Goal: Task Accomplishment & Management: Complete application form

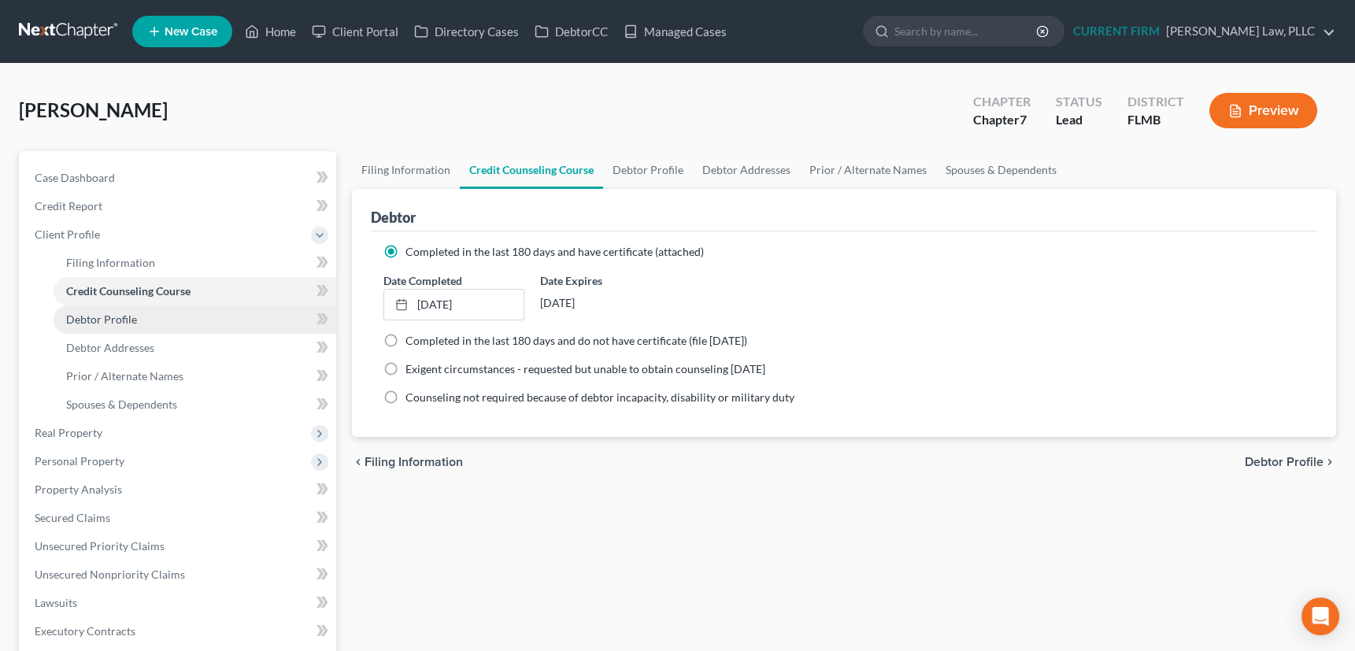
click at [115, 317] on span "Debtor Profile" at bounding box center [101, 319] width 71 height 13
select select "1"
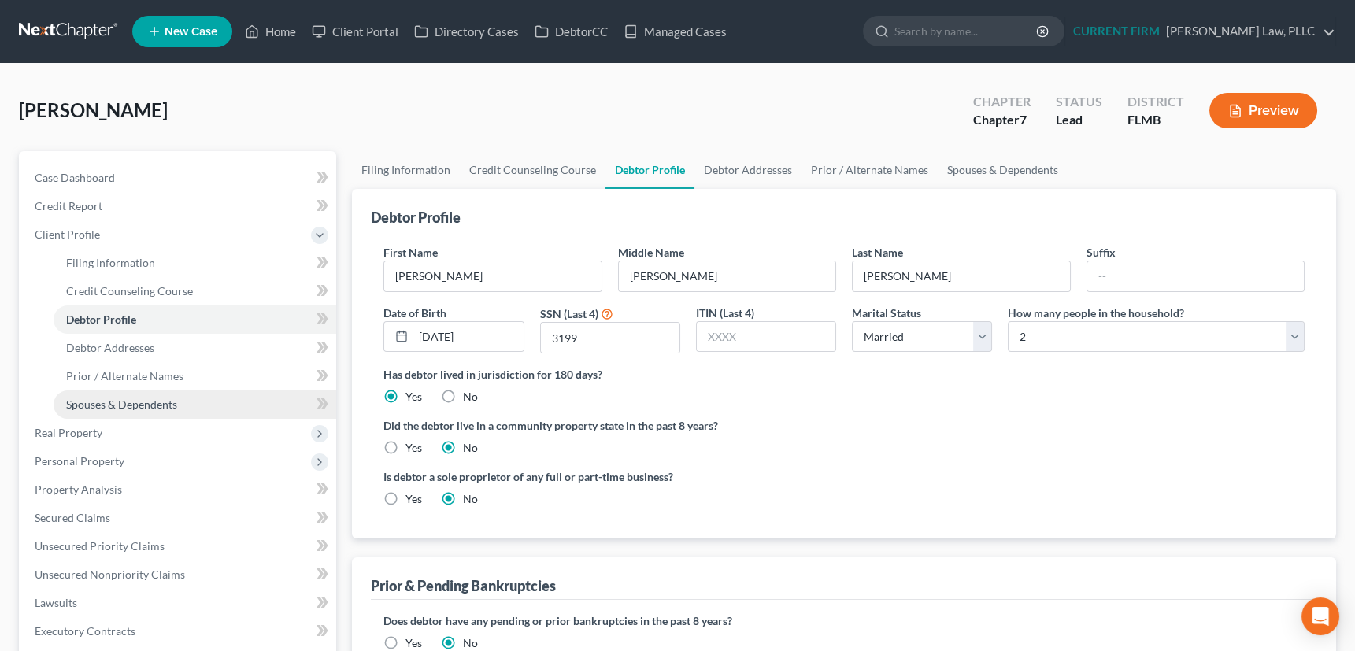
click at [88, 406] on span "Spouses & Dependents" at bounding box center [121, 404] width 111 height 13
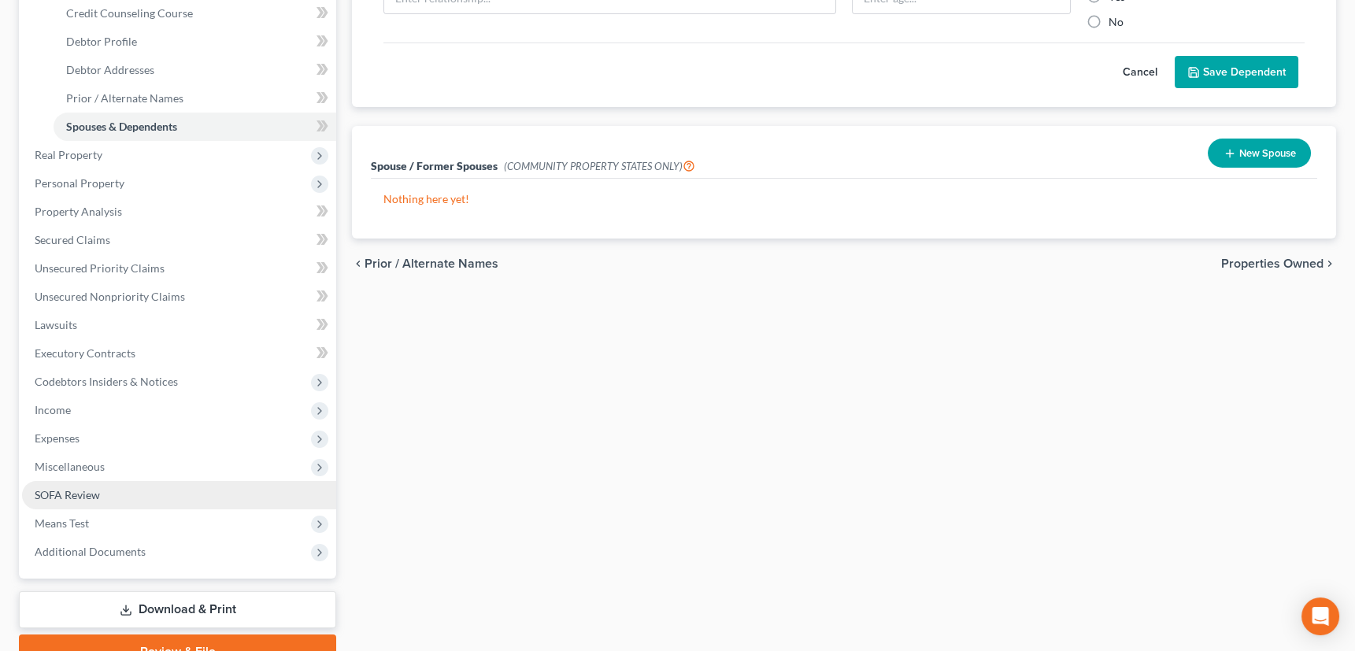
scroll to position [286, 0]
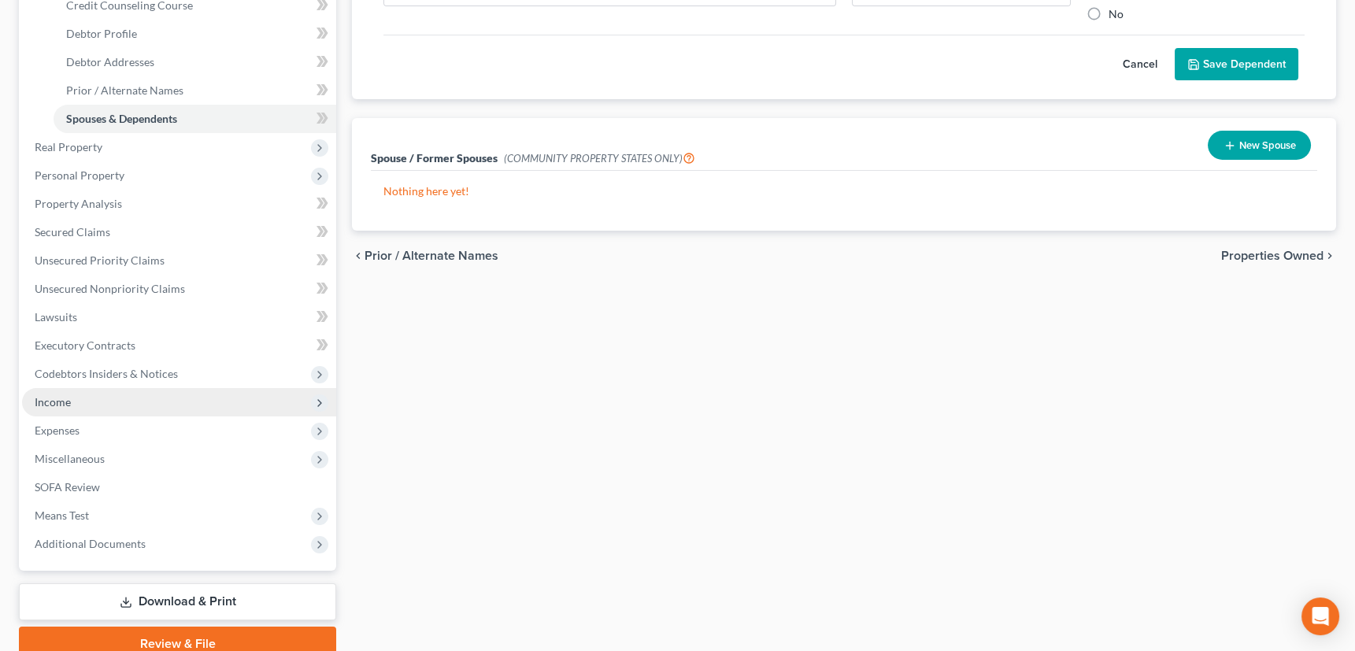
click at [52, 399] on span "Income" at bounding box center [53, 401] width 36 height 13
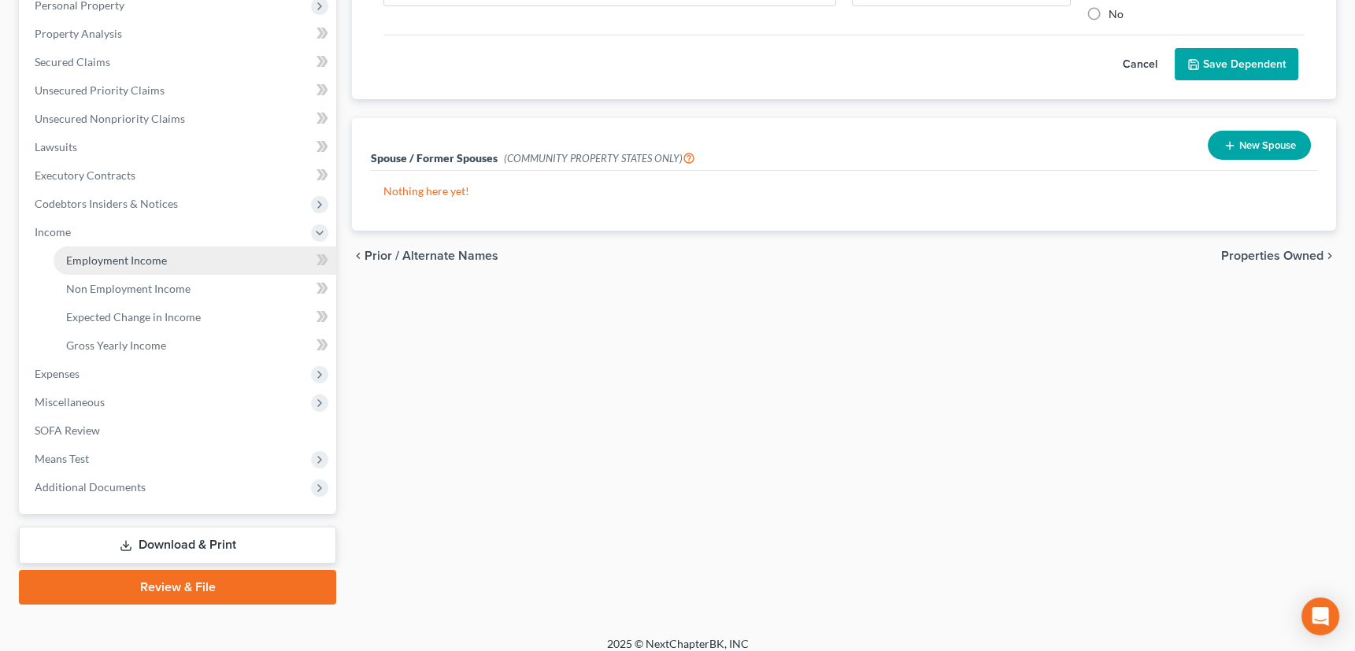
click at [130, 258] on span "Employment Income" at bounding box center [116, 260] width 101 height 13
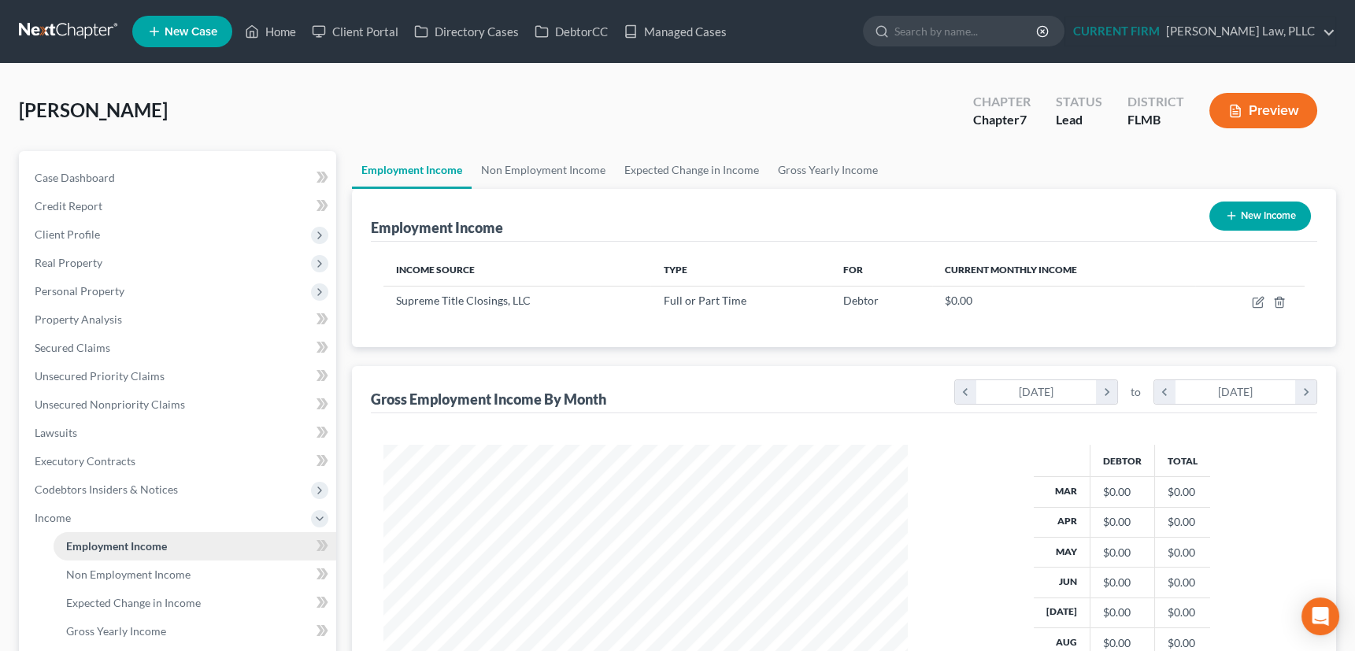
scroll to position [282, 555]
click at [547, 168] on link "Non Employment Income" at bounding box center [543, 170] width 143 height 38
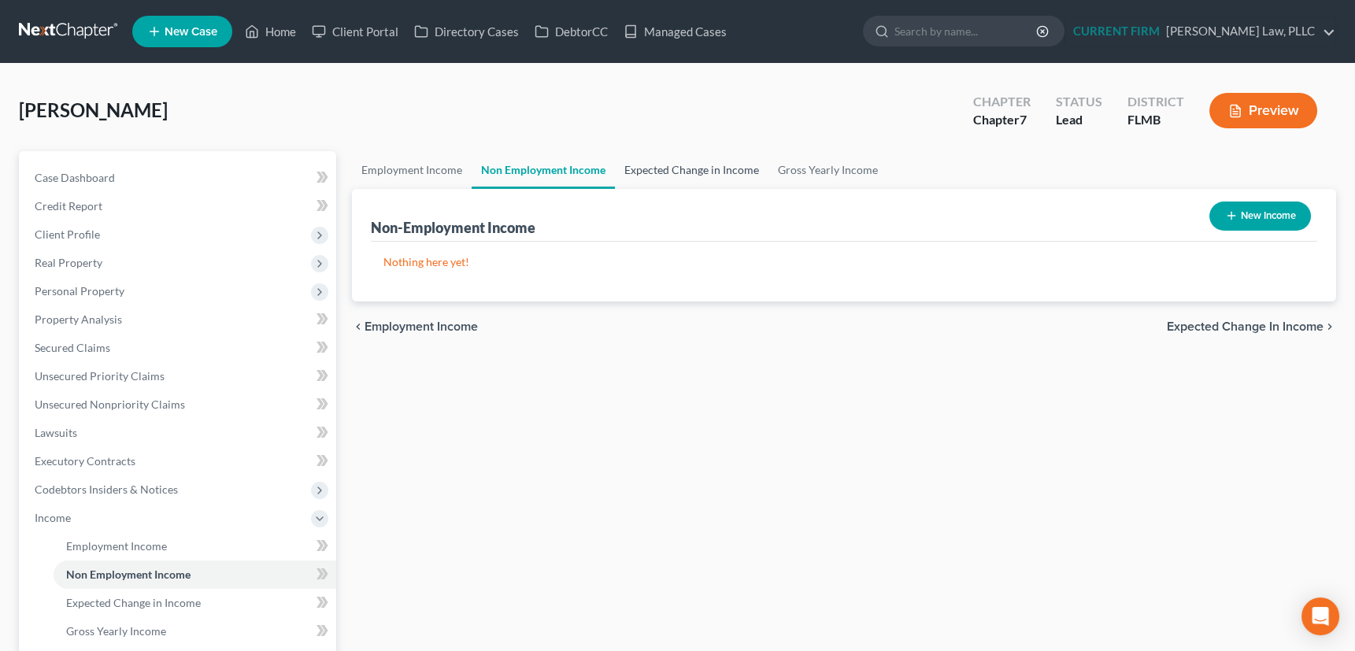
click at [684, 159] on link "Expected Change in Income" at bounding box center [692, 170] width 154 height 38
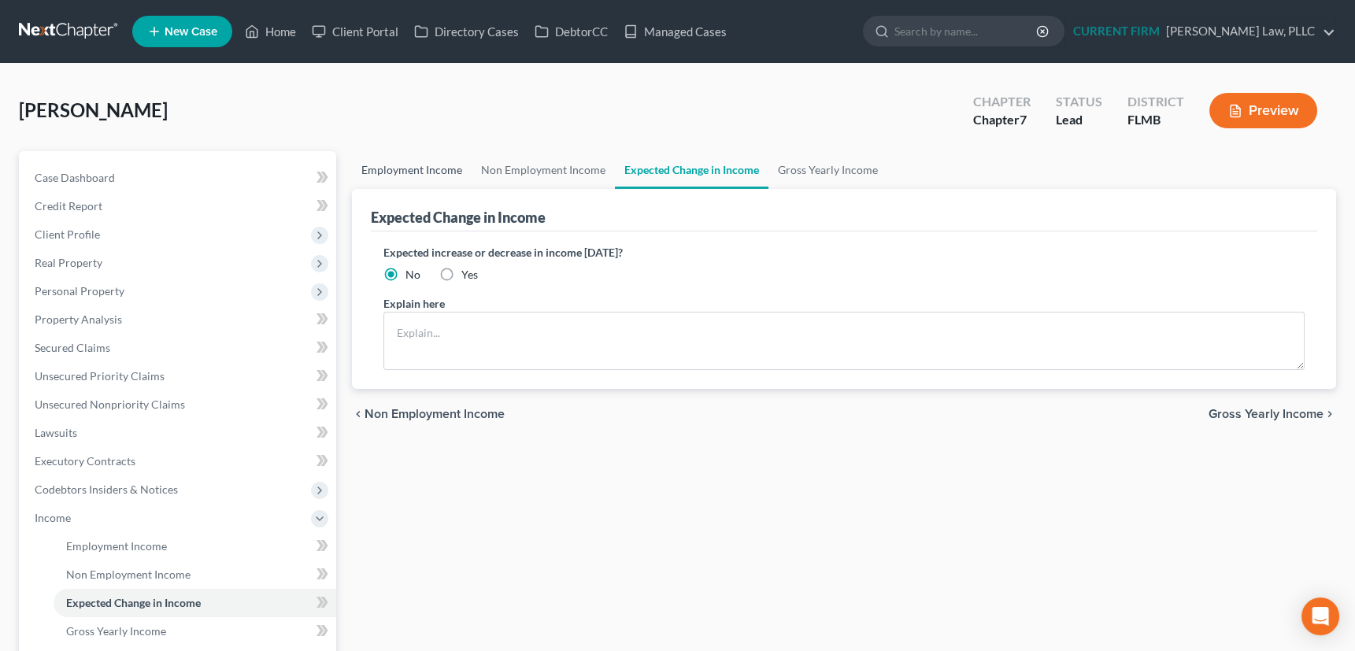
click at [421, 165] on link "Employment Income" at bounding box center [412, 170] width 120 height 38
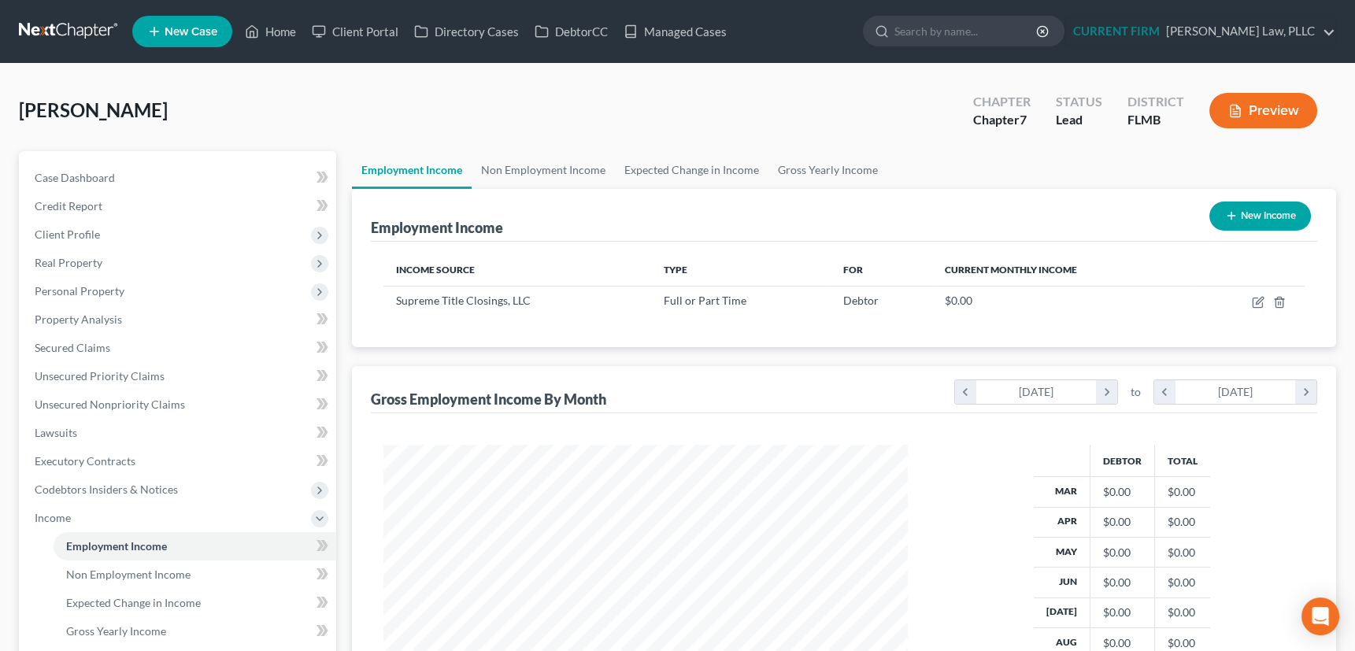
scroll to position [282, 555]
click at [104, 172] on span "Case Dashboard" at bounding box center [75, 177] width 80 height 13
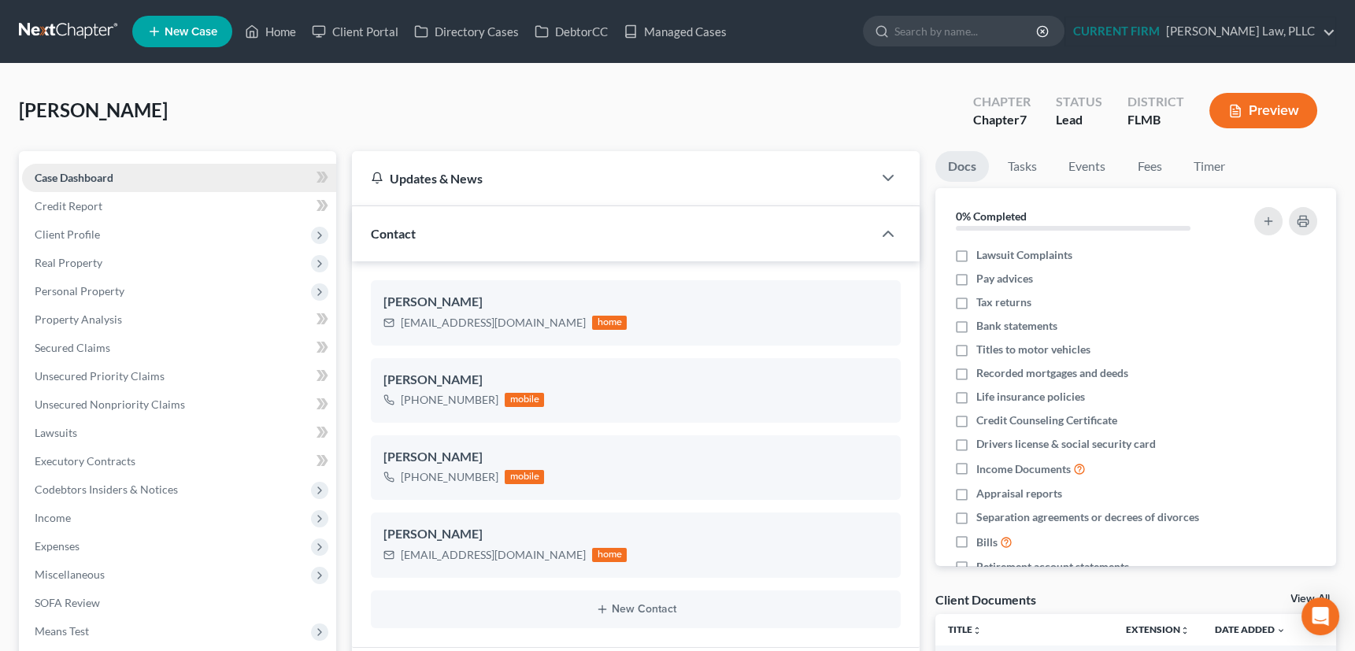
scroll to position [680, 0]
drag, startPoint x: 401, startPoint y: 321, endPoint x: 514, endPoint y: 318, distance: 112.7
click at [514, 318] on div "wizell98ma@gmail.com home" at bounding box center [505, 323] width 243 height 20
copy div "[EMAIL_ADDRESS][DOMAIN_NAME]"
click at [83, 233] on span "Client Profile" at bounding box center [67, 234] width 65 height 13
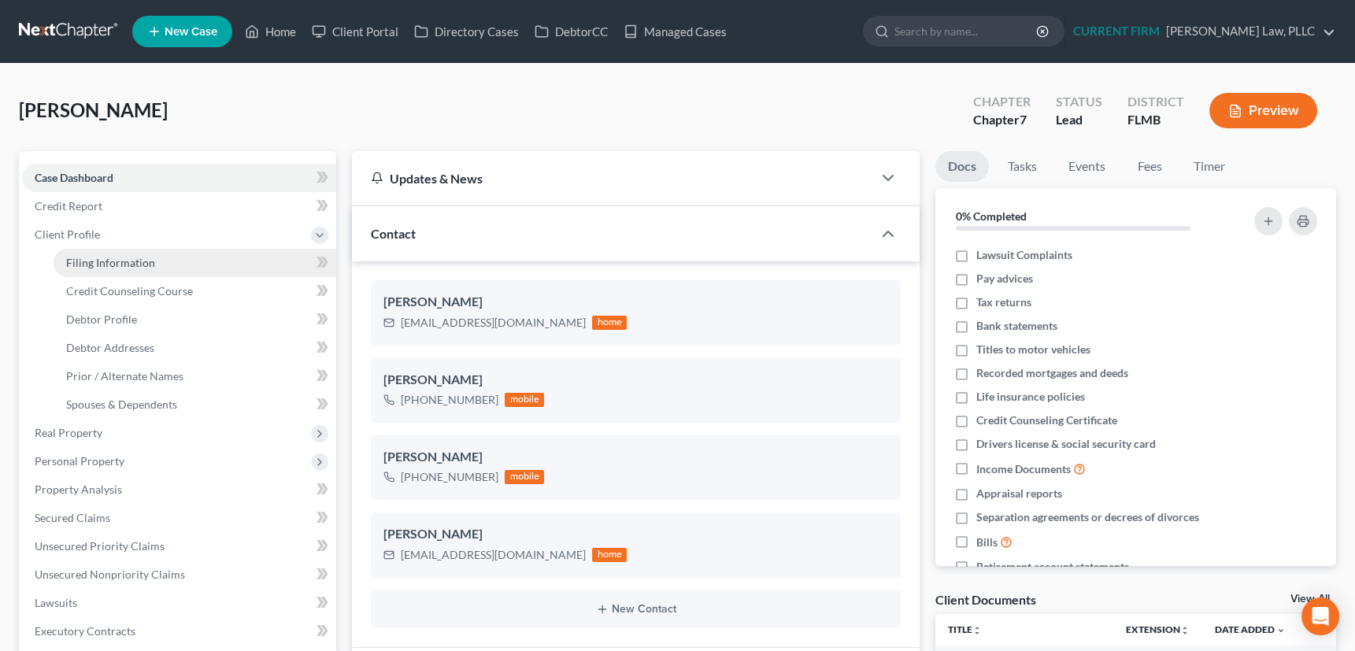
click at [91, 265] on span "Filing Information" at bounding box center [110, 262] width 89 height 13
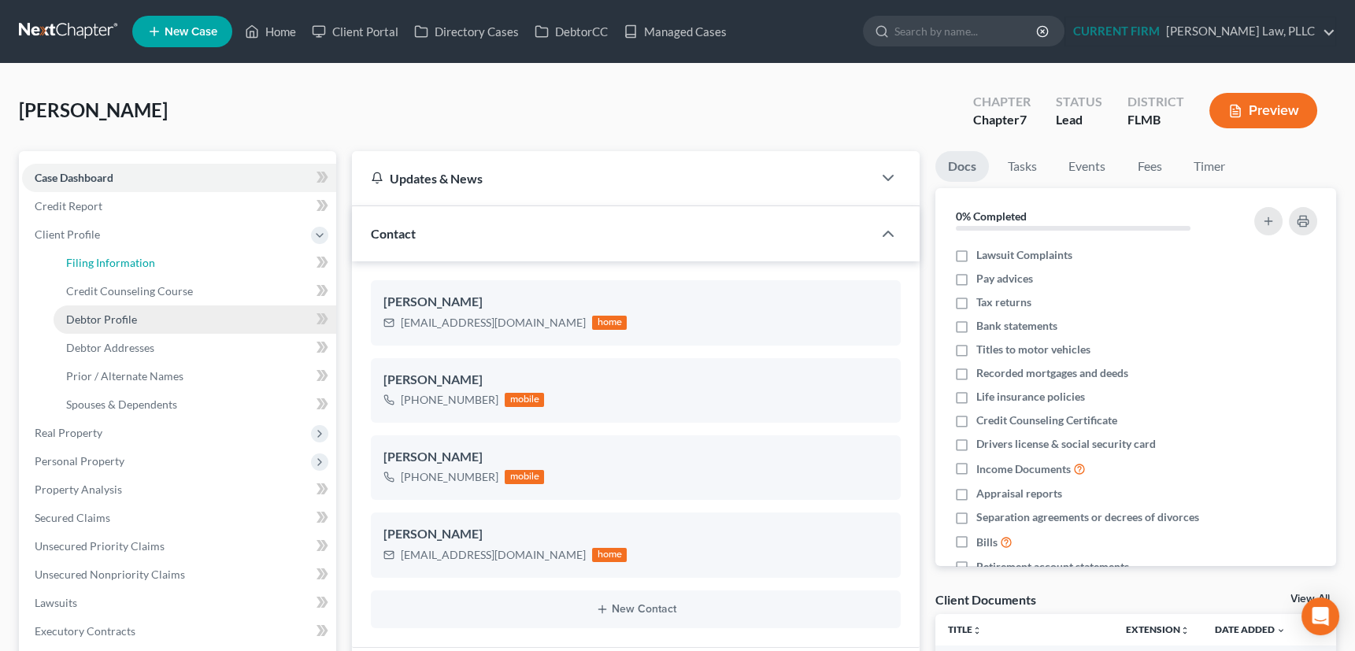
select select "1"
select select "0"
select select "9"
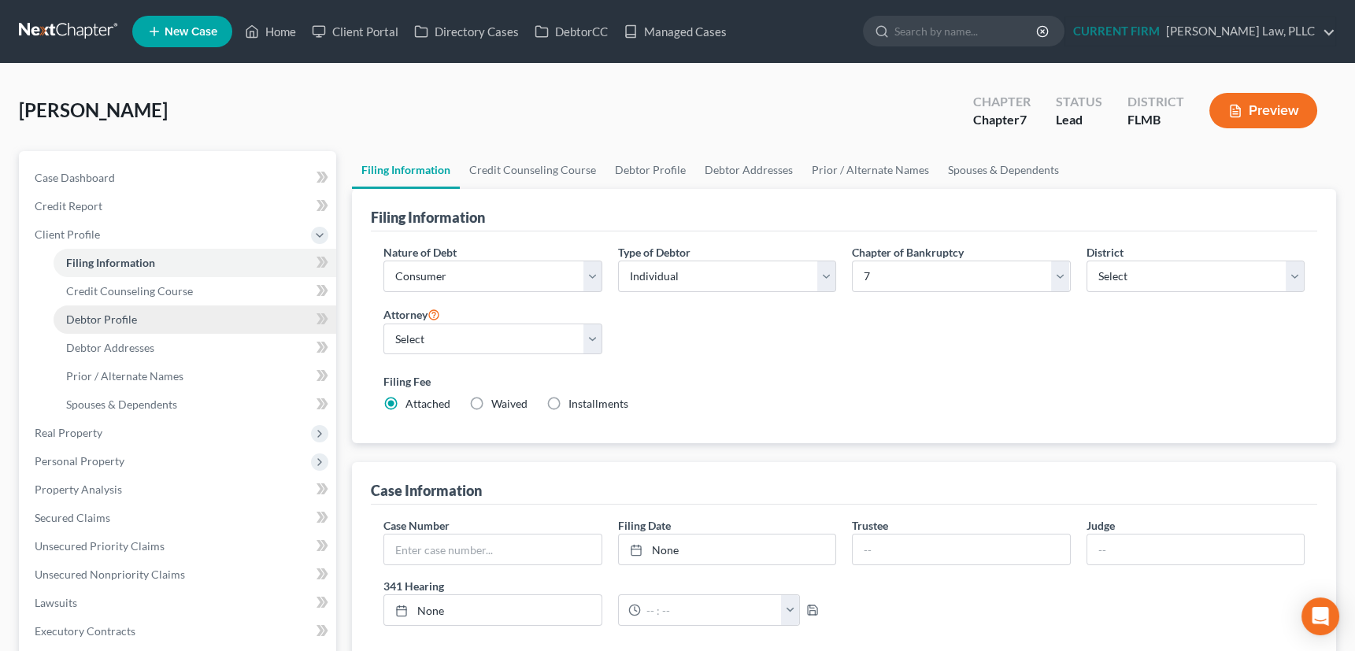
click at [91, 319] on span "Debtor Profile" at bounding box center [101, 319] width 71 height 13
select select "1"
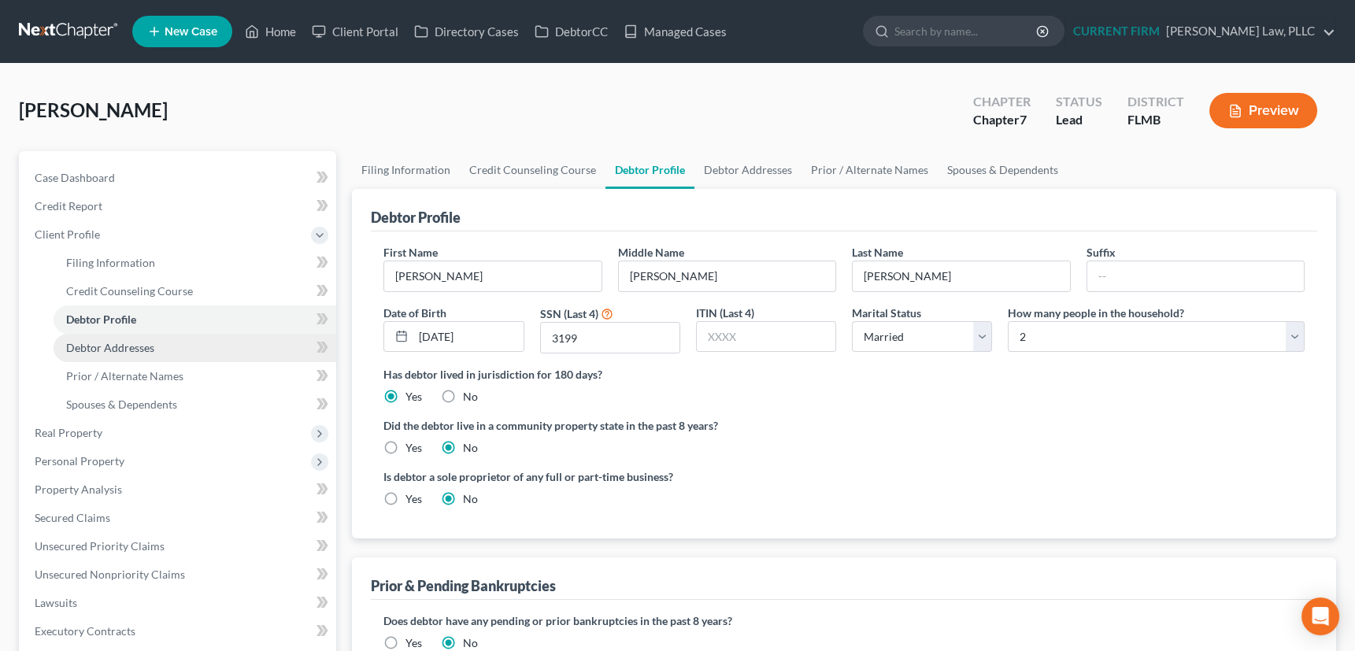
click at [92, 346] on span "Debtor Addresses" at bounding box center [110, 347] width 88 height 13
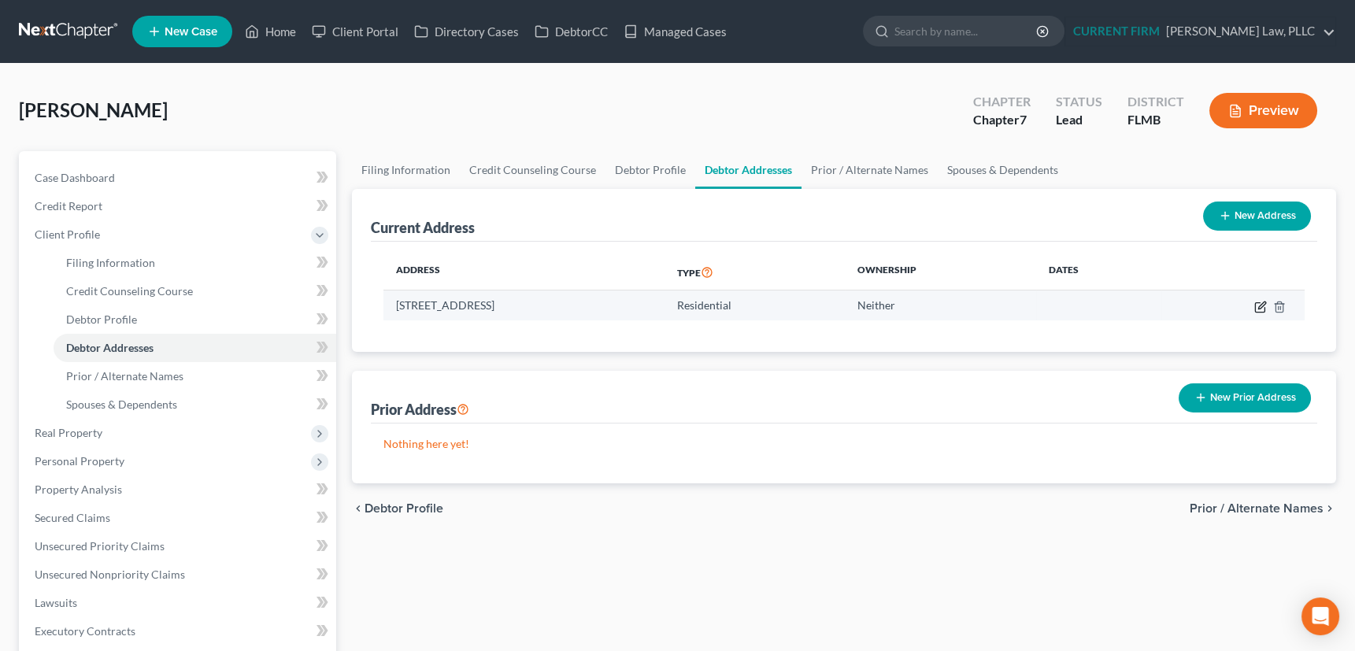
click at [1258, 302] on icon "button" at bounding box center [1259, 306] width 9 height 9
select select "9"
select select "0"
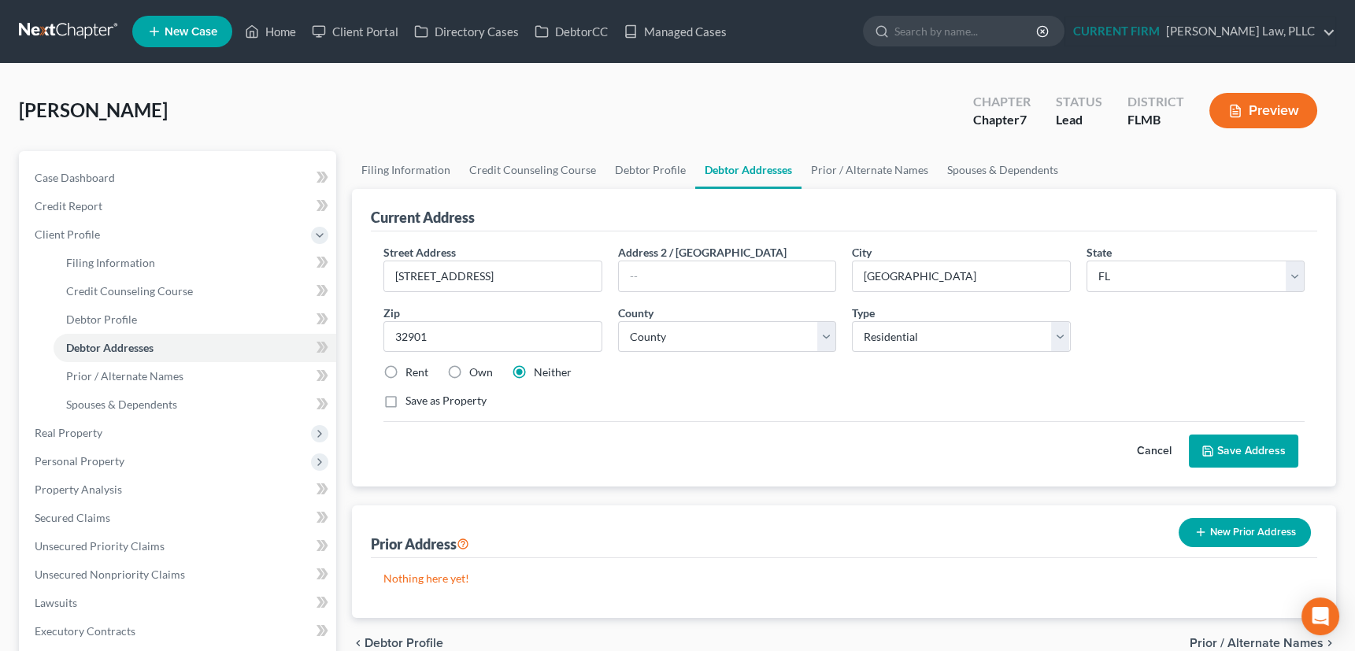
click at [469, 369] on label "Own" at bounding box center [481, 373] width 24 height 16
click at [476, 369] on input "Own" at bounding box center [481, 370] width 10 height 10
radio input "true"
click at [406, 399] on label "Save as Property" at bounding box center [446, 401] width 81 height 16
click at [412, 399] on input "Save as Property" at bounding box center [417, 398] width 10 height 10
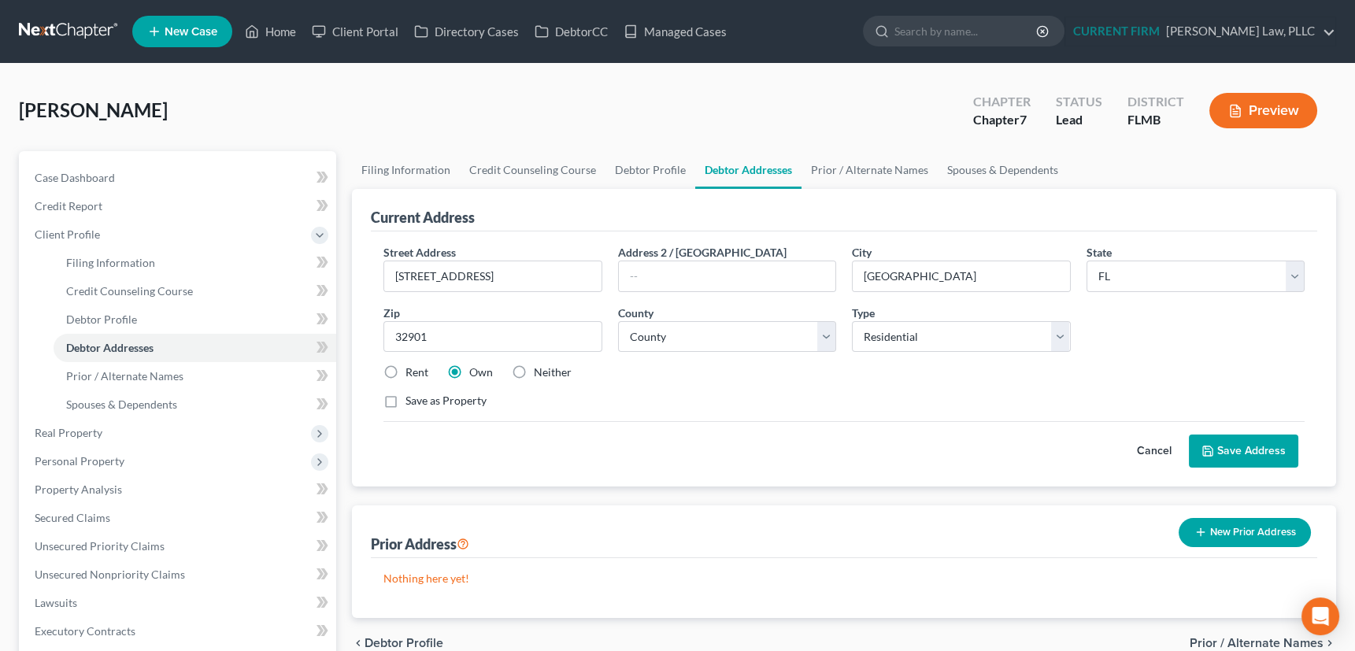
checkbox input "true"
click at [1252, 446] on button "Save Address" at bounding box center [1243, 451] width 109 height 33
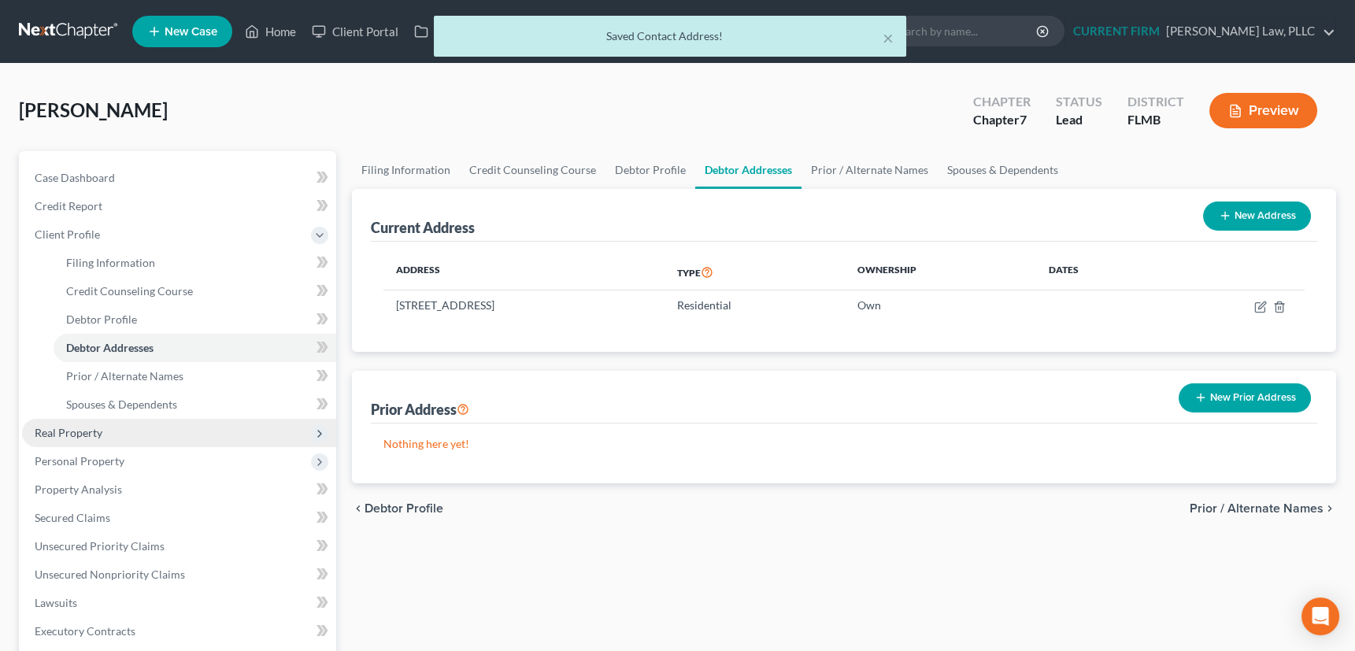
click at [79, 427] on span "Real Property" at bounding box center [69, 432] width 68 height 13
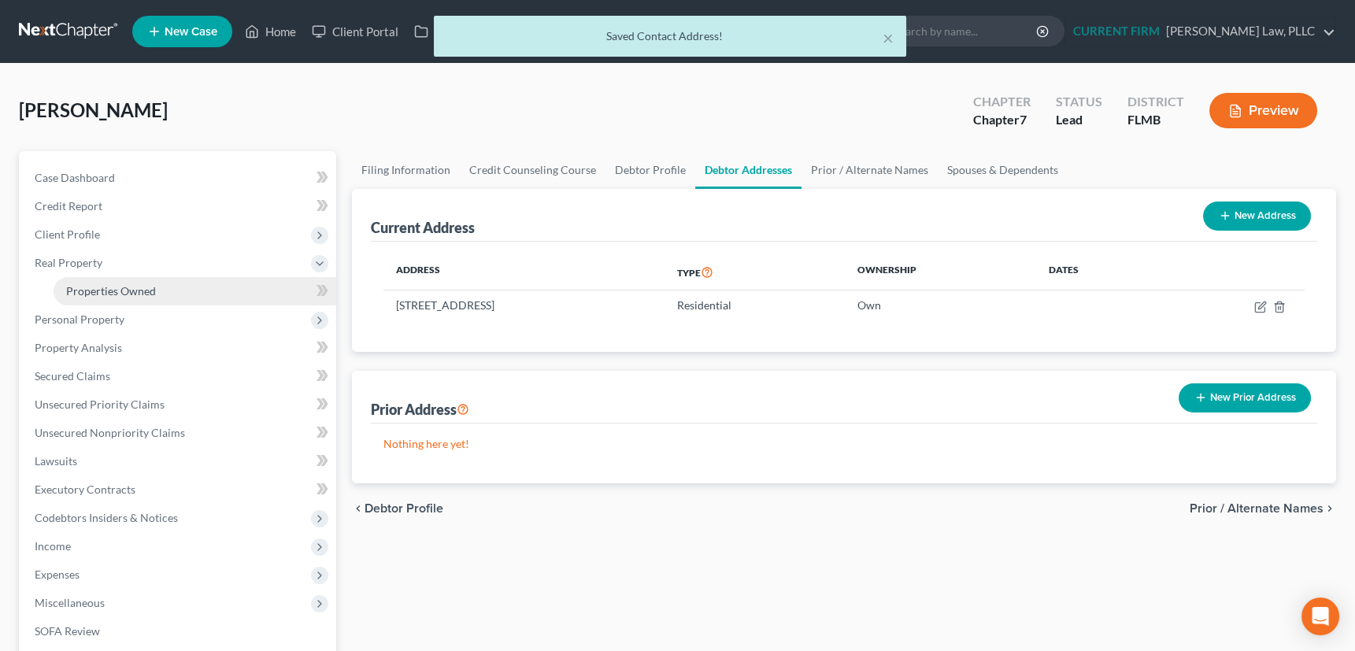
click at [92, 291] on span "Properties Owned" at bounding box center [111, 290] width 90 height 13
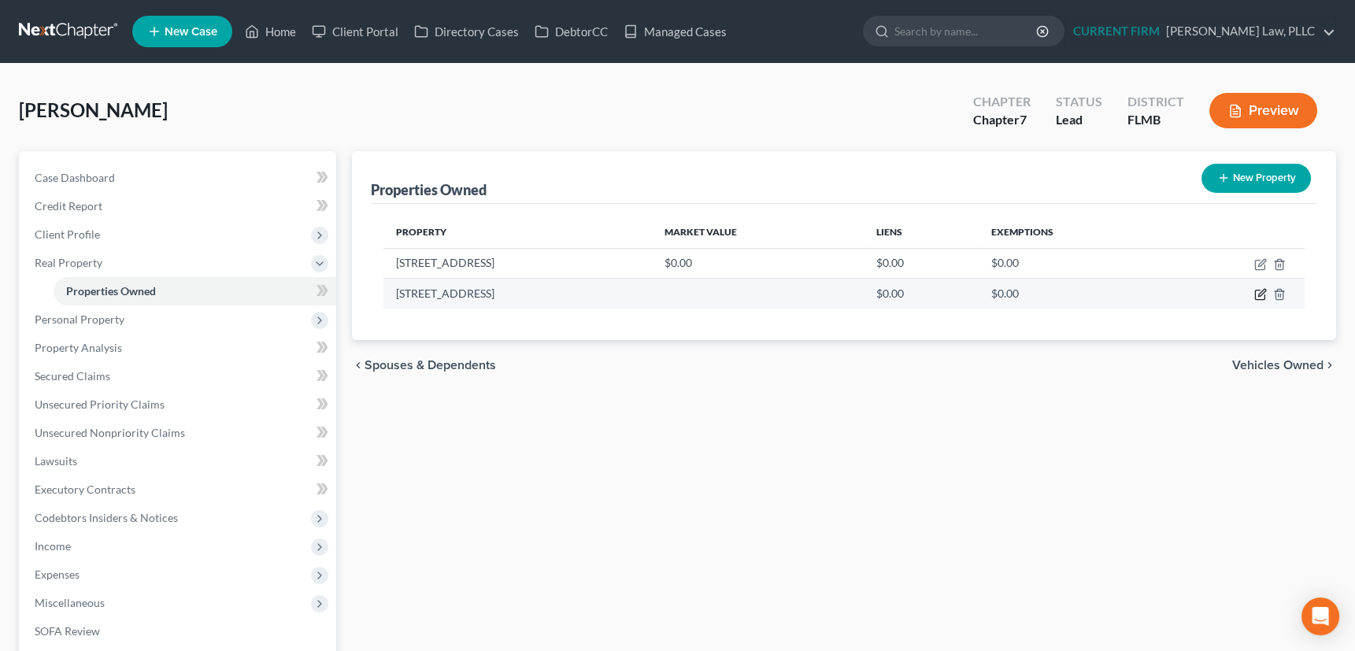
click at [1260, 295] on icon "button" at bounding box center [1262, 293] width 7 height 7
select select "9"
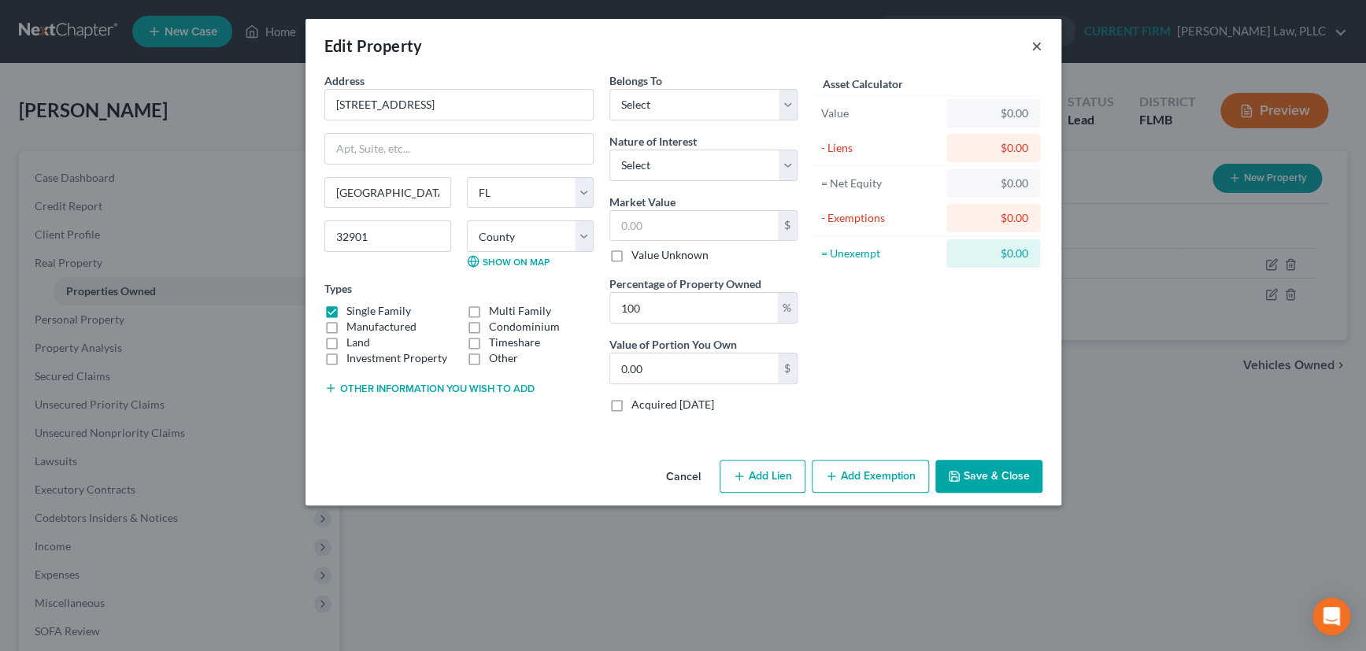
click at [1039, 44] on button "×" at bounding box center [1037, 45] width 11 height 19
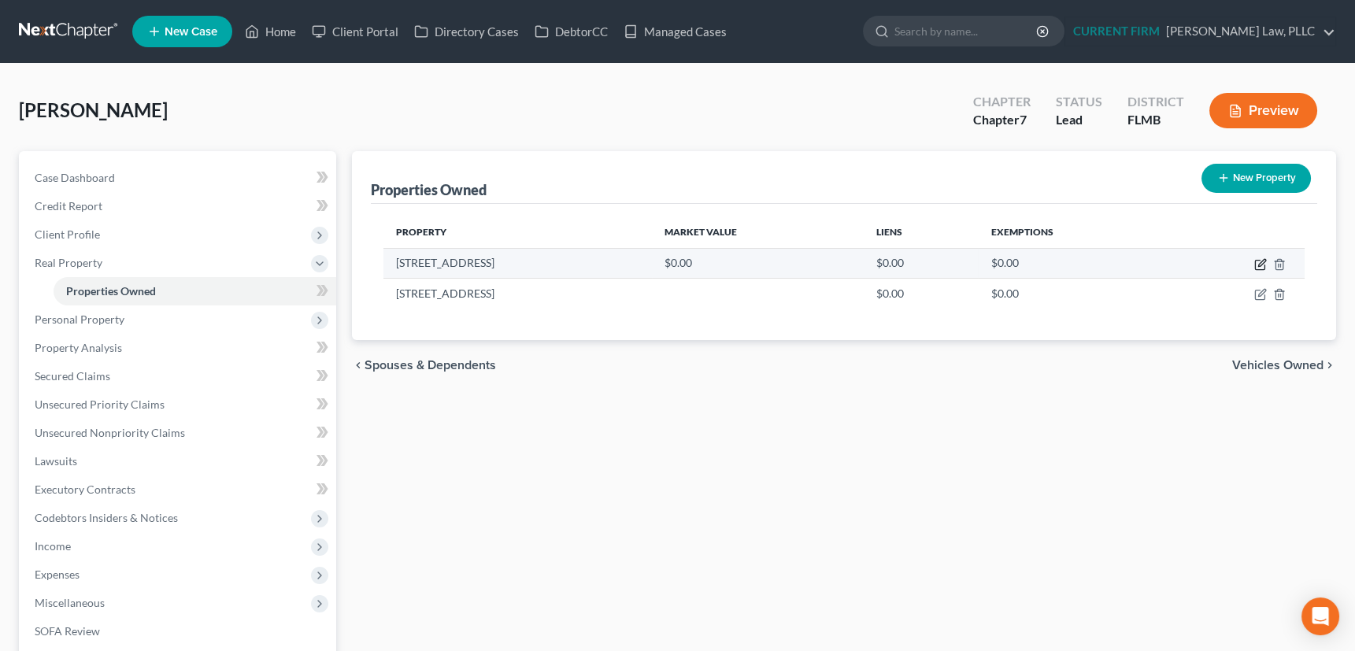
click at [1261, 262] on icon "button" at bounding box center [1261, 264] width 13 height 13
select select "9"
select select "4"
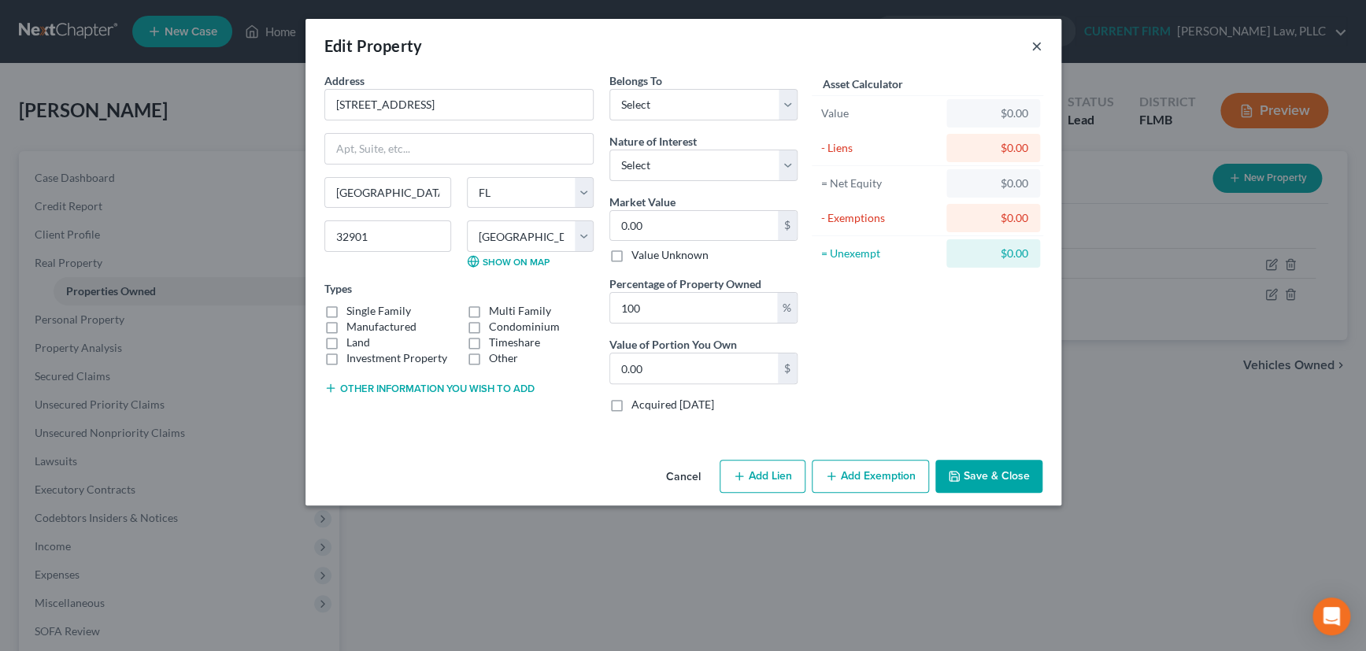
click at [1040, 45] on button "×" at bounding box center [1037, 45] width 11 height 19
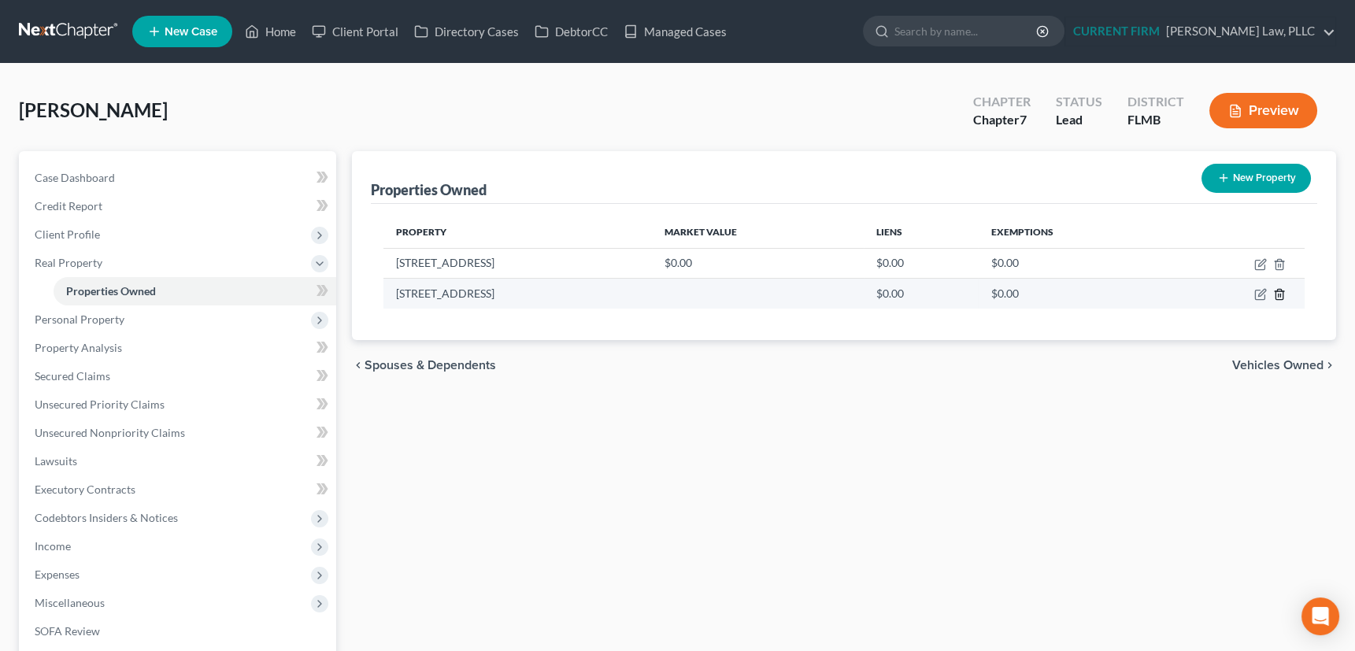
click at [1277, 293] on icon "button" at bounding box center [1280, 294] width 13 height 13
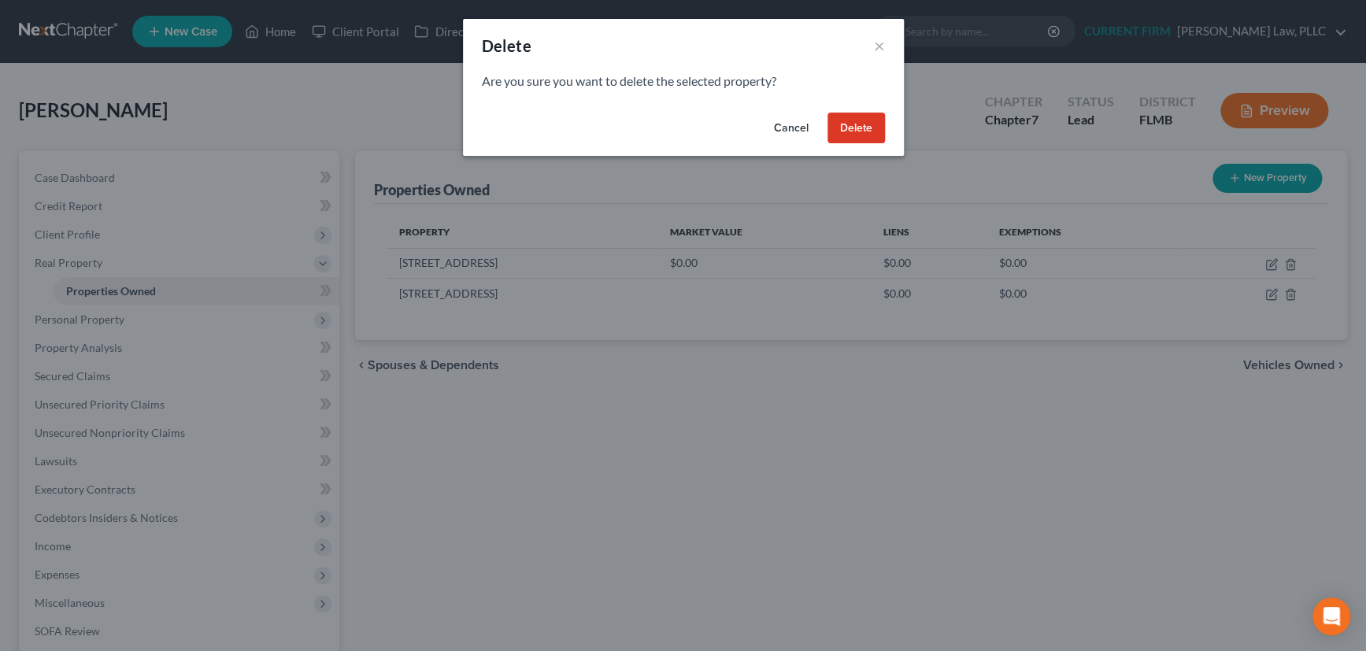
click at [862, 126] on button "Delete" at bounding box center [856, 129] width 57 height 32
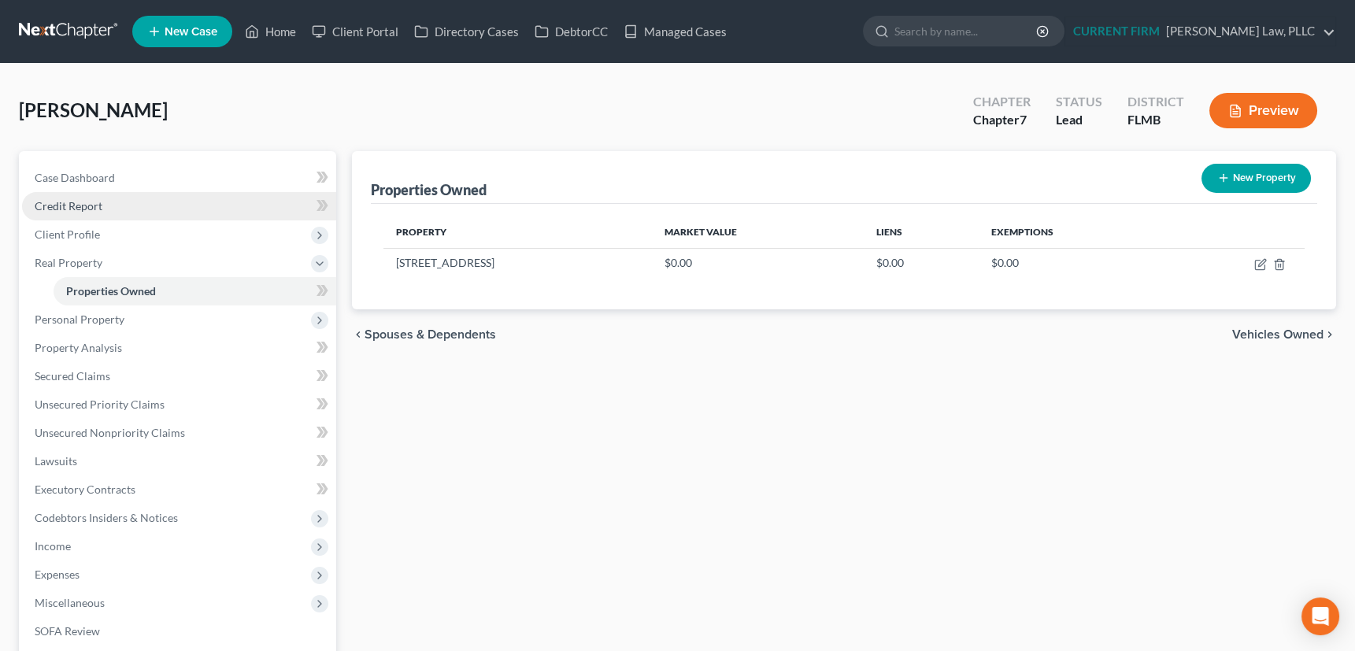
click at [86, 211] on span "Credit Report" at bounding box center [69, 205] width 68 height 13
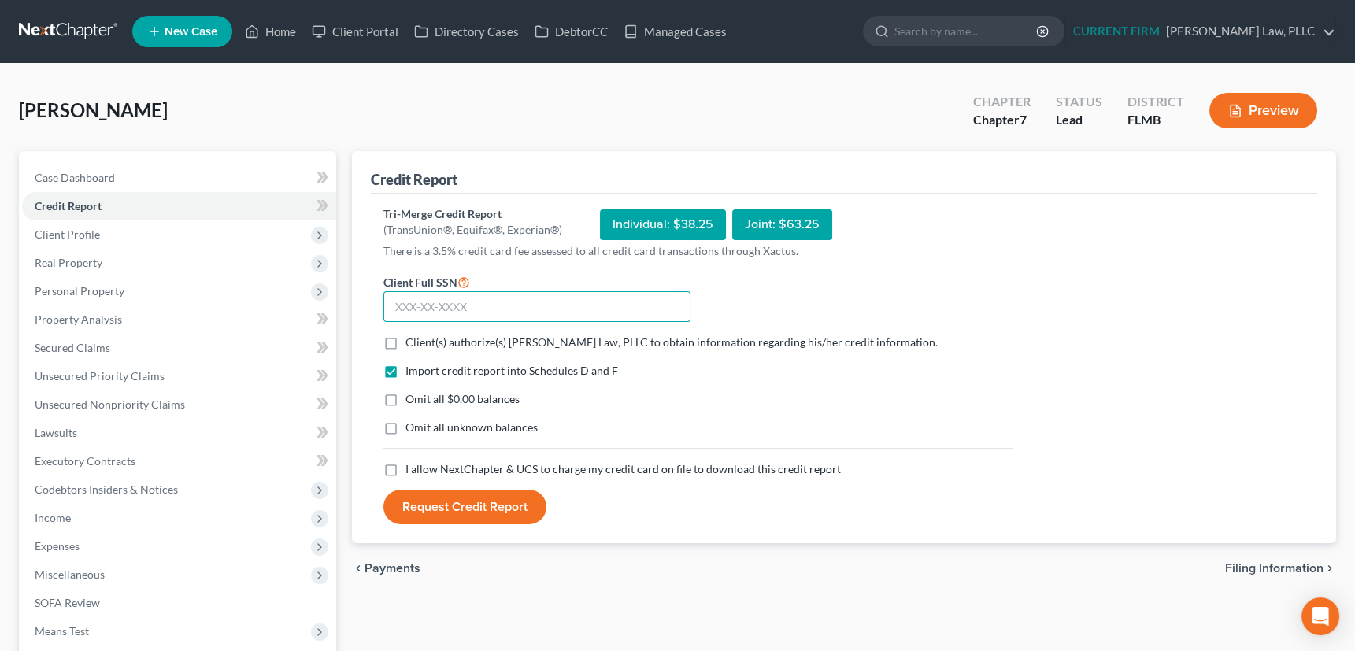
click at [465, 305] on input "text" at bounding box center [537, 307] width 307 height 32
click at [495, 307] on input "text" at bounding box center [537, 307] width 307 height 32
click at [461, 299] on input "text" at bounding box center [537, 307] width 307 height 32
type input "592-03-3199"
click at [406, 343] on label "Client(s) authorize(s) Harnage Law, PLLC to obtain information regarding his/he…" at bounding box center [672, 343] width 532 height 16
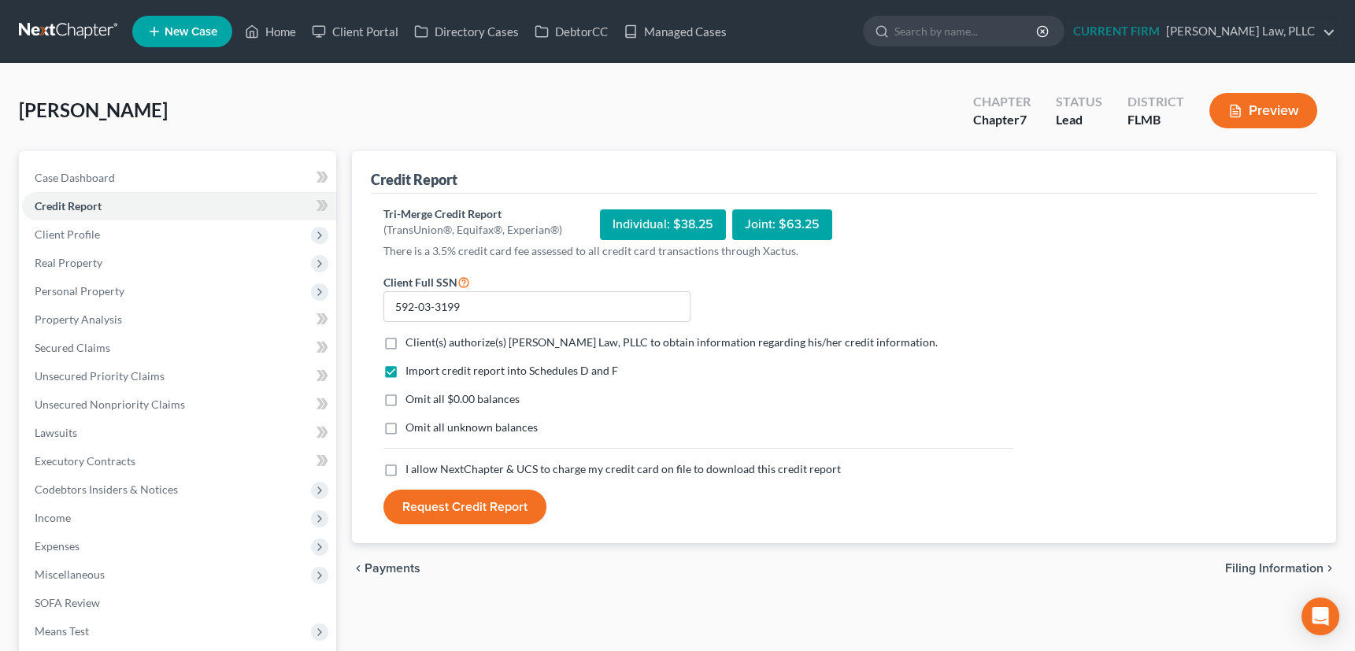
click at [412, 343] on input "Client(s) authorize(s) Harnage Law, PLLC to obtain information regarding his/he…" at bounding box center [417, 340] width 10 height 10
checkbox input "true"
click at [406, 470] on label "I allow NextChapter & UCS to charge my credit card on file to download this cre…" at bounding box center [624, 470] width 436 height 16
click at [412, 470] on input "I allow NextChapter & UCS to charge my credit card on file to download this cre…" at bounding box center [417, 467] width 10 height 10
checkbox input "true"
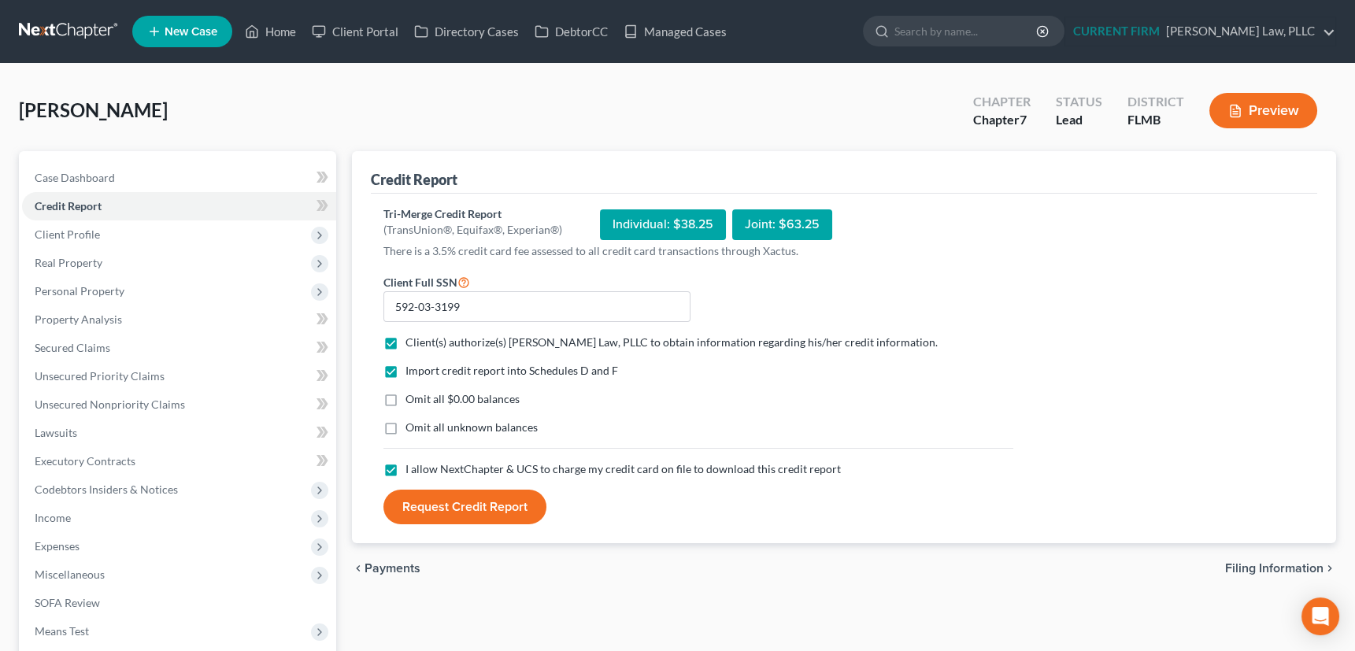
click at [459, 497] on button "Request Credit Report" at bounding box center [465, 507] width 163 height 35
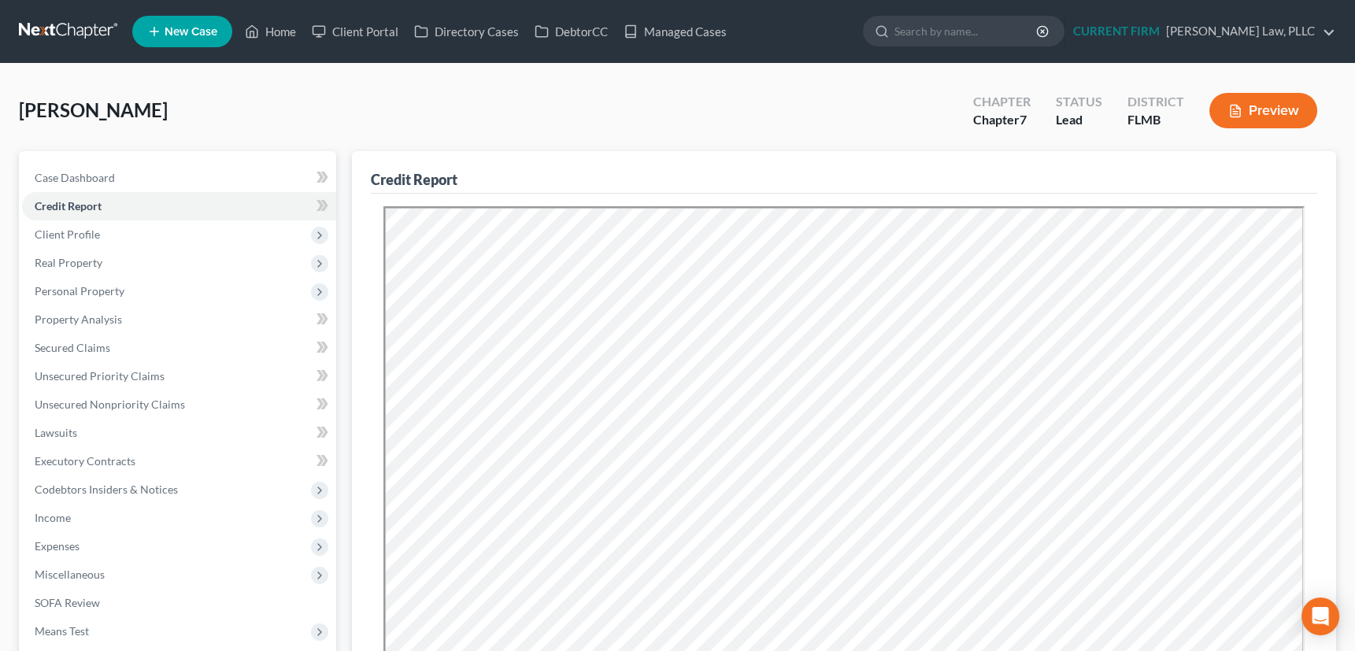
drag, startPoint x: 60, startPoint y: 514, endPoint x: 14, endPoint y: 460, distance: 70.4
click at [60, 514] on span "Income" at bounding box center [53, 517] width 36 height 13
drag, startPoint x: 98, startPoint y: 543, endPoint x: 437, endPoint y: 497, distance: 342.5
click at [98, 543] on span "Employment Income" at bounding box center [116, 545] width 101 height 13
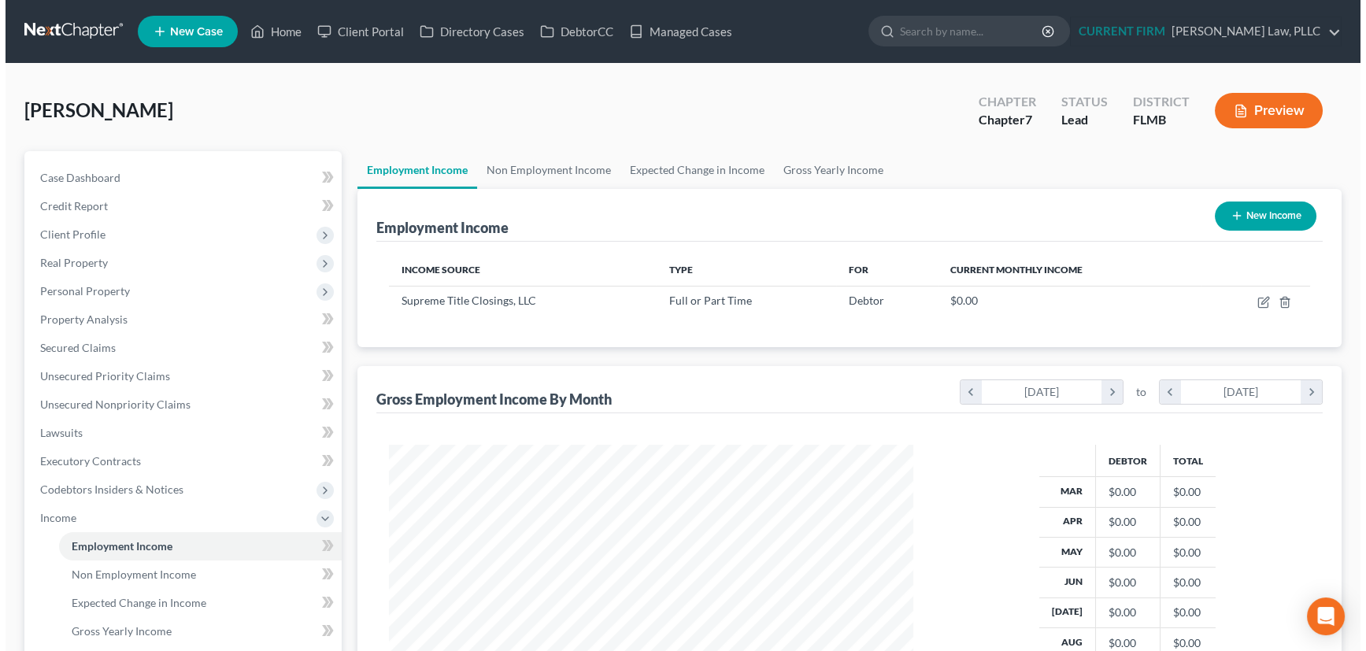
scroll to position [282, 555]
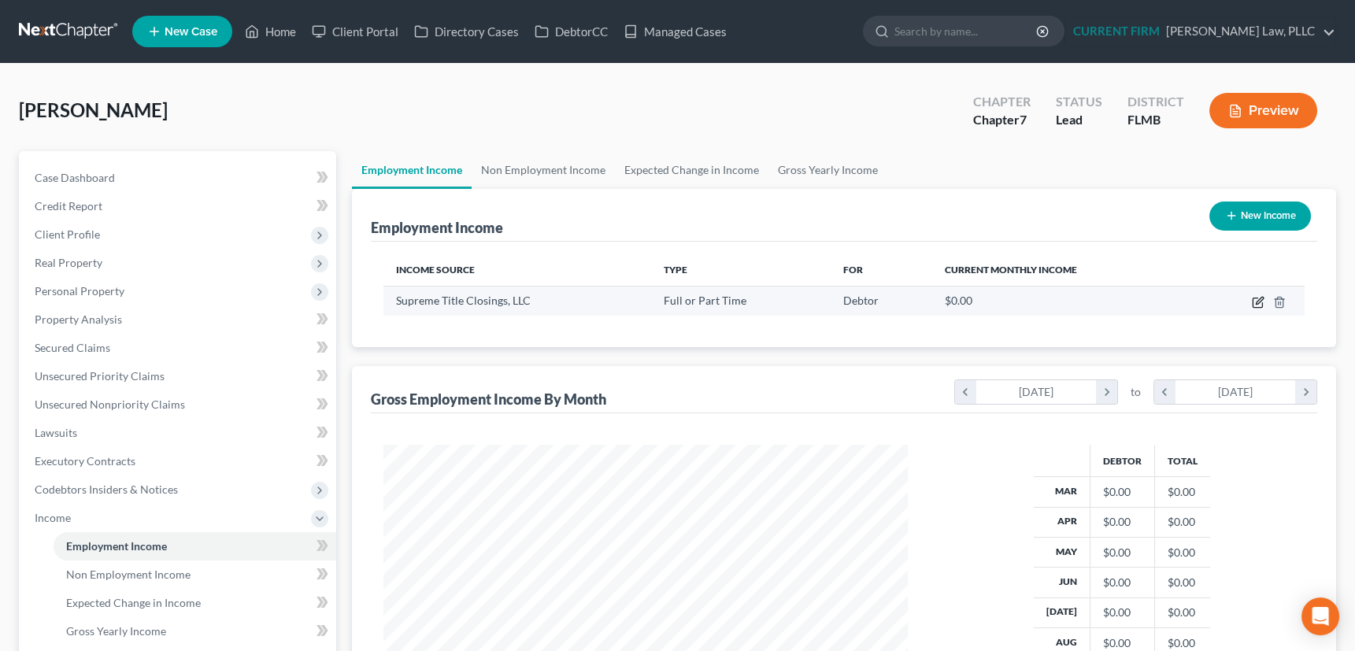
click at [1255, 301] on icon "button" at bounding box center [1258, 302] width 13 height 13
select select "0"
select select "9"
select select "2"
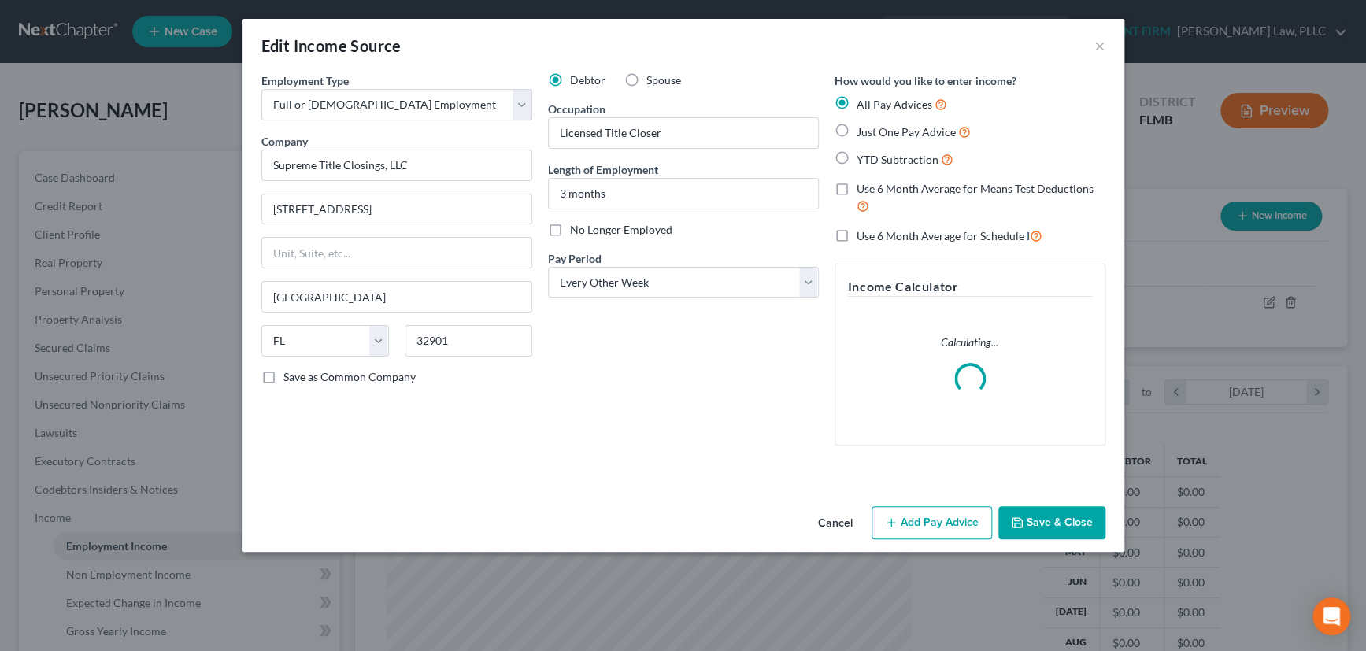
scroll to position [282, 560]
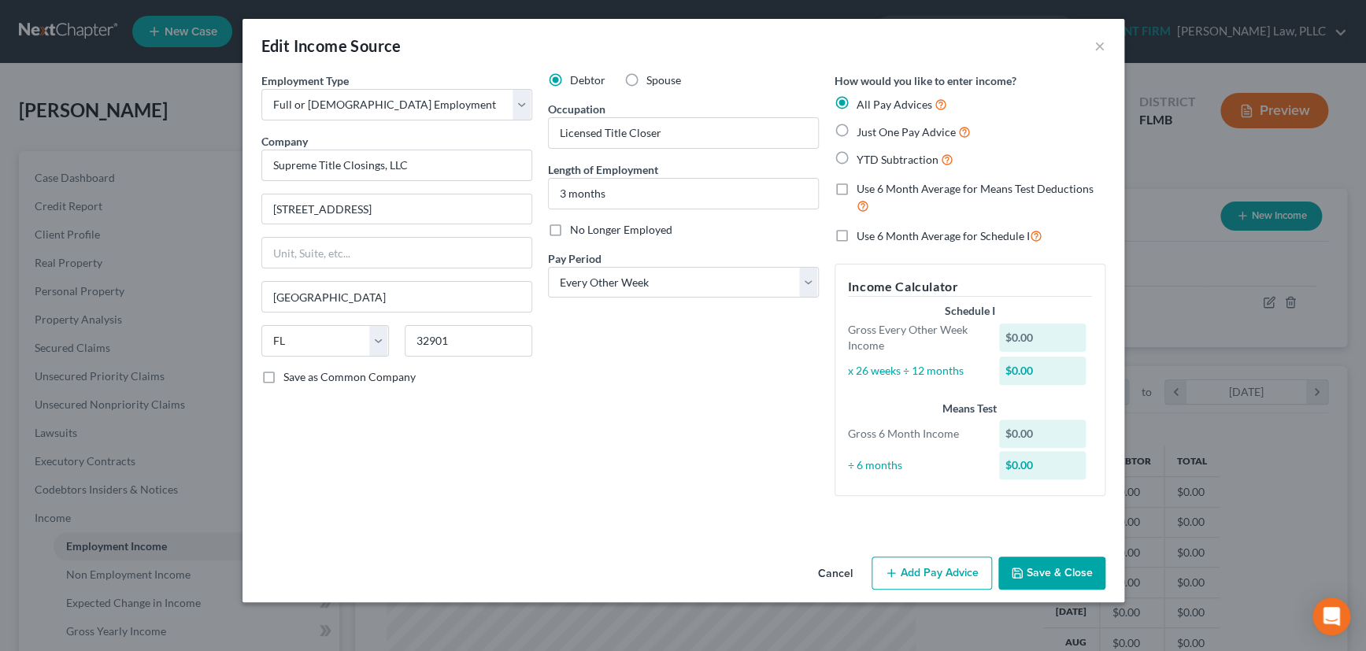
click at [857, 235] on label "Use 6 Month Average for Schedule I" at bounding box center [950, 236] width 186 height 18
click at [863, 235] on input "Use 6 Month Average for Schedule I" at bounding box center [868, 232] width 10 height 10
checkbox input "true"
click at [915, 567] on button "Add Pay Advice" at bounding box center [932, 573] width 121 height 33
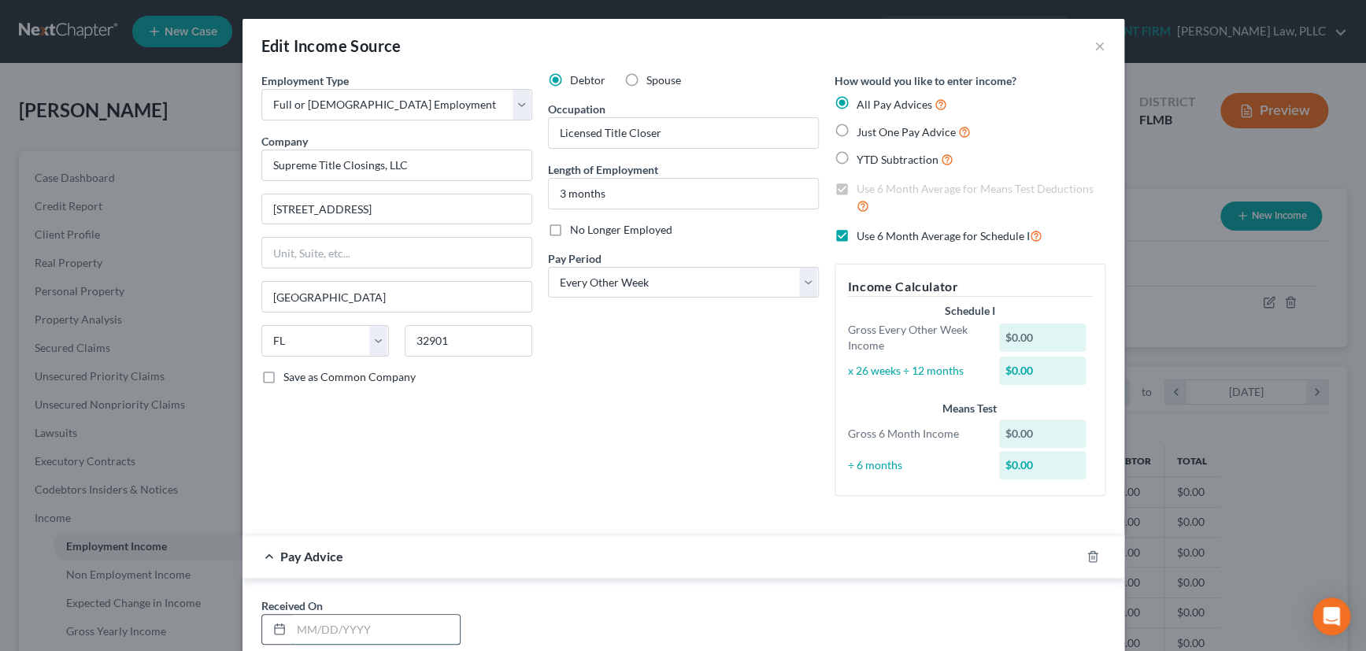
click at [311, 625] on input "text" at bounding box center [375, 630] width 169 height 30
type input "05/02/2025"
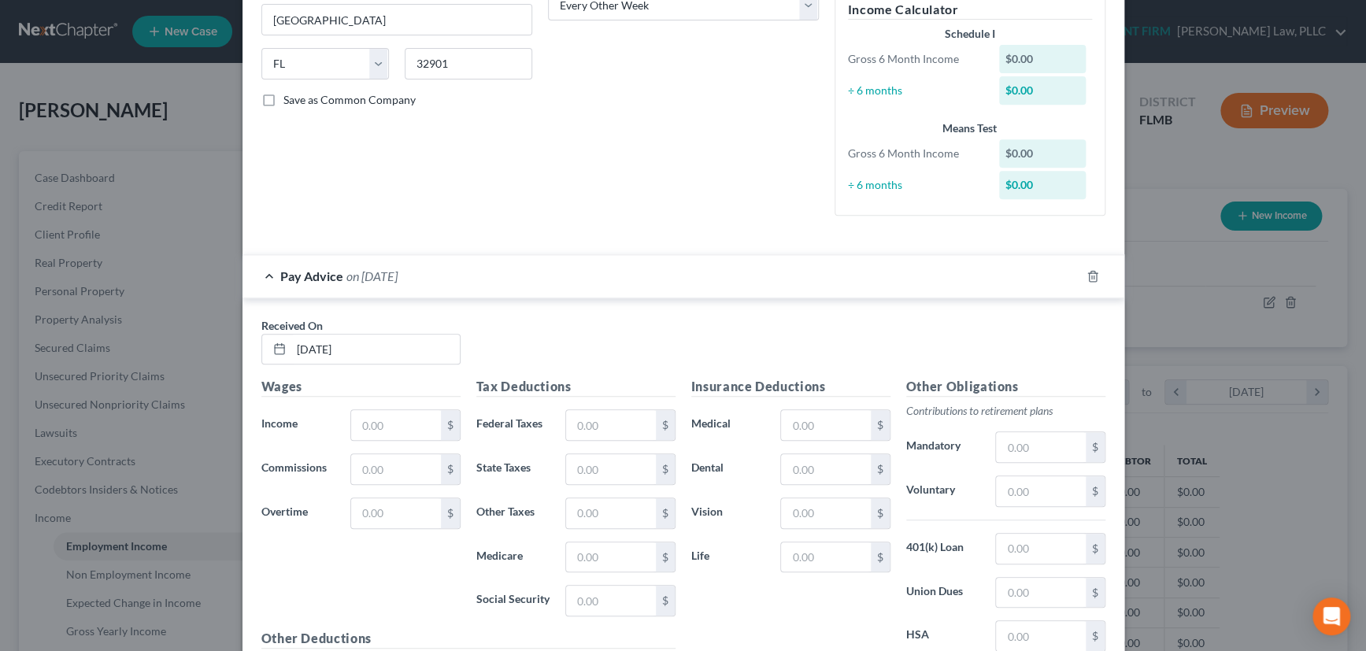
scroll to position [286, 0]
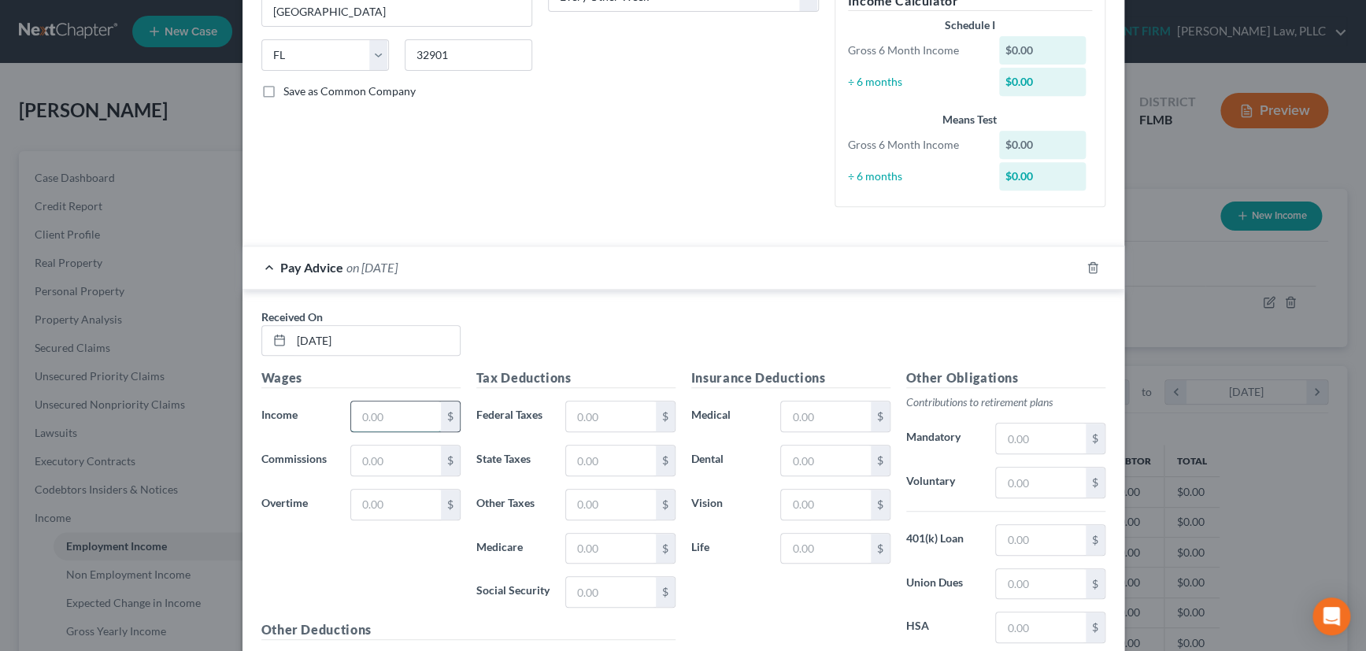
click at [410, 414] on input "text" at bounding box center [395, 417] width 89 height 30
type input "2,086.91"
type input "175"
type input "0"
type input "30.26"
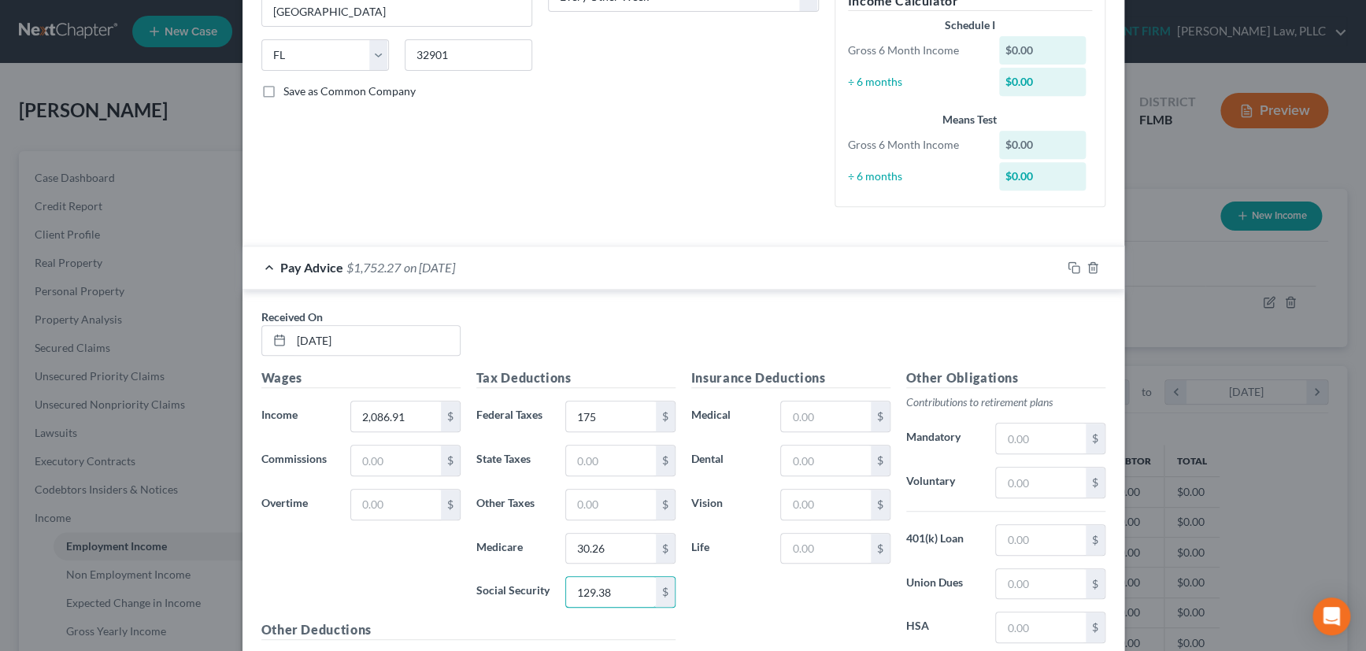
type input "129.38"
click at [1070, 266] on icon "button" at bounding box center [1074, 267] width 13 height 13
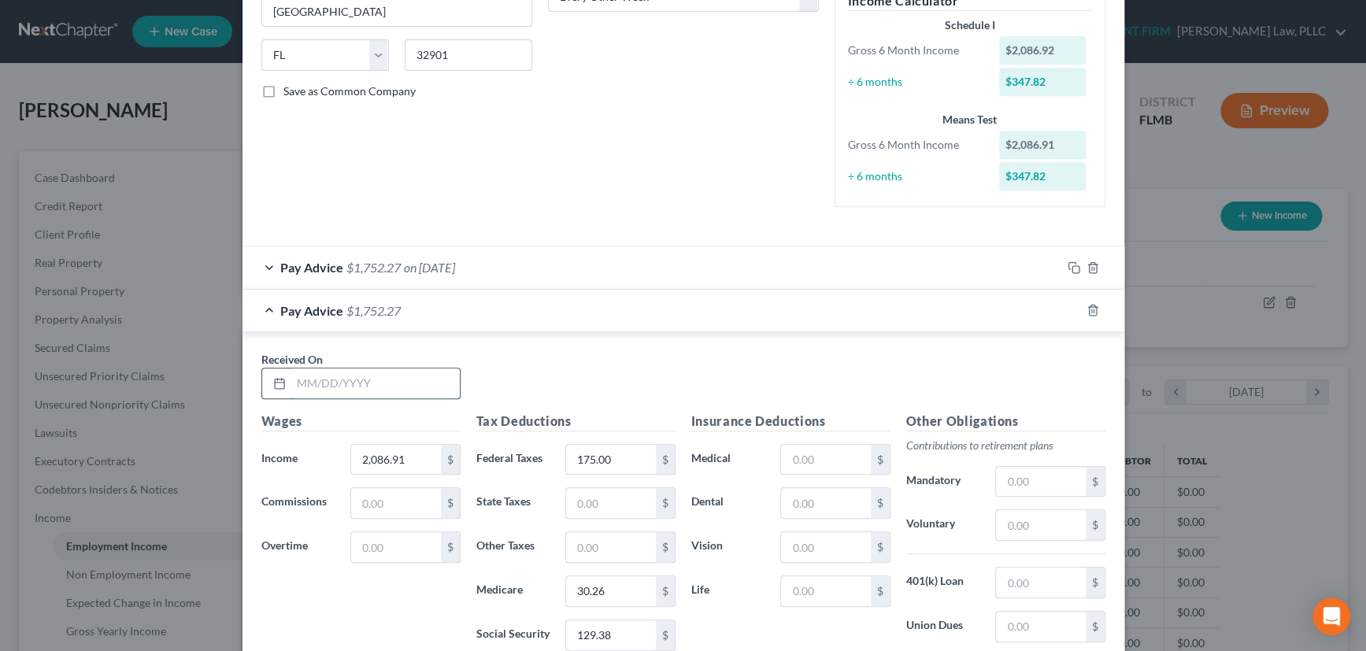
click at [406, 370] on input "text" at bounding box center [375, 384] width 169 height 30
type input "5/16/2025"
type input "2,332.17"
type input "204"
type input "33.81"
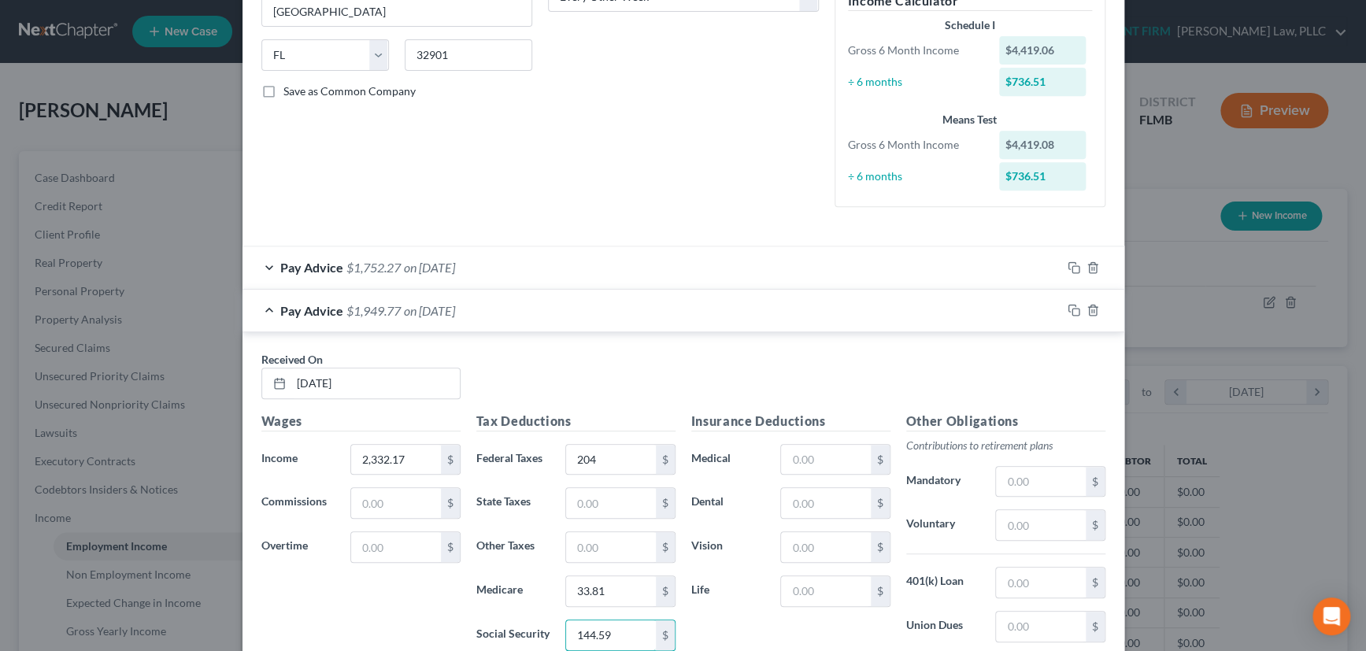
type input "144.59"
click at [1070, 309] on icon "button" at bounding box center [1074, 310] width 13 height 13
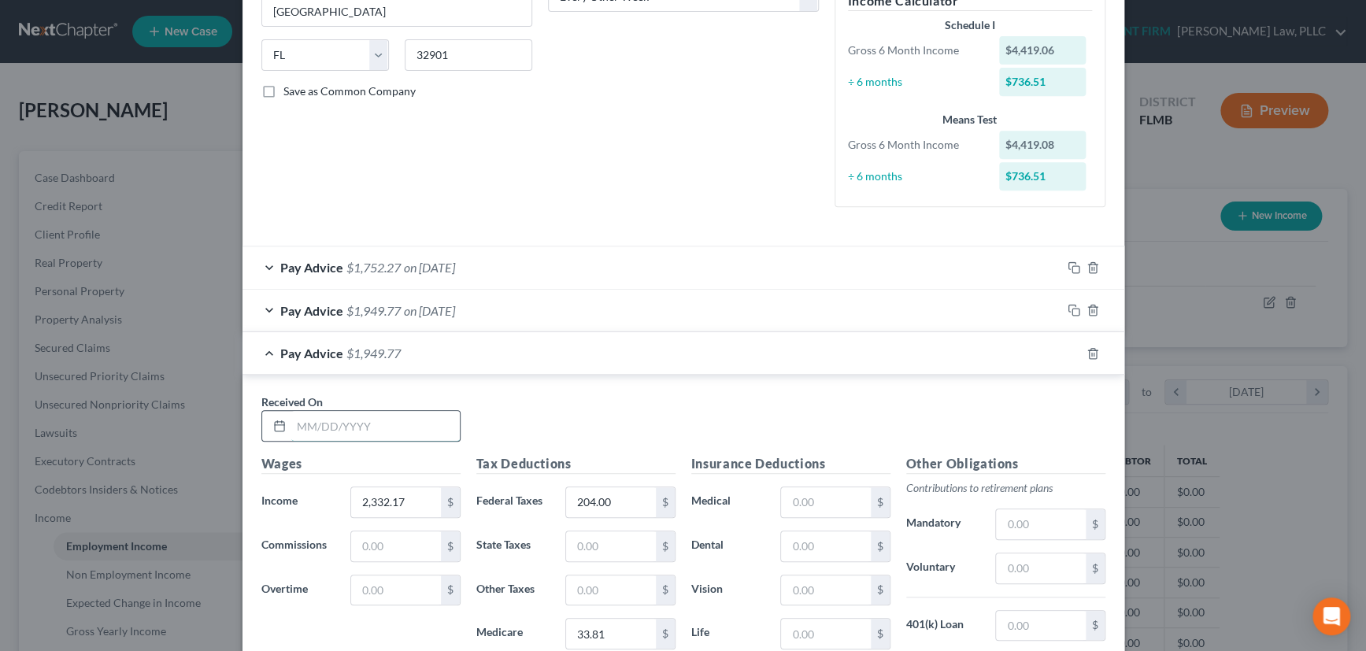
click at [412, 428] on input "text" at bounding box center [375, 426] width 169 height 30
type input "05/30/2025"
type input "2,487.51"
type input "228"
type input "36.08"
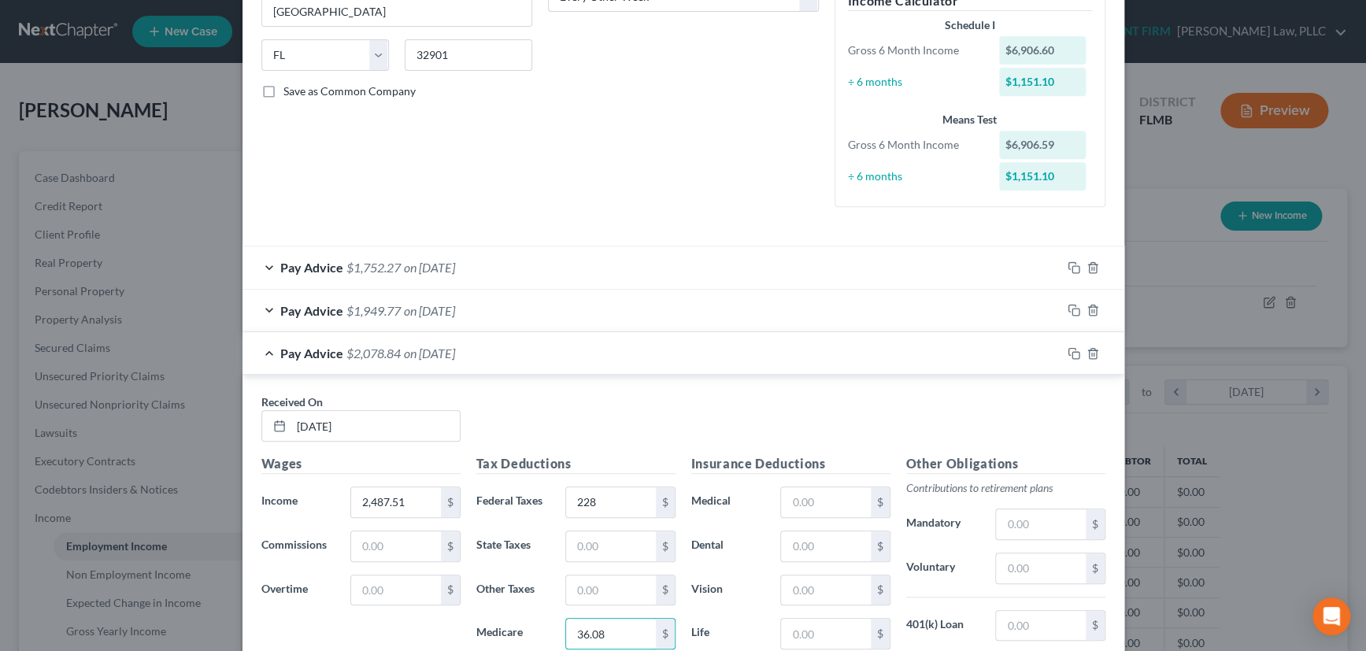
scroll to position [539, 0]
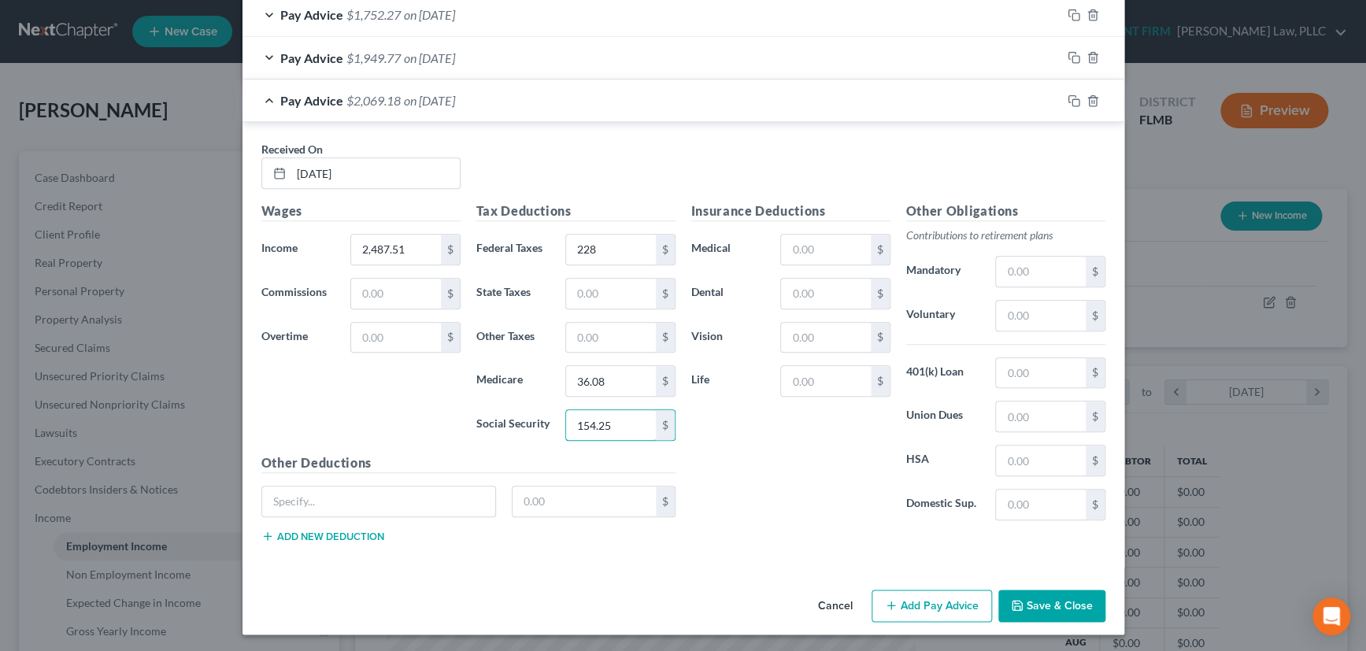
type input "154.25"
click at [1073, 99] on rect "button" at bounding box center [1076, 102] width 7 height 7
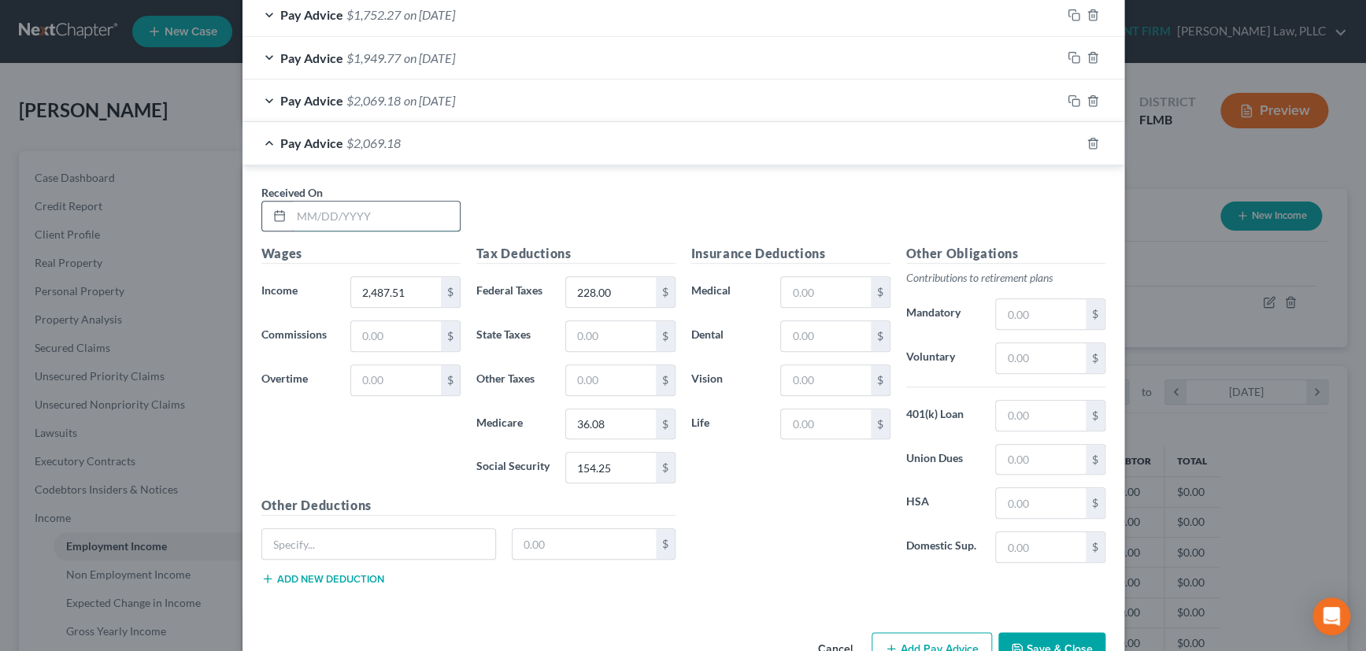
click at [417, 213] on input "text" at bounding box center [375, 217] width 169 height 30
type input "06/13/2025"
type input "2,382.76"
type input "211"
type input "34.55"
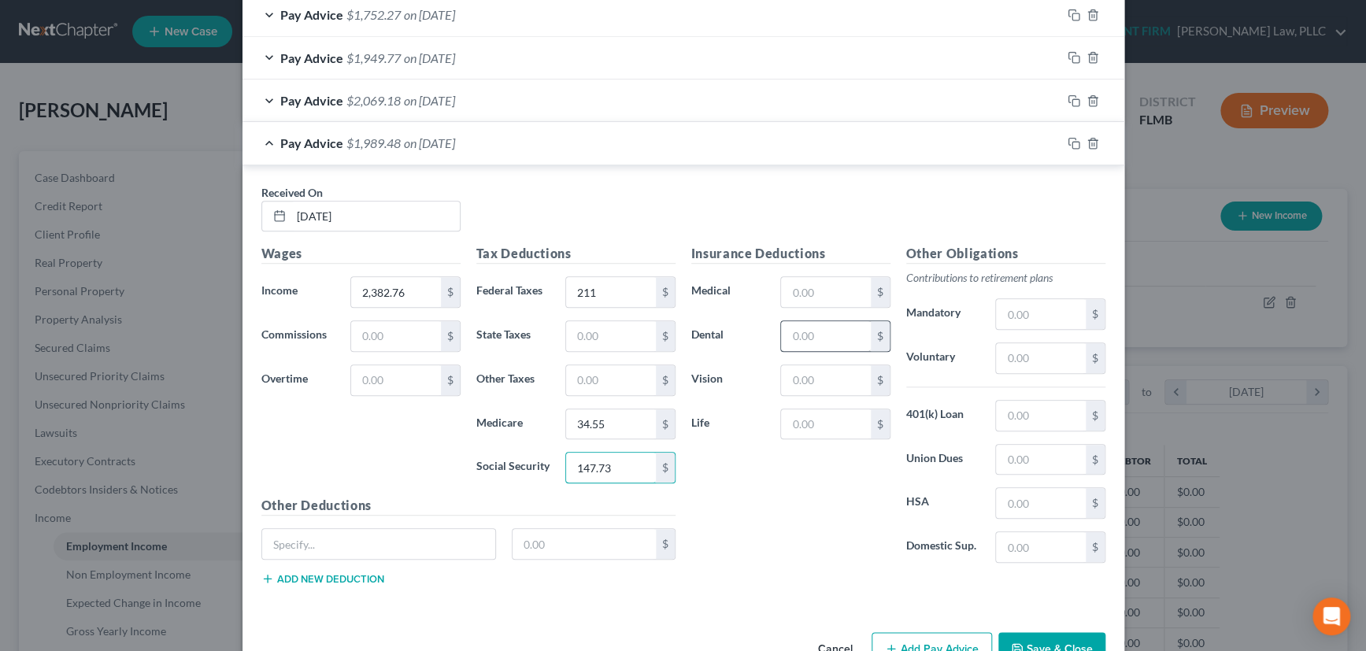
type input "147.73"
click at [818, 329] on input "text" at bounding box center [825, 336] width 89 height 30
type input "12.60"
click at [804, 289] on input "text" at bounding box center [825, 292] width 89 height 30
type input "210.06"
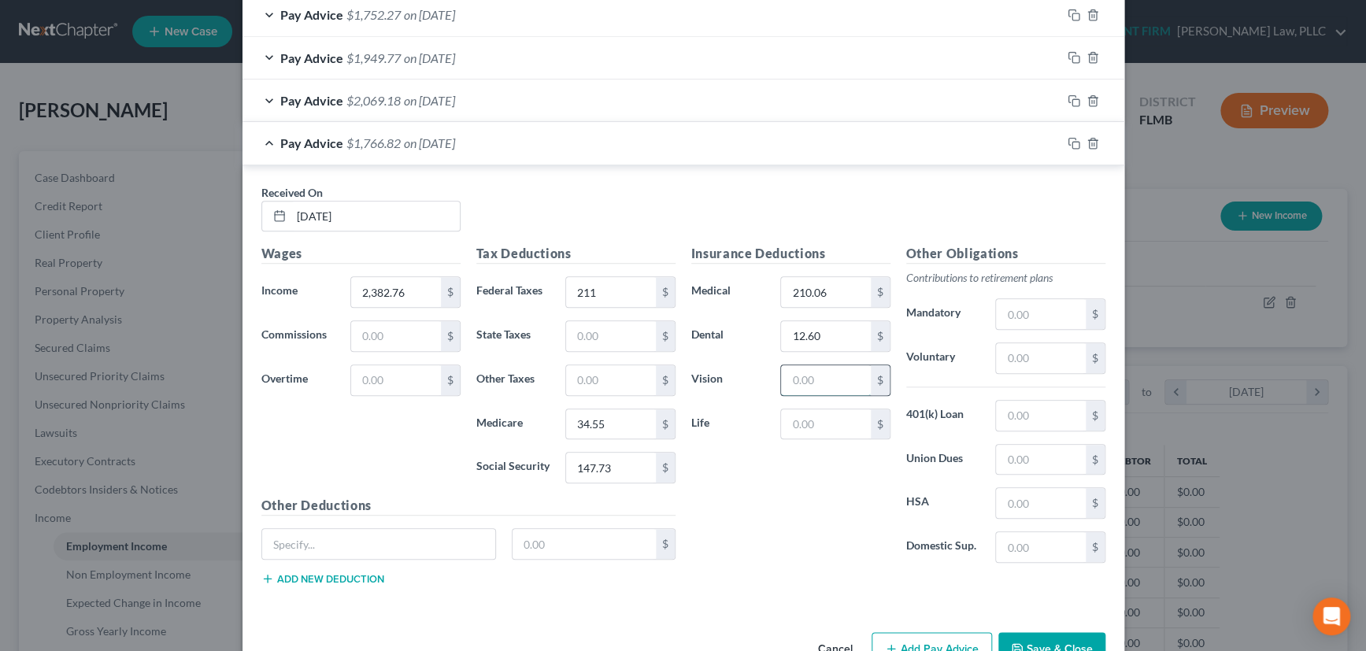
click at [809, 380] on input "text" at bounding box center [825, 380] width 89 height 30
type input "4.62"
click at [356, 543] on input "text" at bounding box center [379, 544] width 234 height 30
drag, startPoint x: 820, startPoint y: 432, endPoint x: 806, endPoint y: 432, distance: 14.2
click at [820, 432] on input "text" at bounding box center [825, 425] width 89 height 30
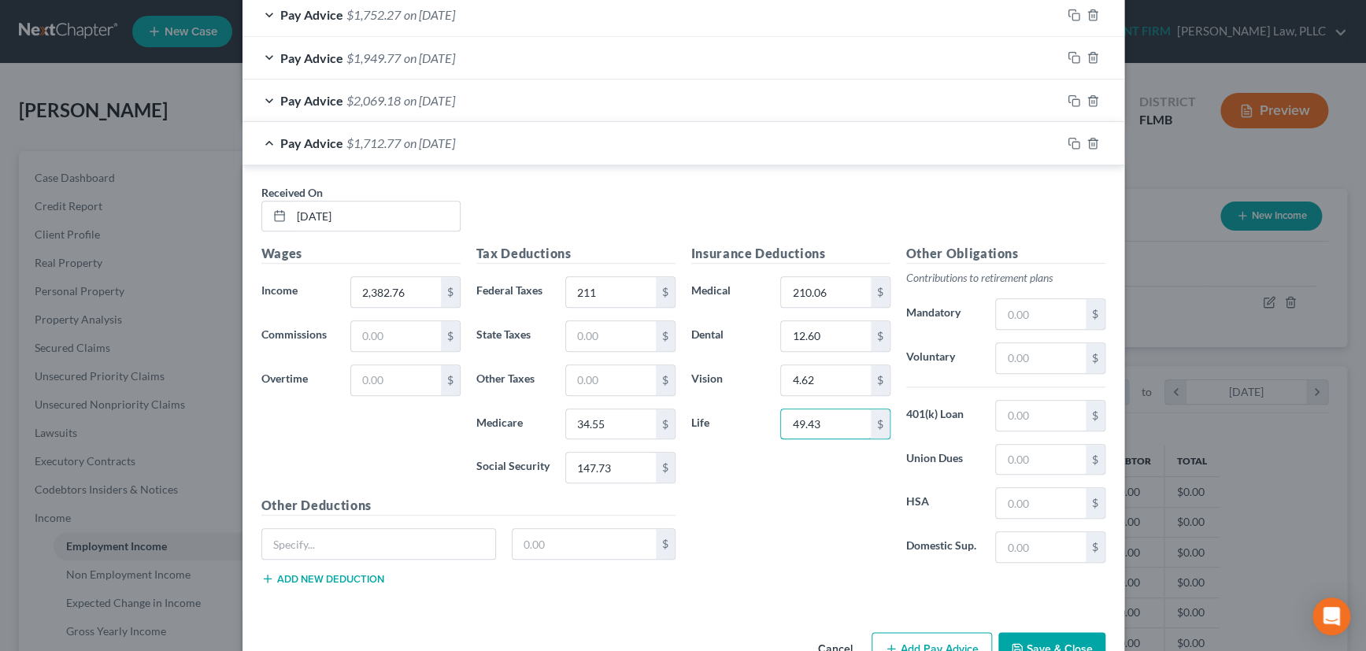
type input "49.43"
click at [1068, 141] on icon "button" at bounding box center [1074, 143] width 13 height 13
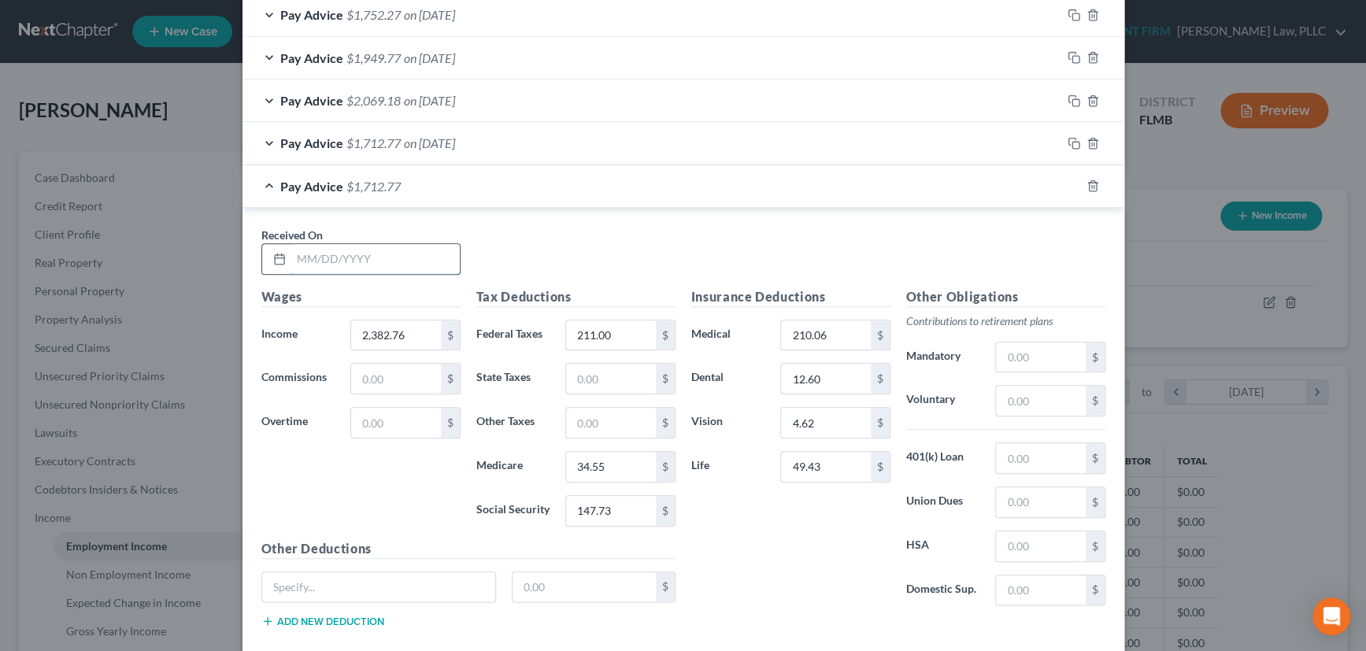
click at [380, 260] on input "text" at bounding box center [375, 259] width 169 height 30
type input "06/27/2025"
type input "2,324.79"
type input "204"
type input "33.71"
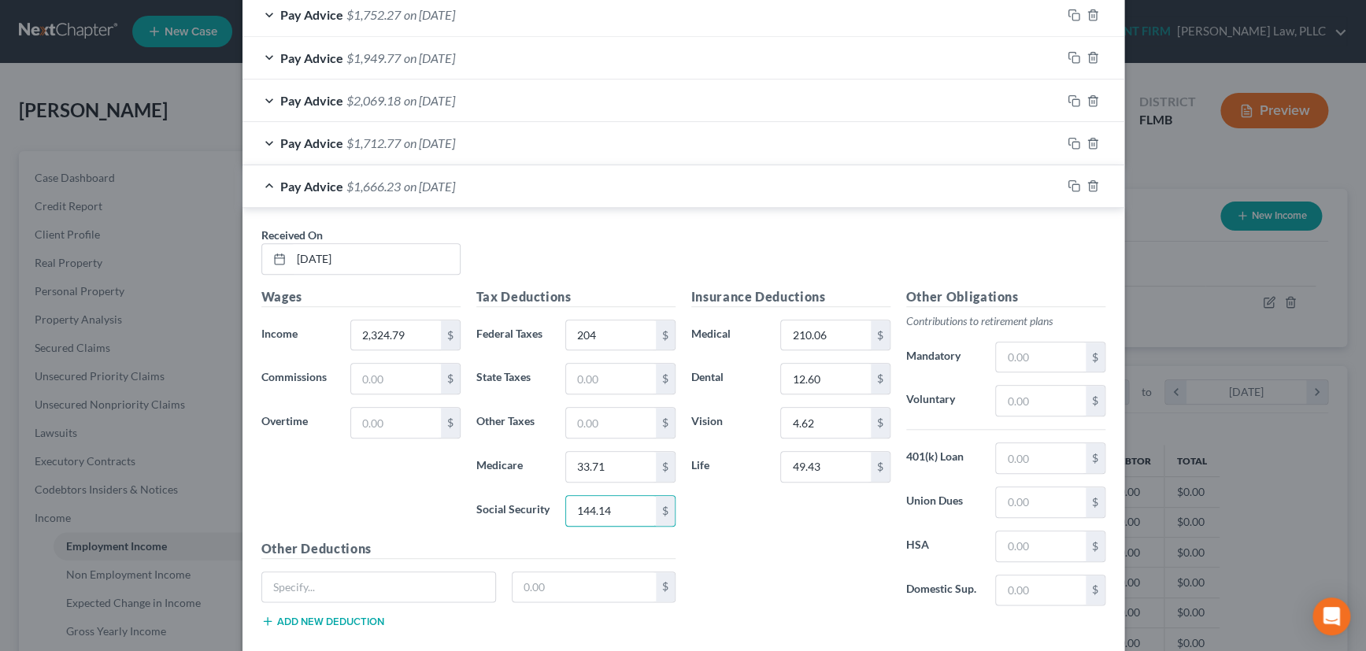
type input "144.14"
click at [1072, 185] on icon "button" at bounding box center [1074, 186] width 13 height 13
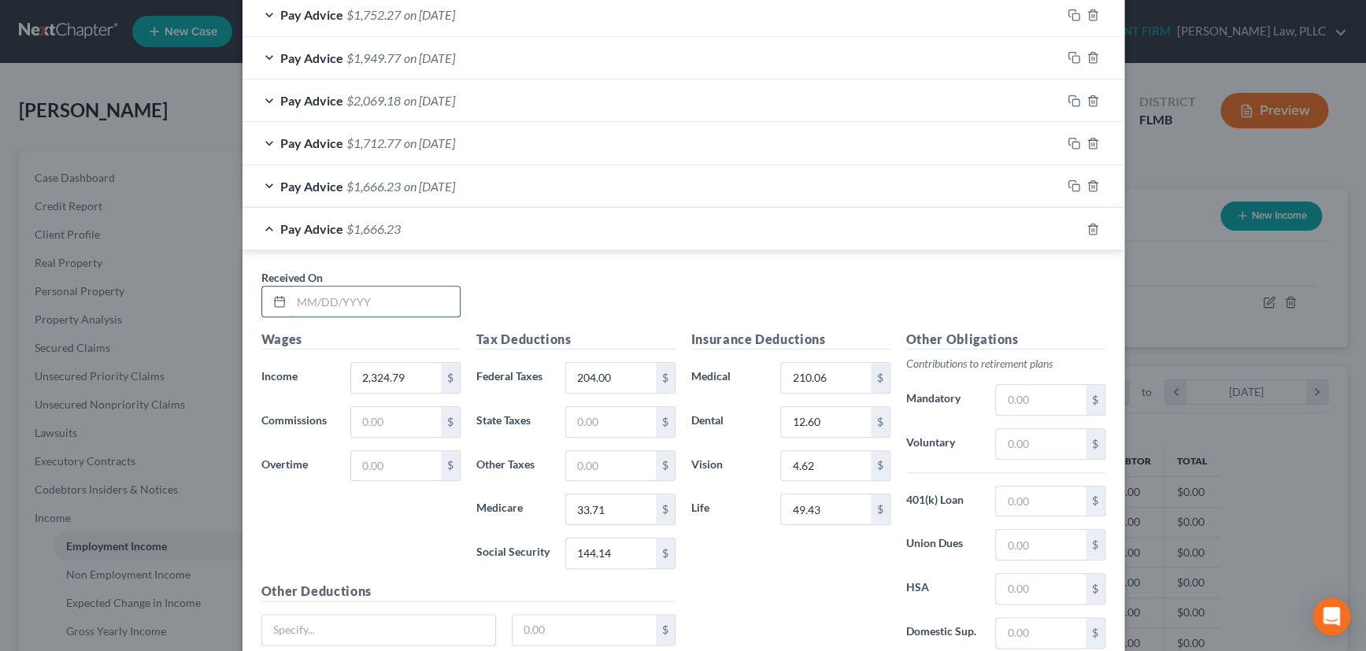
click at [382, 296] on input "text" at bounding box center [375, 302] width 169 height 30
type input "07/11/2025"
type input "2,133.10"
type input "161"
type input "30.93"
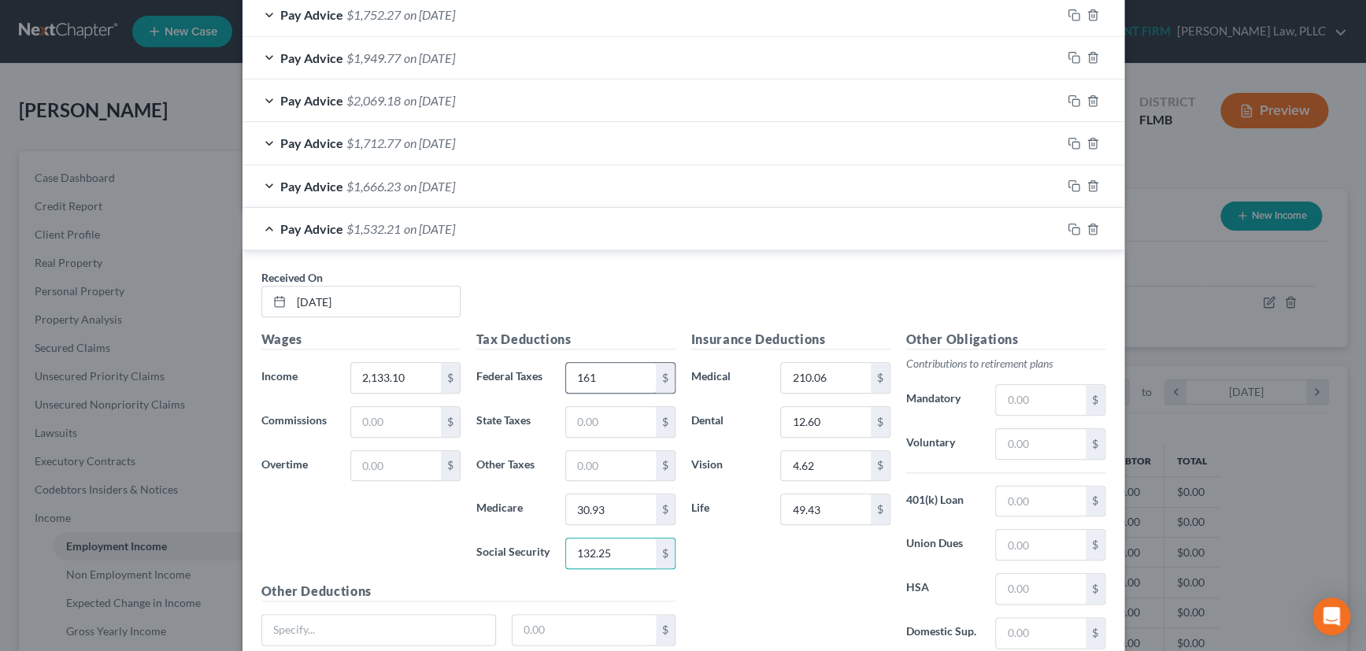
type input "132.25"
type input "181"
click at [1068, 227] on icon "button" at bounding box center [1074, 229] width 13 height 13
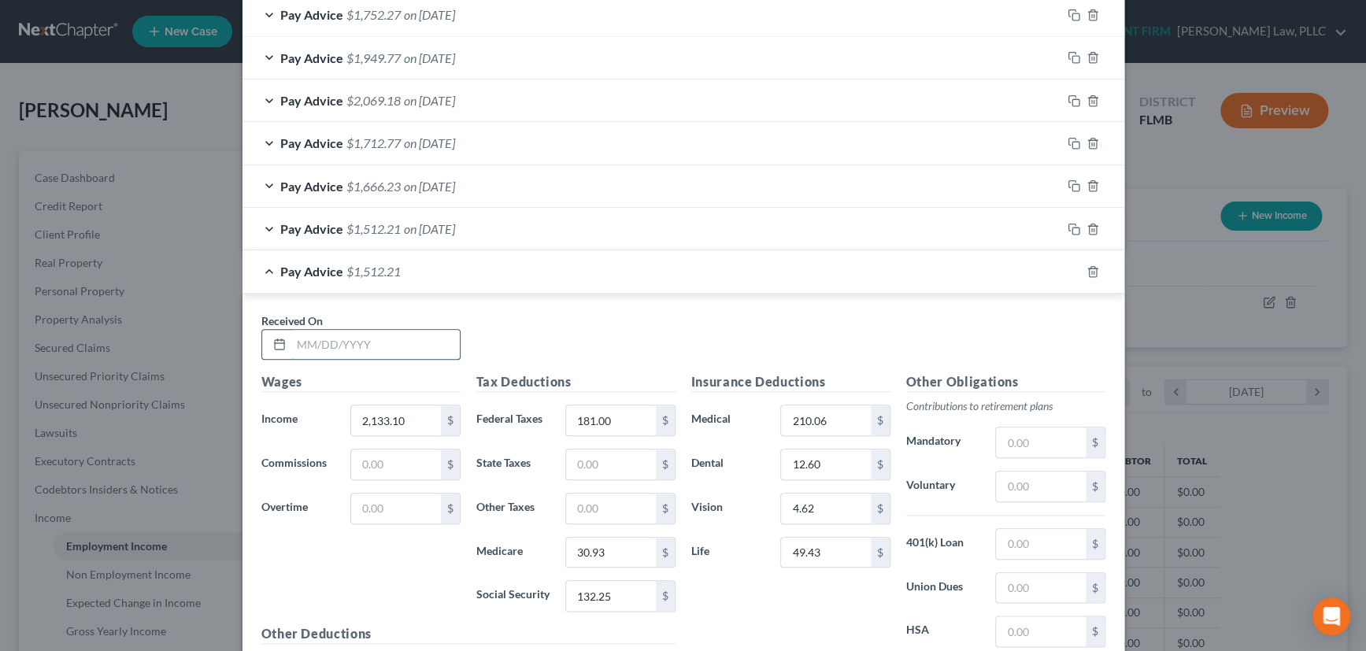
click at [409, 336] on input "text" at bounding box center [375, 345] width 169 height 30
type input "07/25/2025"
type input "2,177.86"
type input "186"
type input "31.58"
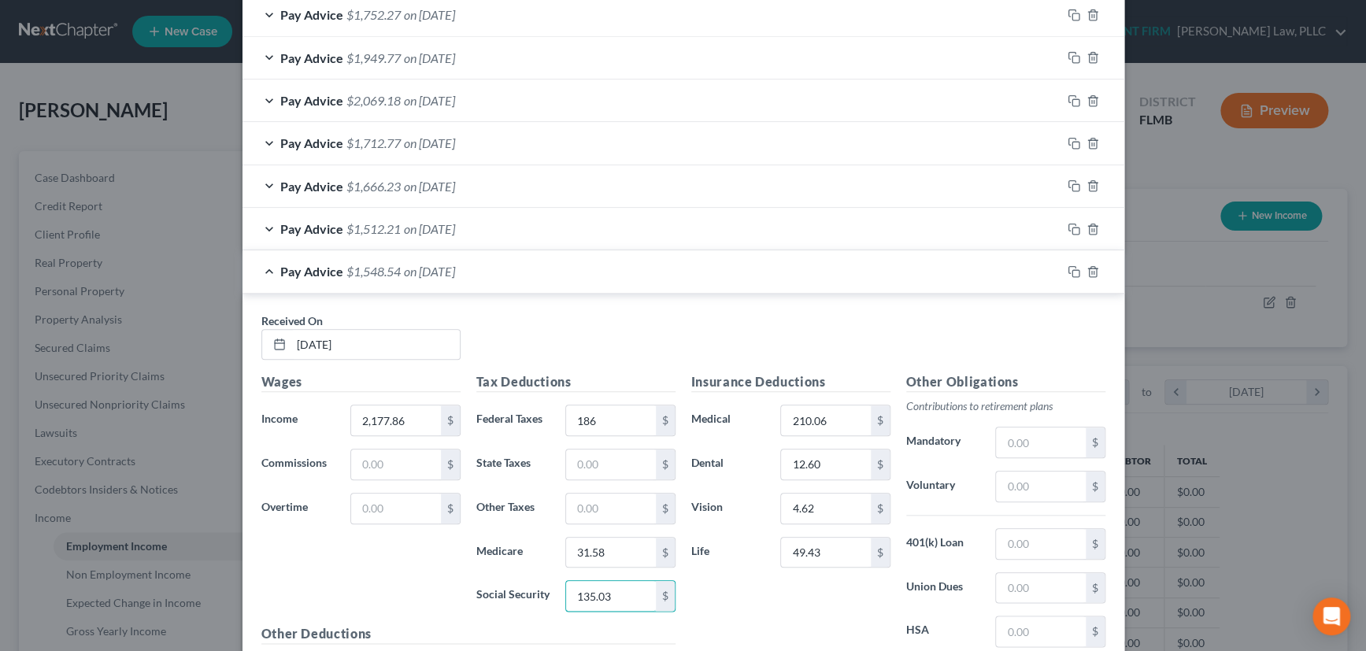
type input "135.03"
click at [1068, 272] on icon "button" at bounding box center [1074, 271] width 13 height 13
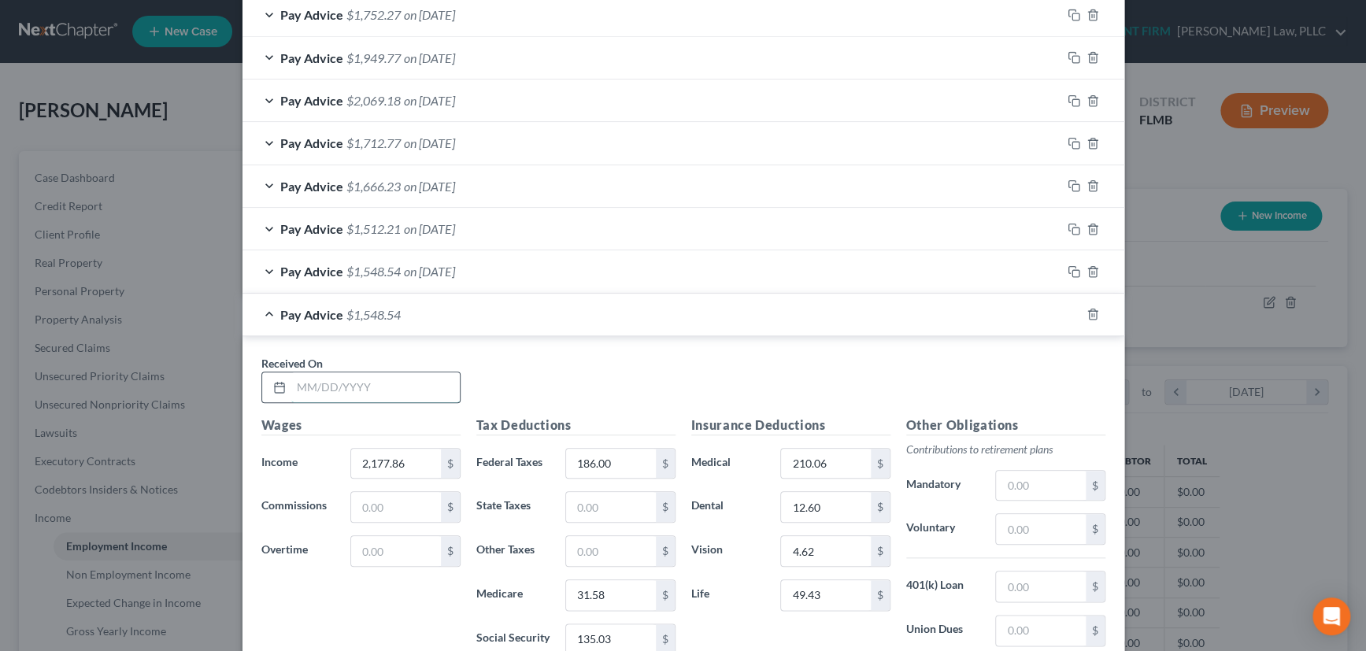
click at [402, 385] on input "text" at bounding box center [375, 388] width 169 height 30
type input "08/08/2025"
type input "2,544.32"
type input "240"
type input "1"
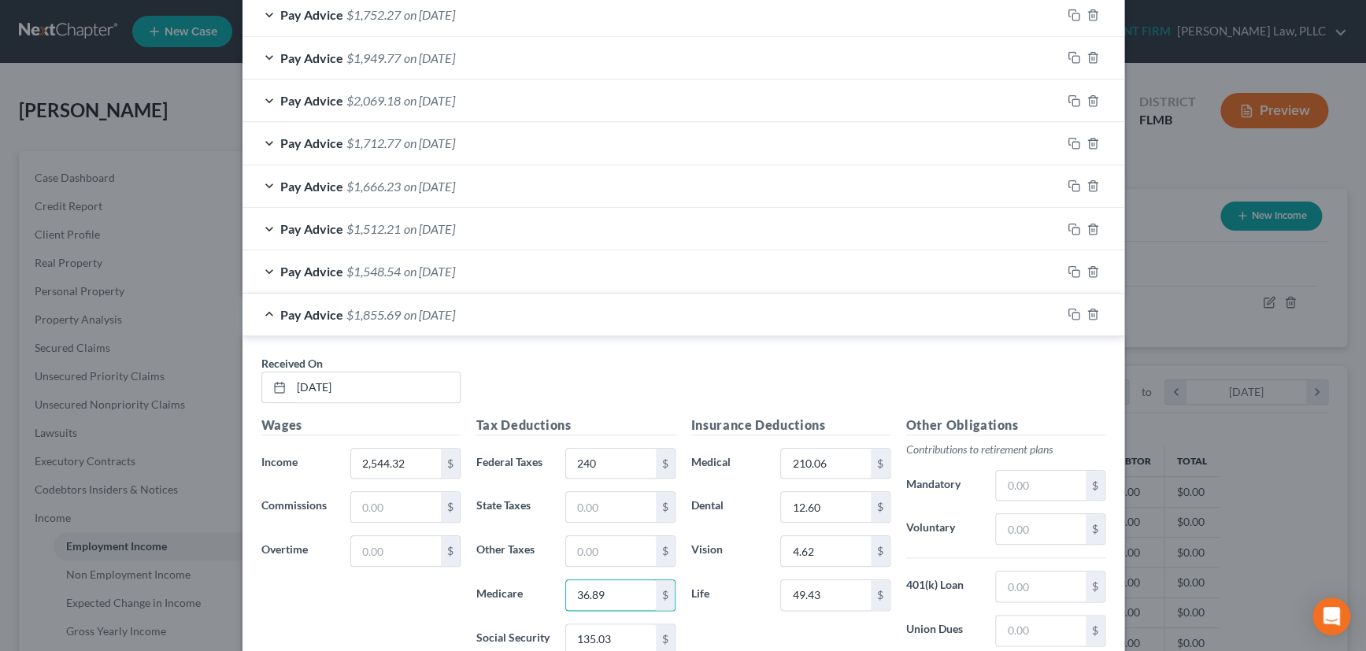
type input "36.89"
type input "157.75"
click at [1022, 486] on input "text" at bounding box center [1040, 486] width 89 height 30
type input "76.33"
drag, startPoint x: 1063, startPoint y: 310, endPoint x: 495, endPoint y: 404, distance: 576.3
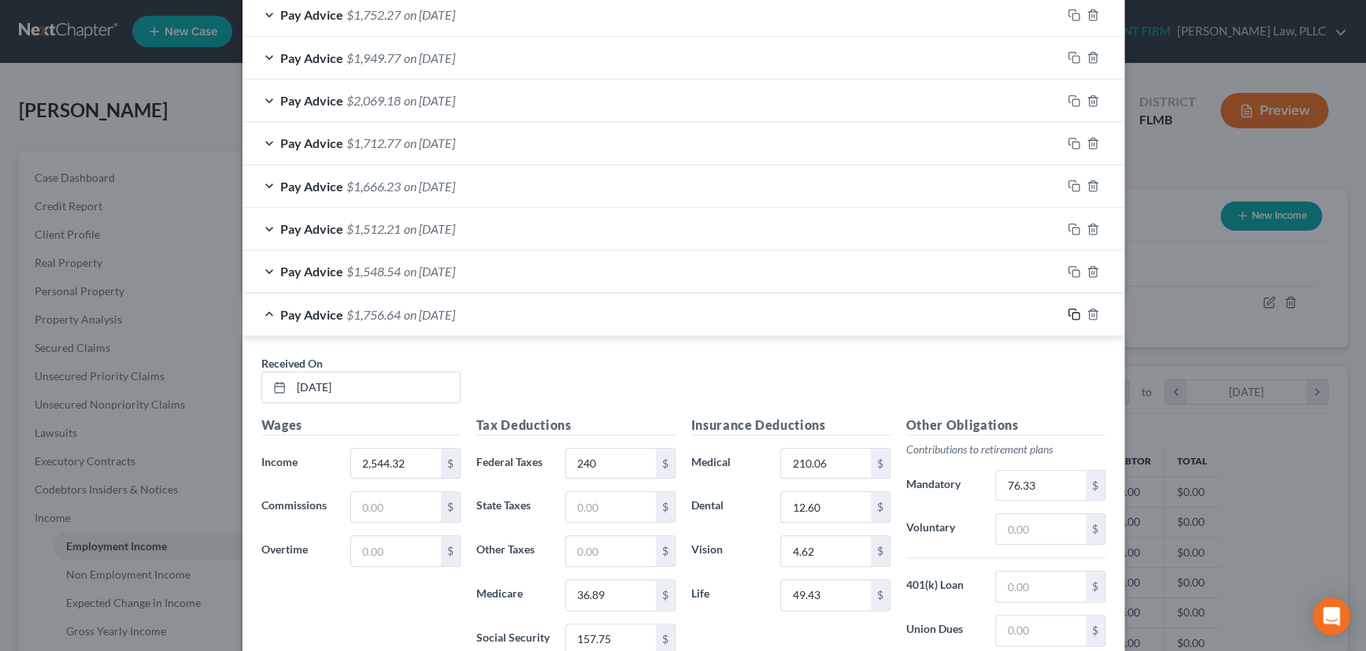
click at [1068, 310] on icon "button" at bounding box center [1074, 314] width 13 height 13
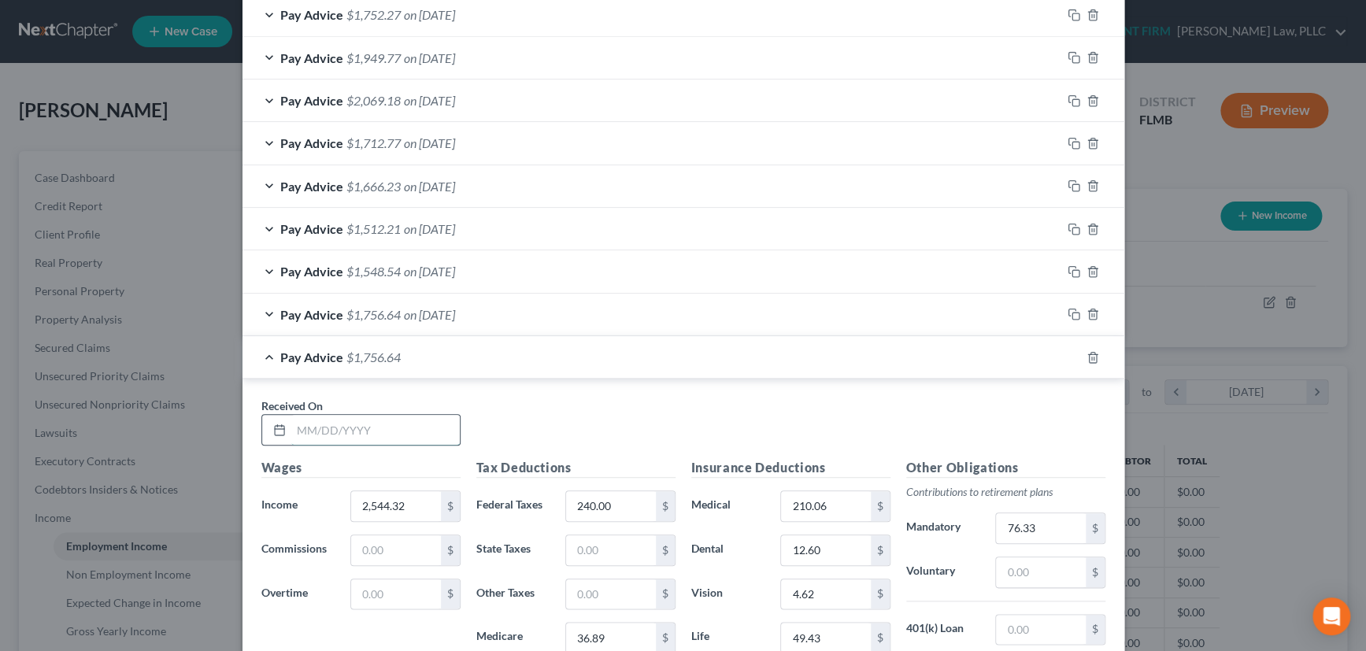
click at [363, 427] on input "text" at bounding box center [375, 430] width 169 height 30
click at [344, 416] on input "text" at bounding box center [375, 430] width 169 height 30
type input "03/07/2025"
type input "847.60"
type input "8"
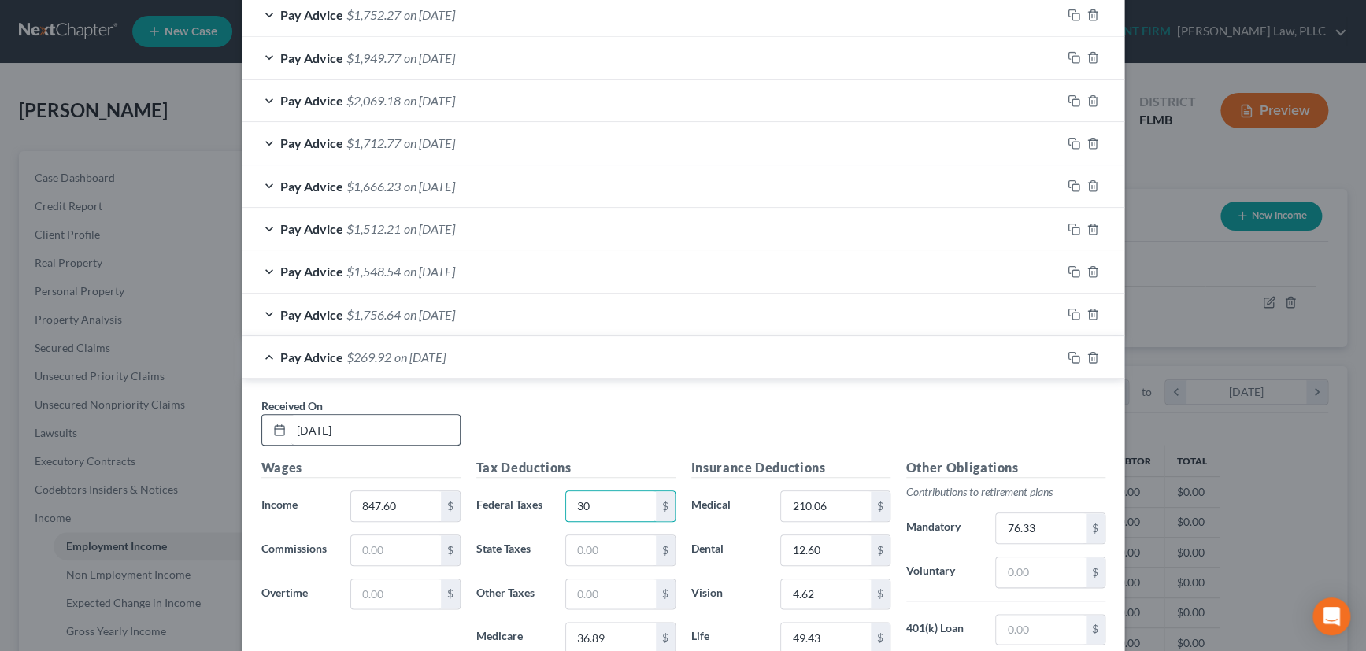
type input "30"
type input "12.29"
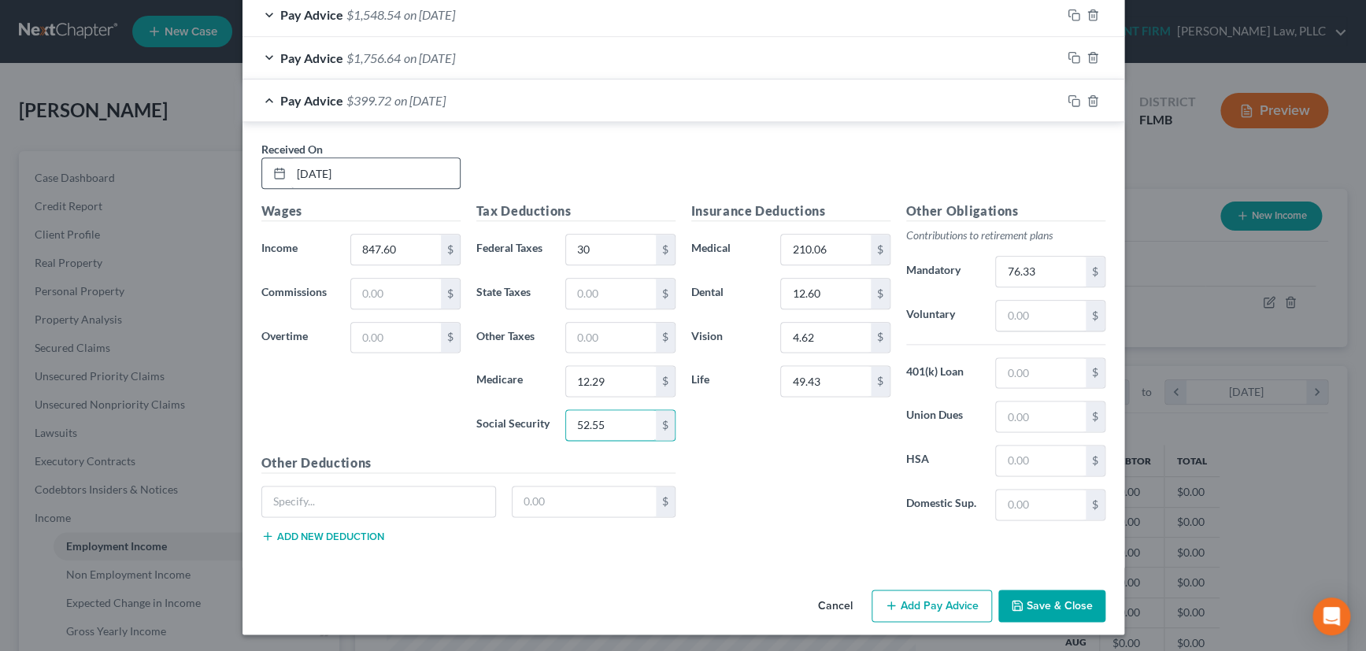
type input "52.55"
click at [831, 247] on input "210.06" at bounding box center [825, 250] width 89 height 30
click at [1068, 95] on icon "button" at bounding box center [1074, 101] width 13 height 13
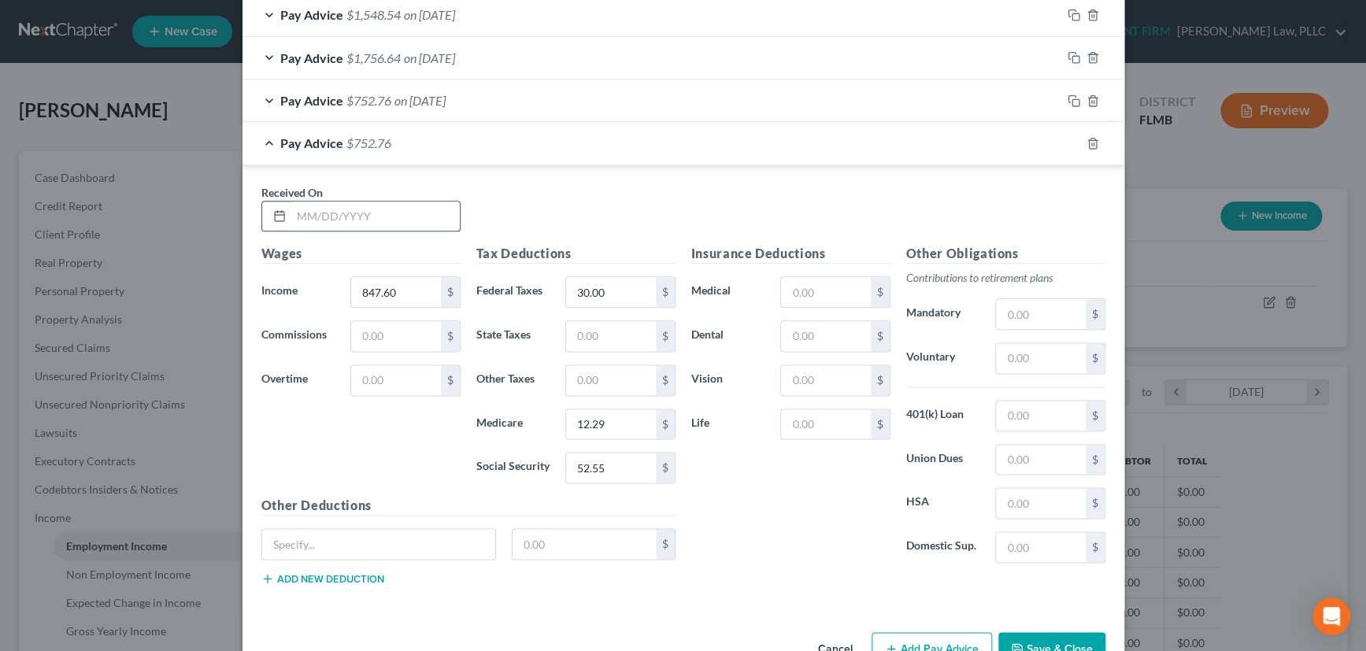
click at [396, 210] on input "text" at bounding box center [375, 217] width 169 height 30
type input "03/21/2025"
type input "2,587.61"
type input "250"
type input "37.52"
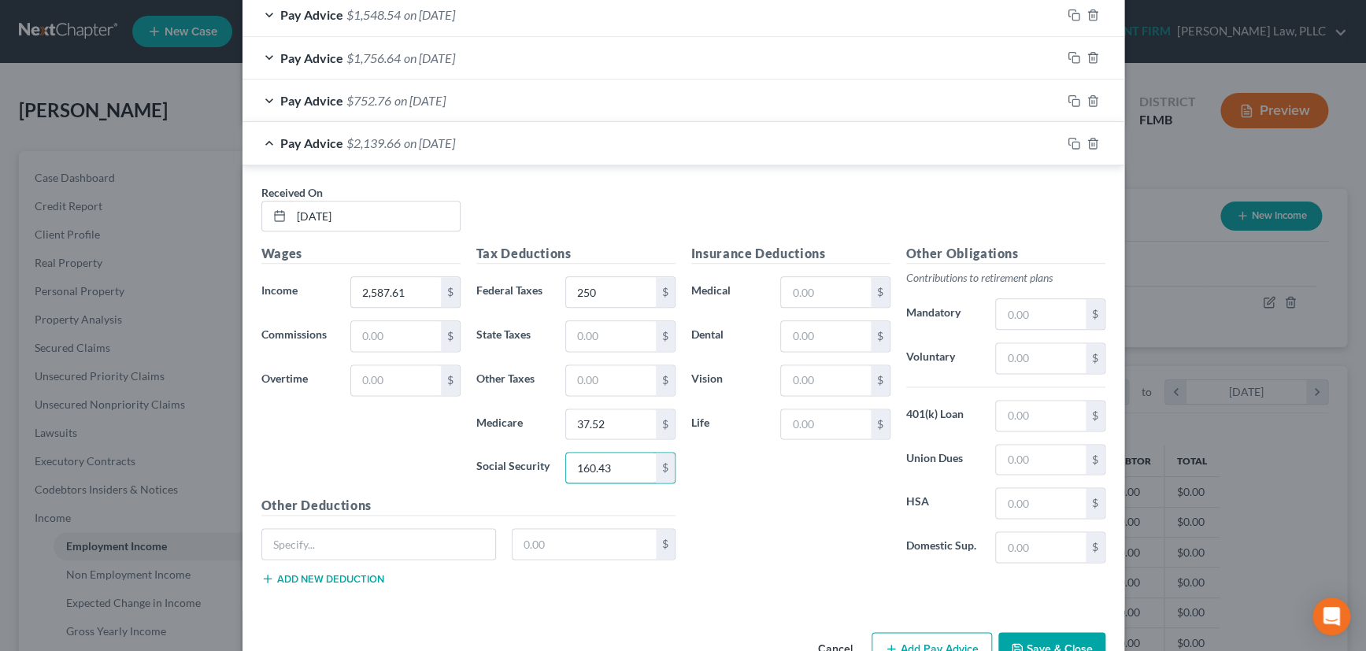
type input "160.43"
drag, startPoint x: 1066, startPoint y: 141, endPoint x: 571, endPoint y: 226, distance: 502.6
click at [1073, 142] on rect "button" at bounding box center [1076, 145] width 7 height 7
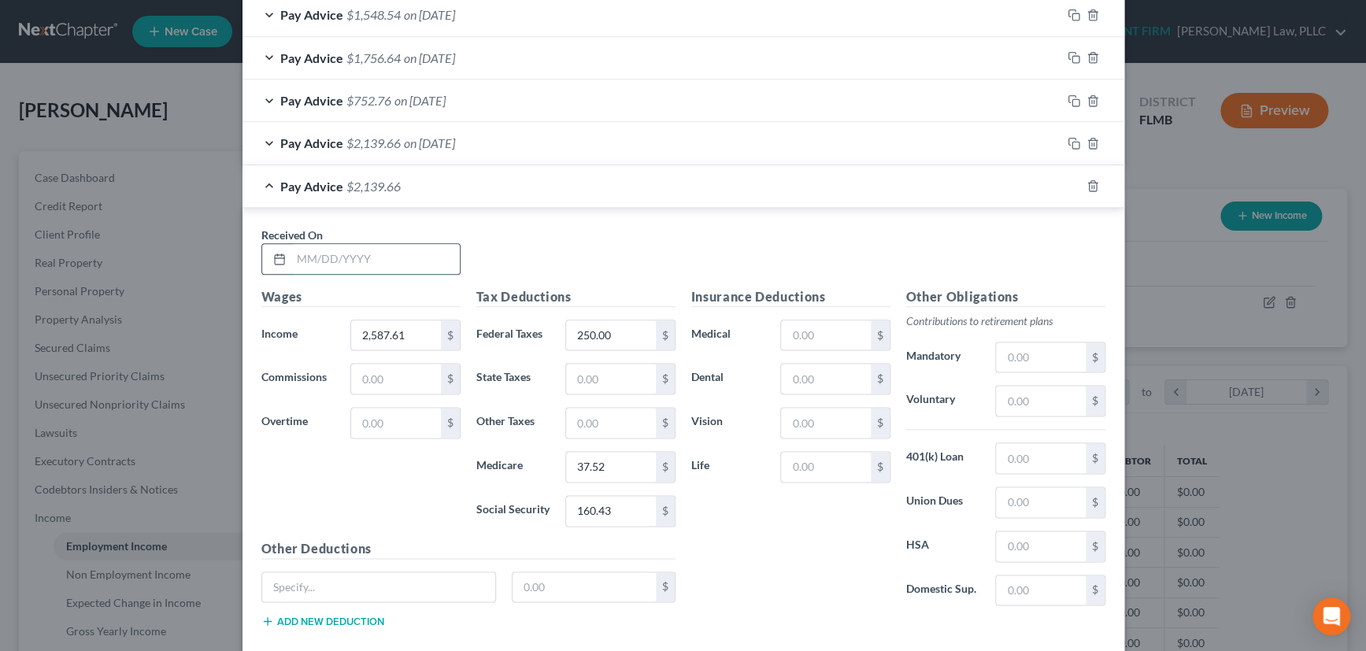
click at [396, 255] on input "text" at bounding box center [375, 259] width 169 height 30
type input "04/04/2025"
type input "2,152.69"
type input "183"
type input "31.21"
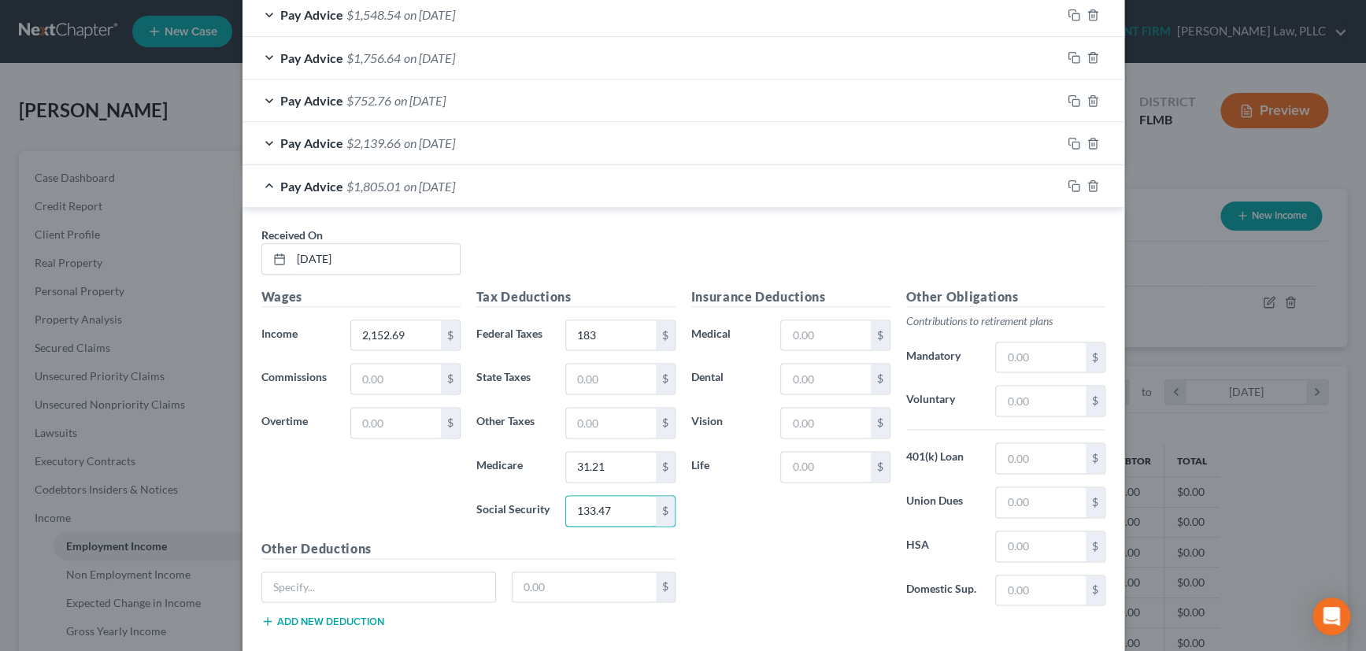
type input "133.47"
click at [1074, 187] on div at bounding box center [1093, 185] width 63 height 25
click at [1070, 186] on icon "button" at bounding box center [1074, 186] width 13 height 13
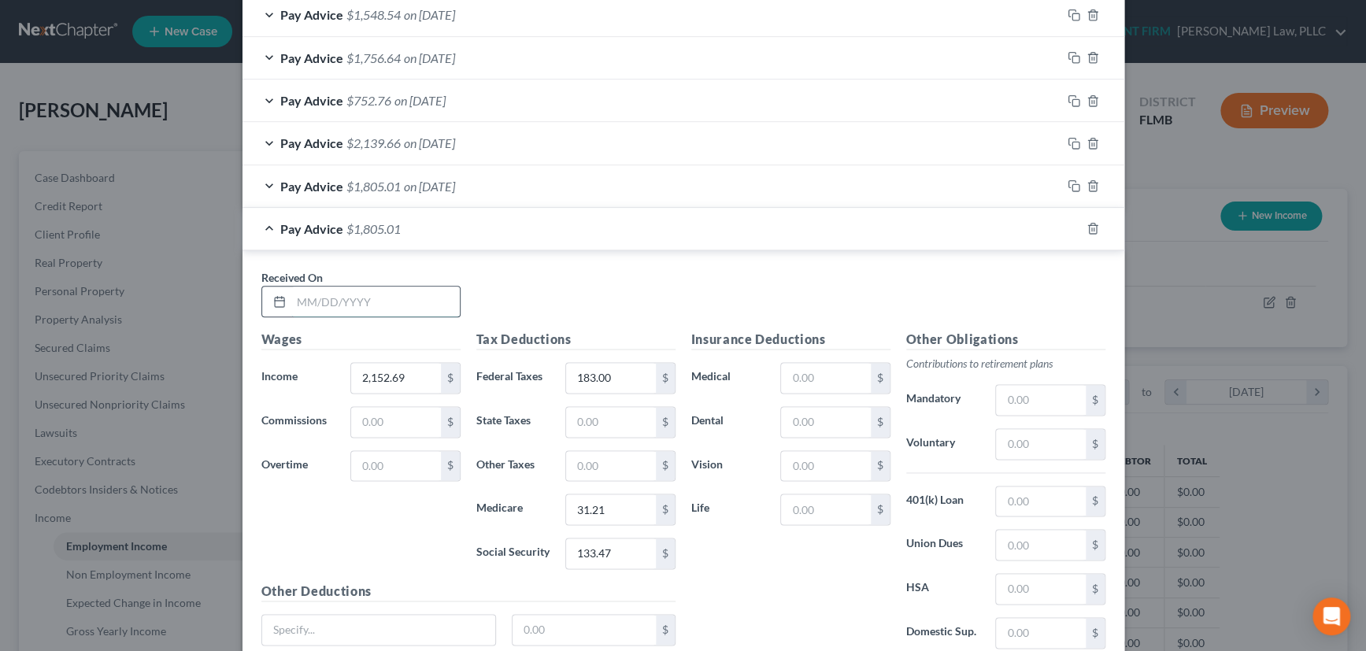
click at [374, 294] on input "text" at bounding box center [375, 302] width 169 height 30
type input "04/18/2025"
type input "2,086.40"
type input "175"
type input "30.26"
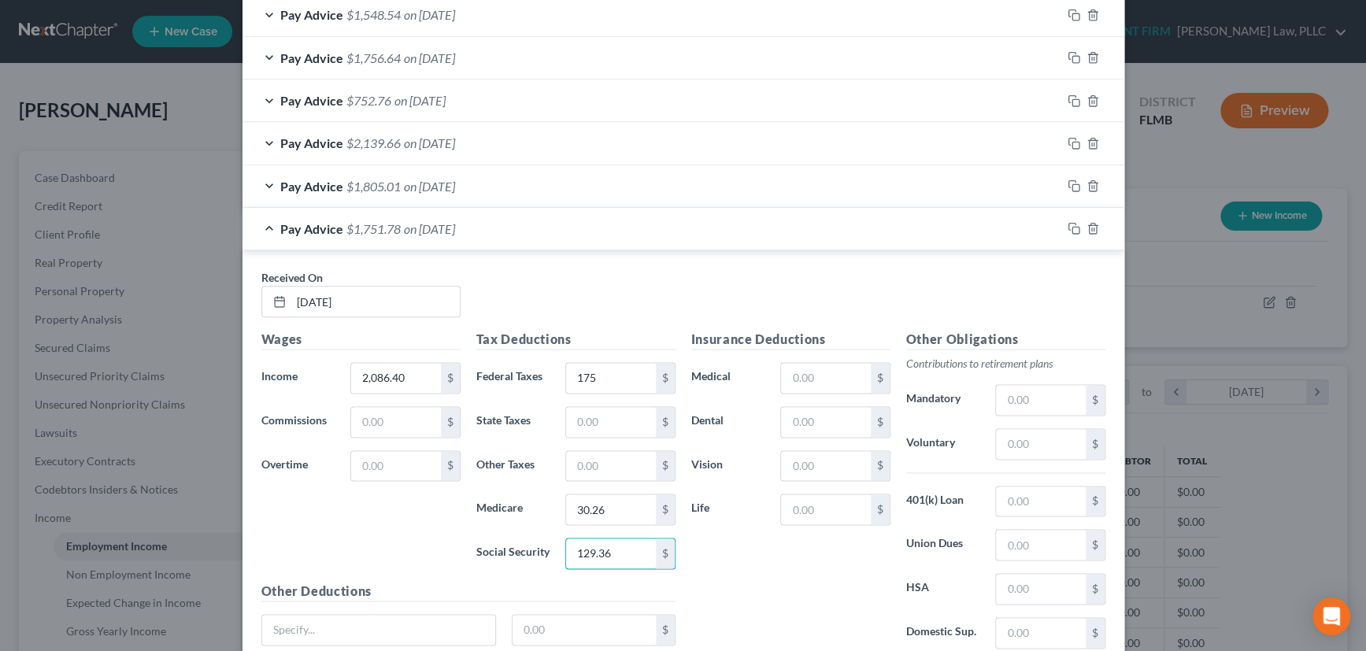
type input "129.36"
click at [747, 208] on div "Pay Advice $1,751.78 on 04/18/2025" at bounding box center [652, 229] width 819 height 42
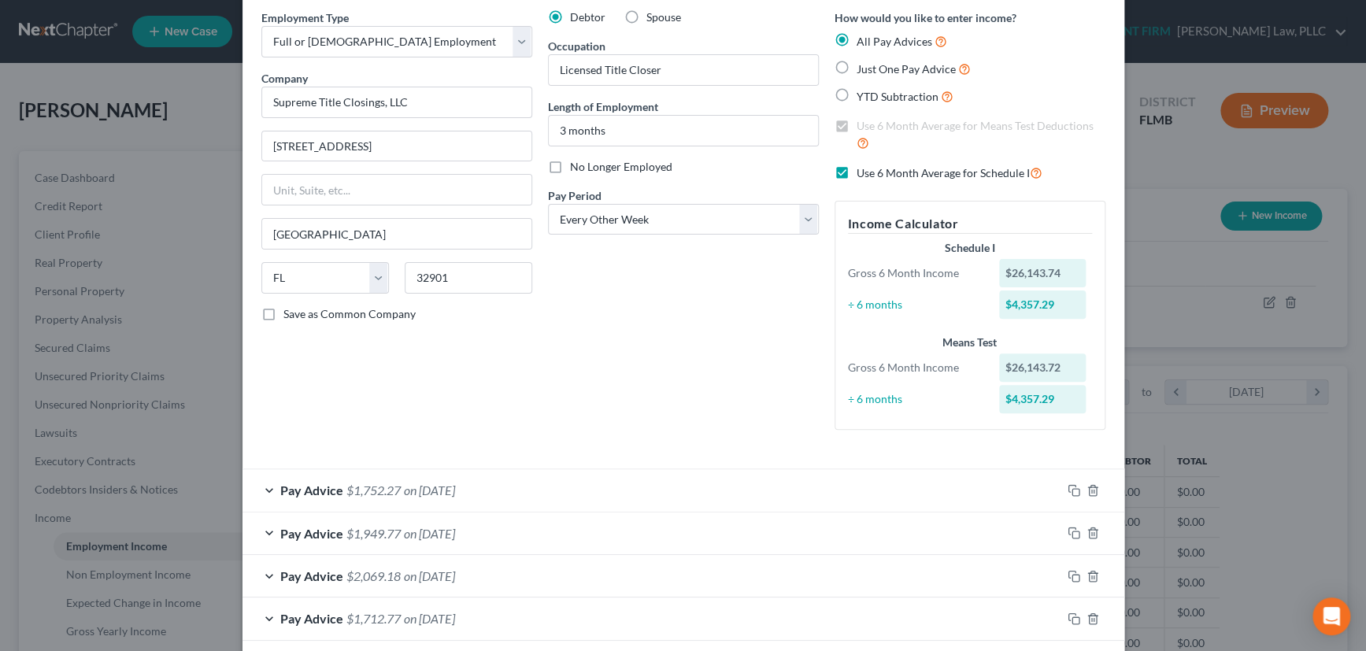
scroll to position [49, 0]
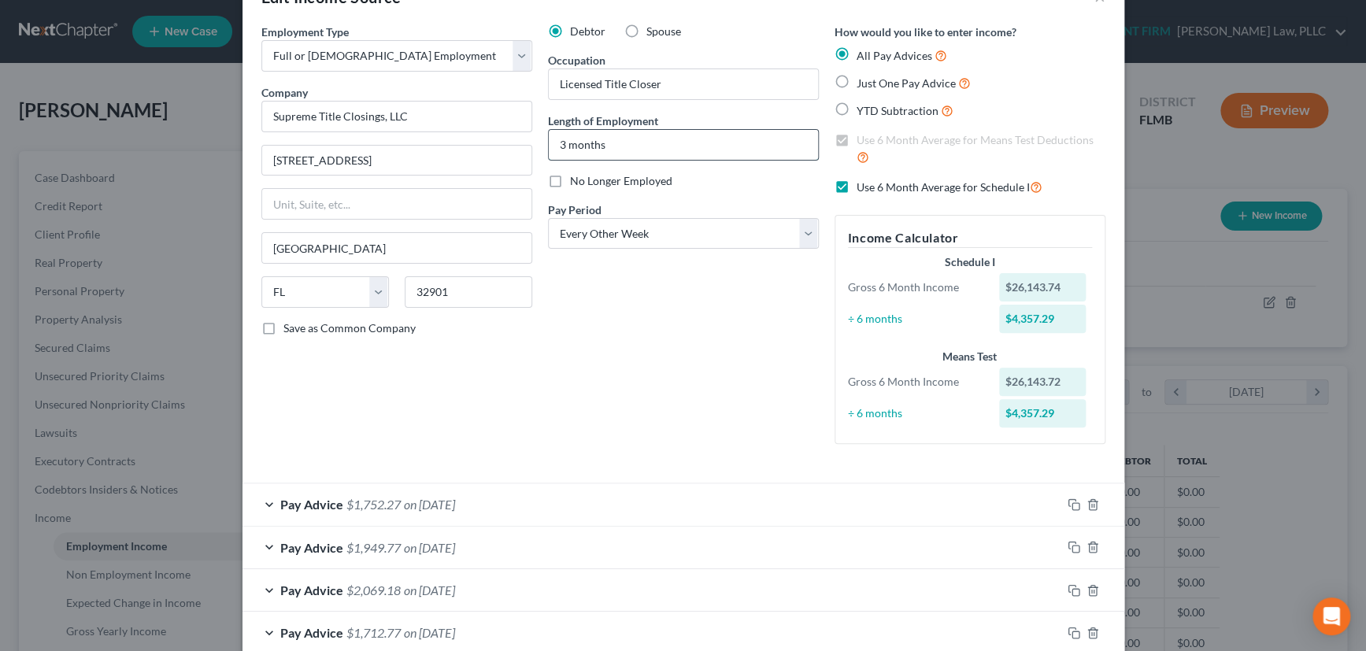
click at [556, 141] on input "3 months" at bounding box center [683, 145] width 269 height 30
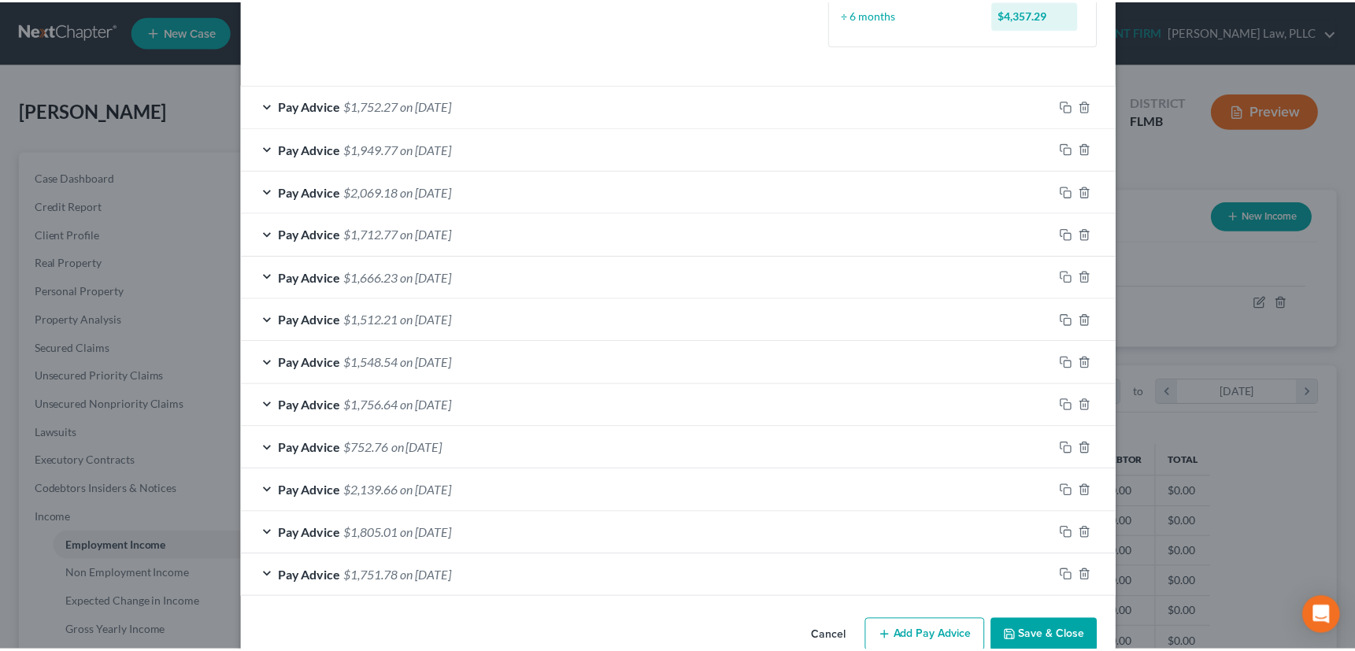
scroll to position [479, 0]
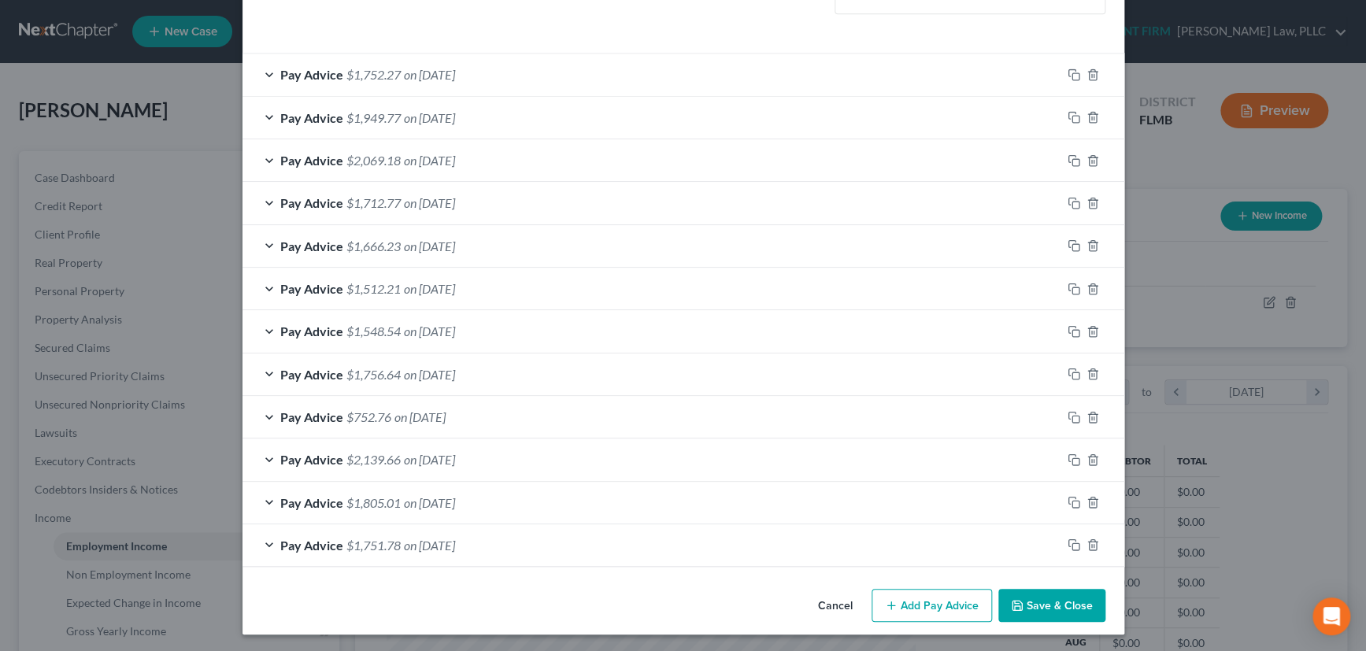
type input "6 months"
click at [1048, 600] on button "Save & Close" at bounding box center [1052, 605] width 107 height 33
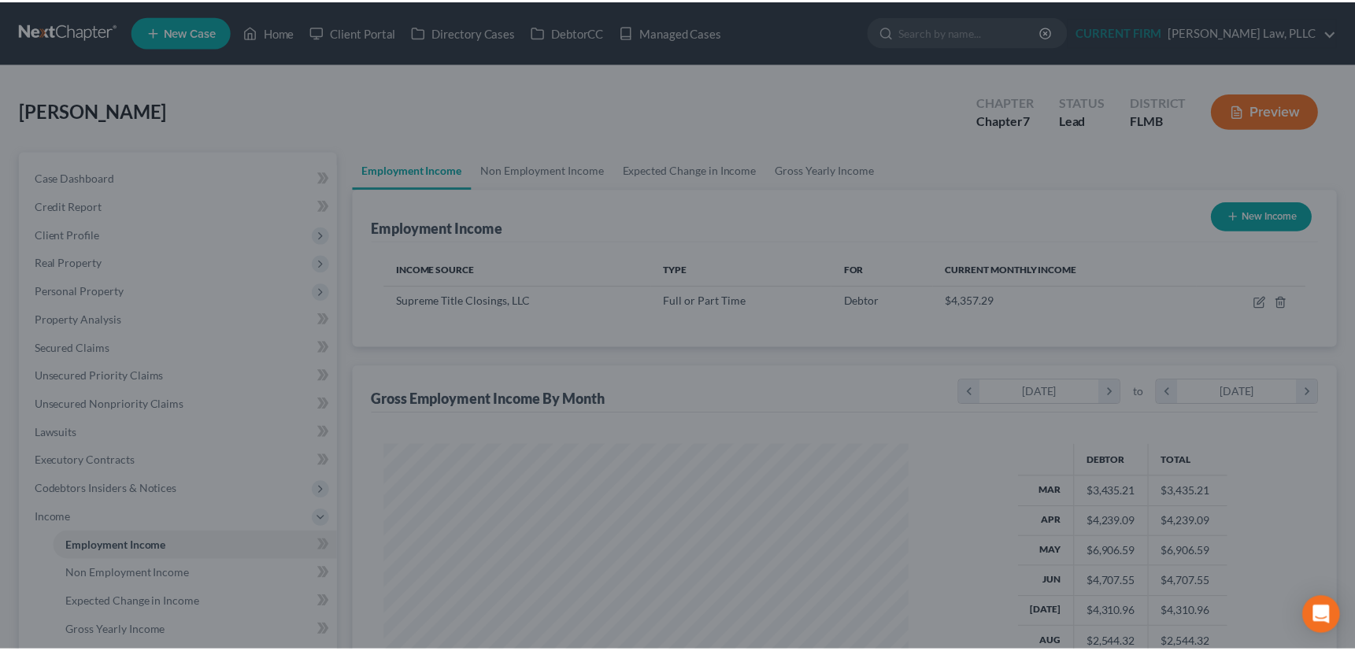
scroll to position [787308, 787034]
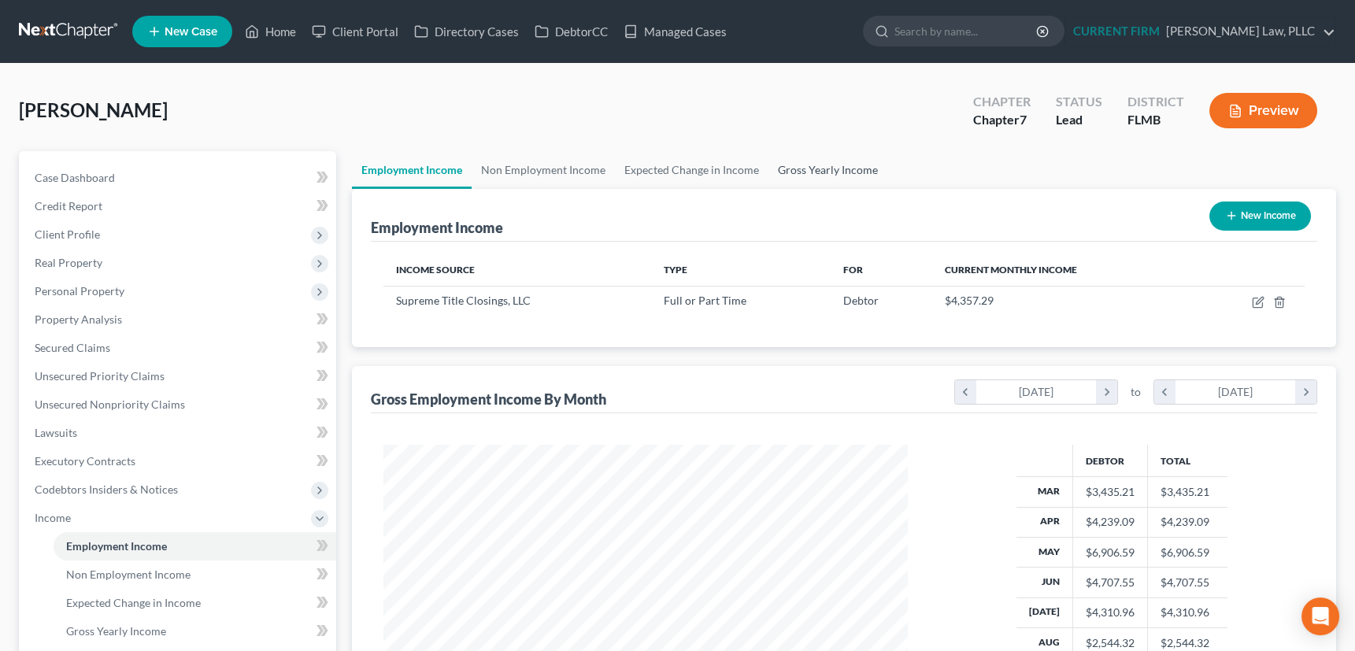
click at [833, 165] on link "Gross Yearly Income" at bounding box center [828, 170] width 119 height 38
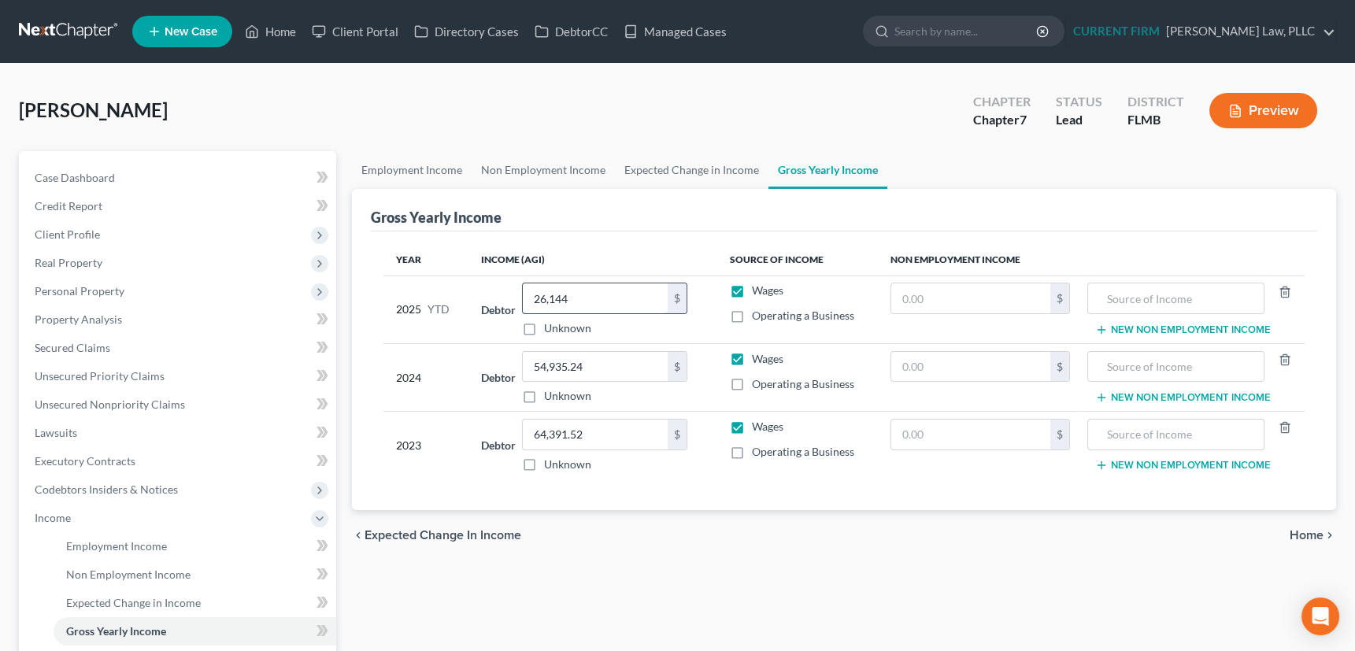
click at [580, 299] on input "26,144" at bounding box center [595, 299] width 145 height 30
drag, startPoint x: 580, startPoint y: 299, endPoint x: 522, endPoint y: 315, distance: 59.6
click at [522, 315] on div "26,144 $ Unknown" at bounding box center [604, 310] width 165 height 54
type input "33,836"
type input "83,752"
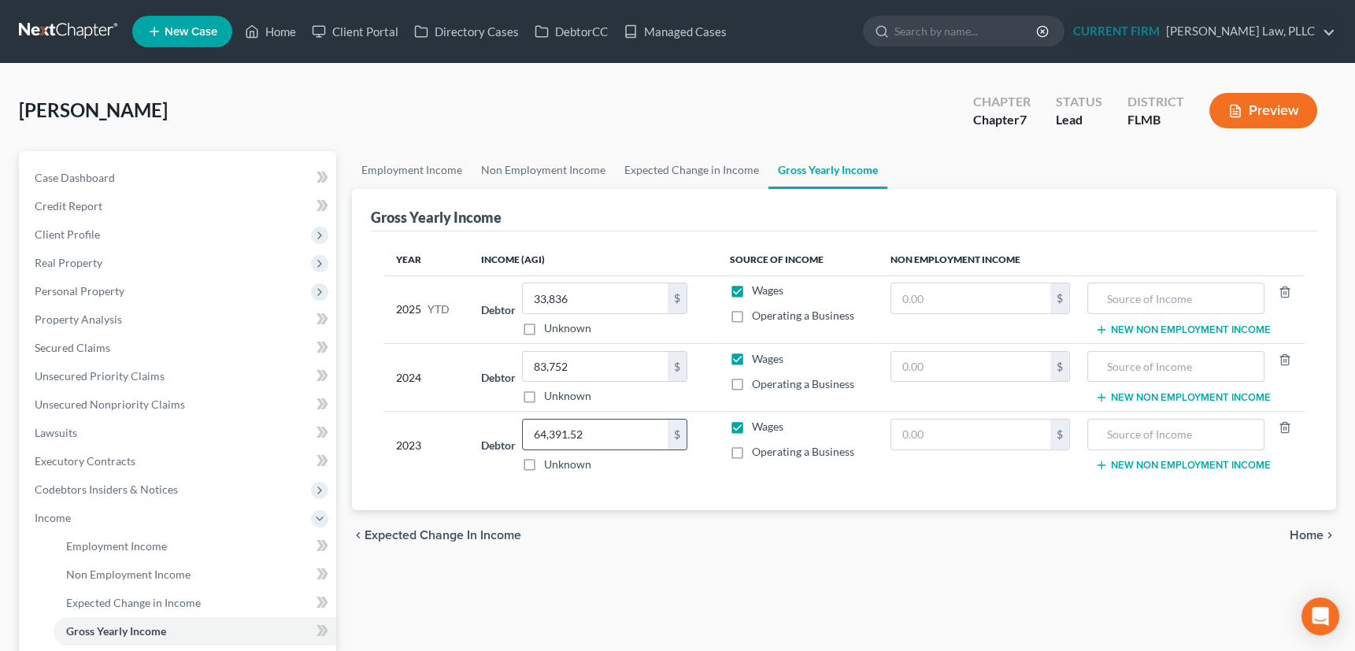
click at [590, 432] on input "64,391.52" at bounding box center [595, 435] width 145 height 30
type input "64,392"
click at [65, 517] on span "Income" at bounding box center [53, 517] width 36 height 13
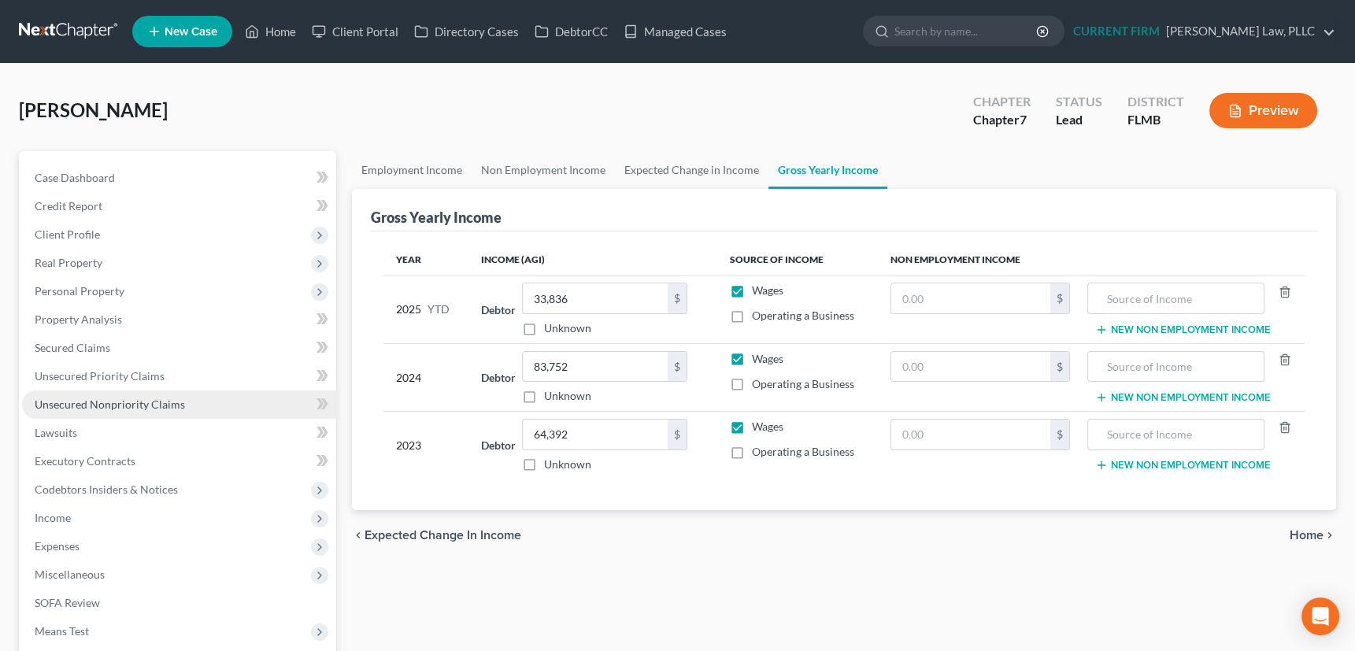
click at [81, 404] on span "Unsecured Nonpriority Claims" at bounding box center [110, 404] width 150 height 13
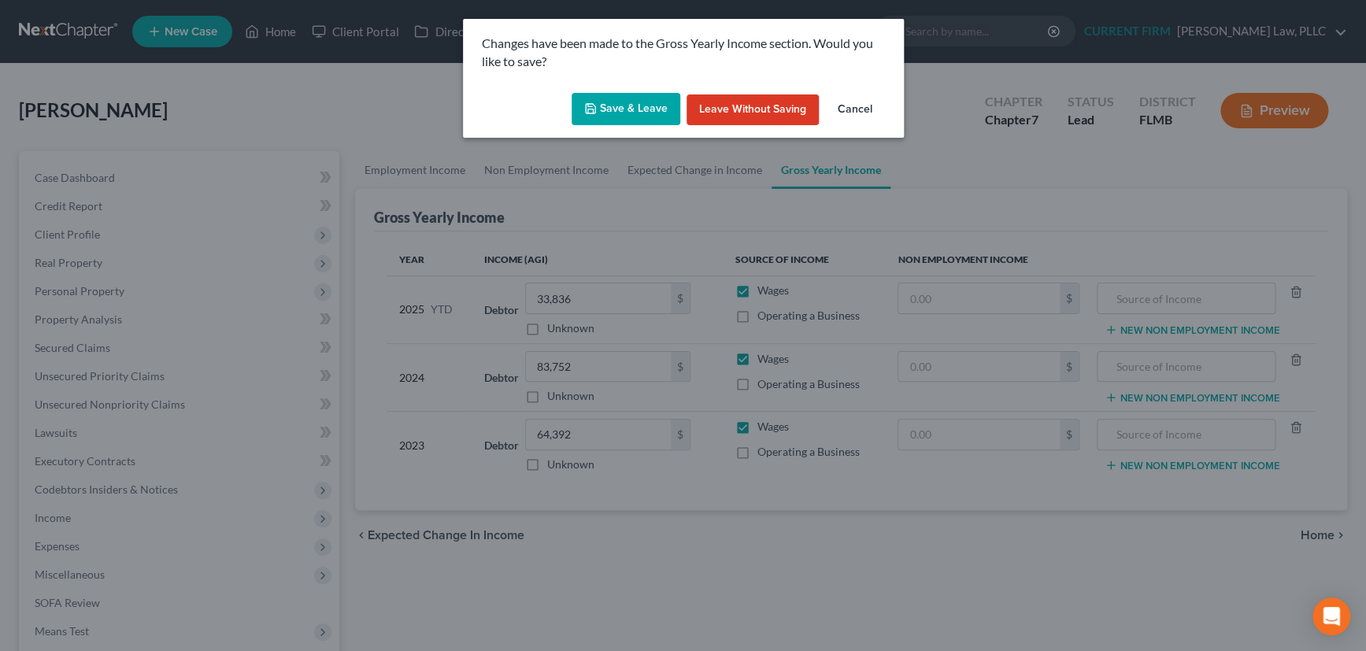
click at [644, 102] on button "Save & Leave" at bounding box center [626, 109] width 109 height 33
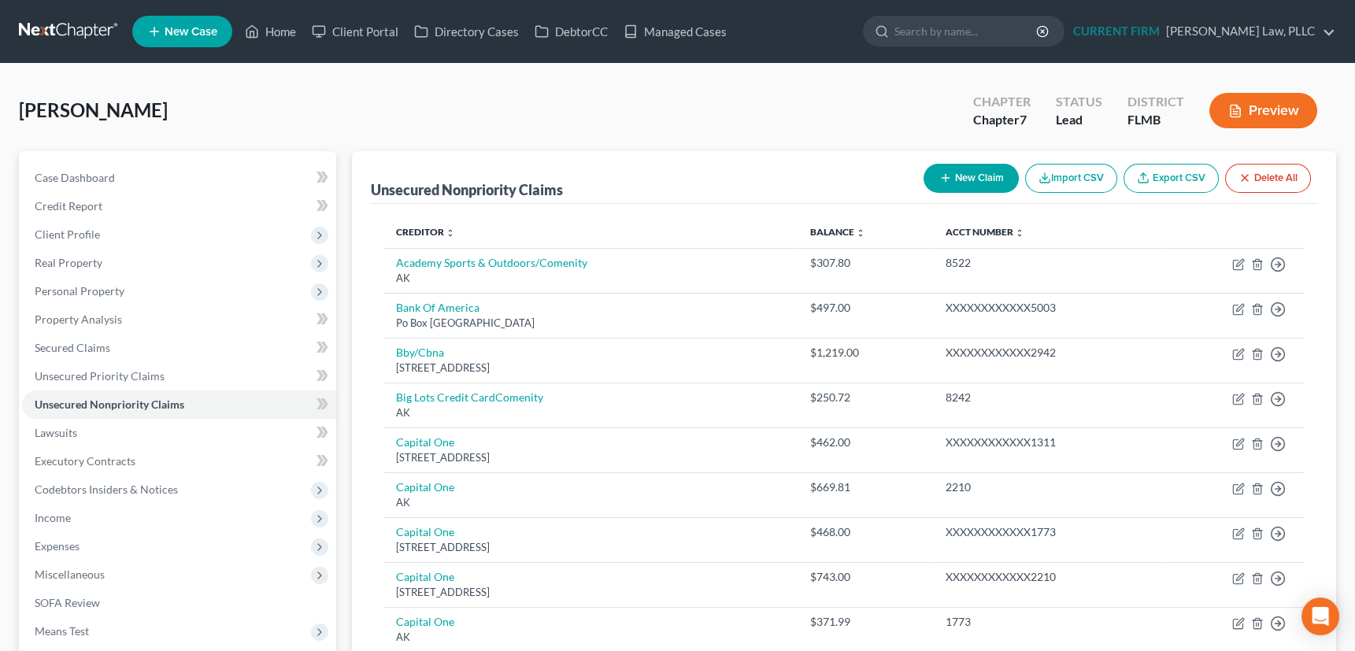
click at [94, 286] on span "Personal Property" at bounding box center [80, 290] width 90 height 13
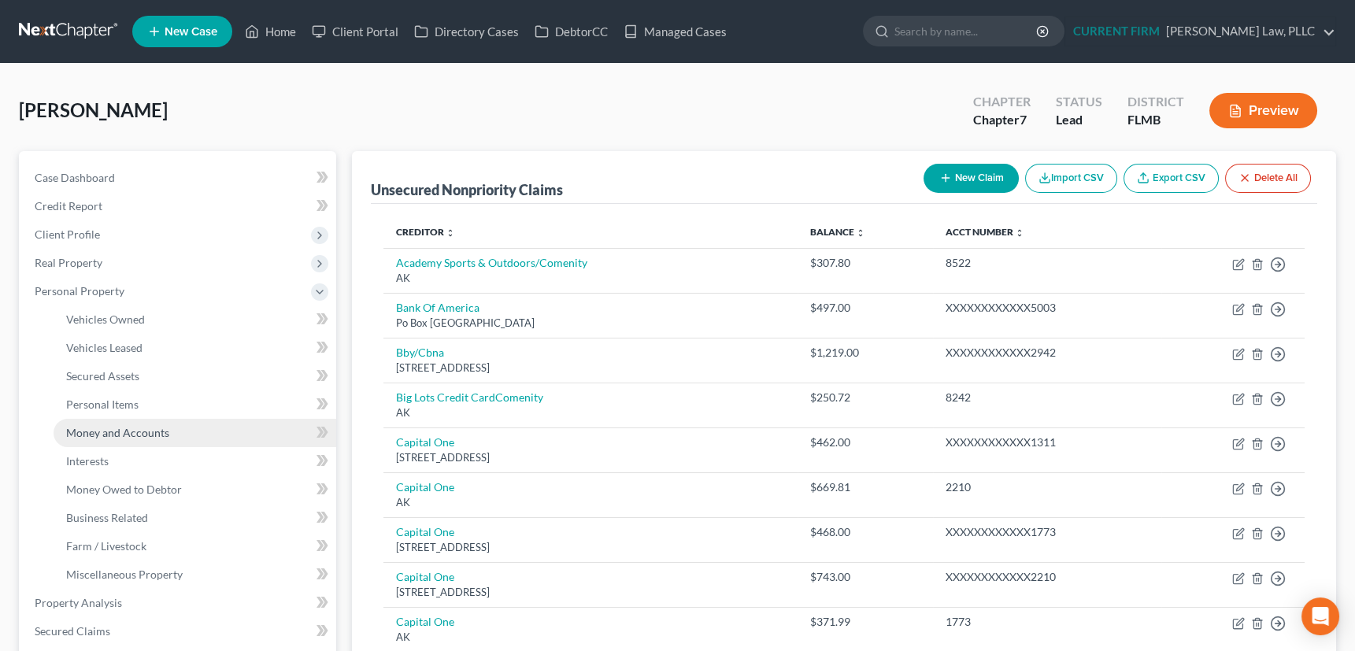
click at [91, 429] on span "Money and Accounts" at bounding box center [117, 432] width 103 height 13
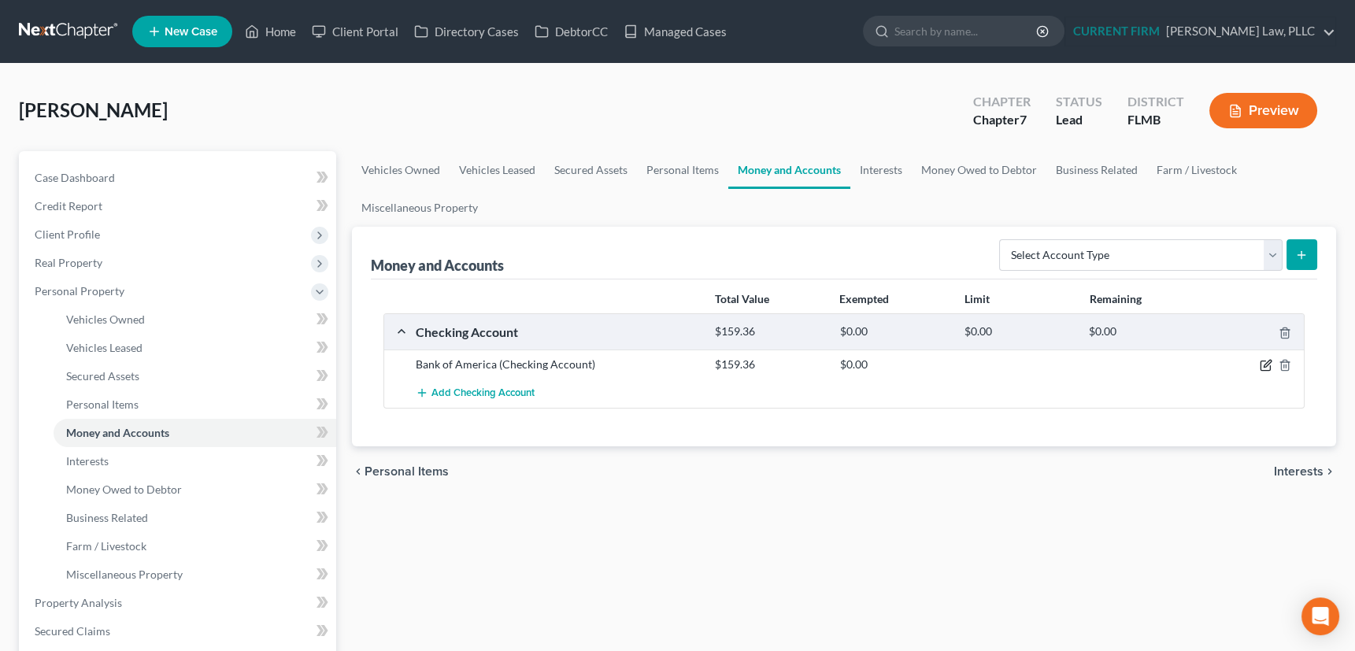
click at [1264, 362] on icon "button" at bounding box center [1266, 365] width 13 height 13
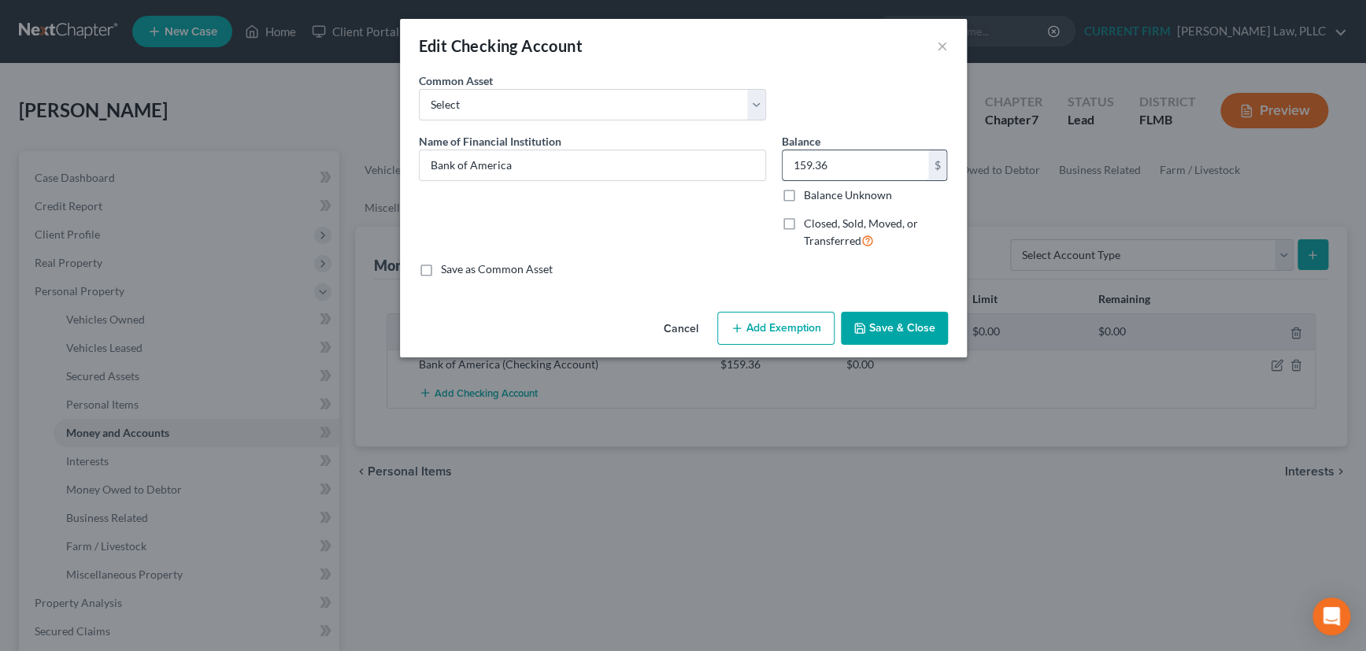
click at [841, 155] on input "159.36" at bounding box center [856, 165] width 146 height 30
type input "4.66"
click at [913, 326] on button "Save & Close" at bounding box center [894, 328] width 107 height 33
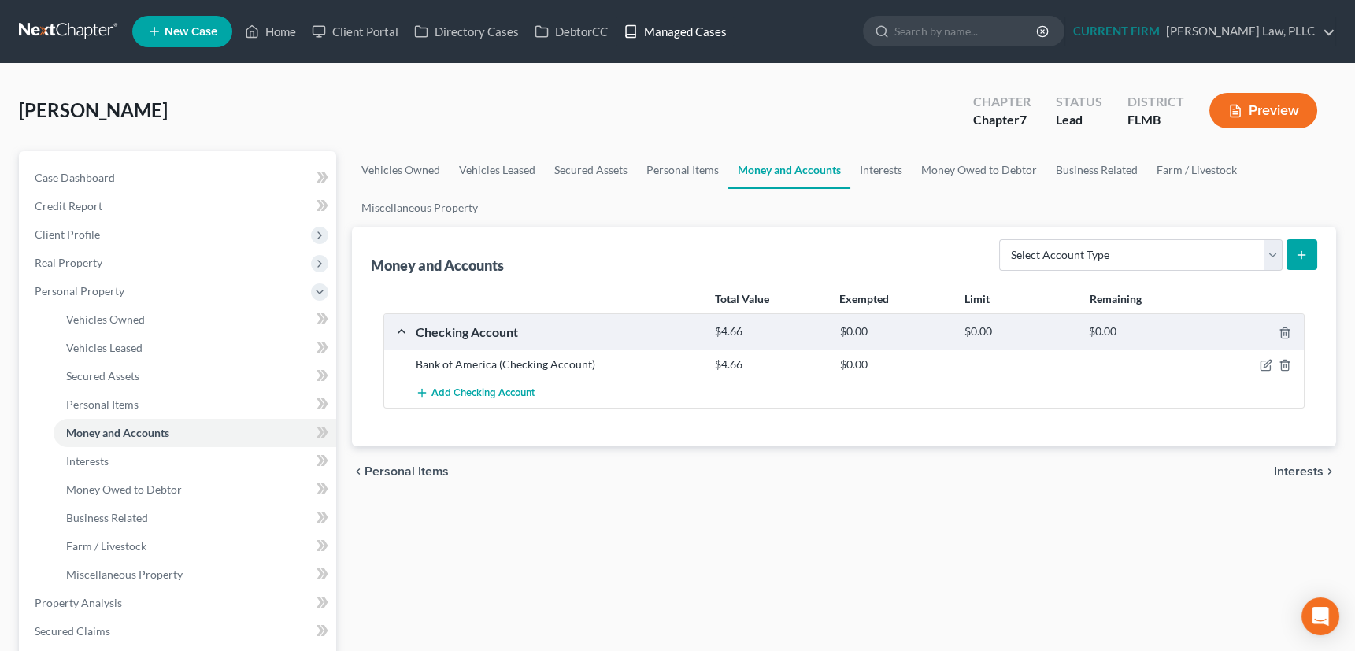
click at [685, 35] on link "Managed Cases" at bounding box center [675, 31] width 119 height 28
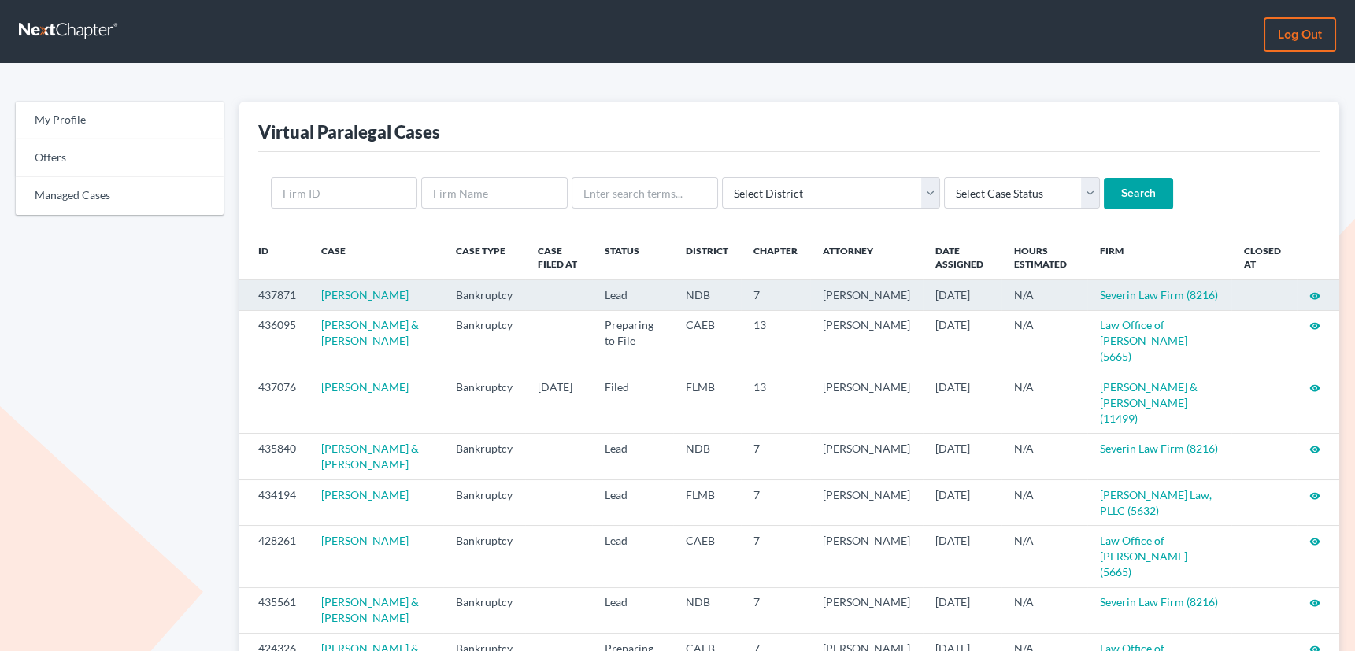
click at [1316, 294] on icon "visibility" at bounding box center [1315, 296] width 11 height 11
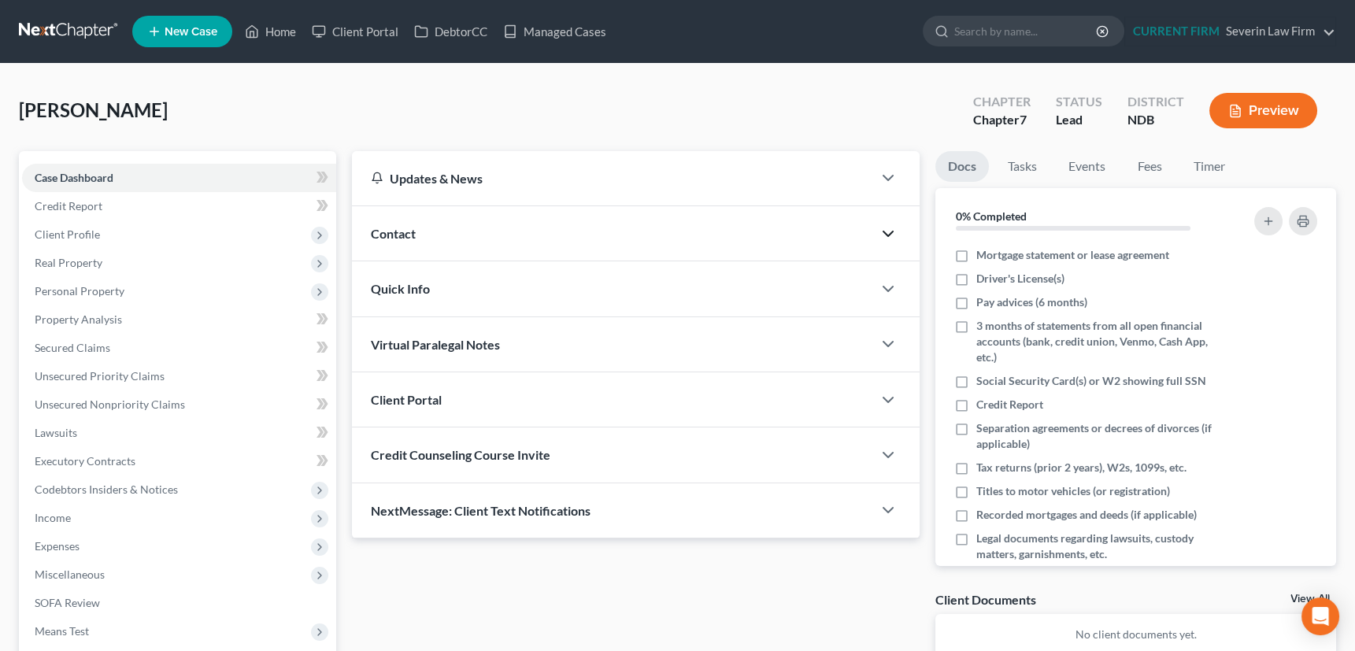
click at [888, 235] on polyline "button" at bounding box center [888, 234] width 9 height 5
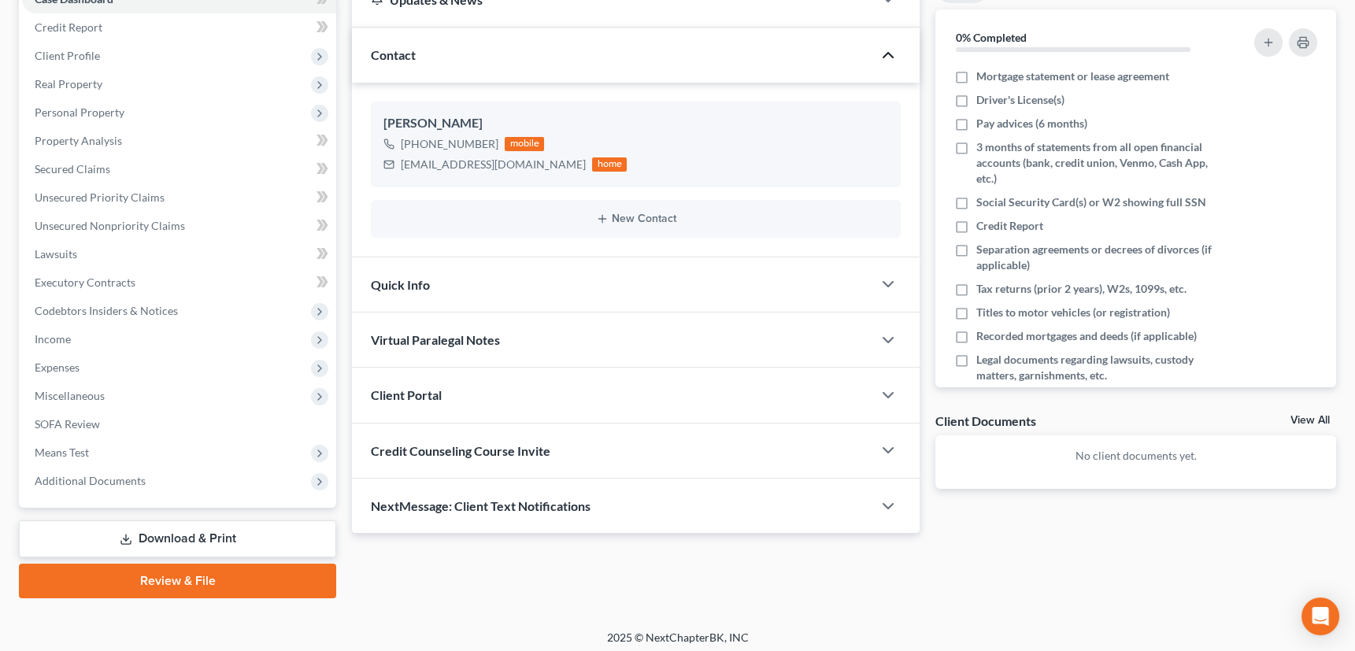
scroll to position [184, 0]
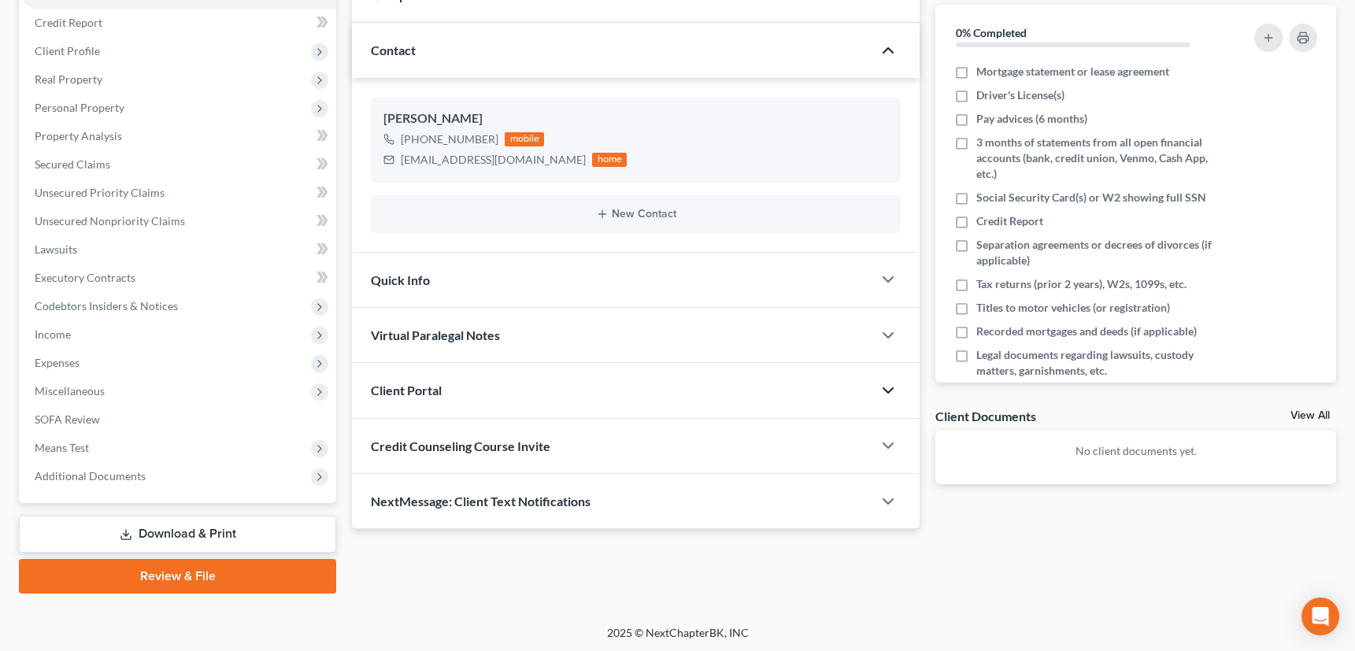
click at [888, 394] on icon "button" at bounding box center [888, 390] width 19 height 19
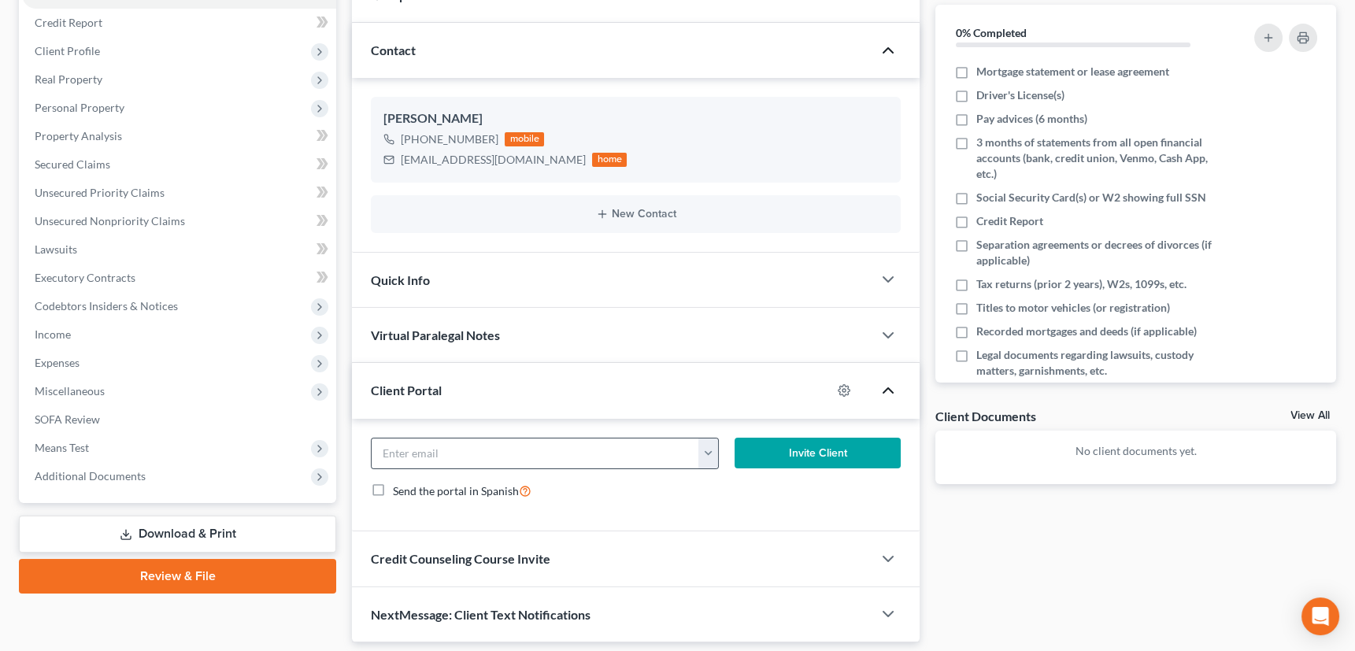
click at [703, 444] on button "button" at bounding box center [709, 454] width 20 height 30
click at [726, 485] on link "activatedcowgirl@outlook.com" at bounding box center [806, 488] width 215 height 27
type input "activatedcowgirl@outlook.com"
click at [803, 448] on button "Invite Client" at bounding box center [818, 454] width 166 height 32
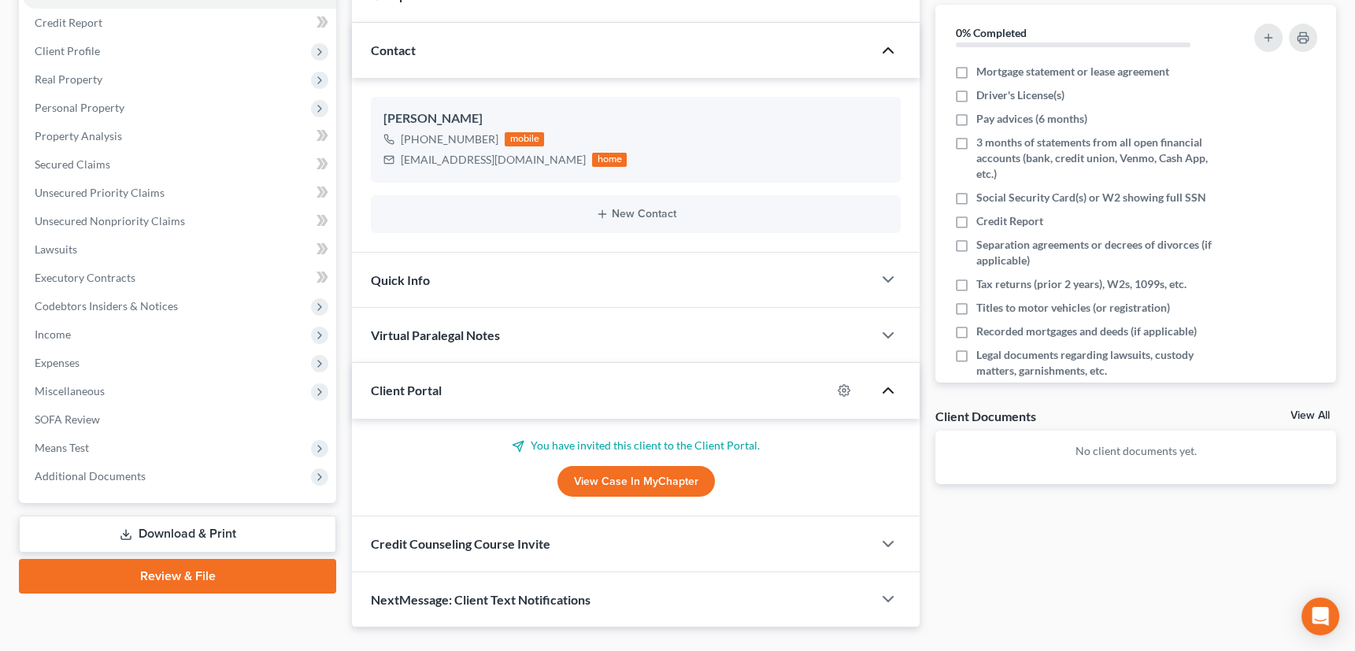
scroll to position [217, 0]
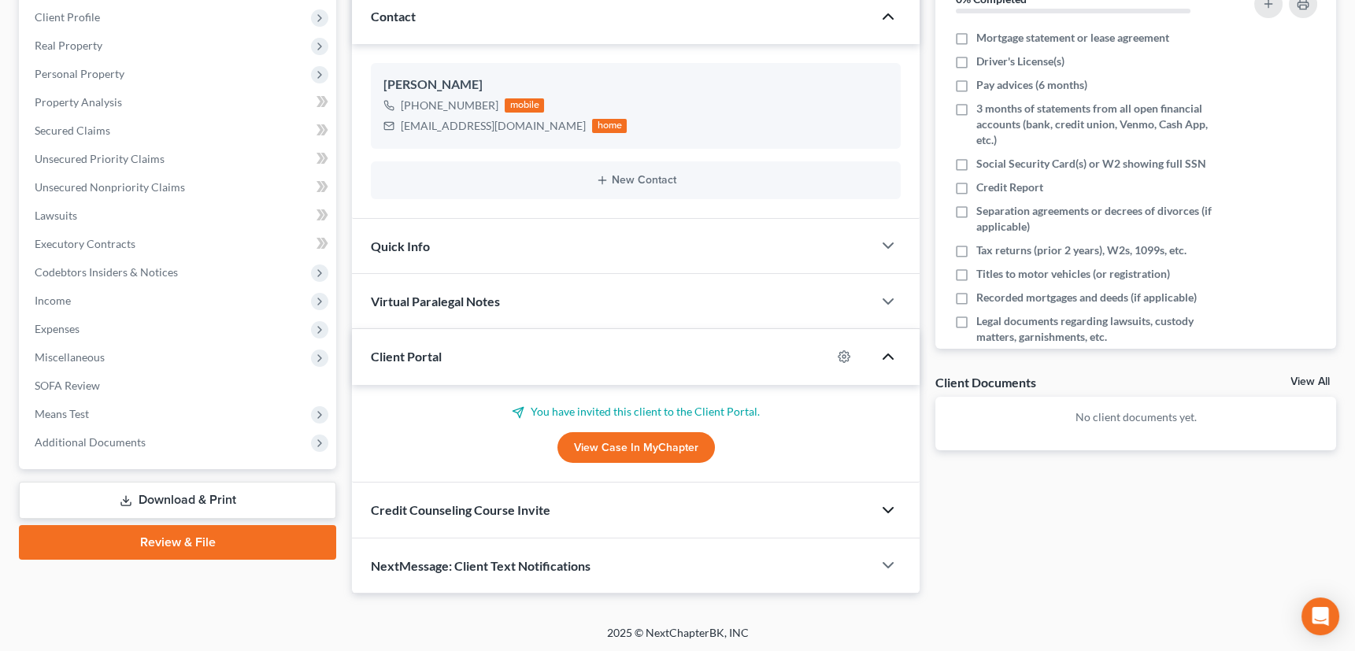
click at [888, 506] on icon "button" at bounding box center [888, 510] width 19 height 19
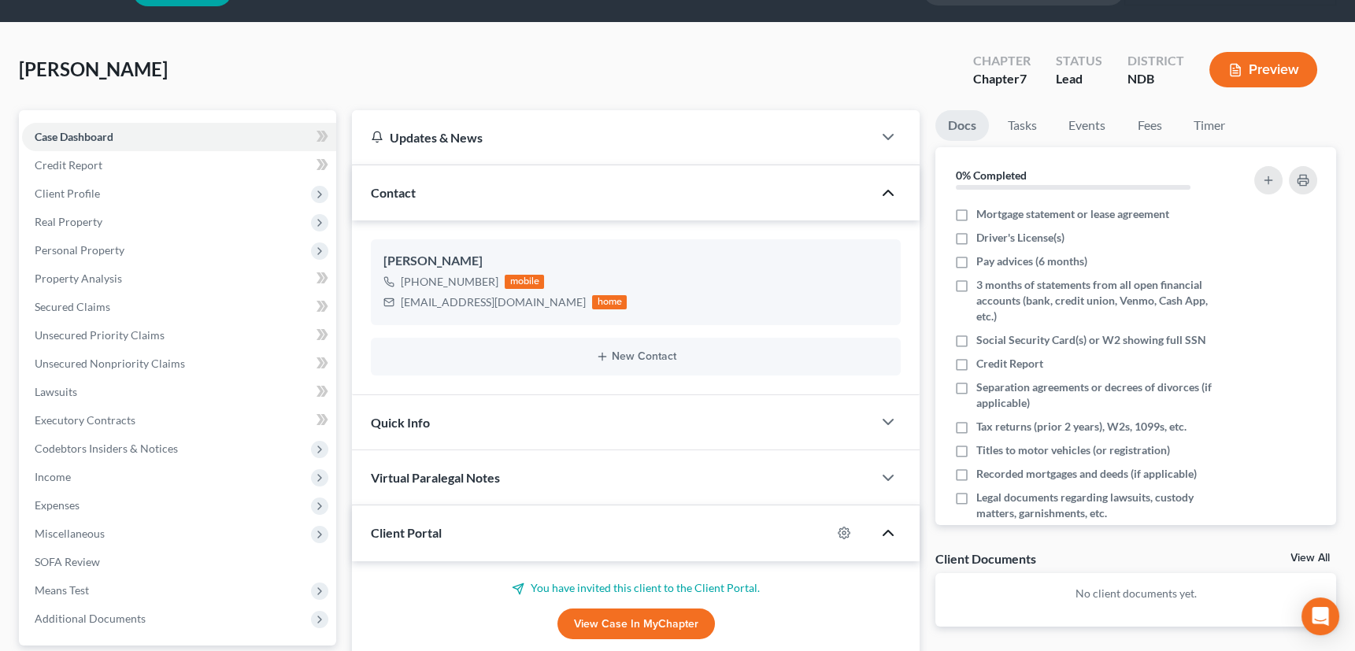
scroll to position [0, 0]
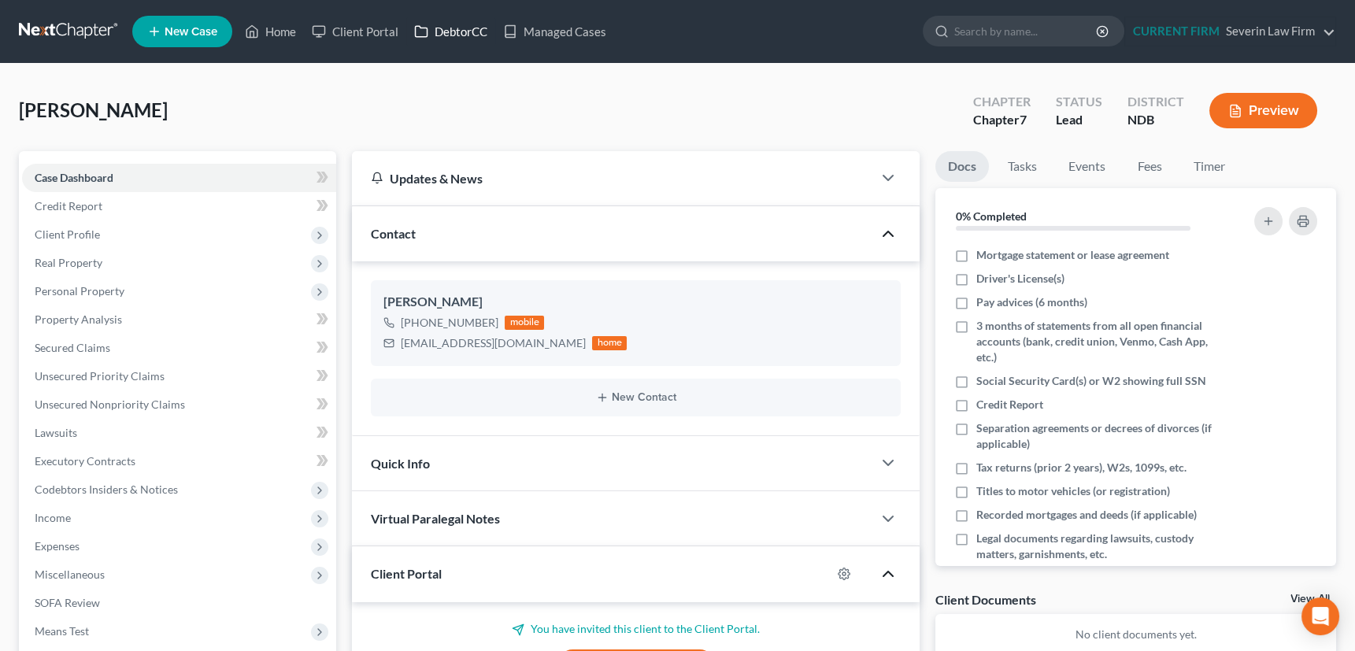
click at [449, 27] on link "DebtorCC" at bounding box center [450, 31] width 89 height 28
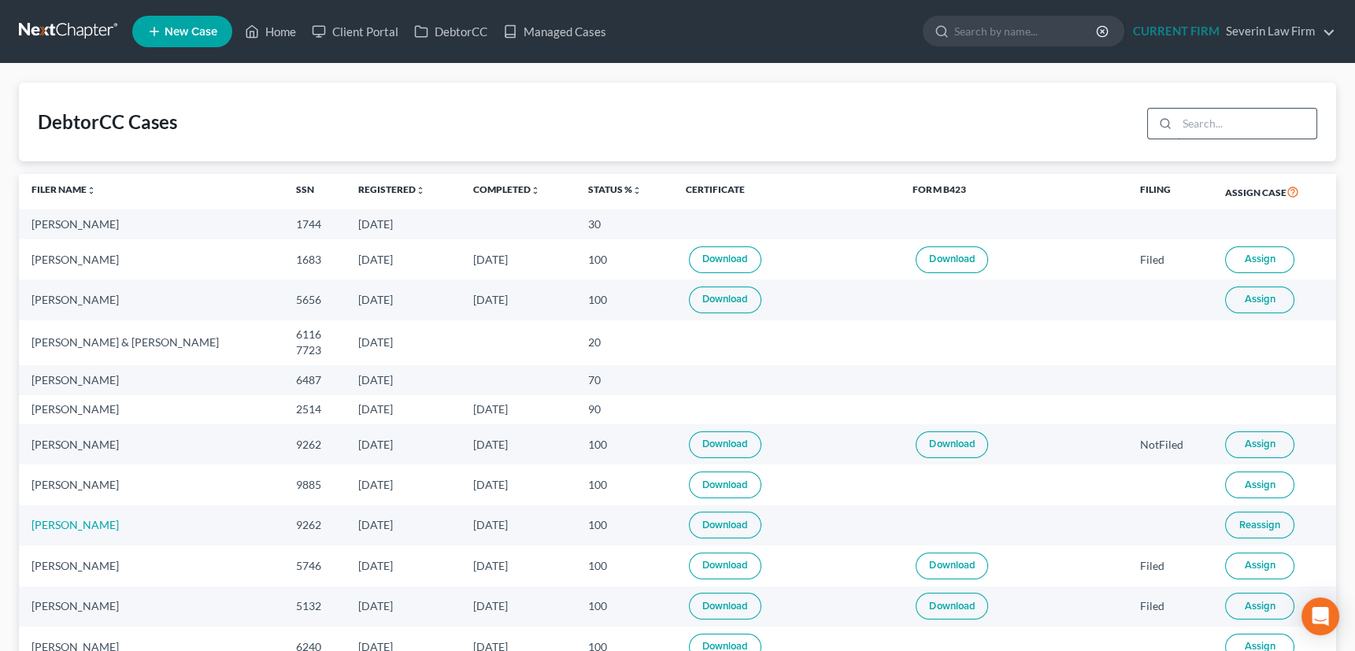
click at [1200, 117] on input "search" at bounding box center [1246, 124] width 139 height 30
type input "bouta"
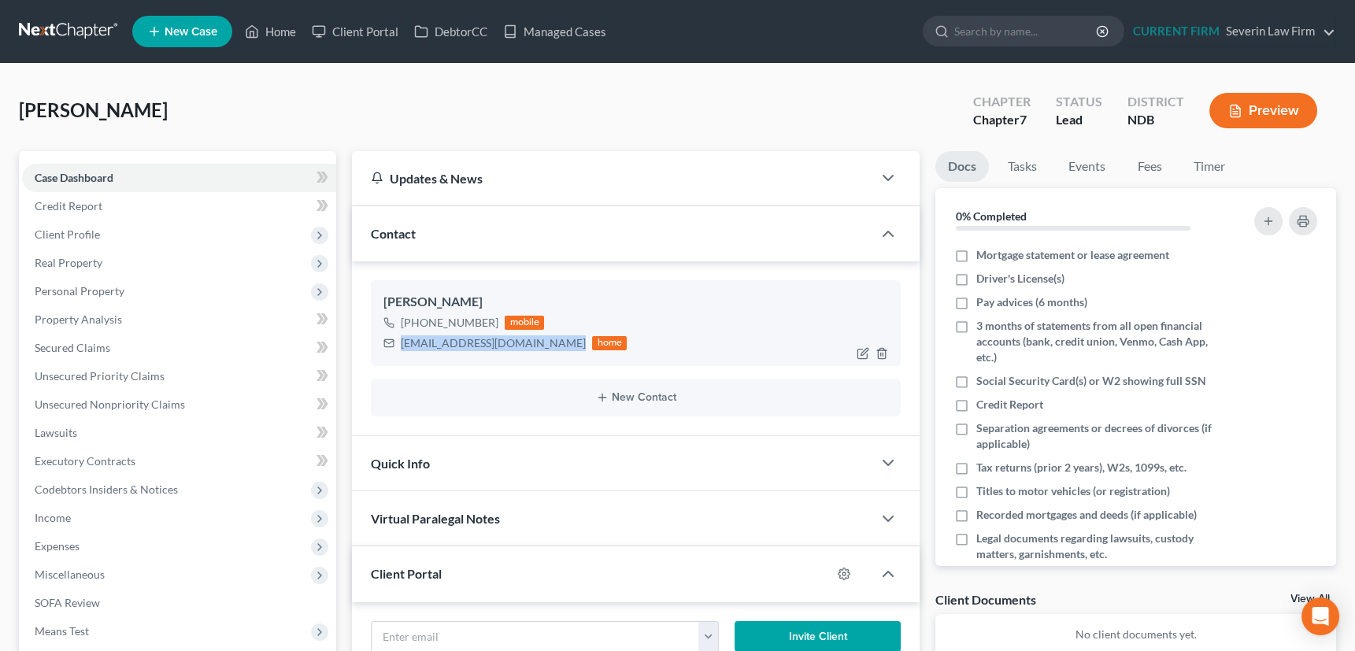
drag, startPoint x: 401, startPoint y: 340, endPoint x: 551, endPoint y: 345, distance: 149.7
click at [551, 345] on div "activatedcowgirl@outlook.com home" at bounding box center [505, 343] width 243 height 20
copy div "activatedcowgirl@outlook.com"
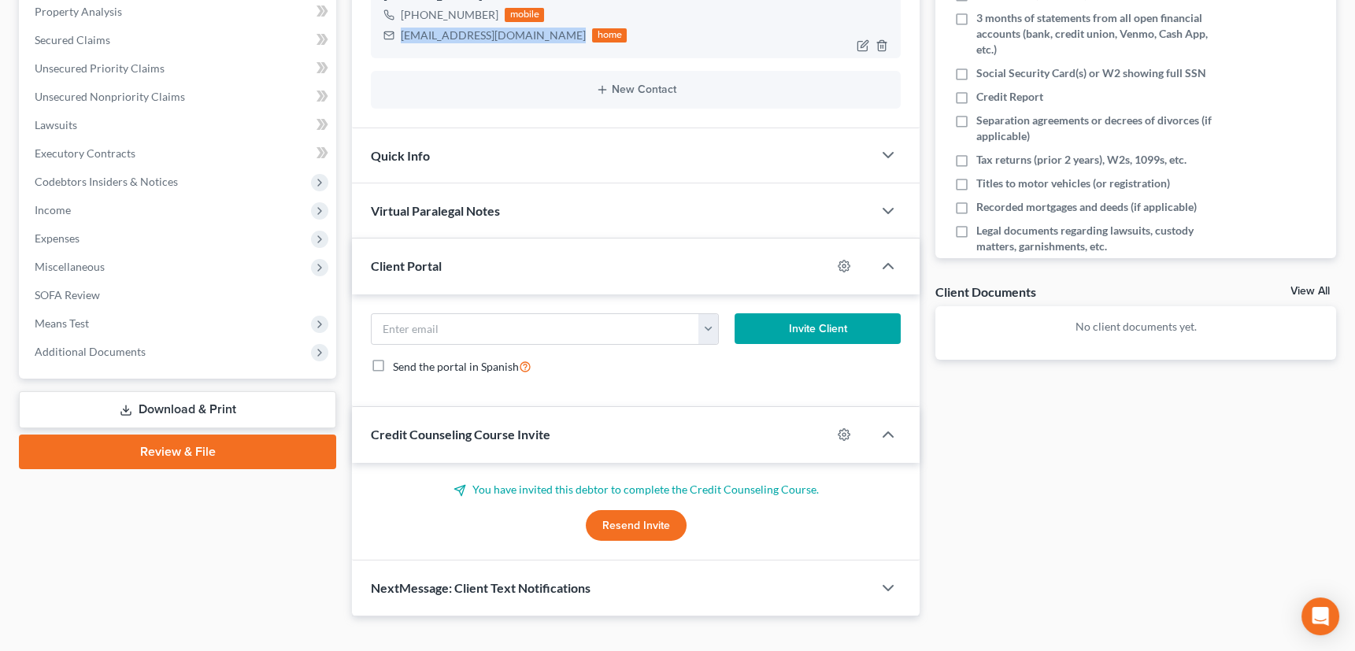
scroll to position [330, 0]
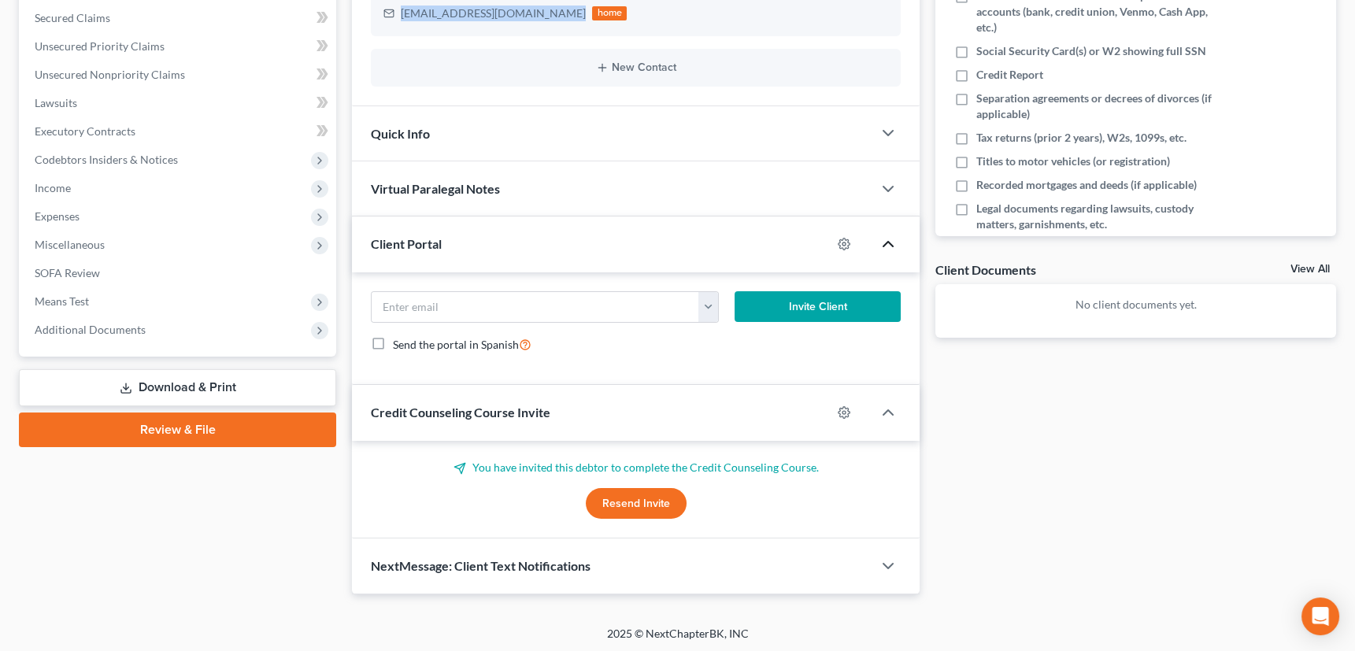
click at [889, 242] on polyline "button" at bounding box center [888, 244] width 9 height 5
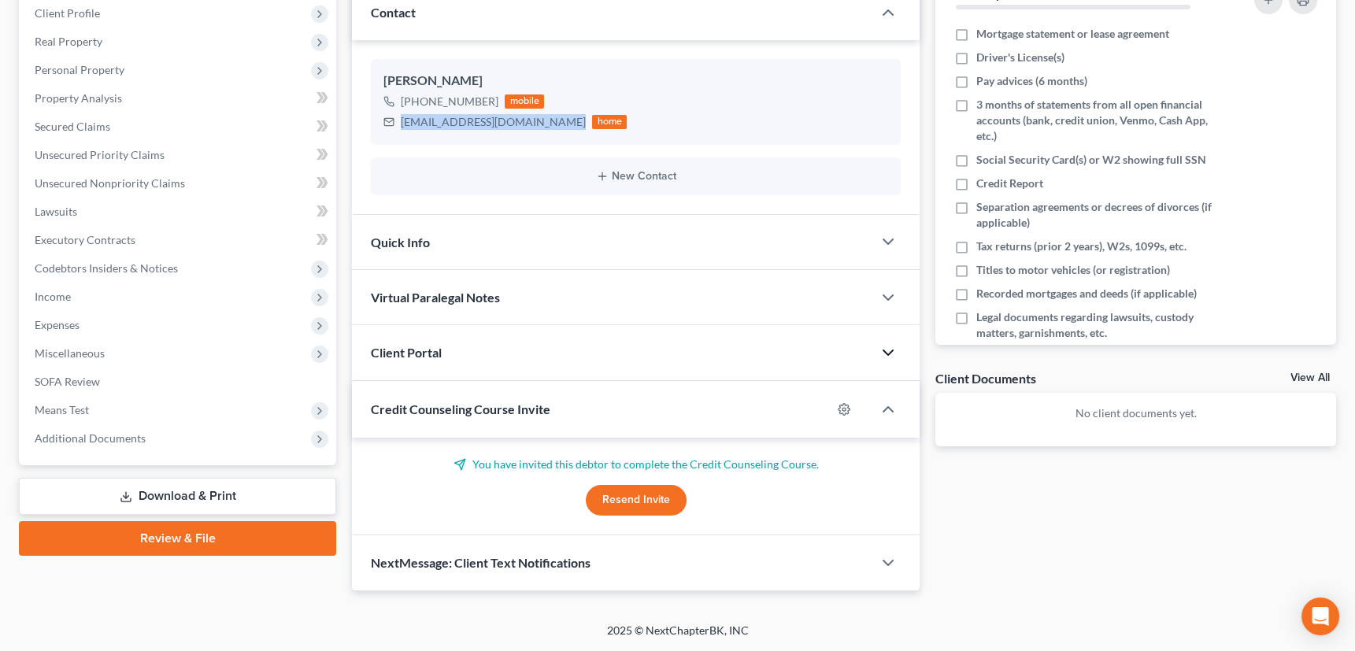
scroll to position [217, 0]
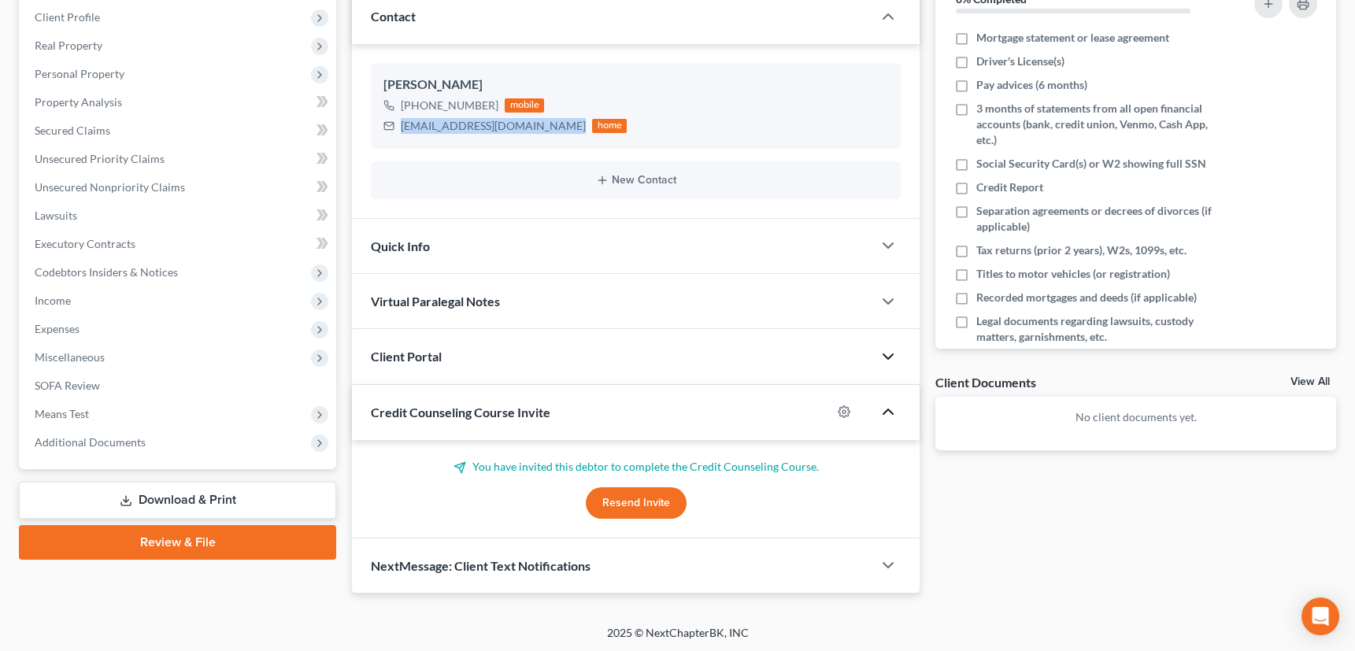
click at [892, 410] on icon "button" at bounding box center [888, 411] width 19 height 19
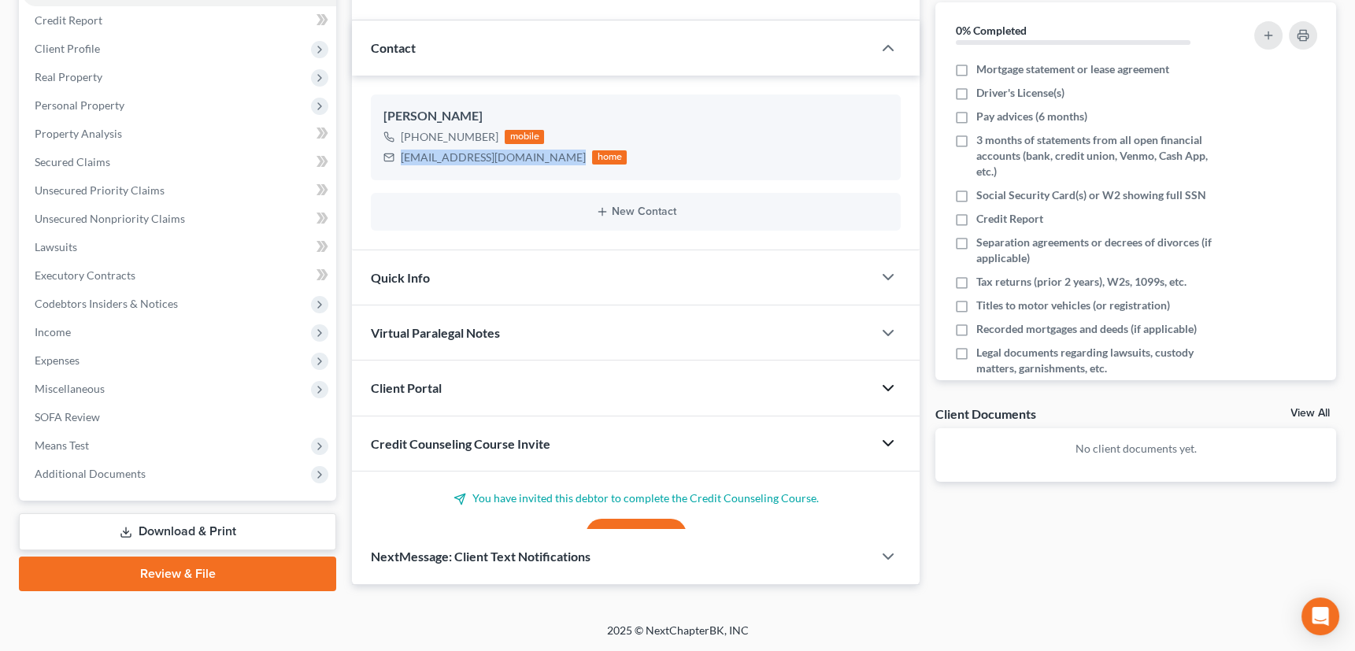
scroll to position [184, 0]
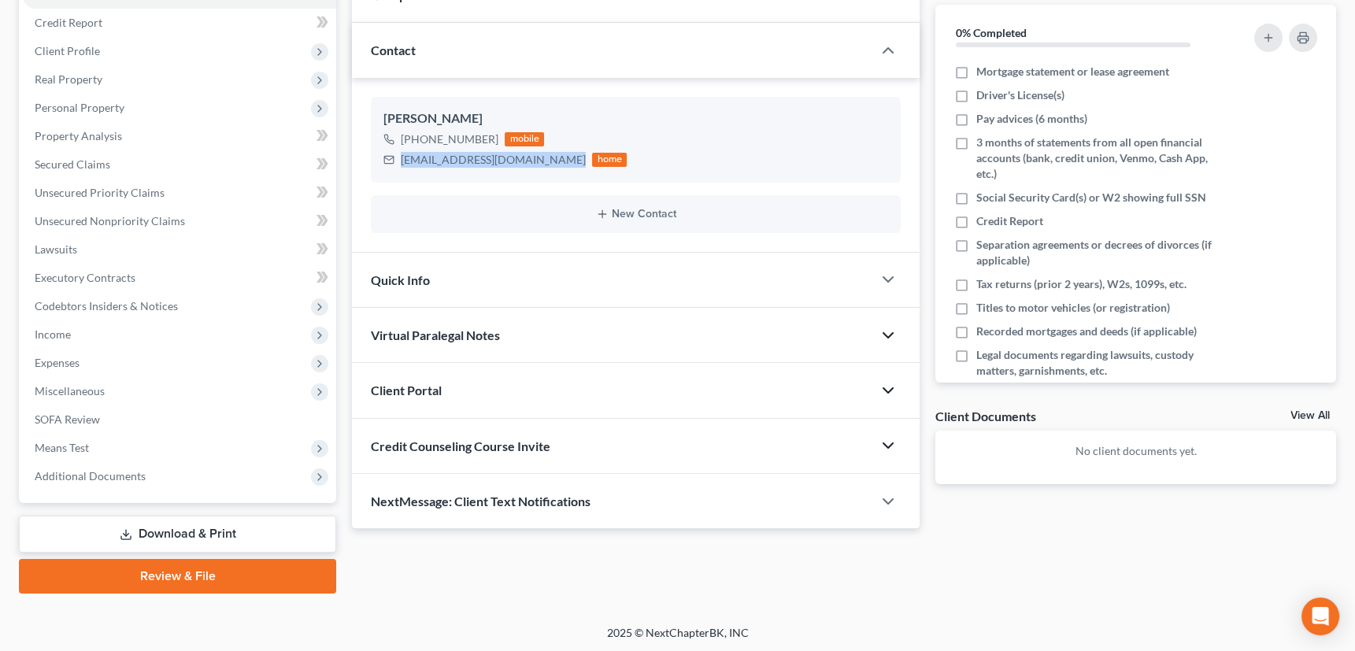
click at [890, 333] on polyline "button" at bounding box center [888, 335] width 9 height 5
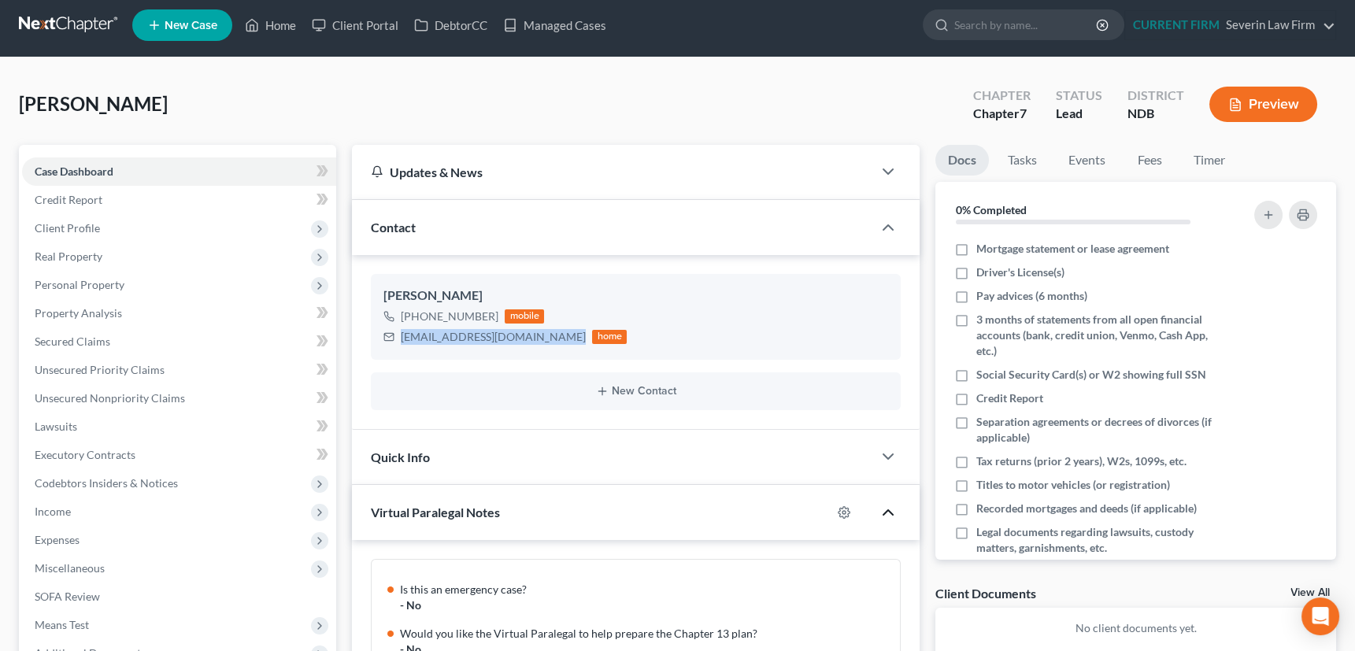
scroll to position [0, 0]
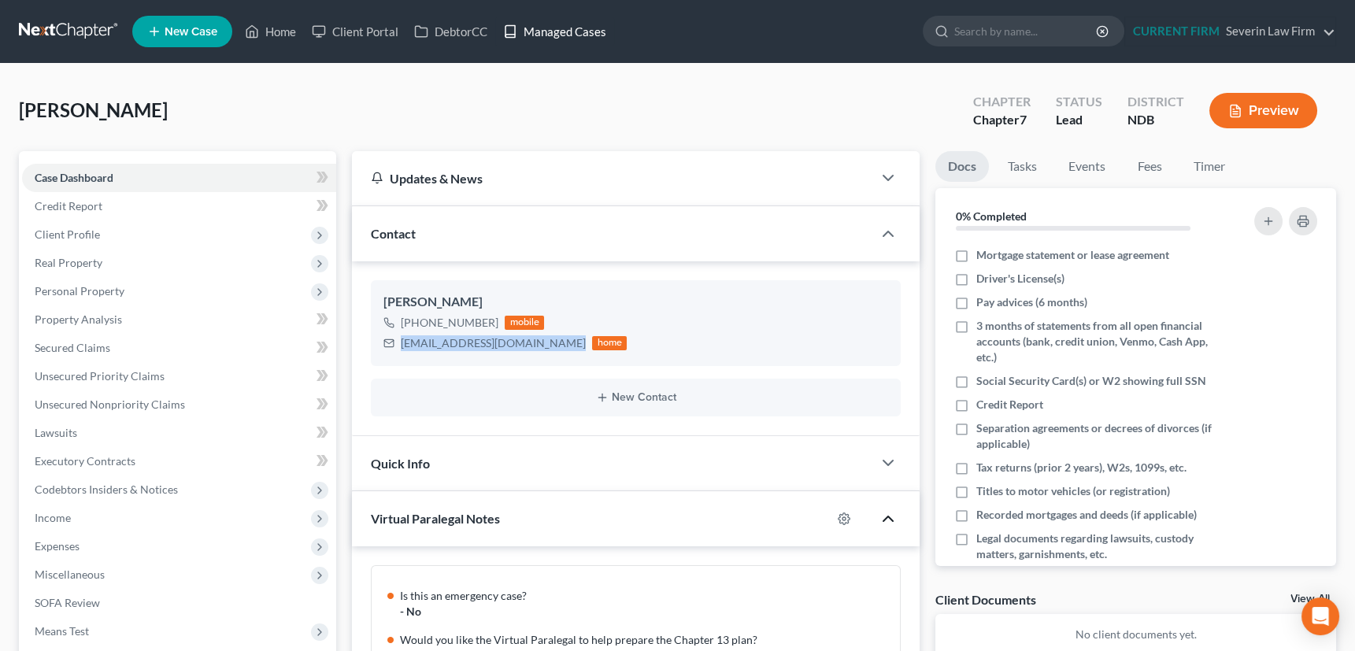
click at [558, 29] on link "Managed Cases" at bounding box center [554, 31] width 119 height 28
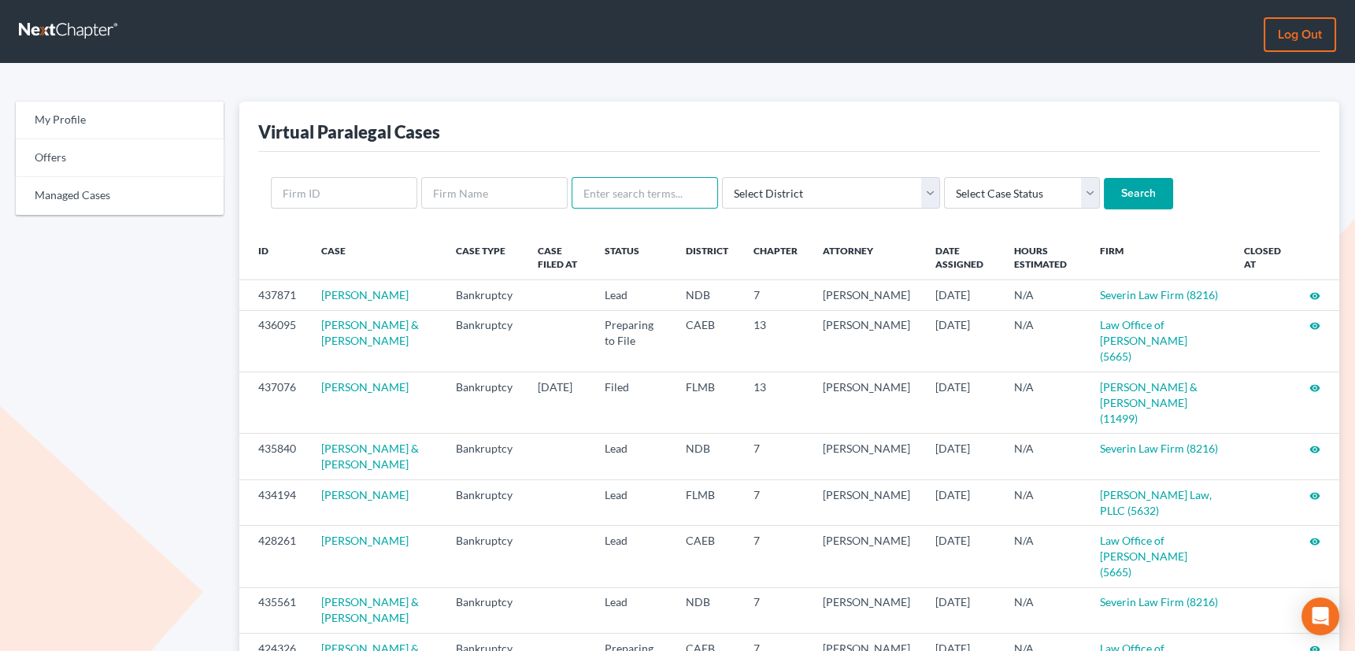
click at [654, 190] on input "text" at bounding box center [645, 193] width 146 height 32
type input "wisell"
click at [1104, 178] on input "Search" at bounding box center [1138, 194] width 69 height 32
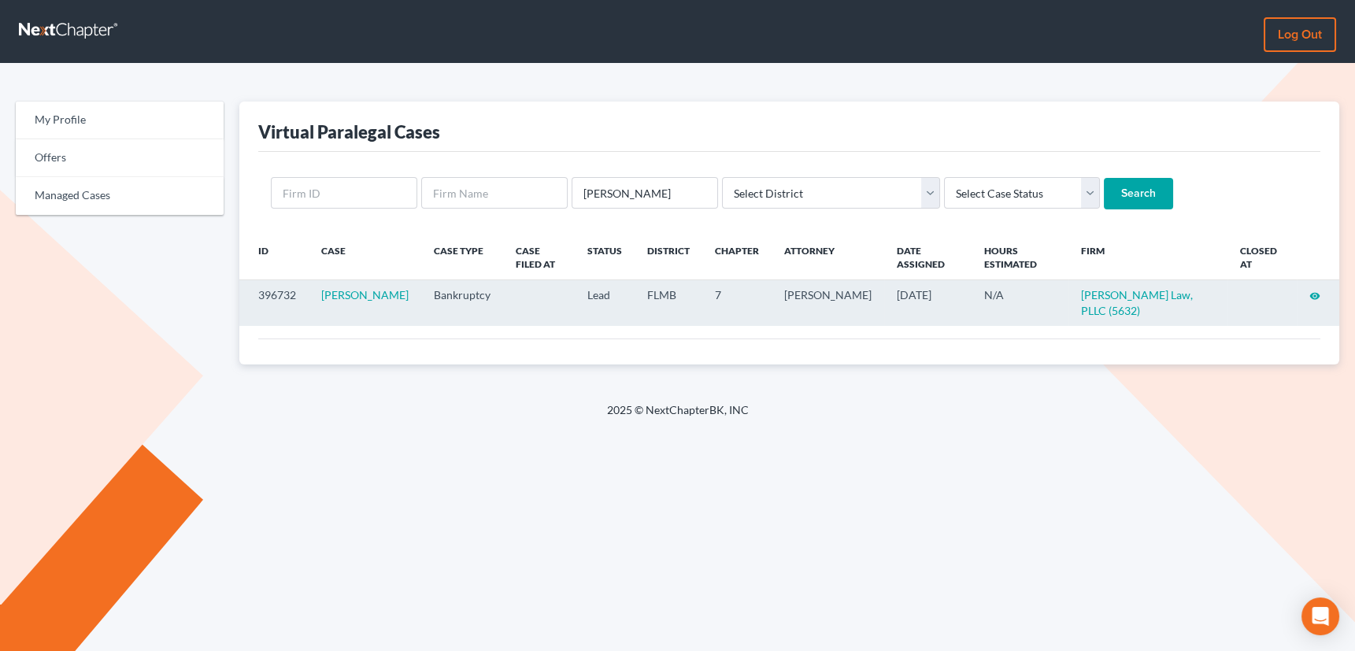
click at [1315, 291] on icon "visibility" at bounding box center [1315, 296] width 11 height 11
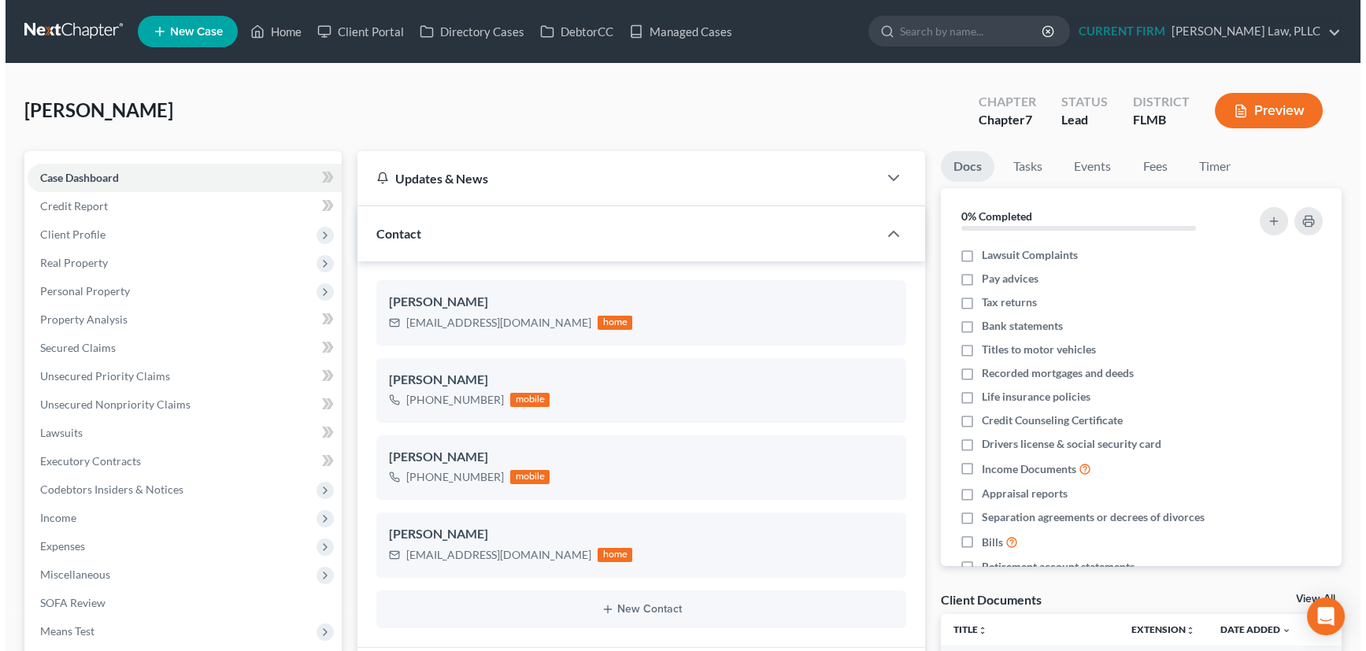
scroll to position [680, 0]
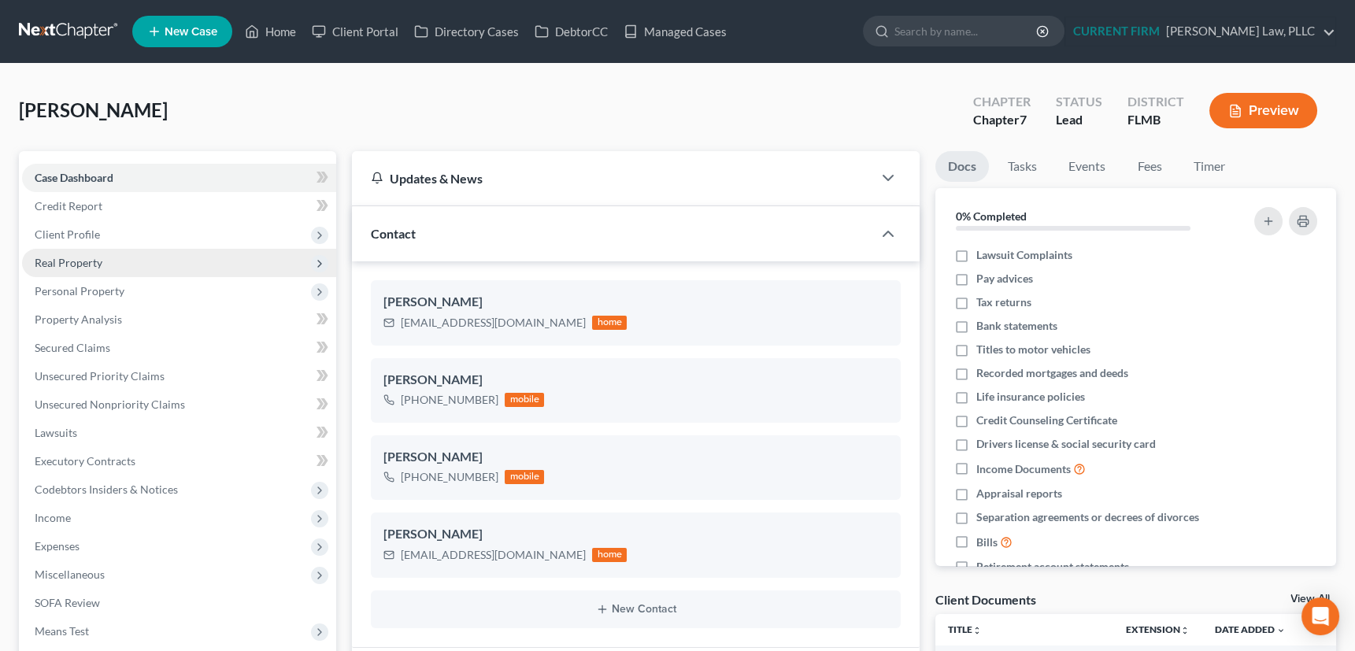
click at [73, 262] on span "Real Property" at bounding box center [69, 262] width 68 height 13
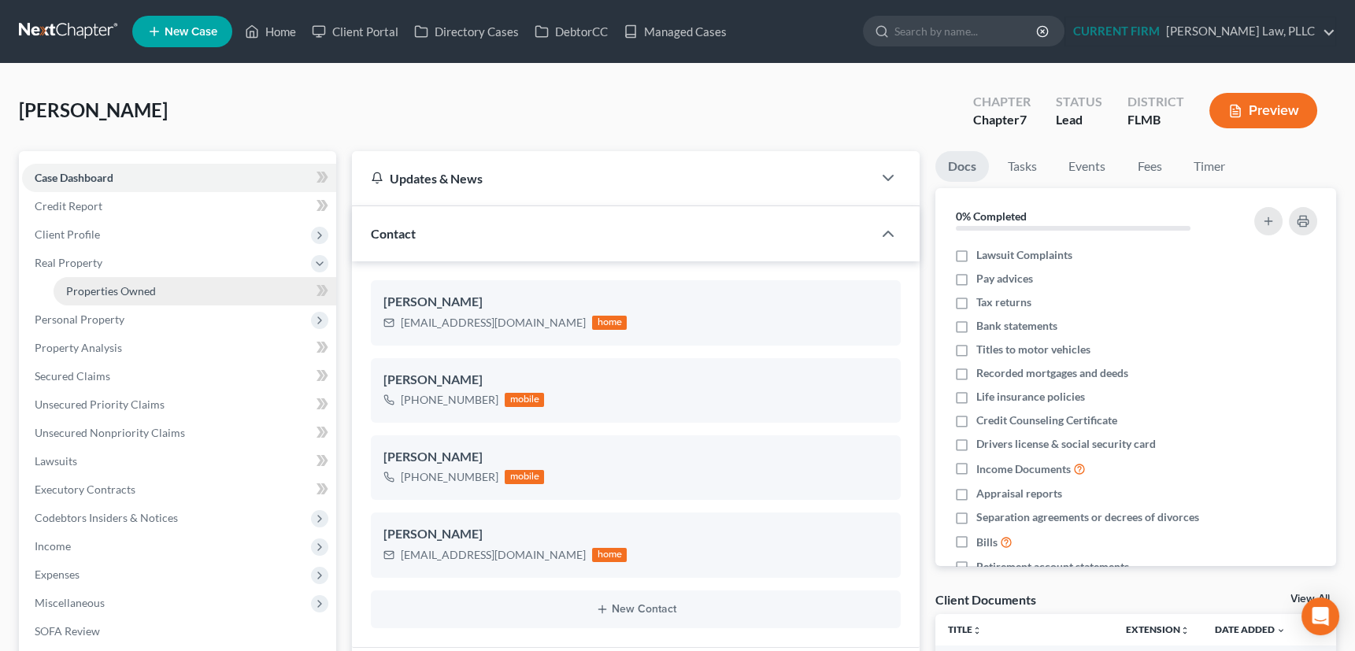
click at [90, 287] on span "Properties Owned" at bounding box center [111, 290] width 90 height 13
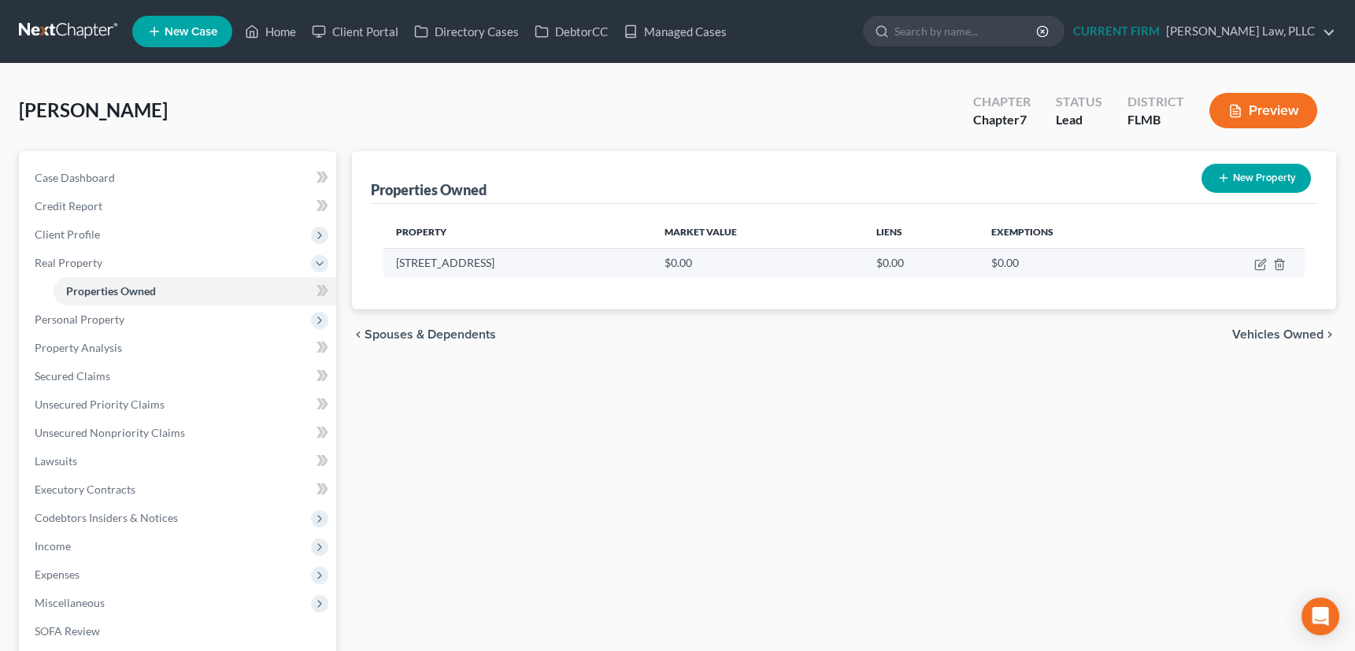
drag, startPoint x: 395, startPoint y: 261, endPoint x: 495, endPoint y: 261, distance: 100.0
click at [495, 261] on td "602 Gardenia Drive" at bounding box center [518, 263] width 269 height 30
copy td "602 Gardenia Drive"
click at [1260, 259] on icon "button" at bounding box center [1261, 264] width 13 height 13
select select "9"
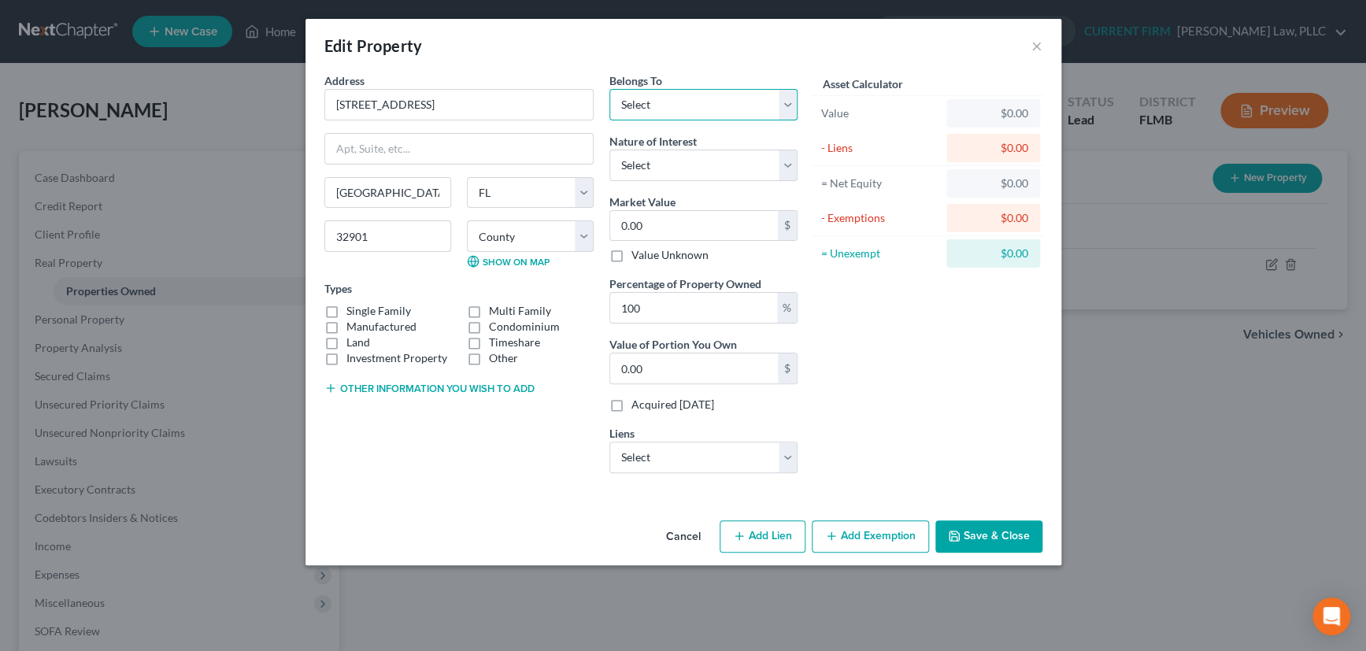
click at [675, 109] on select "Select Debtor 1 Only Debtor 2 Only Debtor 1 And Debtor 2 Only At Least One Of T…" at bounding box center [704, 105] width 188 height 32
select select "3"
click at [610, 89] on select "Select Debtor 1 Only Debtor 2 Only Debtor 1 And Debtor 2 Only At Least One Of T…" at bounding box center [704, 105] width 188 height 32
click at [677, 166] on select "Select Fee Simple Joint Tenant Life Estate Equitable Interest Future Interest T…" at bounding box center [704, 166] width 188 height 32
select select "5"
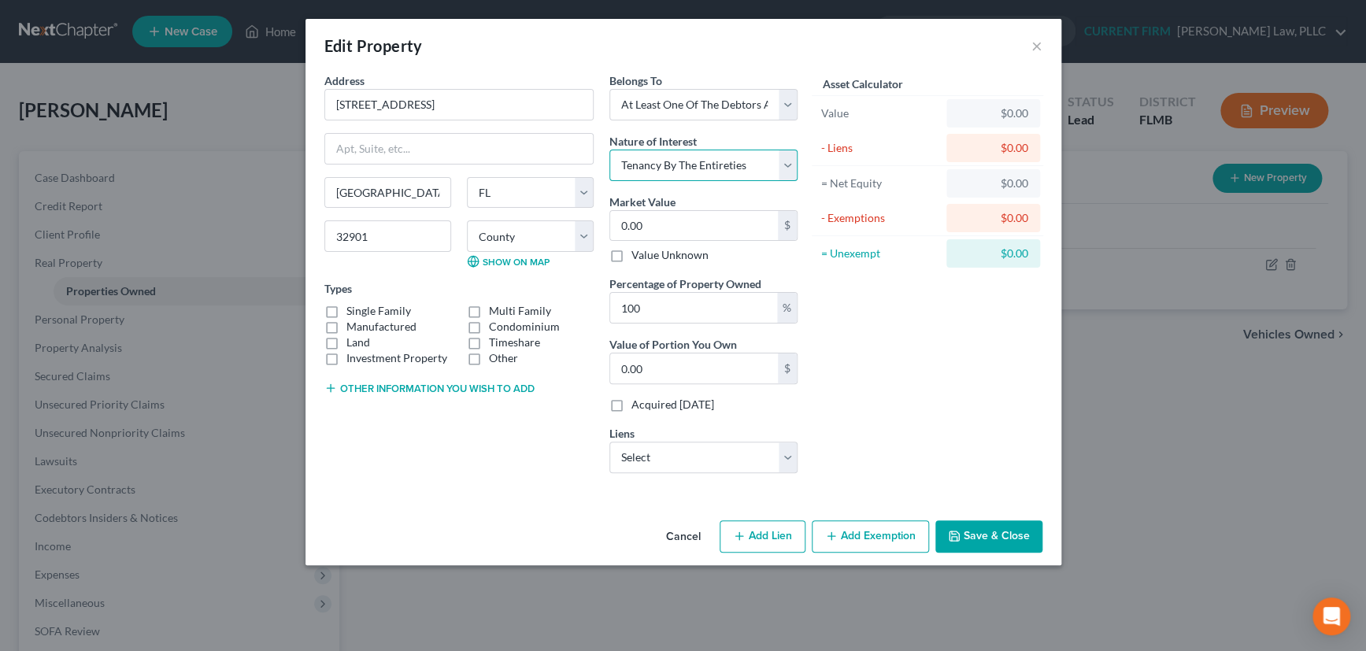
click at [610, 150] on select "Select Fee Simple Joint Tenant Life Estate Equitable Interest Future Interest T…" at bounding box center [704, 166] width 188 height 32
click at [656, 221] on input "0.00" at bounding box center [694, 226] width 168 height 30
type input "2"
type input "2.00"
type input "25"
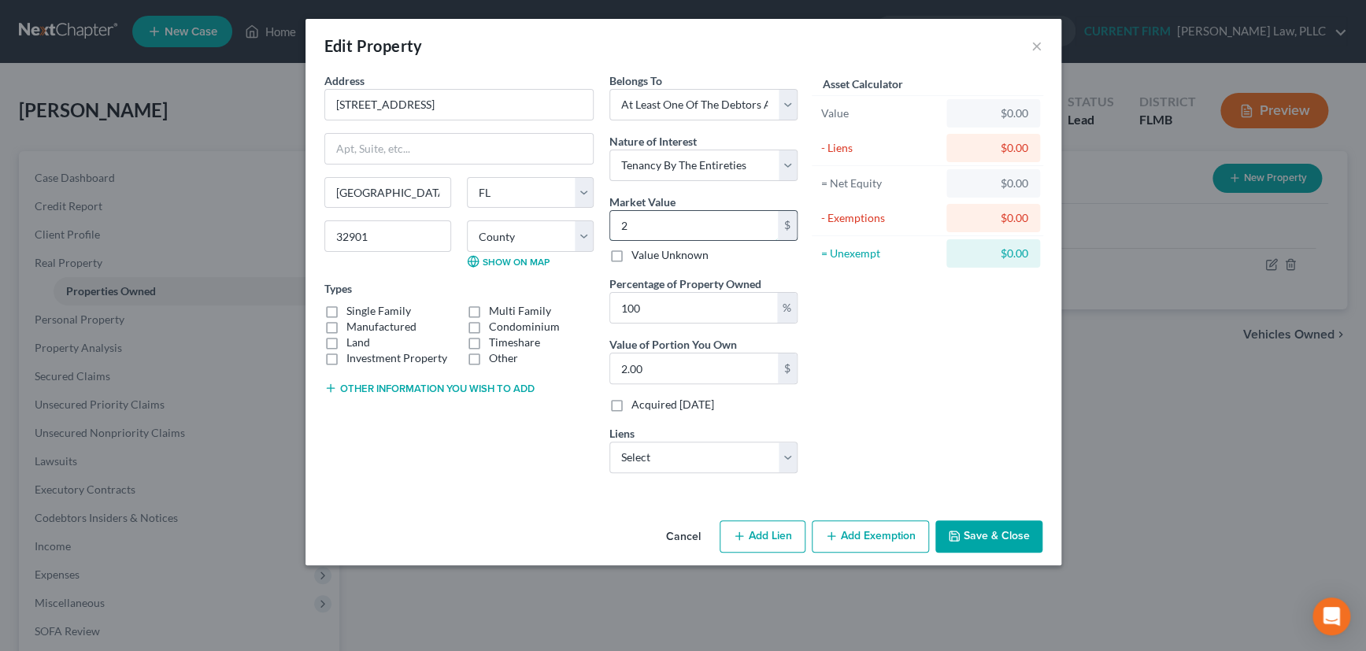
type input "25.00"
type input "259"
type input "259.00"
type input "2599"
type input "2,599.00"
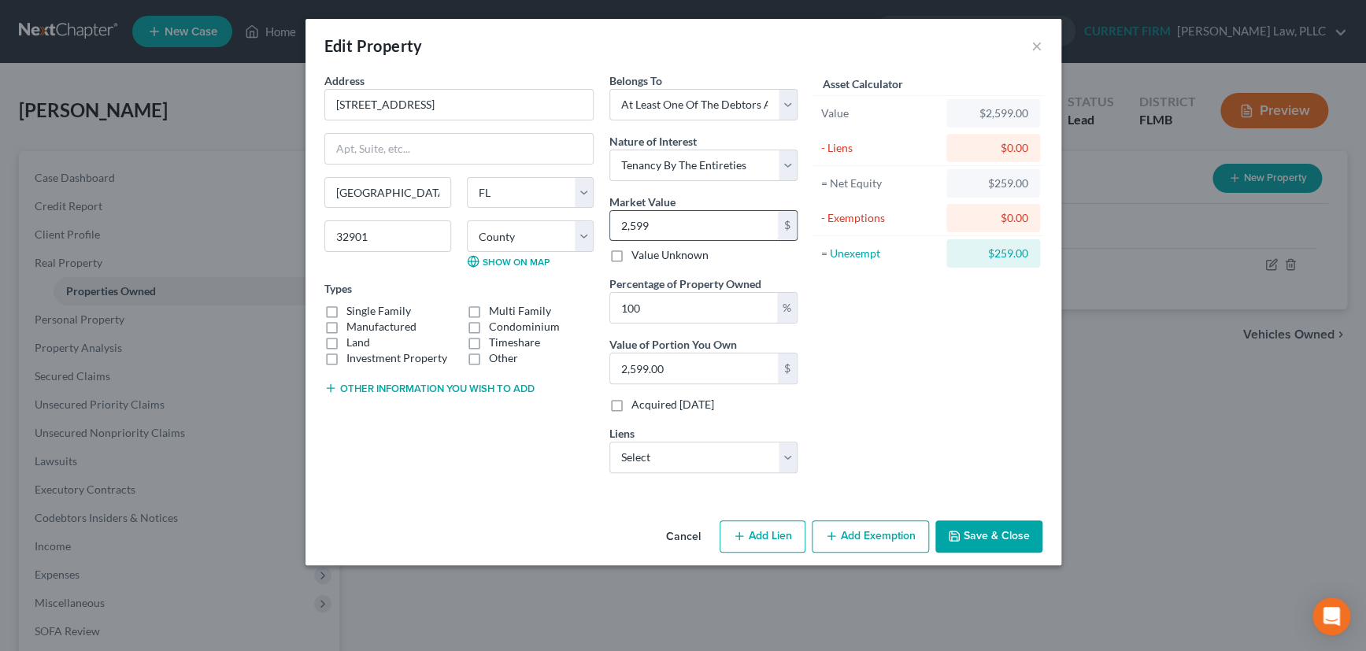
type input "2,5990"
type input "25,990.00"
type input "25,9900"
type input "259,900.00"
click at [646, 227] on input "259,900" at bounding box center [694, 226] width 168 height 30
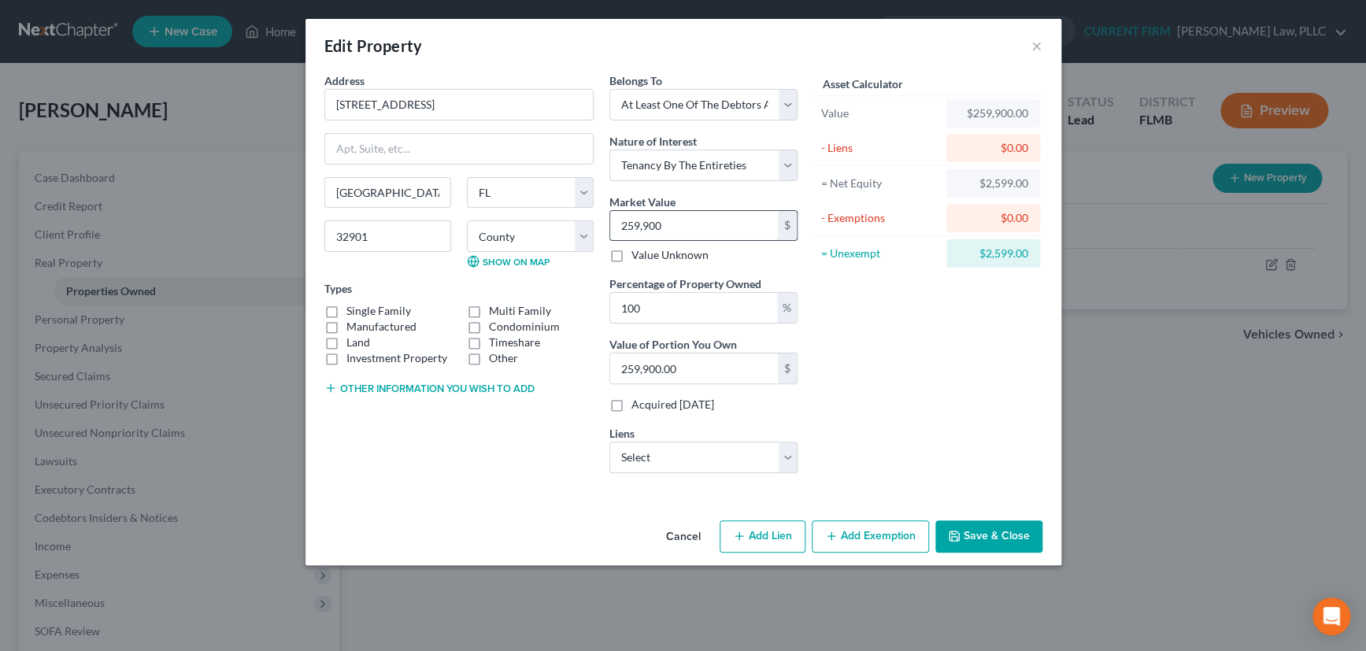
type input "259,00"
type input "25,900.00"
type input "25,9001"
type input "259,001.00"
drag, startPoint x: 679, startPoint y: 220, endPoint x: 595, endPoint y: 223, distance: 84.3
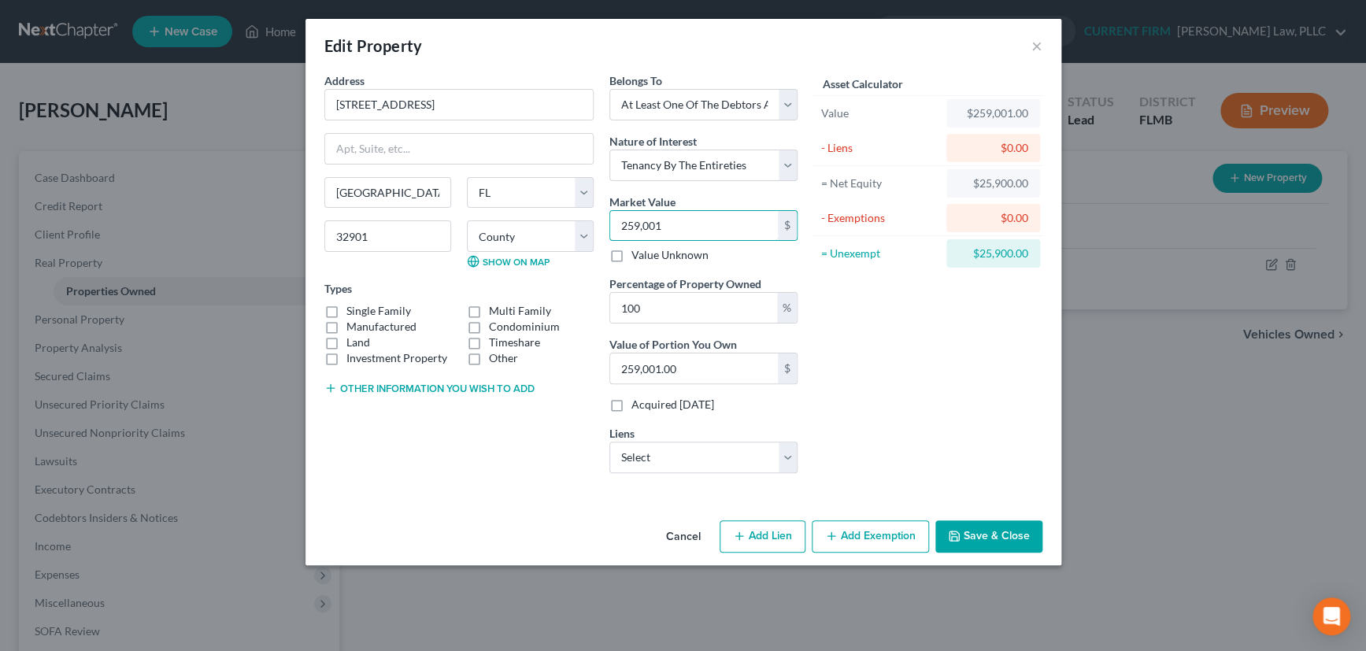
click at [595, 223] on div "Address * 602 Gardenia Drive Melbourne State AL AK AR AZ CA CO CT DE DC FL GA G…" at bounding box center [561, 278] width 489 height 413
type input "2"
type input "2.00"
type input "25"
type input "25.00"
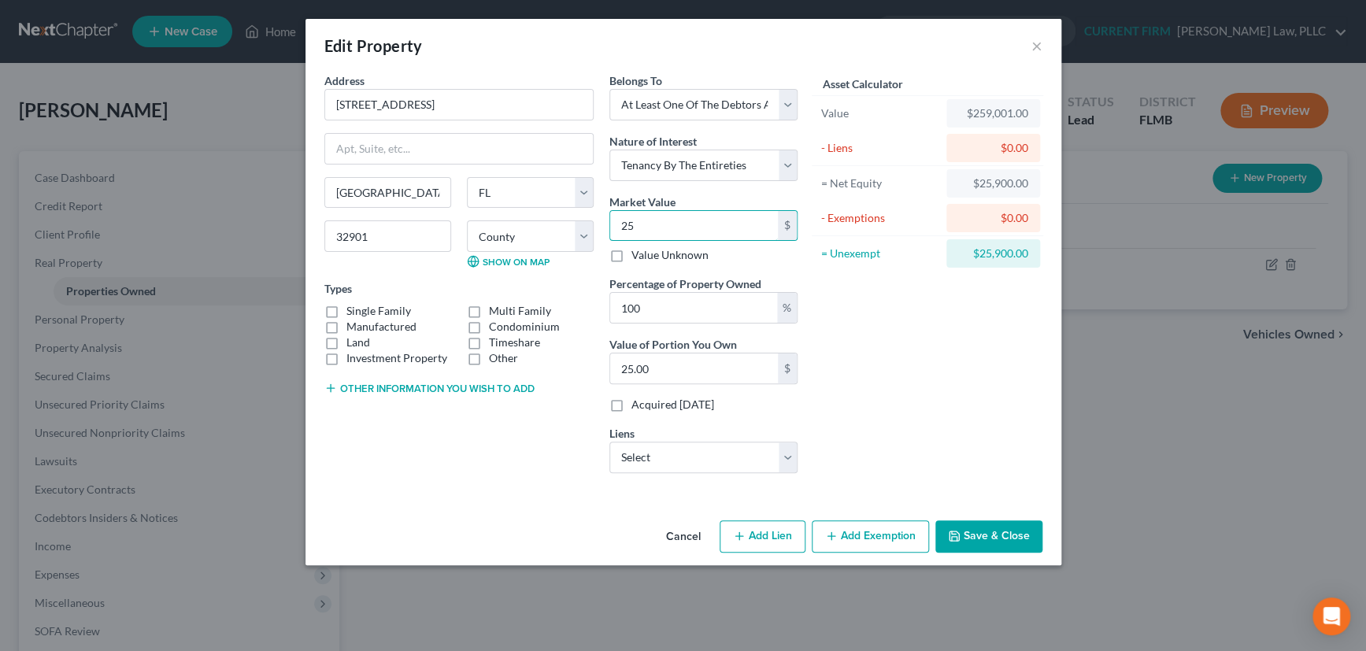
type input "259"
type input "259.00"
type input "2591"
type input "2,591.00"
type input "2,5910"
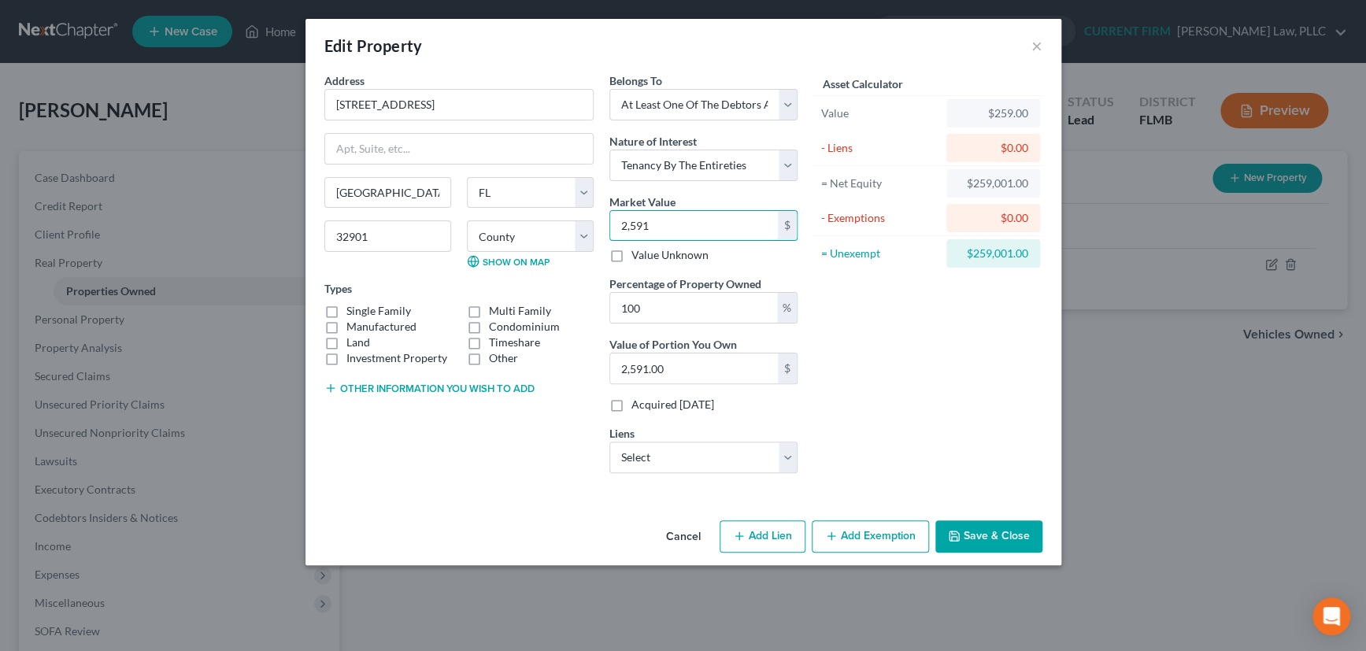
type input "25,910.00"
type input "25,9100"
type input "259,100.00"
type input "259,100"
click at [866, 536] on button "Add Exemption" at bounding box center [870, 537] width 117 height 33
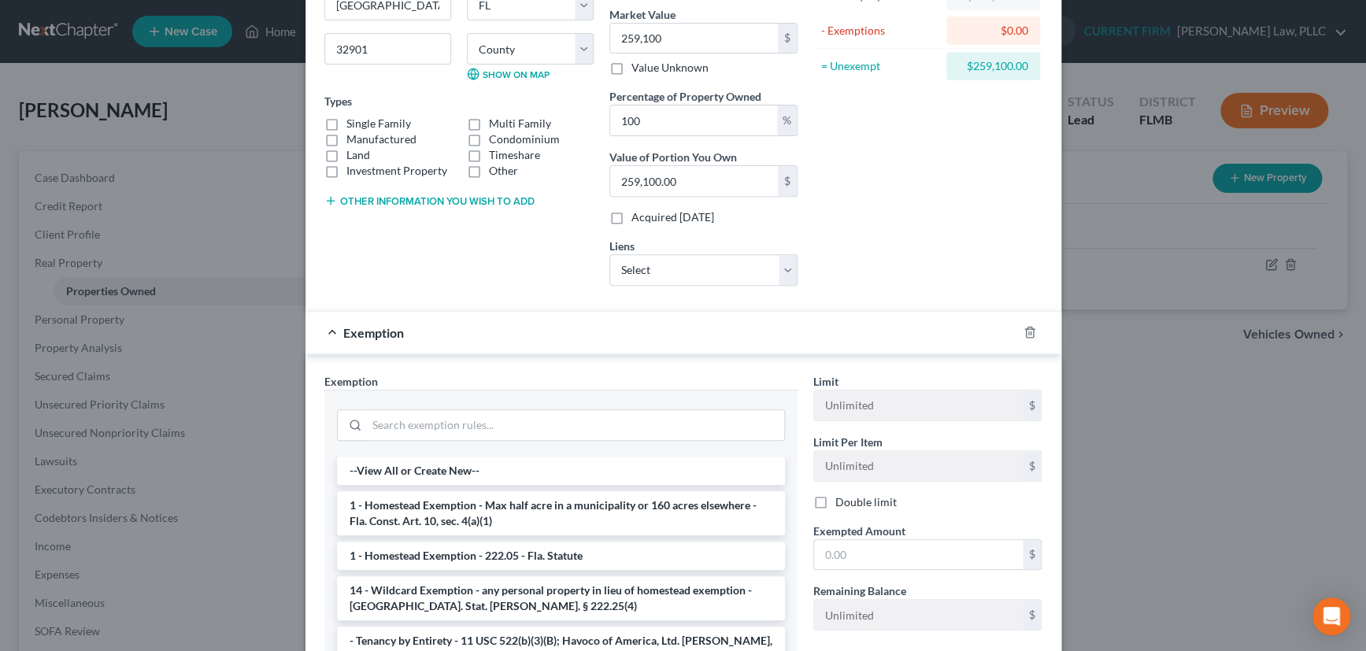
scroll to position [214, 0]
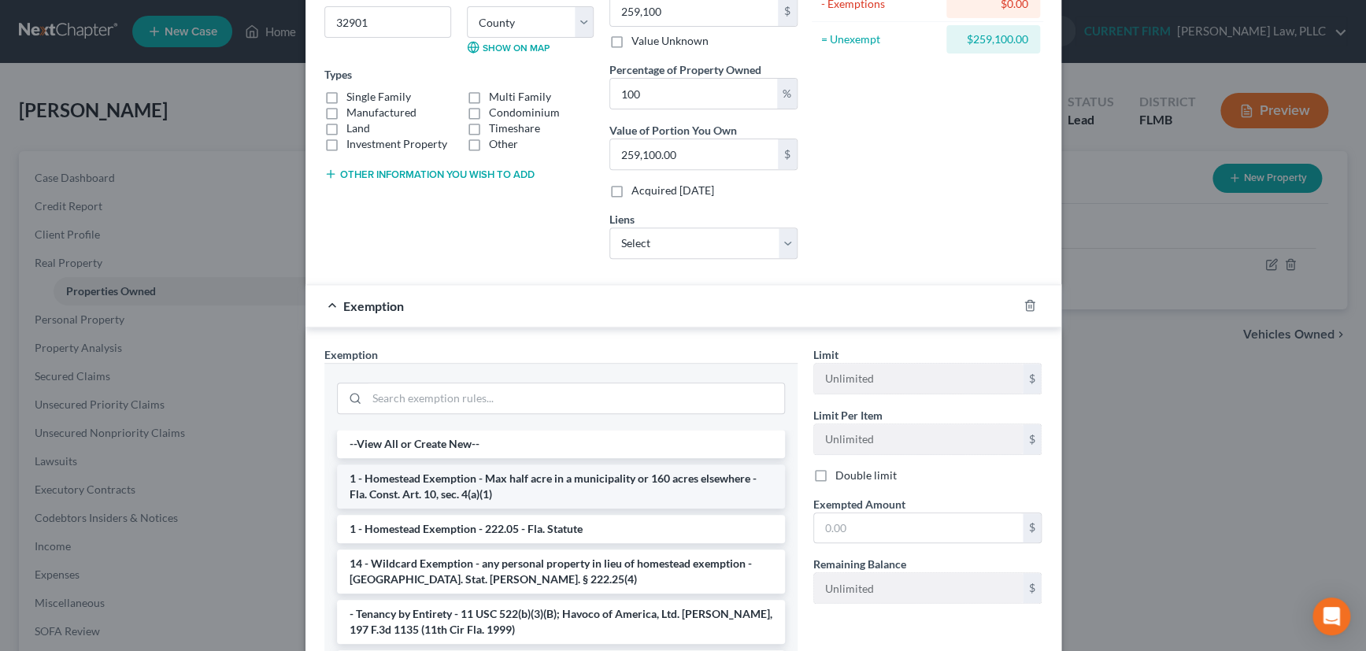
click at [503, 478] on li "1 - Homestead Exemption - Max half acre in a municipality or 160 acres elsewher…" at bounding box center [561, 487] width 448 height 44
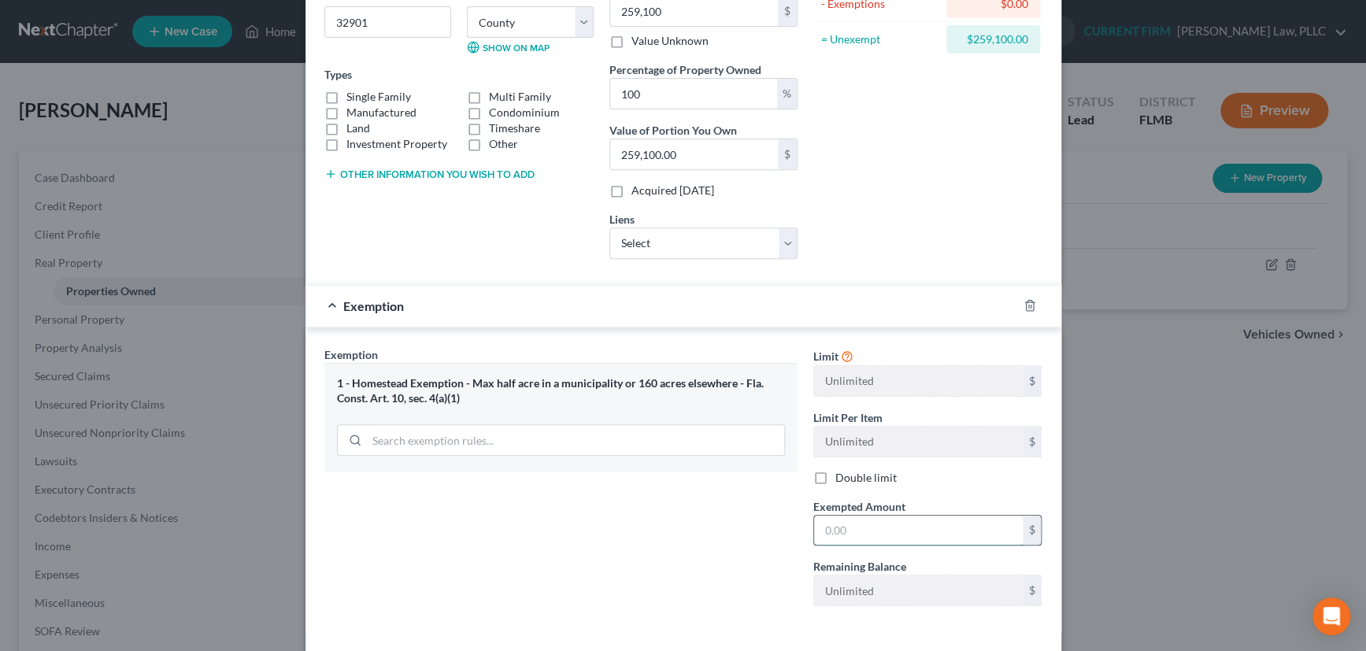
click at [836, 528] on input "text" at bounding box center [918, 531] width 209 height 30
type input "259,100"
click at [767, 310] on div "Exemption $259,100.00" at bounding box center [662, 306] width 712 height 42
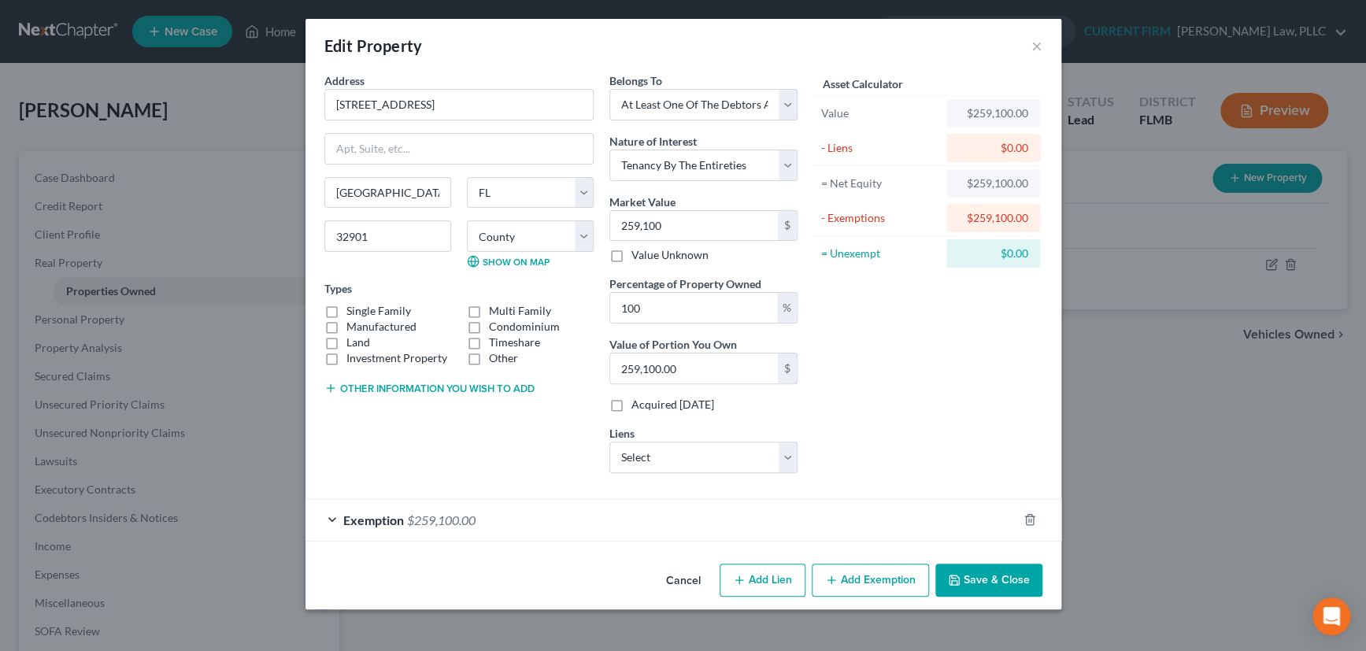
scroll to position [0, 0]
click at [347, 309] on label "Single Family" at bounding box center [379, 311] width 65 height 16
click at [353, 309] on input "Single Family" at bounding box center [358, 308] width 10 height 10
checkbox input "true"
click at [988, 577] on button "Save & Close" at bounding box center [989, 580] width 107 height 33
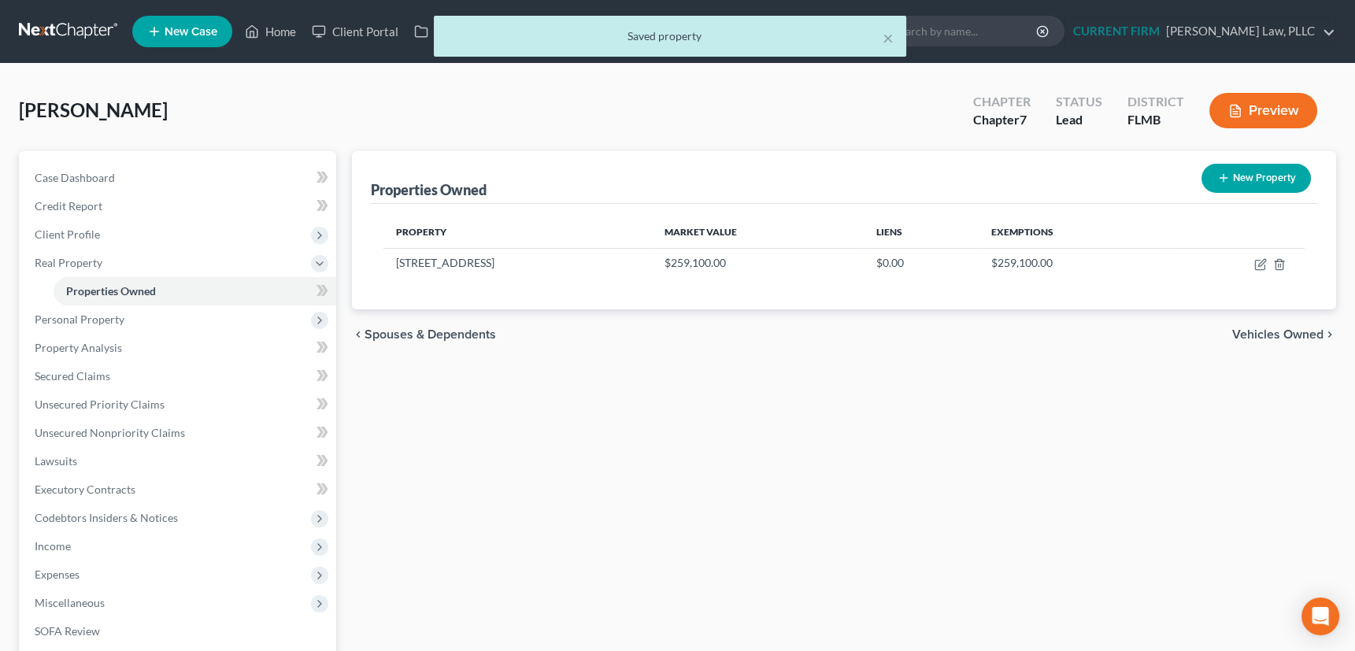
click at [1265, 335] on span "Vehicles Owned" at bounding box center [1278, 334] width 91 height 13
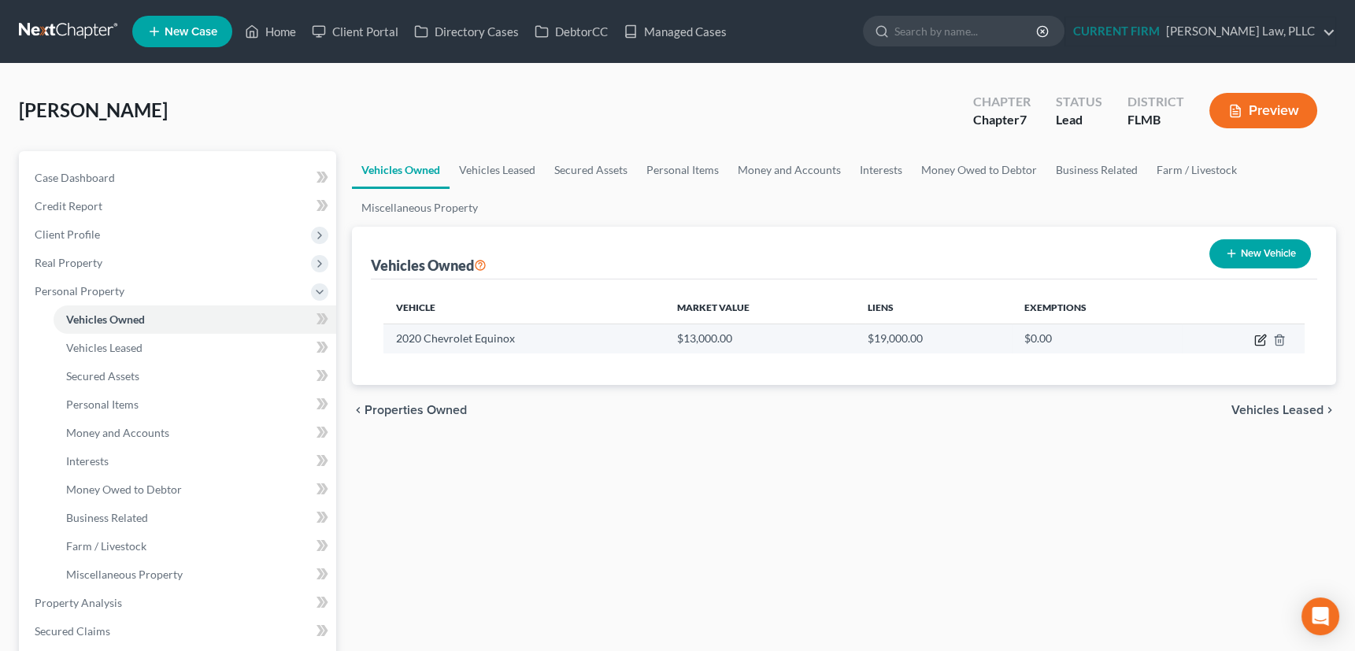
click at [1260, 336] on icon "button" at bounding box center [1261, 340] width 13 height 13
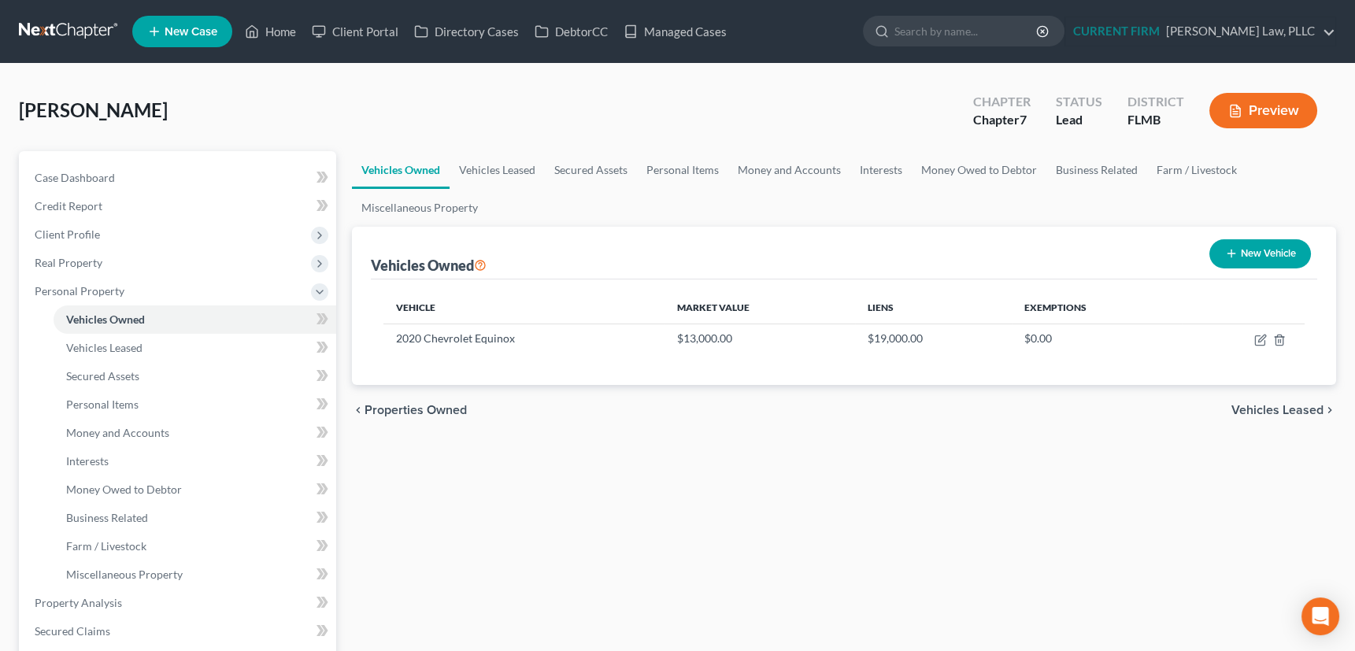
select select "0"
select select "6"
select select "2"
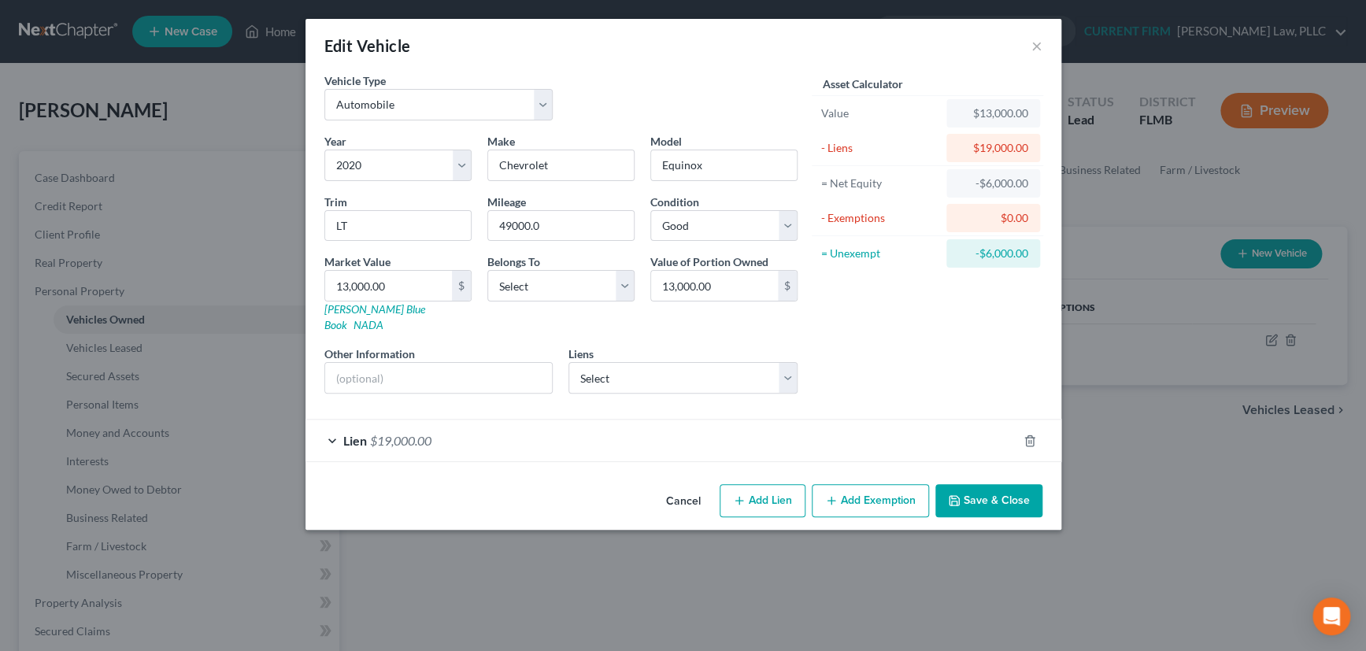
click at [692, 429] on div "Lien $19,000.00" at bounding box center [662, 441] width 712 height 42
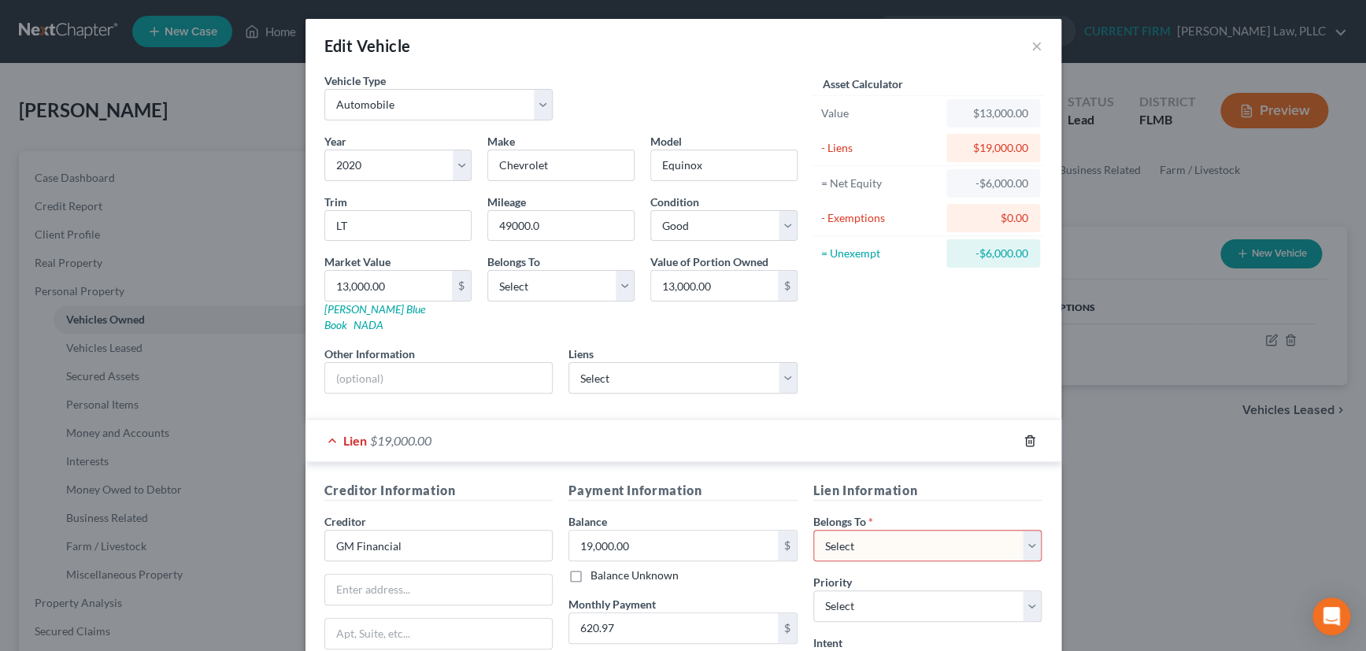
drag, startPoint x: 1024, startPoint y: 423, endPoint x: 1016, endPoint y: 422, distance: 7.9
click at [1024, 435] on icon "button" at bounding box center [1030, 441] width 13 height 13
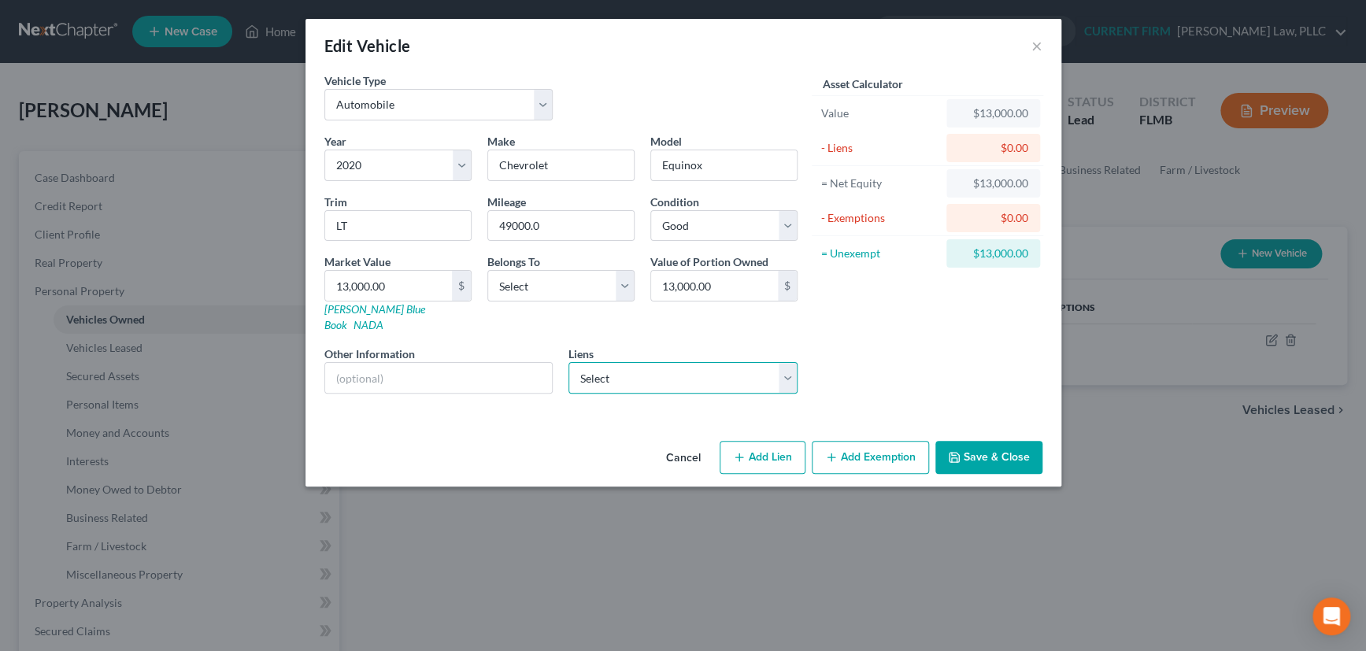
click at [784, 362] on select "Select Gm Financial - $15,053.00 Capital One Auto Finan - $0.00 Platinum Auto F…" at bounding box center [683, 378] width 229 height 32
select select "0"
click at [569, 362] on select "Select Gm Financial - $15,053.00 Capital One Auto Finan - $0.00 Platinum Auto F…" at bounding box center [683, 378] width 229 height 32
select select
select select "45"
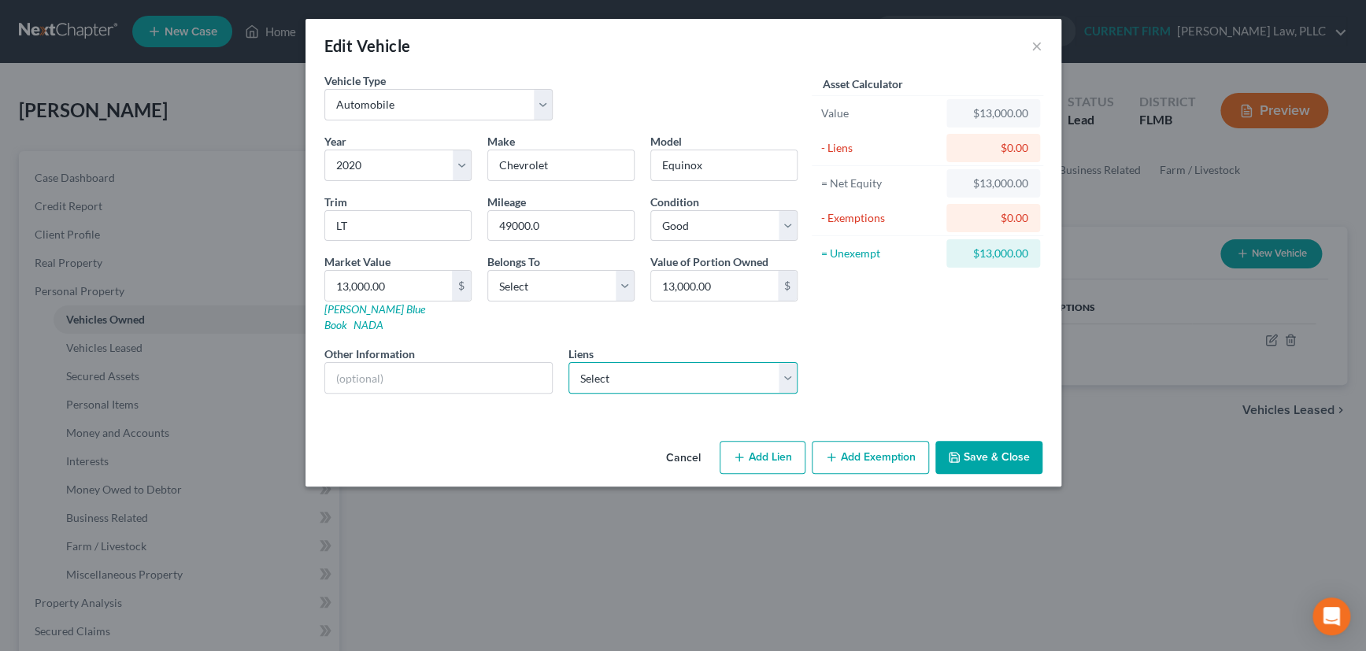
select select "0"
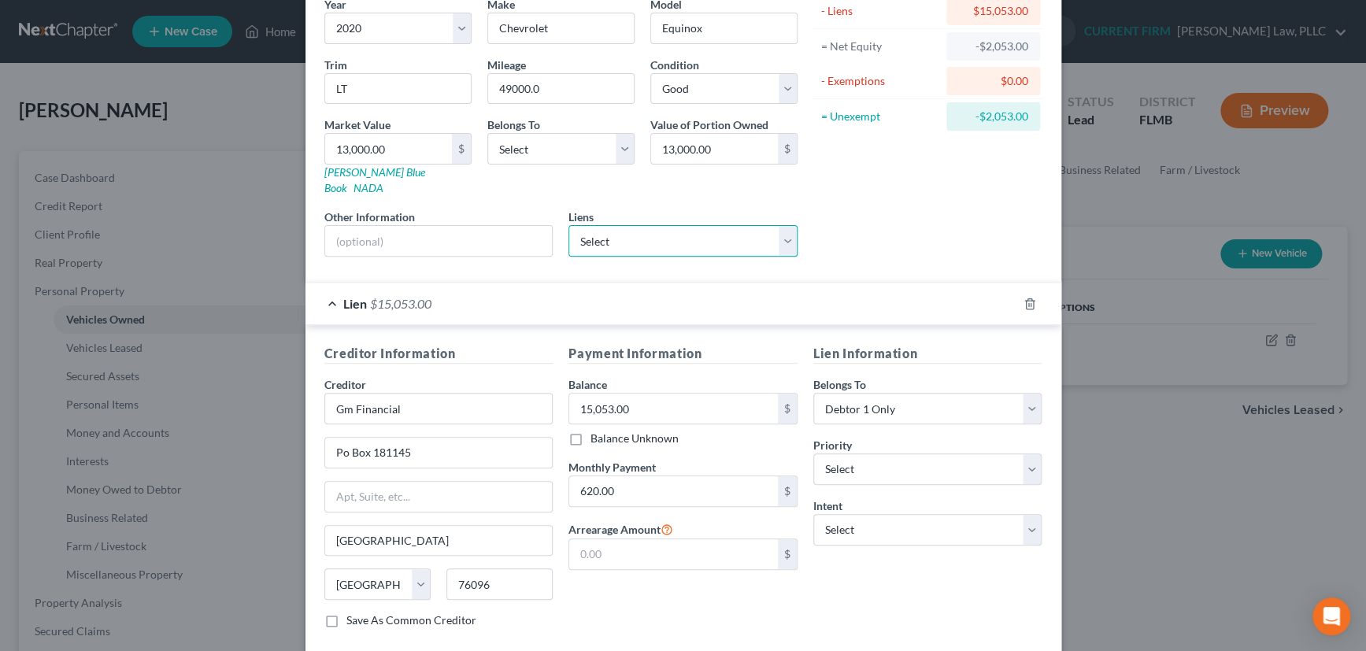
scroll to position [143, 0]
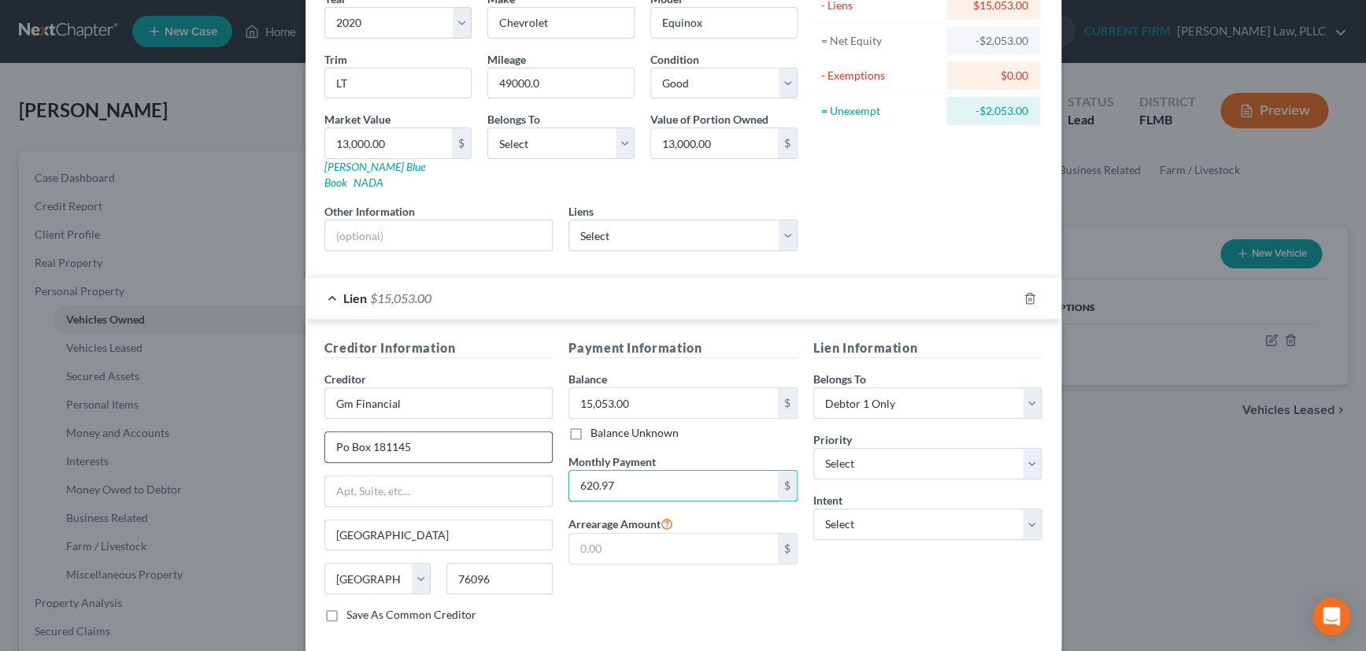
type input "620.97"
click at [339, 432] on input "Po Box 181145" at bounding box center [439, 447] width 228 height 30
type input "PO Box 181145"
click at [955, 509] on select "Select Surrender Redeem Reaffirm Avoid Other" at bounding box center [928, 525] width 229 height 32
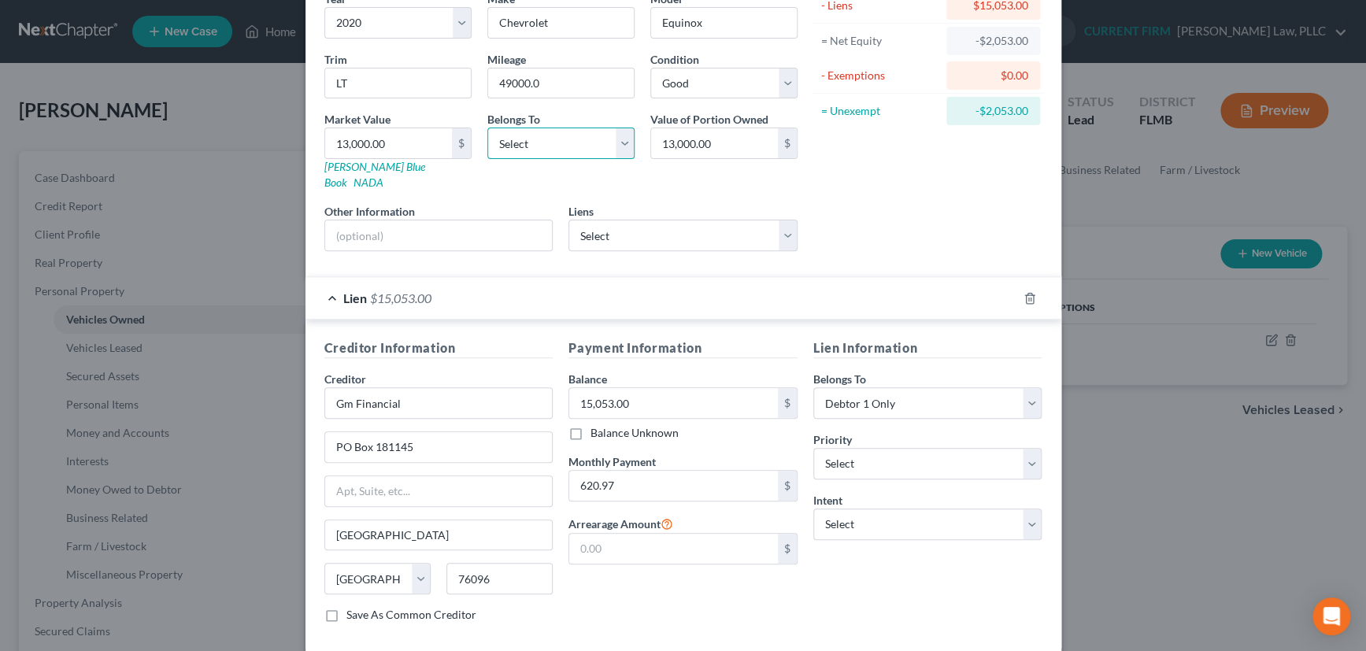
click at [622, 147] on select "Select Debtor 1 Only Debtor 2 Only Debtor 1 And Debtor 2 Only At Least One Of T…" at bounding box center [561, 144] width 147 height 32
select select "3"
click at [488, 128] on select "Select Debtor 1 Only Debtor 2 Only Debtor 1 And Debtor 2 Only At Least One Of T…" at bounding box center [561, 144] width 147 height 32
click at [1025, 387] on select "Select Debtor 1 Only Debtor 2 Only Debtor 1 And Debtor 2 Only At Least One Of T…" at bounding box center [928, 403] width 229 height 32
select select "3"
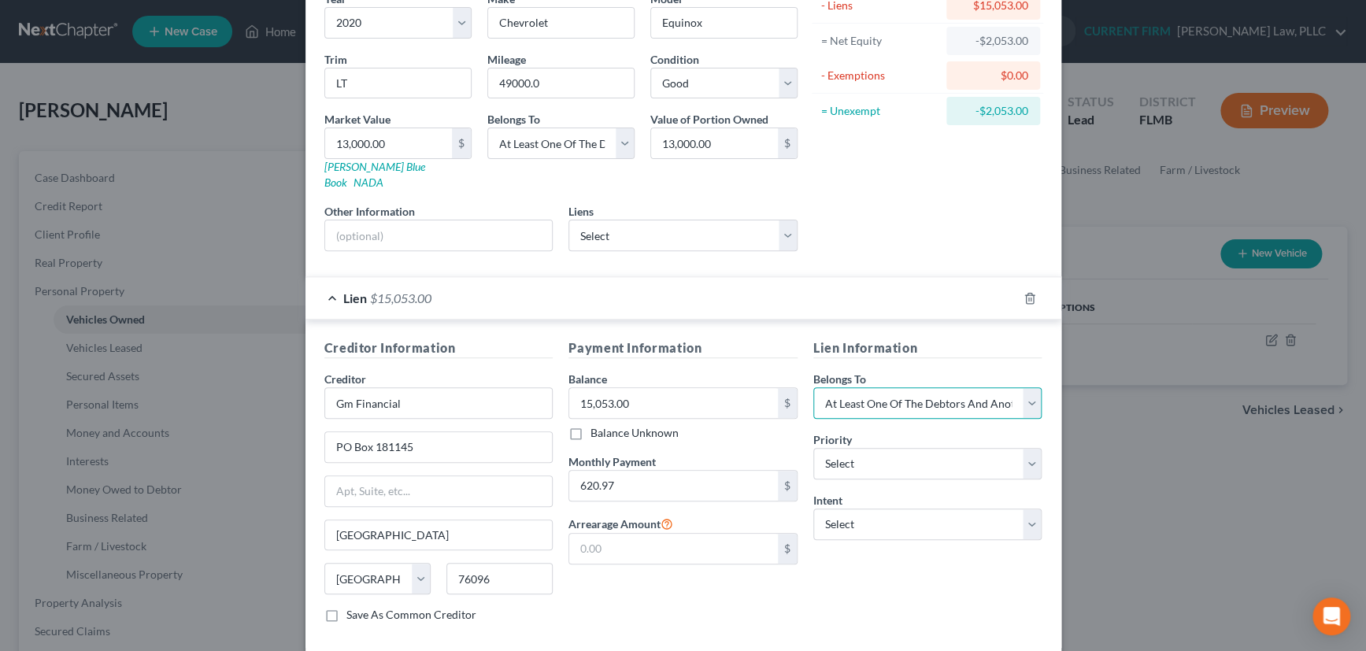
click at [814, 387] on select "Select Debtor 1 Only Debtor 2 Only Debtor 1 And Debtor 2 Only At Least One Of T…" at bounding box center [928, 403] width 229 height 32
click at [1021, 509] on select "Select Surrender Redeem Reaffirm Avoid Other" at bounding box center [928, 525] width 229 height 32
select select "4"
click at [814, 509] on select "Select Surrender Redeem Reaffirm Avoid Other" at bounding box center [928, 525] width 229 height 32
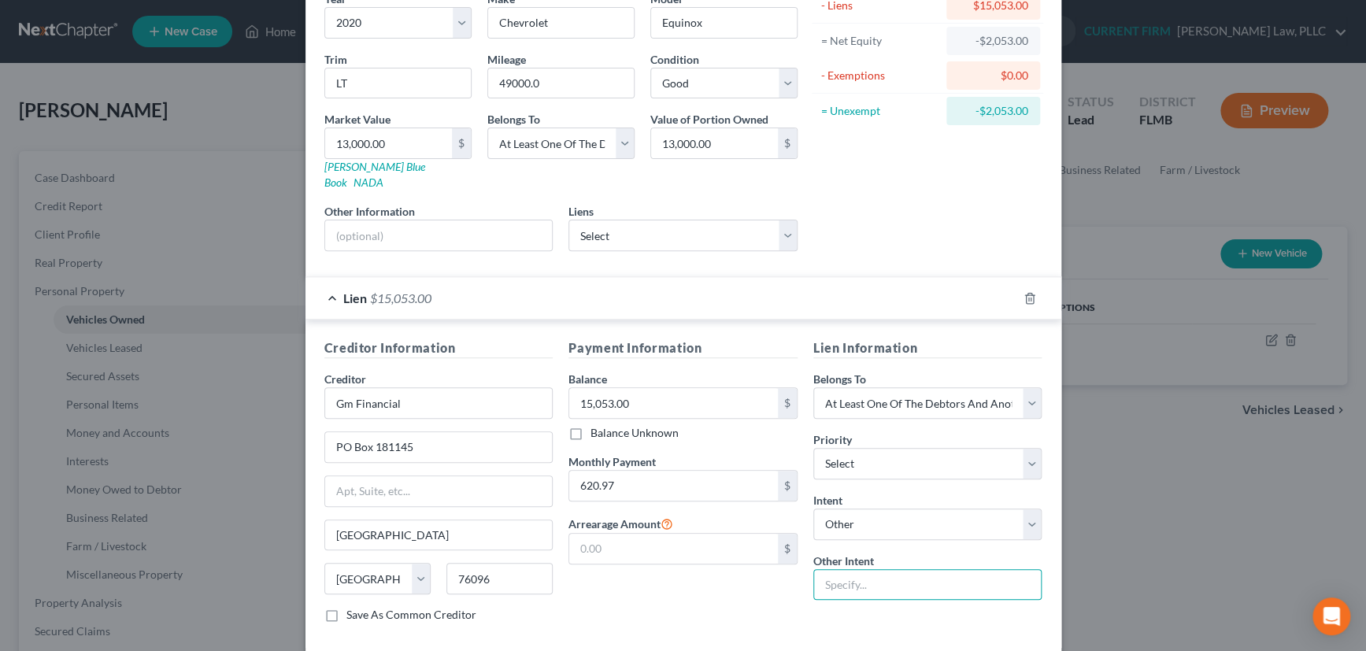
click at [852, 573] on input "text" at bounding box center [928, 585] width 229 height 32
type input "Retain and Pay"
click at [724, 284] on div "Lien $15,053.00" at bounding box center [662, 298] width 712 height 42
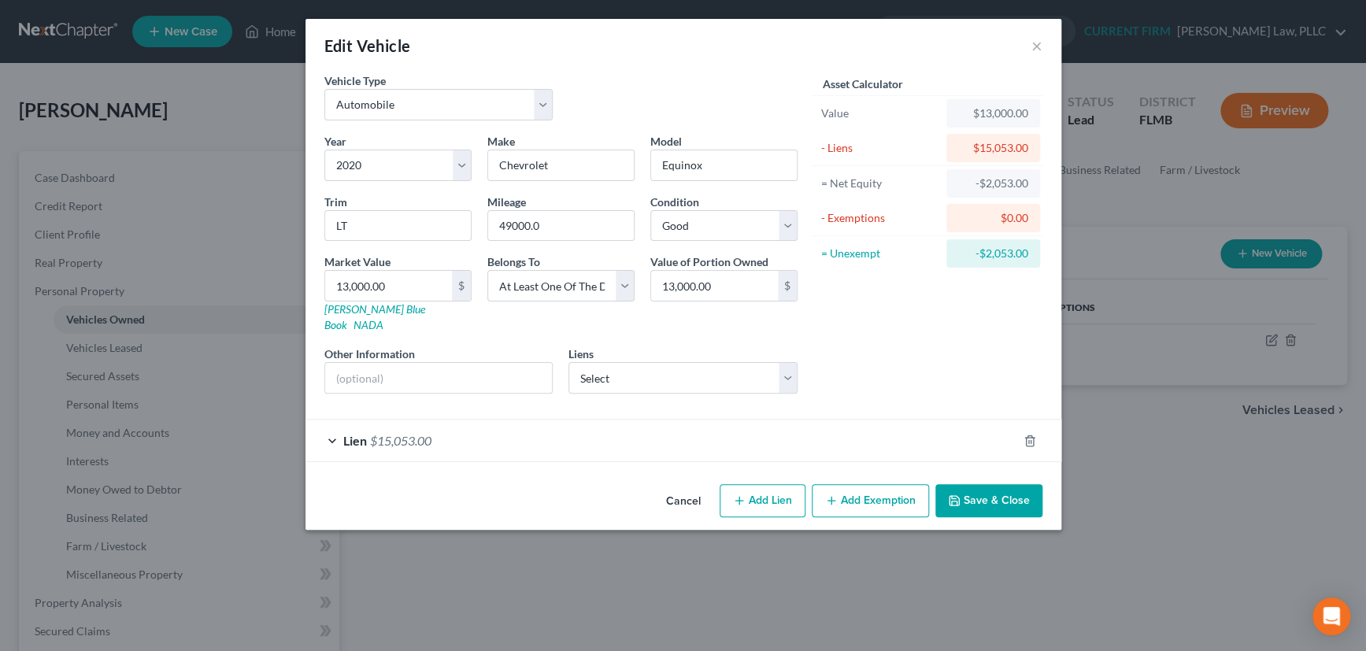
scroll to position [0, 0]
click at [369, 363] on input "text" at bounding box center [439, 378] width 228 height 30
click at [473, 363] on input "text" at bounding box center [439, 378] width 228 height 30
type input "VIN 3GNAXLEX2LS540042"
click at [366, 306] on link "Kelly Blue Book" at bounding box center [374, 316] width 101 height 29
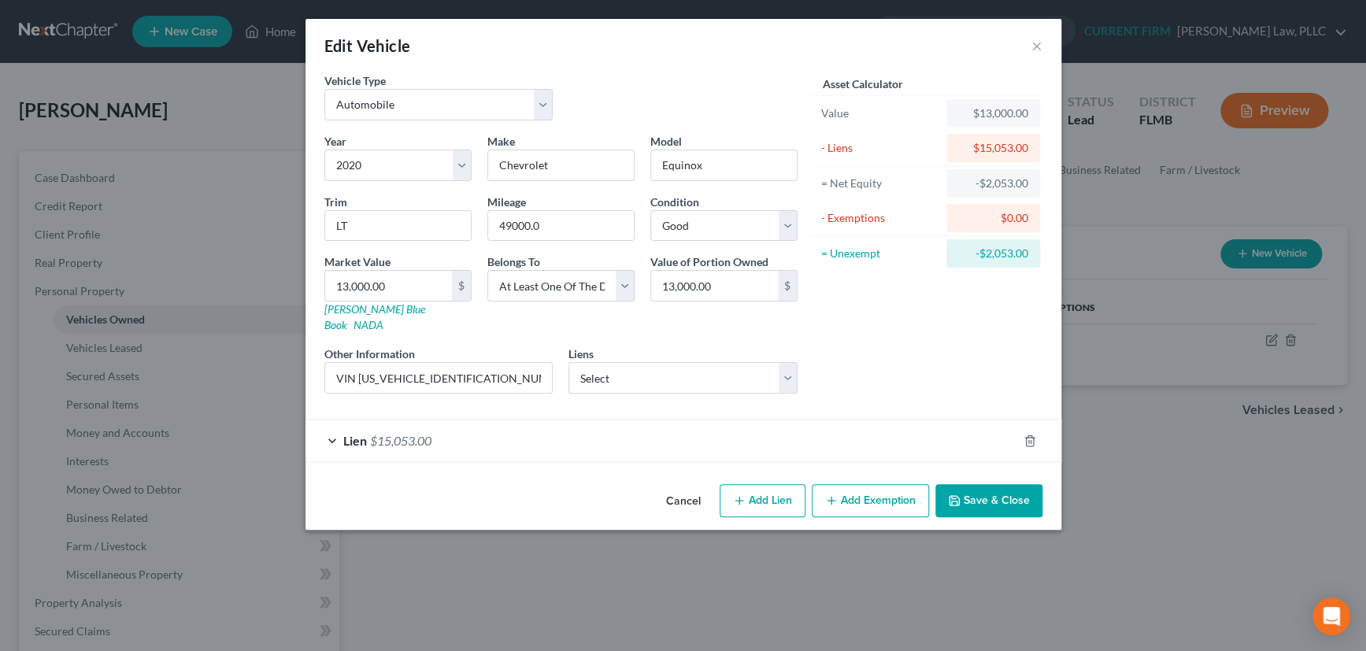
click at [866, 484] on button "Add Exemption" at bounding box center [870, 500] width 117 height 33
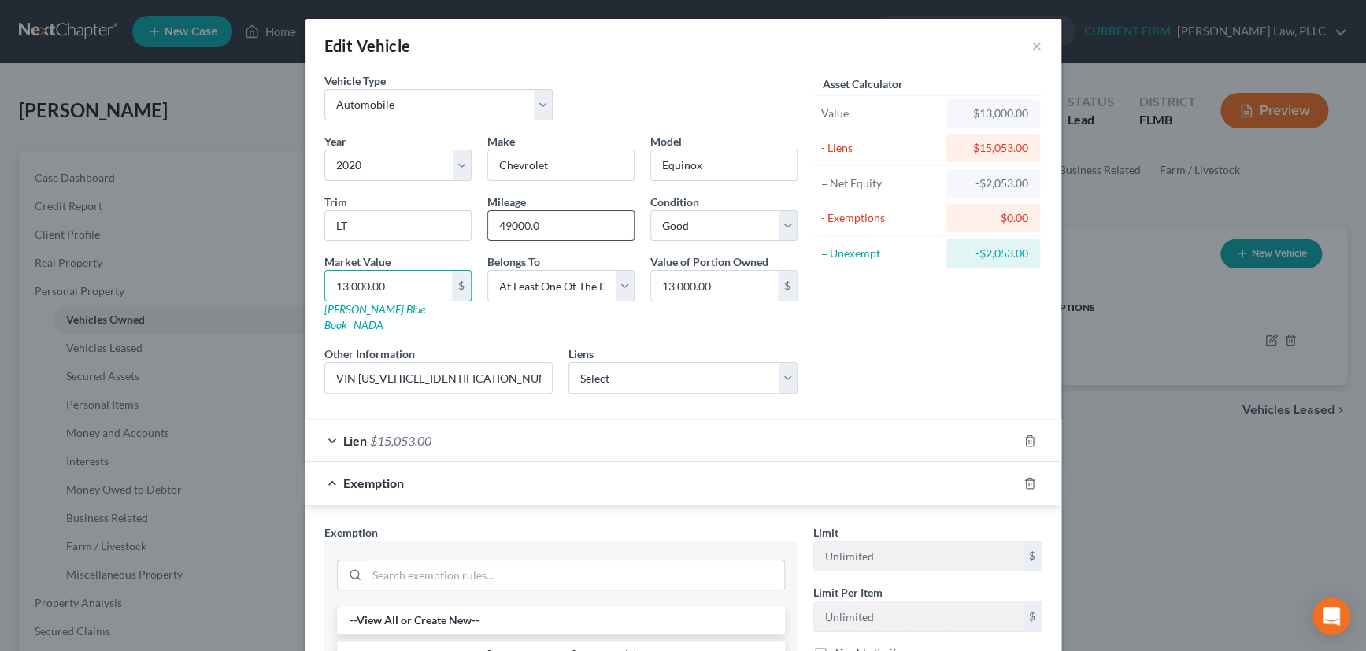
type input "1"
type input "1.00"
type input "16"
type input "16.00"
type input "166"
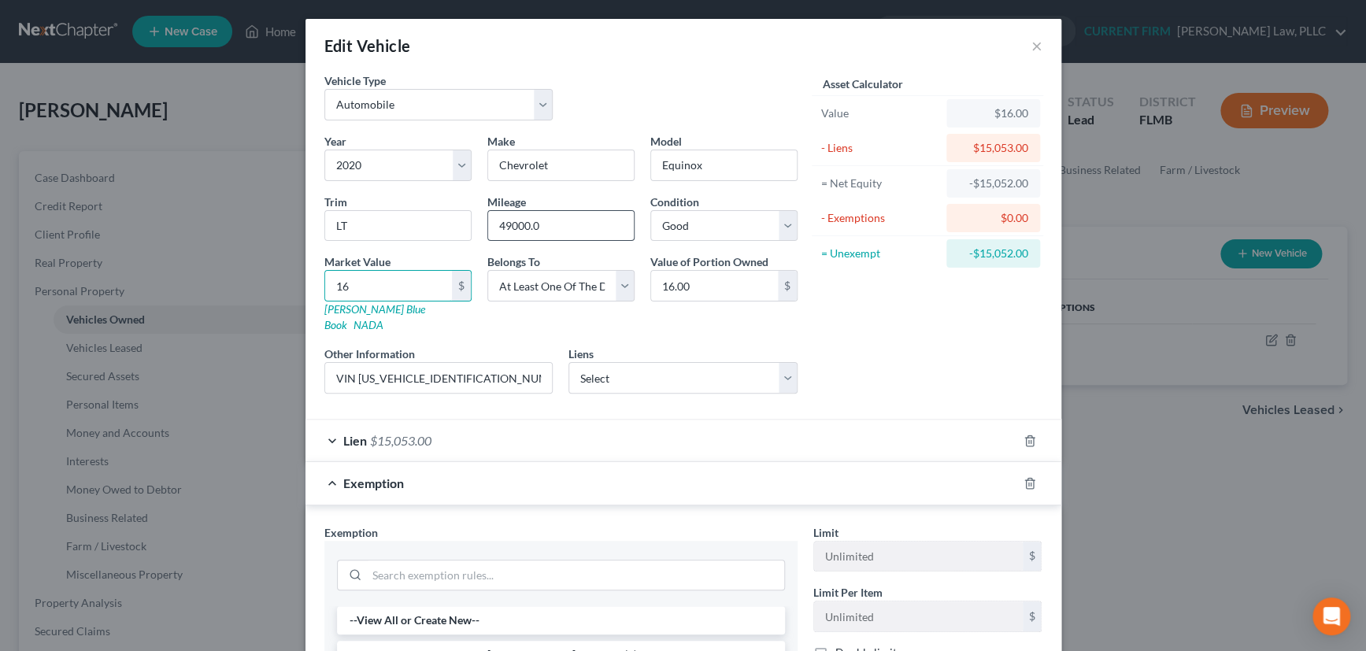
type input "166.00"
type input "1662"
type input "1,662.00"
type input "1,6624"
type input "16,624.00"
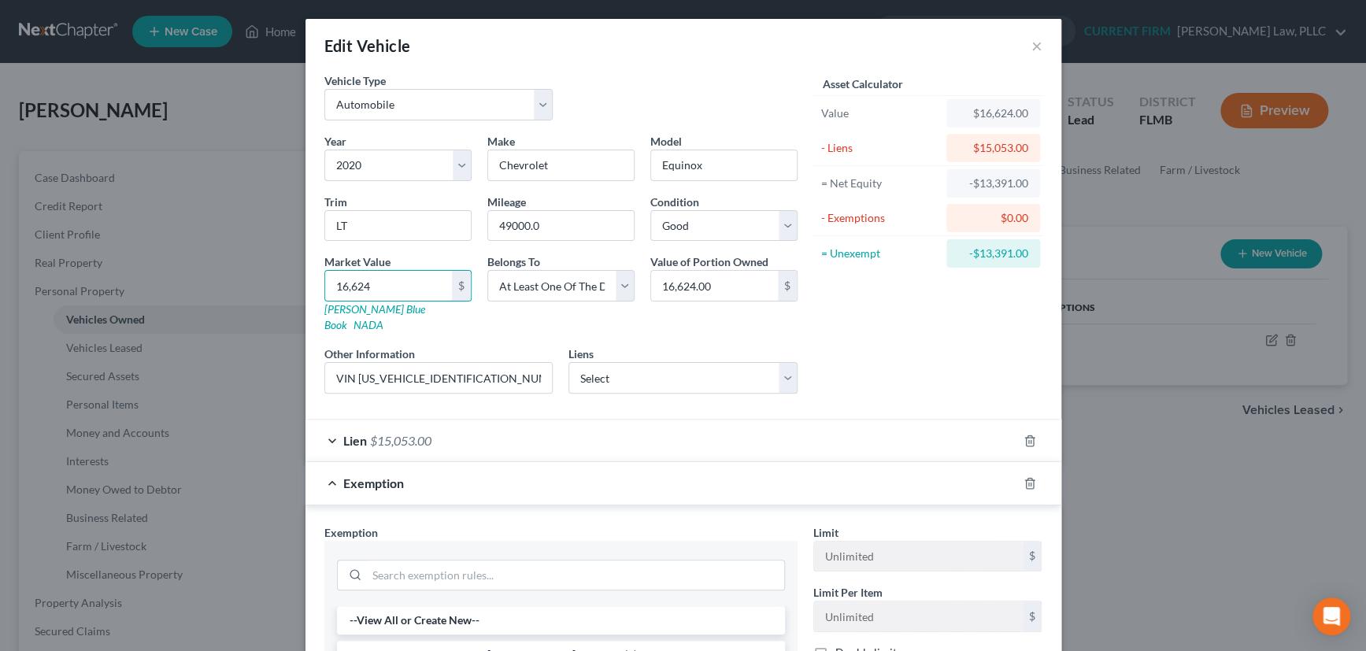
type input "16,624"
click at [1026, 478] on icon "button" at bounding box center [1029, 483] width 7 height 10
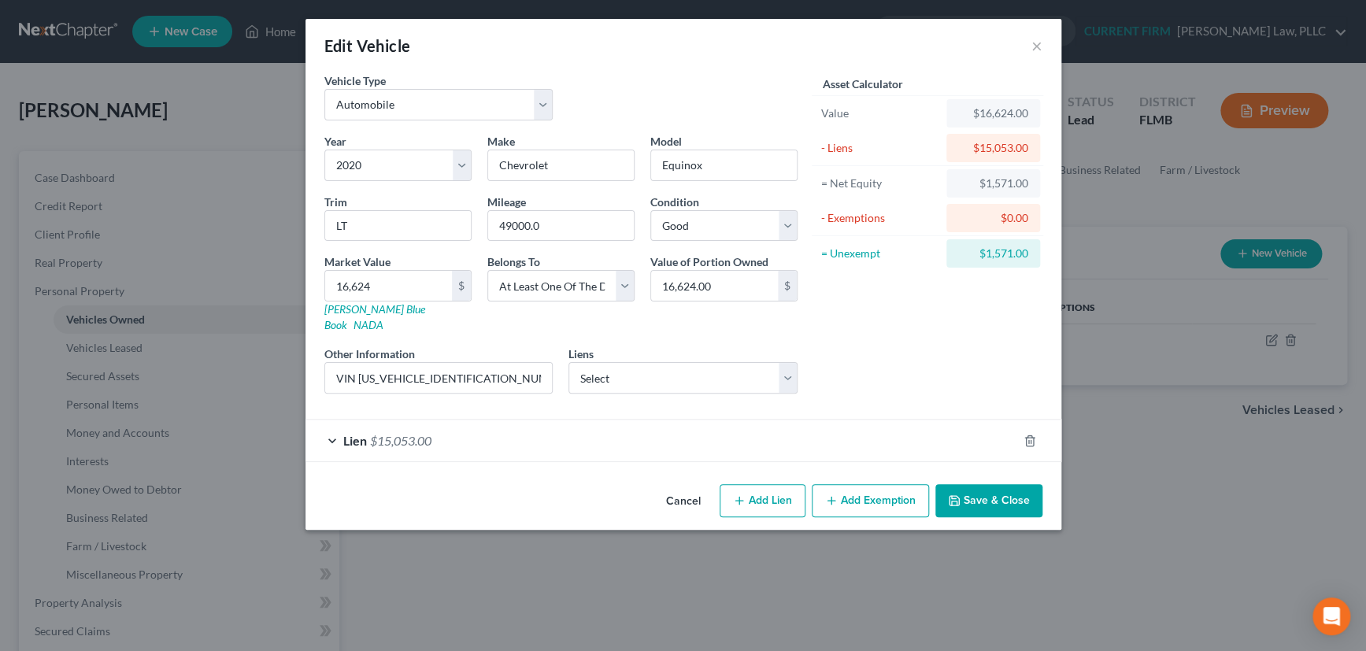
click at [851, 485] on button "Add Exemption" at bounding box center [870, 500] width 117 height 33
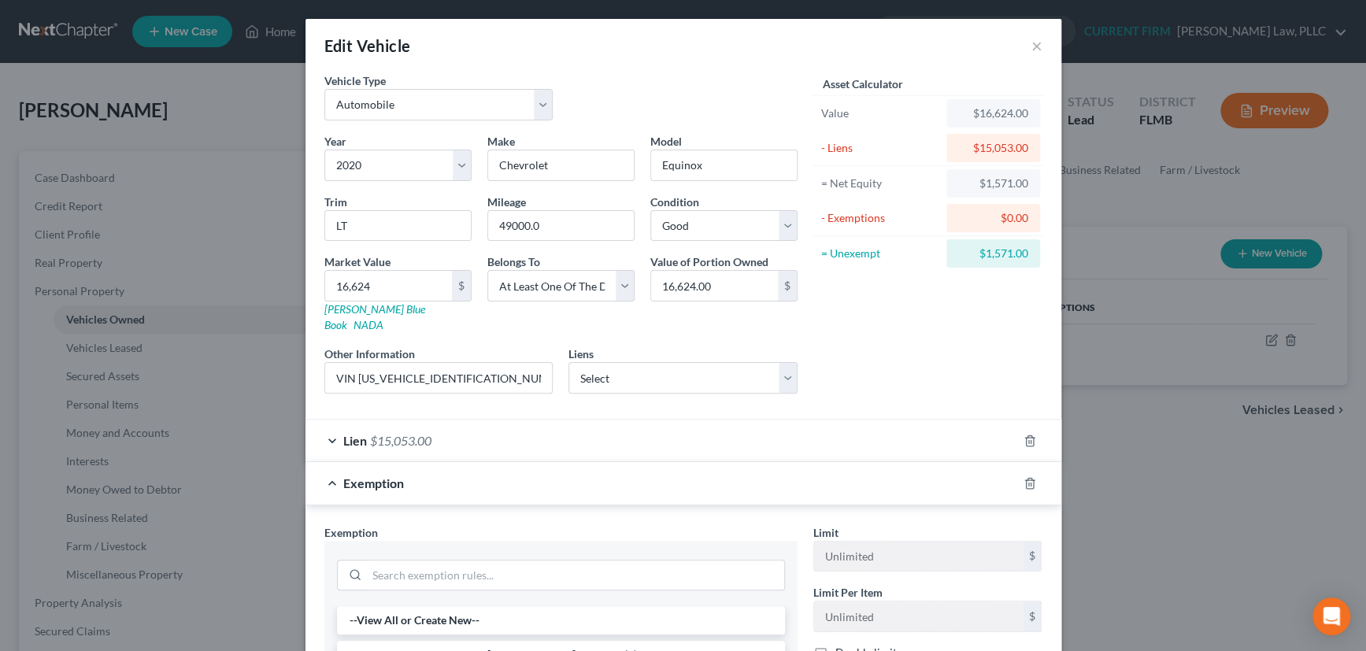
scroll to position [71, 0]
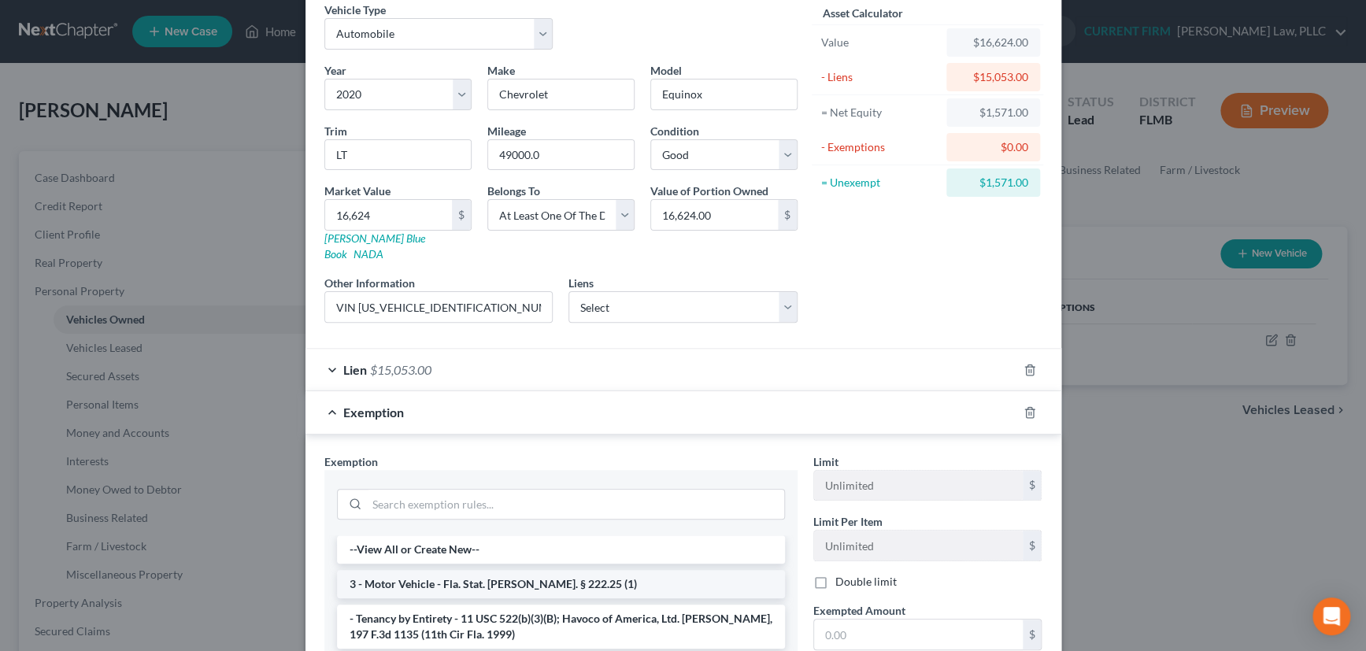
click at [657, 570] on li "3 - Motor Vehicle - Fla. Stat. [PERSON_NAME]. § 222.25 (1)" at bounding box center [561, 584] width 448 height 28
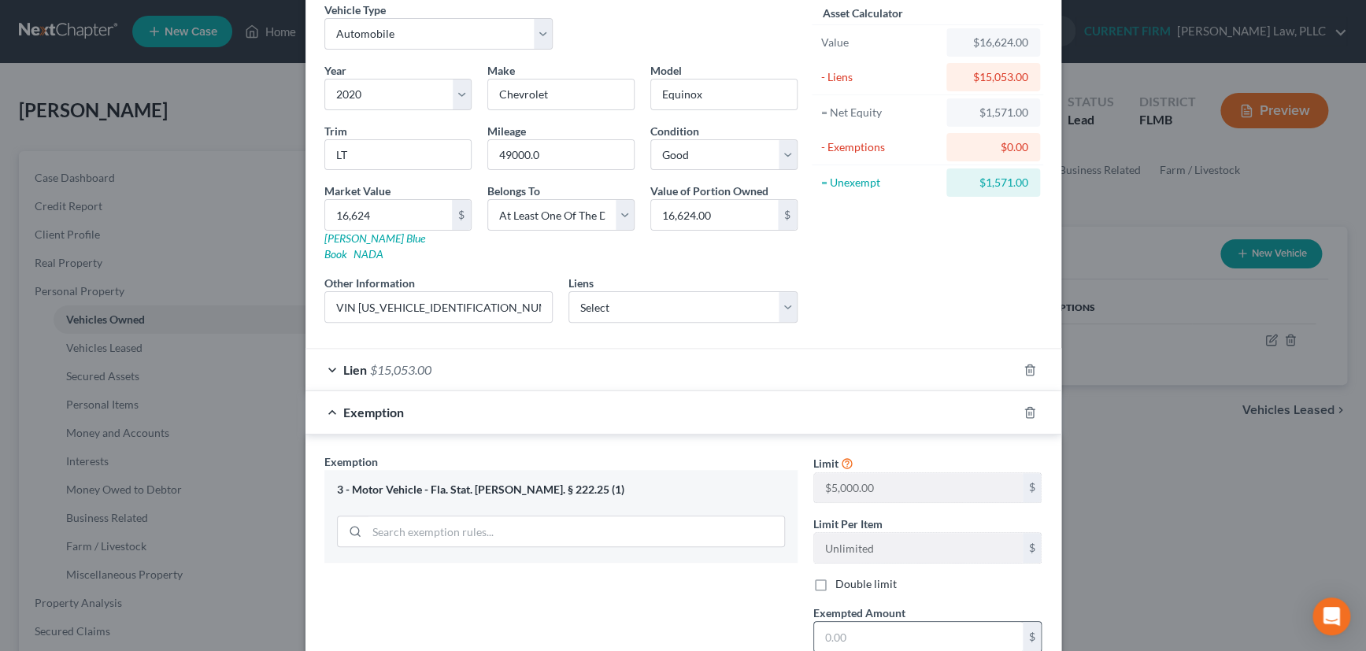
click at [835, 622] on input "text" at bounding box center [918, 637] width 209 height 30
type input "1,571"
click at [924, 399] on div "Exemption $1,571.00" at bounding box center [662, 412] width 712 height 42
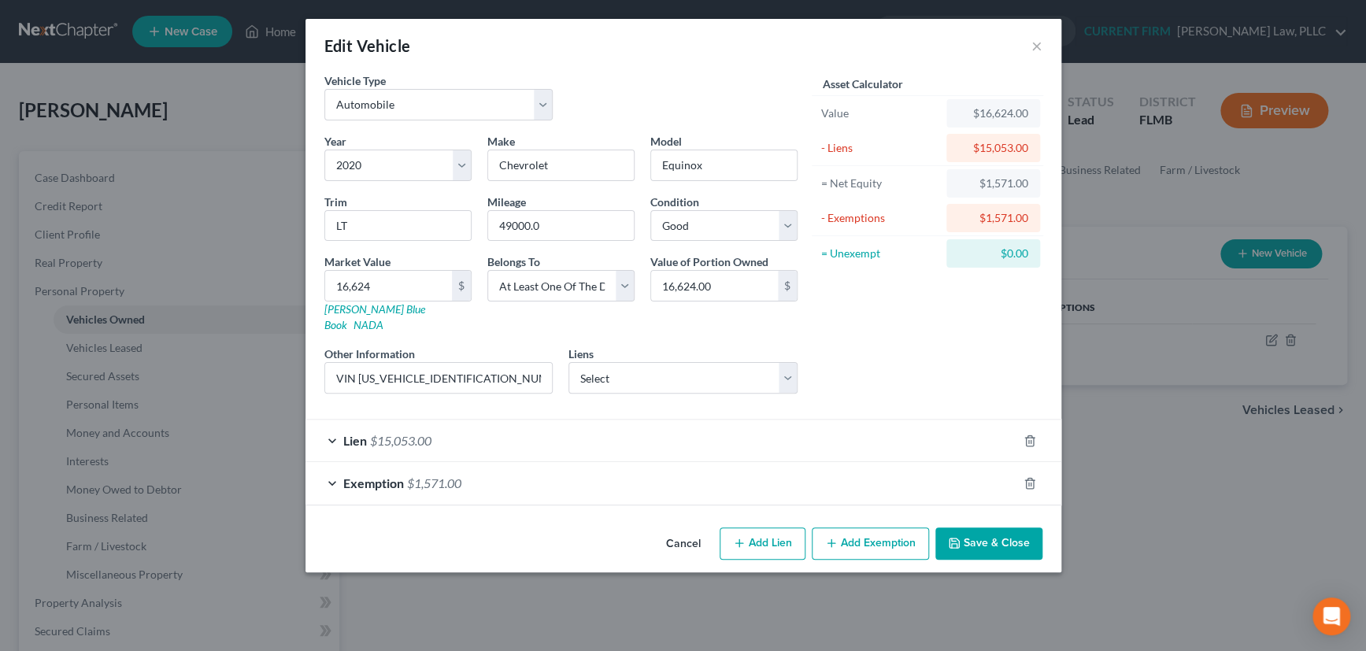
scroll to position [0, 0]
click at [990, 528] on button "Save & Close" at bounding box center [989, 544] width 107 height 33
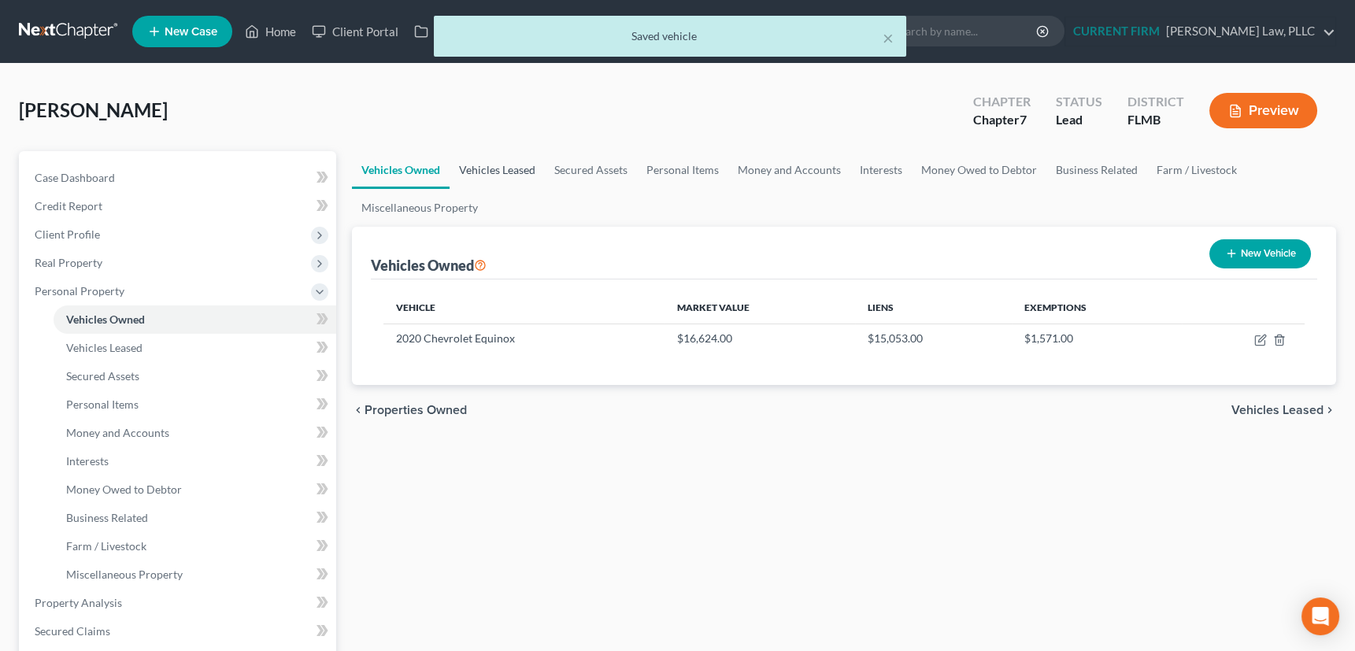
click at [488, 165] on link "Vehicles Leased" at bounding box center [497, 170] width 95 height 38
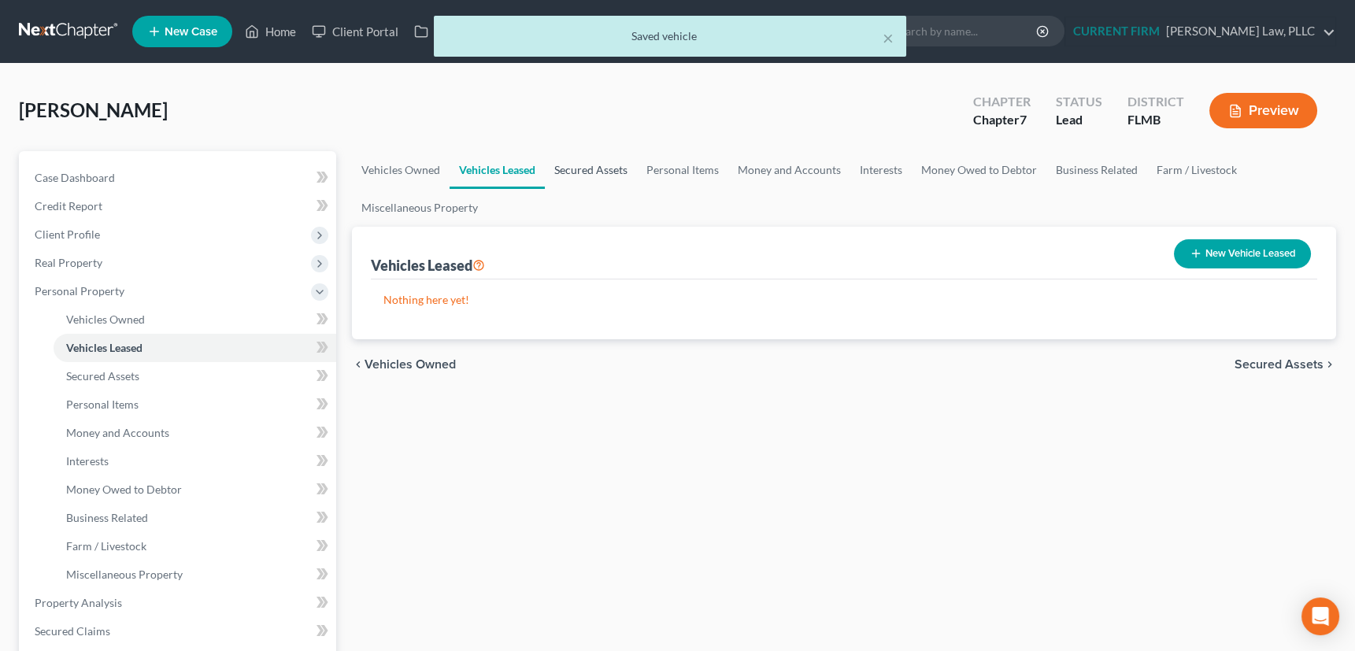
click at [613, 165] on link "Secured Assets" at bounding box center [591, 170] width 92 height 38
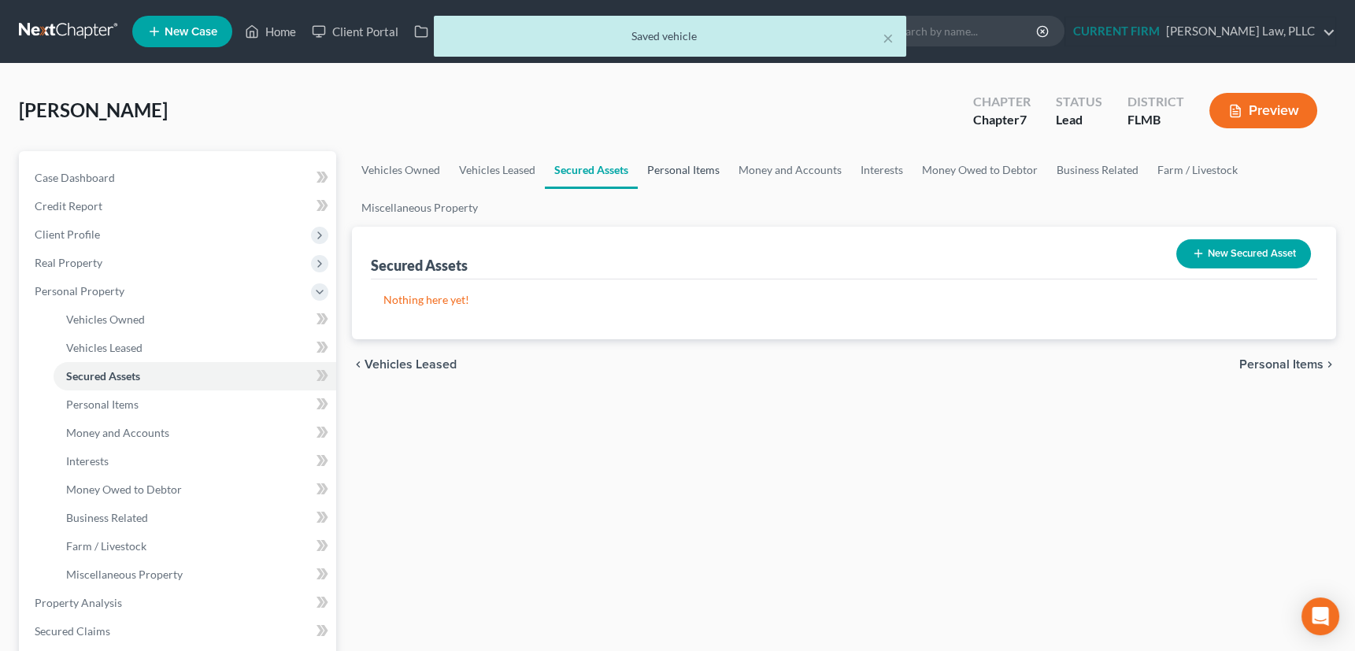
click at [682, 168] on link "Personal Items" at bounding box center [683, 170] width 91 height 38
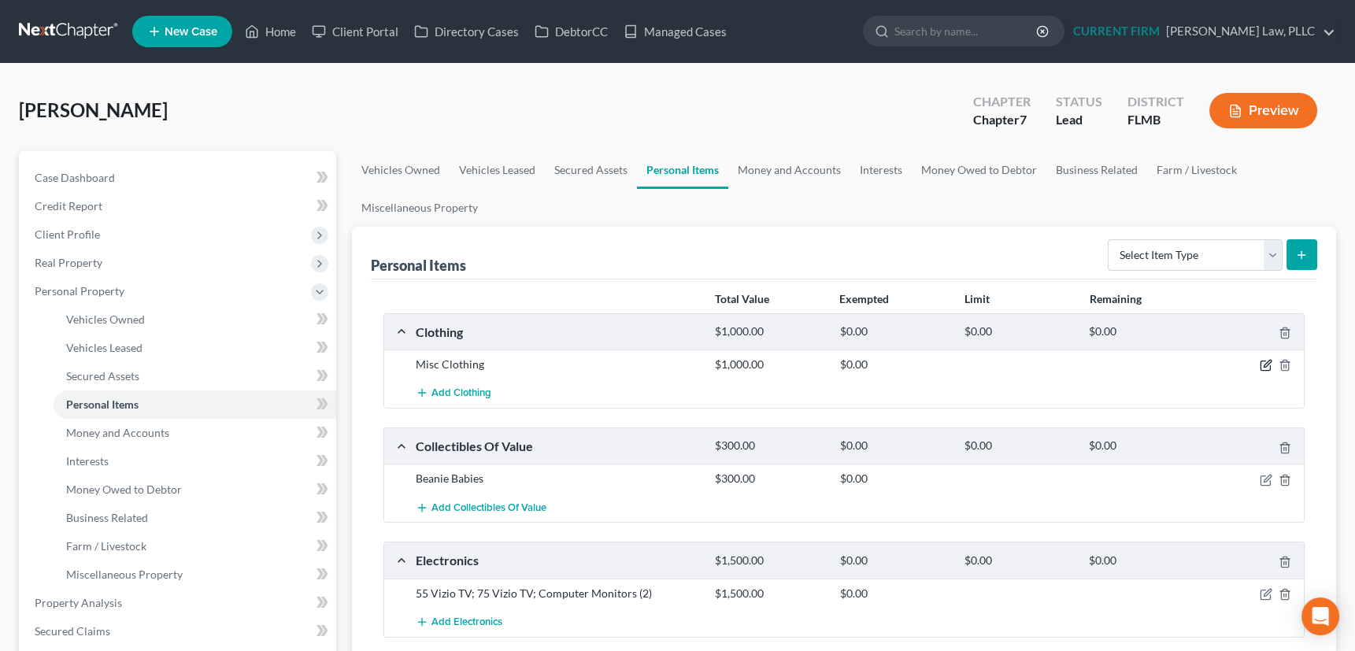
click at [1266, 364] on icon "button" at bounding box center [1266, 365] width 13 height 13
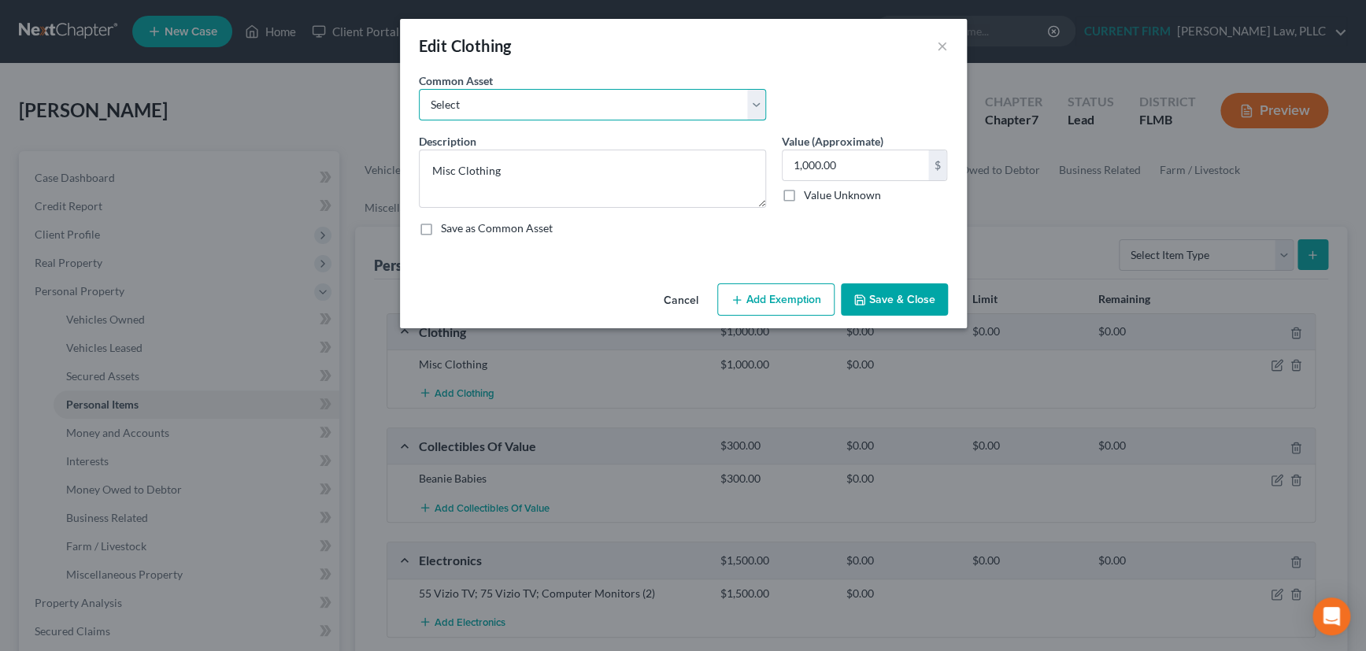
click at [755, 101] on select "Select Women's shirts, pants, blouses, skirts, dresses, coats, jackets, shoes M…" at bounding box center [592, 105] width 347 height 32
select select "5"
click at [419, 89] on select "Select Women's shirts, pants, blouses, skirts, dresses, coats, jackets, shoes M…" at bounding box center [592, 105] width 347 height 32
type textarea "Women's shirts, pants, blouses, skirts, dresses, coats, jackets, shoes"
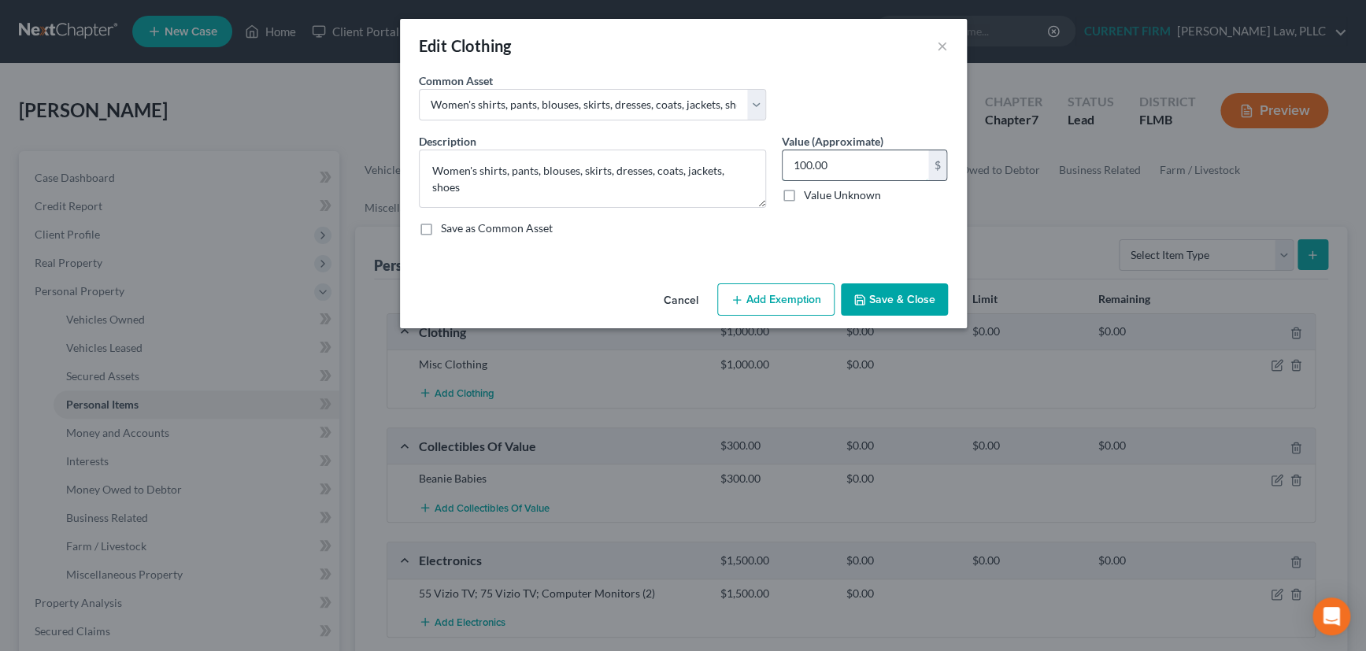
click at [843, 164] on input "100.00" at bounding box center [856, 165] width 146 height 30
click at [780, 297] on button "Add Exemption" at bounding box center [775, 300] width 117 height 33
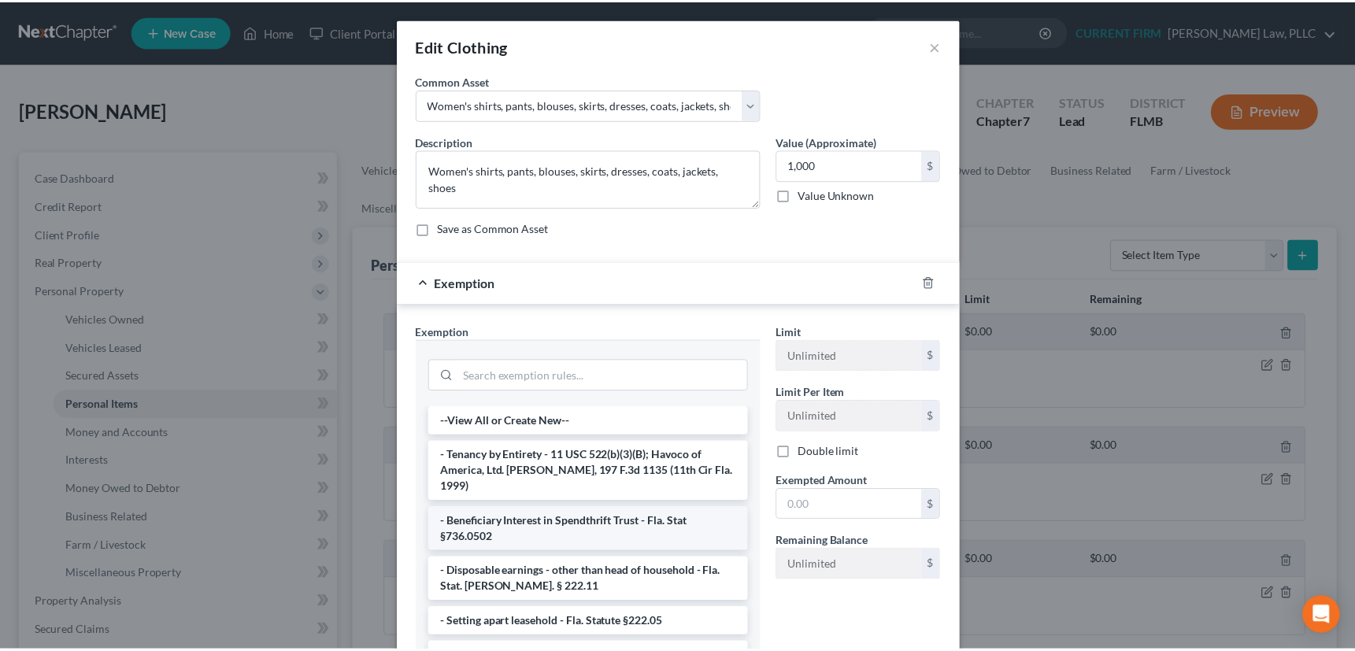
scroll to position [71, 0]
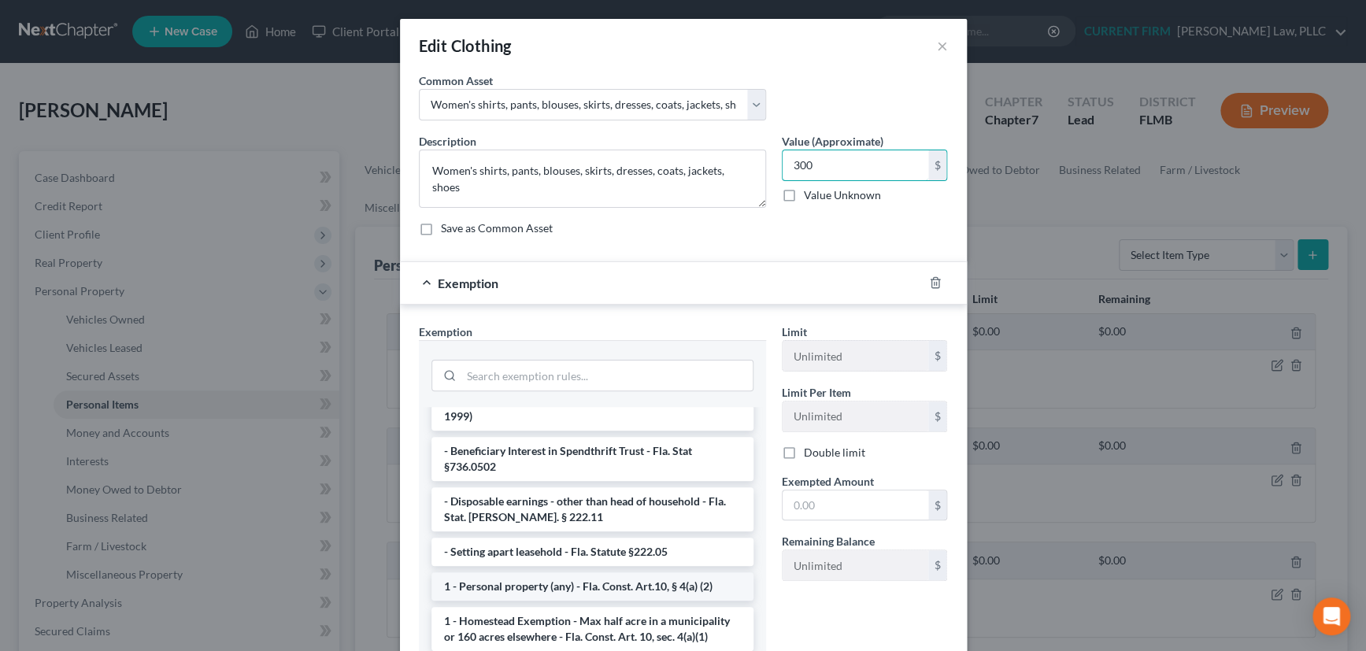
type input "300"
click at [581, 573] on li "1 - Personal property (any) - Fla. Const. Art.10, § 4(a) (2)" at bounding box center [593, 587] width 322 height 28
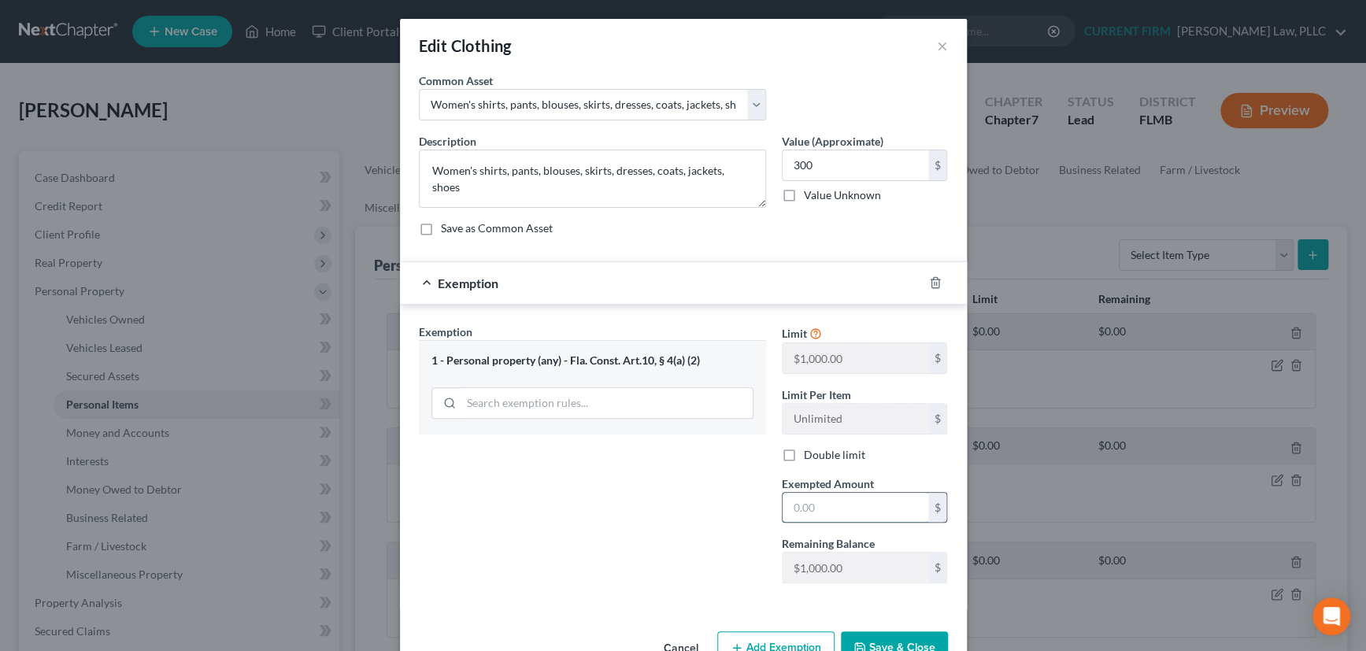
click at [829, 499] on input "text" at bounding box center [856, 508] width 146 height 30
type input "300"
click at [823, 287] on div "Exemption $300.00" at bounding box center [661, 283] width 523 height 42
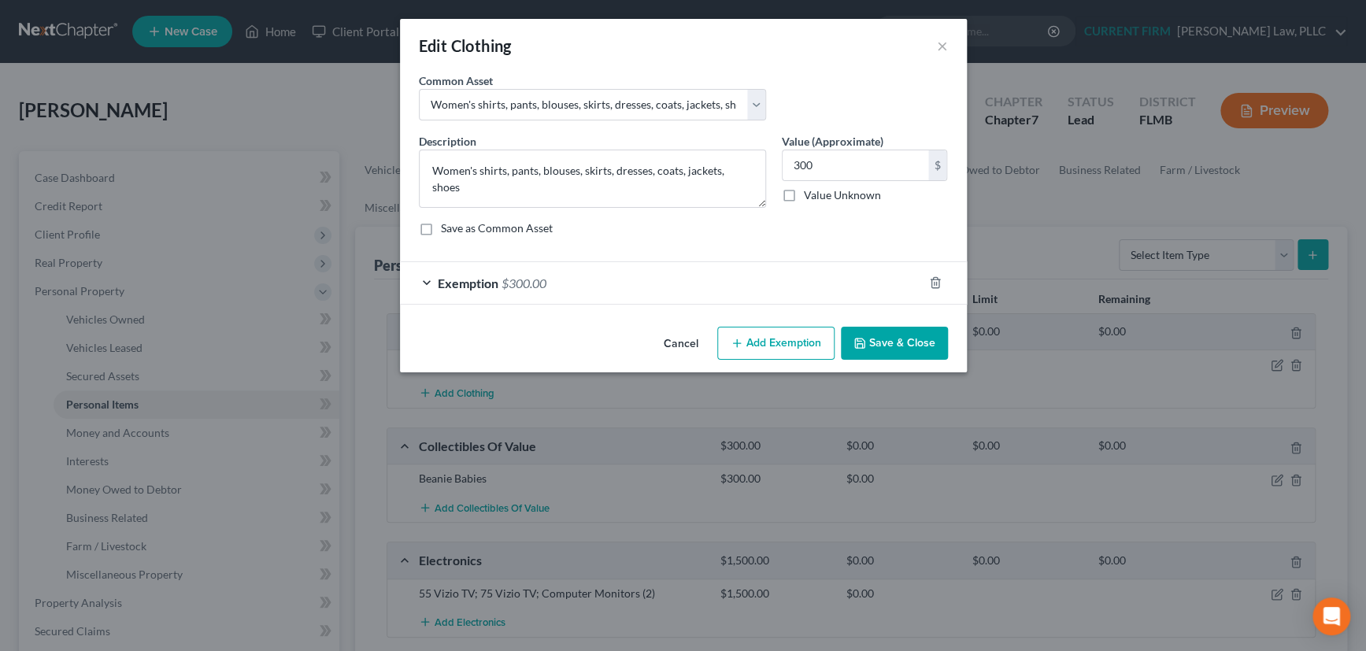
click at [914, 354] on button "Save & Close" at bounding box center [894, 343] width 107 height 33
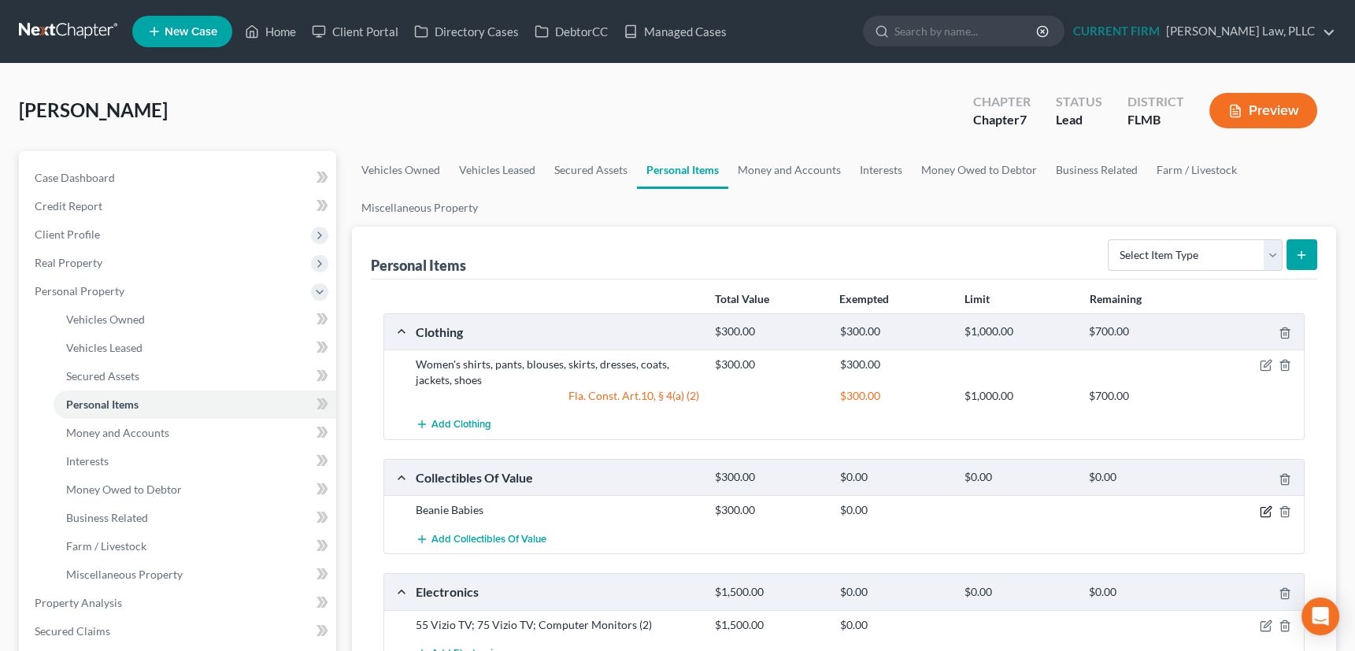
click at [1268, 506] on icon "button" at bounding box center [1267, 509] width 7 height 7
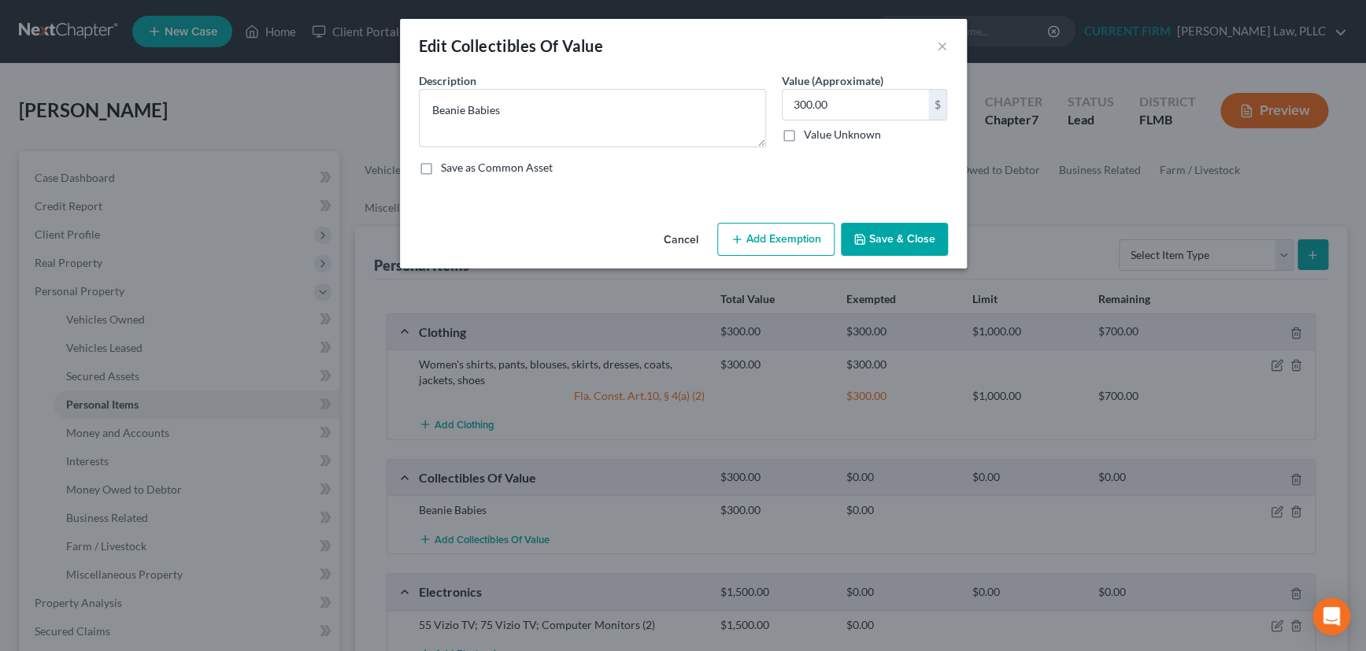
click at [774, 243] on button "Add Exemption" at bounding box center [775, 239] width 117 height 33
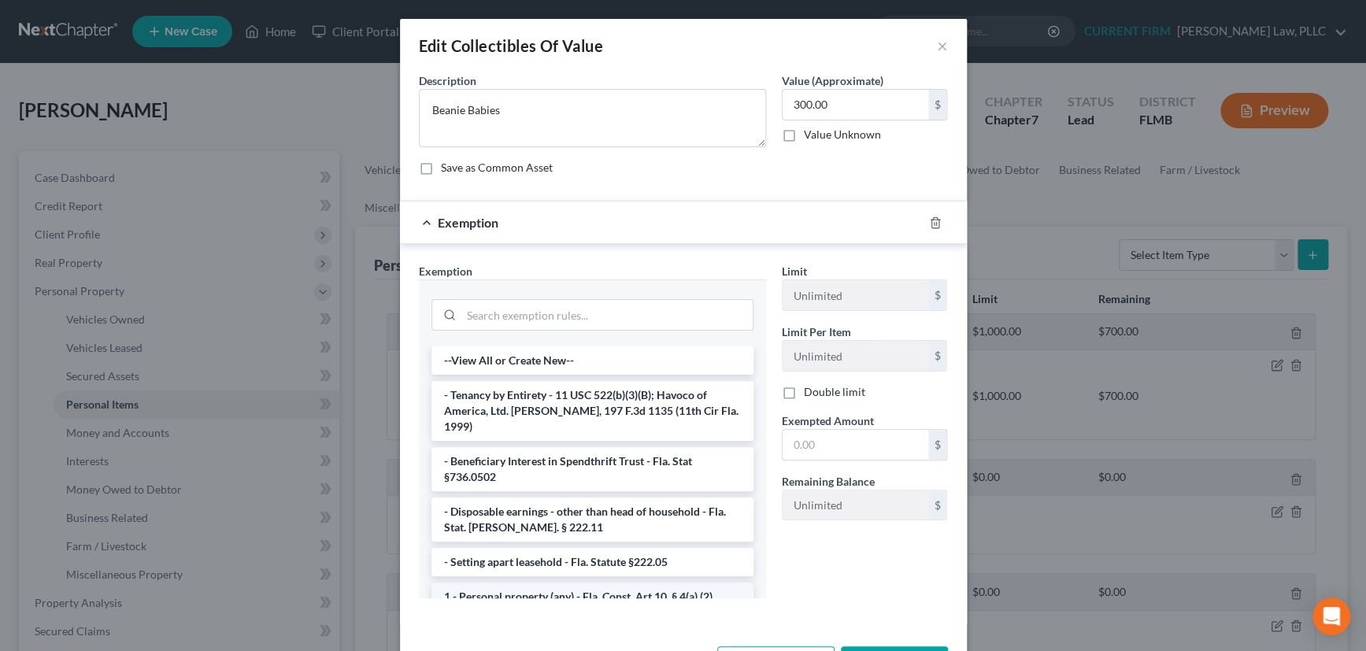
click at [626, 583] on li "1 - Personal property (any) - Fla. Const. Art.10, § 4(a) (2)" at bounding box center [593, 597] width 322 height 28
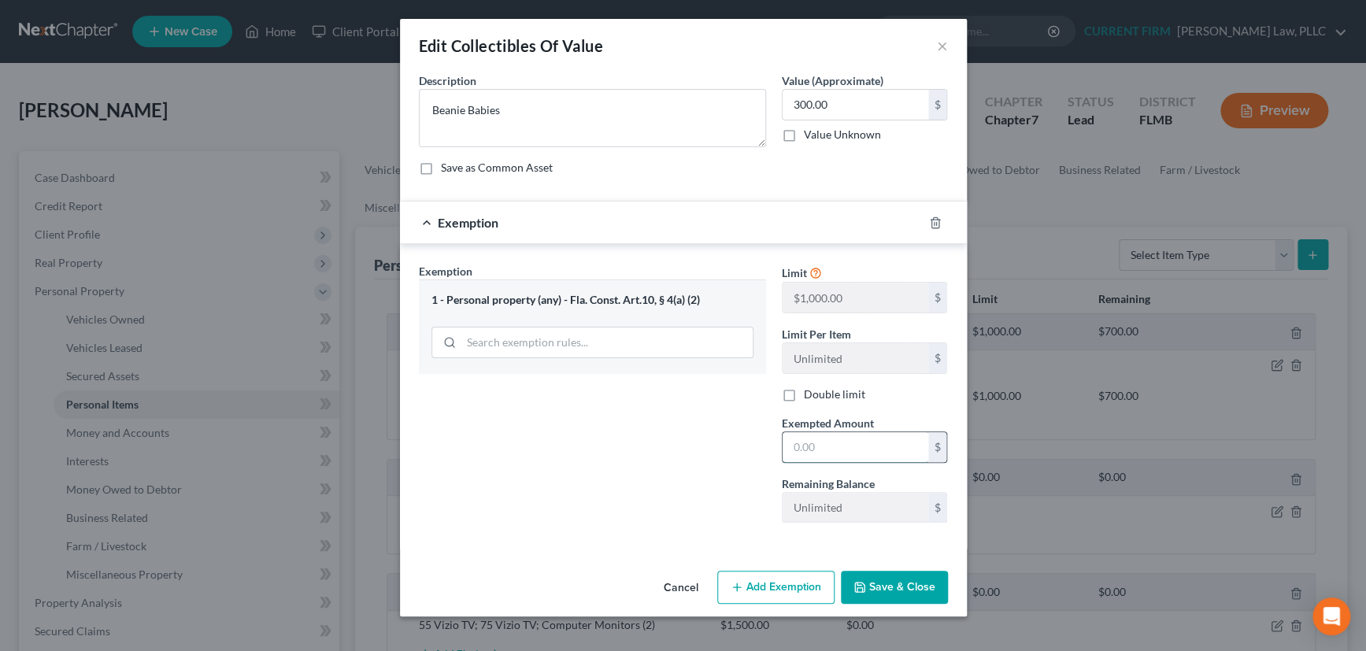
click at [850, 439] on input "text" at bounding box center [856, 447] width 146 height 30
type input "300"
click at [892, 585] on button "Save & Close" at bounding box center [894, 587] width 107 height 33
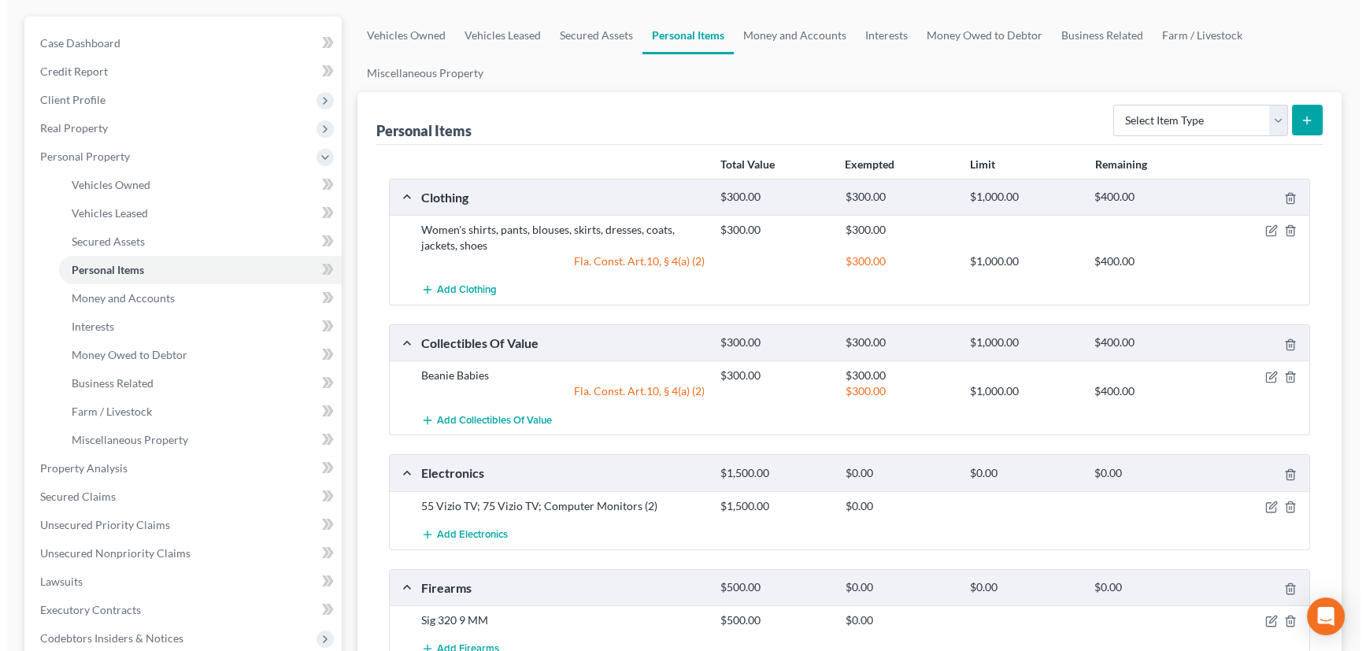
scroll to position [358, 0]
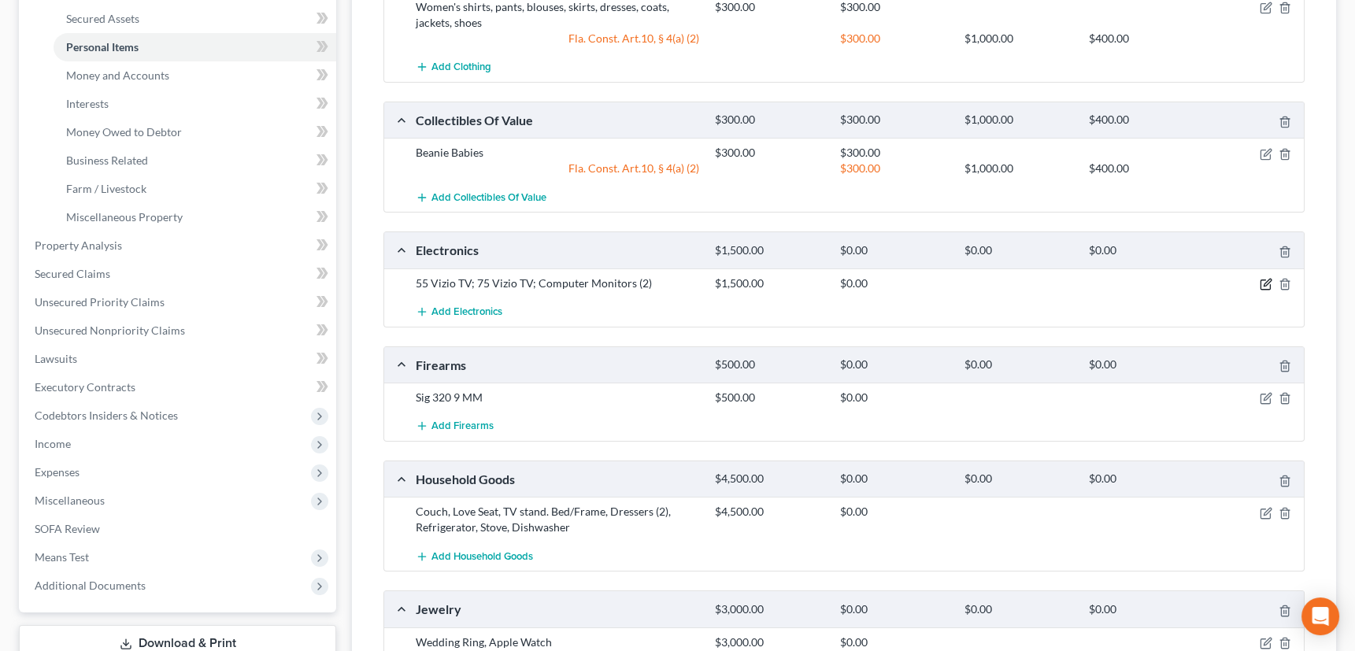
click at [1263, 279] on icon "button" at bounding box center [1266, 284] width 13 height 13
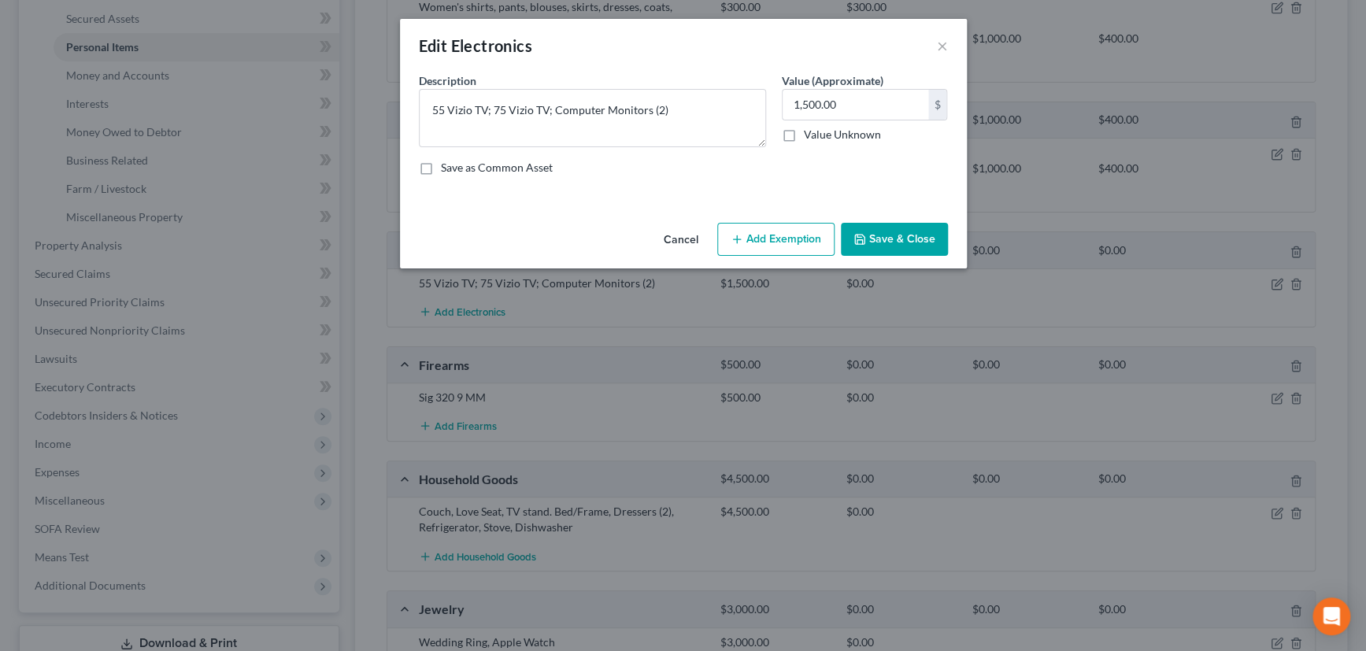
click at [797, 239] on button "Add Exemption" at bounding box center [775, 239] width 117 height 33
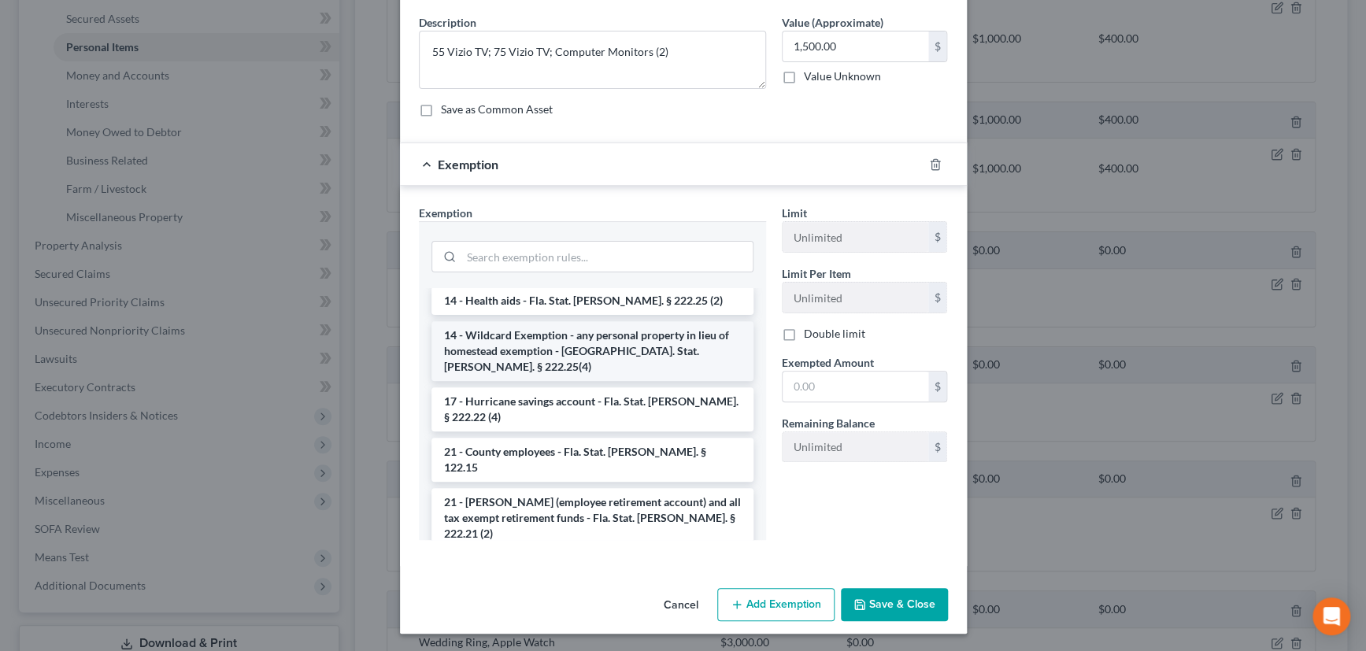
click at [618, 324] on li "14 - Wildcard Exemption - any personal property in lieu of homestead exemption …" at bounding box center [593, 351] width 322 height 60
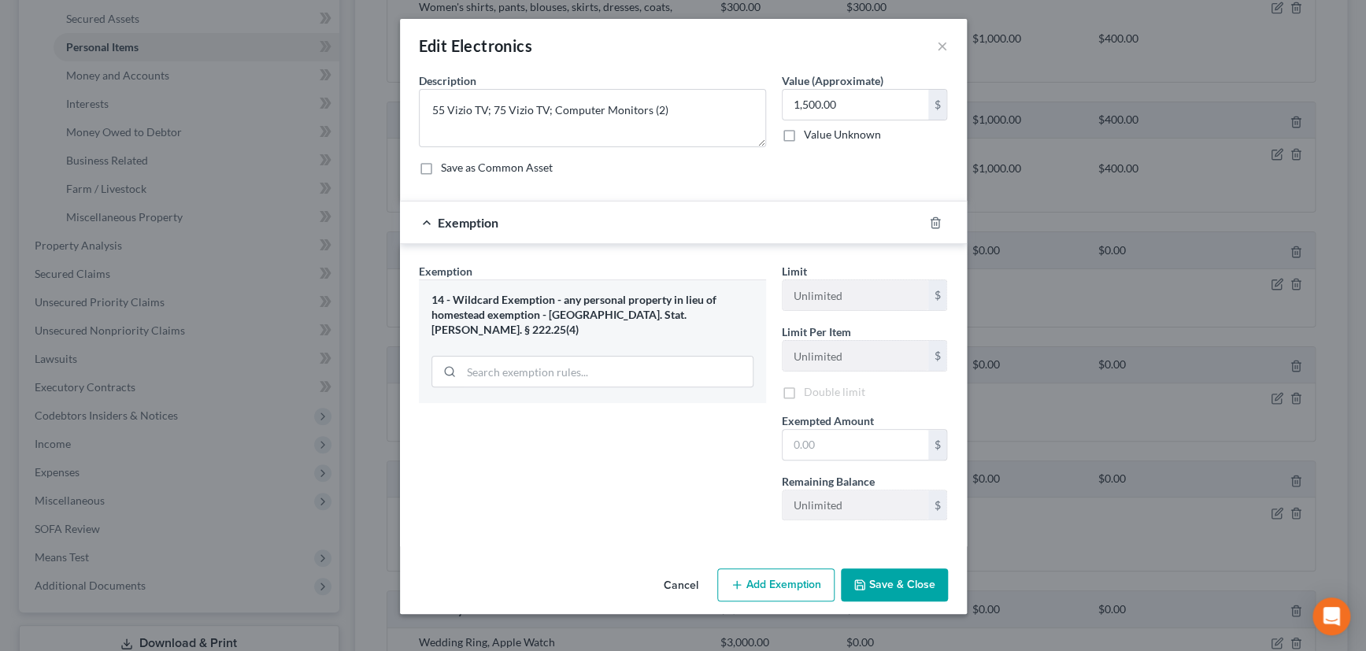
scroll to position [0, 0]
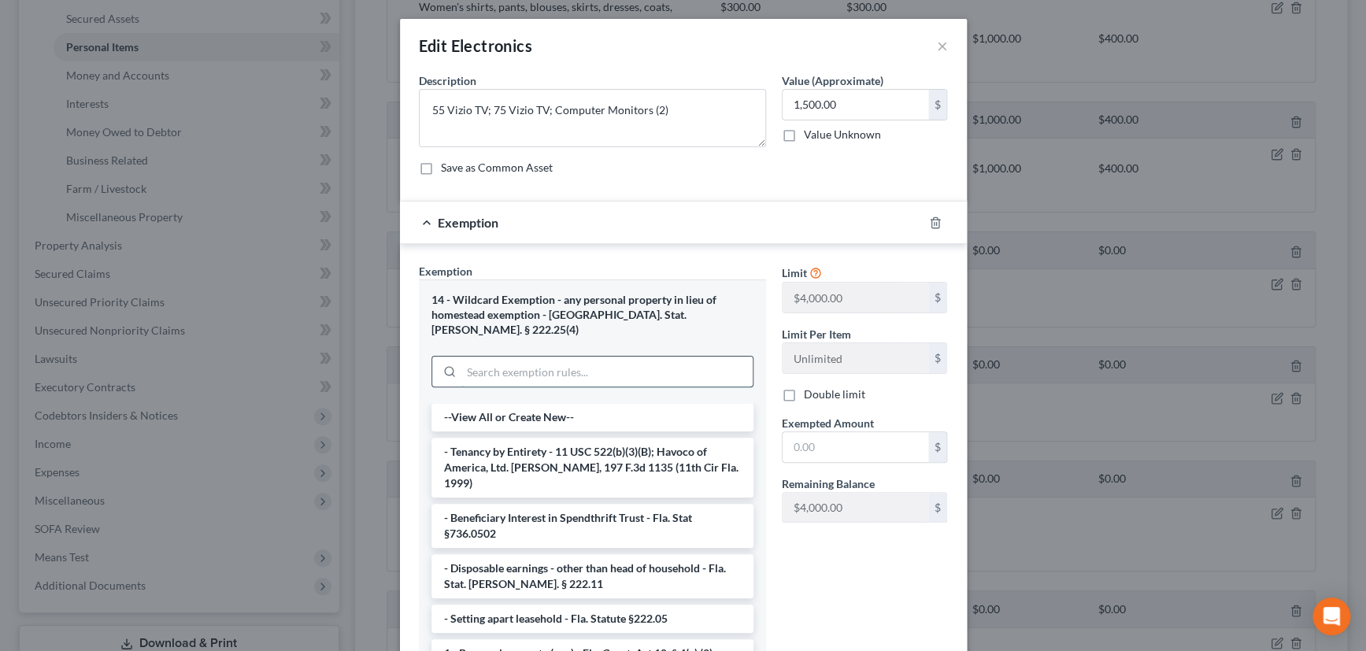
click at [610, 357] on input "search" at bounding box center [607, 372] width 291 height 30
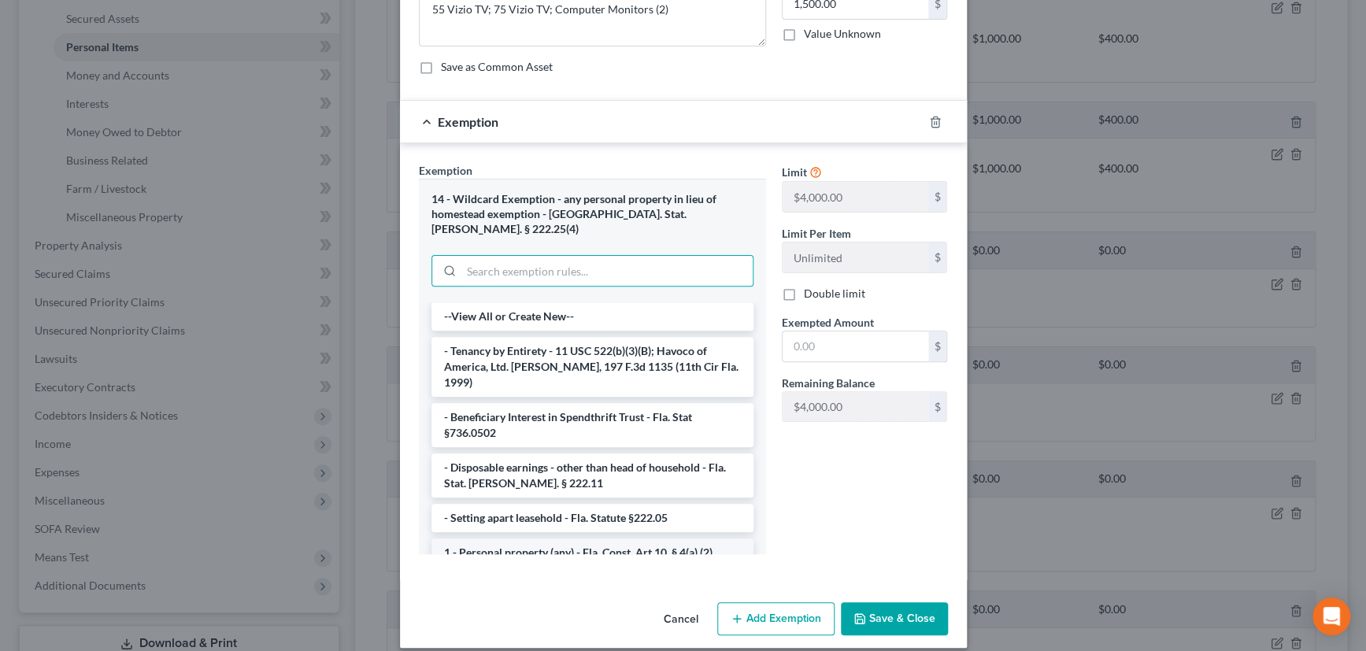
click at [488, 539] on li "1 - Personal property (any) - Fla. Const. Art.10, § 4(a) (2)" at bounding box center [593, 553] width 322 height 28
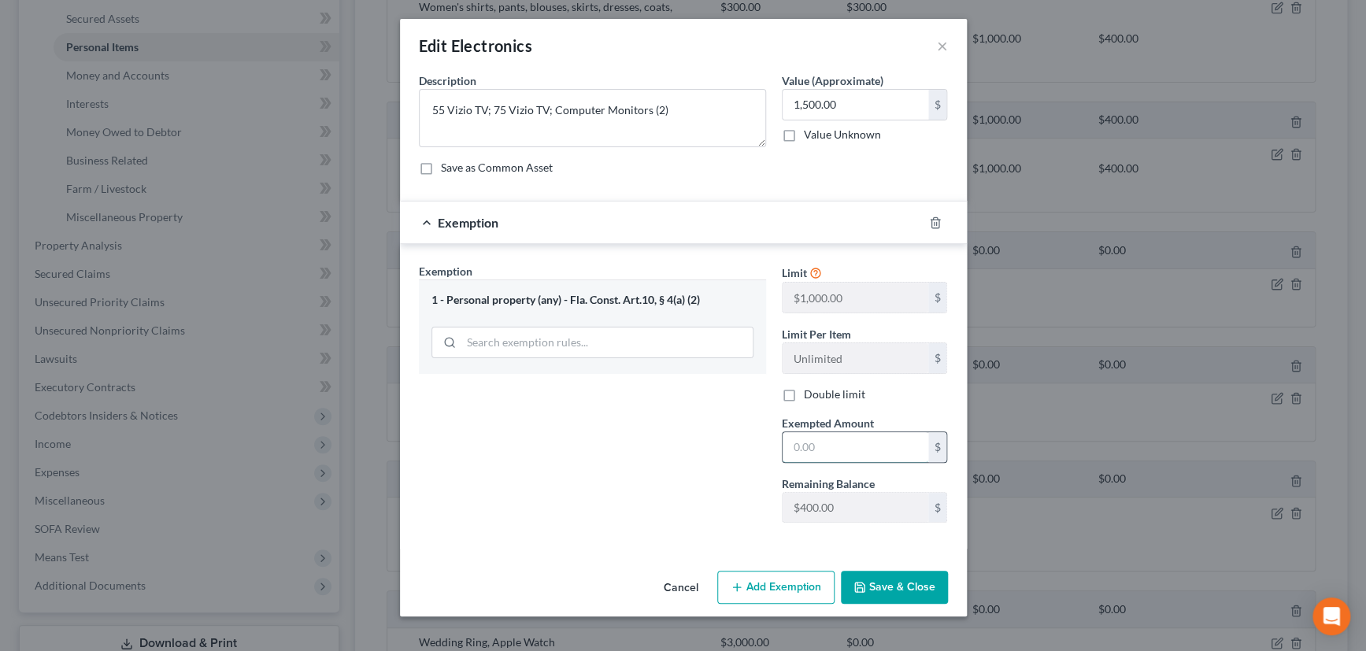
click at [829, 445] on input "text" at bounding box center [856, 447] width 146 height 30
type input "300"
click at [902, 591] on button "Save & Close" at bounding box center [894, 587] width 107 height 33
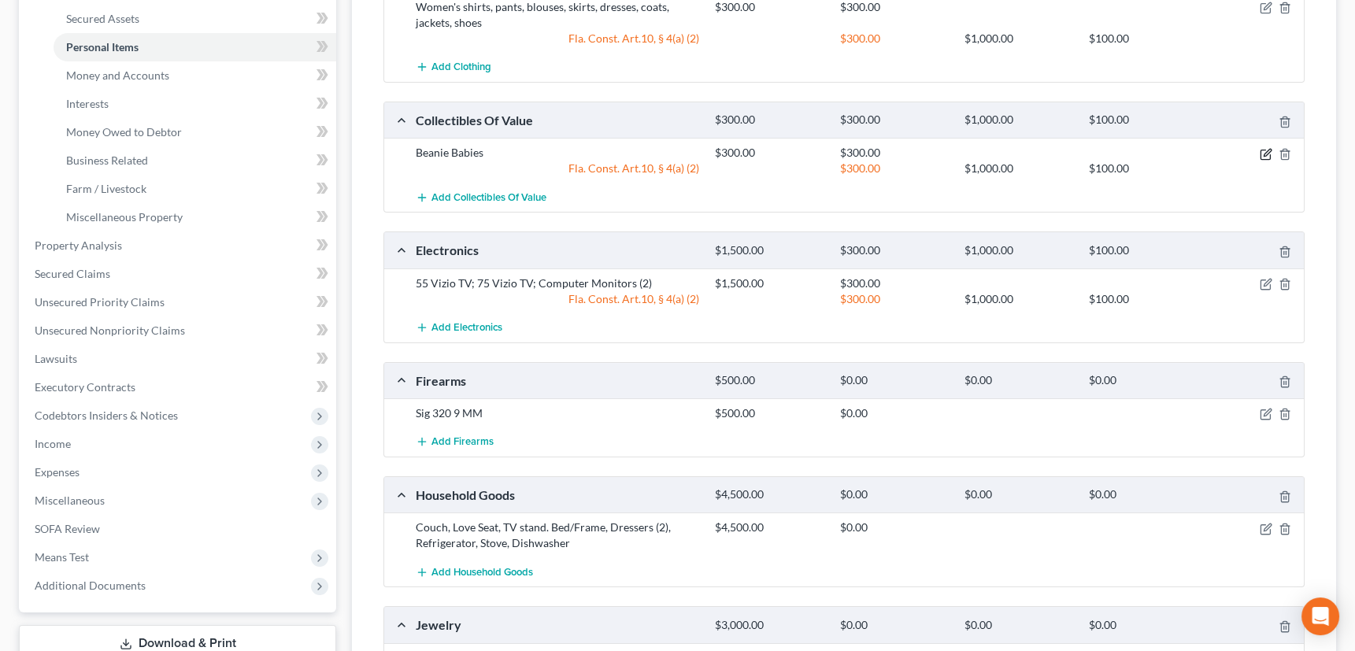
click at [1268, 150] on icon "button" at bounding box center [1266, 154] width 13 height 13
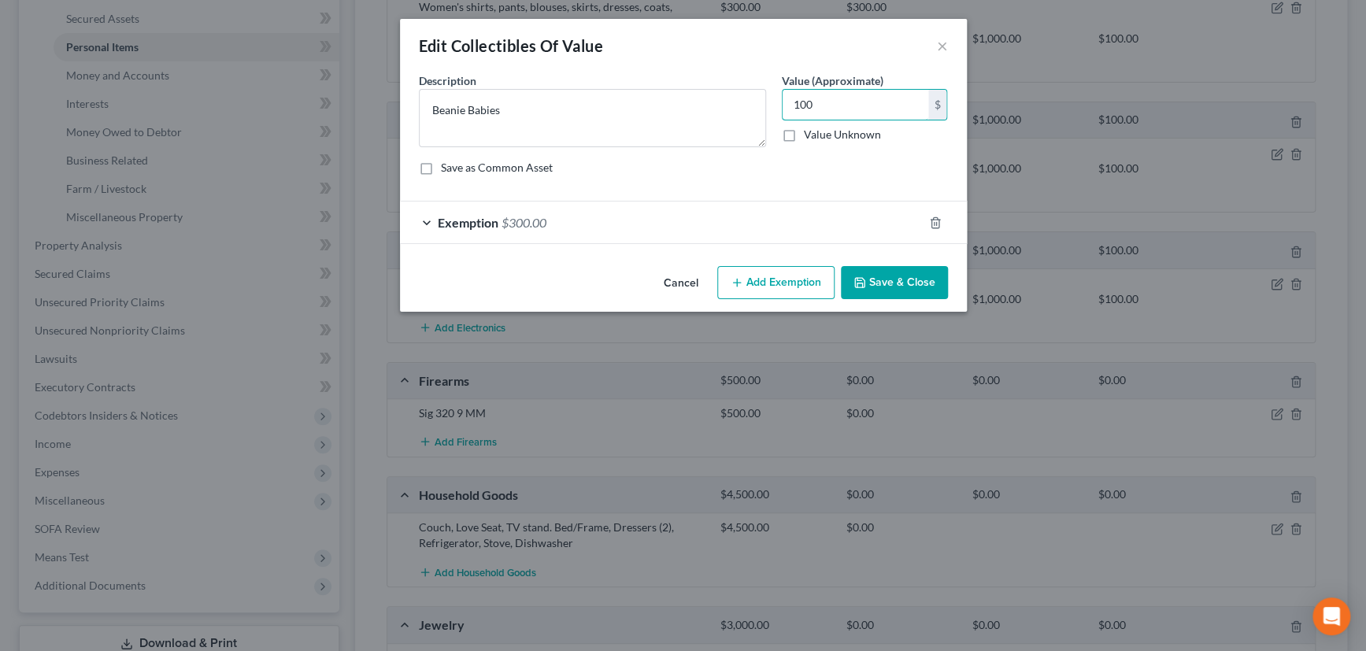
type input "100"
click at [855, 225] on div "Exemption $300.00" at bounding box center [661, 223] width 523 height 42
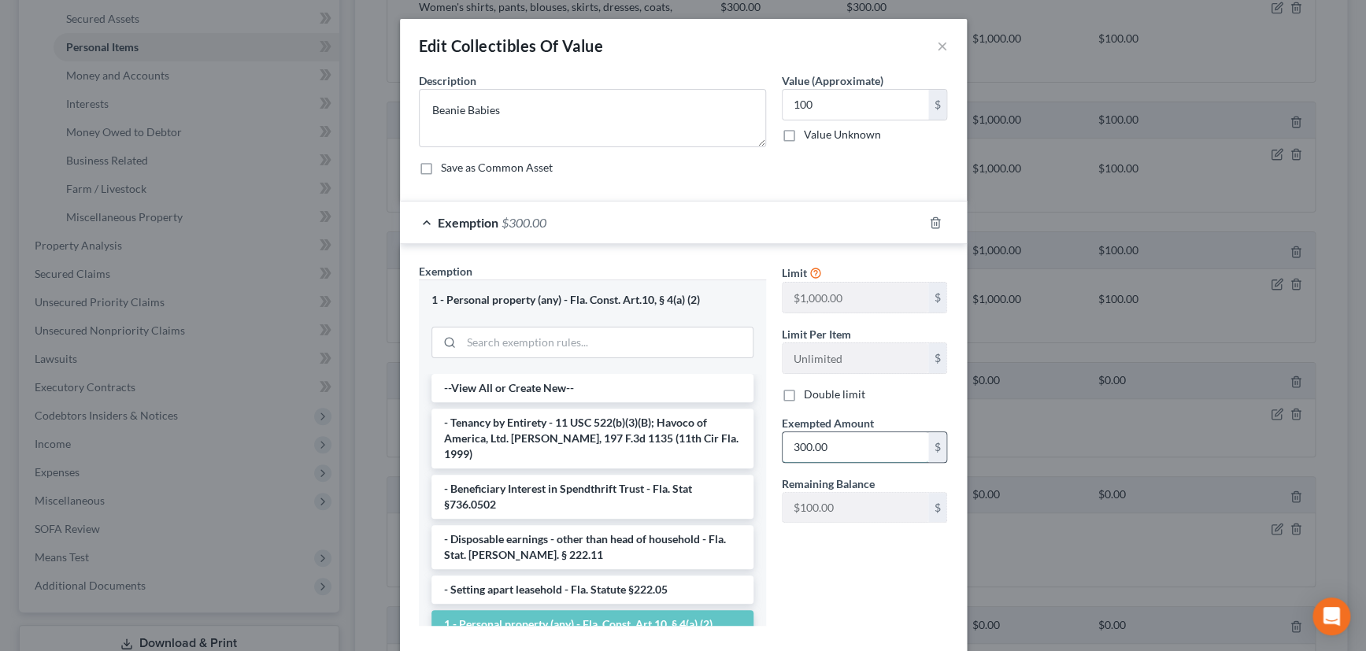
click at [835, 448] on input "300.00" at bounding box center [856, 447] width 146 height 30
type input "100"
click at [796, 221] on div "Exemption $100.00" at bounding box center [661, 223] width 523 height 42
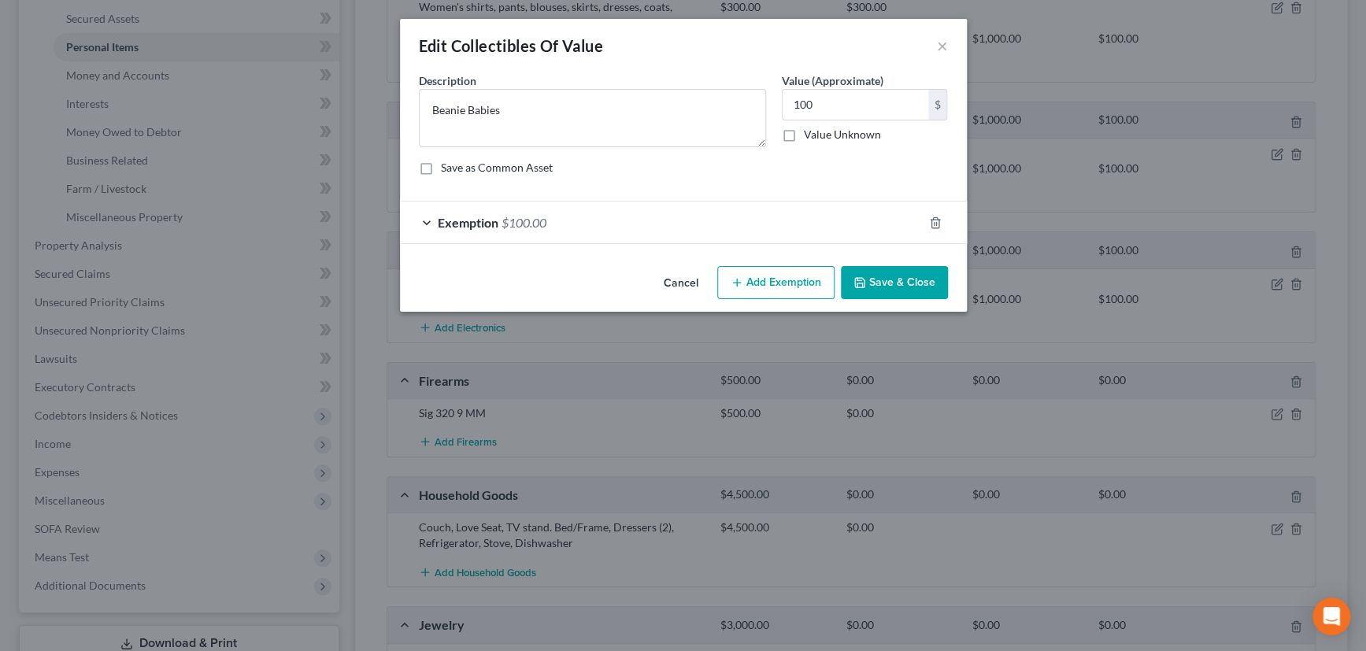
click at [914, 278] on button "Save & Close" at bounding box center [894, 282] width 107 height 33
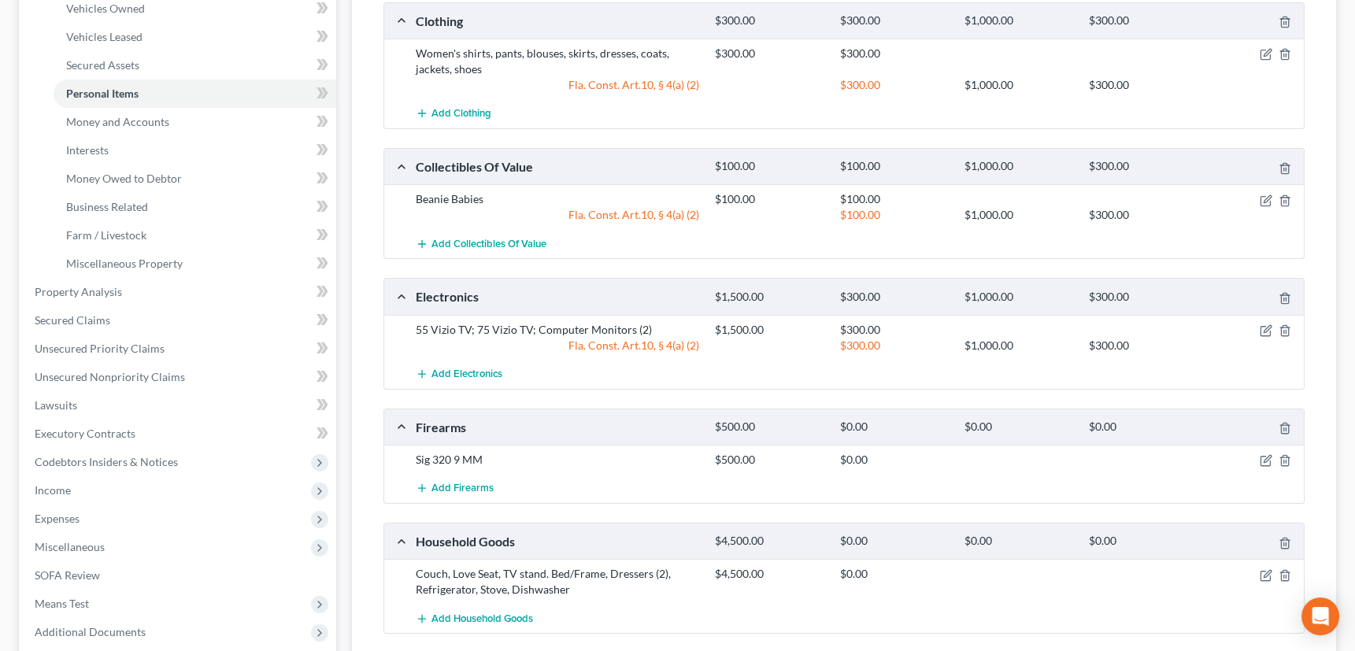
scroll to position [286, 0]
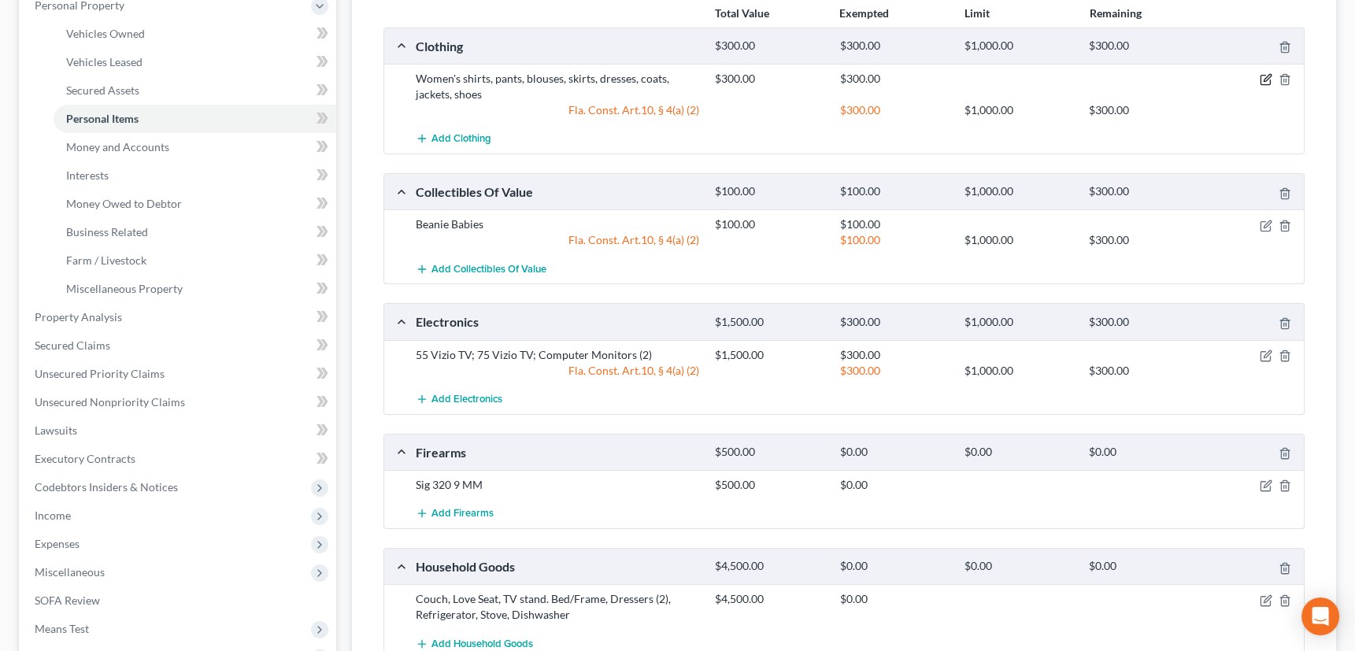
click at [1265, 74] on icon "button" at bounding box center [1266, 79] width 13 height 13
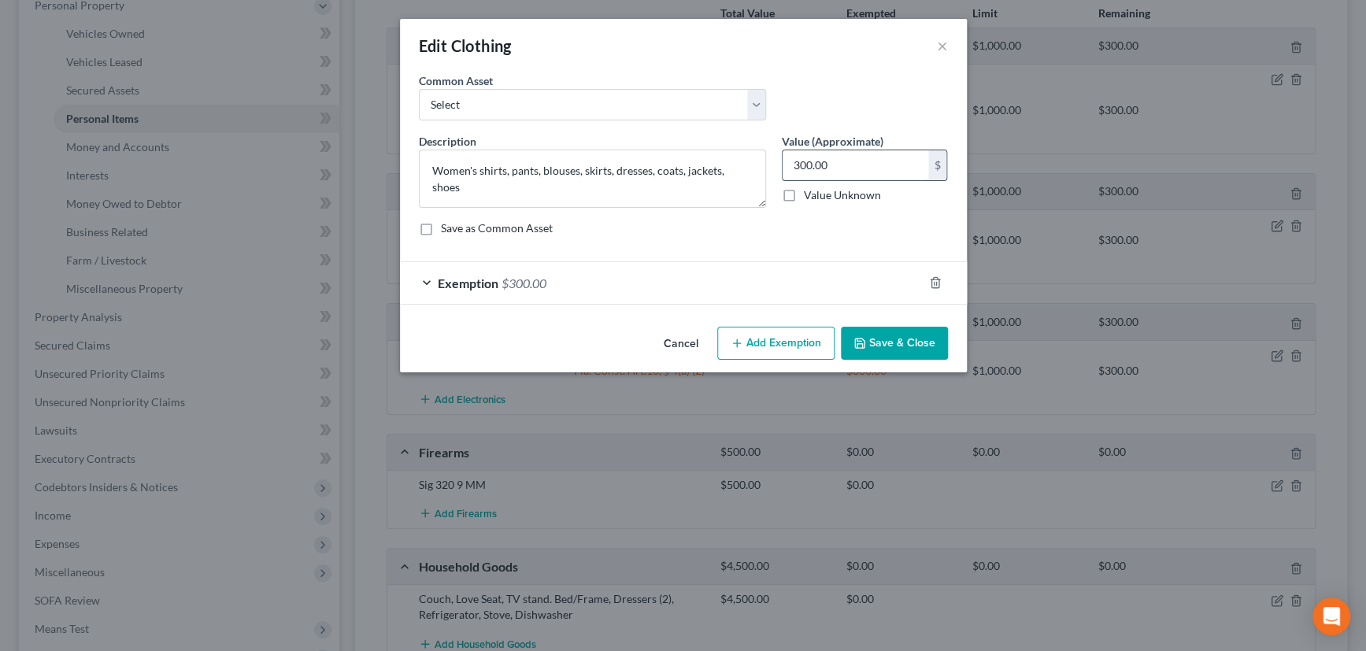
click at [844, 166] on input "300.00" at bounding box center [856, 165] width 146 height 30
type input "200"
click at [835, 293] on div "Exemption $300.00" at bounding box center [661, 283] width 523 height 42
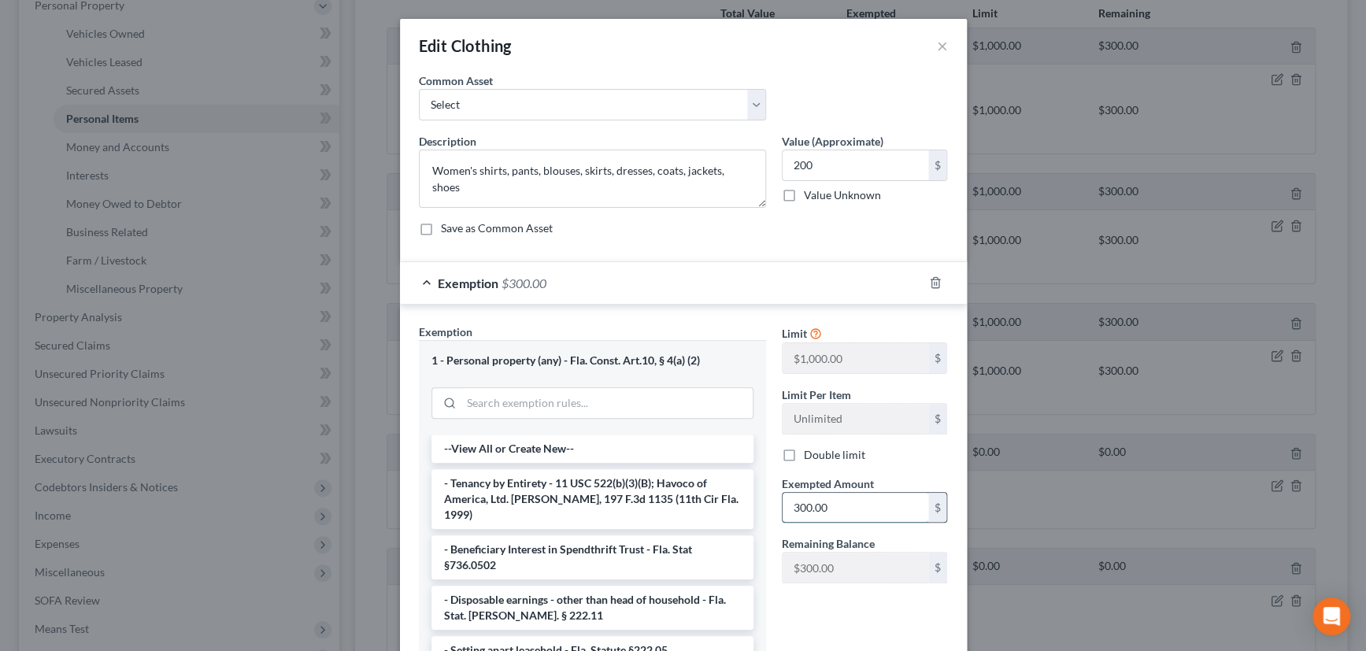
click at [833, 510] on input "300.00" at bounding box center [856, 508] width 146 height 30
type input "200"
click at [836, 288] on div "Exemption $200.00" at bounding box center [661, 283] width 523 height 42
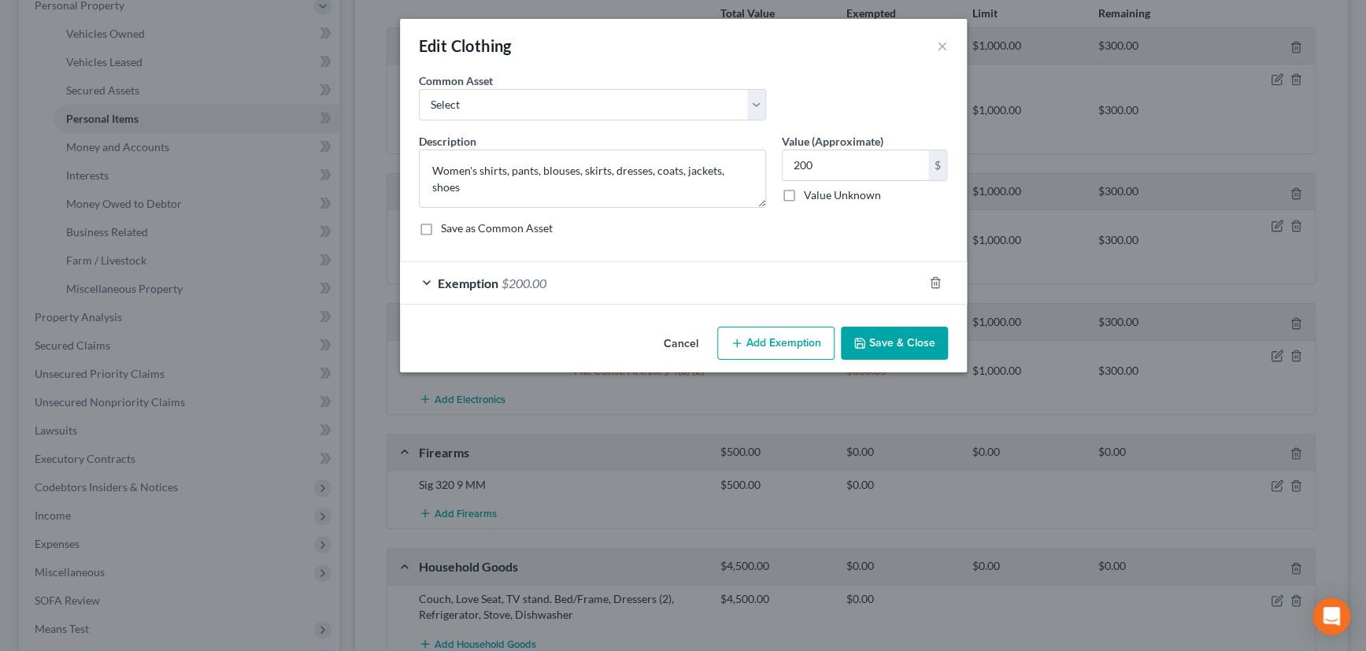
click at [882, 336] on button "Save & Close" at bounding box center [894, 343] width 107 height 33
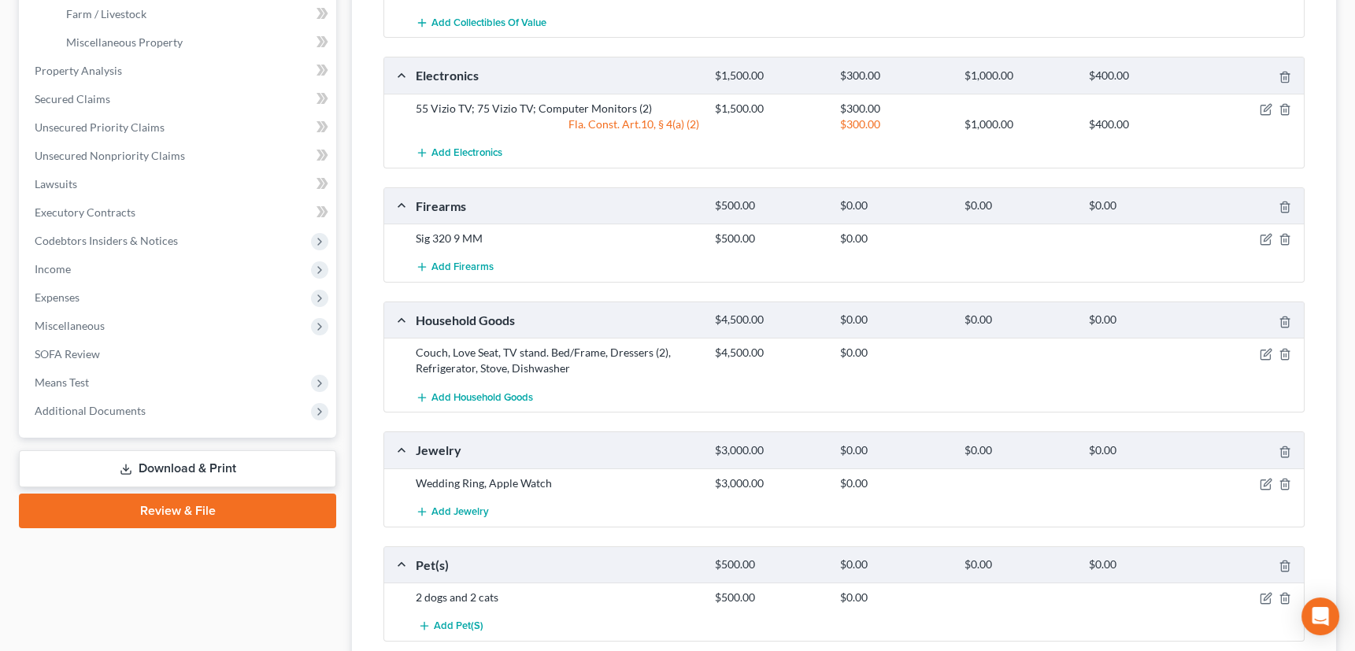
scroll to position [644, 0]
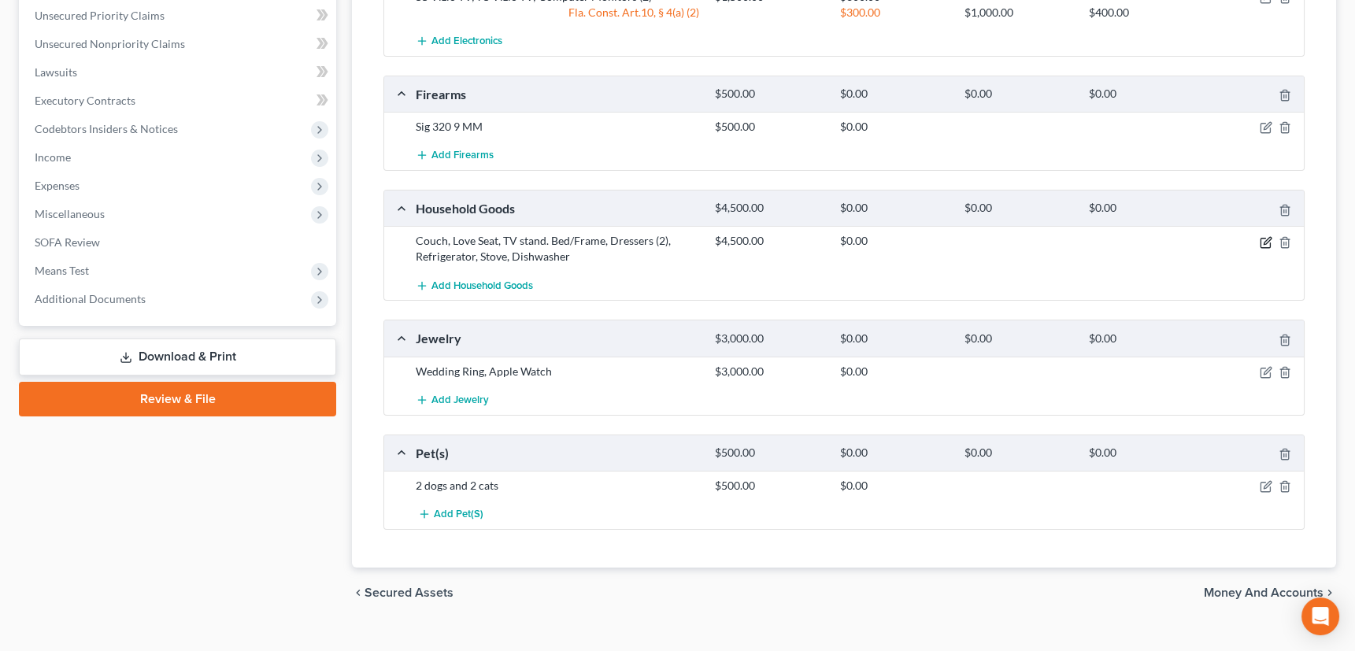
click at [1266, 239] on icon "button" at bounding box center [1266, 242] width 13 height 13
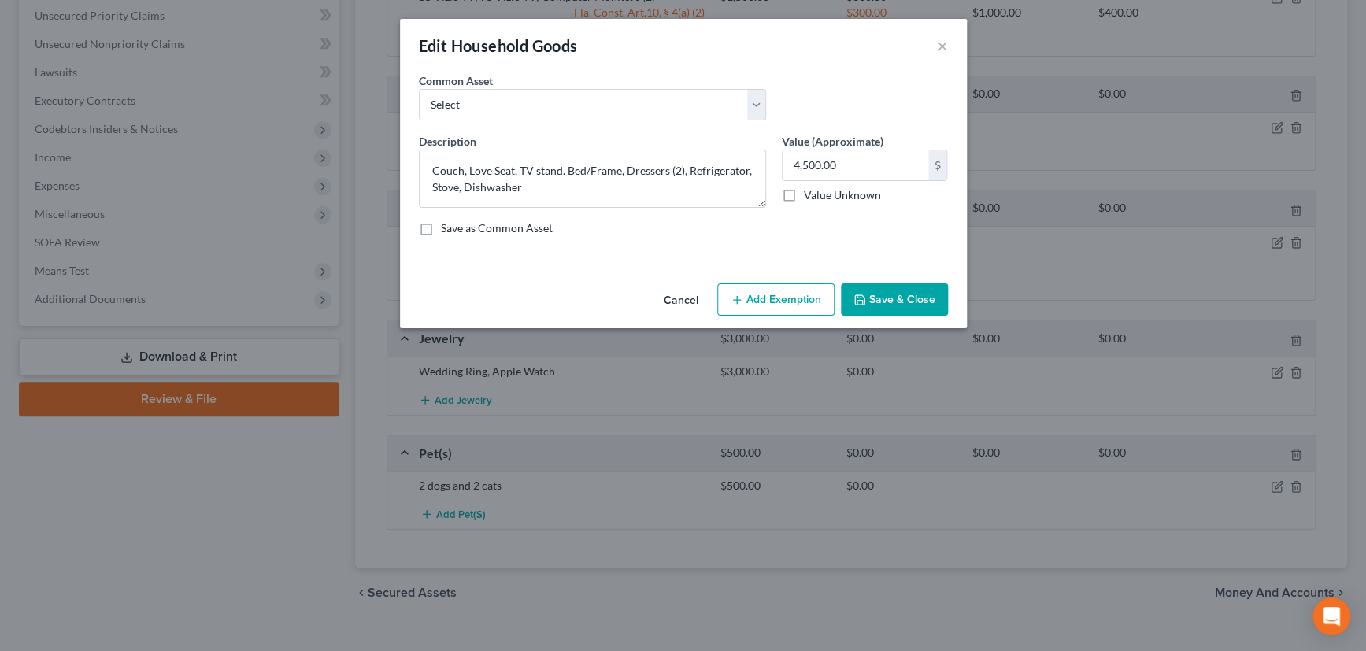
click at [777, 295] on button "Add Exemption" at bounding box center [775, 300] width 117 height 33
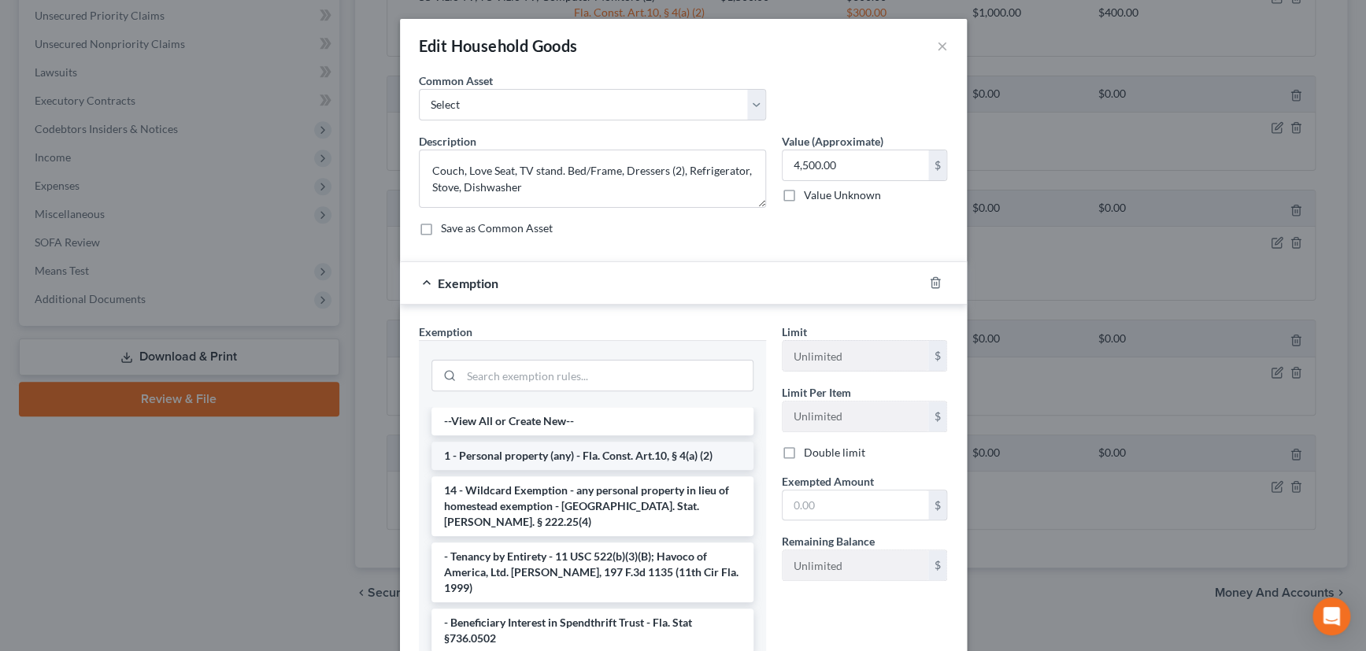
click at [576, 457] on li "1 - Personal property (any) - Fla. Const. Art.10, § 4(a) (2)" at bounding box center [593, 456] width 322 height 28
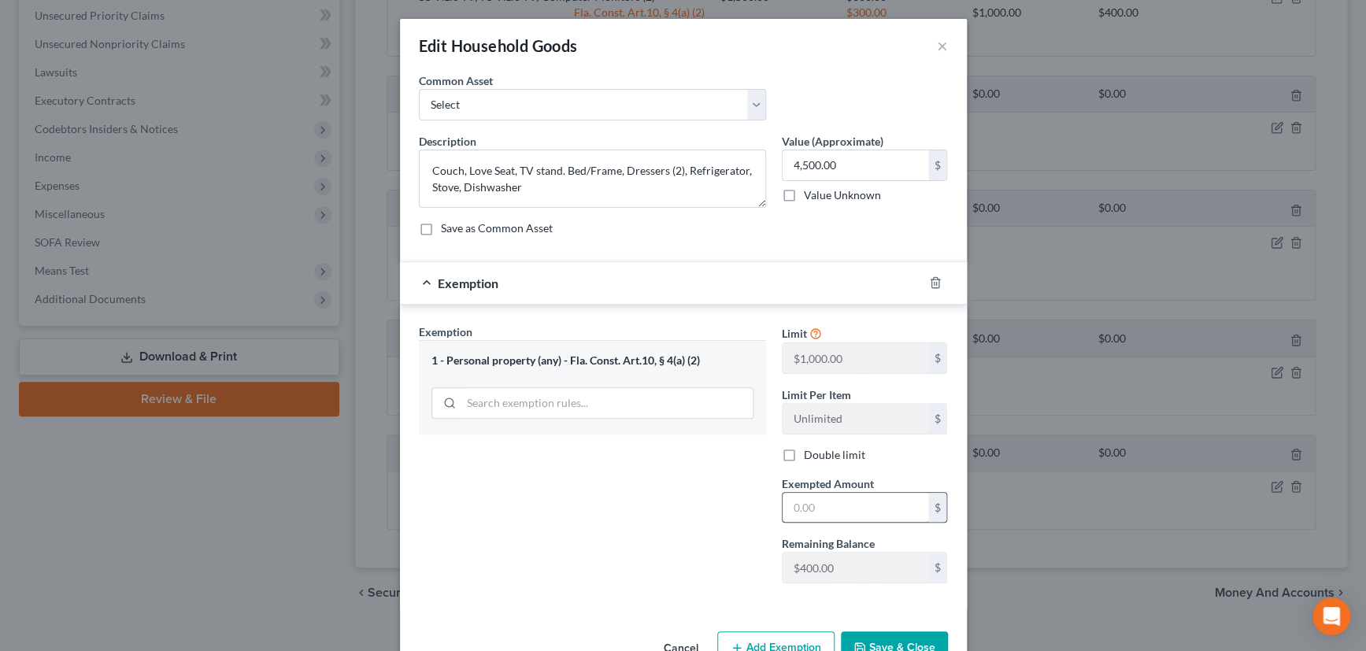
click at [823, 510] on input "text" at bounding box center [856, 508] width 146 height 30
type input "400"
click at [833, 274] on div "Exemption $400.00" at bounding box center [661, 283] width 523 height 42
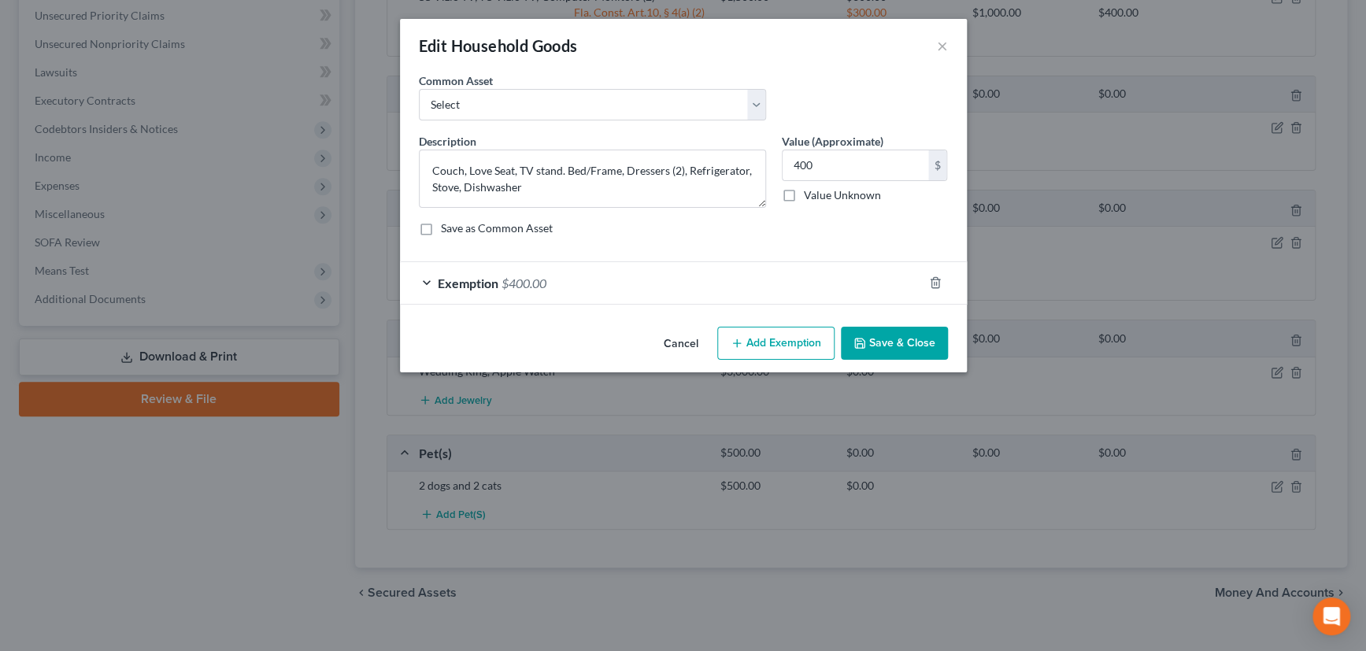
click at [886, 331] on button "Save & Close" at bounding box center [894, 343] width 107 height 33
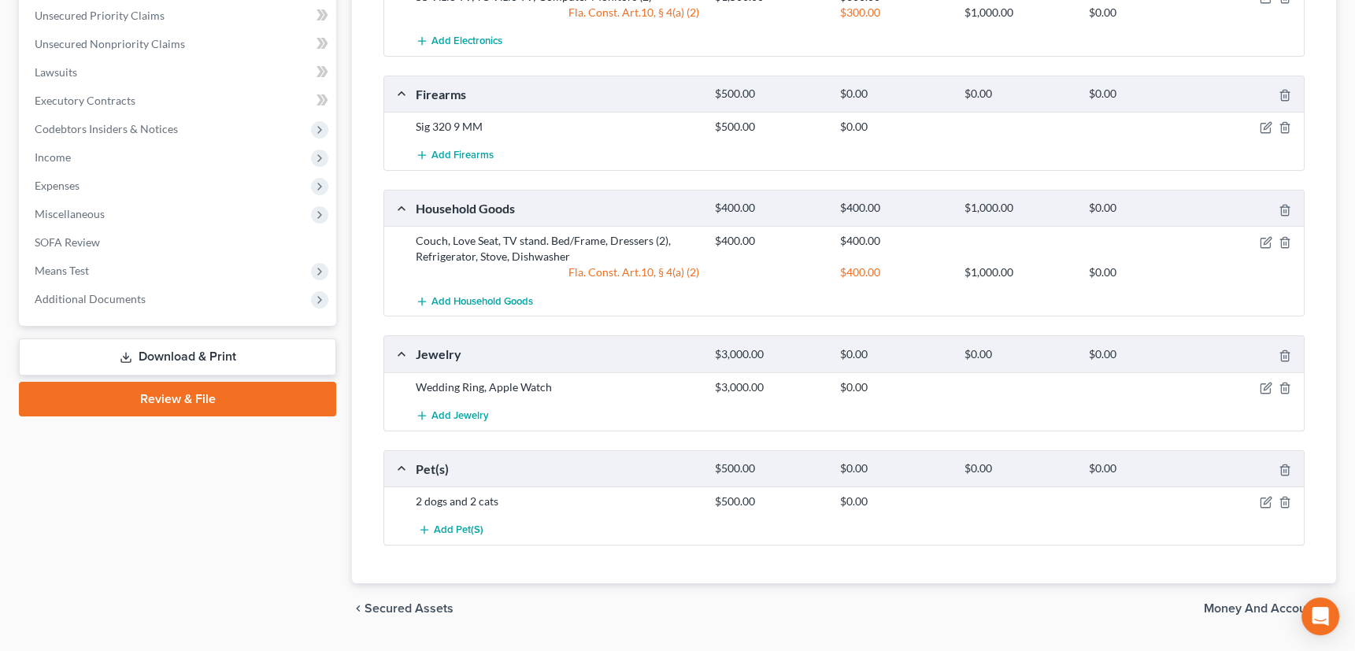
click at [1232, 603] on span "Money and Accounts" at bounding box center [1264, 609] width 120 height 13
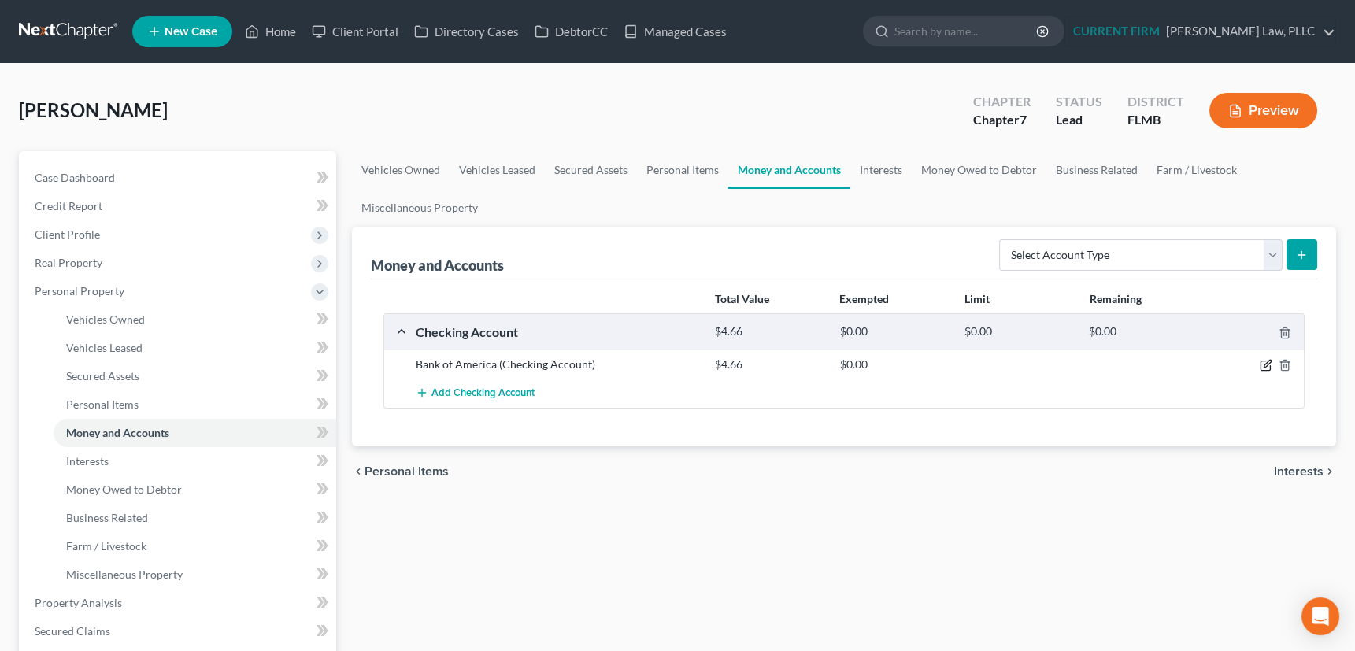
click at [1263, 362] on icon "button" at bounding box center [1265, 366] width 9 height 9
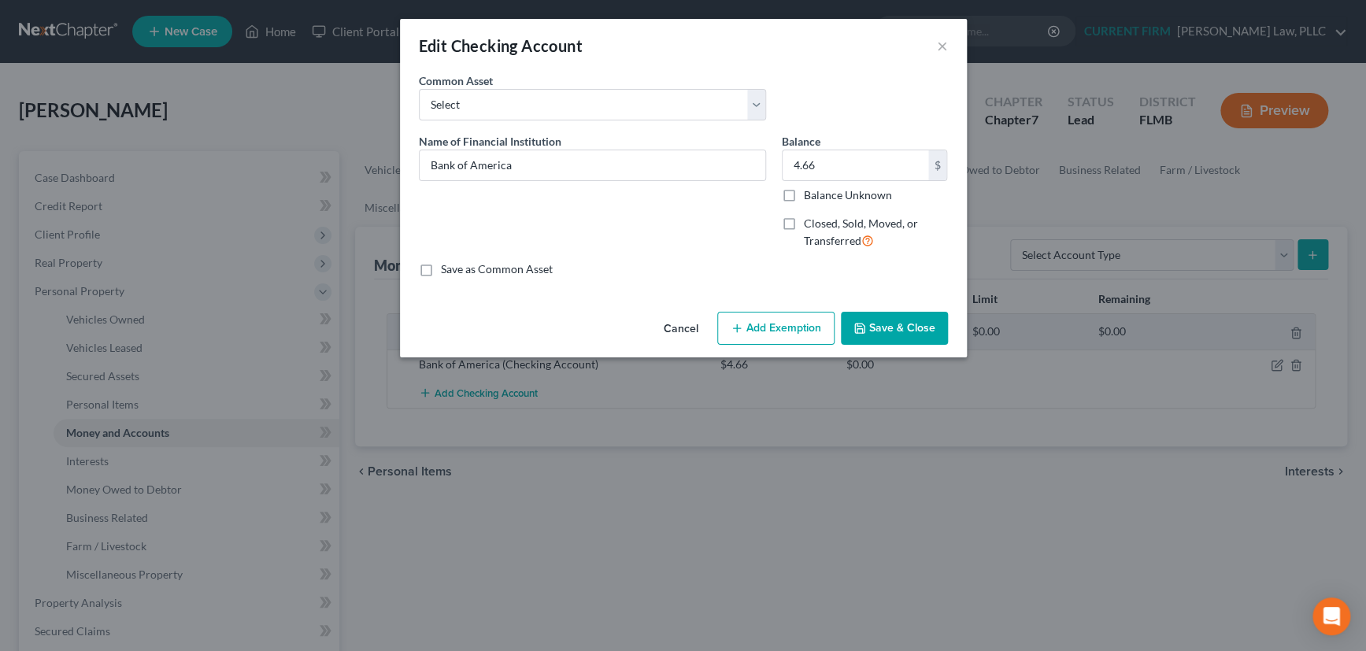
click at [762, 331] on button "Add Exemption" at bounding box center [775, 328] width 117 height 33
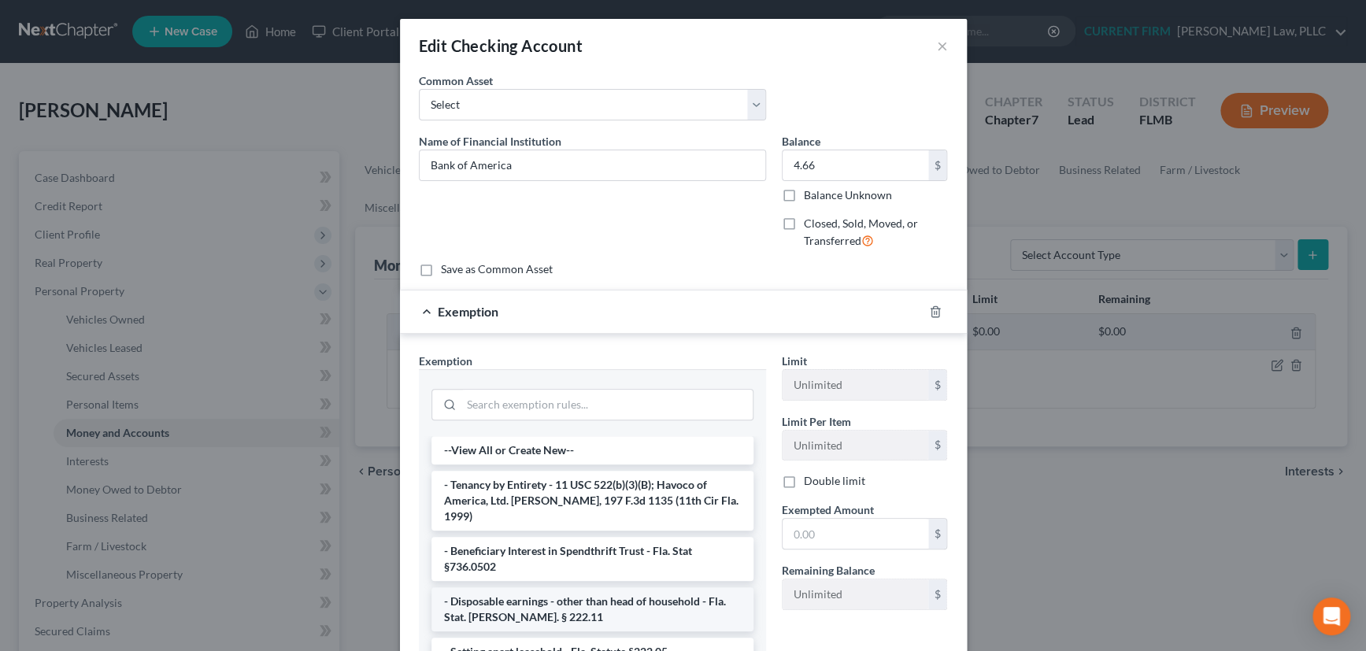
click at [580, 588] on li "- Disposable earnings - other than head of household - Fla. Stat. [PERSON_NAME]…" at bounding box center [593, 610] width 322 height 44
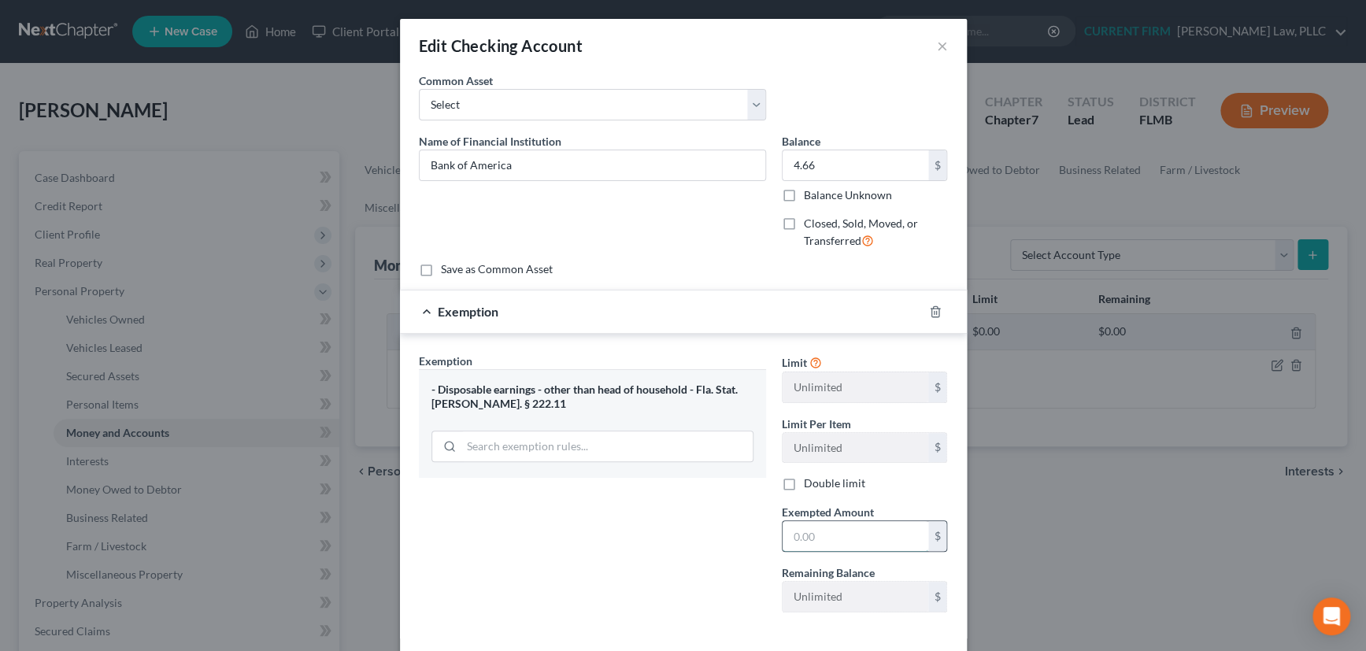
click at [860, 536] on input "text" at bounding box center [856, 536] width 146 height 30
type input "4.66"
click at [851, 306] on div "Exemption $4.66" at bounding box center [661, 312] width 523 height 42
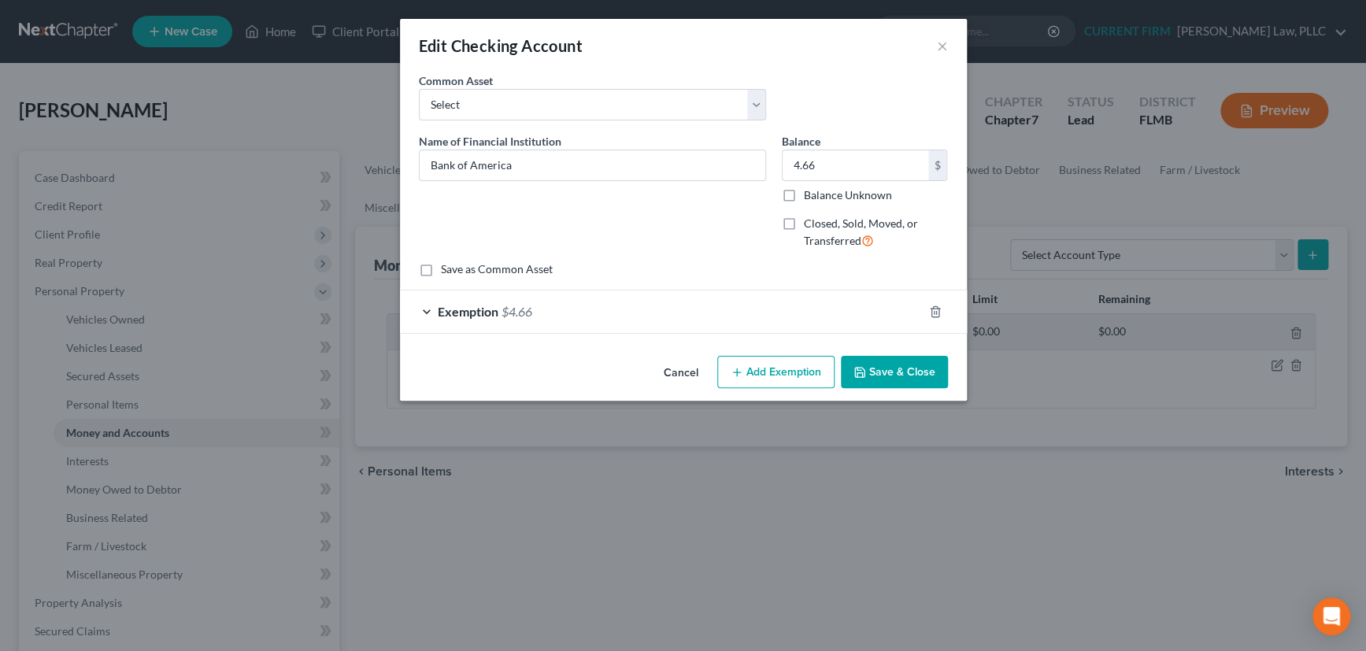
click at [889, 359] on button "Save & Close" at bounding box center [894, 372] width 107 height 33
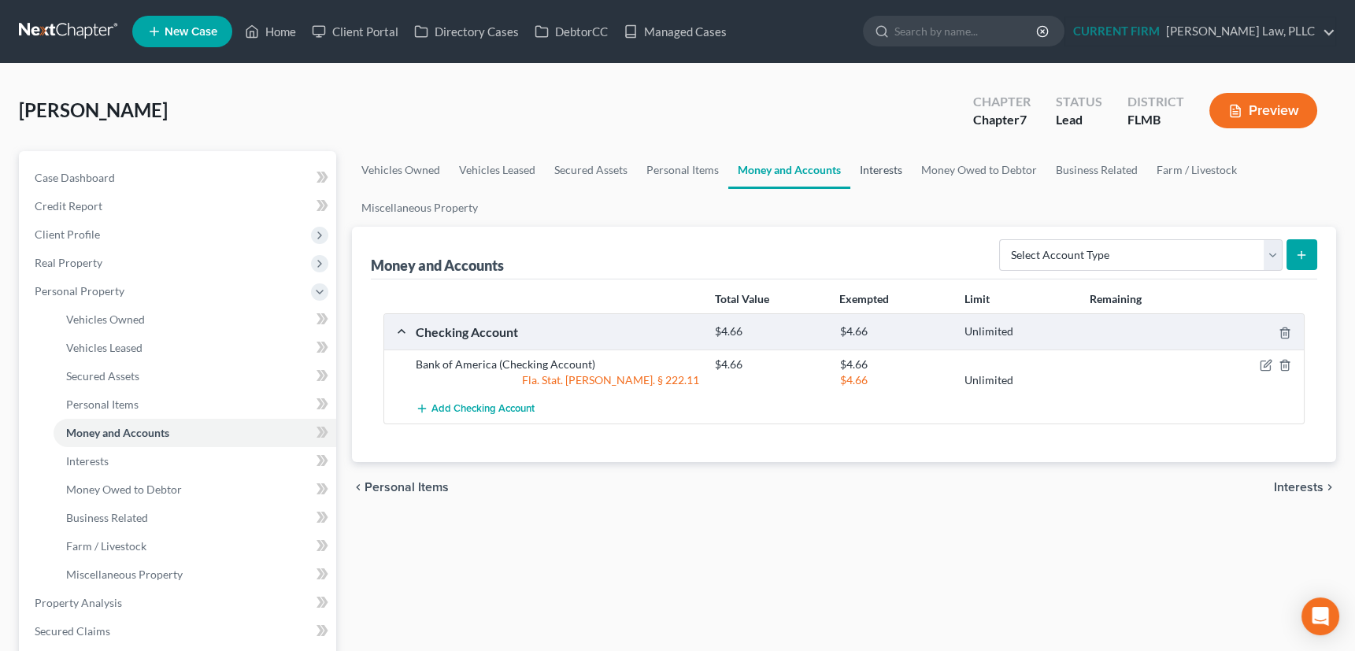
click at [877, 166] on link "Interests" at bounding box center [881, 170] width 61 height 38
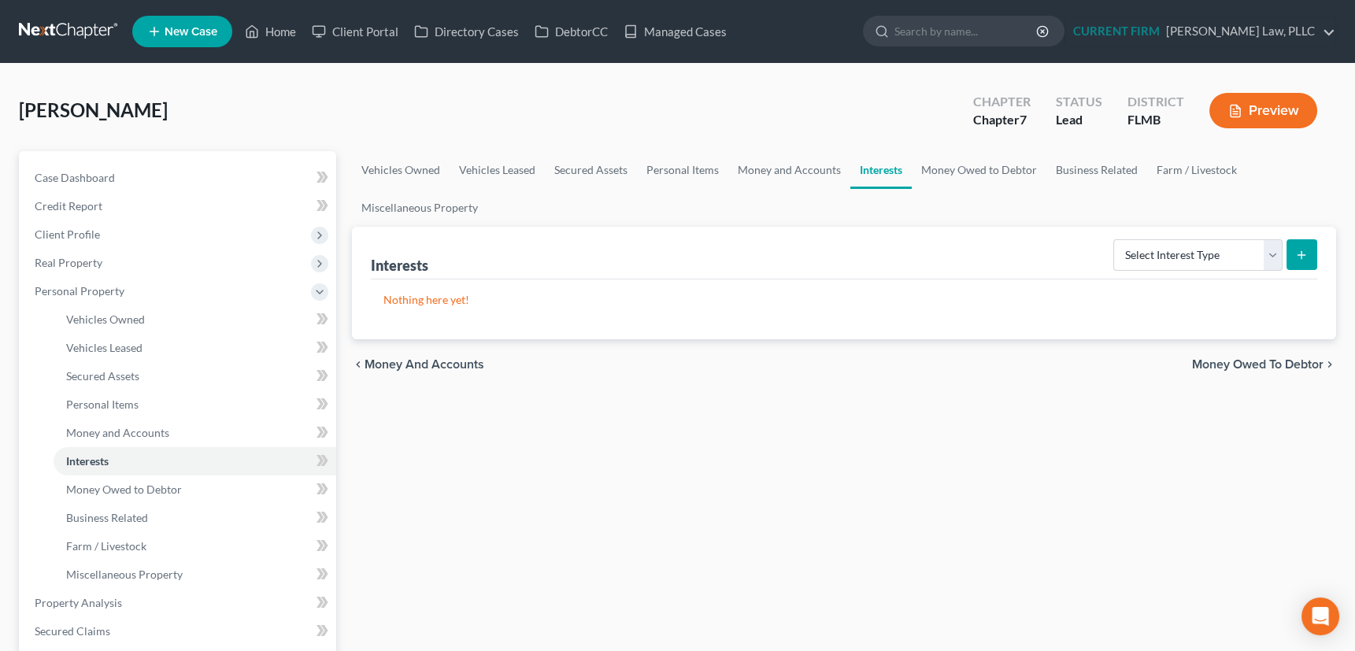
click at [1251, 362] on span "Money Owed to Debtor" at bounding box center [1258, 364] width 132 height 13
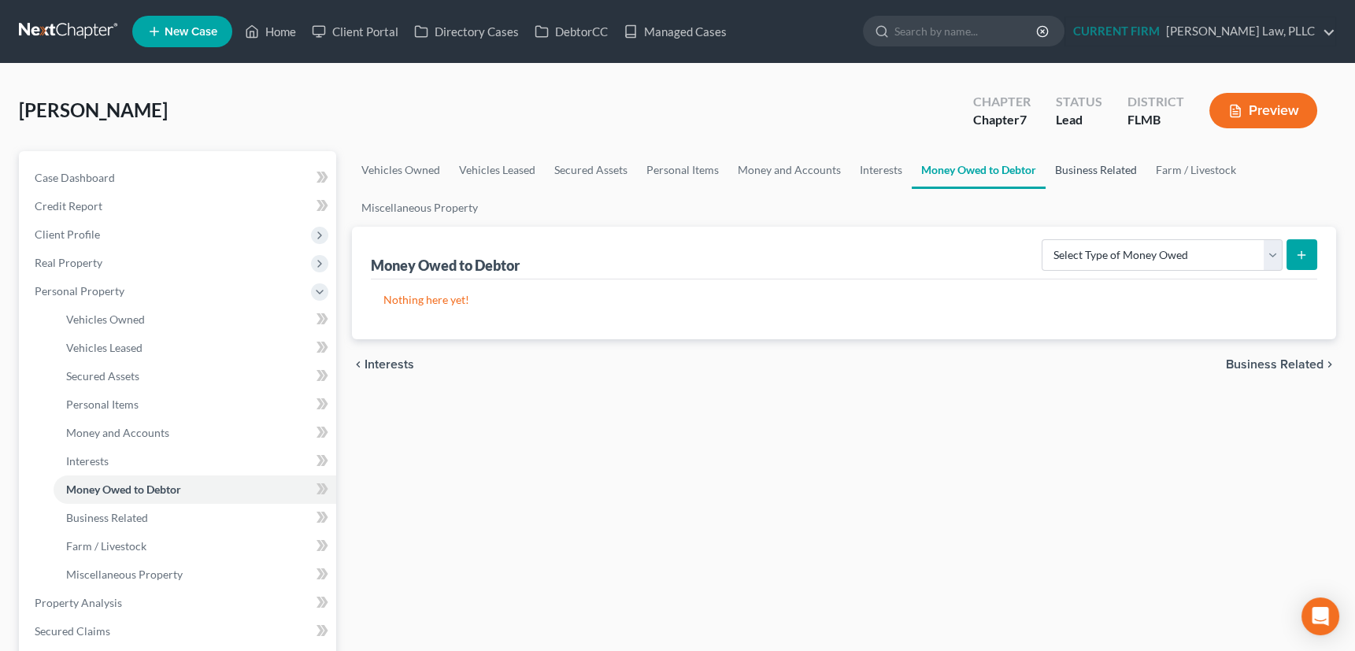
click at [1096, 162] on link "Business Related" at bounding box center [1096, 170] width 101 height 38
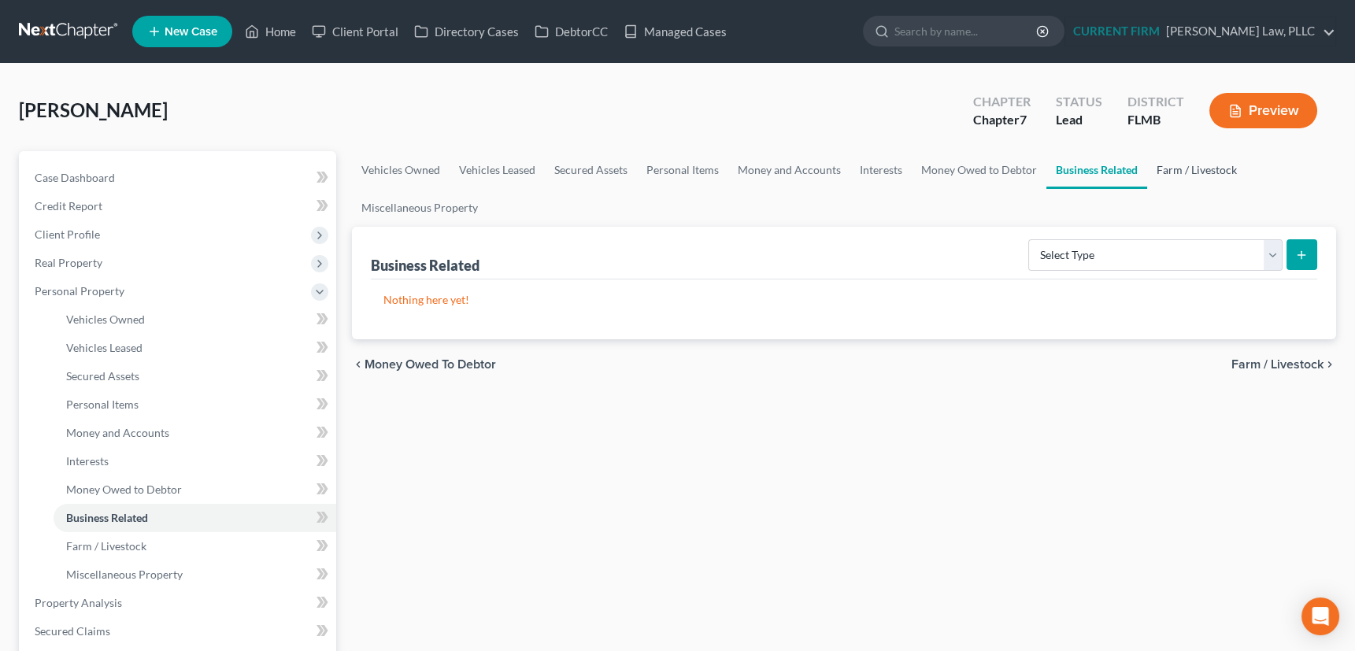
click at [1204, 168] on link "Farm / Livestock" at bounding box center [1197, 170] width 99 height 38
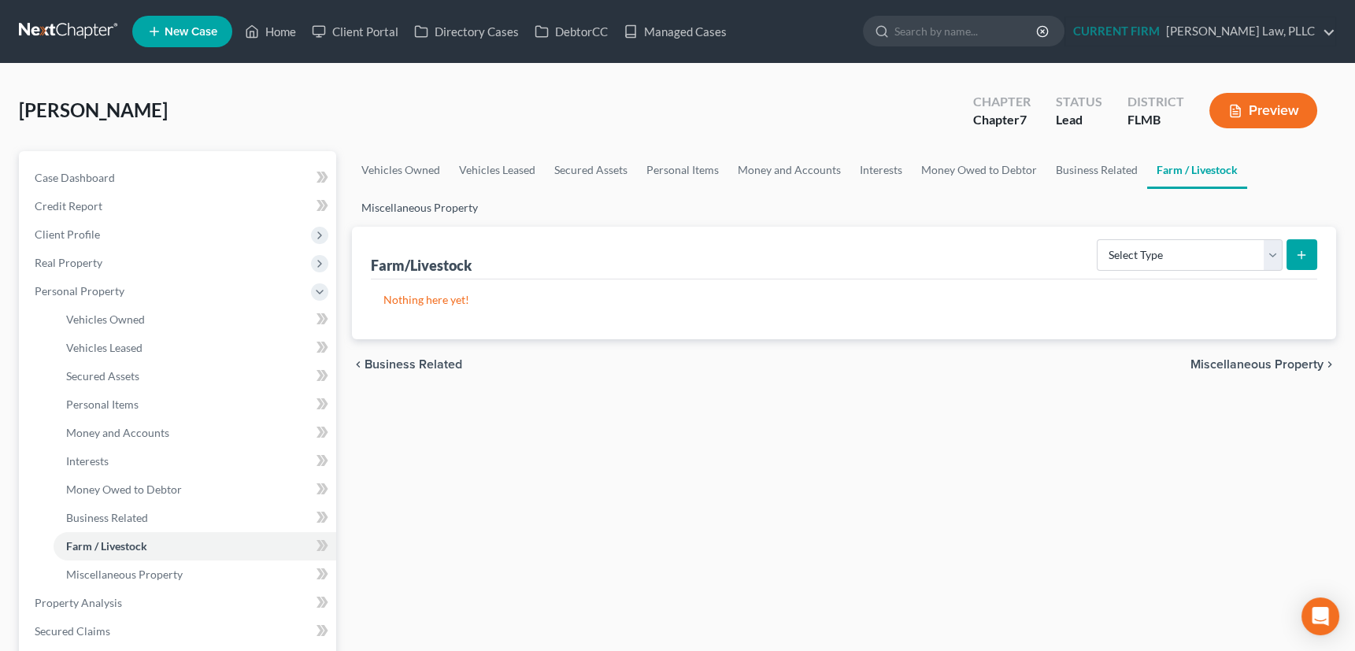
click at [423, 202] on link "Miscellaneous Property" at bounding box center [419, 208] width 135 height 38
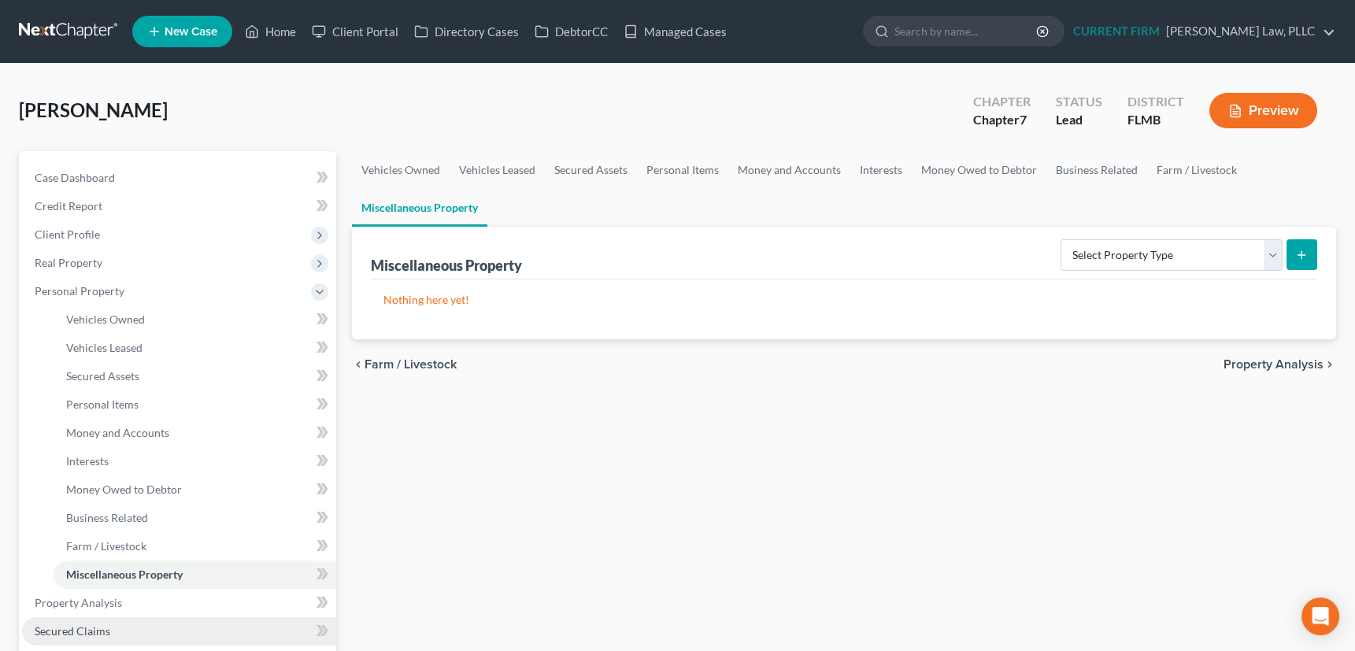
click at [86, 628] on span "Secured Claims" at bounding box center [73, 631] width 76 height 13
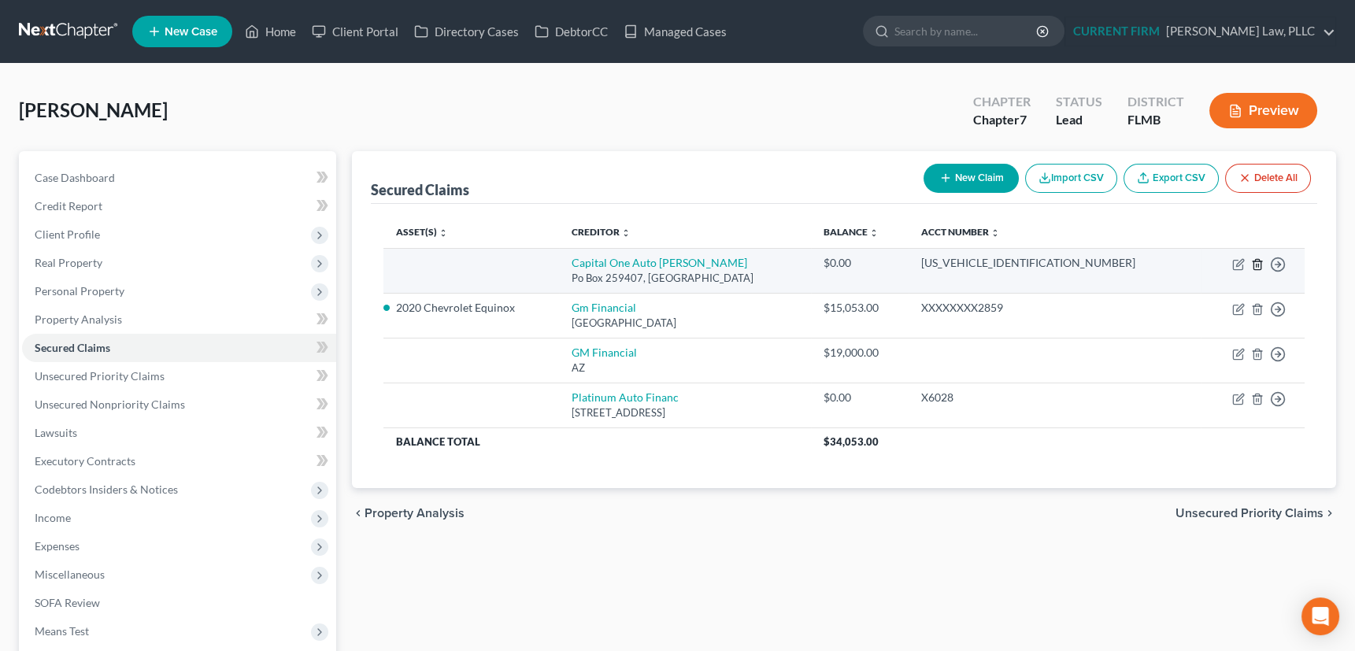
click at [1255, 262] on icon "button" at bounding box center [1257, 264] width 13 height 13
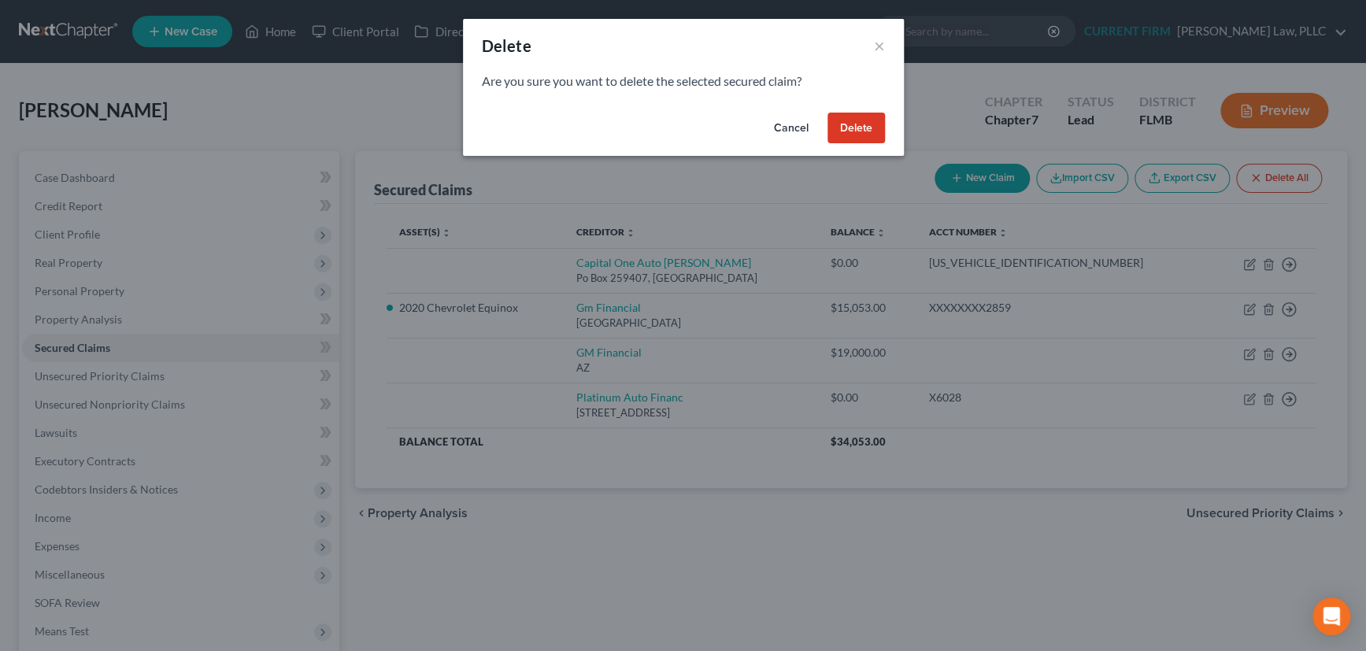
click at [854, 129] on button "Delete" at bounding box center [856, 129] width 57 height 32
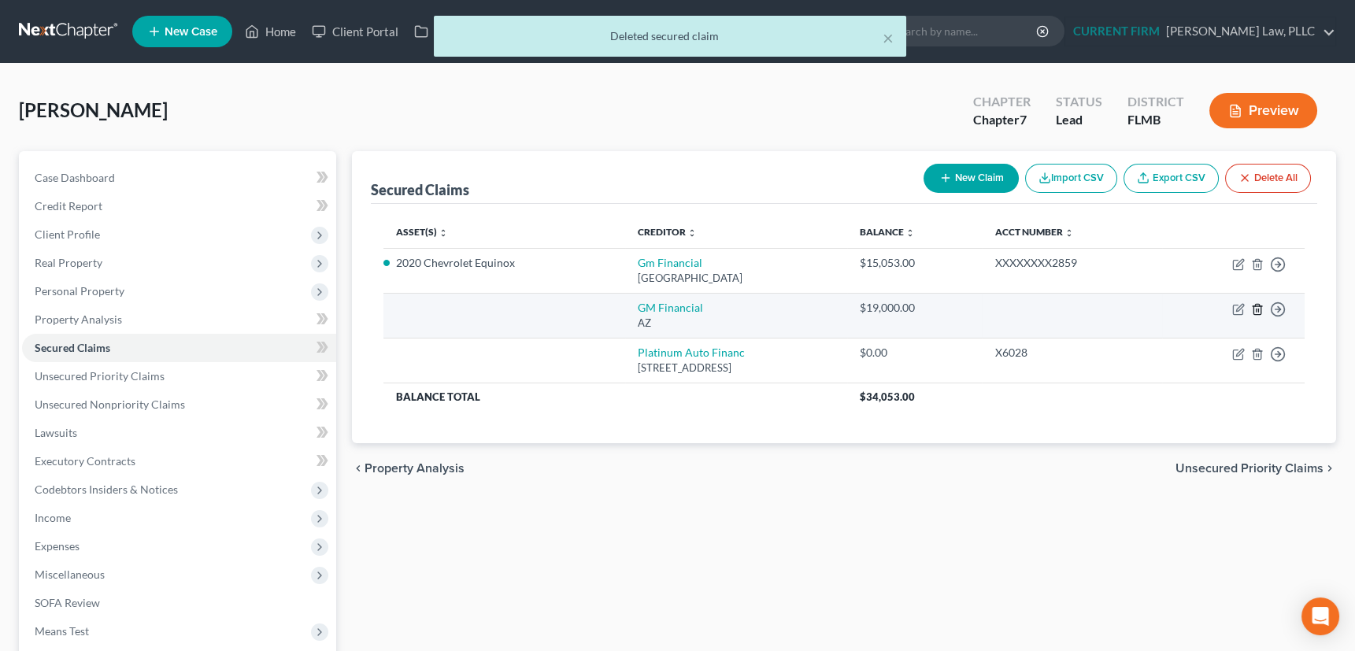
click at [1260, 307] on icon "button" at bounding box center [1257, 309] width 13 height 13
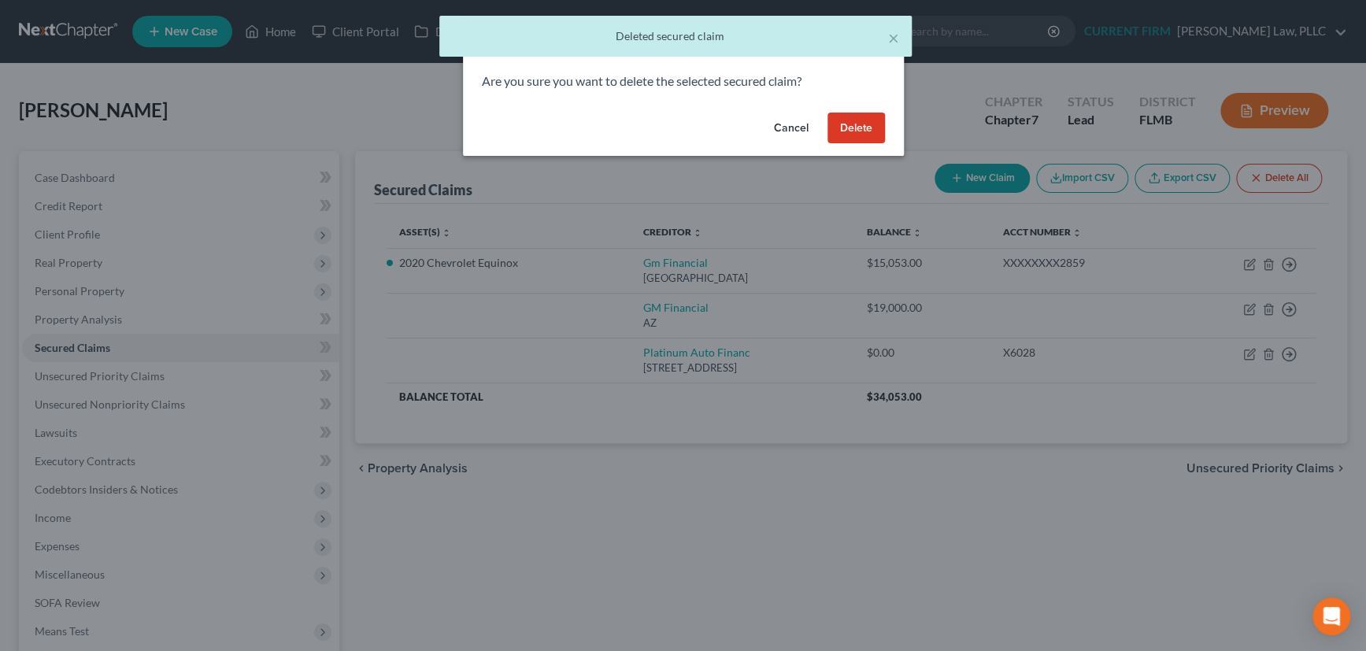
click at [860, 126] on button "Delete" at bounding box center [856, 129] width 57 height 32
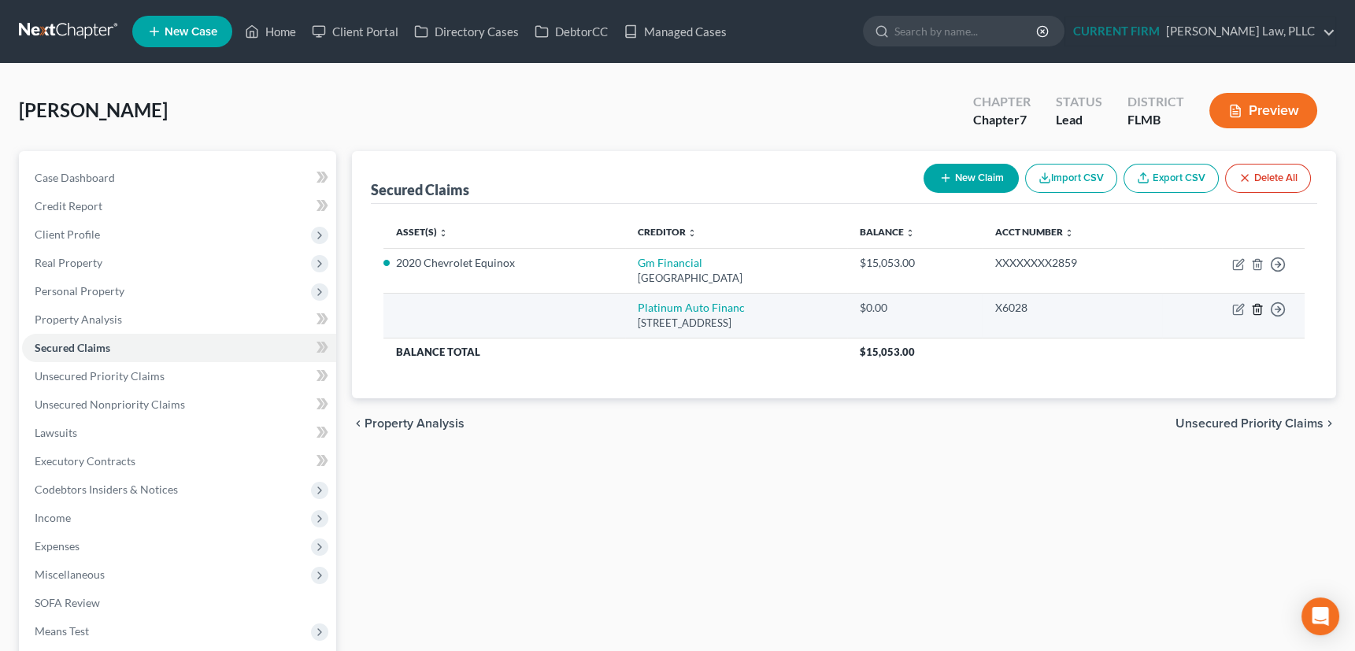
click at [1260, 306] on polyline "button" at bounding box center [1257, 306] width 9 height 0
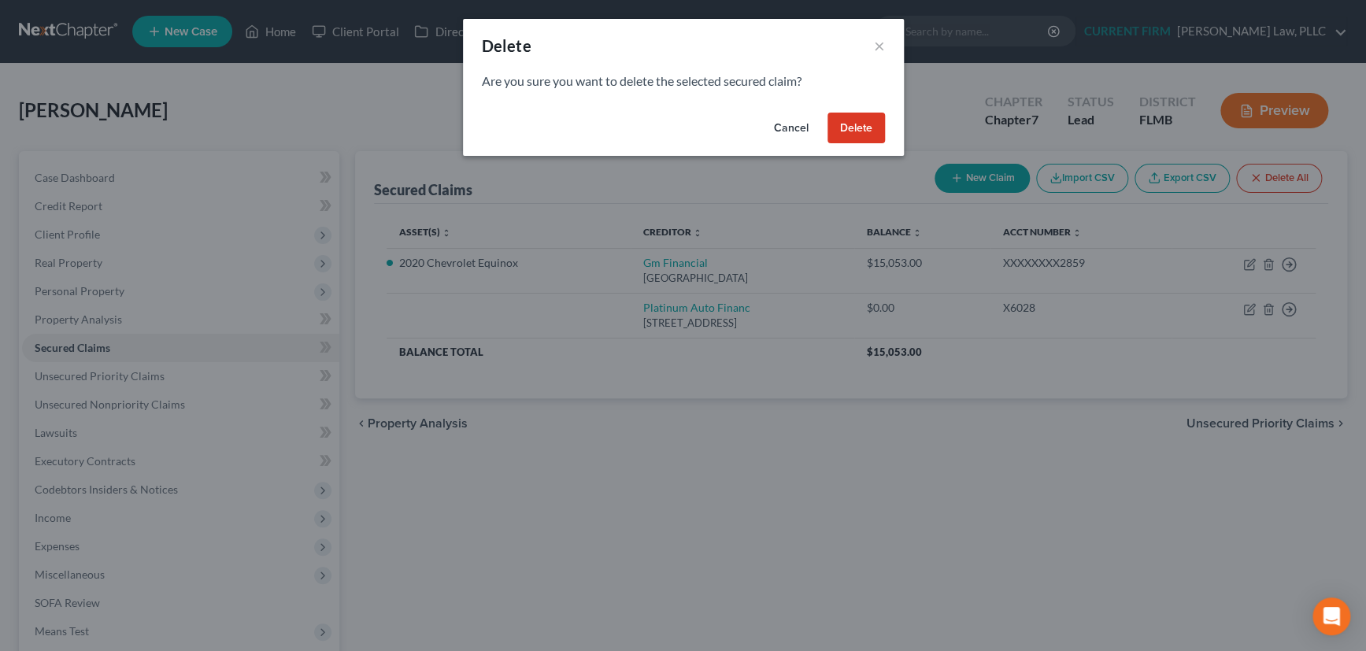
click at [839, 130] on button "Delete" at bounding box center [856, 129] width 57 height 32
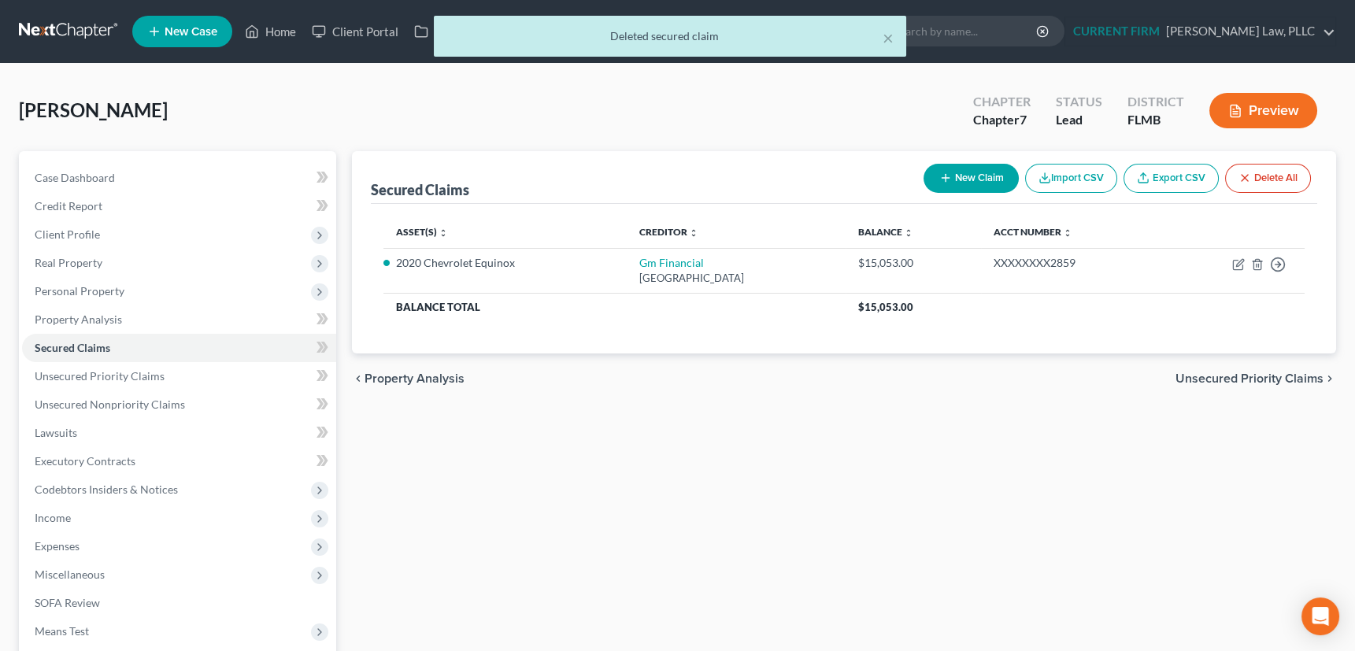
click at [1198, 375] on span "Unsecured Priority Claims" at bounding box center [1250, 379] width 148 height 13
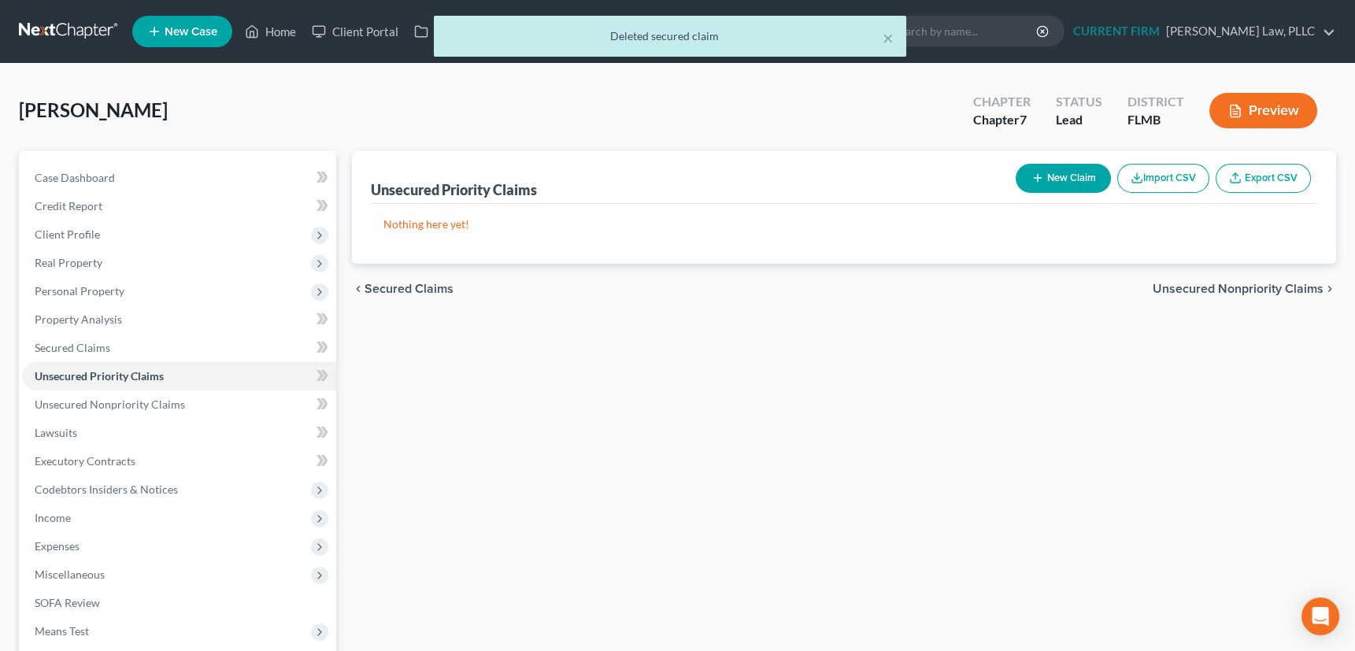
click at [1200, 289] on span "Unsecured Nonpriority Claims" at bounding box center [1238, 289] width 171 height 13
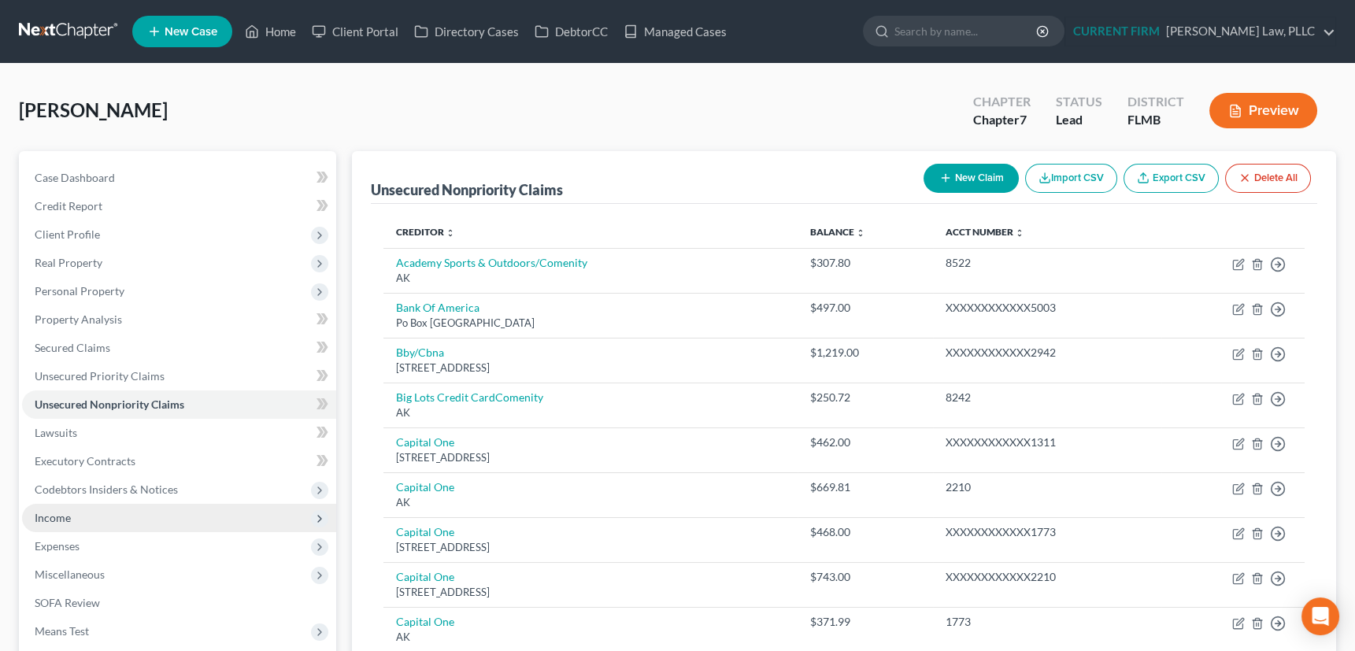
click at [63, 518] on span "Income" at bounding box center [53, 517] width 36 height 13
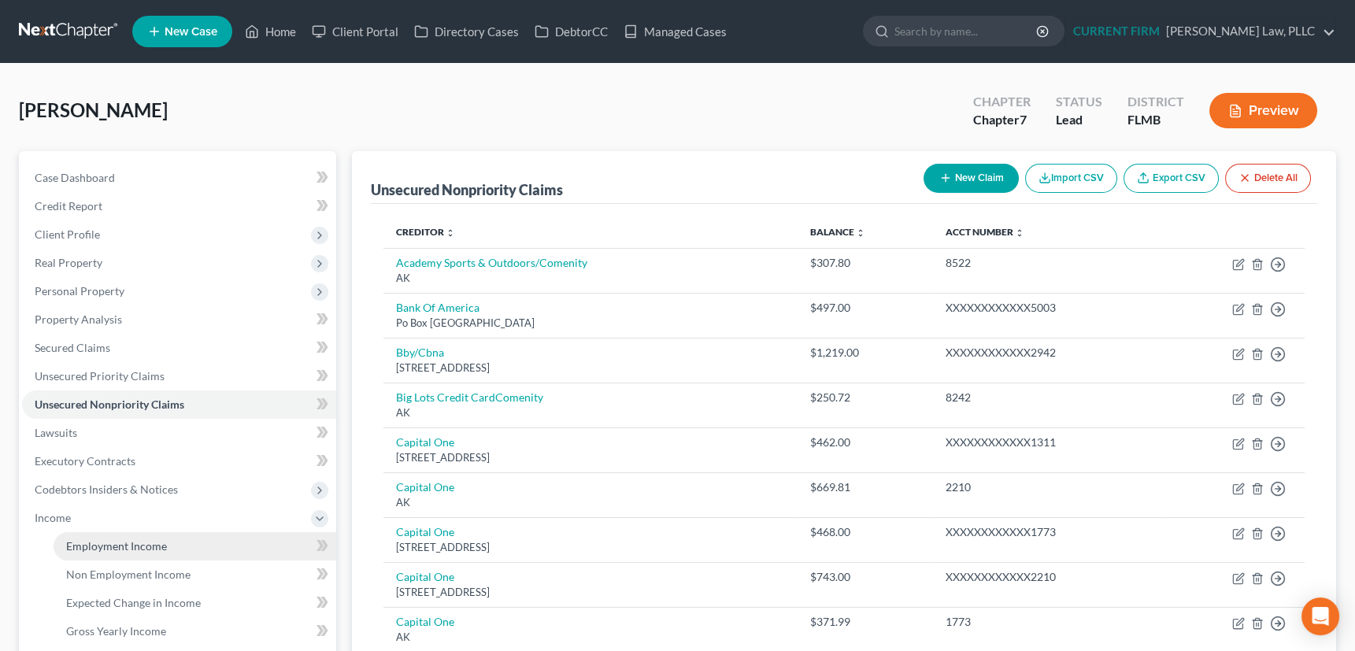
click at [114, 544] on span "Employment Income" at bounding box center [116, 545] width 101 height 13
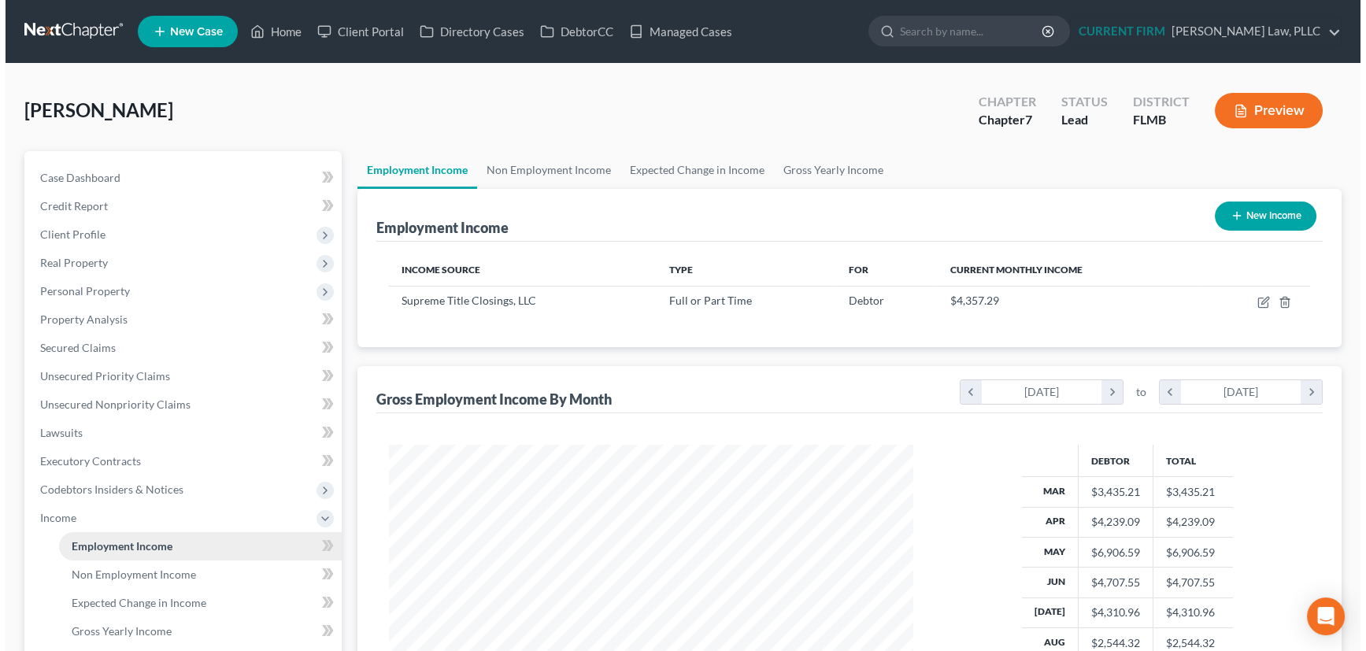
scroll to position [282, 555]
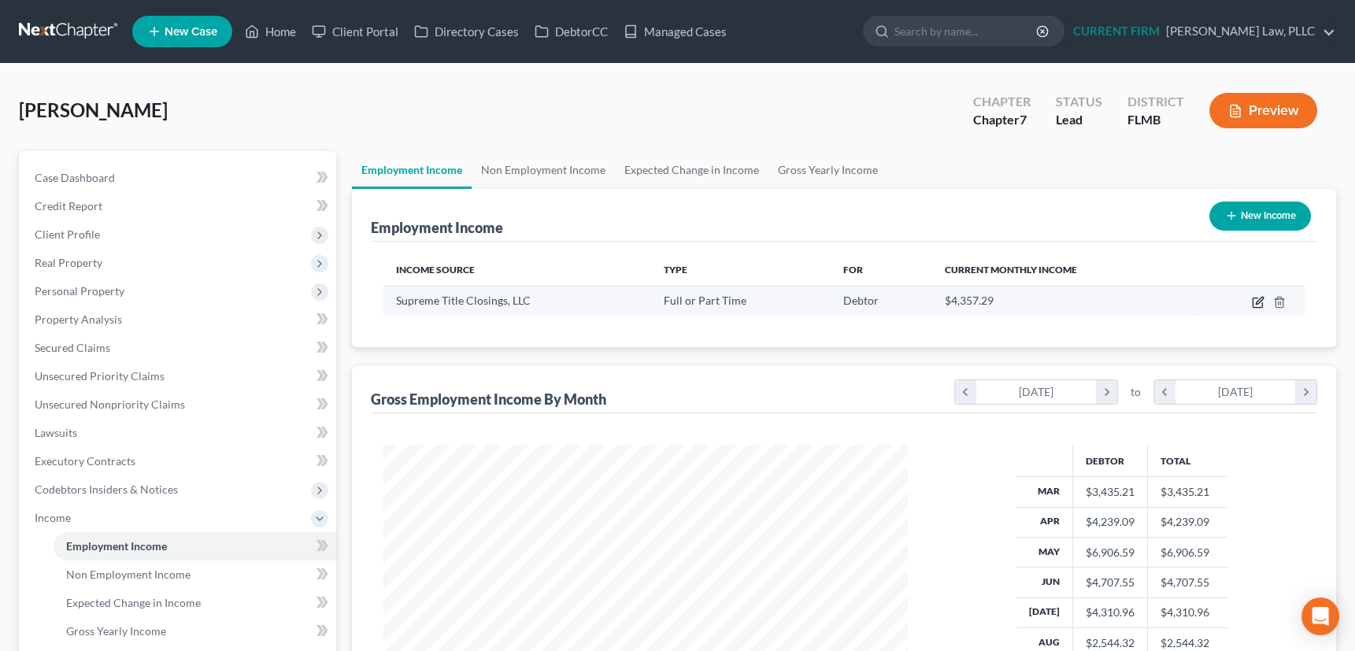
click at [1257, 302] on icon "button" at bounding box center [1259, 300] width 7 height 7
select select "0"
select select "9"
select select "2"
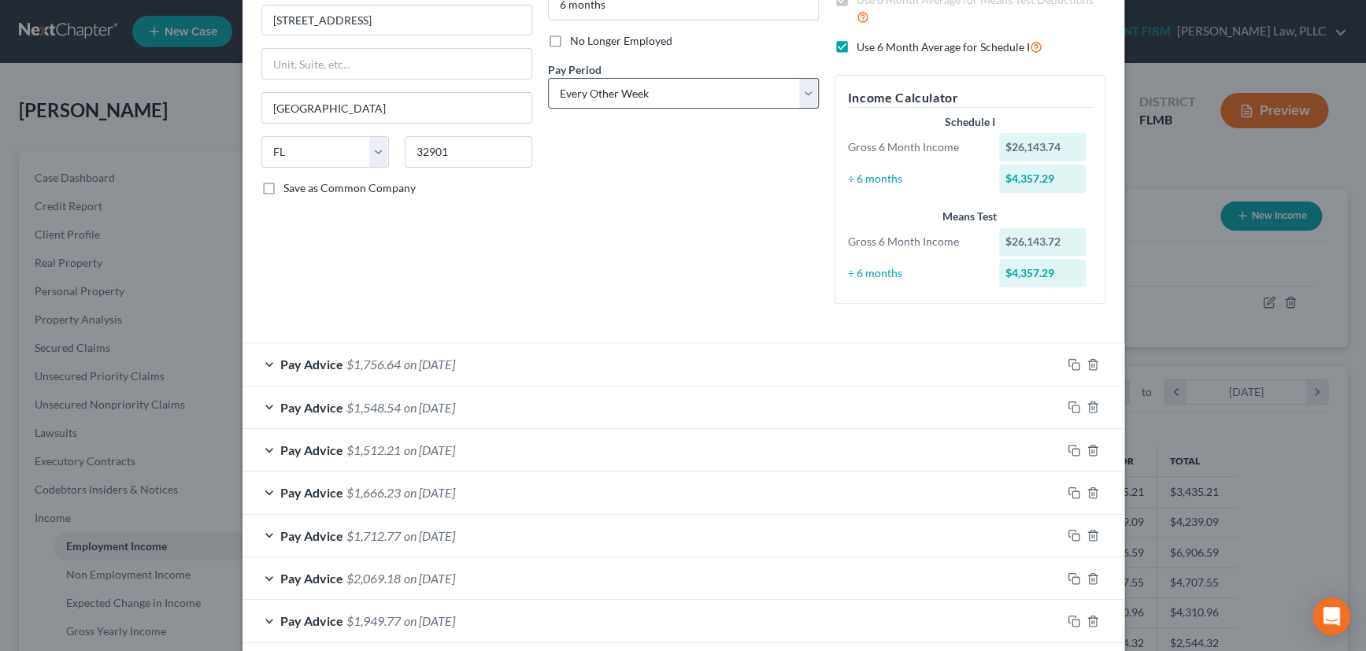
scroll to position [214, 0]
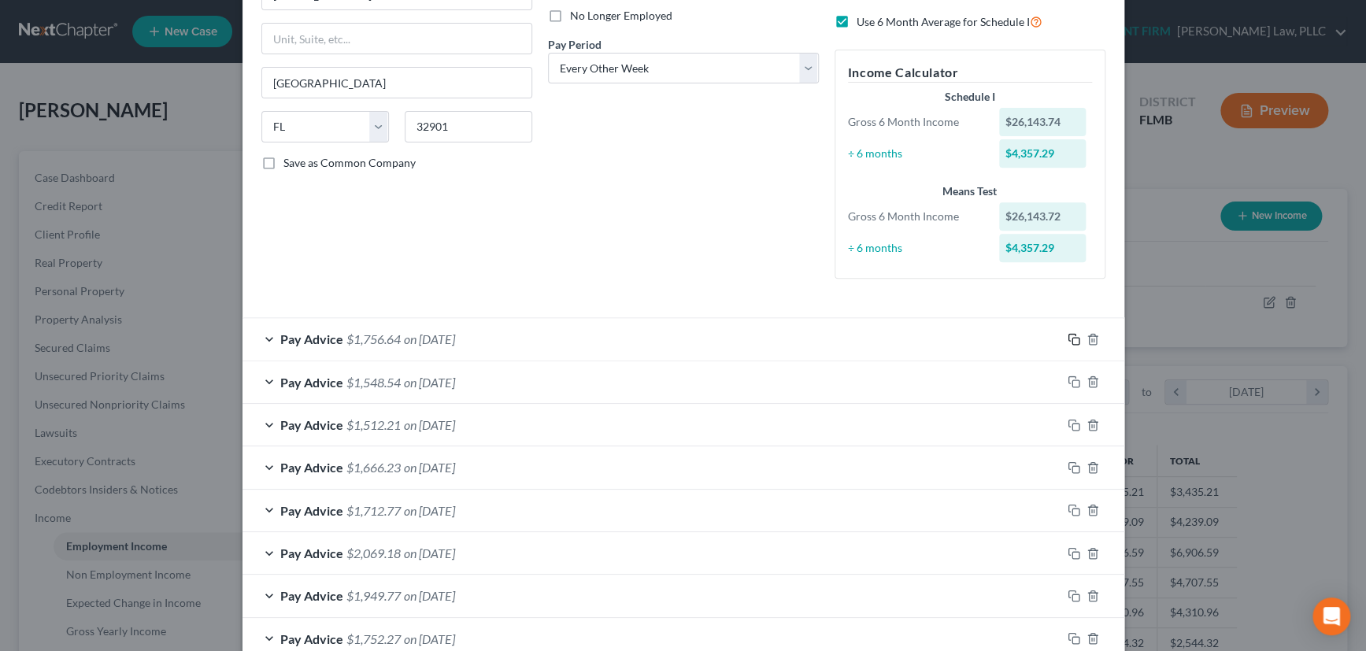
click at [1069, 335] on icon "button" at bounding box center [1074, 339] width 13 height 13
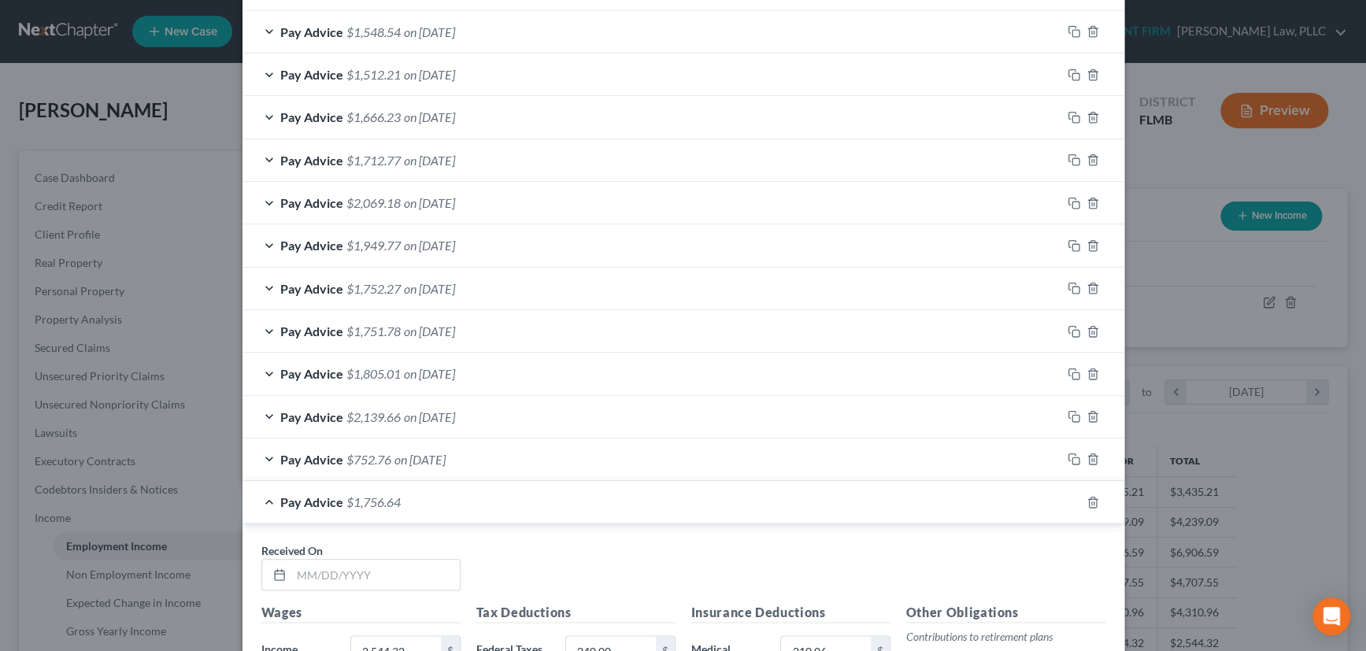
scroll to position [716, 0]
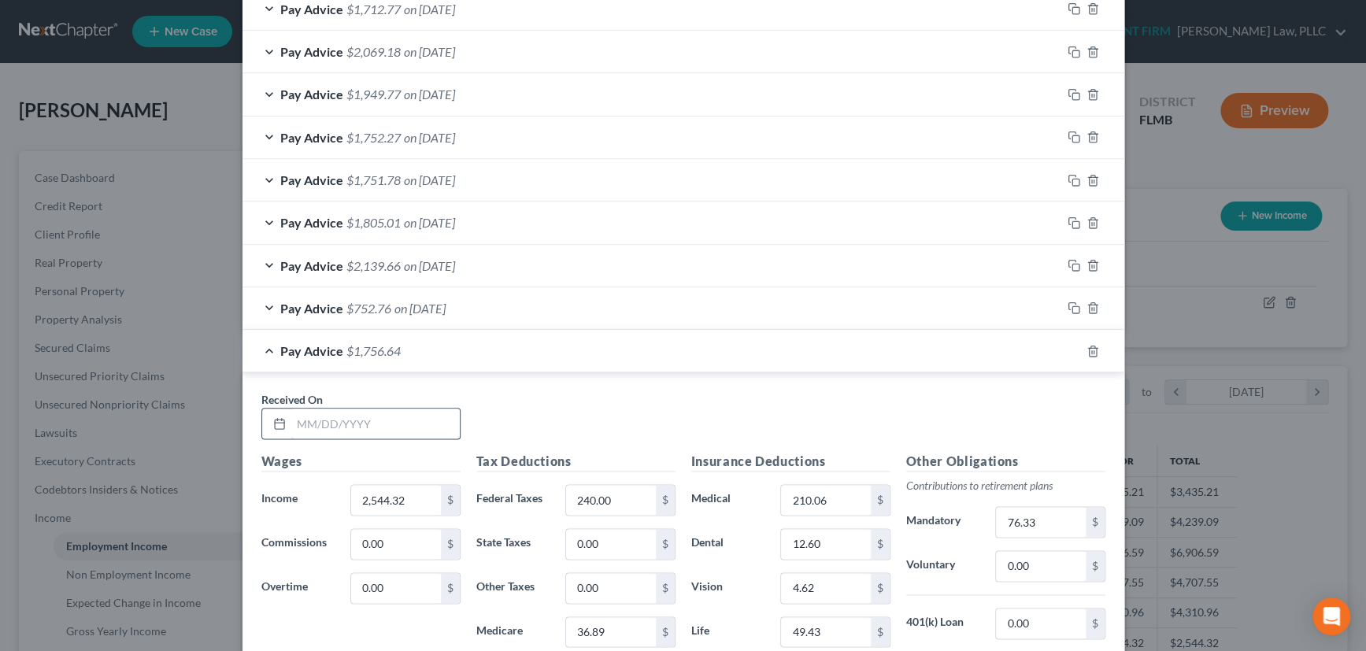
click at [393, 426] on input "text" at bounding box center [375, 424] width 169 height 30
type input "08/22/2025"
type input "2,645.59"
type input "24"
type input "38.36"
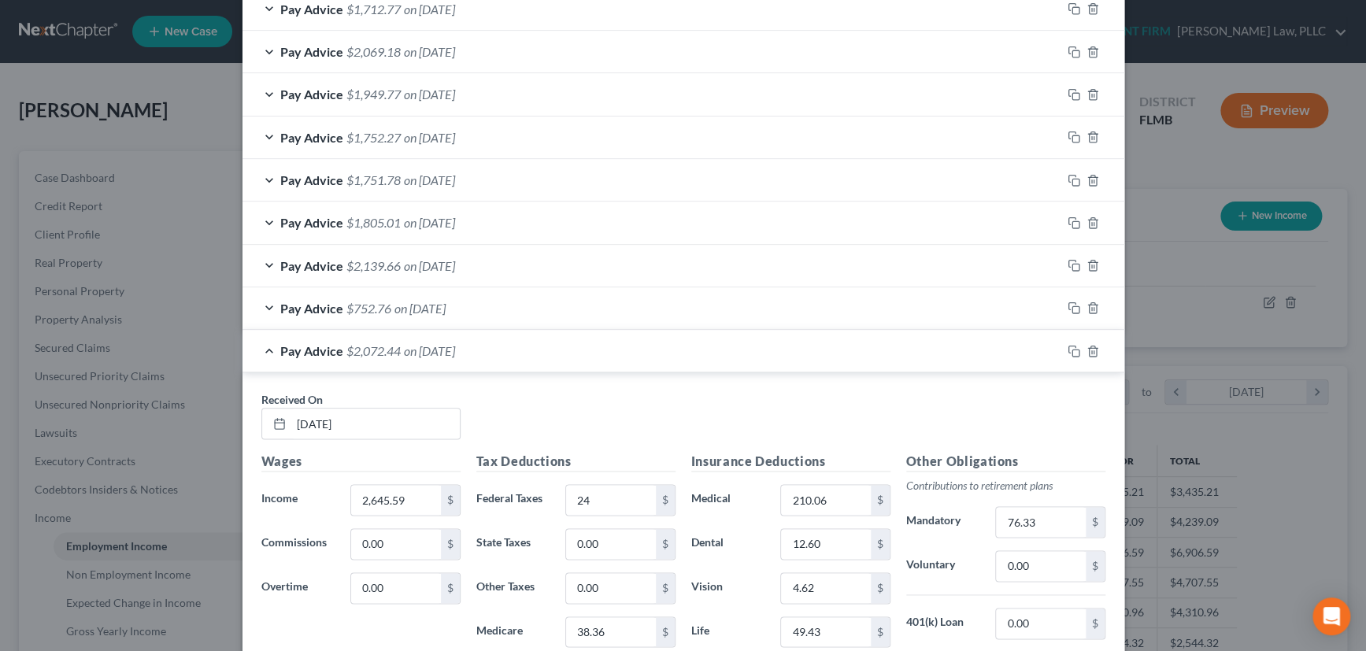
scroll to position [966, 0]
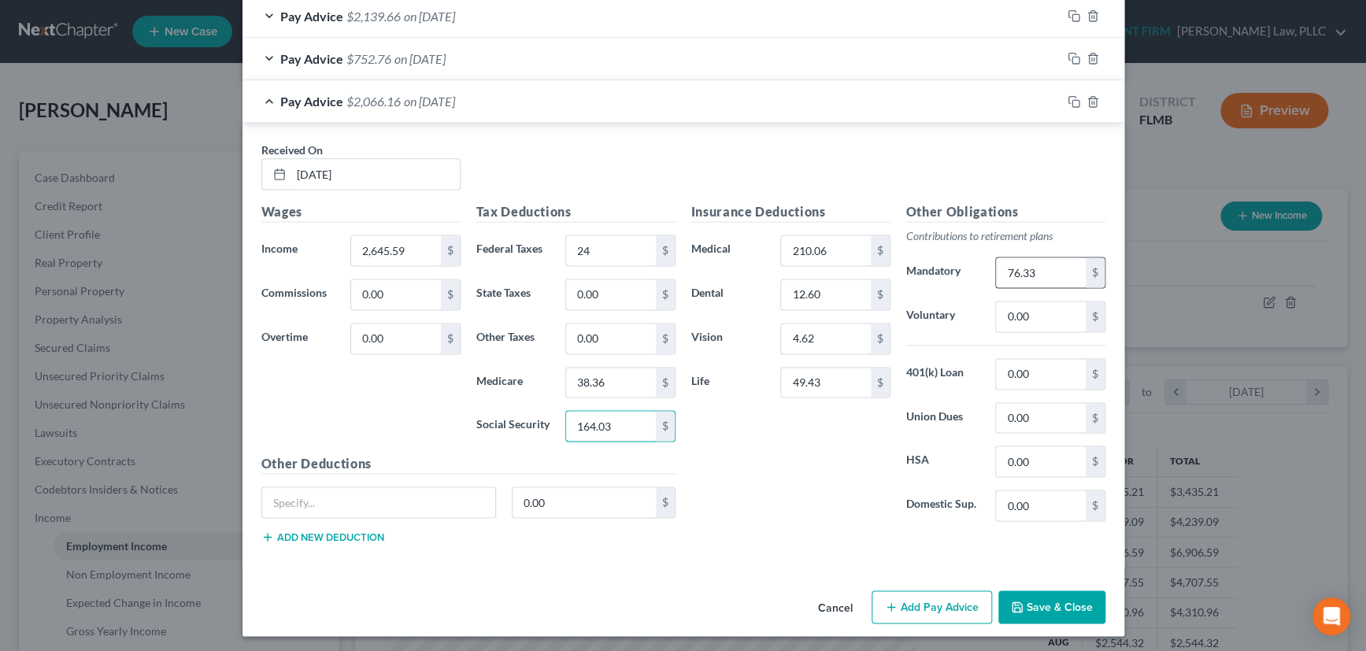
type input "164.03"
click at [341, 495] on input "text" at bounding box center [379, 503] width 234 height 30
type input "P"
type input "LTD STD"
type input "49.43"
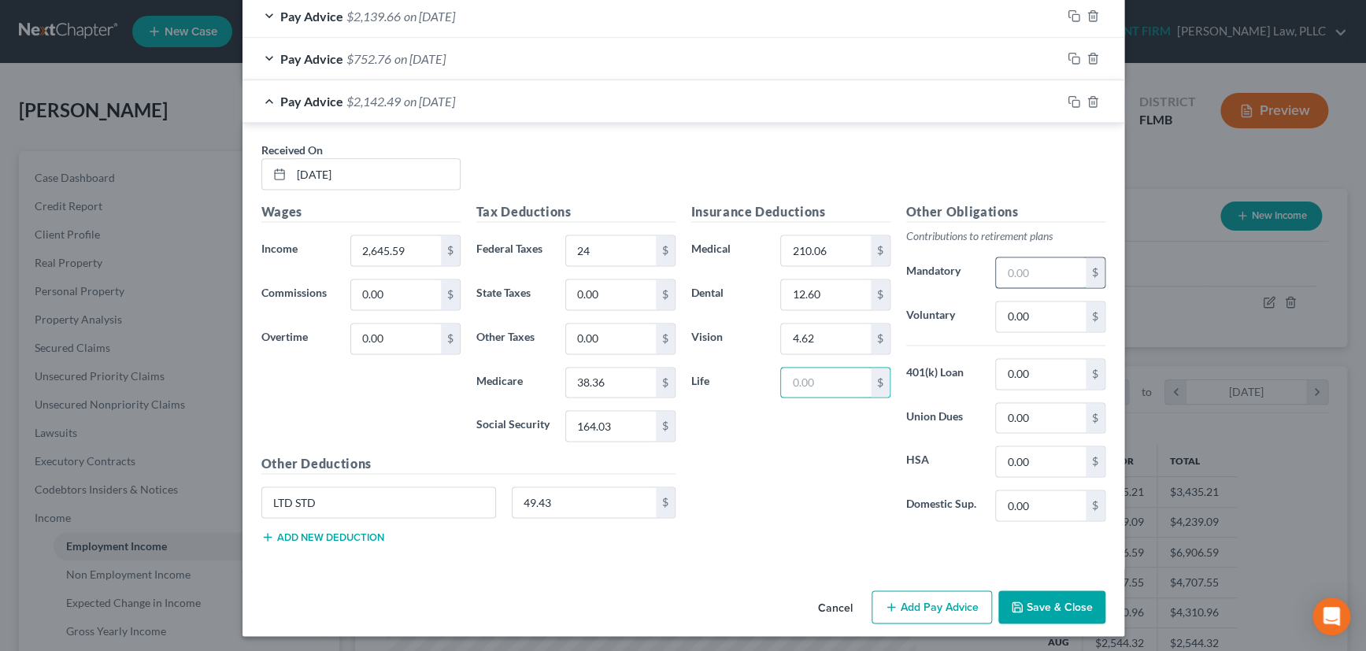
click at [1045, 263] on input "text" at bounding box center [1040, 273] width 89 height 30
type input "79.37"
click at [603, 243] on input "24" at bounding box center [610, 250] width 89 height 30
type input "245"
click at [825, 107] on div "Pay Advice $1,842.12 on 08/22/2025" at bounding box center [652, 101] width 819 height 42
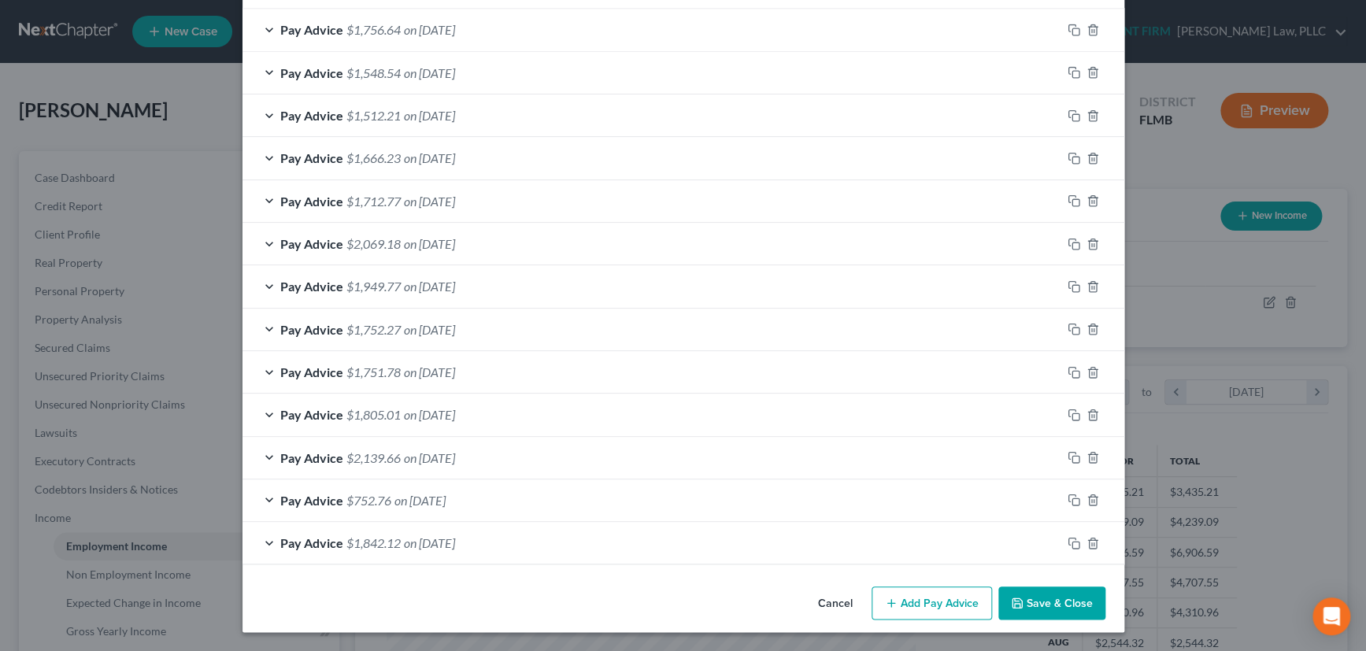
scroll to position [521, 0]
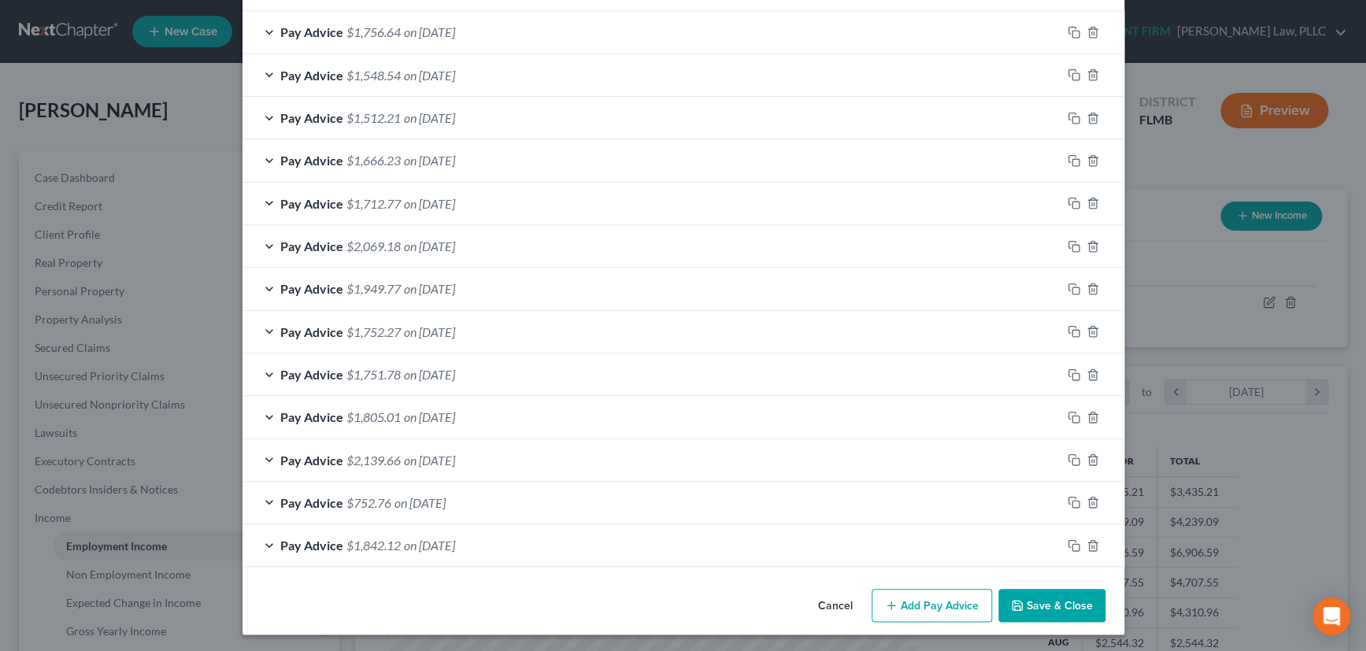
click at [850, 34] on div "Pay Advice $1,756.64 on 08/08/2025" at bounding box center [652, 32] width 819 height 42
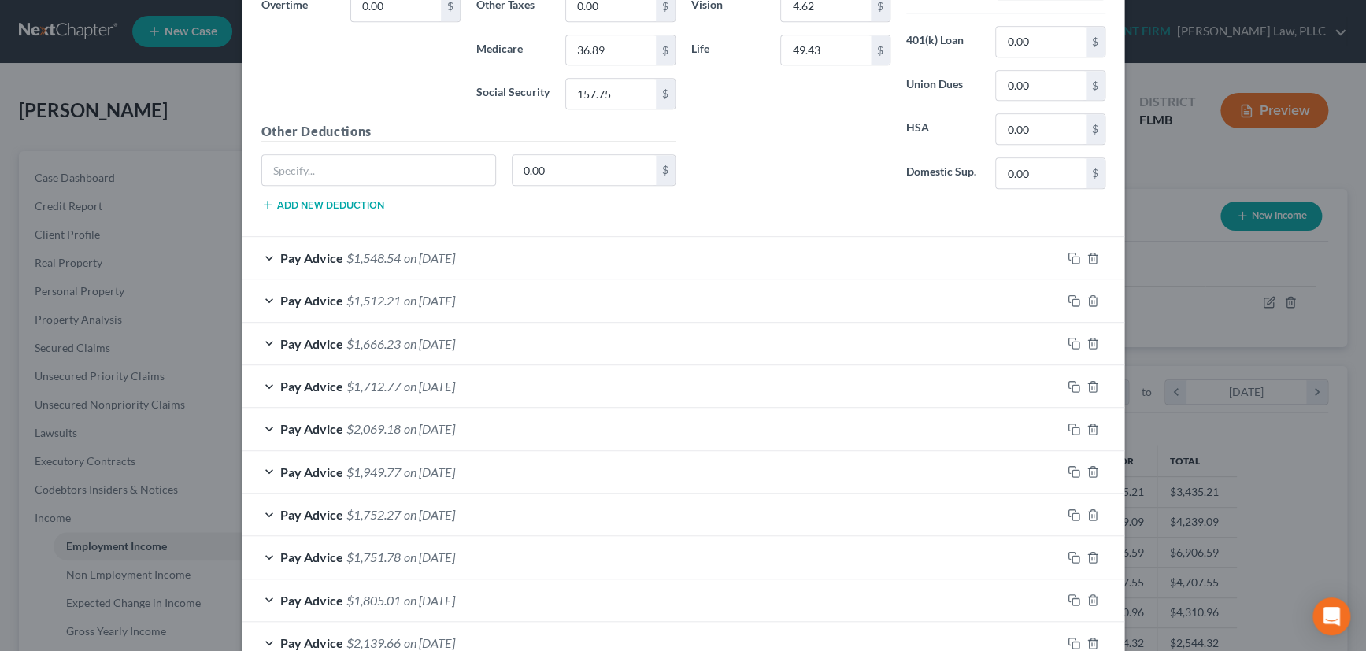
scroll to position [751, 0]
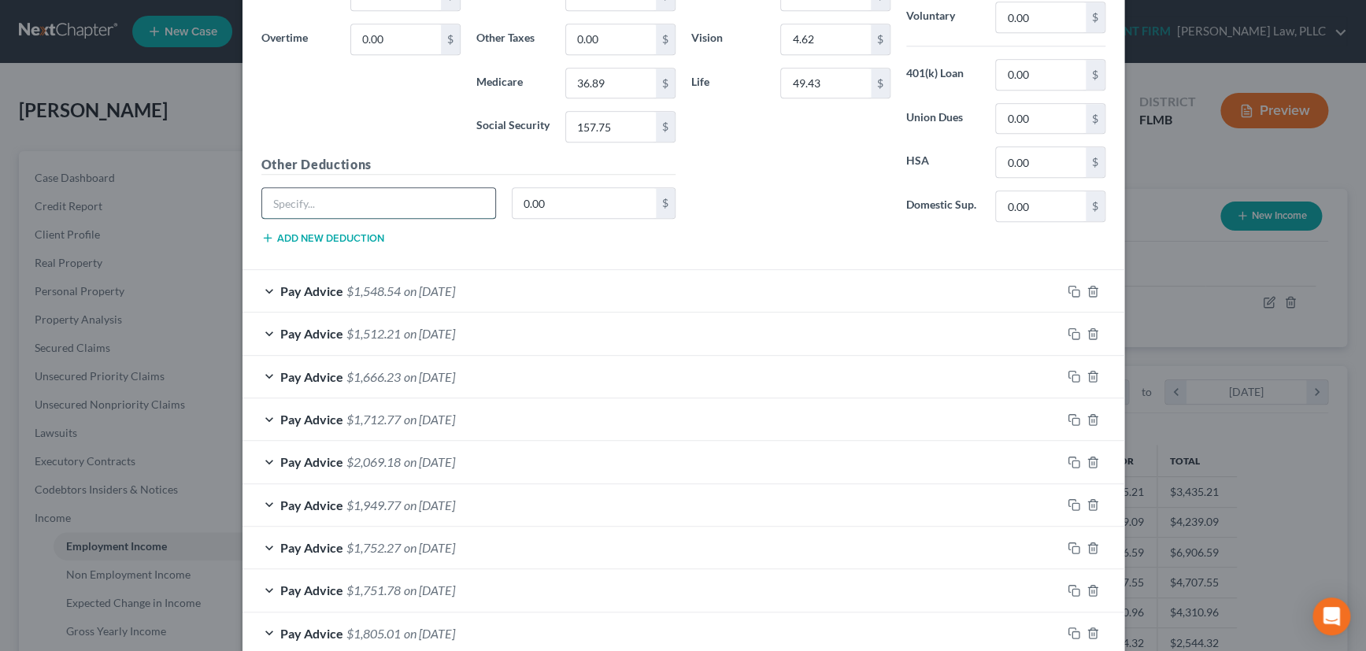
click at [394, 198] on input "text" at bounding box center [379, 203] width 234 height 30
type input "LTD STD"
type input "49.43"
click at [851, 291] on div "Pay Advice $1,548.54 on 07/25/2025" at bounding box center [652, 291] width 819 height 42
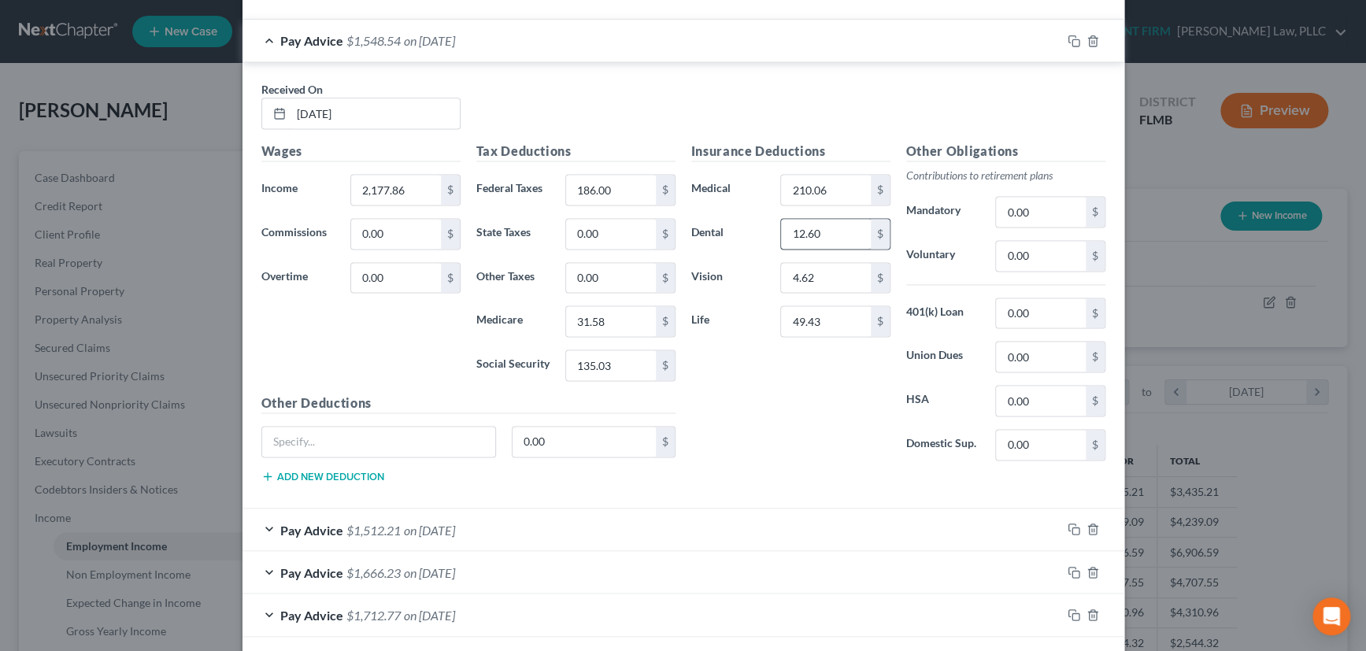
scroll to position [966, 0]
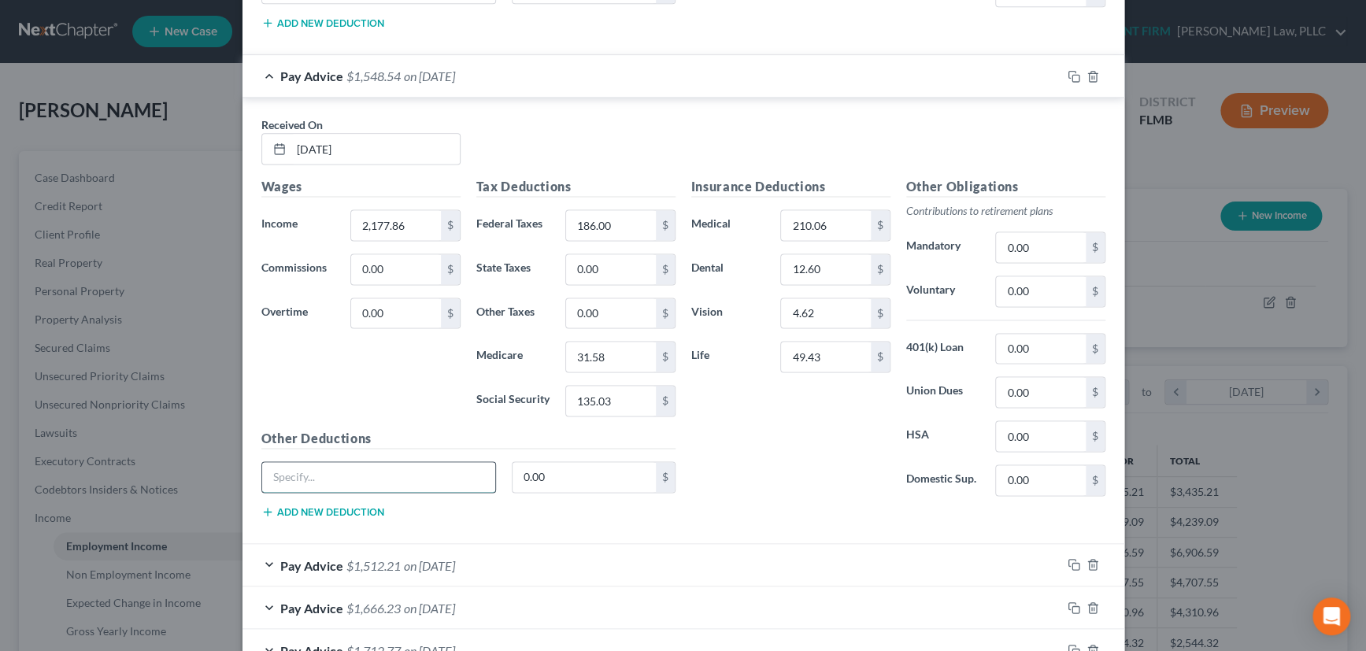
click at [439, 479] on input "text" at bounding box center [379, 477] width 234 height 30
type input "LTD STD"
type input "49.43"
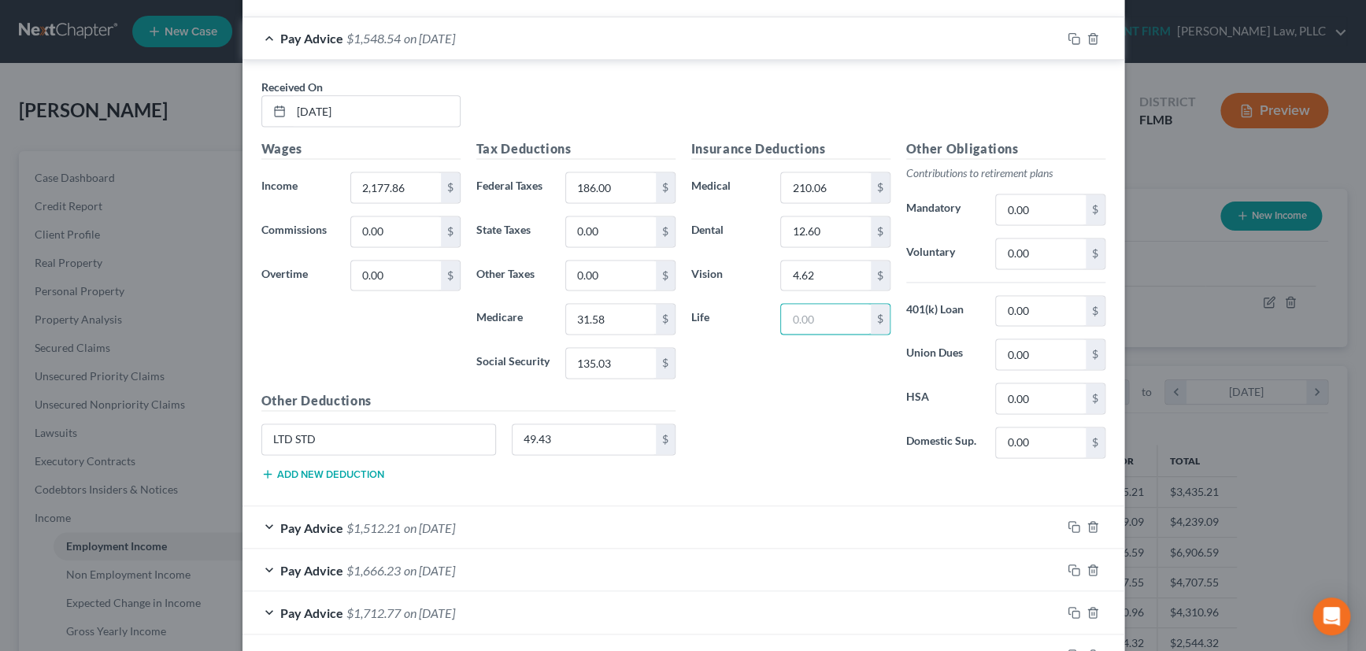
scroll to position [1038, 0]
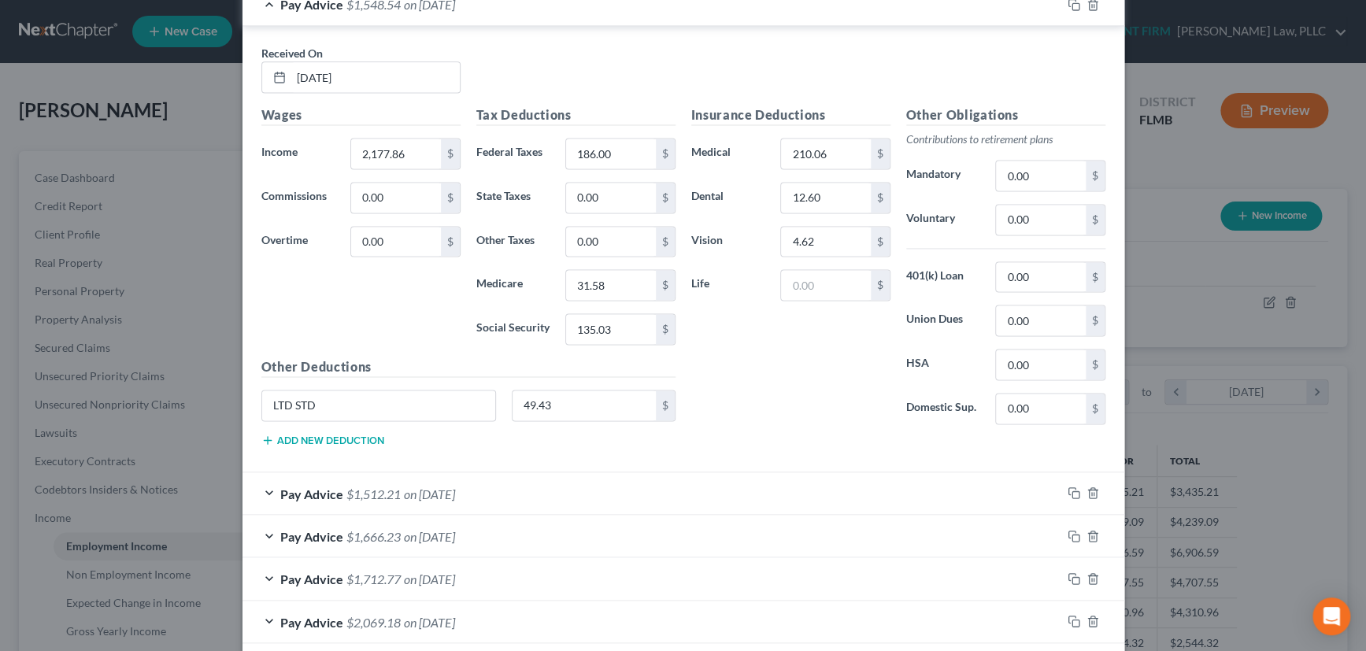
click at [801, 492] on div "Pay Advice $1,512.21 on 07/11/2025" at bounding box center [652, 494] width 819 height 42
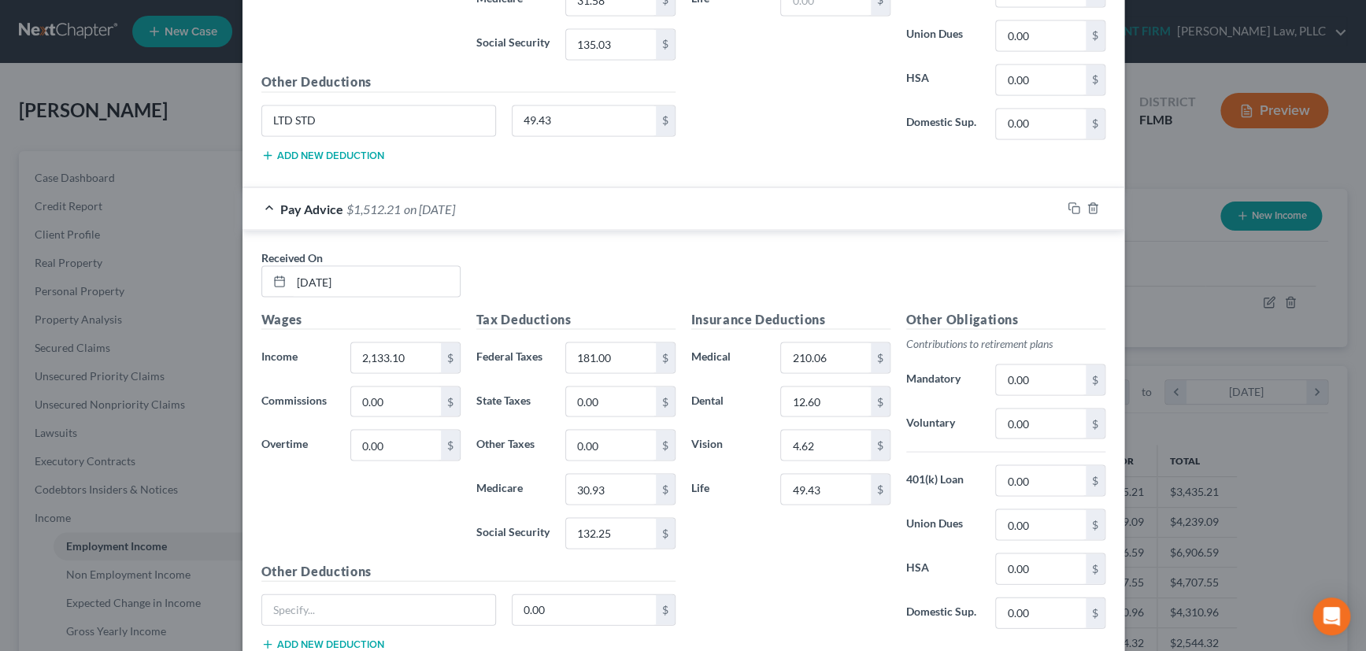
scroll to position [1324, 0]
click at [377, 605] on input "text" at bounding box center [379, 609] width 234 height 30
type input "LTD STD"
click at [547, 605] on input "0.00" at bounding box center [584, 609] width 143 height 30
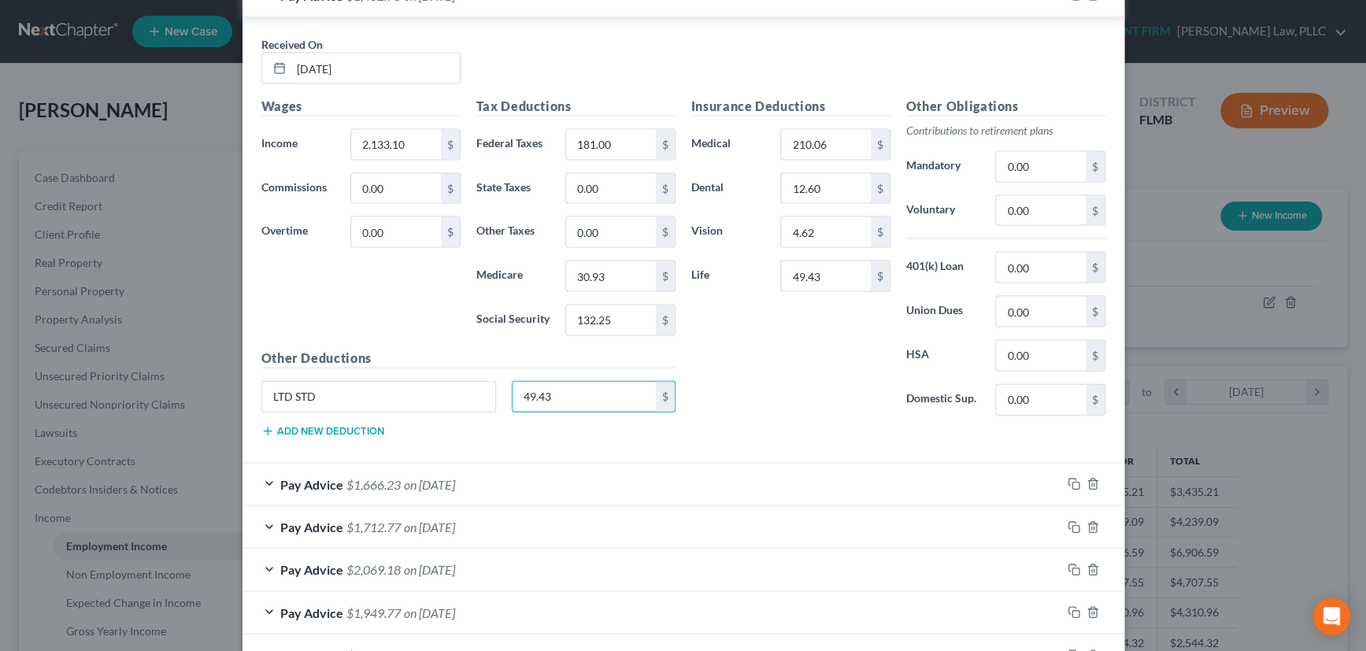
scroll to position [1539, 0]
type input "49.43"
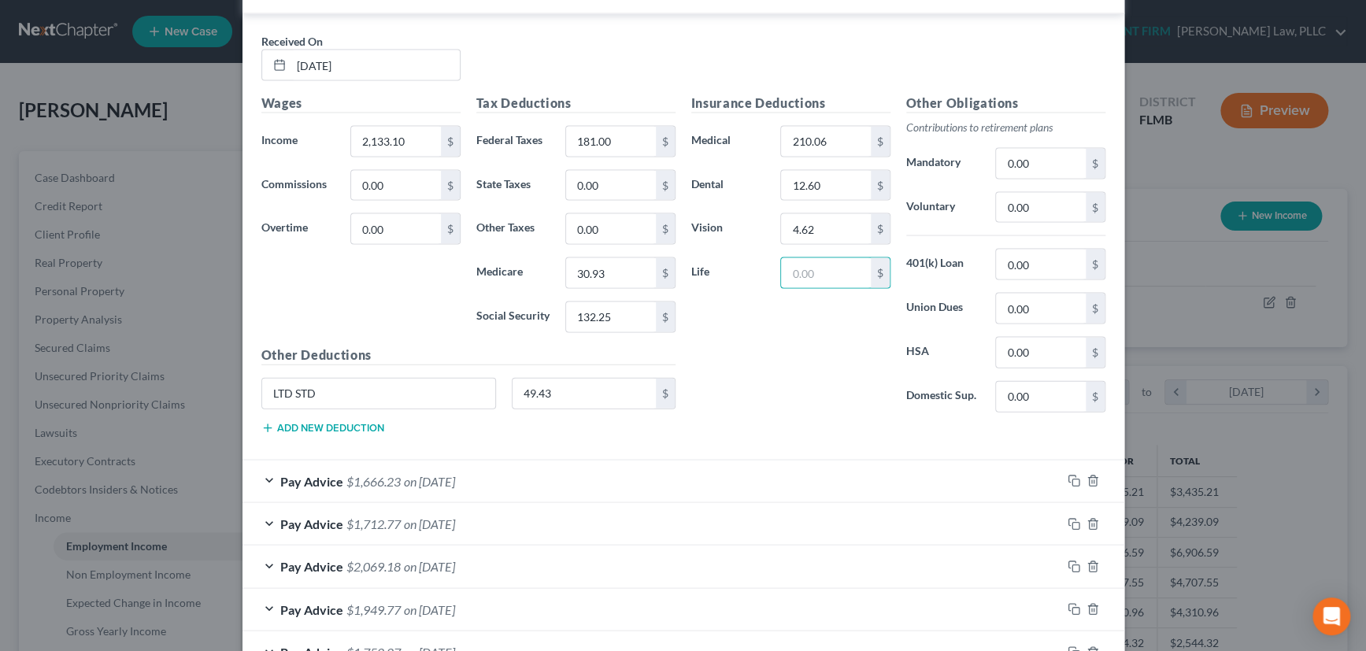
click at [740, 475] on div "Pay Advice $1,666.23 on 06/27/2025" at bounding box center [652, 482] width 819 height 42
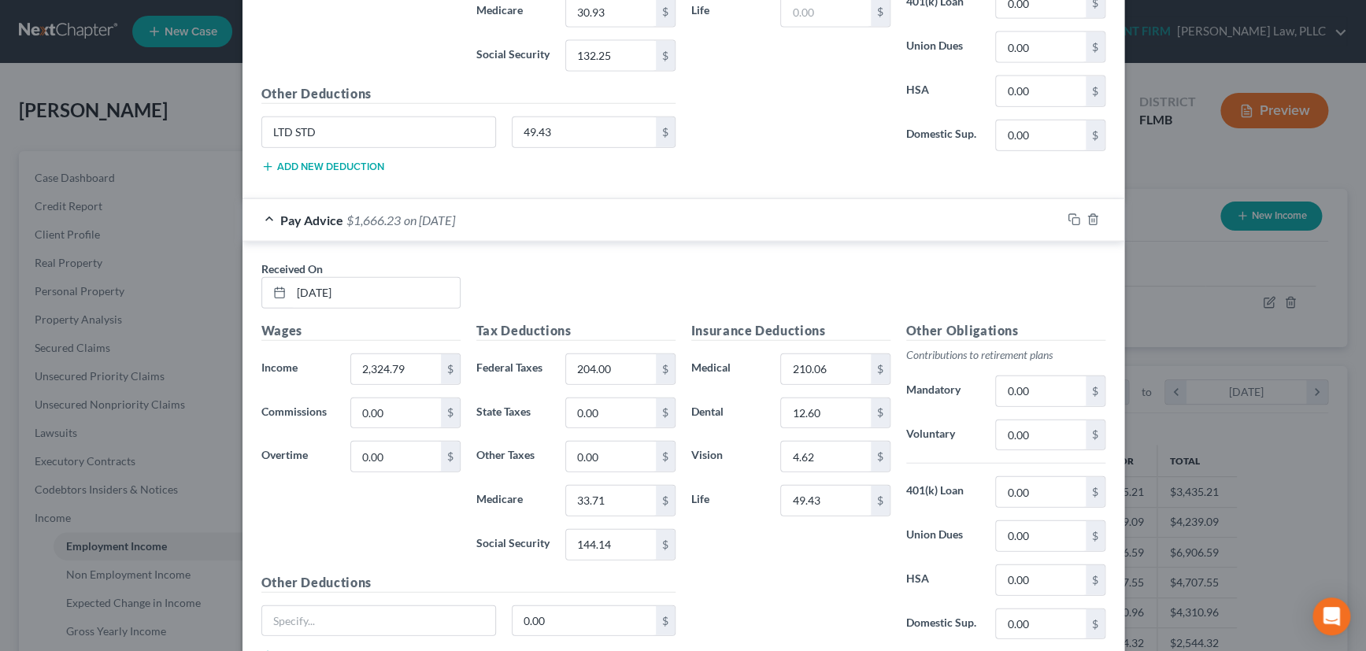
scroll to position [1826, 0]
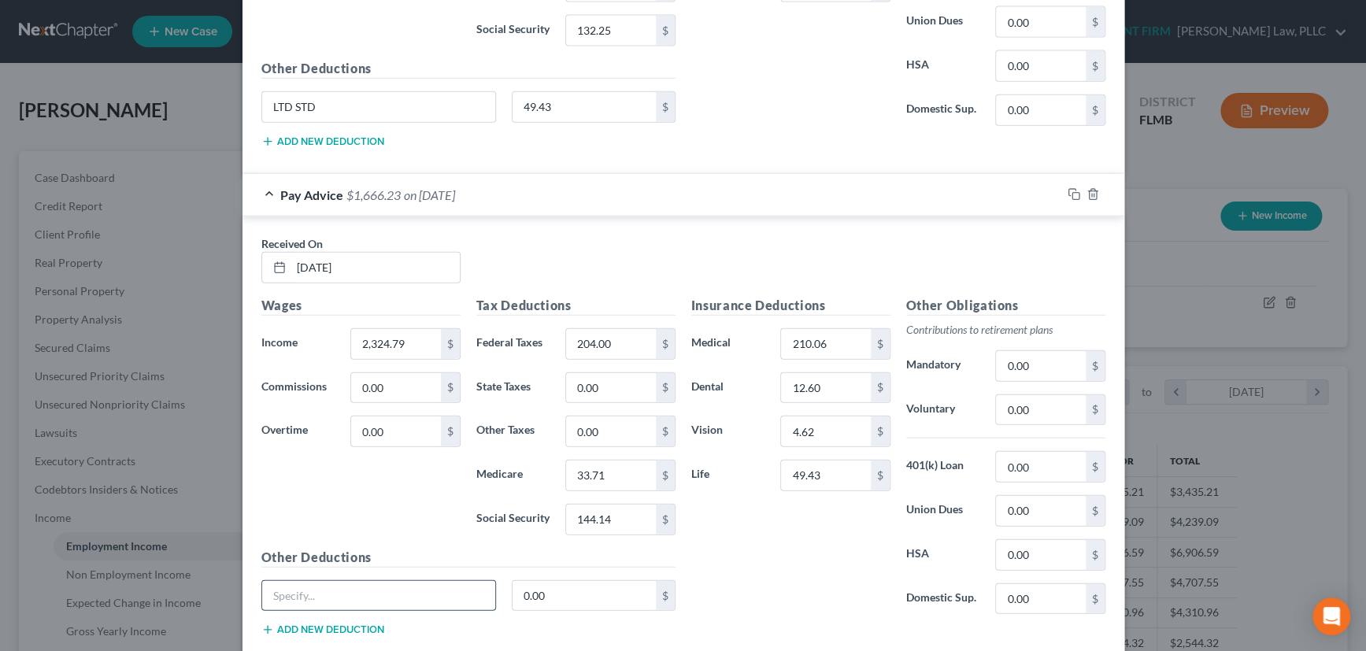
click at [355, 599] on input "text" at bounding box center [379, 596] width 234 height 30
type input "LTD STD"
click at [539, 591] on input "0.00" at bounding box center [584, 596] width 143 height 30
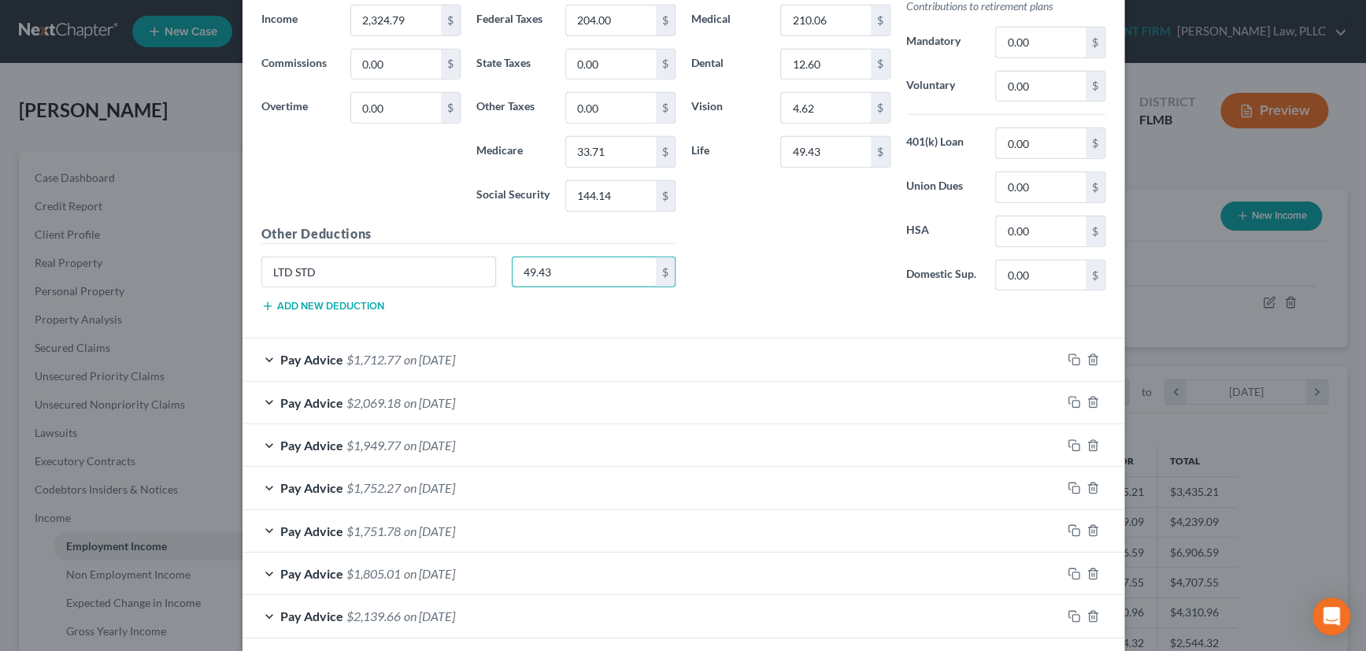
scroll to position [2255, 0]
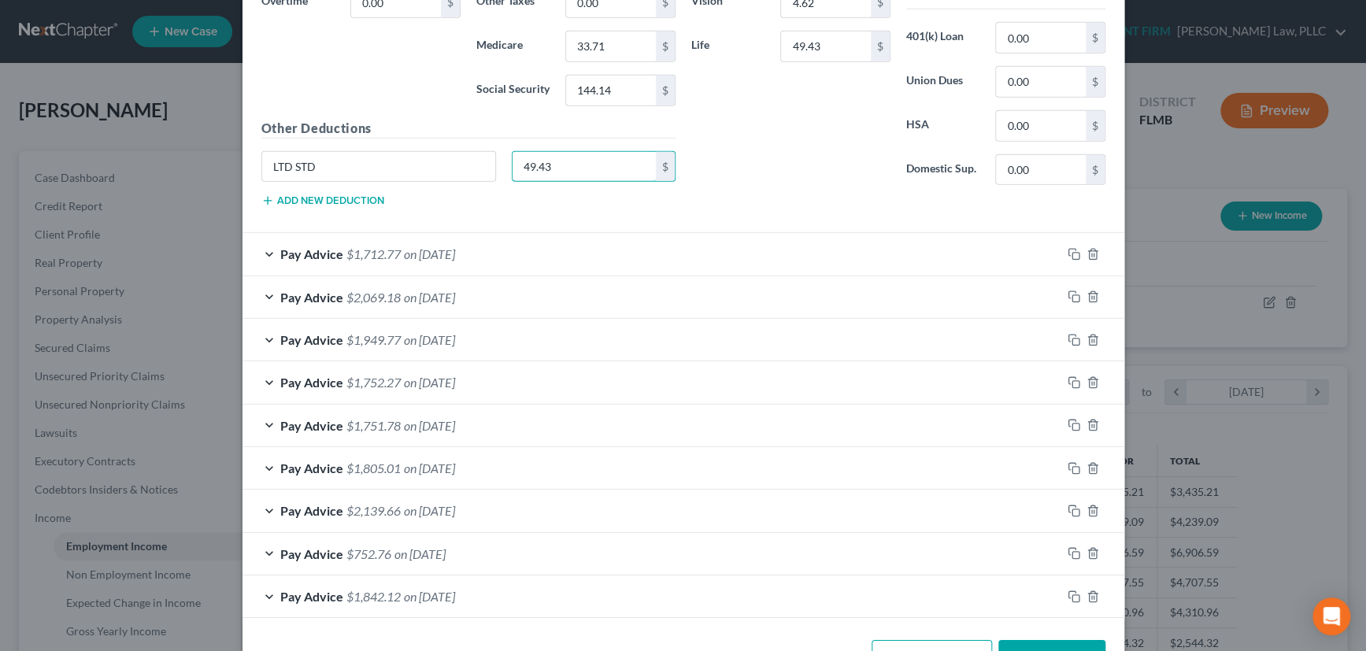
type input "49.43"
click at [625, 243] on div "Pay Advice $1,712.77 on 06/13/2025" at bounding box center [652, 254] width 819 height 42
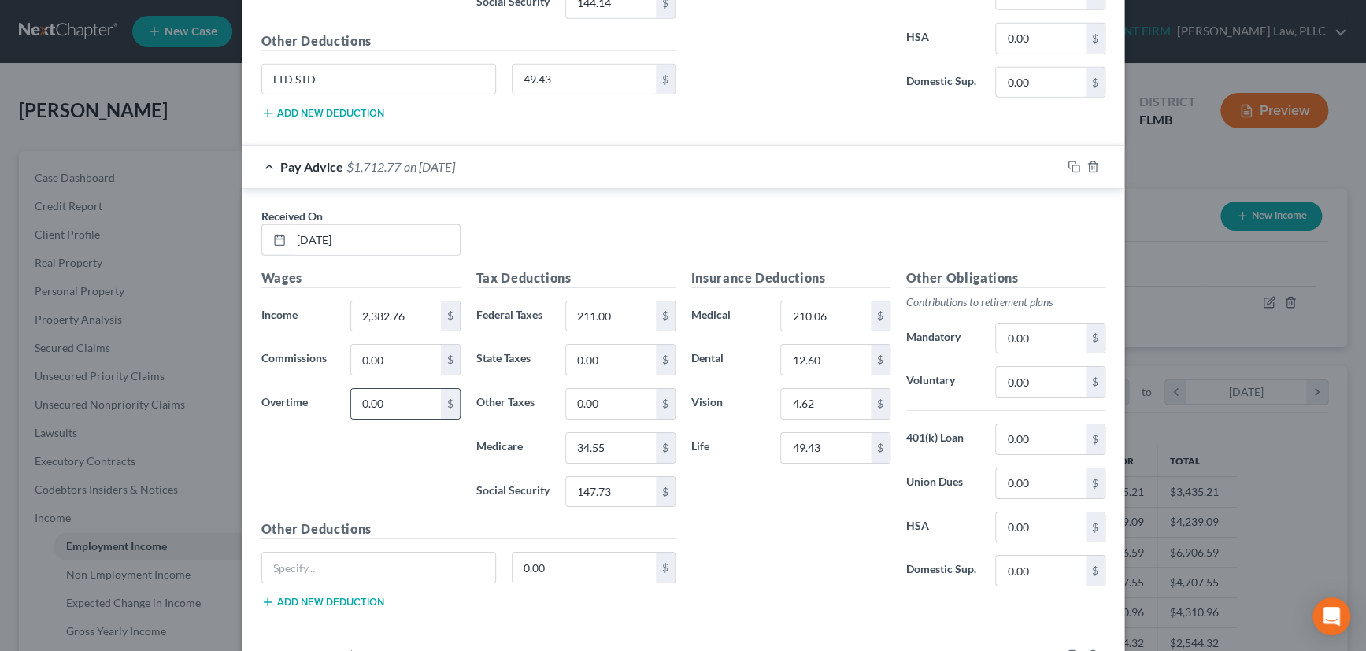
scroll to position [2327, 0]
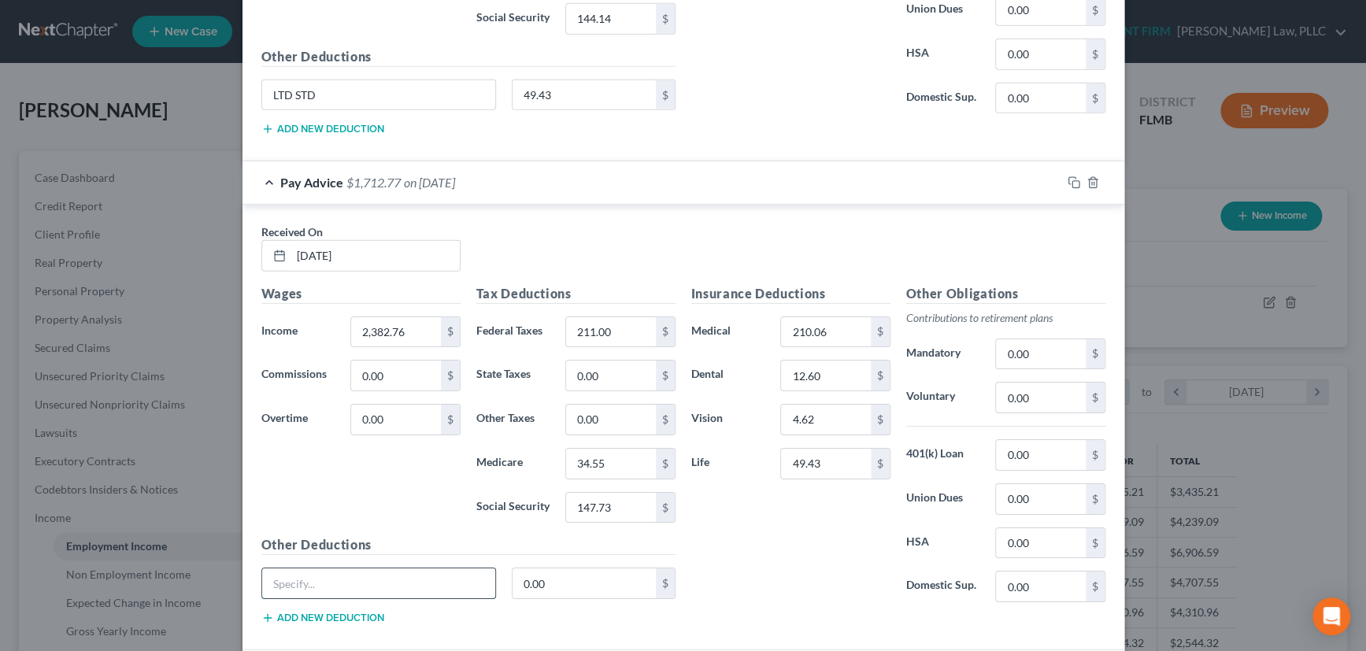
click at [341, 588] on input "text" at bounding box center [379, 584] width 234 height 30
type input "LTD STD"
click at [543, 575] on input "0.00" at bounding box center [584, 584] width 143 height 30
type input "49.43"
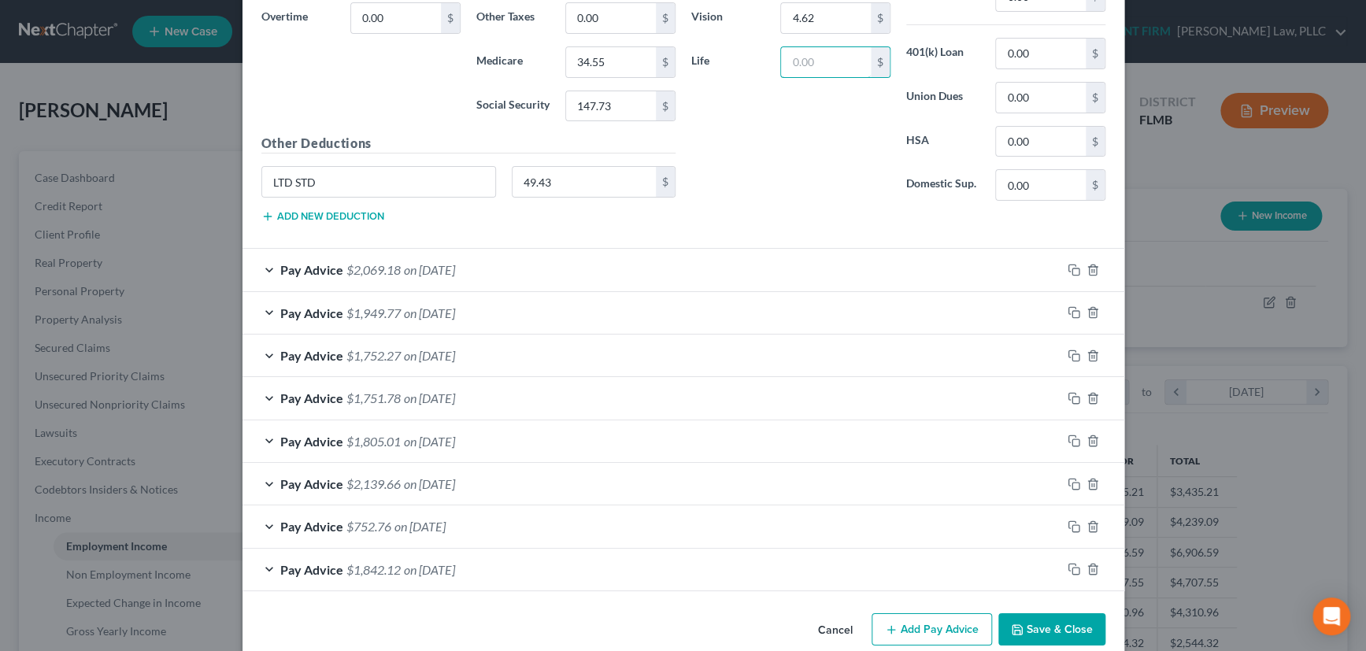
scroll to position [2746, 0]
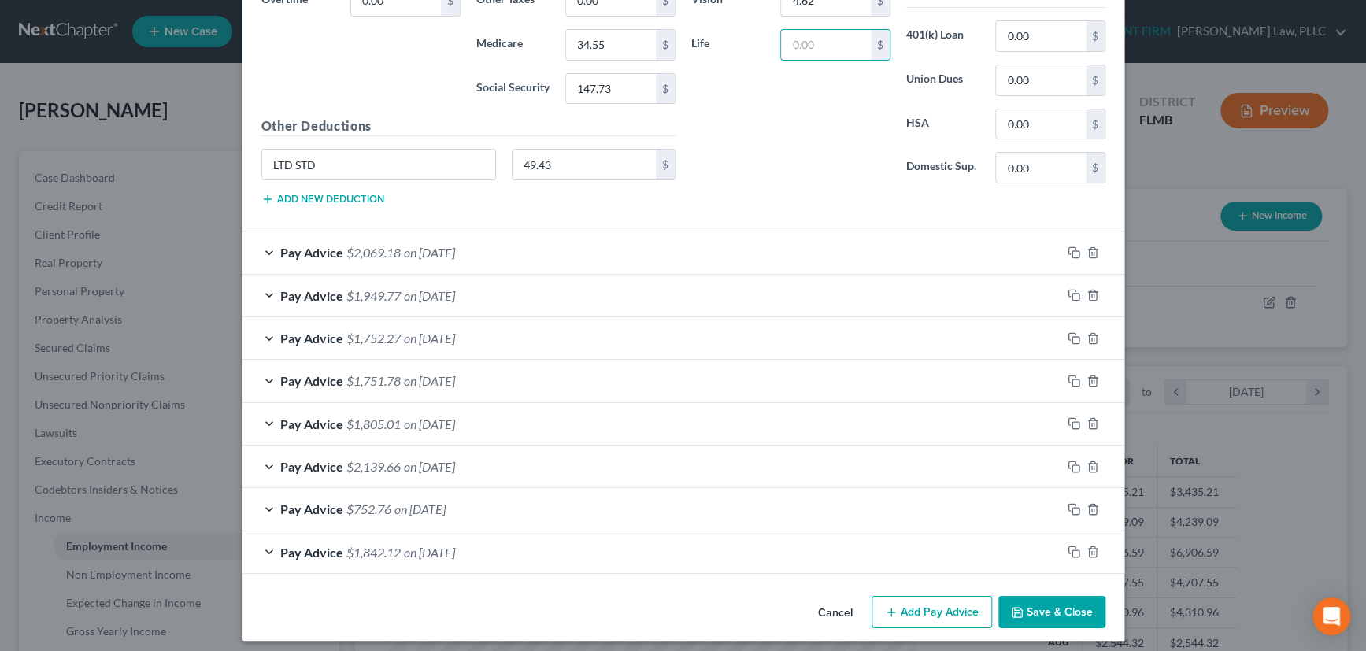
click at [702, 247] on div "Pay Advice $2,069.18 on 05/30/2025" at bounding box center [652, 253] width 819 height 42
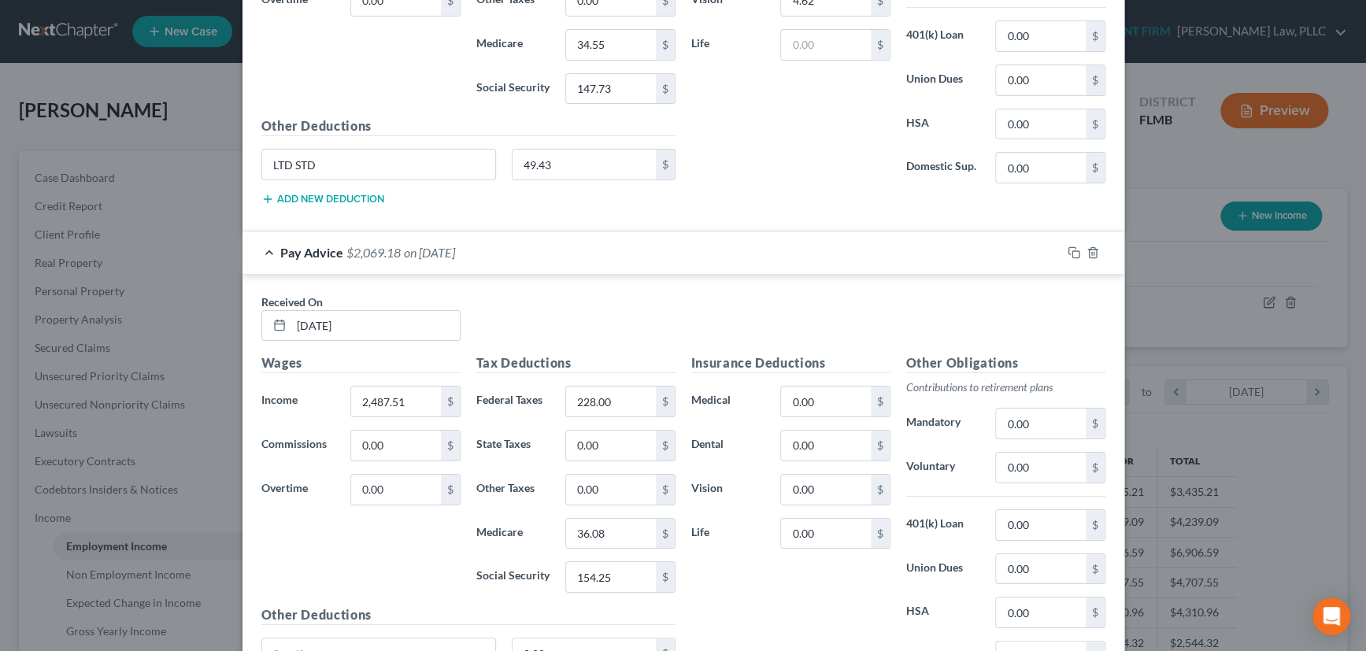
click at [702, 247] on div "Pay Advice $2,069.18 on 05/30/2025" at bounding box center [652, 253] width 819 height 42
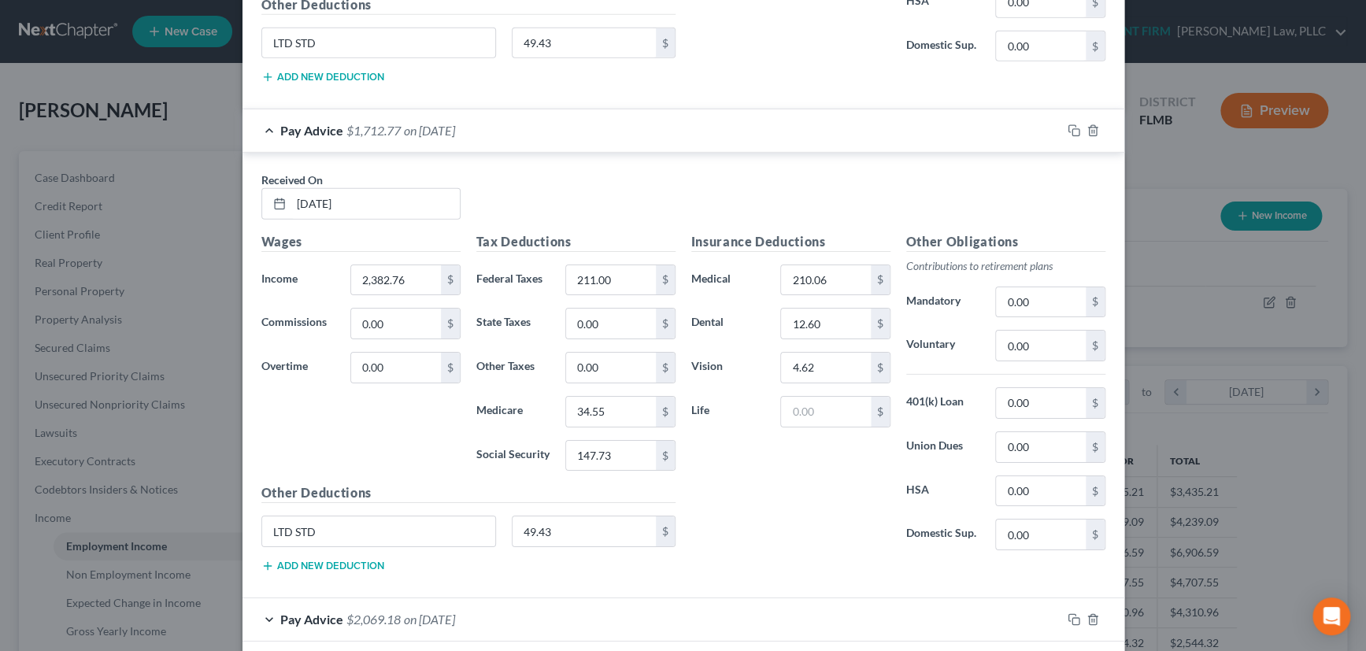
scroll to position [2316, 0]
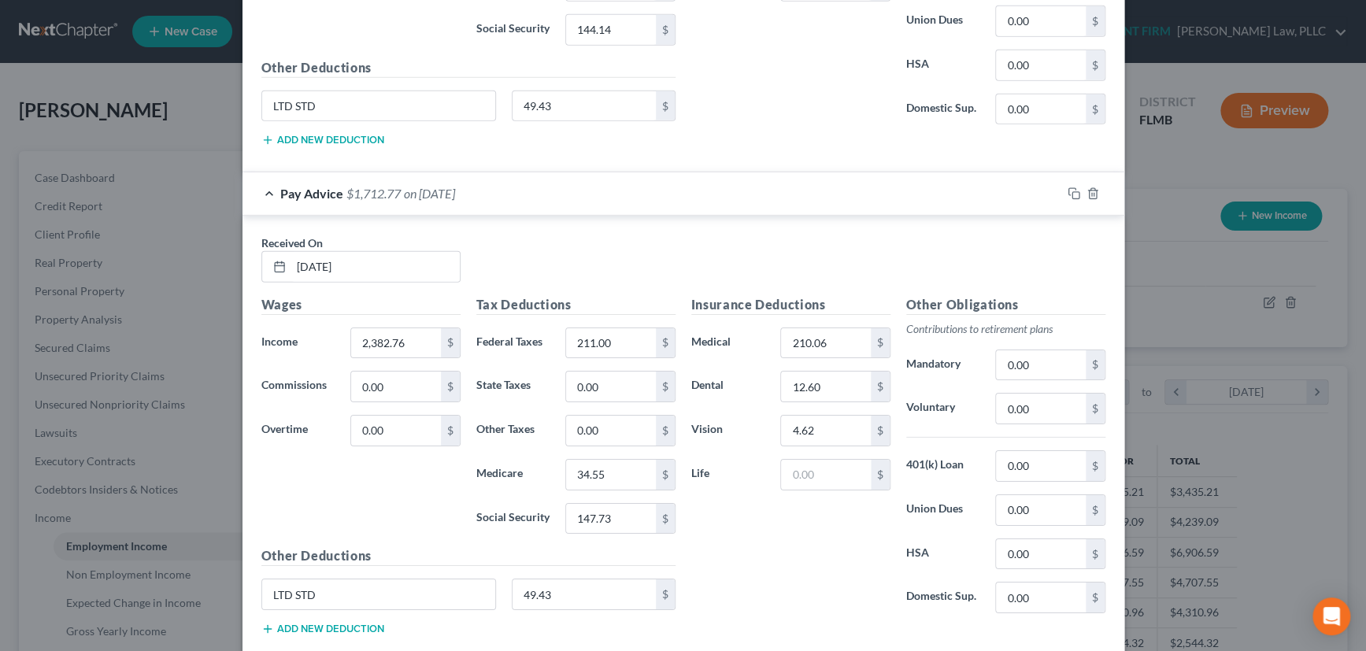
click at [705, 188] on div "Pay Advice $1,712.77 on 06/13/2025" at bounding box center [652, 193] width 819 height 42
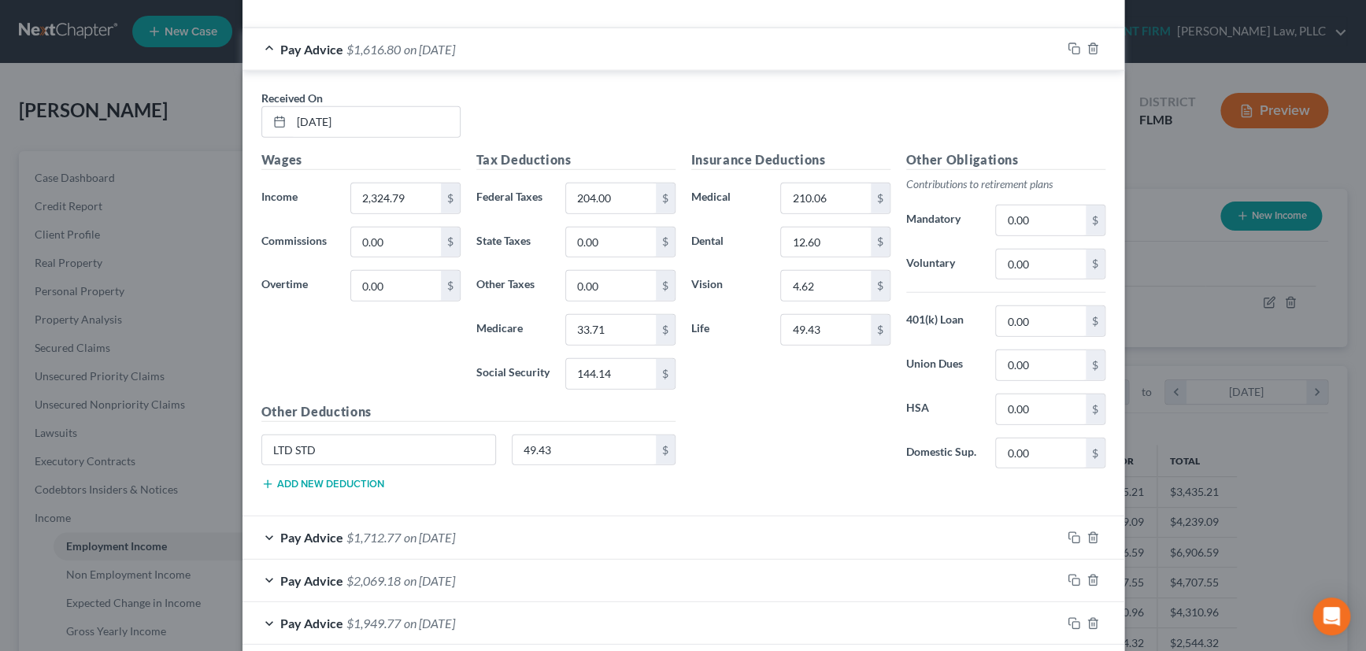
scroll to position [1943, 0]
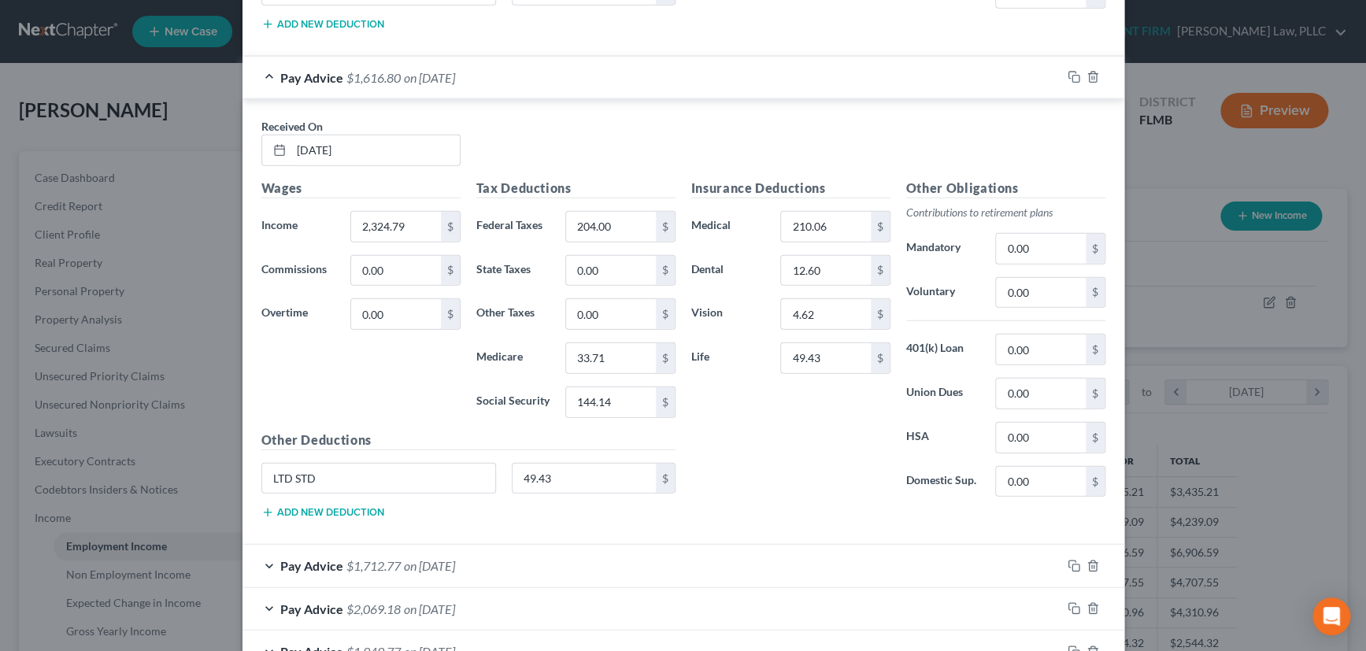
click at [688, 83] on div "Pay Advice $1,616.80 on 06/27/2025" at bounding box center [652, 78] width 819 height 42
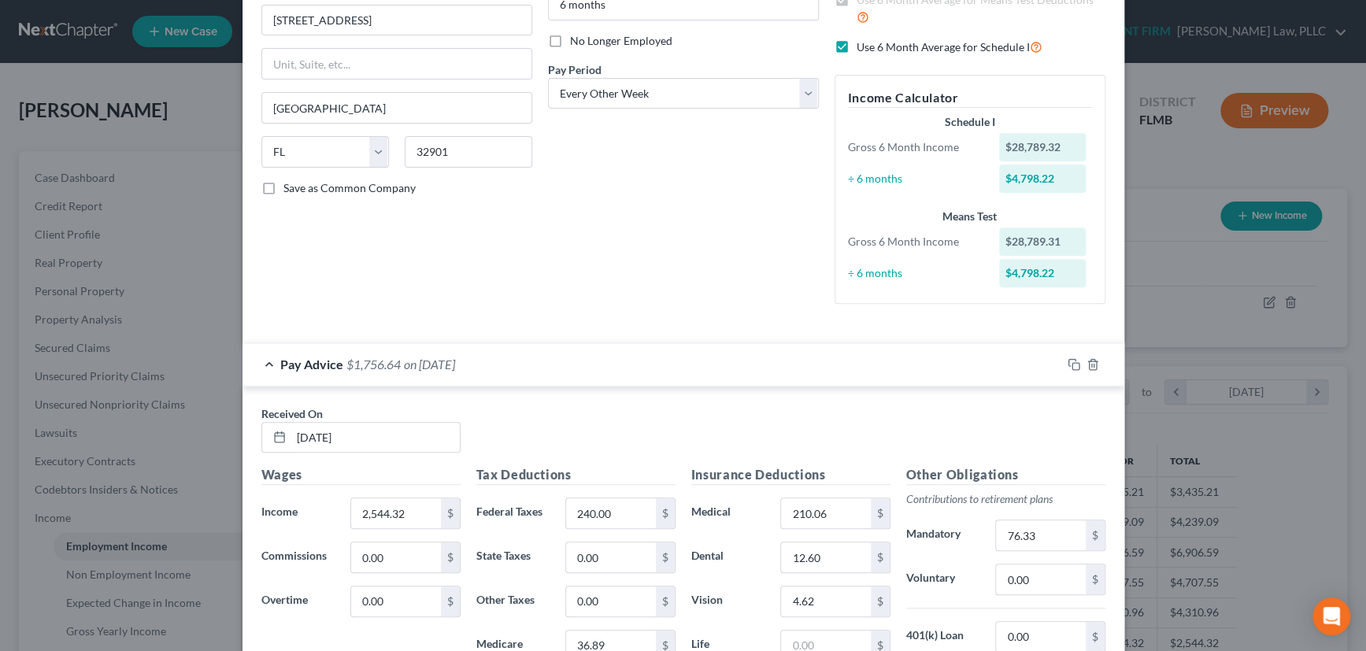
scroll to position [214, 0]
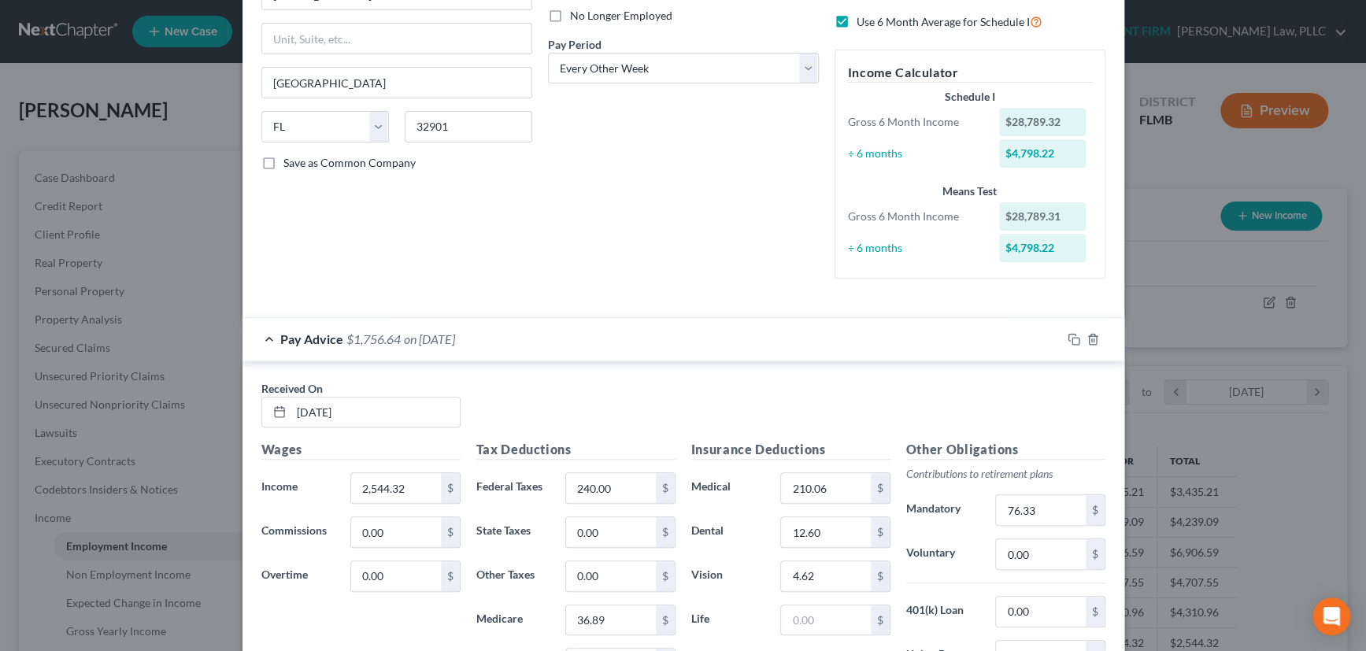
click at [702, 336] on div "Pay Advice $1,756.64 on 08/08/2025" at bounding box center [652, 339] width 819 height 42
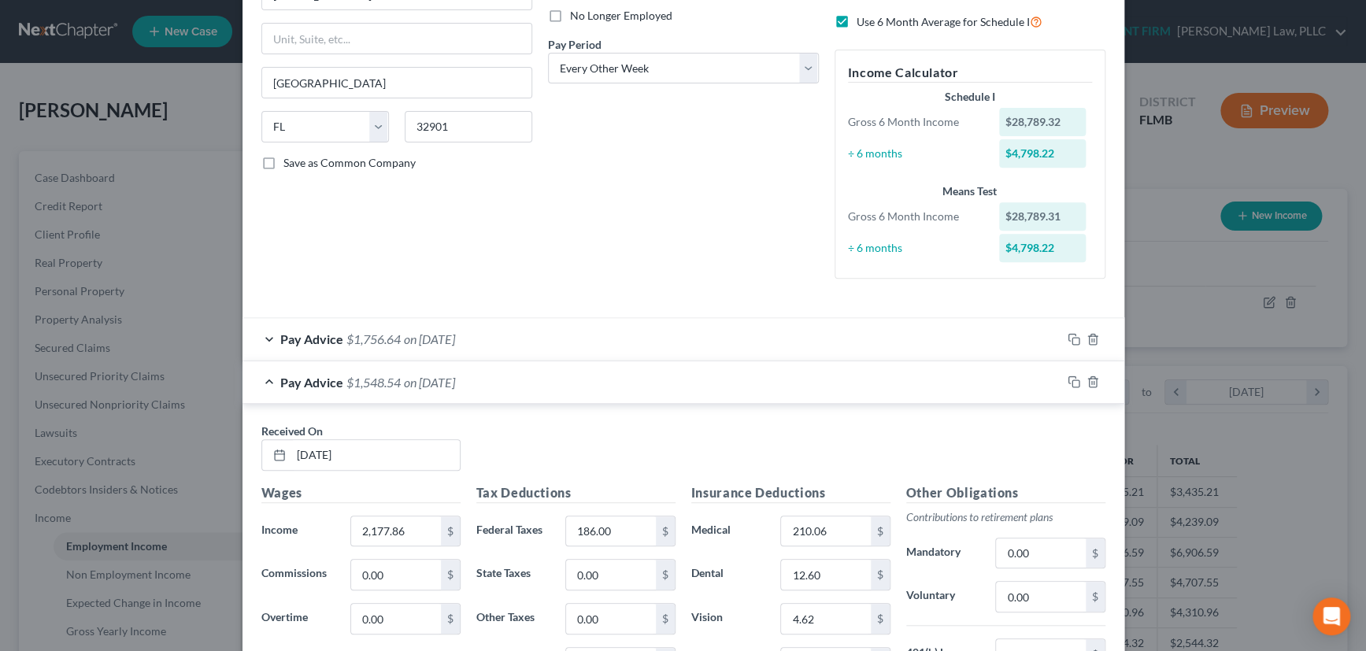
click at [704, 378] on div "Pay Advice $1,548.54 on 07/25/2025" at bounding box center [652, 383] width 819 height 42
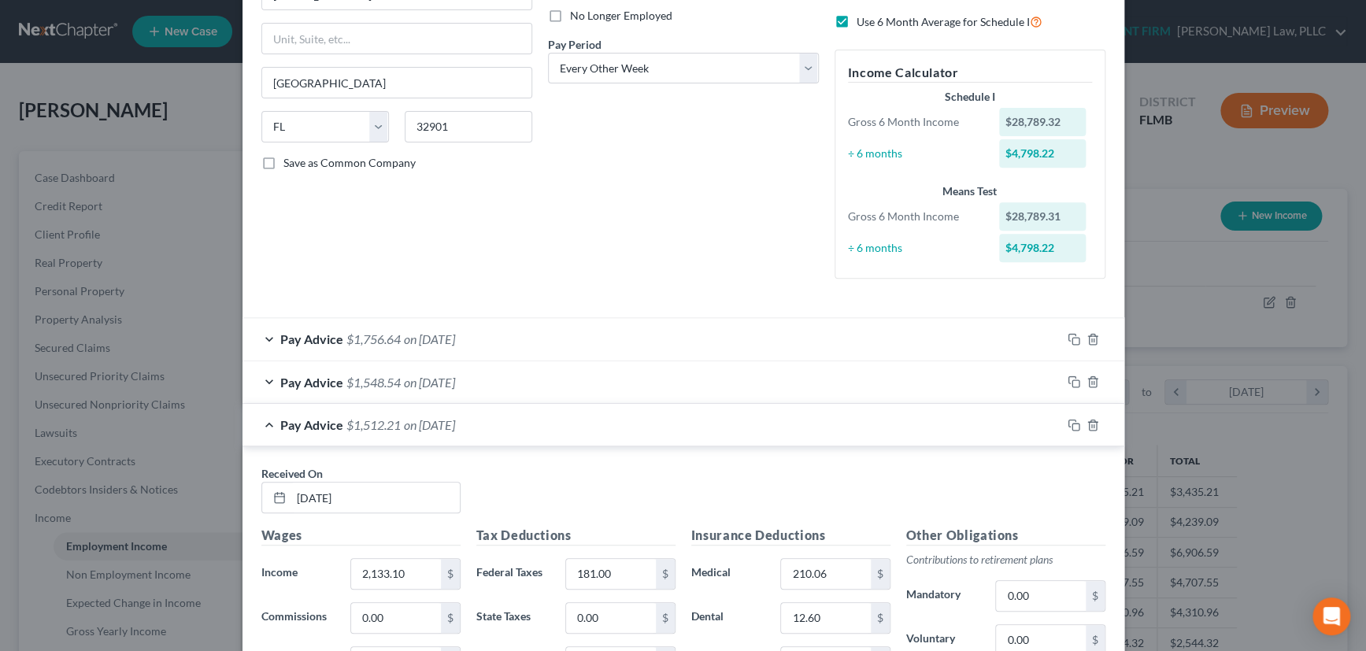
click at [721, 423] on div "Pay Advice $1,512.21 on 07/11/2025" at bounding box center [652, 425] width 819 height 42
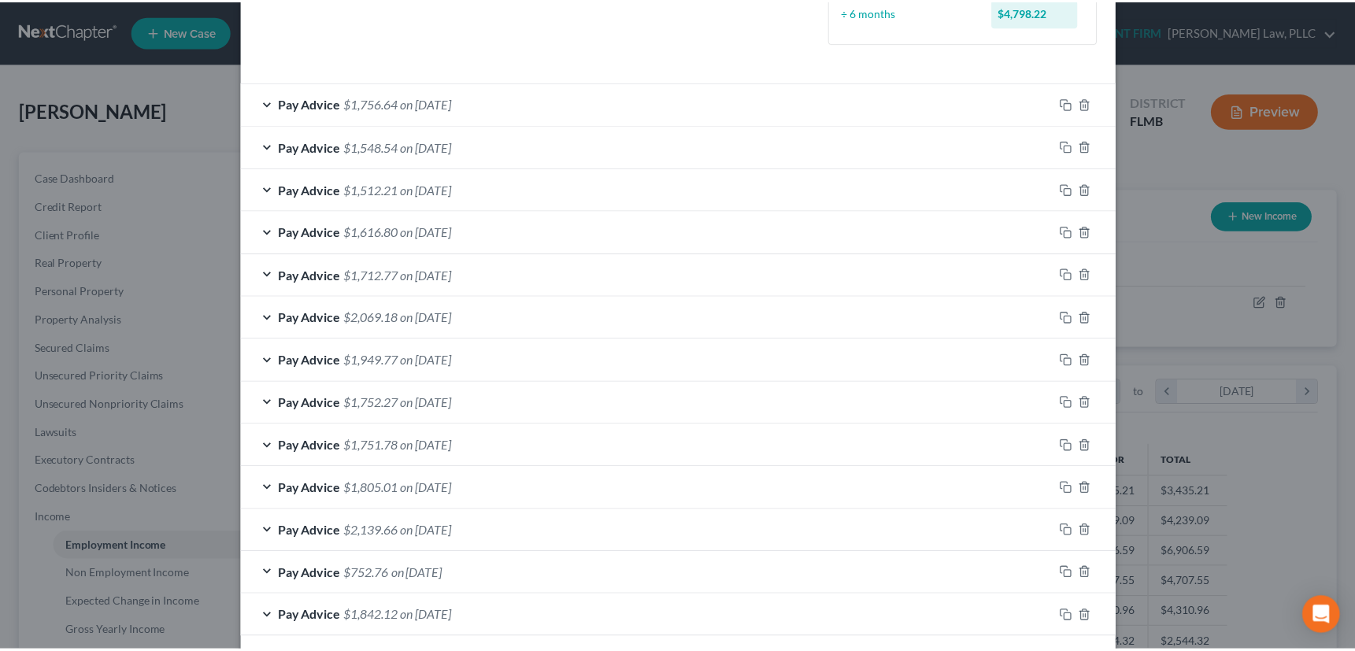
scroll to position [521, 0]
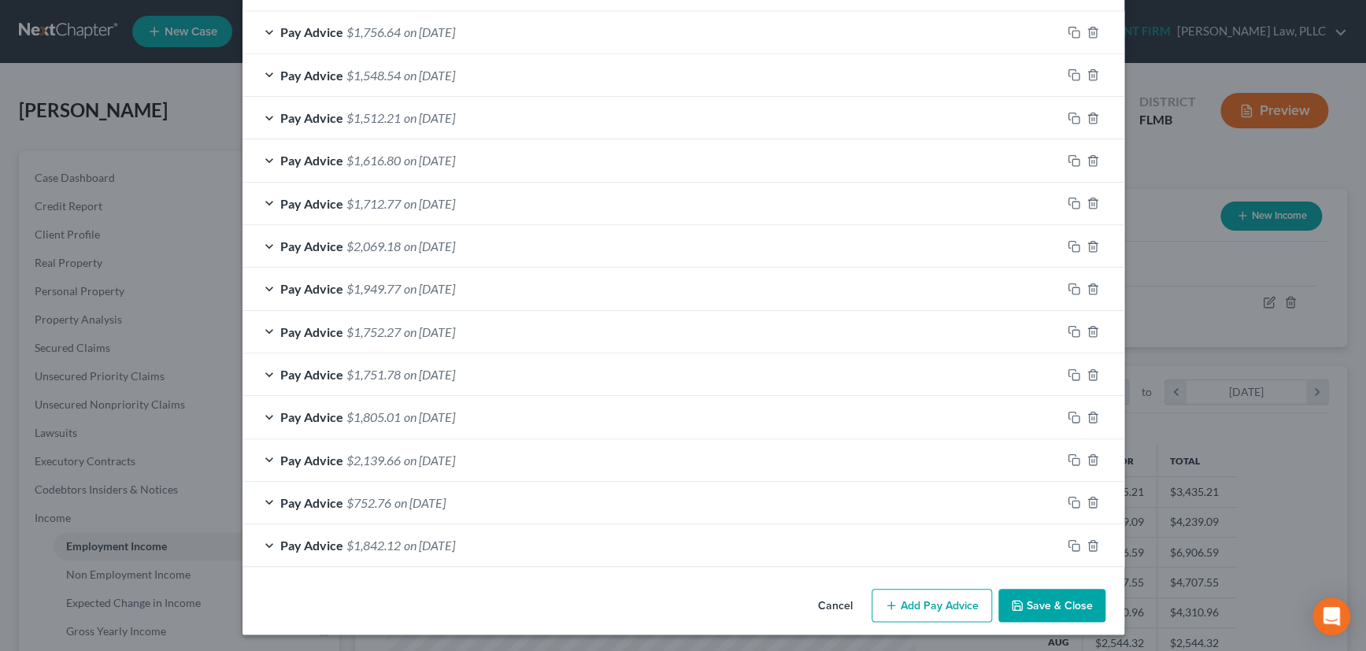
click at [1054, 602] on button "Save & Close" at bounding box center [1052, 605] width 107 height 33
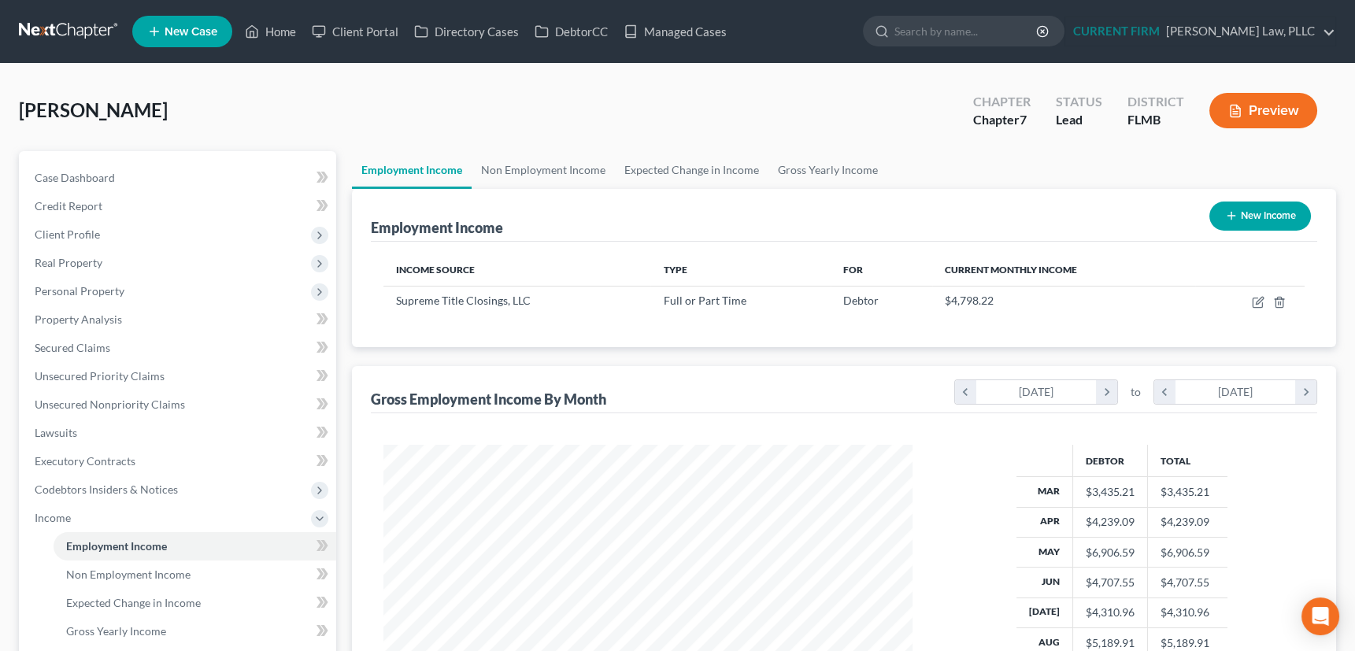
scroll to position [787308, 787034]
click at [840, 171] on link "Gross Yearly Income" at bounding box center [828, 170] width 119 height 38
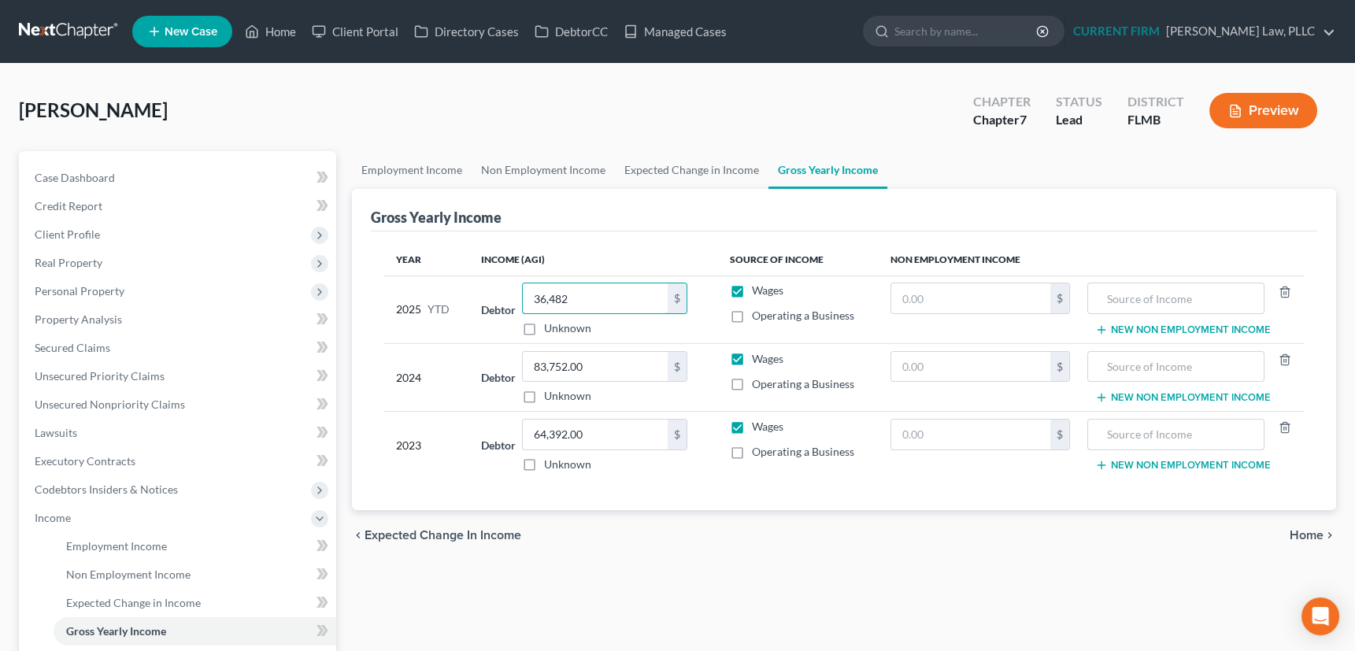
type input "36,482"
click at [54, 511] on span "Income" at bounding box center [53, 517] width 36 height 13
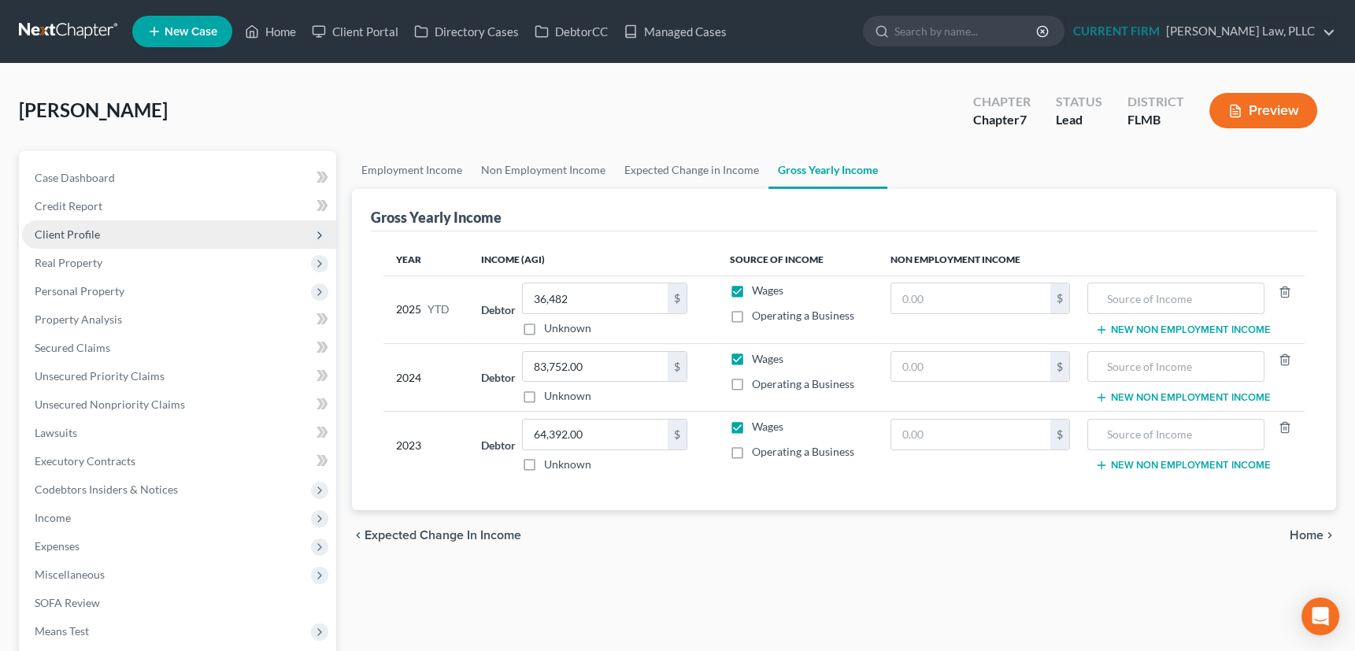
click at [79, 229] on span "Client Profile" at bounding box center [67, 234] width 65 height 13
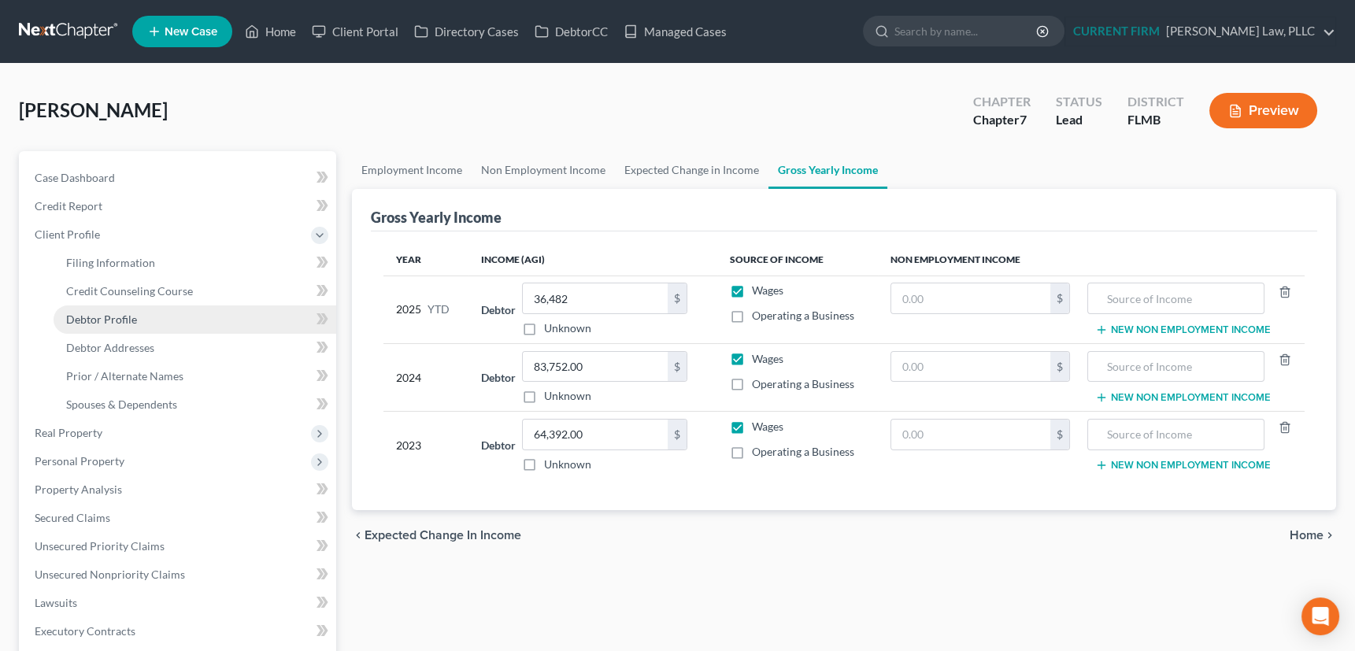
click at [94, 319] on span "Debtor Profile" at bounding box center [101, 319] width 71 height 13
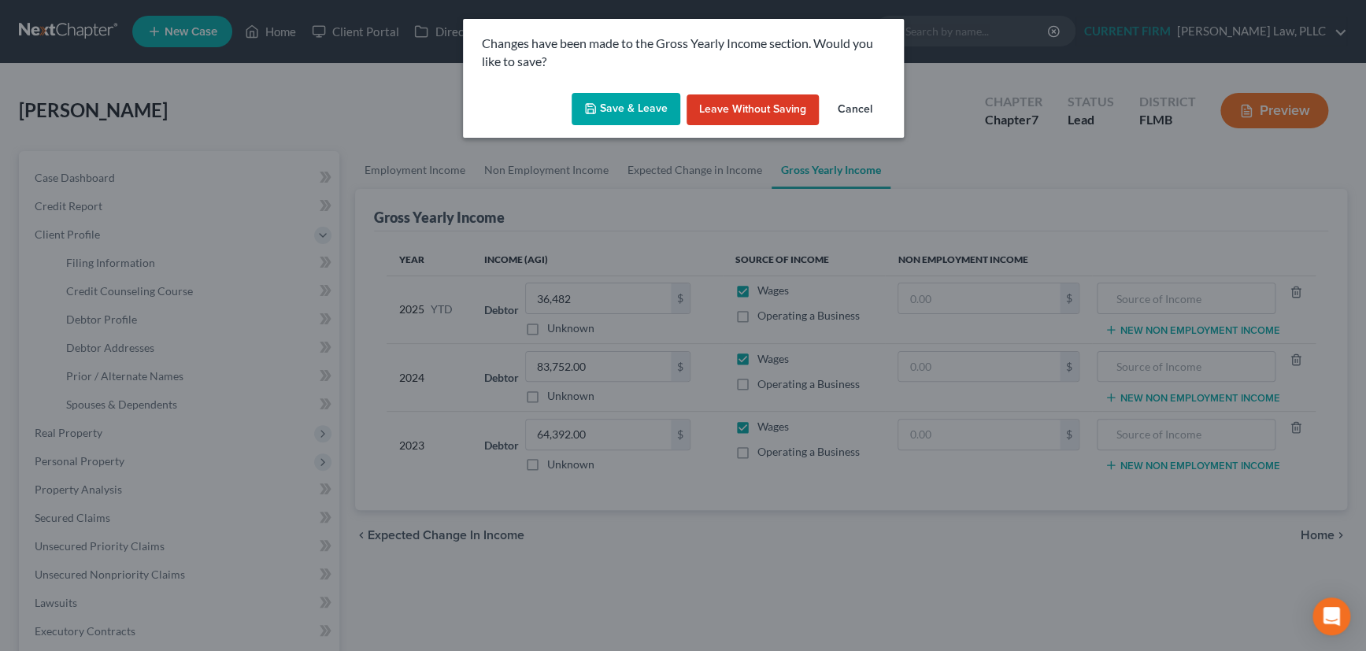
click at [638, 109] on button "Save & Leave" at bounding box center [626, 109] width 109 height 33
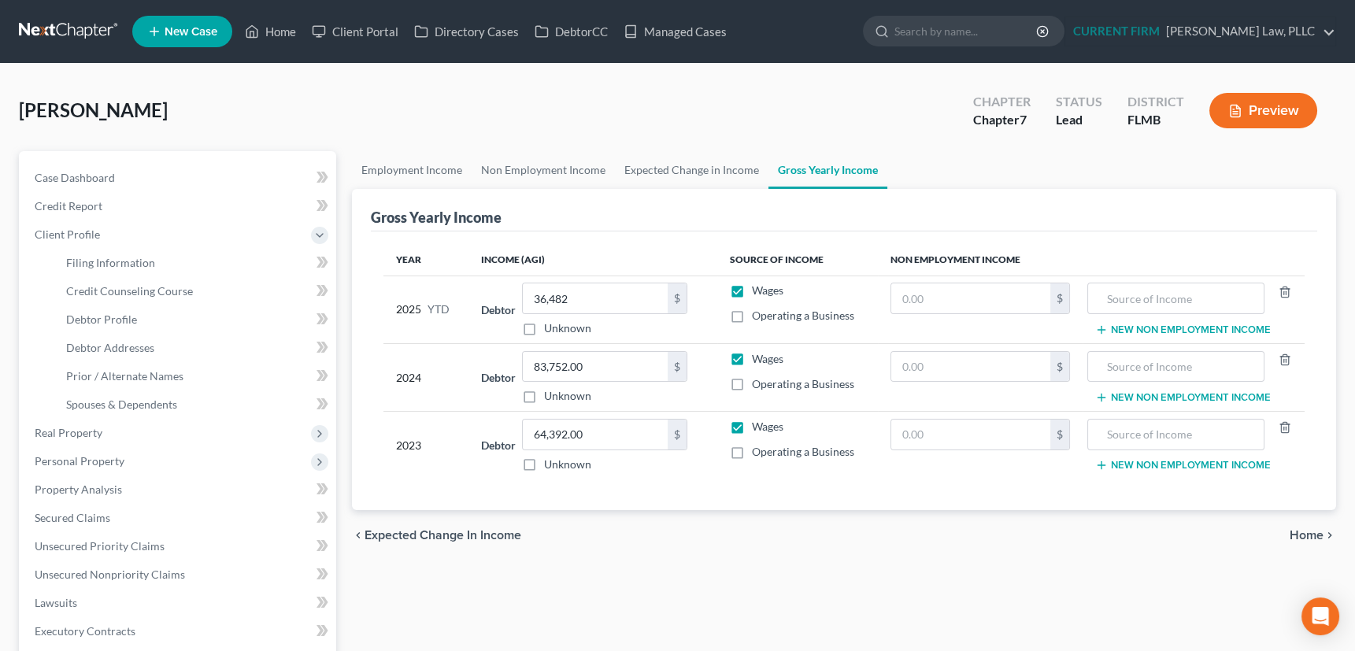
select select "1"
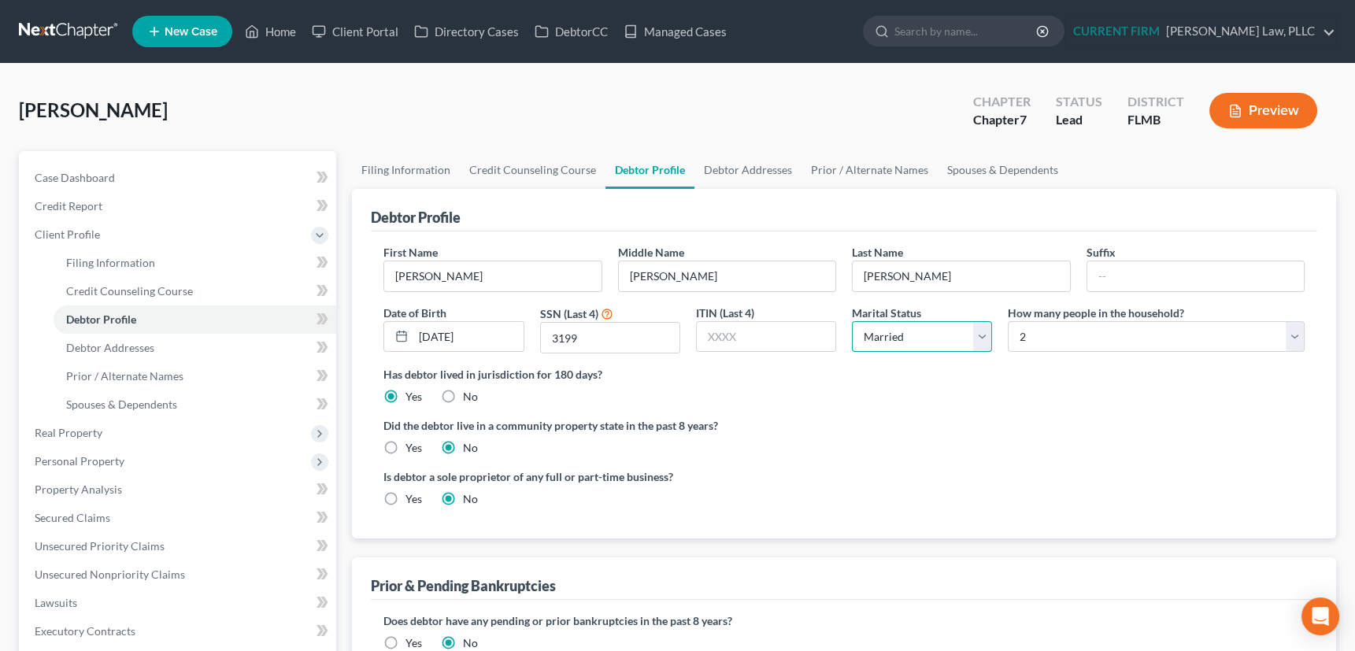
click at [981, 331] on select "Select Single Married Separated Divorced Widowed" at bounding box center [922, 337] width 140 height 32
select select "2"
click at [852, 321] on select "Select Single Married Separated Divorced Widowed" at bounding box center [922, 337] width 140 height 32
click at [1086, 333] on select "Select 1 2 3 4 5 6 7 8 9 10 11 12 13 14 15 16 17 18 19 20" at bounding box center [1156, 337] width 297 height 32
click at [1008, 321] on select "Select 1 2 3 4 5 6 7 8 9 10 11 12 13 14 15 16 17 18 19 20" at bounding box center [1156, 337] width 297 height 32
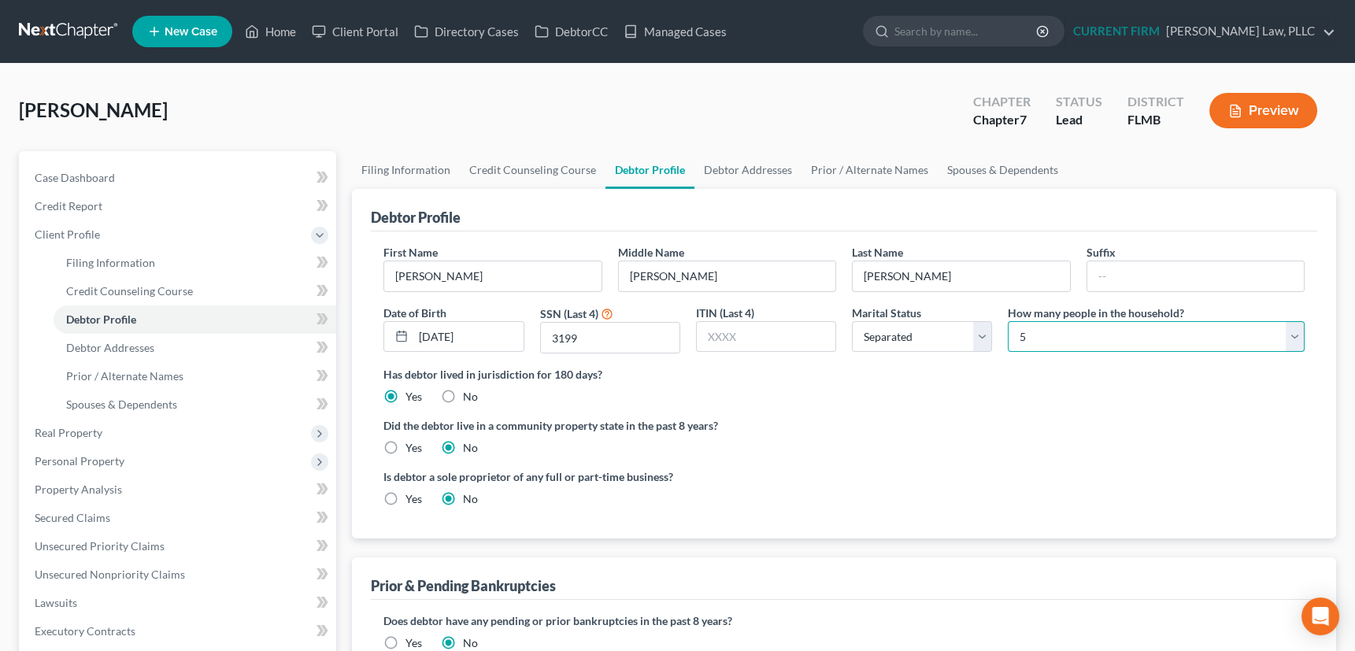
click at [1086, 338] on select "Select 1 2 3 4 5 6 7 8 9 10 11 12 13 14 15 16 17 18 19 20" at bounding box center [1156, 337] width 297 height 32
select select "1"
click at [1008, 321] on select "Select 1 2 3 4 5 6 7 8 9 10 11 12 13 14 15 16 17 18 19 20" at bounding box center [1156, 337] width 297 height 32
click at [86, 233] on span "Client Profile" at bounding box center [67, 234] width 65 height 13
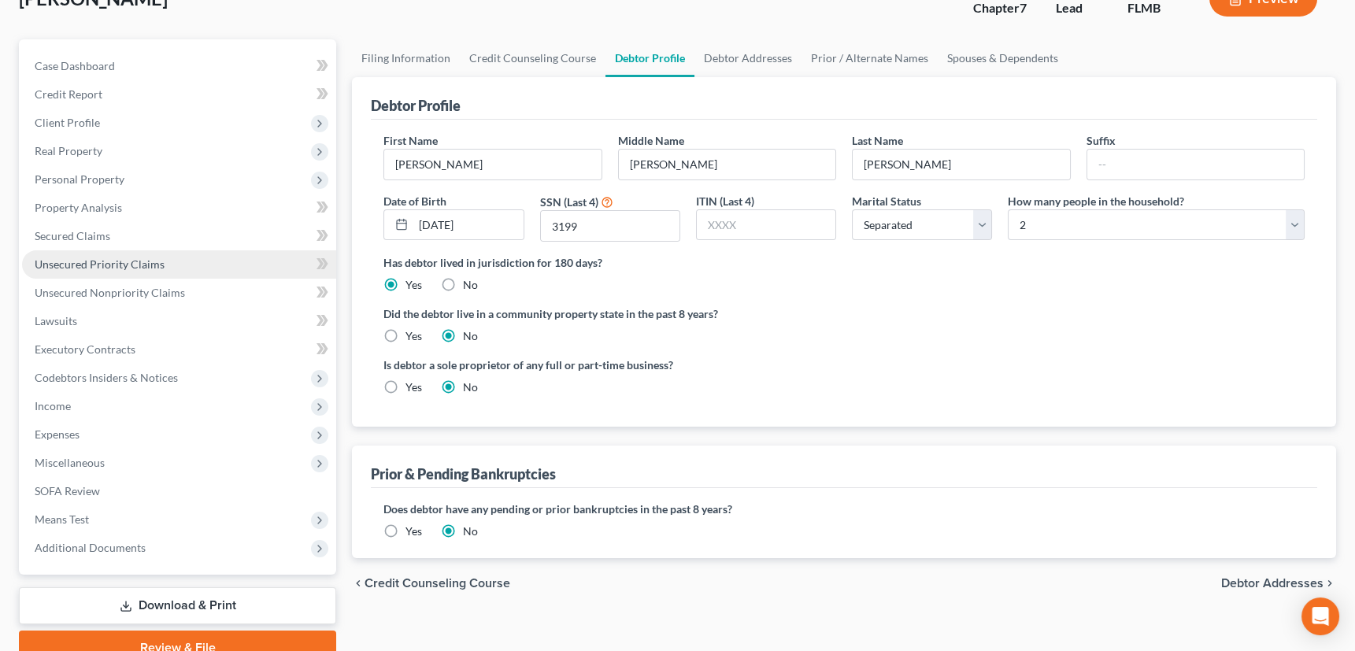
scroll to position [143, 0]
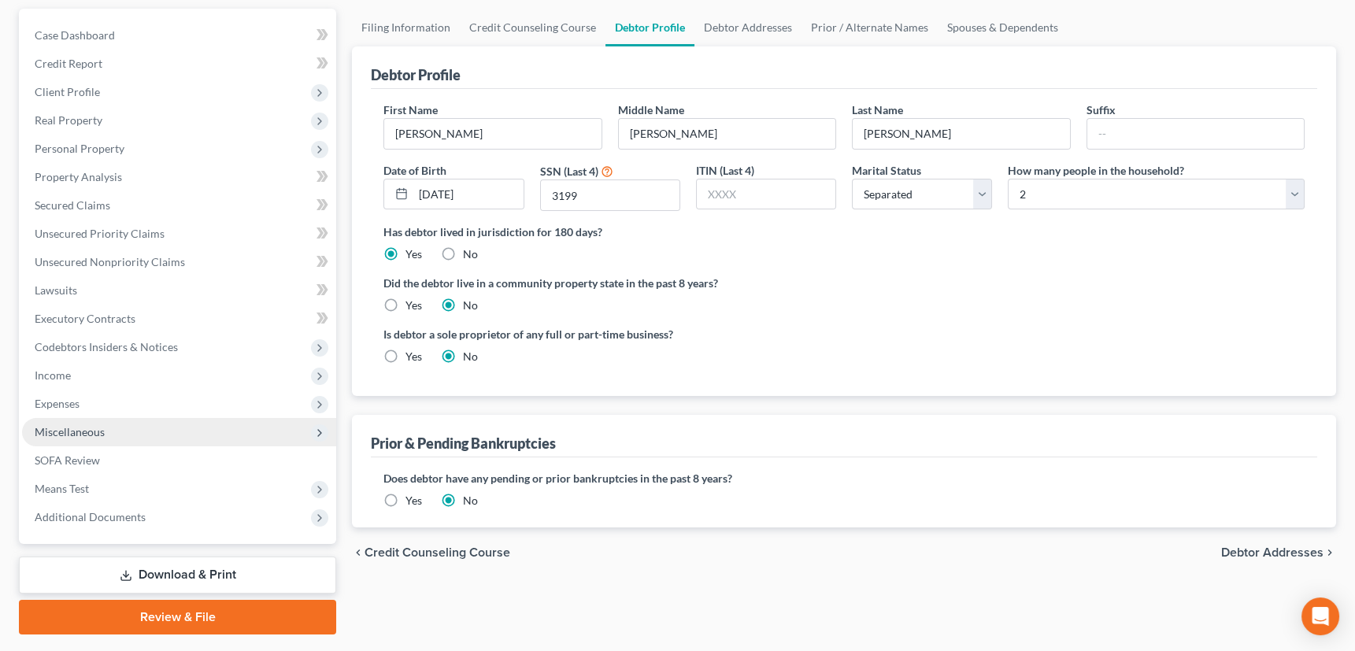
click at [83, 427] on span "Miscellaneous" at bounding box center [70, 431] width 70 height 13
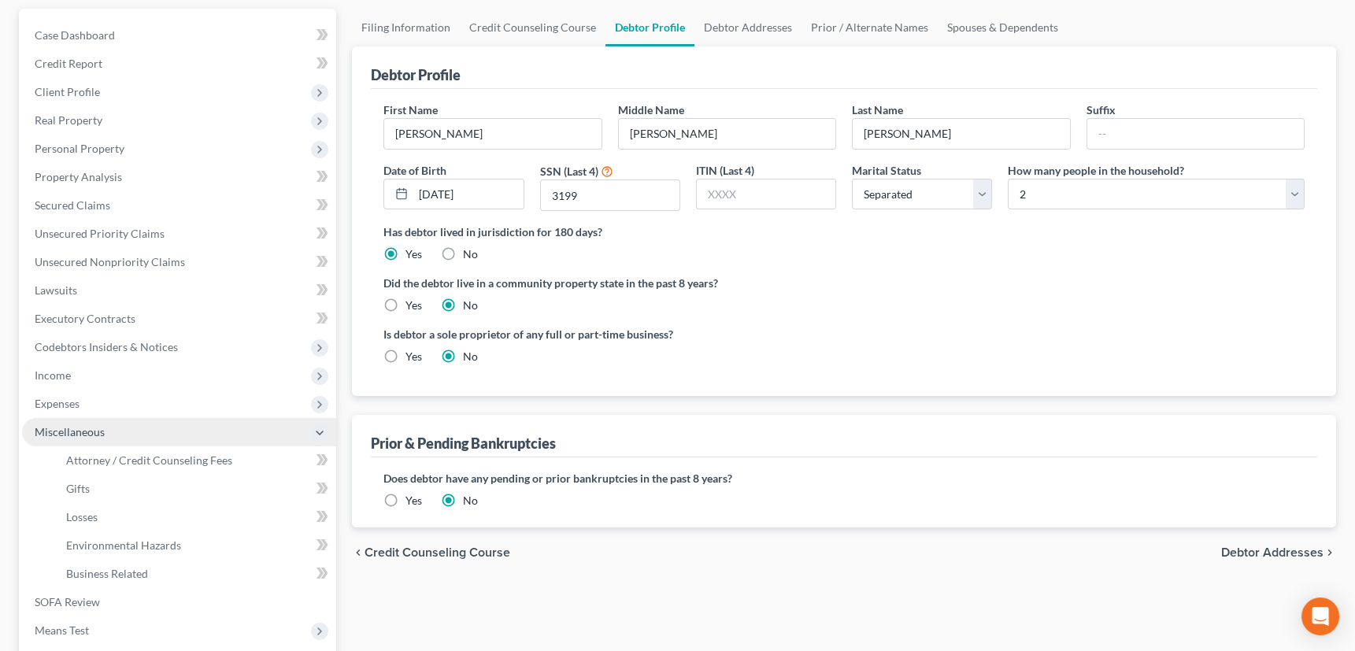
click at [83, 427] on span "Miscellaneous" at bounding box center [70, 431] width 70 height 13
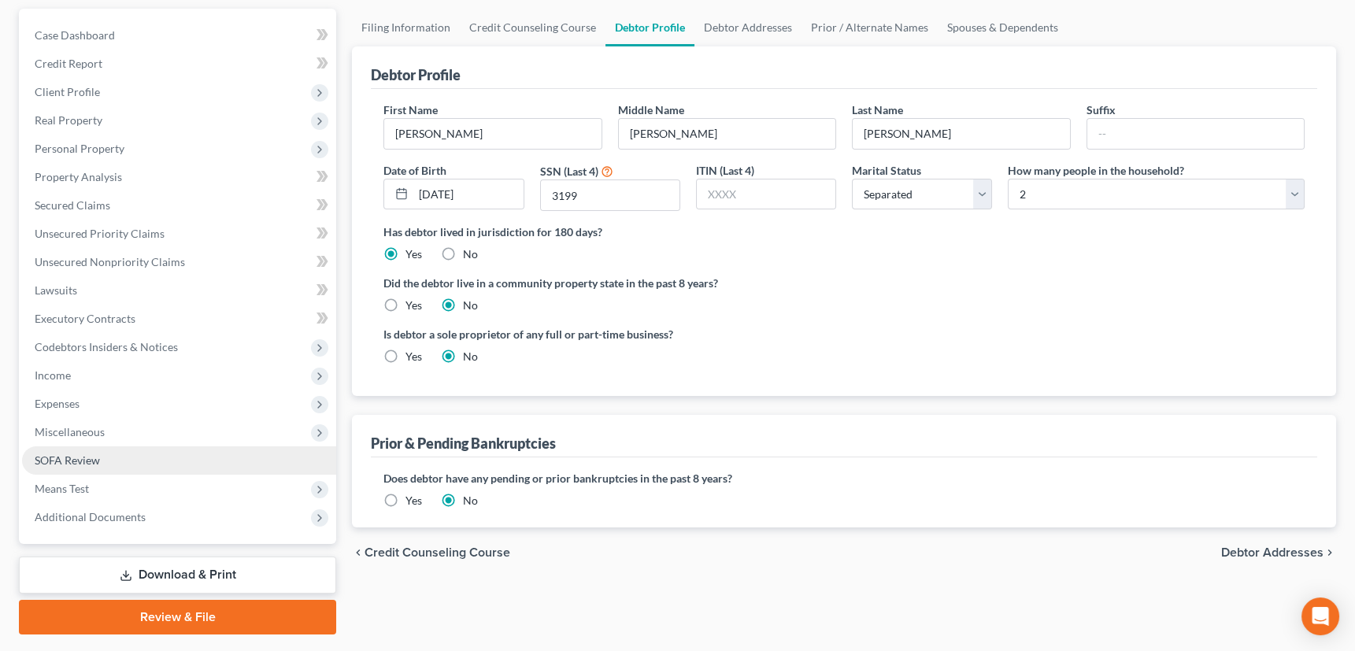
click at [81, 465] on span "SOFA Review" at bounding box center [67, 460] width 65 height 13
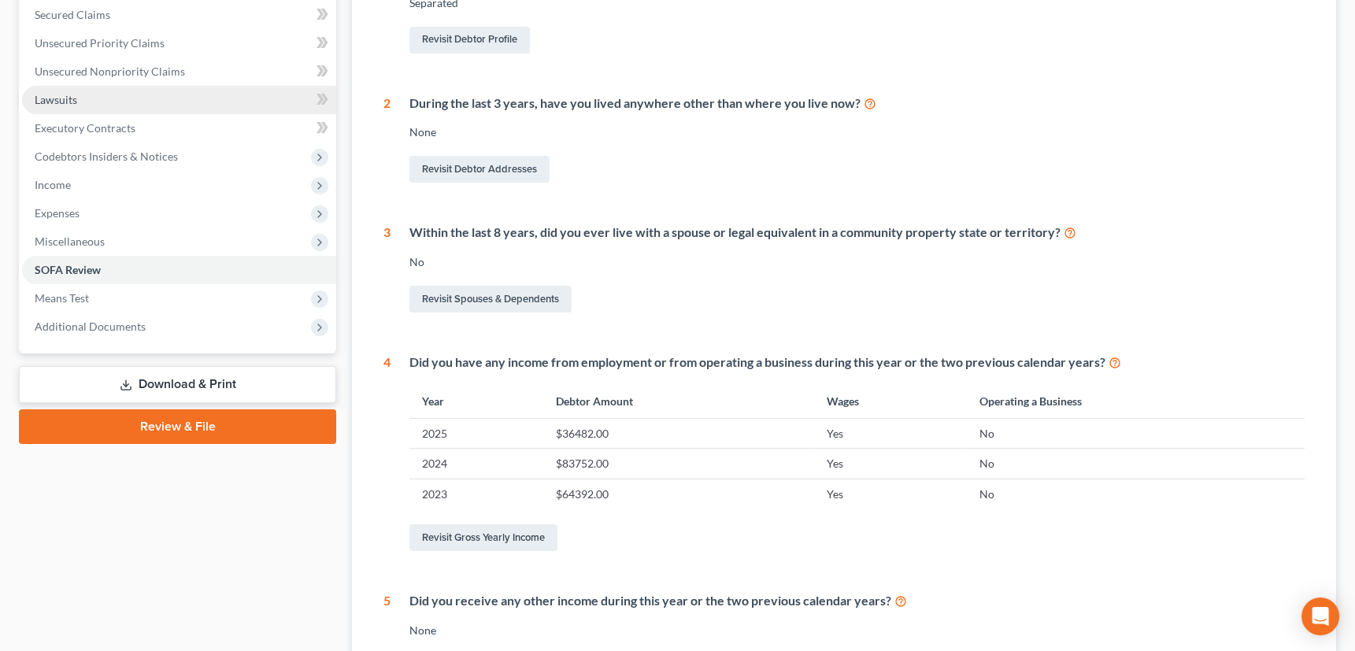
scroll to position [358, 0]
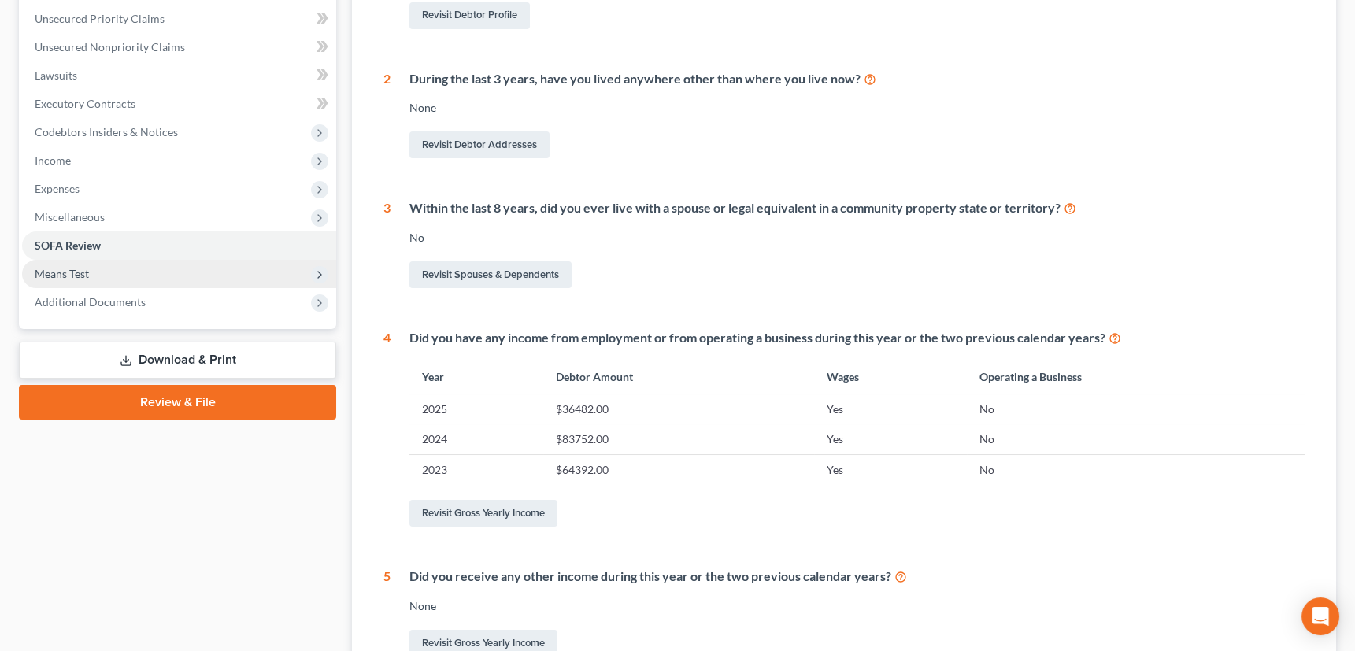
click at [59, 273] on span "Means Test" at bounding box center [62, 273] width 54 height 13
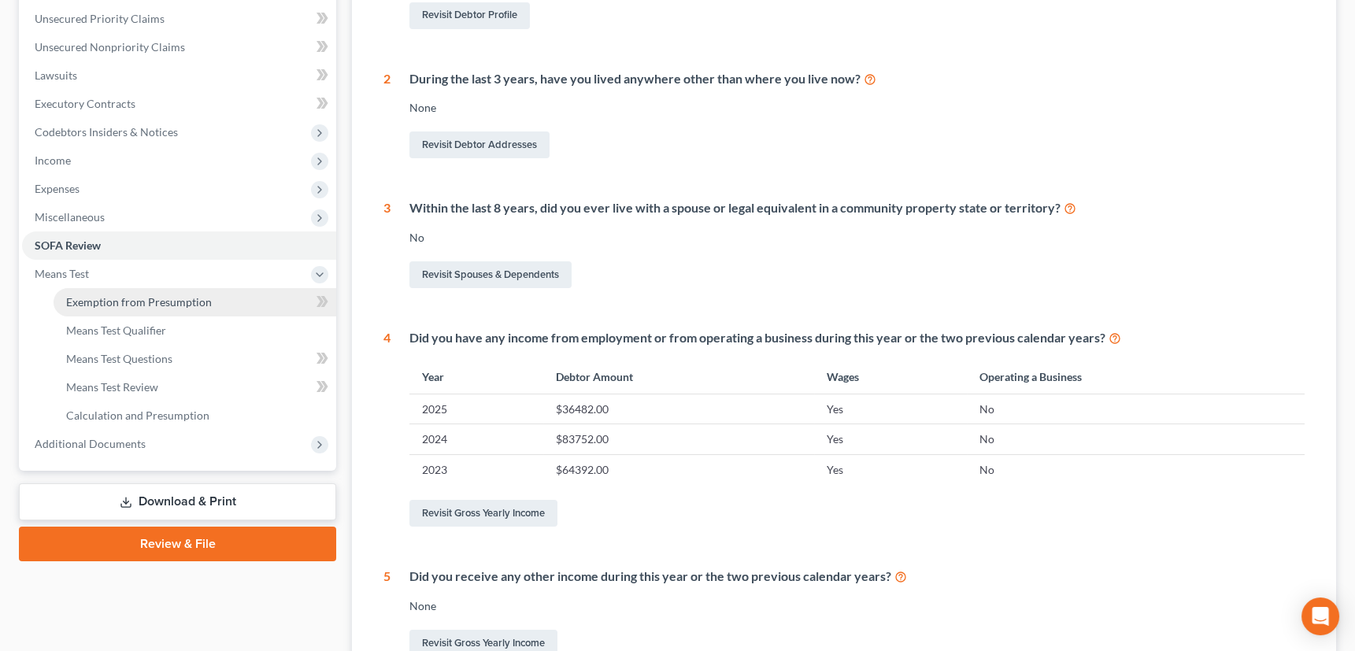
click at [155, 298] on span "Exemption from Presumption" at bounding box center [139, 301] width 146 height 13
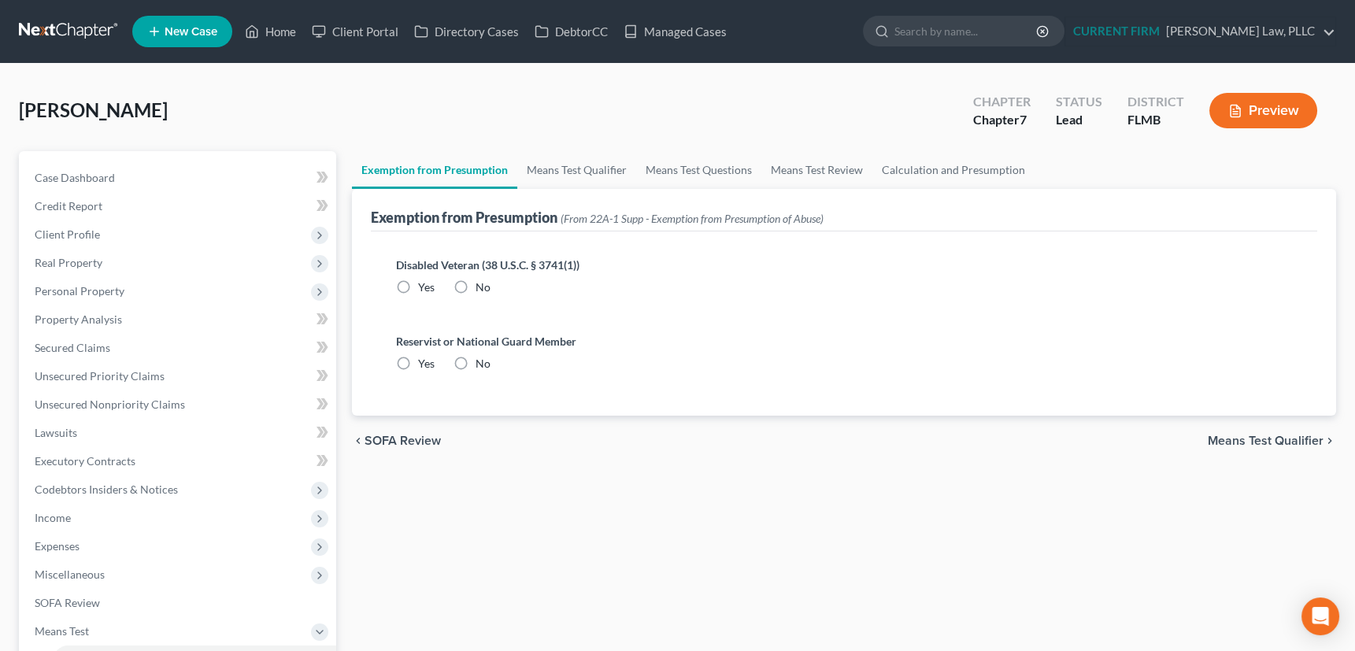
click at [476, 280] on label "No" at bounding box center [483, 288] width 15 height 16
click at [482, 280] on input "No" at bounding box center [487, 285] width 10 height 10
radio input "true"
click at [476, 356] on label "No" at bounding box center [483, 364] width 15 height 16
click at [482, 356] on input "No" at bounding box center [487, 361] width 10 height 10
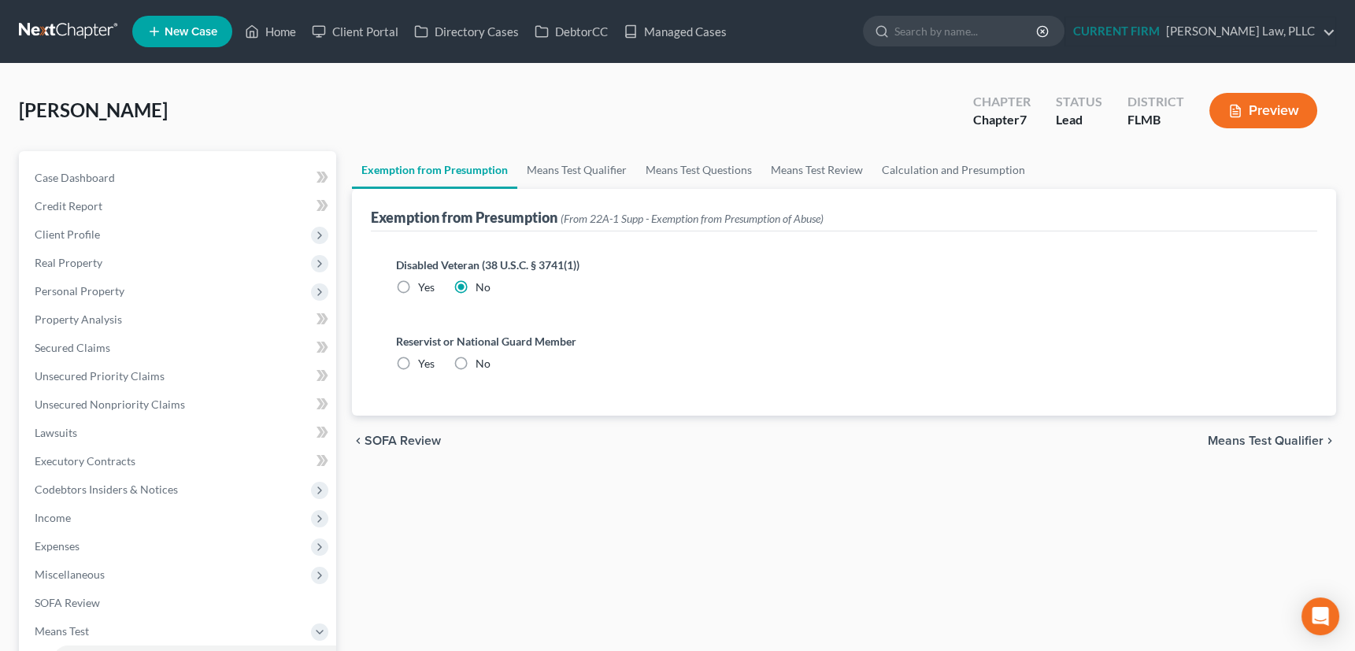
radio input "true"
click at [584, 168] on link "Means Test Qualifier" at bounding box center [576, 170] width 119 height 38
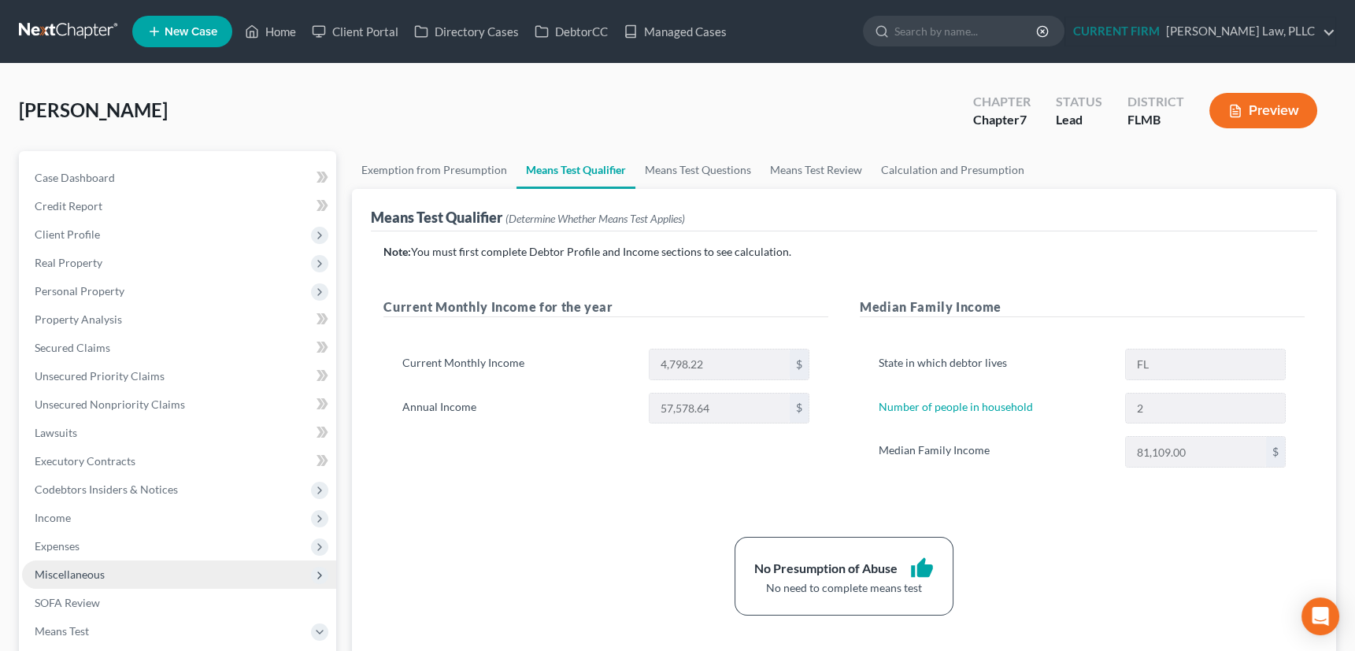
click at [78, 575] on span "Miscellaneous" at bounding box center [70, 574] width 70 height 13
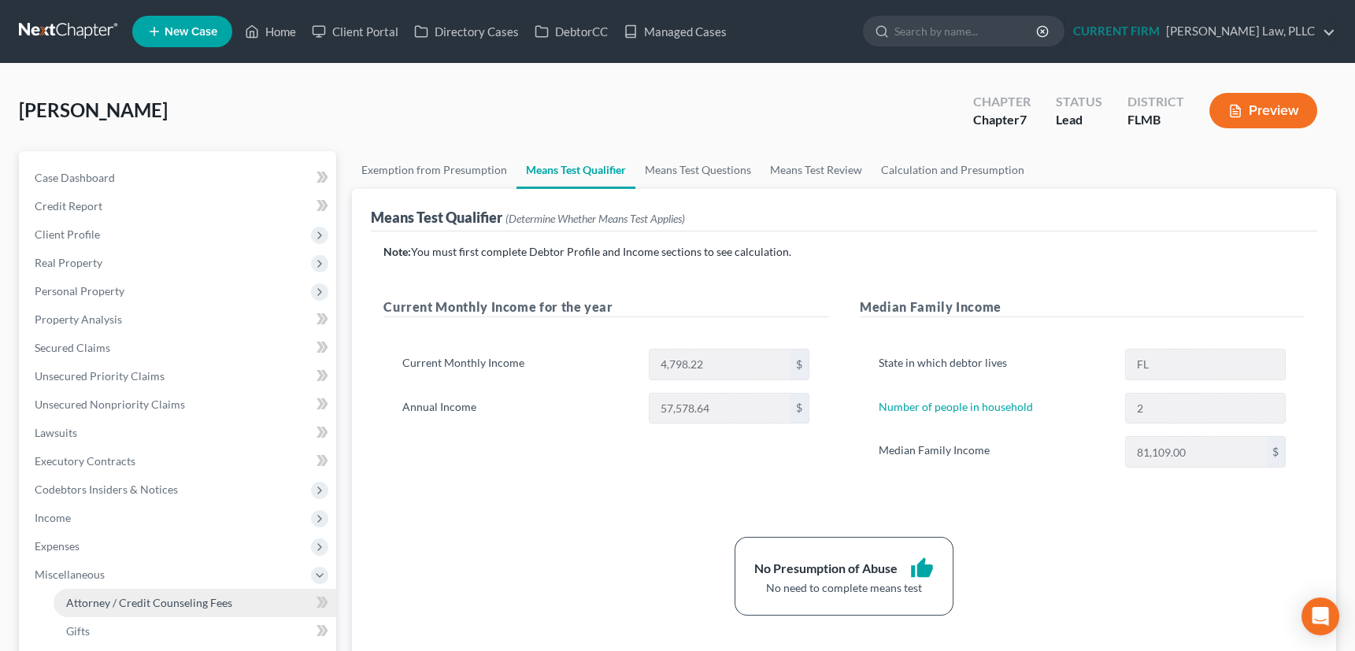
click at [111, 601] on span "Attorney / Credit Counseling Fees" at bounding box center [149, 602] width 166 height 13
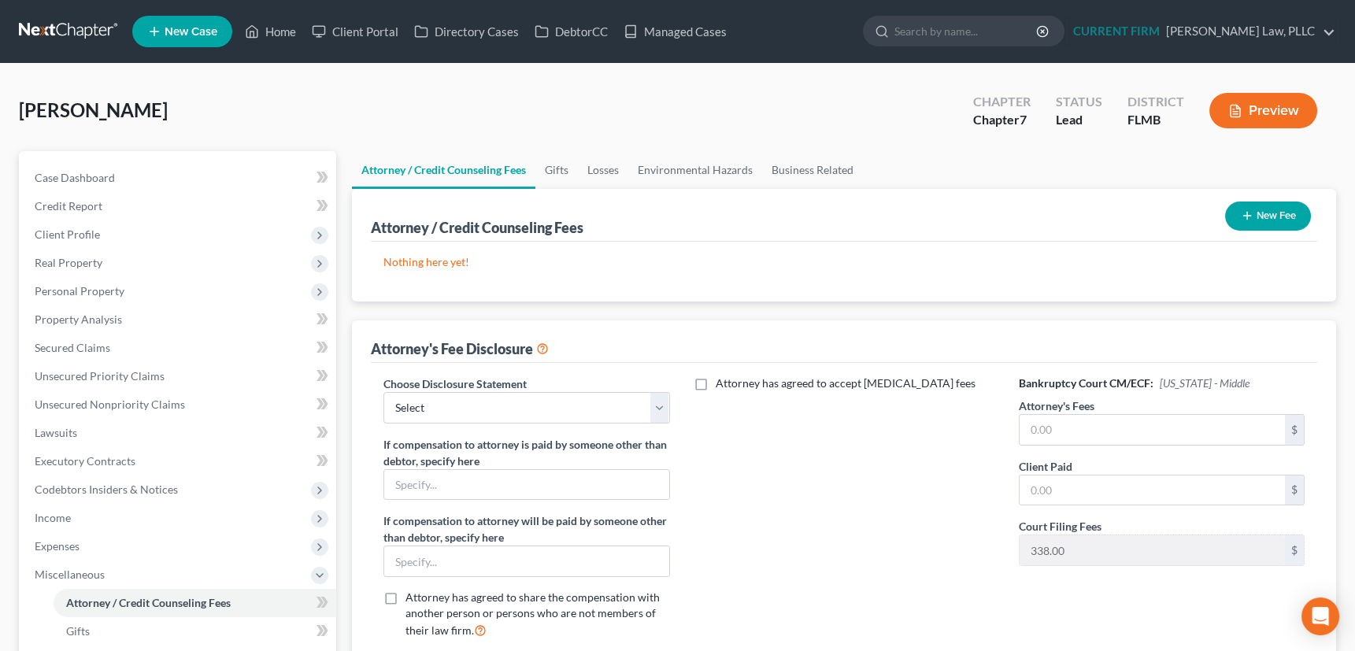
click at [1248, 215] on line "button" at bounding box center [1248, 216] width 0 height 7
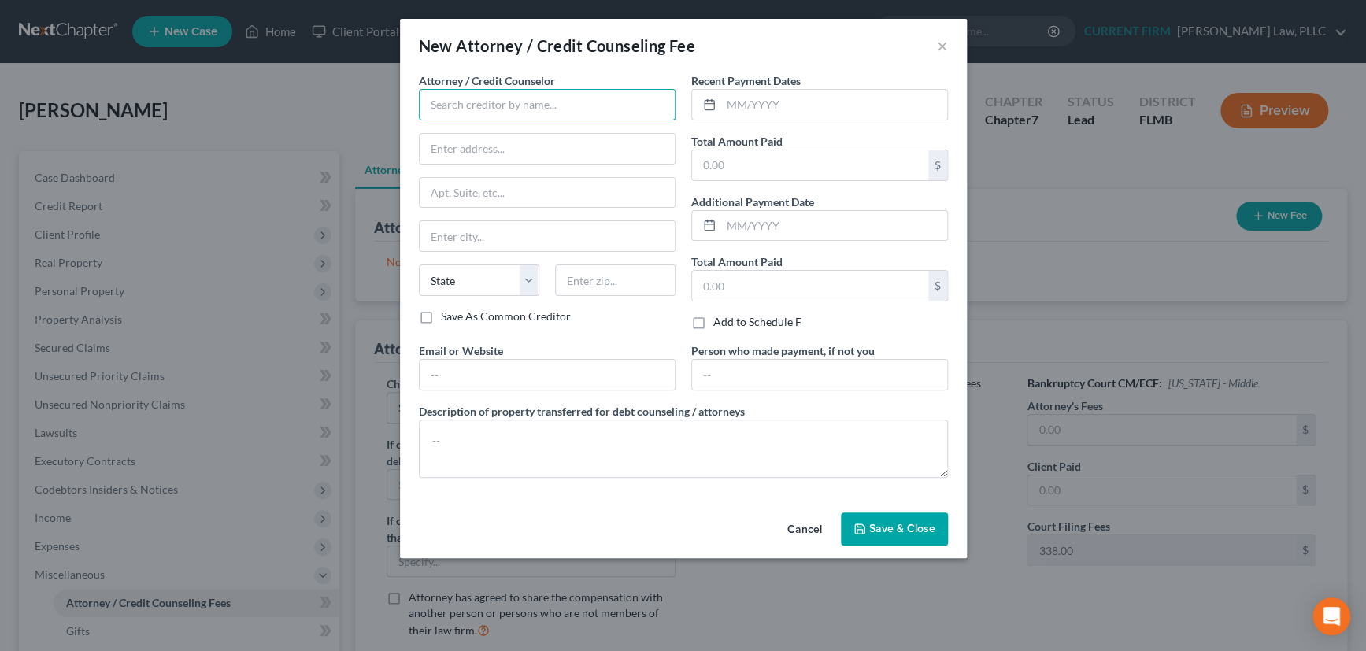
click at [498, 102] on input "text" at bounding box center [547, 105] width 257 height 32
type input "a"
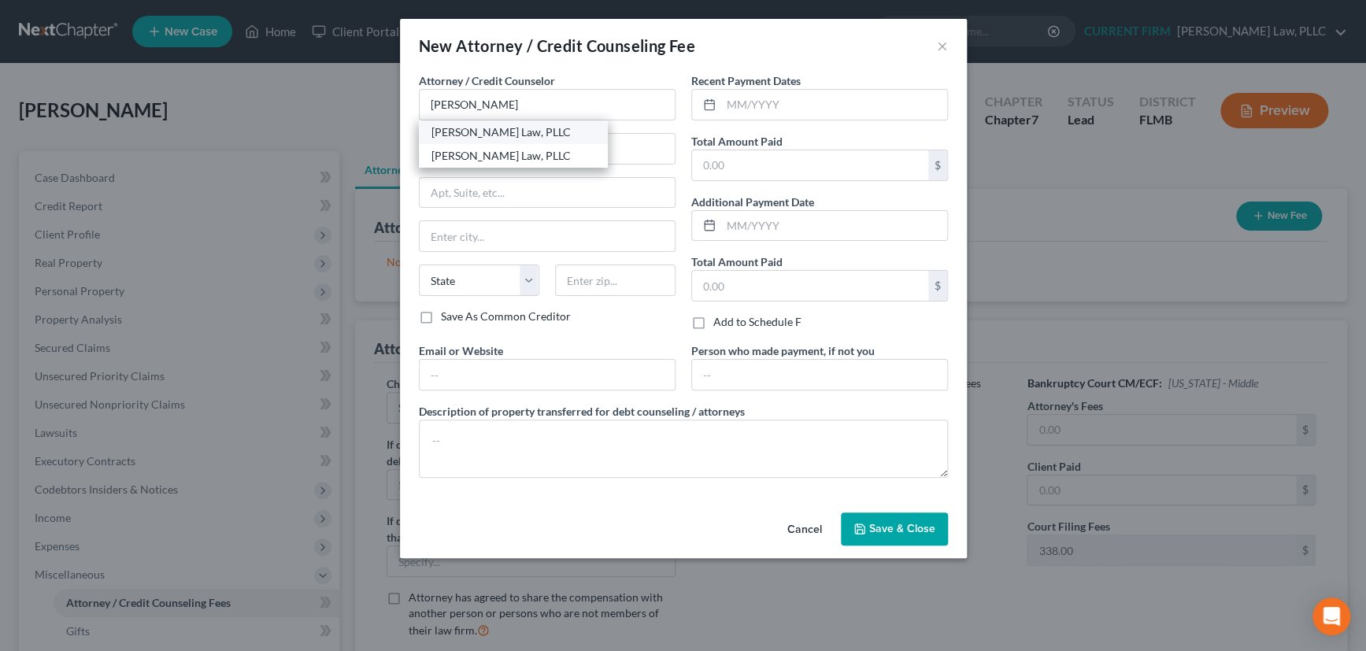
click at [492, 134] on div "[PERSON_NAME] Law, PLLC" at bounding box center [514, 132] width 164 height 16
type input "[PERSON_NAME] Law, PLLC"
type input "1360 Lake Washington Rd., Ste. 8"
type input "Melbourne"
select select "9"
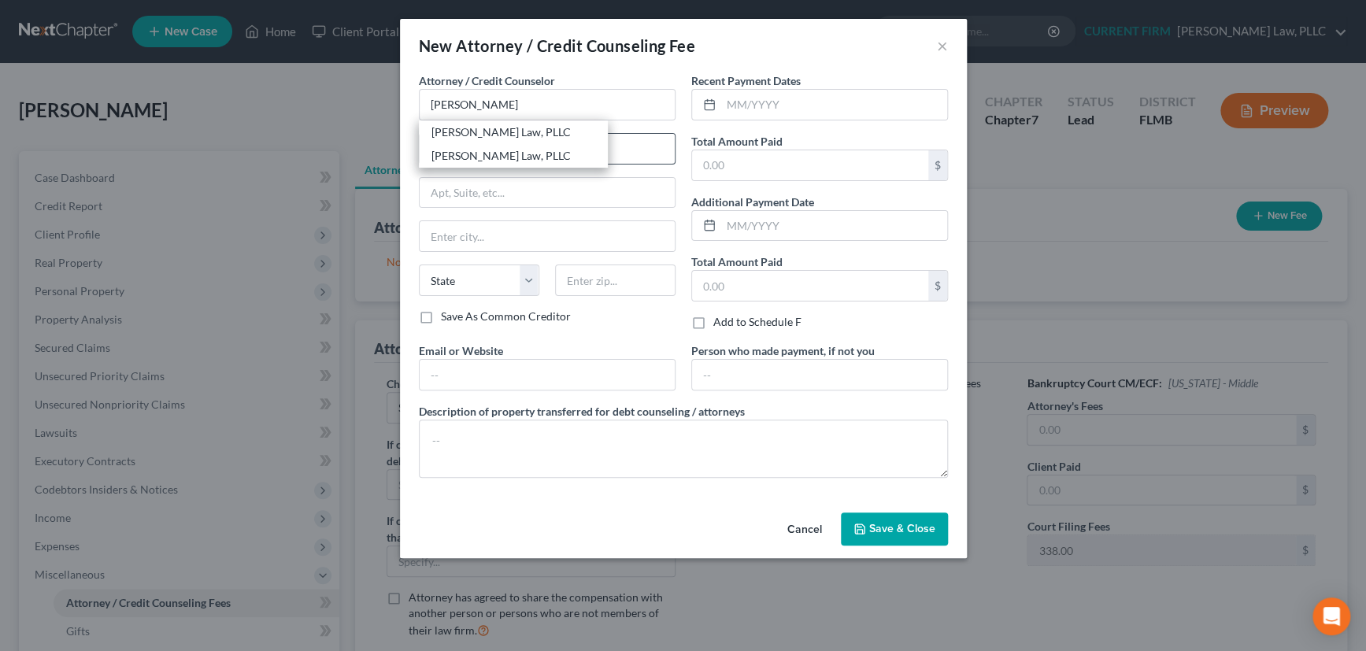
type input "32935*5545"
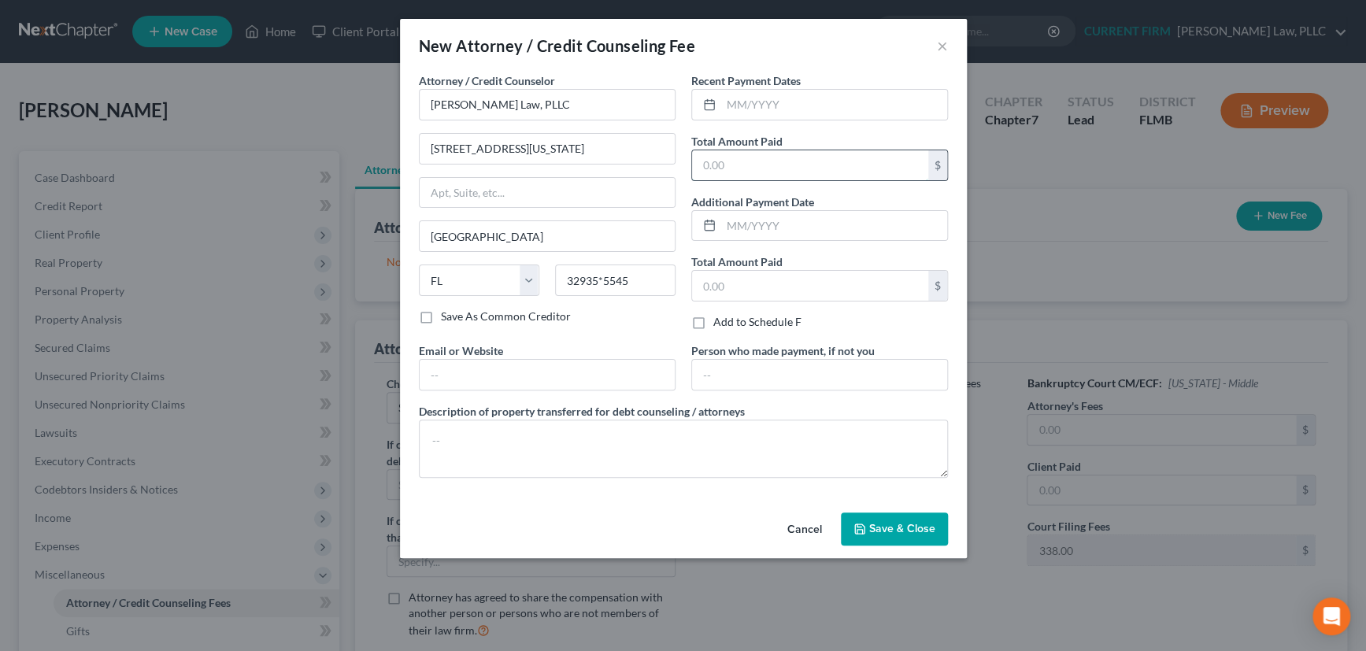
click at [714, 165] on input "text" at bounding box center [810, 165] width 236 height 30
type input "1,800"
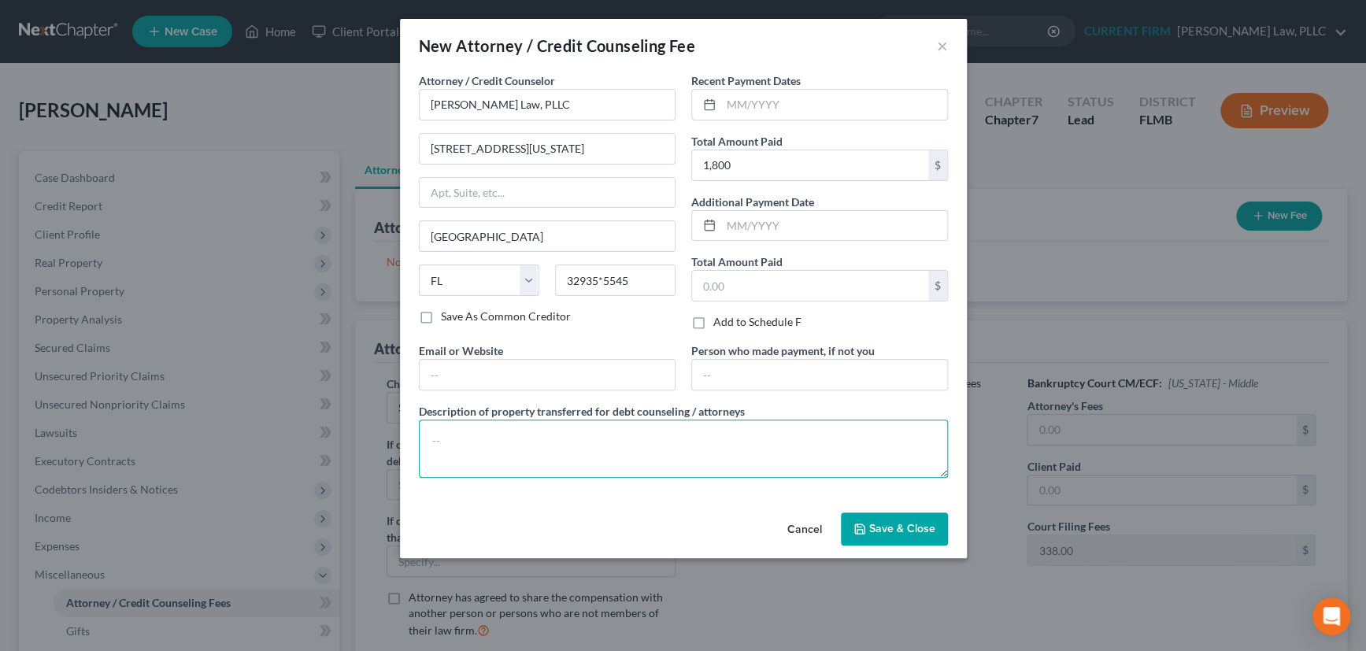
click at [595, 445] on textarea at bounding box center [683, 449] width 529 height 58
type textarea "Attorney Fee"
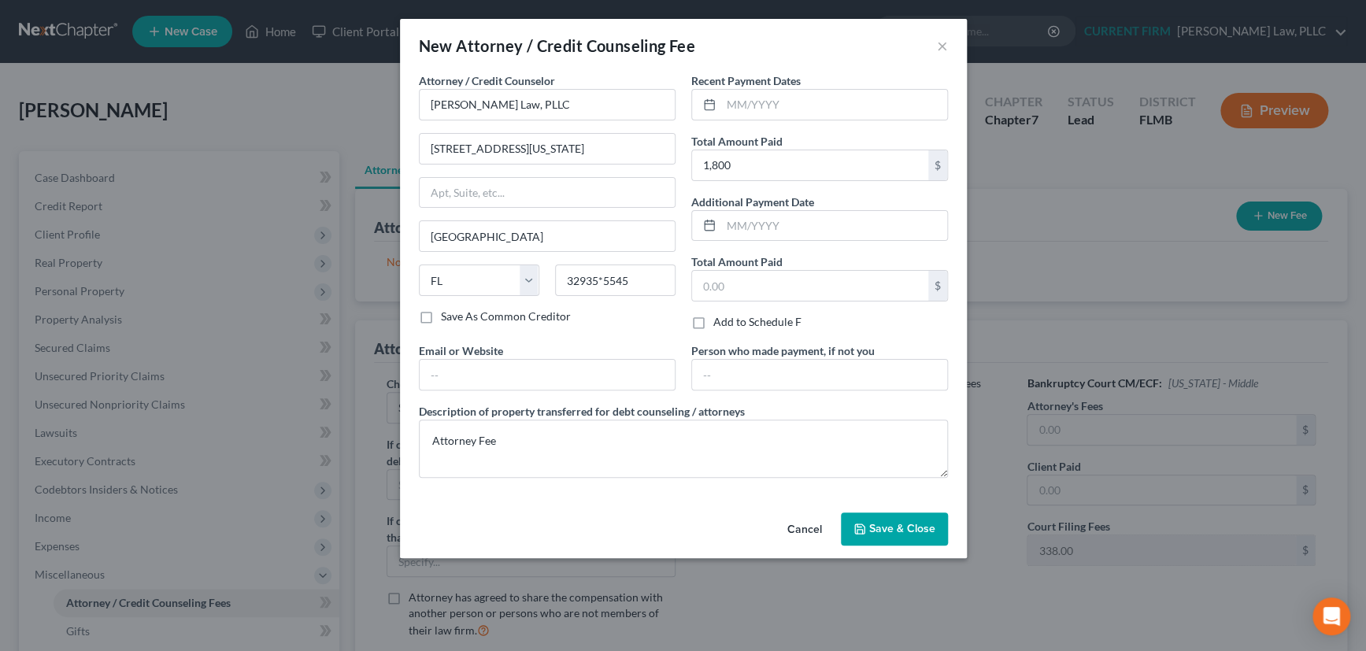
click at [907, 523] on span "Save & Close" at bounding box center [902, 528] width 66 height 13
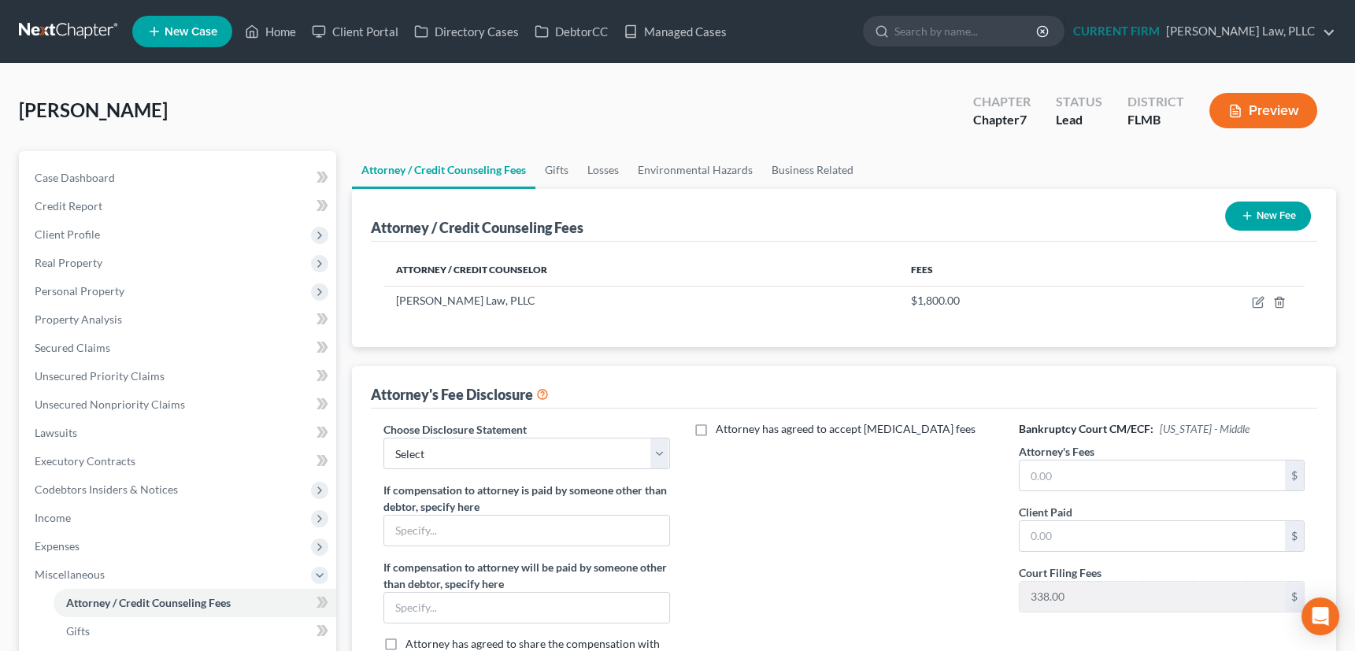
click at [1242, 206] on button "New Fee" at bounding box center [1268, 216] width 86 height 29
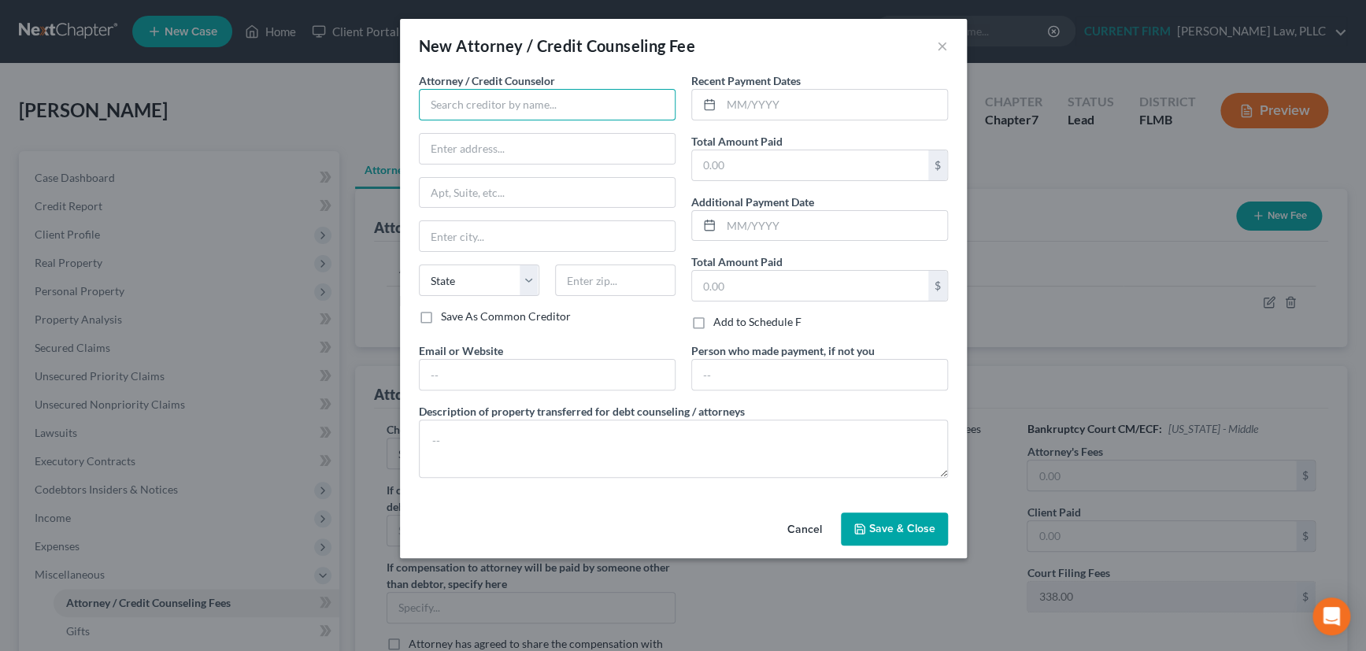
click at [572, 105] on input "text" at bounding box center [547, 105] width 257 height 32
click at [497, 132] on div "Xactus" at bounding box center [514, 132] width 164 height 16
type input "Xactus"
type input "370 Reed Road, Suite 100"
type input "Broomall"
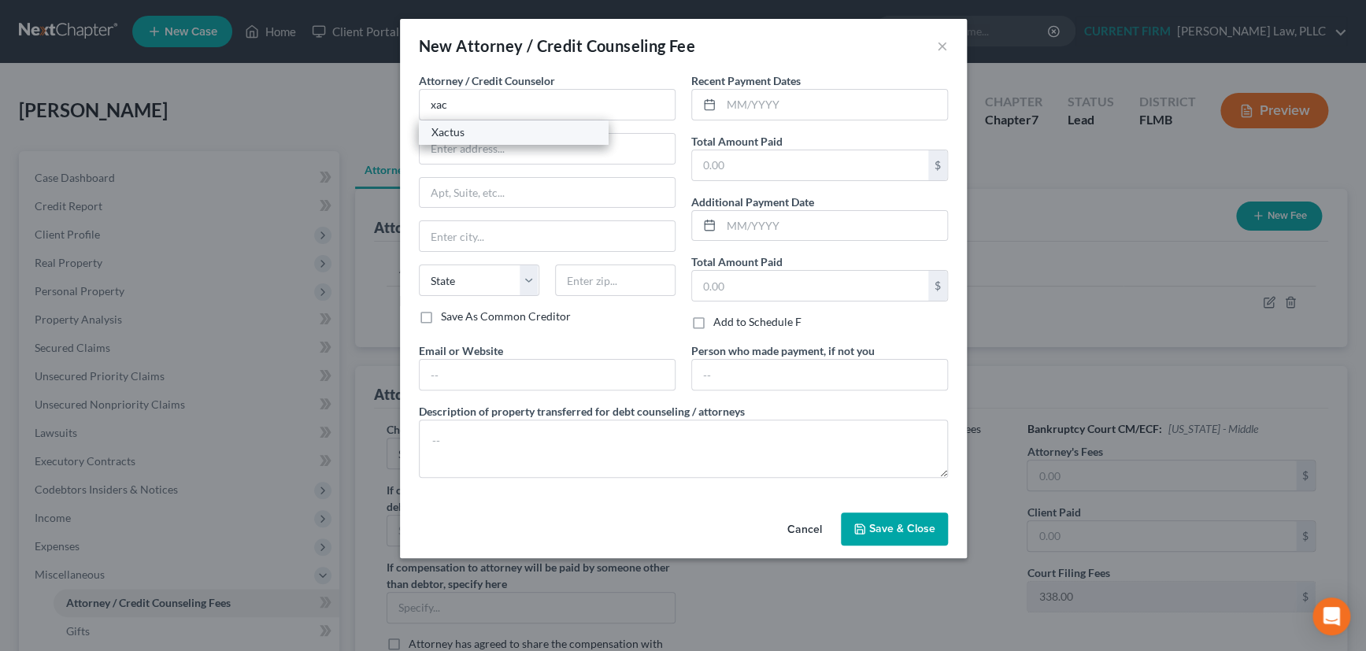
select select "39"
type input "19008"
click at [757, 165] on input "text" at bounding box center [810, 165] width 236 height 30
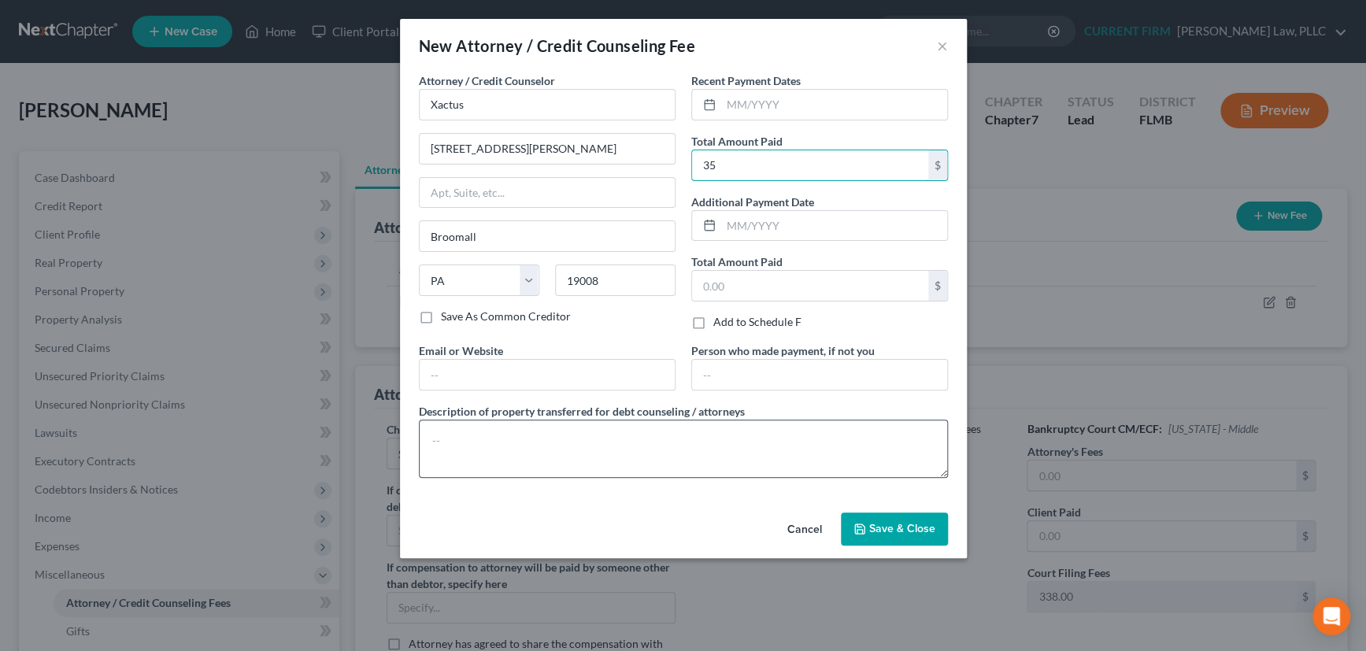
type input "35"
click at [589, 436] on textarea at bounding box center [683, 449] width 529 height 58
type textarea "Credit report"
click at [884, 522] on span "Save & Close" at bounding box center [902, 528] width 66 height 13
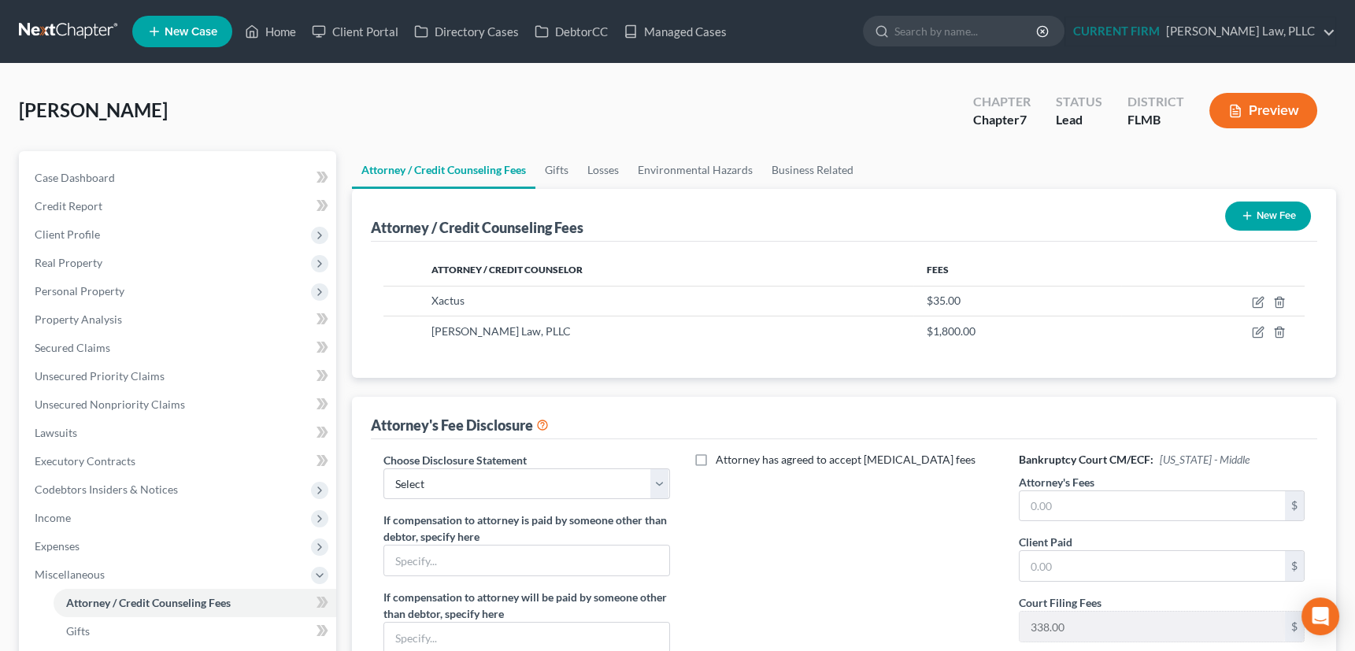
click at [1247, 209] on icon "button" at bounding box center [1247, 215] width 13 height 13
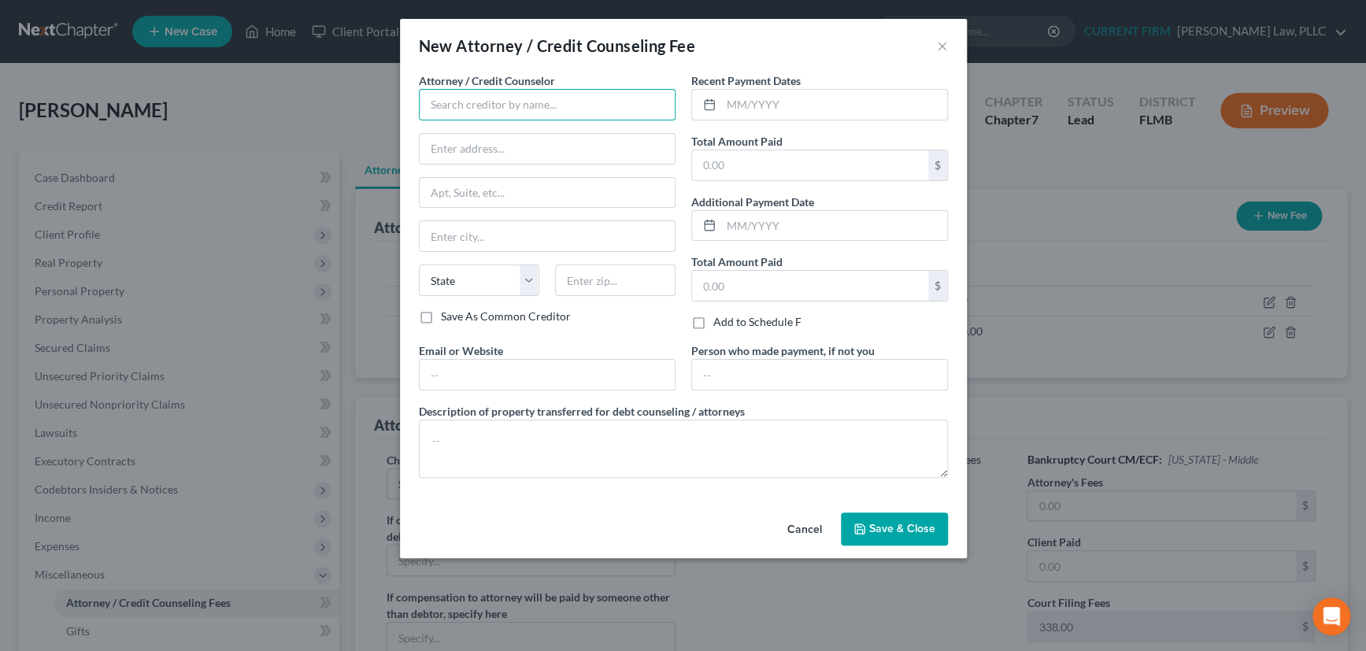
click at [452, 107] on input "text" at bounding box center [547, 105] width 257 height 32
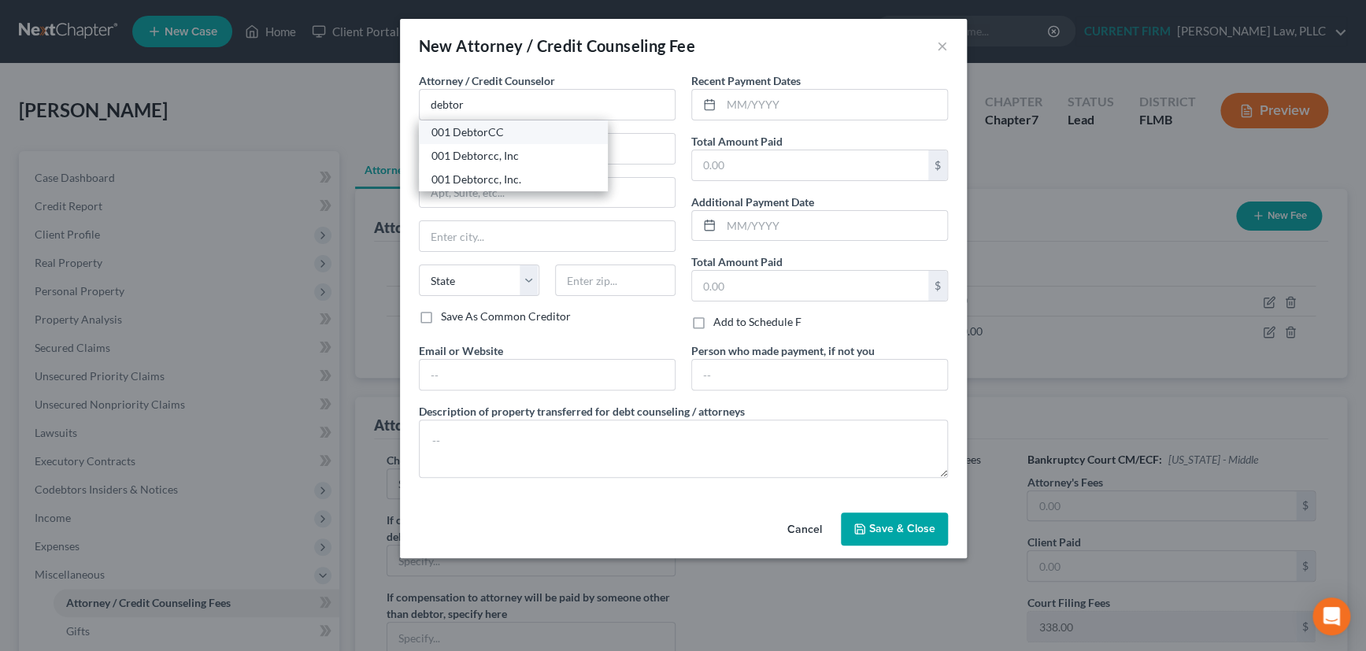
click at [453, 132] on div "001 DebtorCC" at bounding box center [514, 132] width 164 height 16
type input "001 DebtorCC"
type input "378 Summit Avenue"
type input "Jersey City"
select select "33"
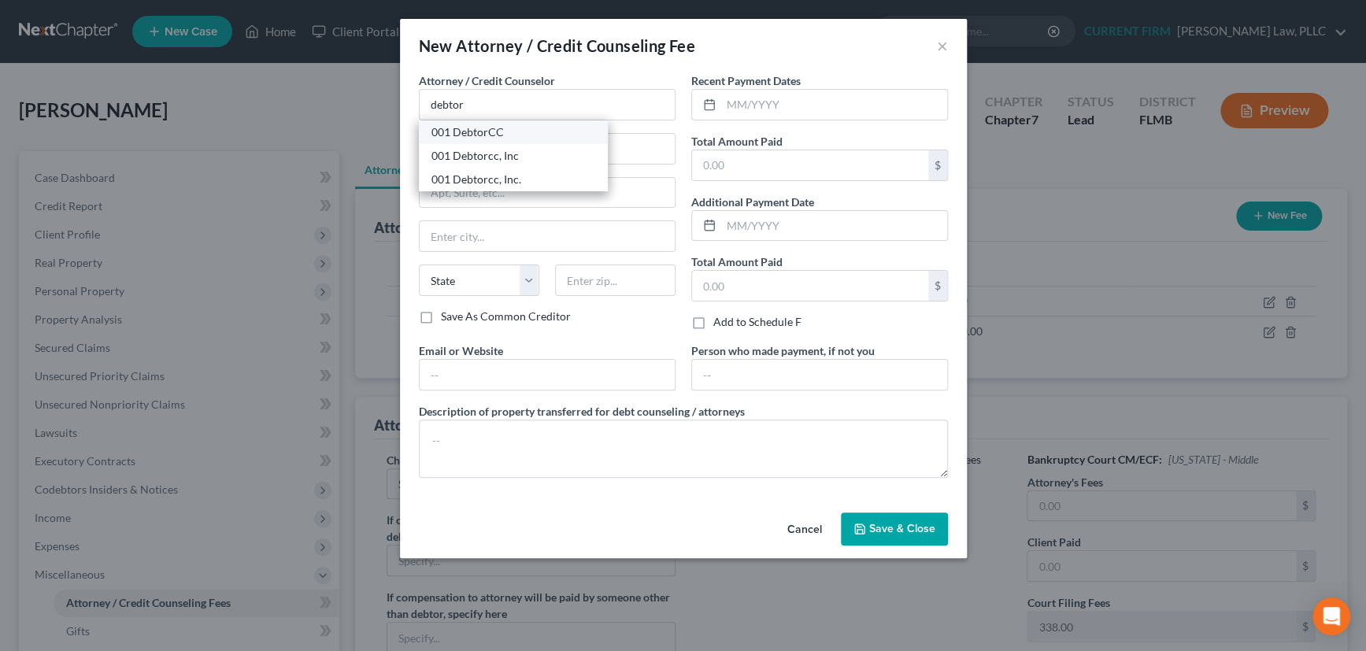
type input "07306"
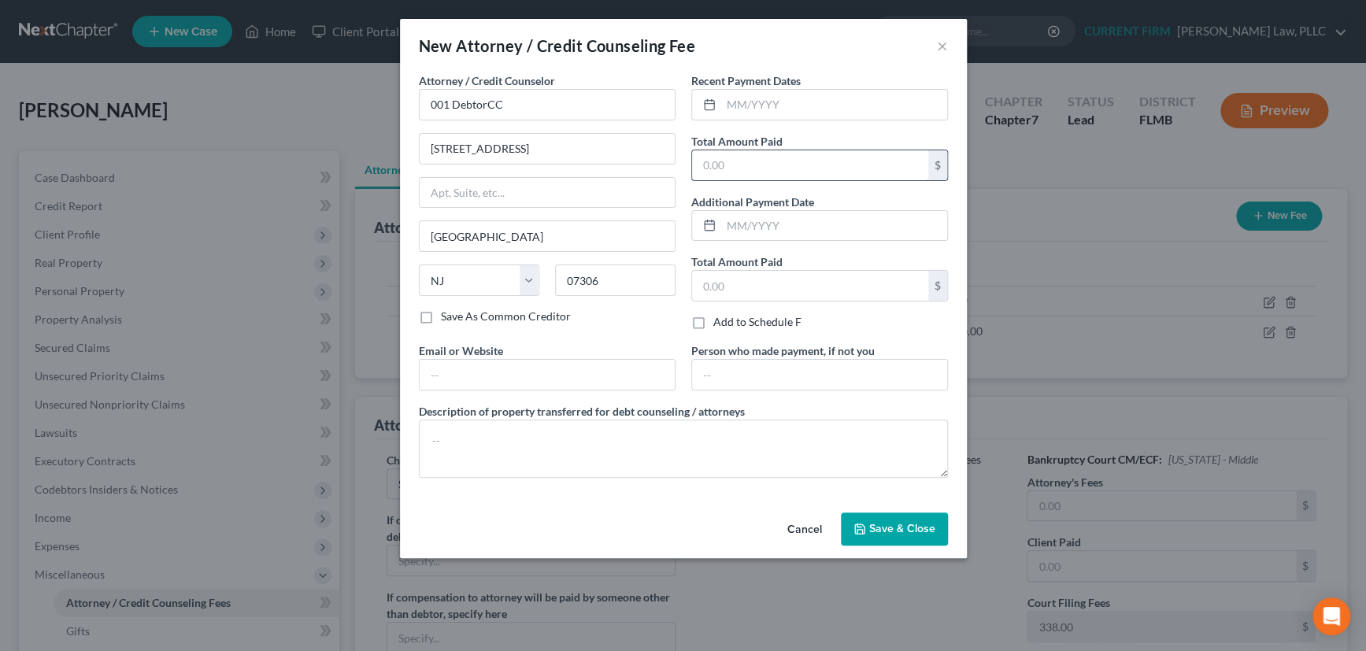
click at [743, 156] on input "text" at bounding box center [810, 165] width 236 height 30
type input "25"
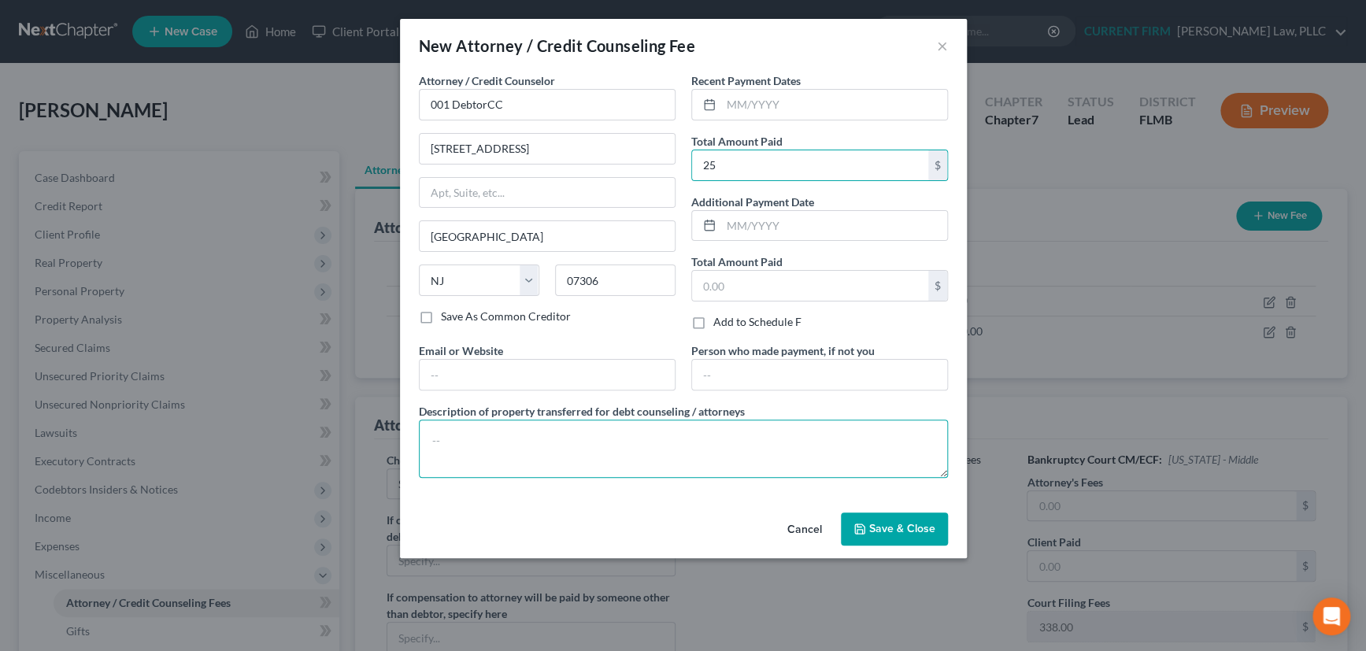
click at [544, 443] on textarea at bounding box center [683, 449] width 529 height 58
type textarea "Credit counseling"
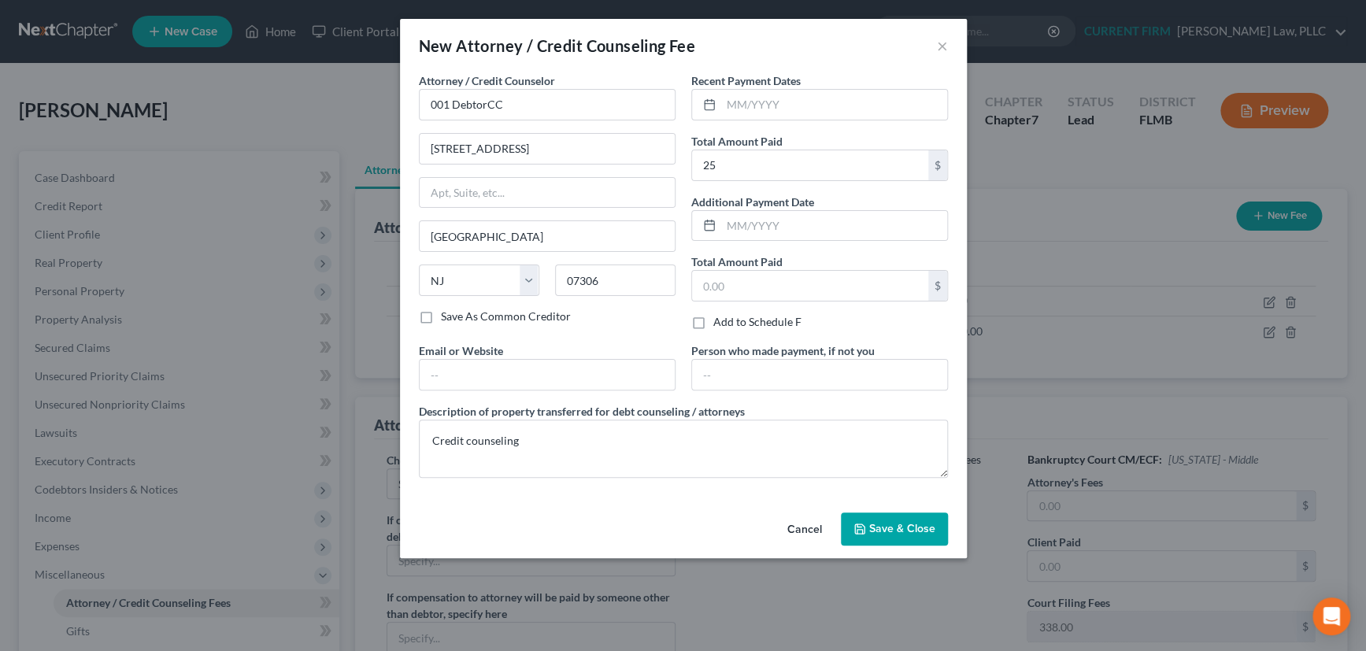
click at [903, 520] on button "Save & Close" at bounding box center [894, 529] width 107 height 33
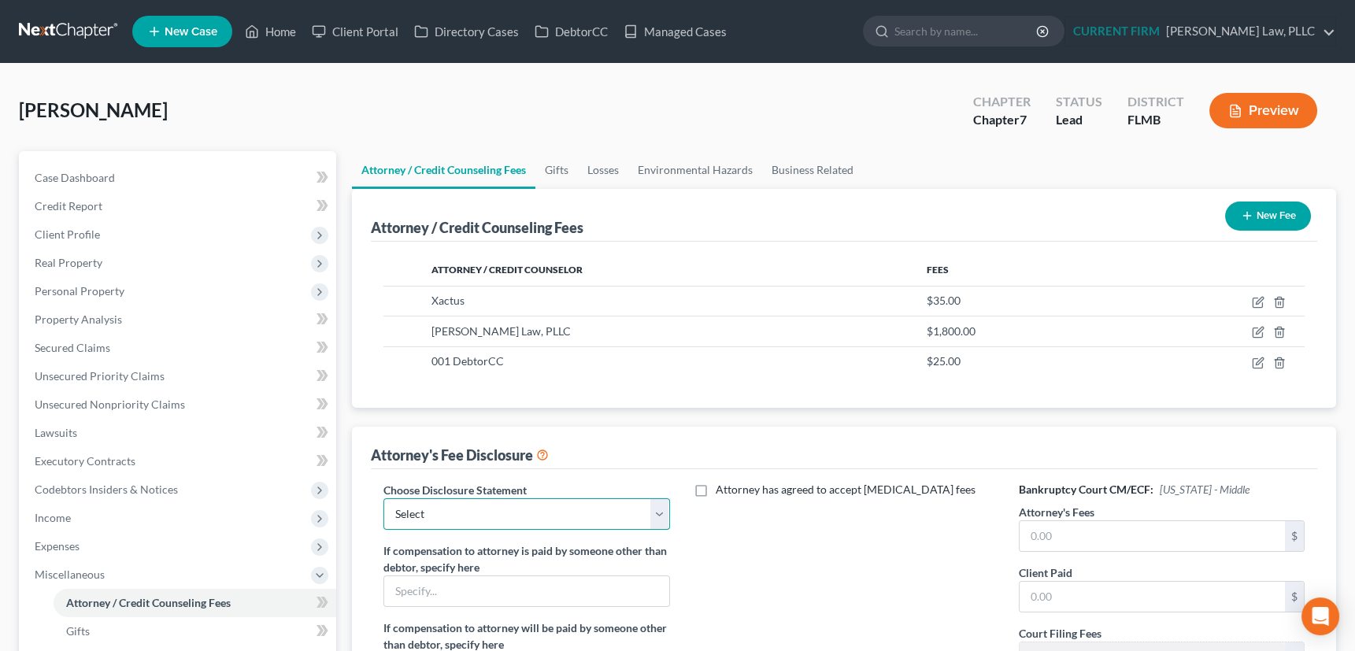
click at [660, 514] on select "Select Middle District of Florida Fee Disclosure" at bounding box center [527, 515] width 286 height 32
select select "0"
click at [384, 499] on select "Select Middle District of Florida Fee Disclosure" at bounding box center [527, 515] width 286 height 32
click at [1035, 528] on input "text" at bounding box center [1152, 536] width 265 height 30
type input "1,800"
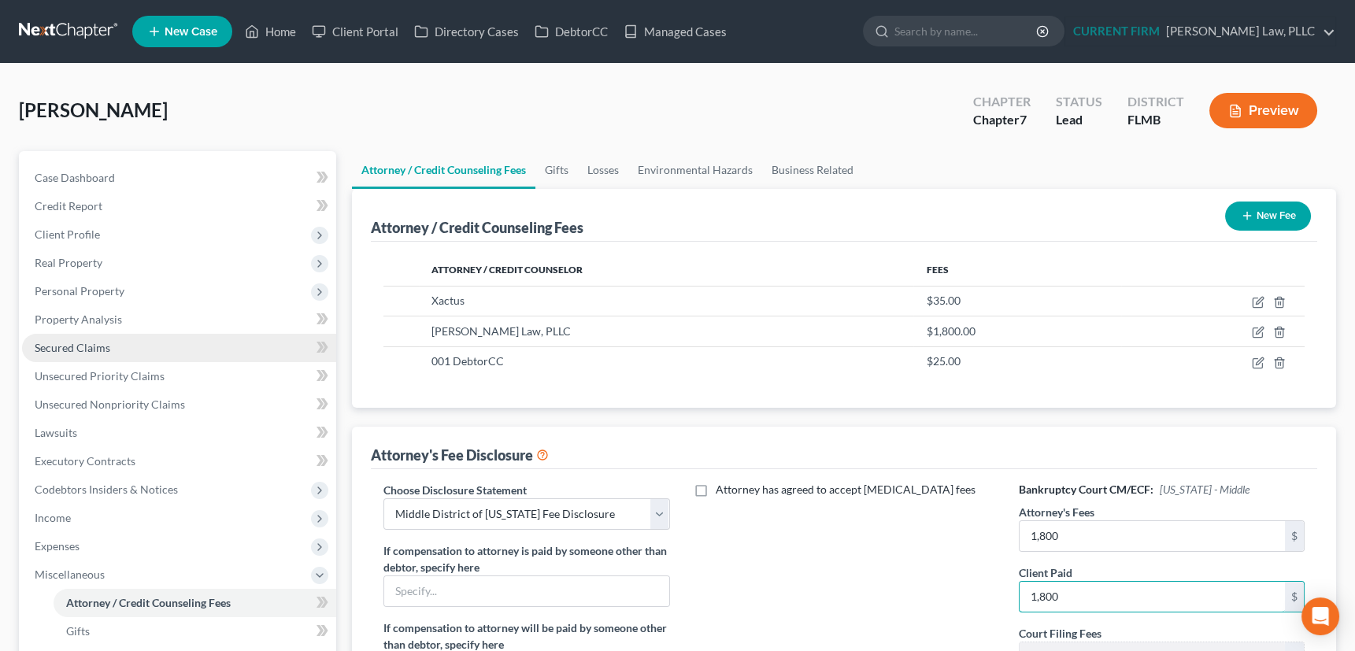
type input "1,800"
click at [73, 339] on link "Secured Claims" at bounding box center [179, 348] width 314 height 28
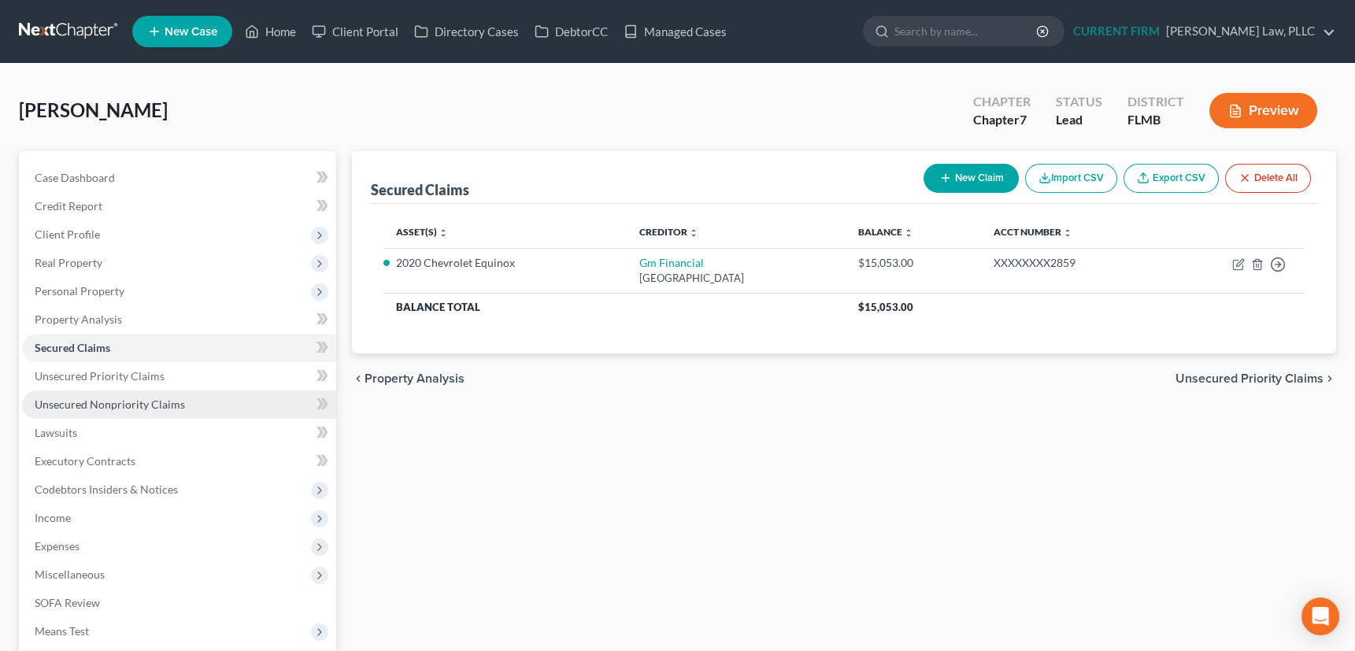
click at [76, 400] on span "Unsecured Nonpriority Claims" at bounding box center [110, 404] width 150 height 13
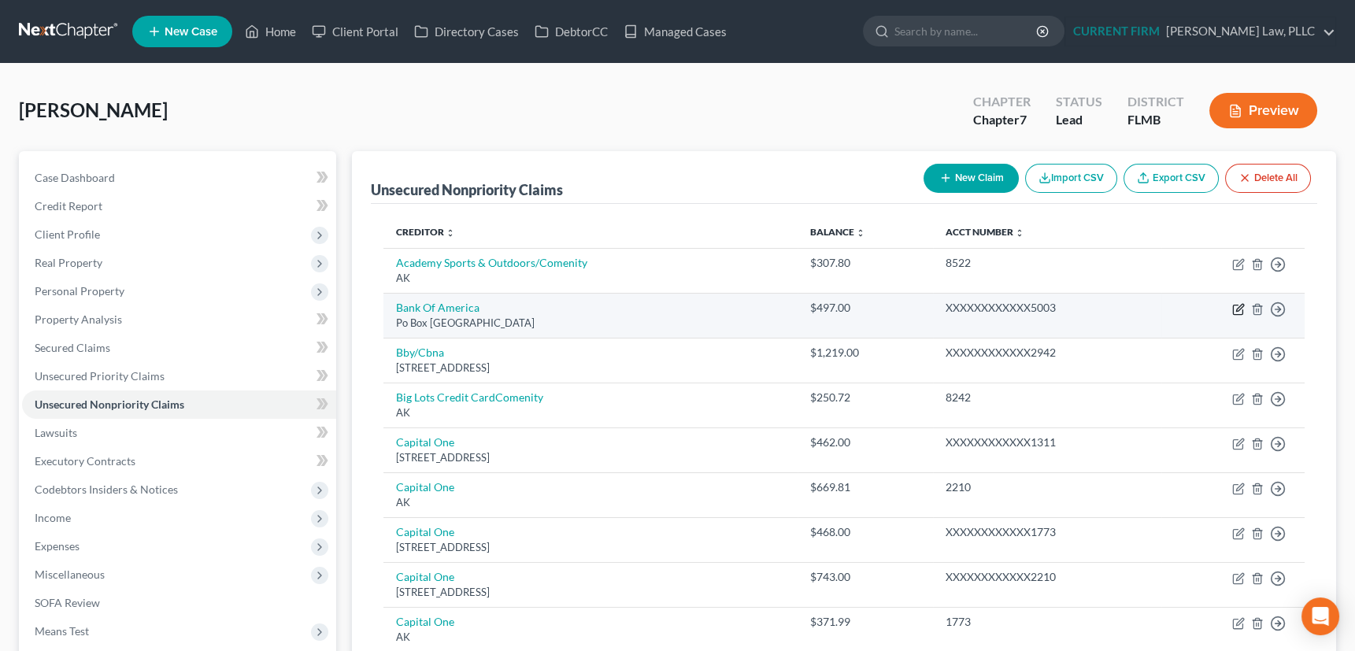
click at [1234, 306] on icon "button" at bounding box center [1239, 309] width 13 height 13
select select "45"
select select "2"
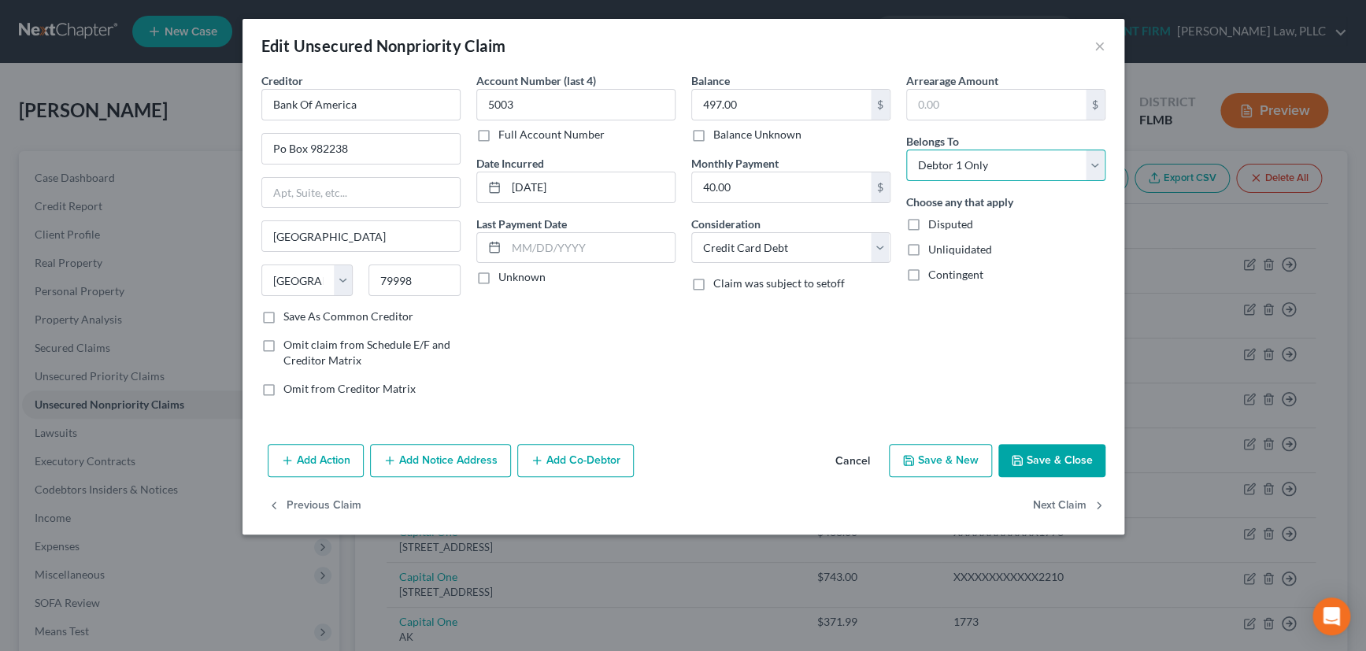
click at [1096, 163] on select "Select Debtor 1 Only Debtor 2 Only Debtor 1 And Debtor 2 Only At Least One Of T…" at bounding box center [1006, 166] width 199 height 32
select select "3"
click at [907, 150] on select "Select Debtor 1 Only Debtor 2 Only Debtor 1 And Debtor 2 Only At Least One Of T…" at bounding box center [1006, 166] width 199 height 32
click at [284, 314] on label "Save As Common Creditor" at bounding box center [349, 317] width 130 height 16
click at [290, 314] on input "Save As Common Creditor" at bounding box center [295, 314] width 10 height 10
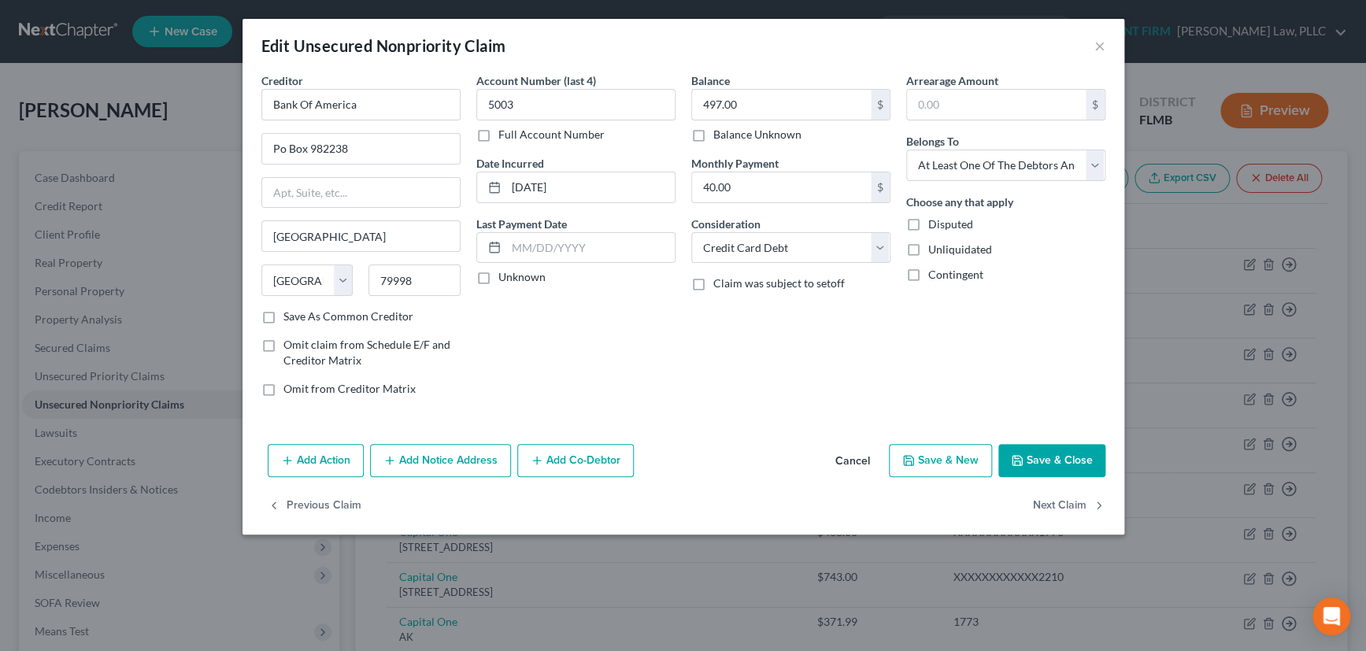
checkbox input "true"
click at [499, 276] on label "Unknown" at bounding box center [522, 277] width 47 height 16
click at [505, 276] on input "Unknown" at bounding box center [510, 274] width 10 height 10
checkbox input "true"
click at [1052, 444] on button "Save & Close" at bounding box center [1052, 460] width 107 height 33
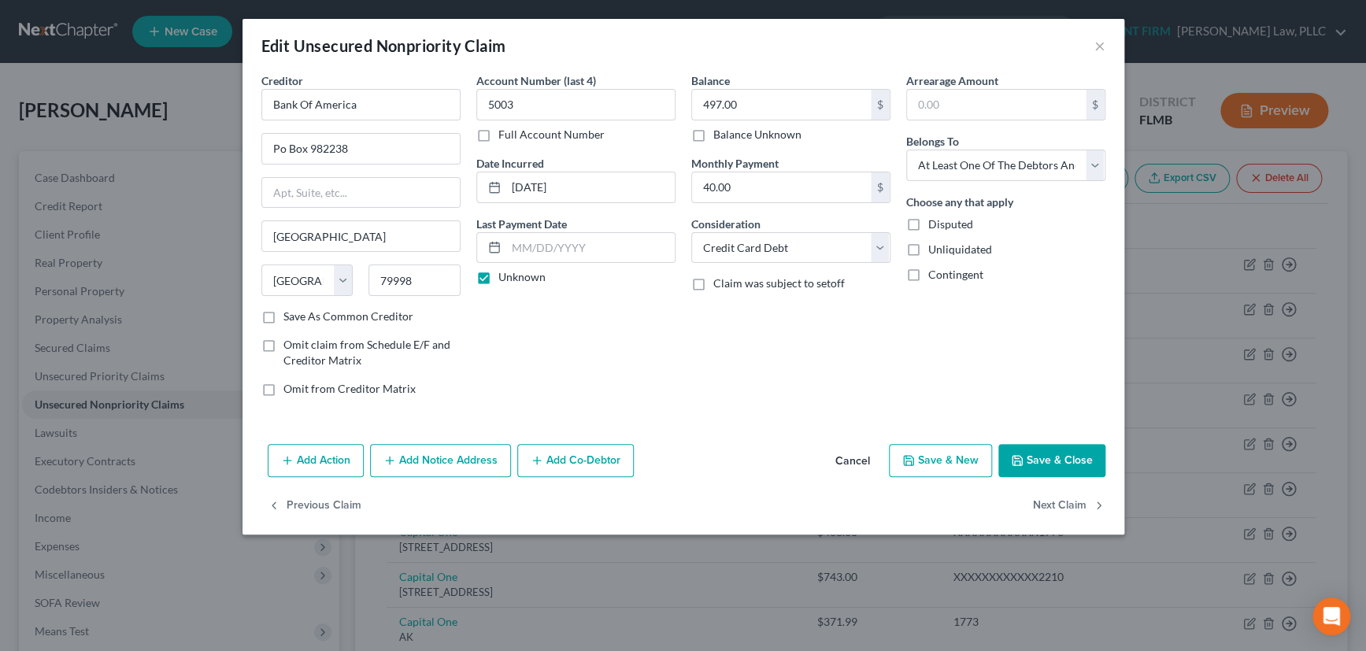
checkbox input "false"
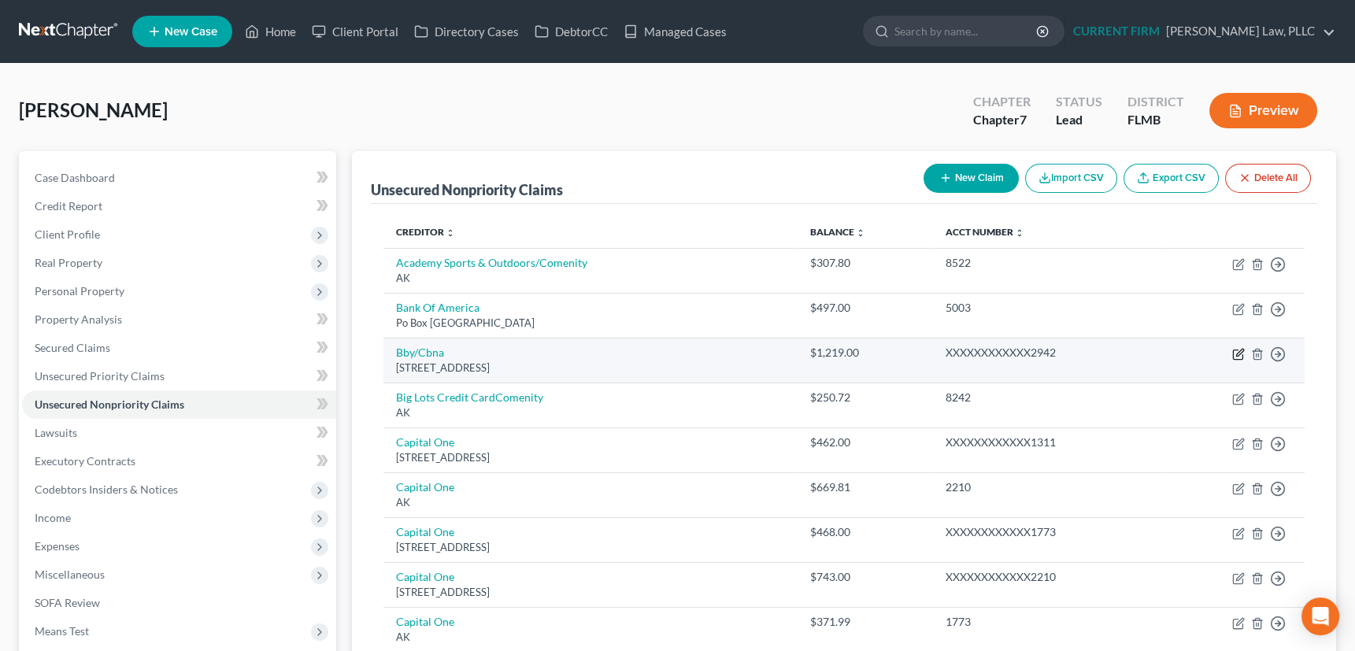
click at [1236, 350] on icon "button" at bounding box center [1239, 354] width 13 height 13
select select "43"
select select "2"
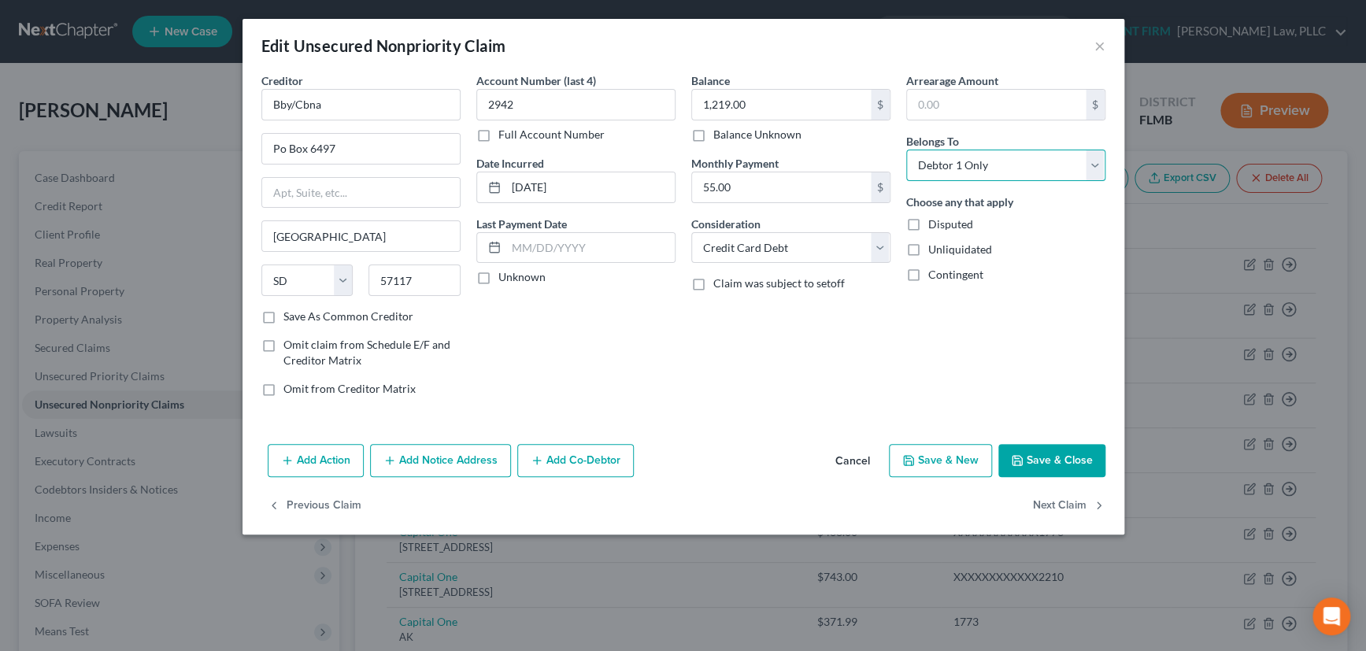
click at [1017, 168] on select "Select Debtor 1 Only Debtor 2 Only Debtor 1 And Debtor 2 Only At Least One Of T…" at bounding box center [1006, 166] width 199 height 32
select select "3"
click at [907, 150] on select "Select Debtor 1 Only Debtor 2 Only Debtor 1 And Debtor 2 Only At Least One Of T…" at bounding box center [1006, 166] width 199 height 32
click at [499, 276] on label "Unknown" at bounding box center [522, 277] width 47 height 16
click at [505, 276] on input "Unknown" at bounding box center [510, 274] width 10 height 10
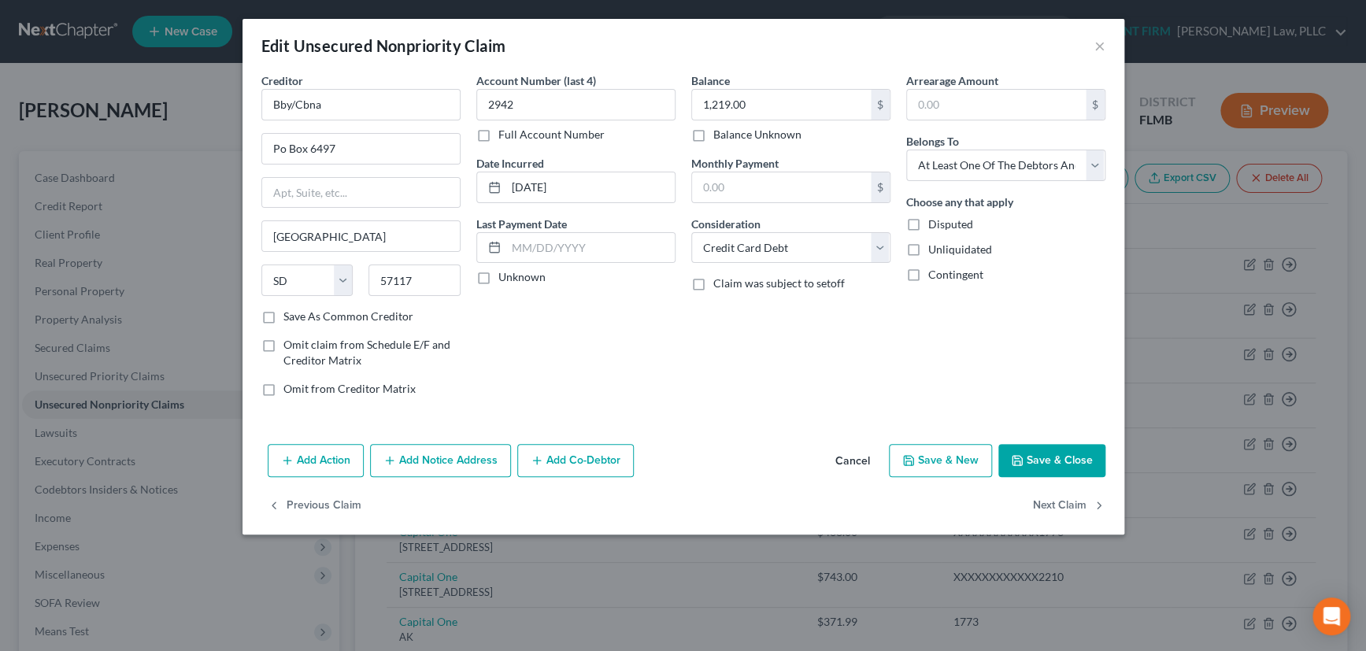
checkbox input "true"
click at [284, 316] on label "Save As Common Creditor" at bounding box center [349, 317] width 130 height 16
click at [290, 316] on input "Save As Common Creditor" at bounding box center [295, 314] width 10 height 10
click at [1066, 456] on button "Save & Close" at bounding box center [1052, 460] width 107 height 33
checkbox input "false"
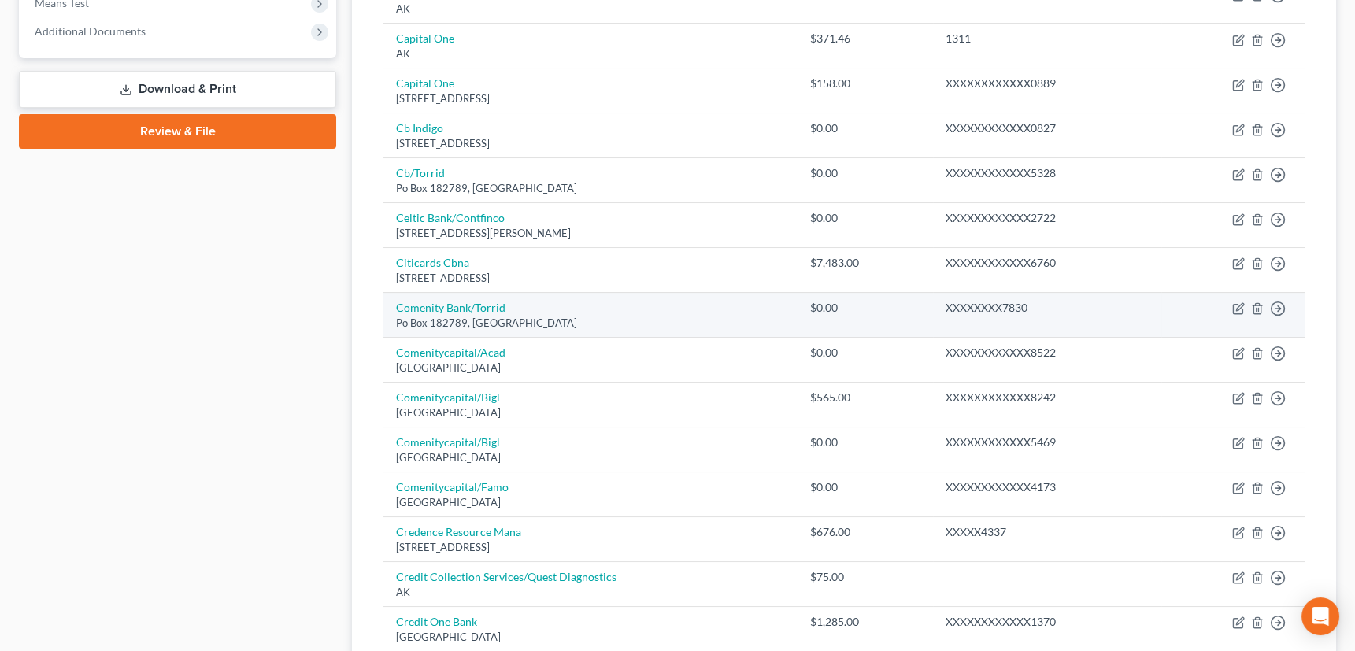
scroll to position [644, 0]
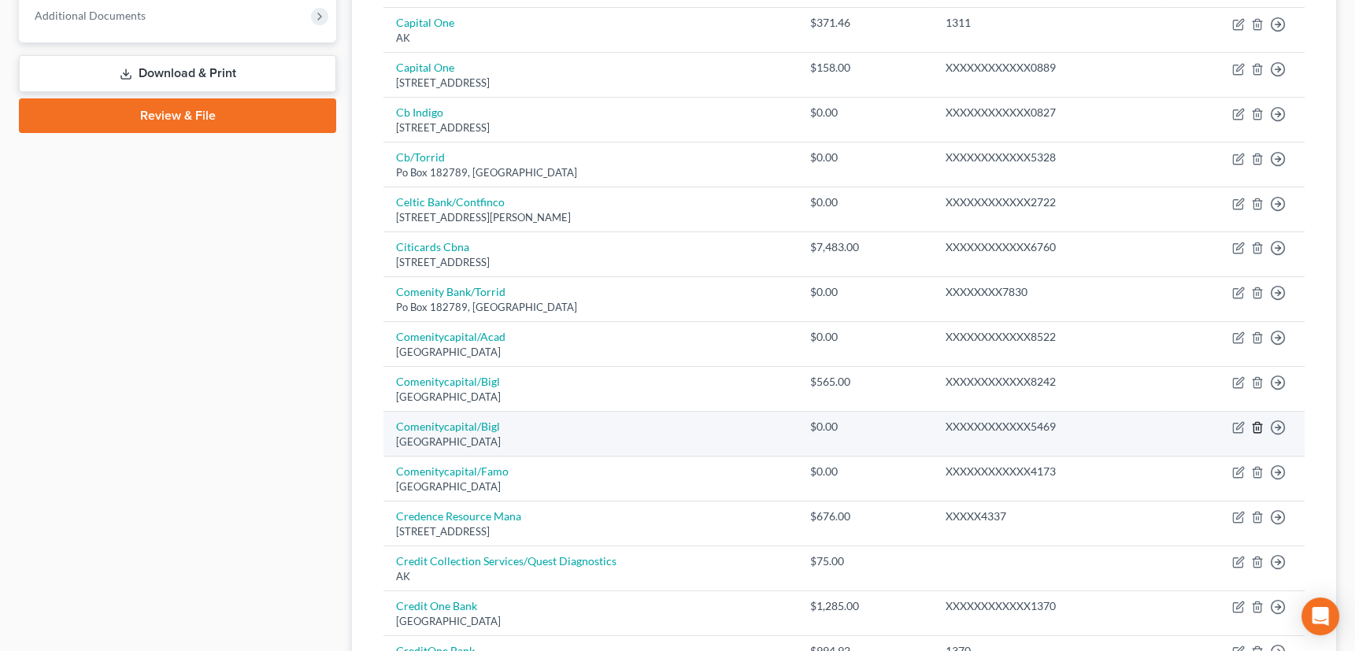
click at [1259, 425] on icon "button" at bounding box center [1257, 427] width 13 height 13
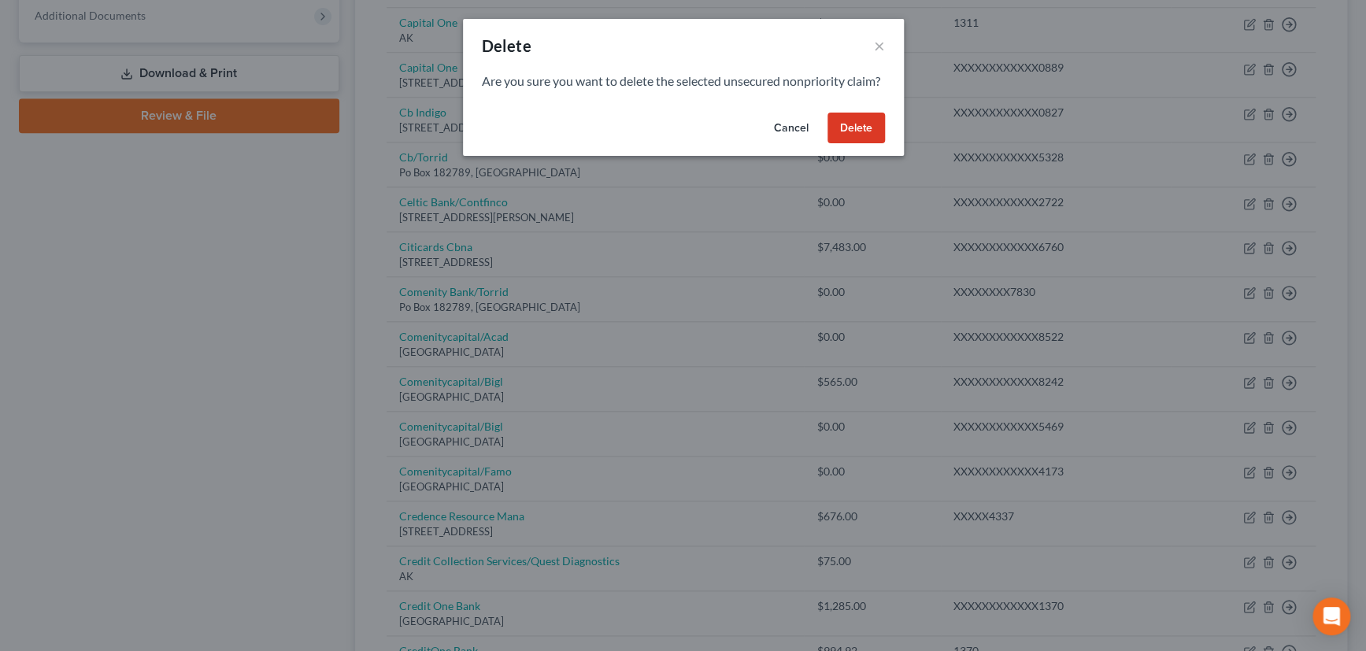
click at [859, 144] on button "Delete" at bounding box center [856, 129] width 57 height 32
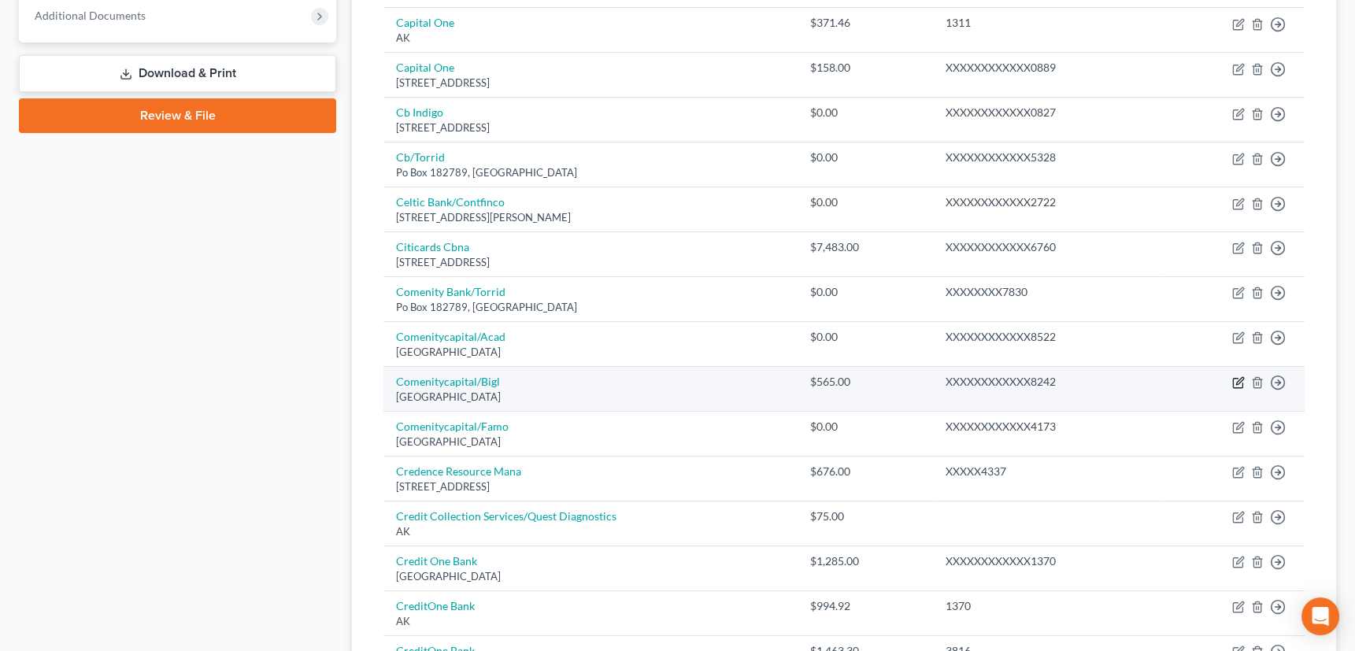
click at [1235, 378] on icon "button" at bounding box center [1239, 382] width 13 height 13
select select "36"
select select "1"
select select "0"
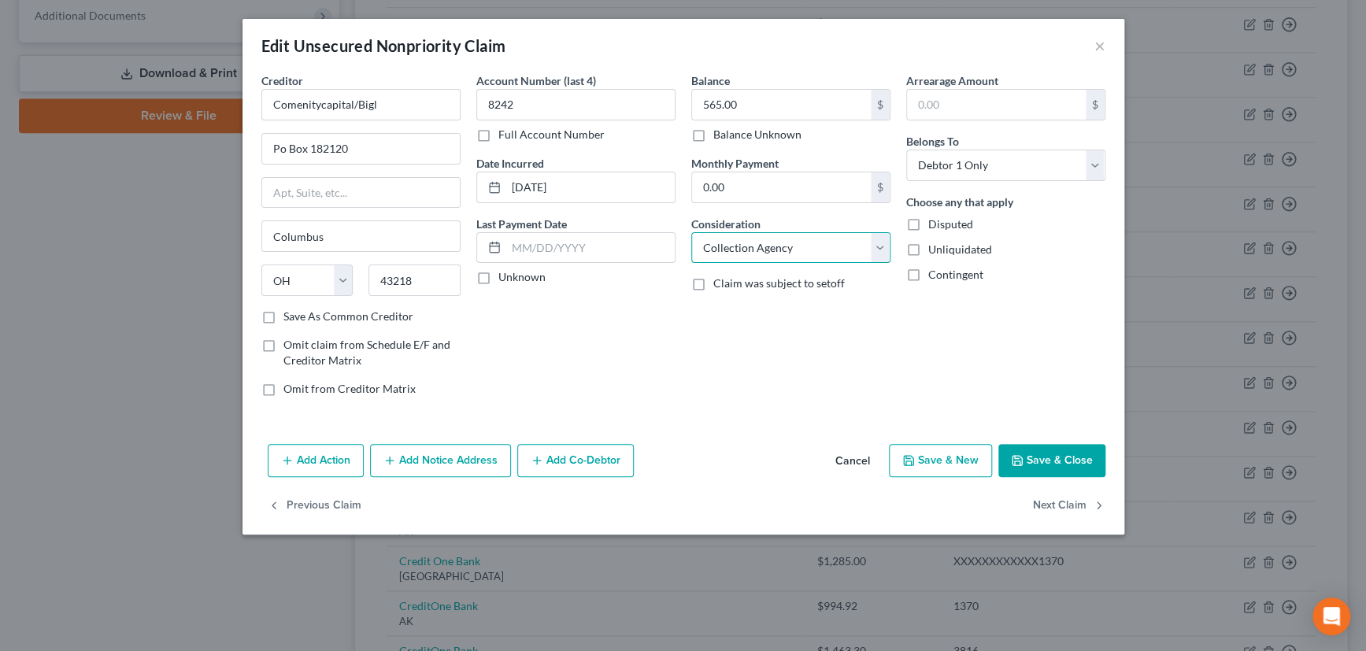
drag, startPoint x: 747, startPoint y: 247, endPoint x: 747, endPoint y: 260, distance: 12.6
click at [747, 247] on select "Select Cable / Satellite Services Collection Agency Credit Card Debt Debt Couns…" at bounding box center [791, 248] width 199 height 32
select select "2"
click at [692, 232] on select "Select Cable / Satellite Services Collection Agency Credit Card Debt Debt Couns…" at bounding box center [791, 248] width 199 height 32
click at [499, 276] on label "Unknown" at bounding box center [522, 277] width 47 height 16
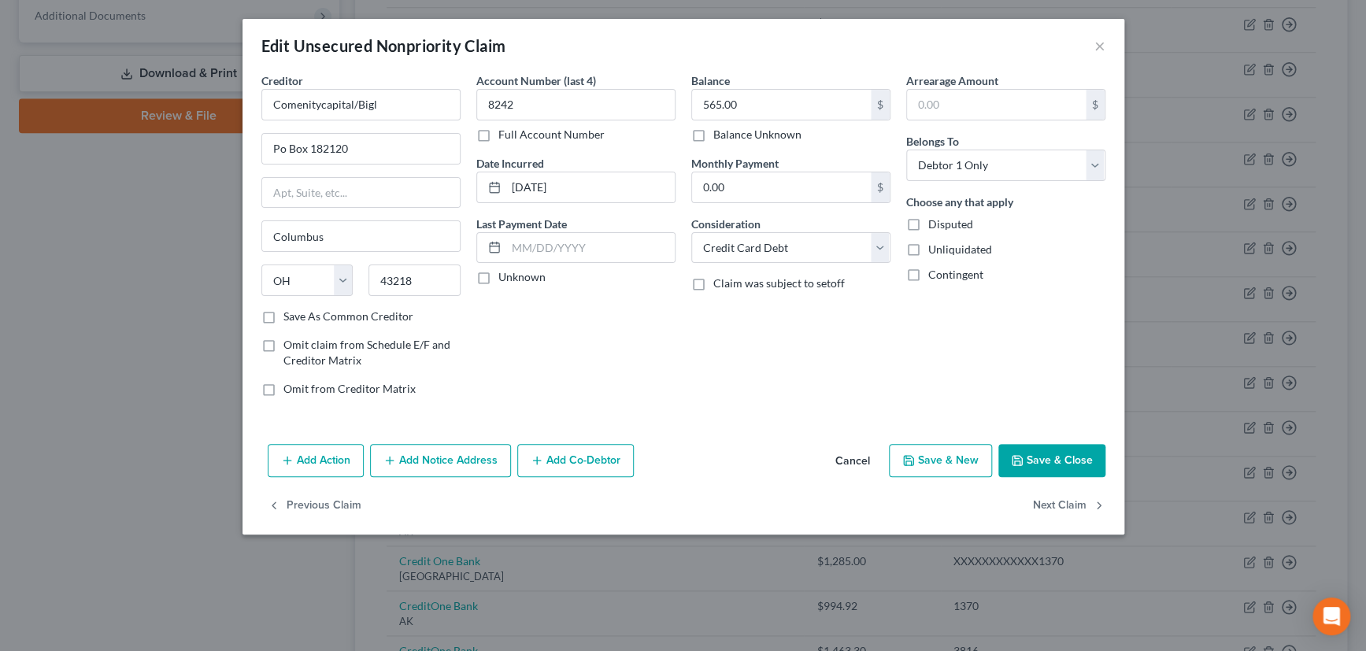
click at [505, 276] on input "Unknown" at bounding box center [510, 274] width 10 height 10
checkbox input "true"
click at [284, 315] on label "Save As Common Creditor" at bounding box center [349, 317] width 130 height 16
click at [290, 315] on input "Save As Common Creditor" at bounding box center [295, 314] width 10 height 10
click at [1069, 459] on button "Save & Close" at bounding box center [1052, 460] width 107 height 33
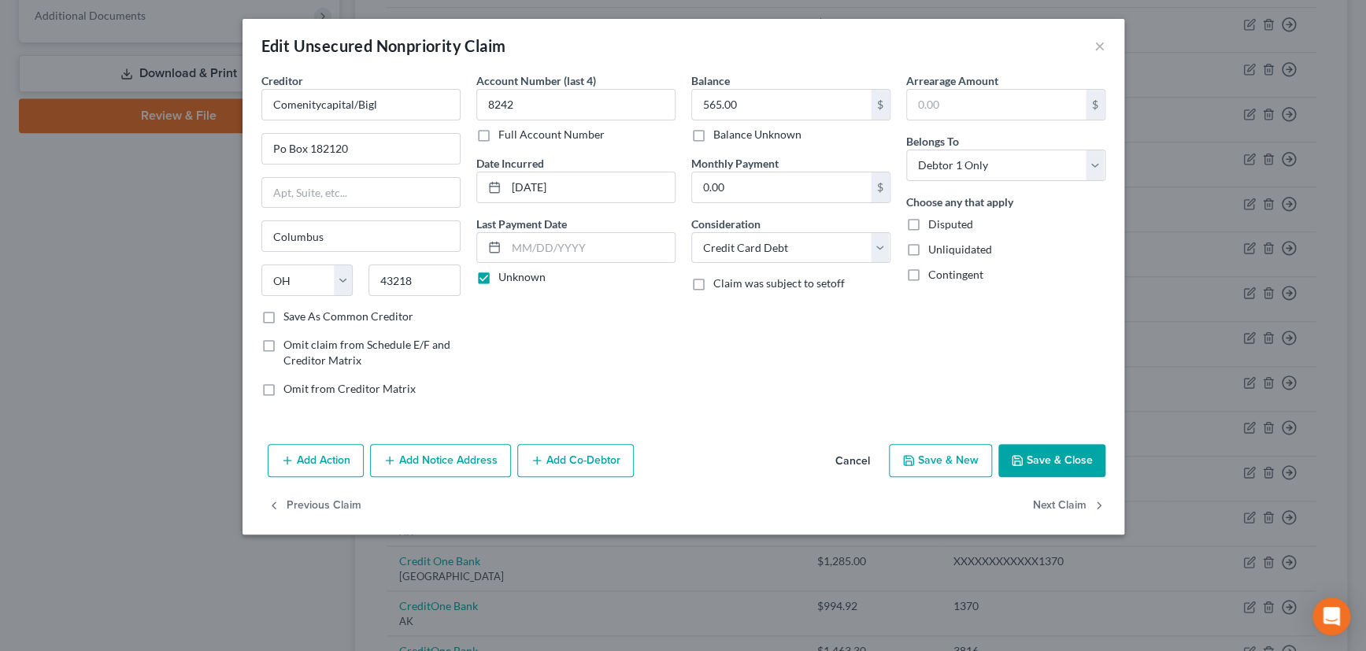
checkbox input "false"
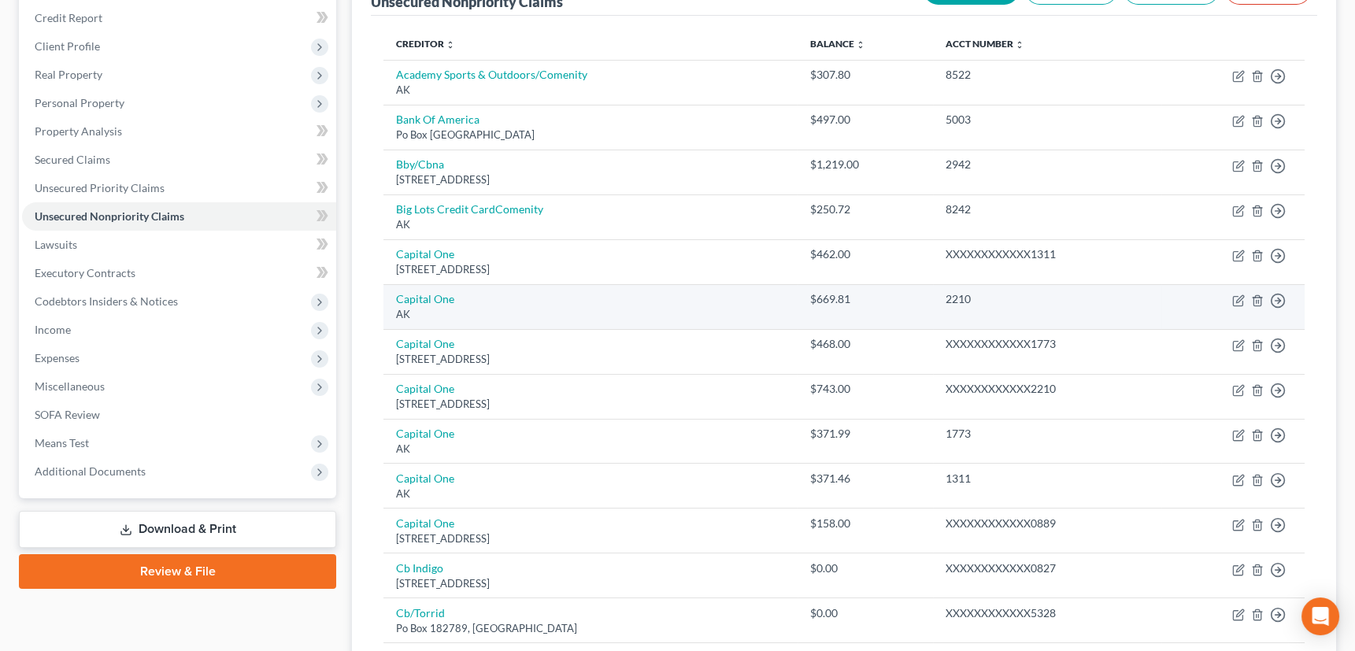
scroll to position [143, 0]
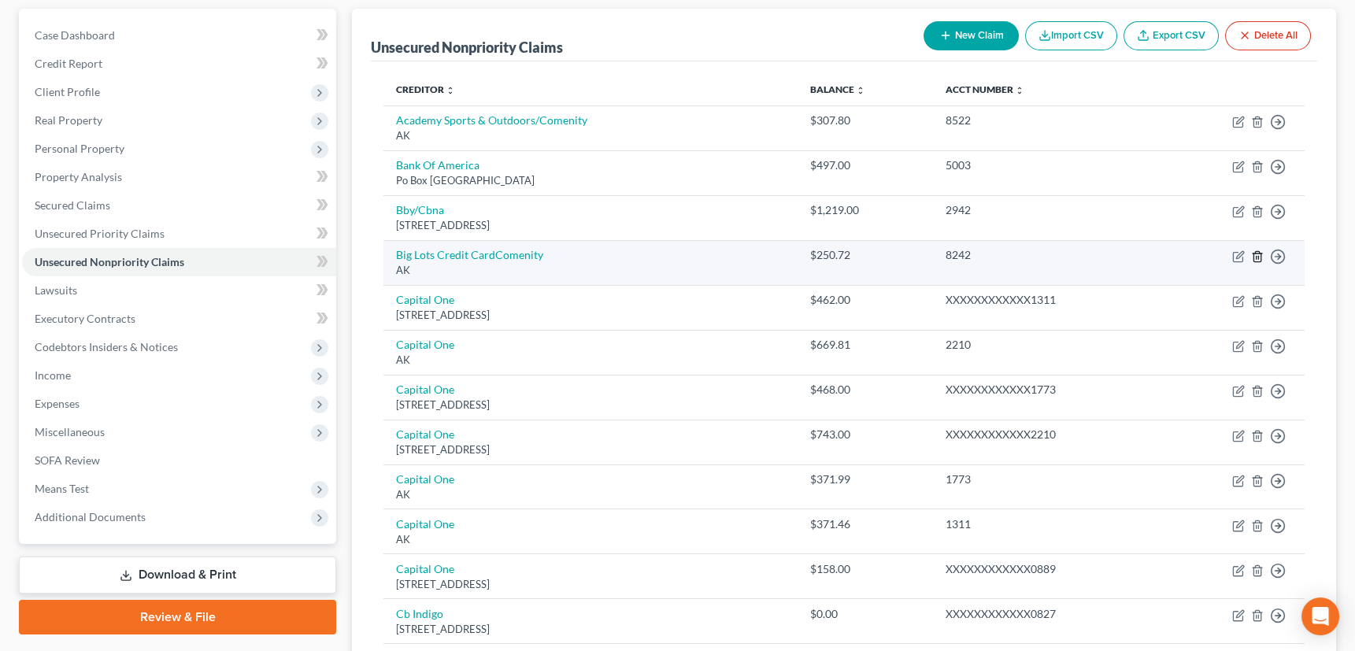
click at [1257, 257] on line "button" at bounding box center [1257, 257] width 0 height 3
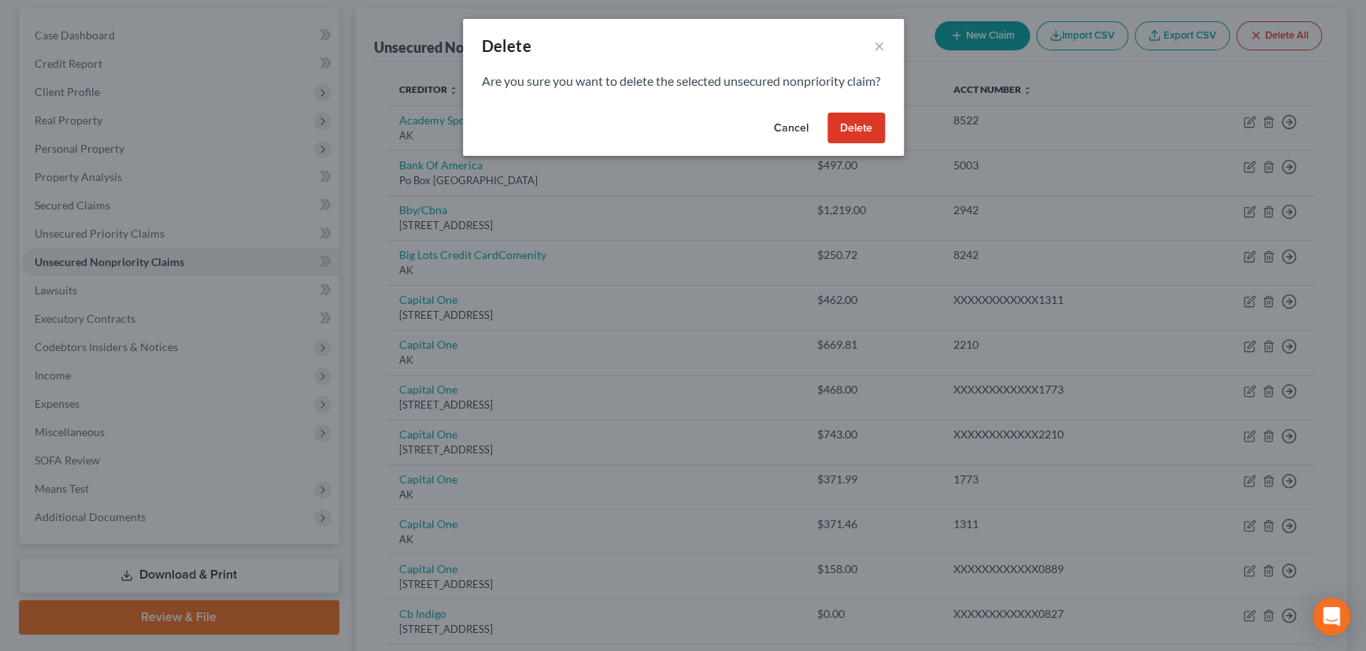
click at [836, 135] on button "Delete" at bounding box center [856, 129] width 57 height 32
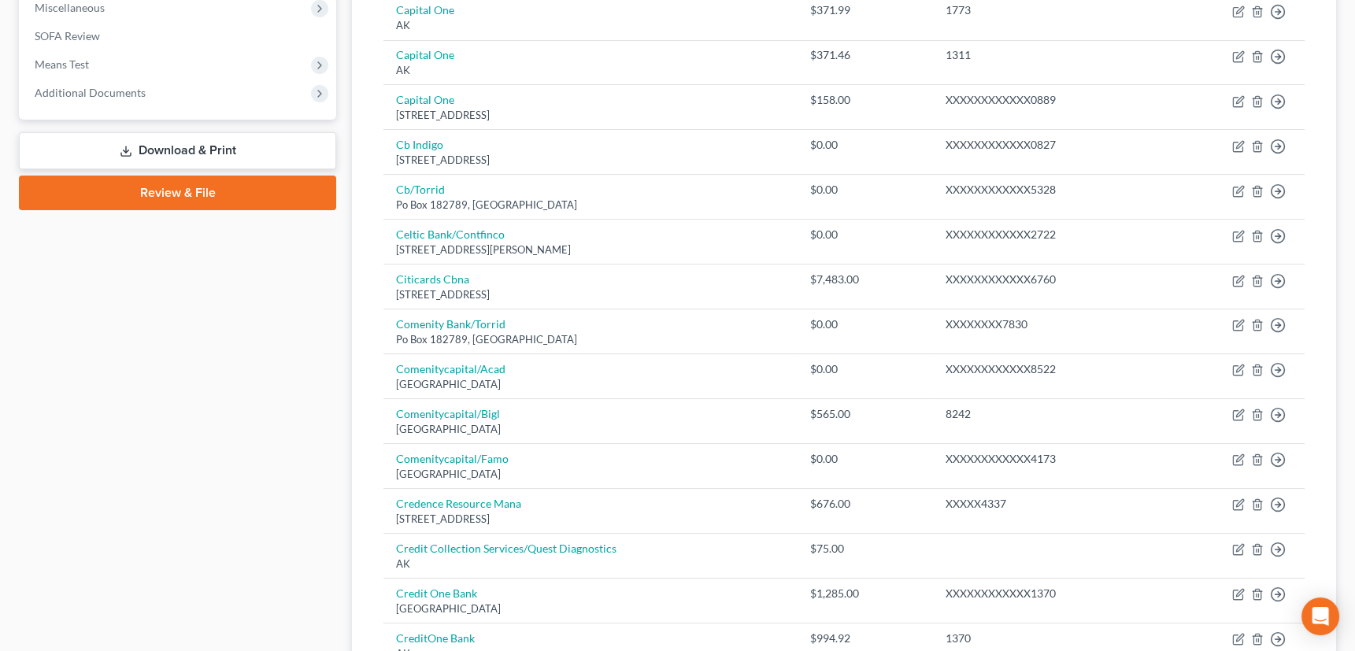
scroll to position [573, 0]
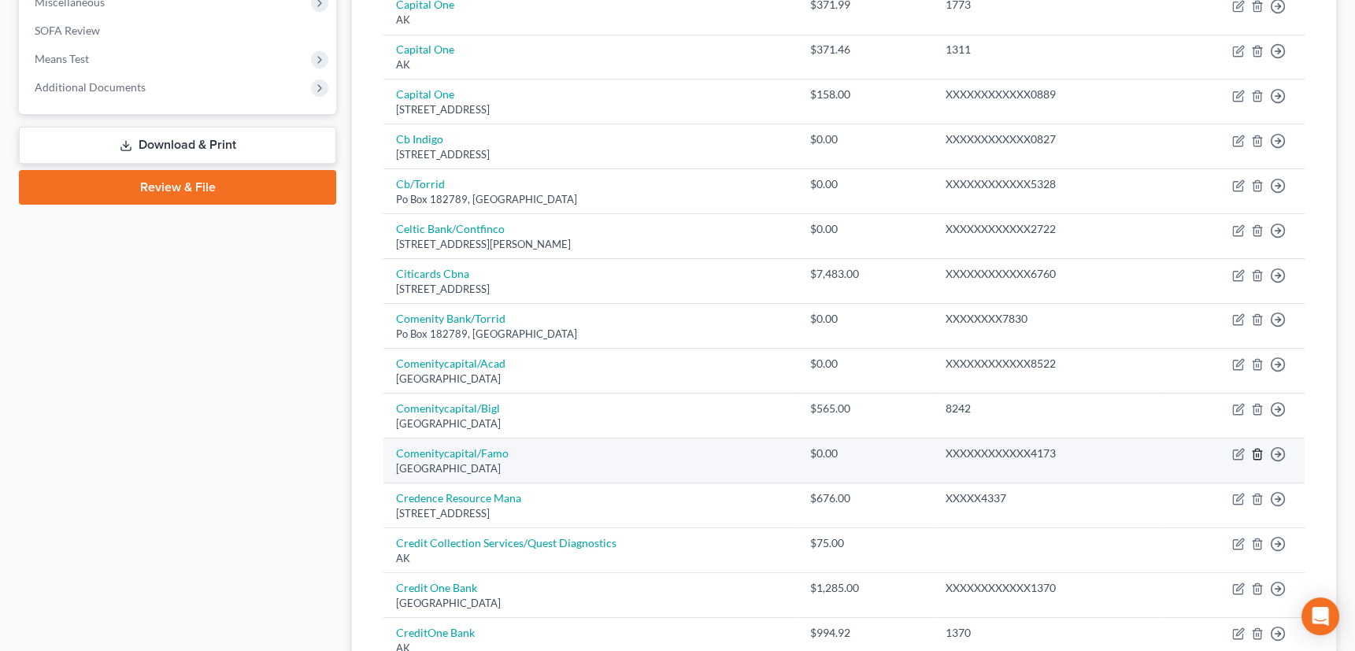
click at [1255, 454] on icon "button" at bounding box center [1257, 454] width 13 height 13
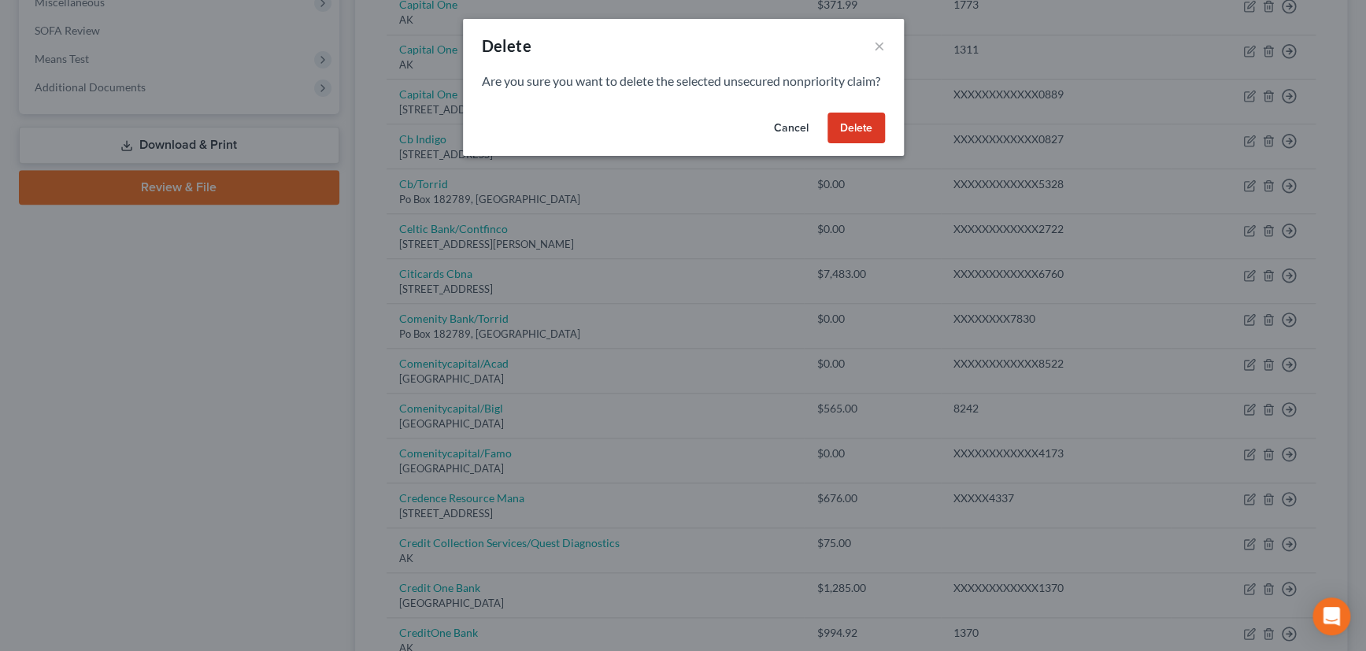
click at [854, 144] on button "Delete" at bounding box center [856, 129] width 57 height 32
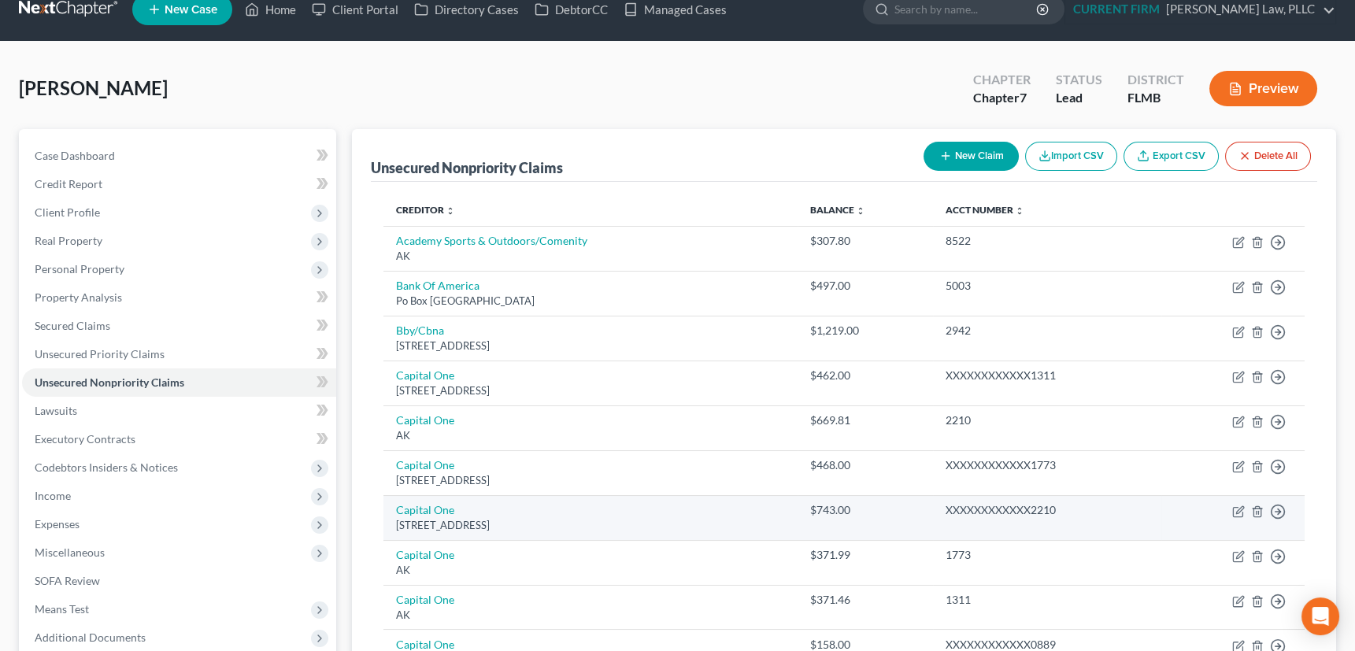
scroll to position [0, 0]
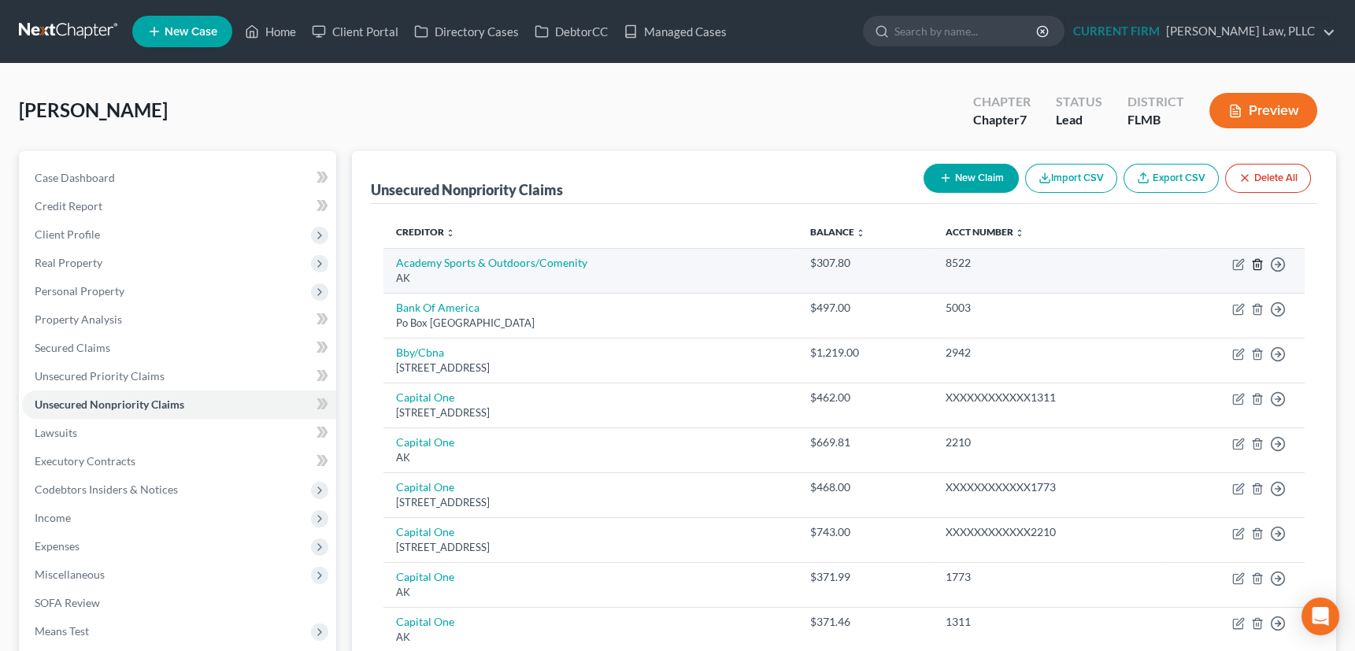
click at [1259, 260] on icon "button" at bounding box center [1257, 264] width 7 height 10
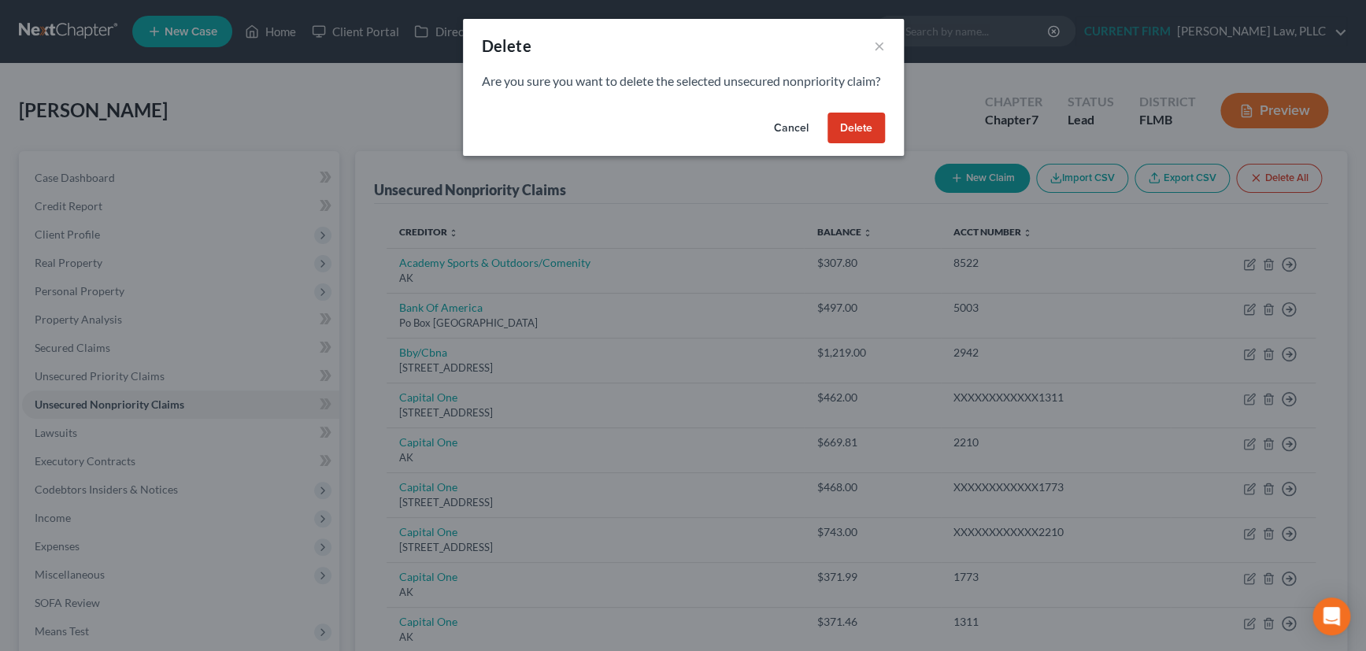
click at [846, 144] on button "Delete" at bounding box center [856, 129] width 57 height 32
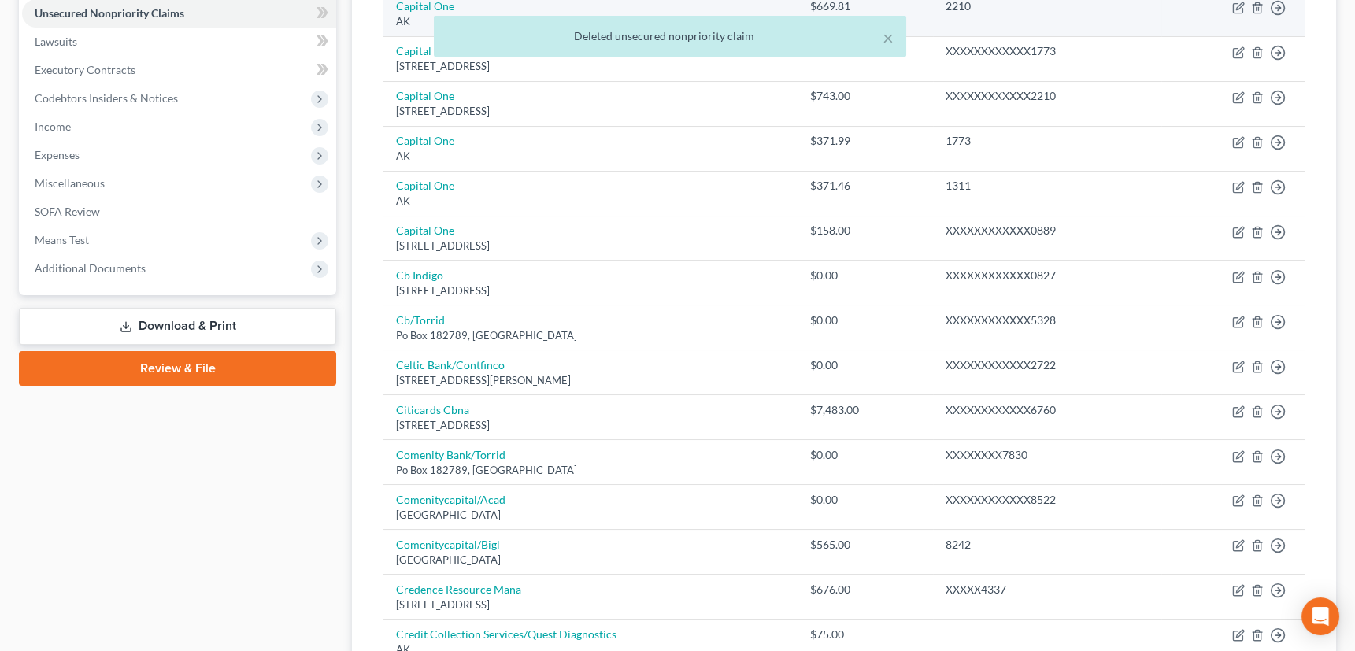
scroll to position [429, 0]
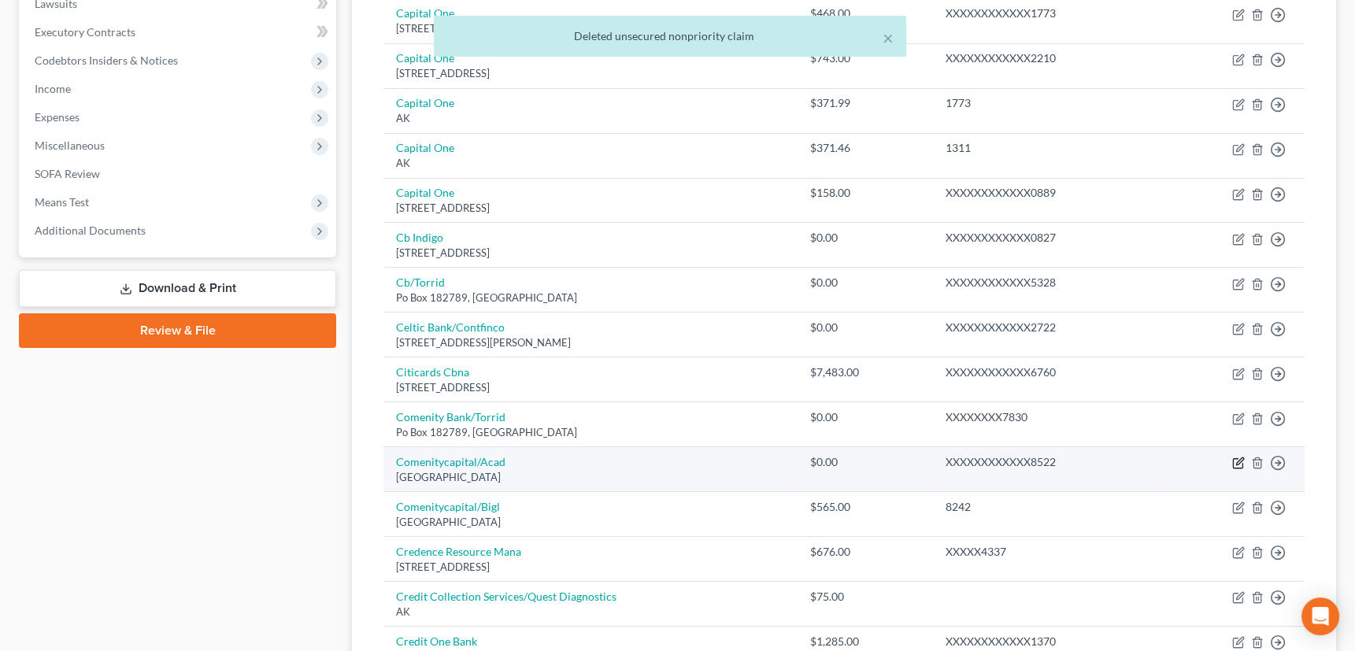
click at [1237, 461] on icon "button" at bounding box center [1240, 461] width 7 height 7
select select "36"
select select "1"
select select "0"
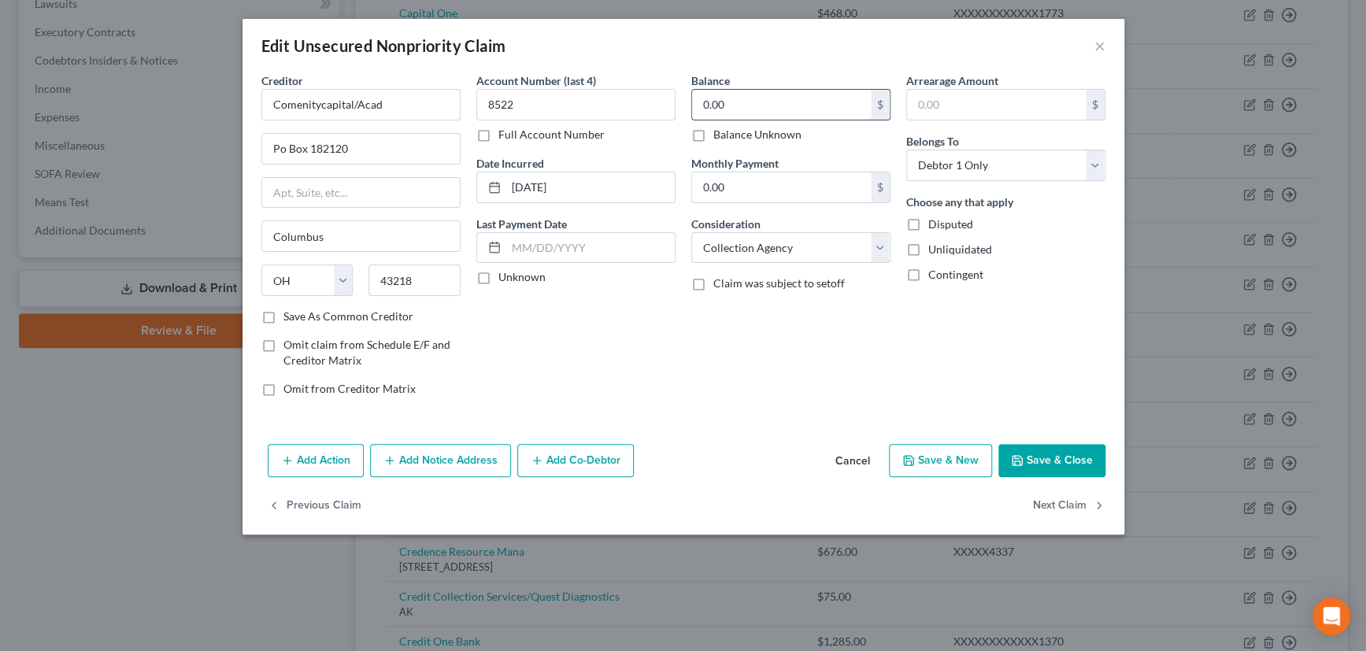
click at [736, 109] on input "0.00" at bounding box center [781, 105] width 179 height 30
type input "307.80"
click at [769, 247] on select "Select Cable / Satellite Services Collection Agency Credit Card Debt Debt Couns…" at bounding box center [791, 248] width 199 height 32
select select "2"
click at [692, 232] on select "Select Cable / Satellite Services Collection Agency Credit Card Debt Debt Couns…" at bounding box center [791, 248] width 199 height 32
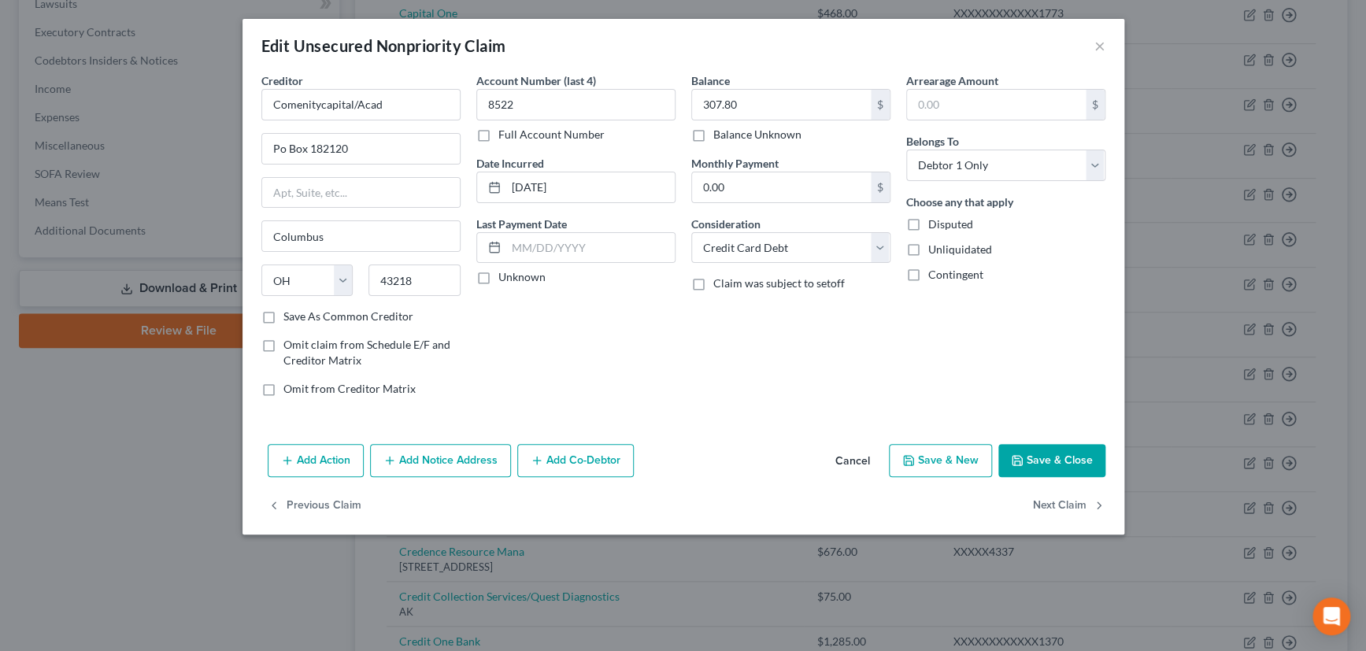
click at [499, 274] on label "Unknown" at bounding box center [522, 277] width 47 height 16
click at [505, 274] on input "Unknown" at bounding box center [510, 274] width 10 height 10
checkbox input "true"
click at [284, 317] on label "Save As Common Creditor" at bounding box center [349, 317] width 130 height 16
click at [290, 317] on input "Save As Common Creditor" at bounding box center [295, 314] width 10 height 10
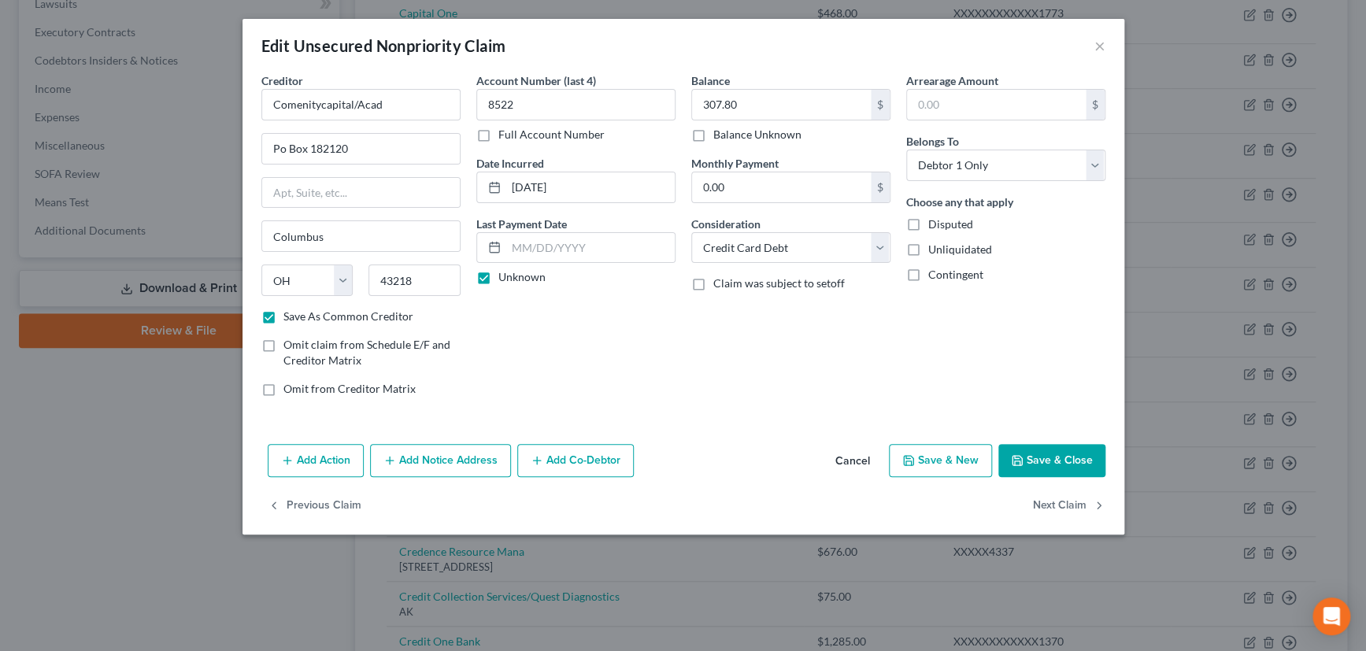
click at [1050, 458] on button "Save & Close" at bounding box center [1052, 460] width 107 height 33
checkbox input "false"
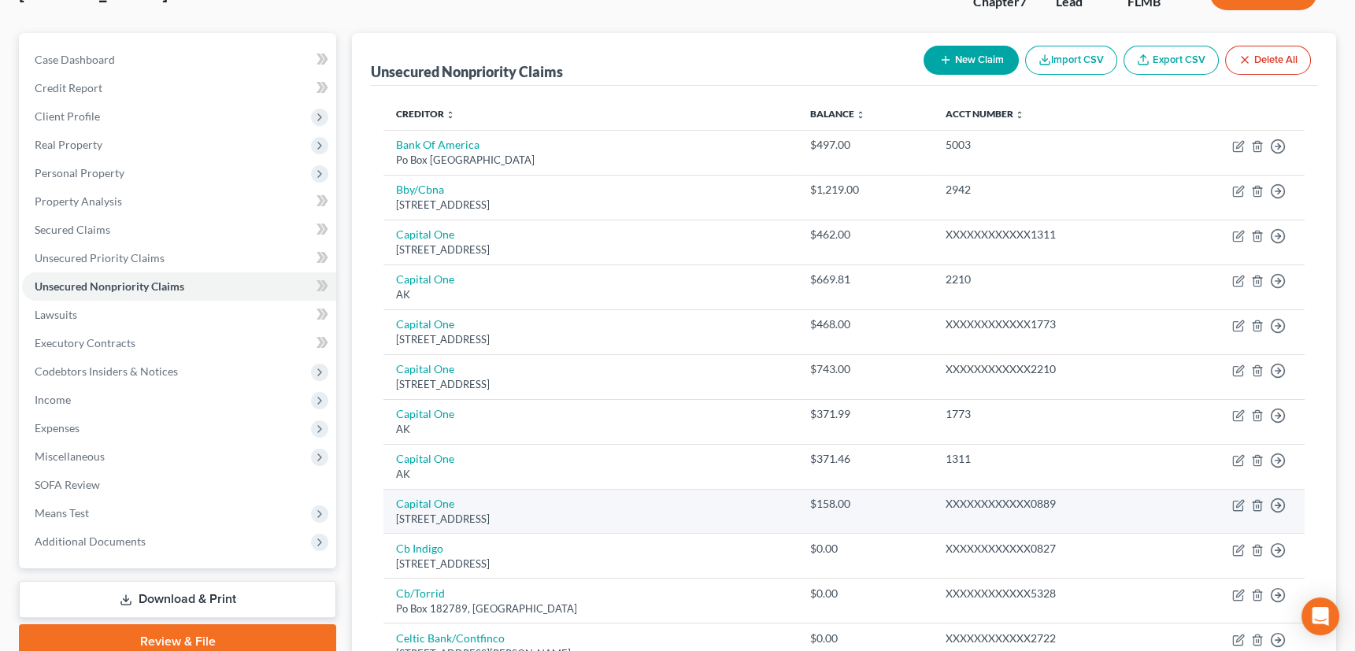
scroll to position [143, 0]
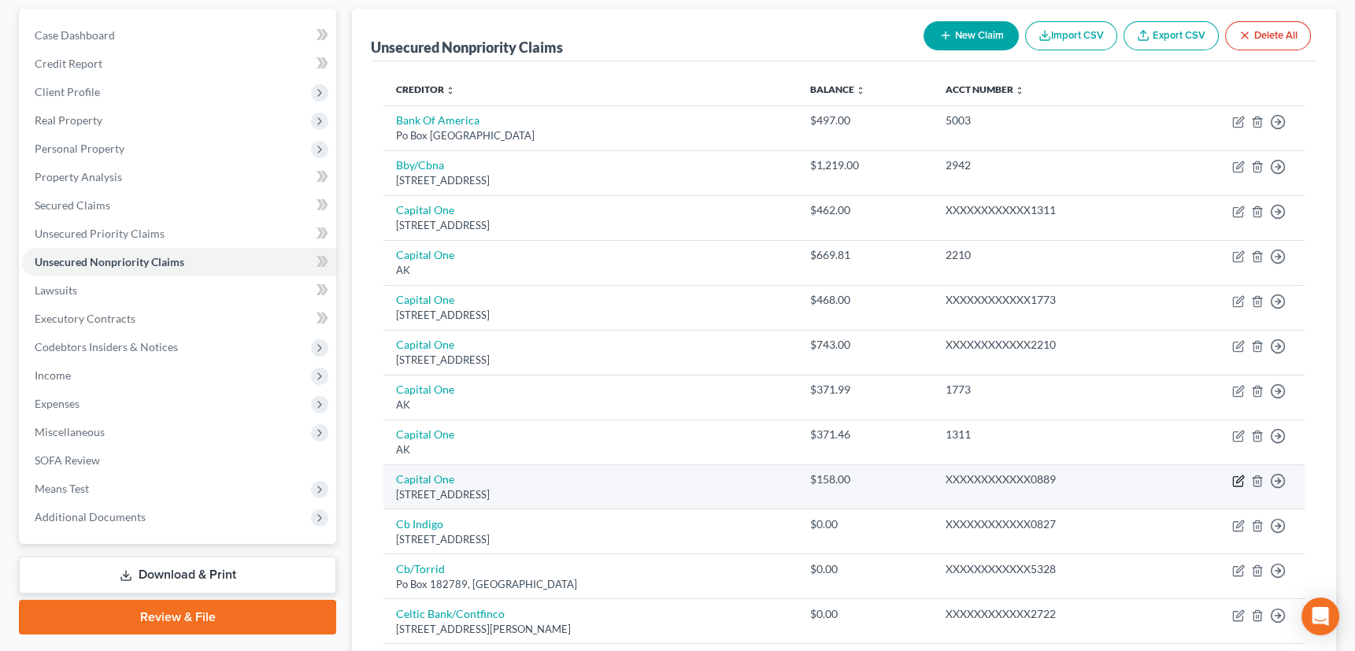
click at [1241, 476] on icon "button" at bounding box center [1239, 481] width 13 height 13
select select "46"
select select "2"
select select "0"
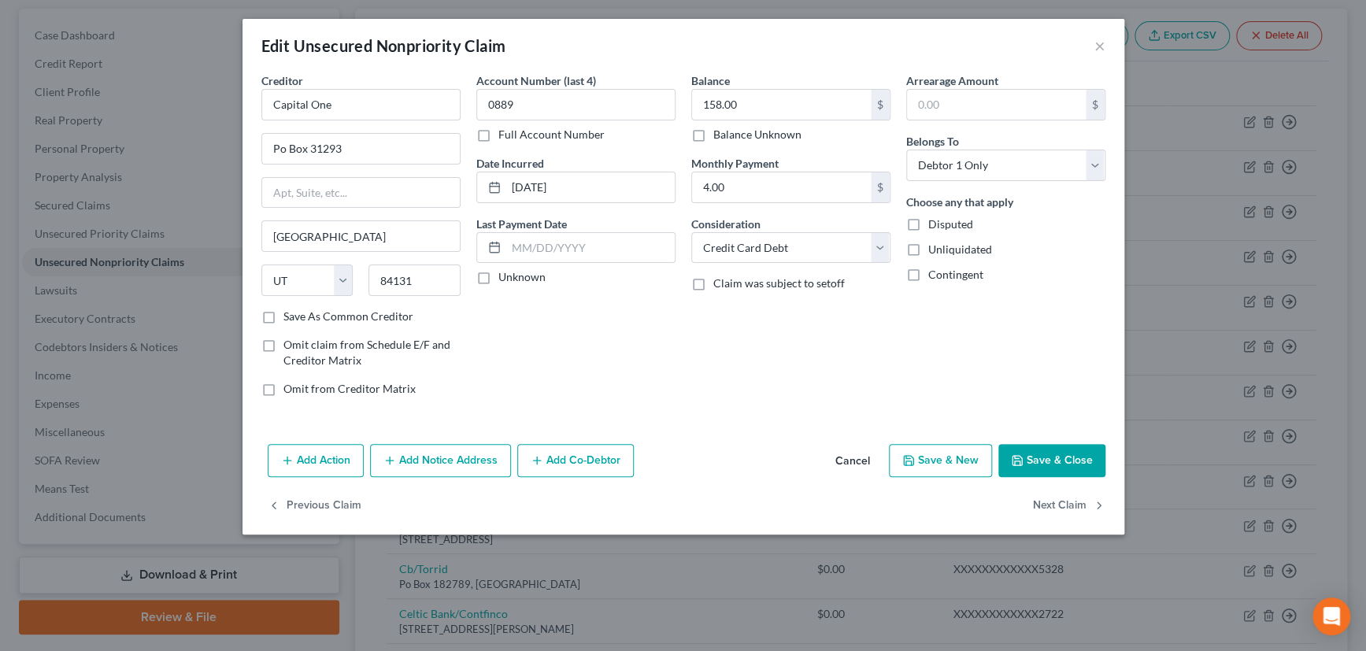
click at [499, 276] on label "Unknown" at bounding box center [522, 277] width 47 height 16
click at [505, 276] on input "Unknown" at bounding box center [510, 274] width 10 height 10
checkbox input "true"
click at [284, 316] on label "Save As Common Creditor" at bounding box center [349, 317] width 130 height 16
click at [290, 316] on input "Save As Common Creditor" at bounding box center [295, 314] width 10 height 10
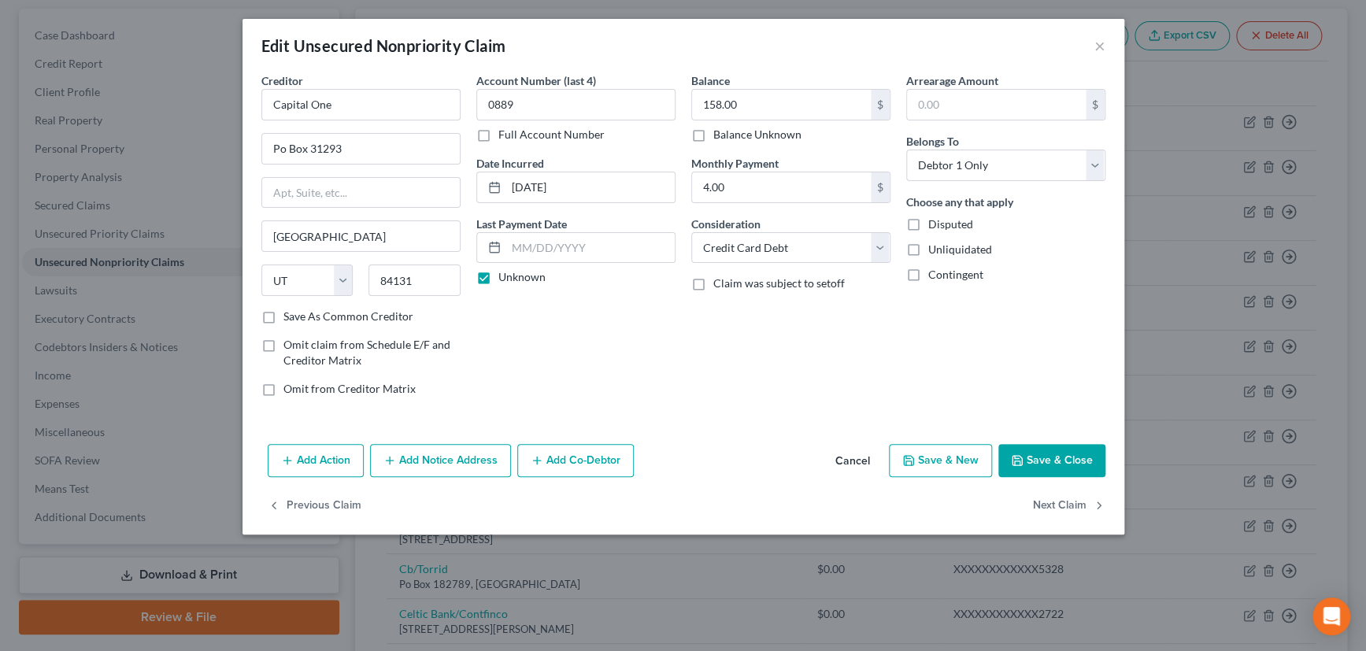
checkbox input "true"
click at [988, 160] on select "Select Debtor 1 Only Debtor 2 Only Debtor 1 And Debtor 2 Only At Least One Of T…" at bounding box center [1006, 166] width 199 height 32
select select "3"
click at [907, 150] on select "Select Debtor 1 Only Debtor 2 Only Debtor 1 And Debtor 2 Only At Least One Of T…" at bounding box center [1006, 166] width 199 height 32
click at [1052, 458] on button "Save & Close" at bounding box center [1052, 460] width 107 height 33
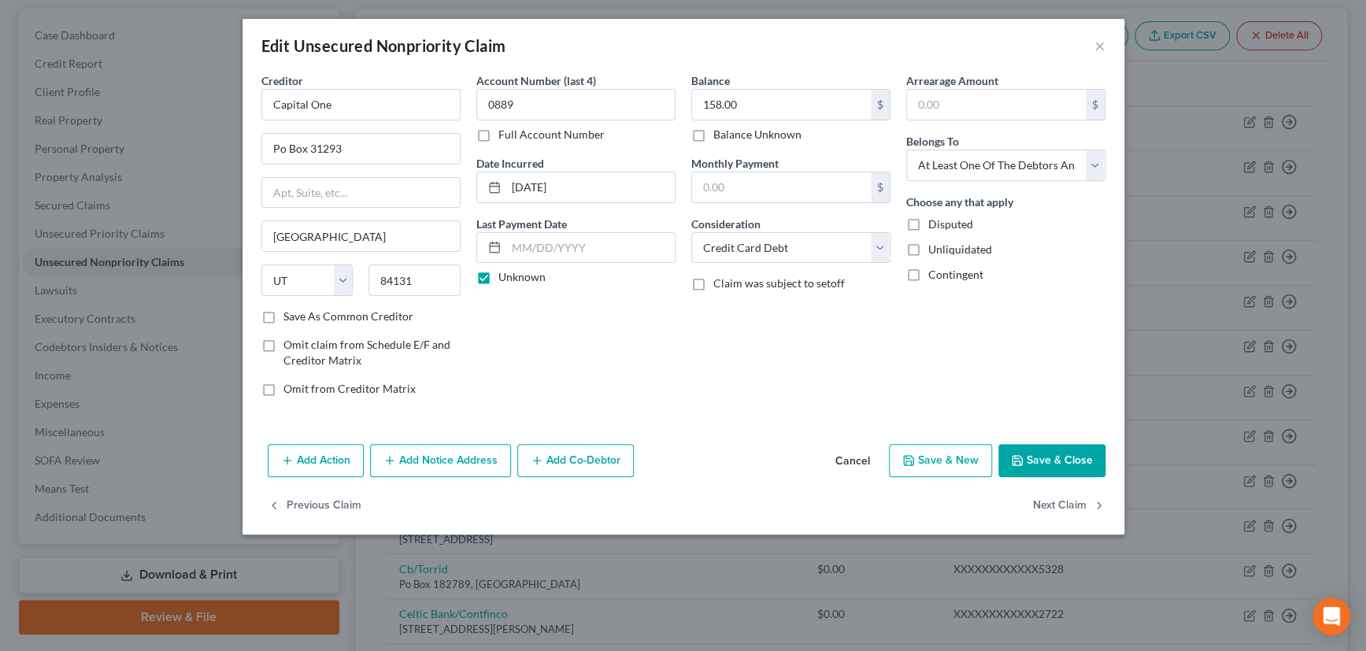
checkbox input "false"
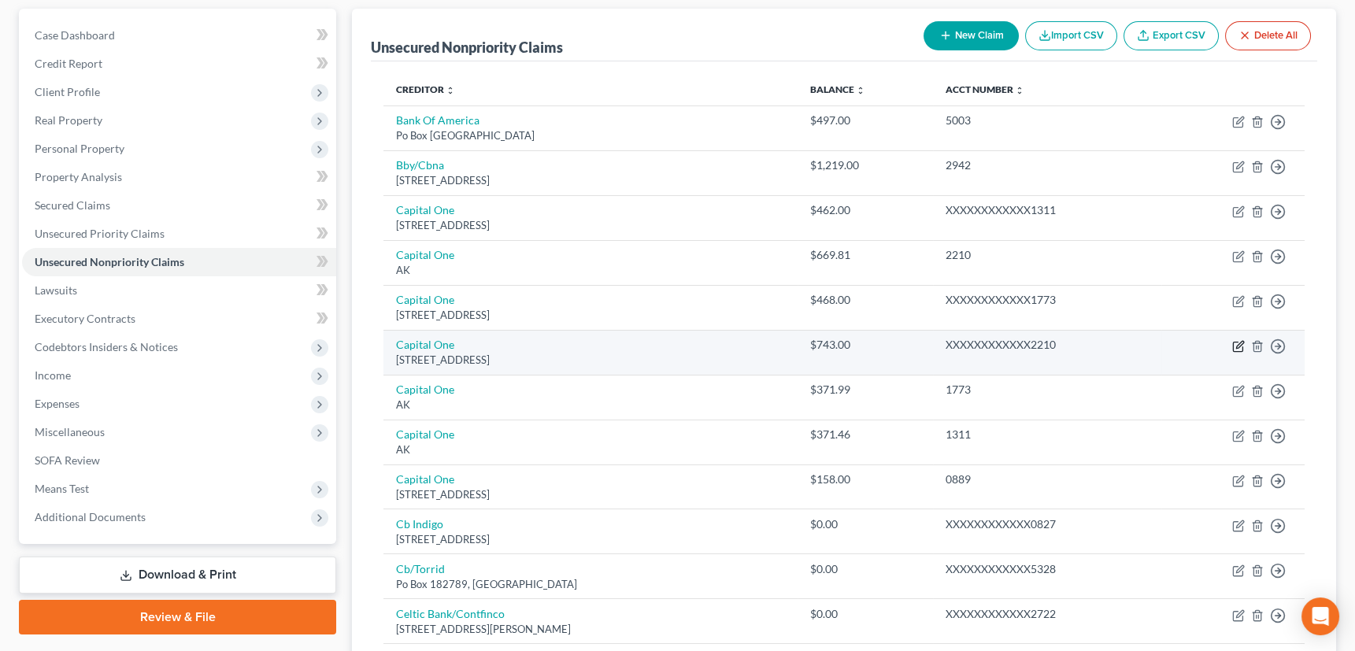
click at [1239, 344] on icon "button" at bounding box center [1239, 346] width 13 height 13
select select "46"
select select "2"
select select "0"
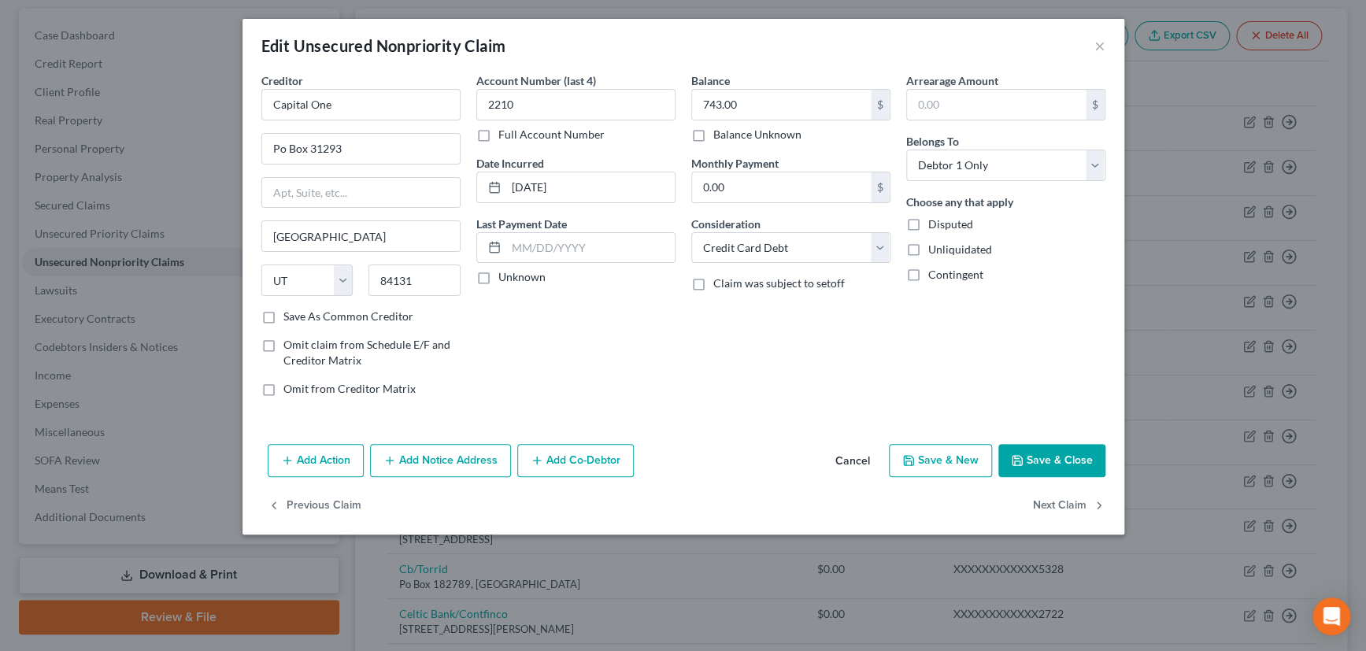
click at [499, 279] on label "Unknown" at bounding box center [522, 277] width 47 height 16
click at [505, 279] on input "Unknown" at bounding box center [510, 274] width 10 height 10
checkbox input "true"
click at [284, 314] on label "Save As Common Creditor" at bounding box center [349, 317] width 130 height 16
click at [290, 314] on input "Save As Common Creditor" at bounding box center [295, 314] width 10 height 10
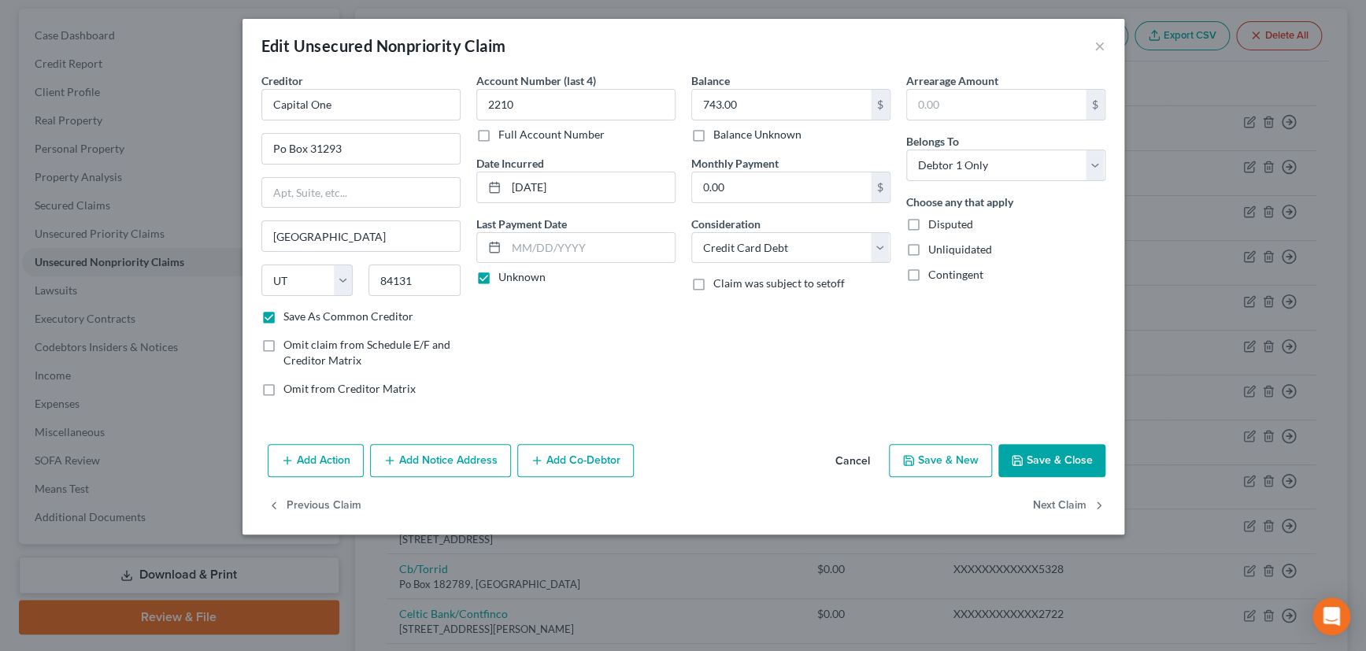
click at [1061, 453] on button "Save & Close" at bounding box center [1052, 460] width 107 height 33
checkbox input "false"
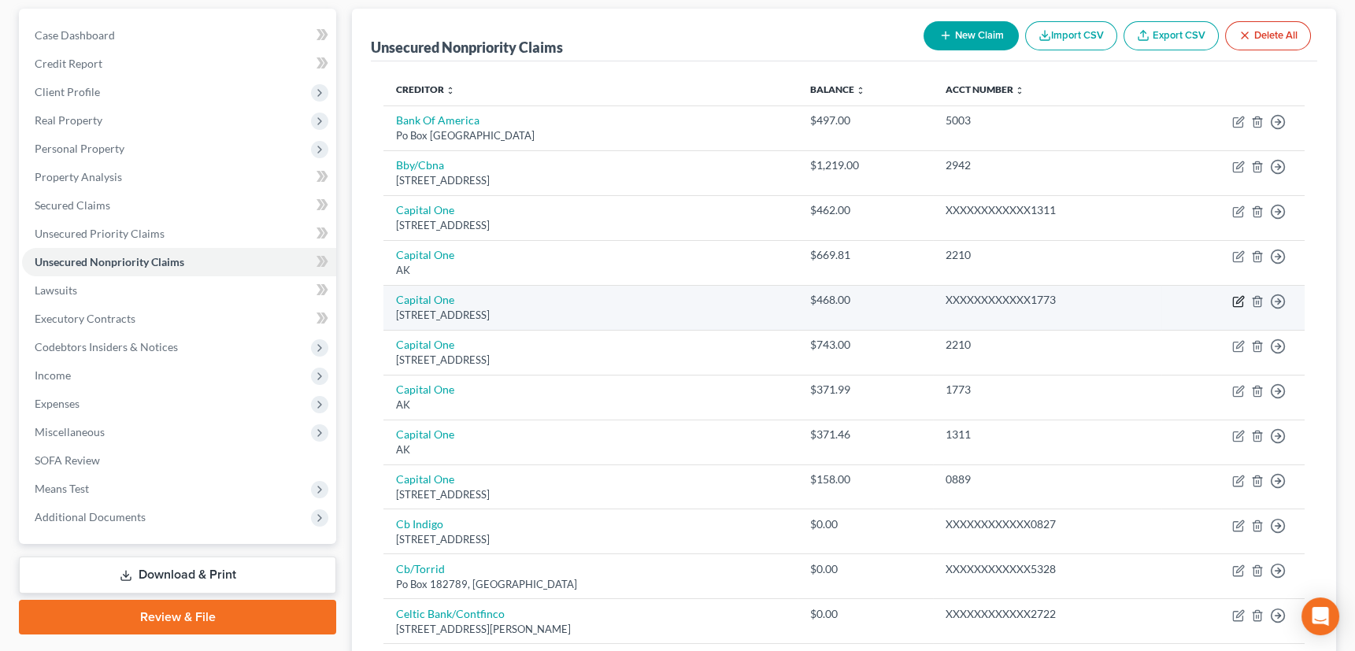
click at [1237, 297] on icon "button" at bounding box center [1237, 301] width 9 height 9
select select "46"
select select "2"
select select "0"
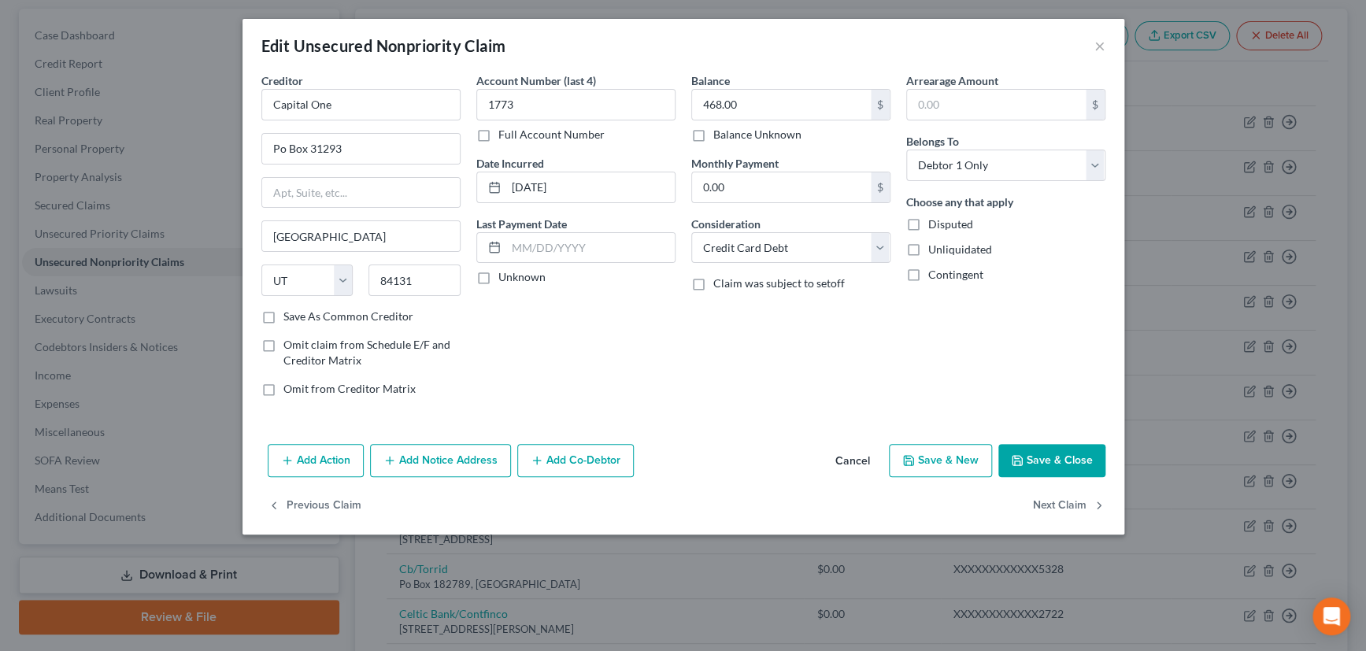
click at [499, 278] on label "Unknown" at bounding box center [522, 277] width 47 height 16
click at [505, 278] on input "Unknown" at bounding box center [510, 274] width 10 height 10
checkbox input "true"
click at [284, 315] on label "Save As Common Creditor" at bounding box center [349, 317] width 130 height 16
click at [290, 315] on input "Save As Common Creditor" at bounding box center [295, 314] width 10 height 10
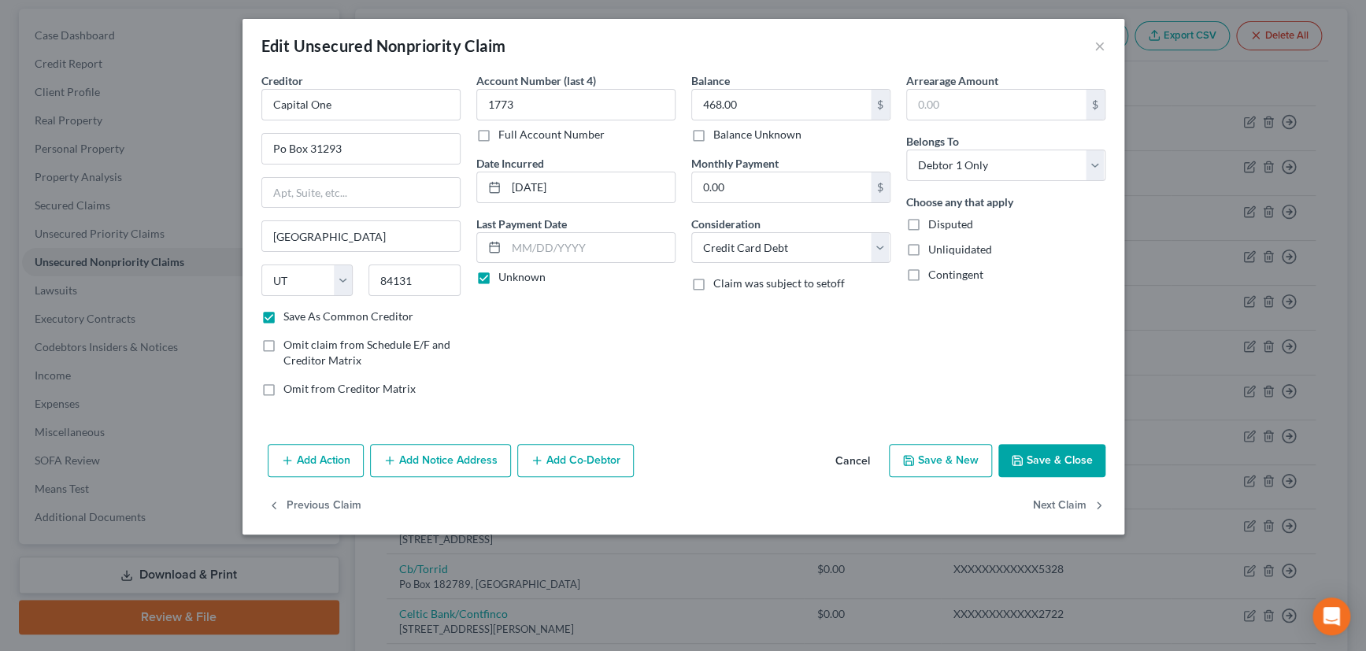
click at [1066, 454] on button "Save & Close" at bounding box center [1052, 460] width 107 height 33
checkbox input "false"
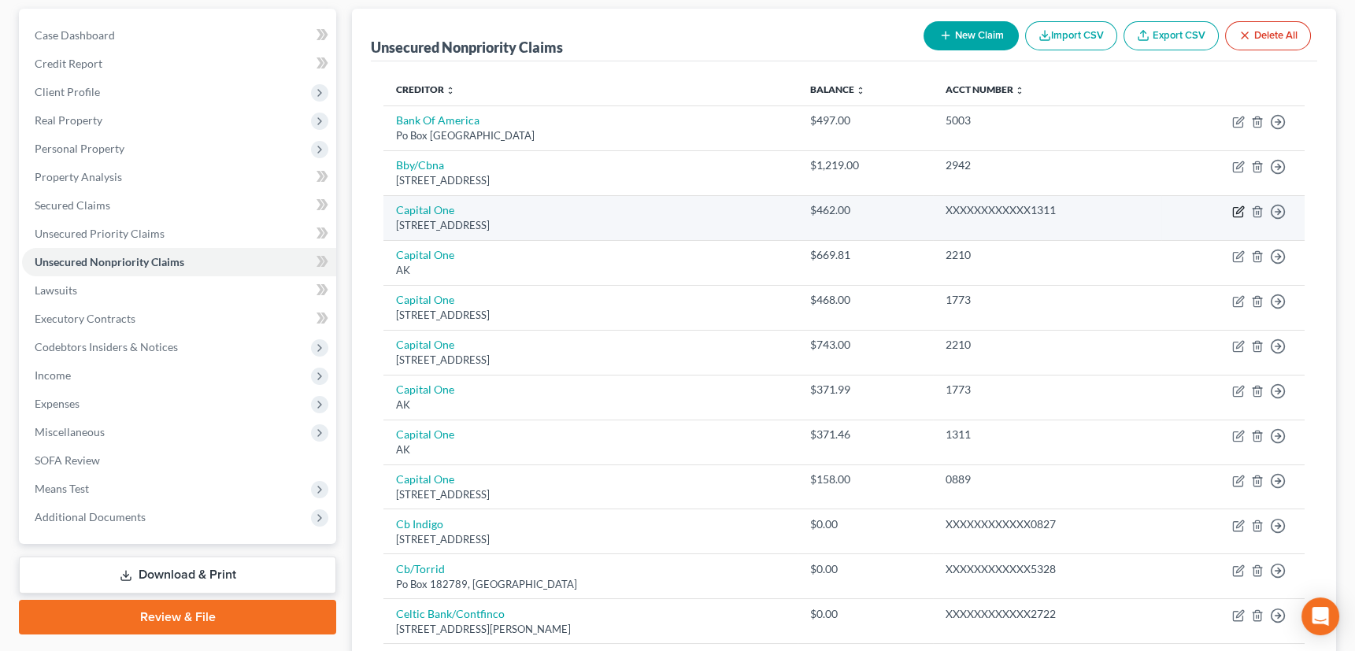
click at [1236, 208] on icon "button" at bounding box center [1237, 212] width 9 height 9
select select "46"
select select "2"
select select "0"
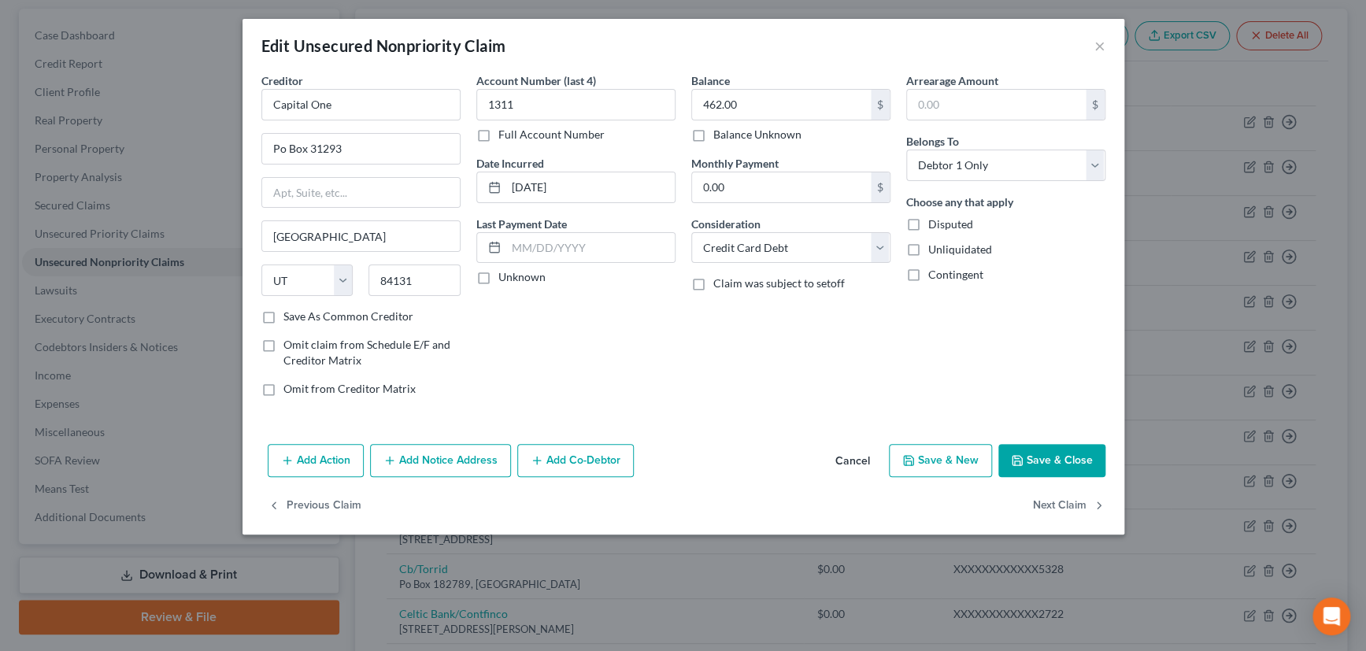
click at [499, 280] on label "Unknown" at bounding box center [522, 277] width 47 height 16
click at [505, 280] on input "Unknown" at bounding box center [510, 274] width 10 height 10
checkbox input "true"
click at [284, 314] on label "Save As Common Creditor" at bounding box center [349, 317] width 130 height 16
click at [290, 314] on input "Save As Common Creditor" at bounding box center [295, 314] width 10 height 10
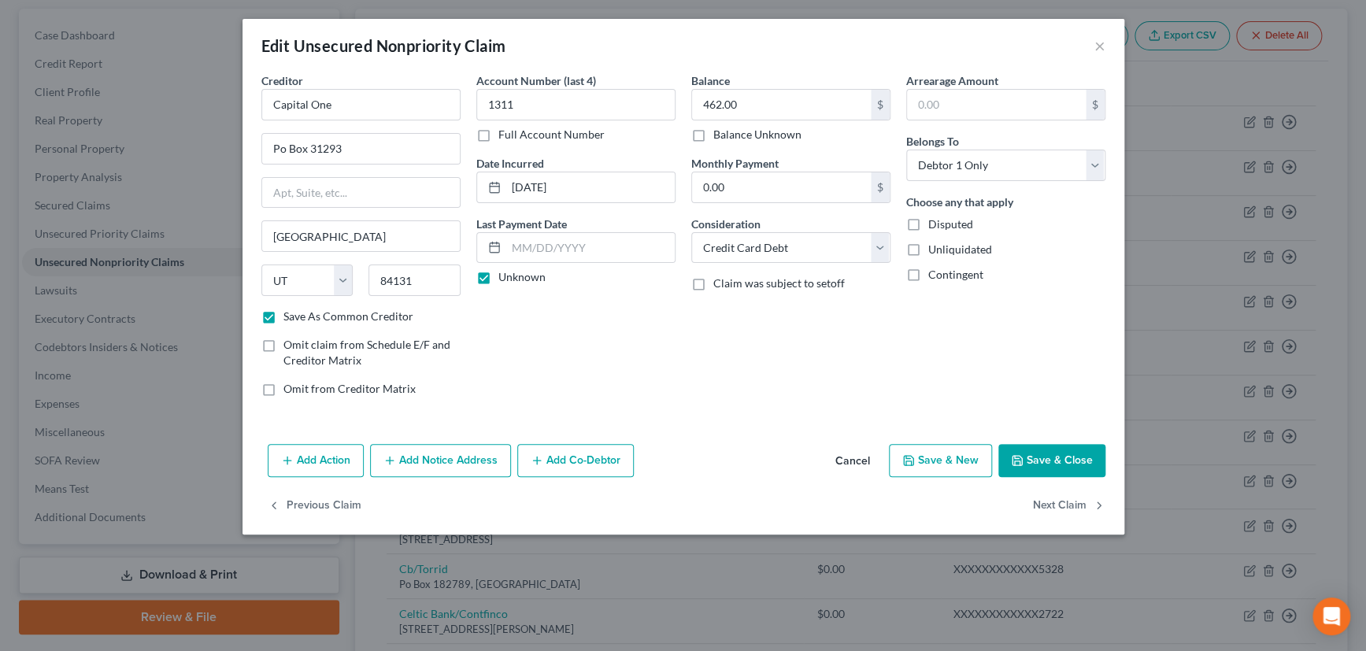
click at [1083, 456] on button "Save & Close" at bounding box center [1052, 460] width 107 height 33
checkbox input "false"
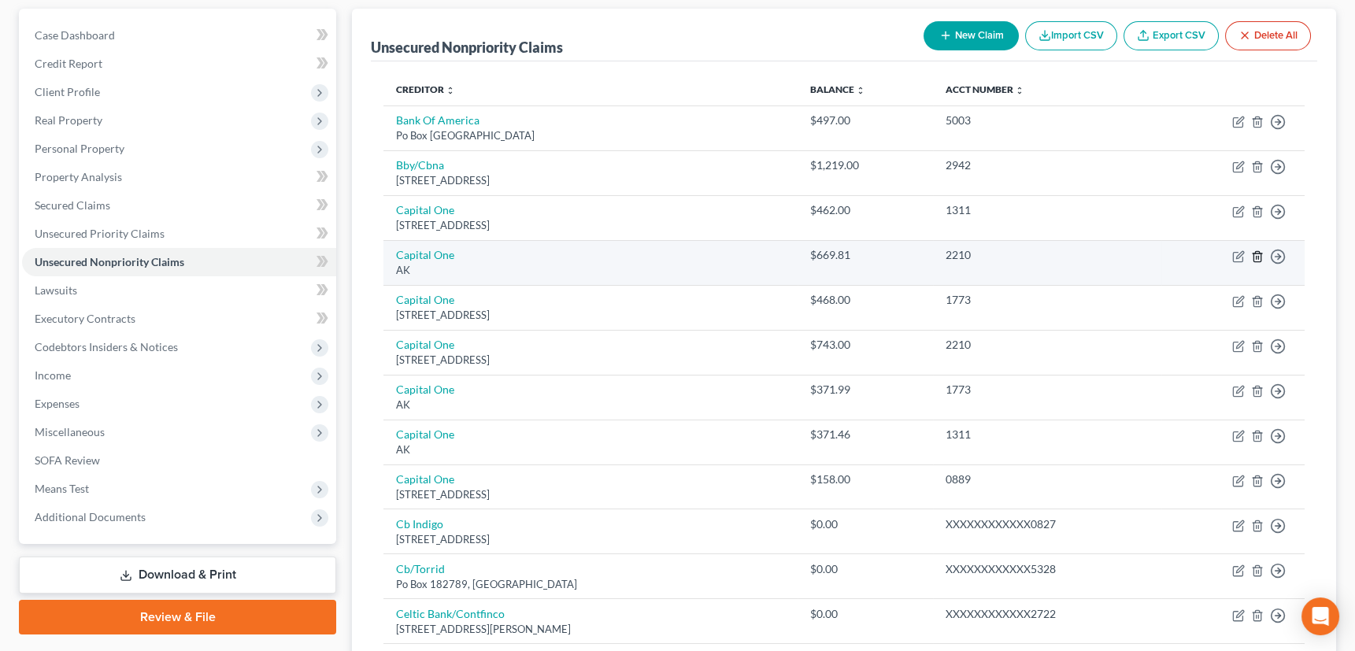
click at [1257, 256] on line "button" at bounding box center [1257, 257] width 0 height 3
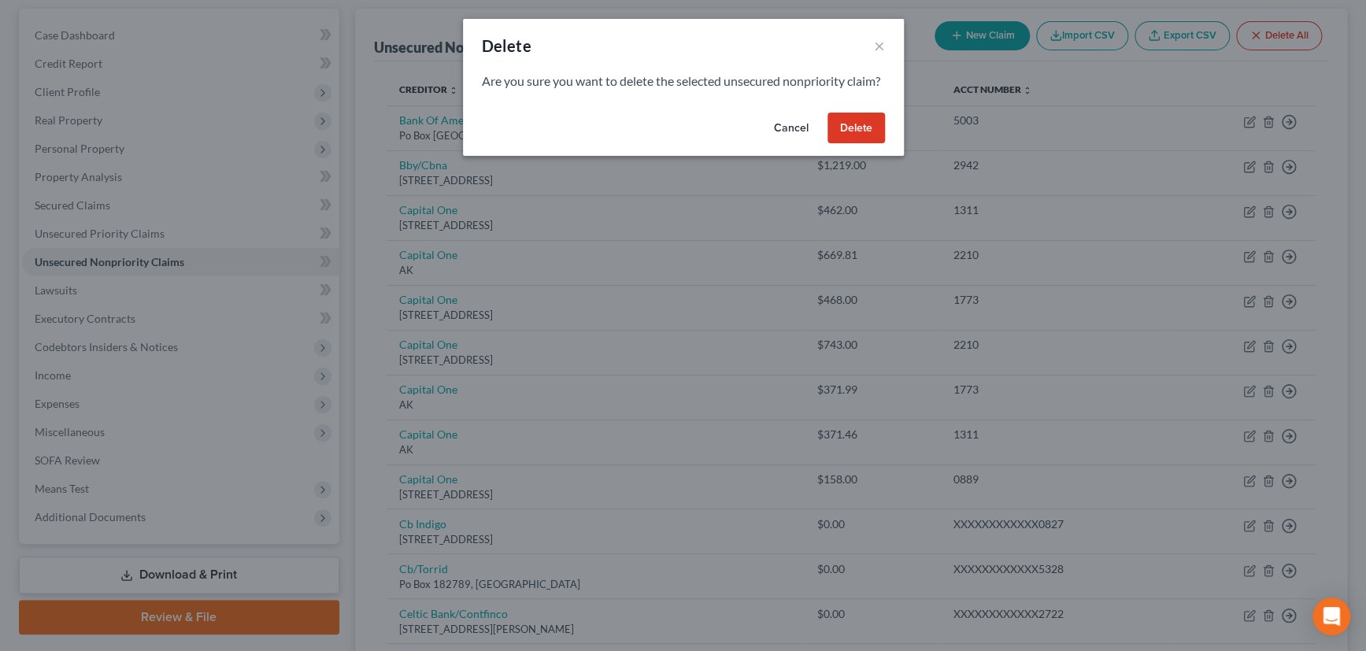
click at [854, 142] on button "Delete" at bounding box center [856, 129] width 57 height 32
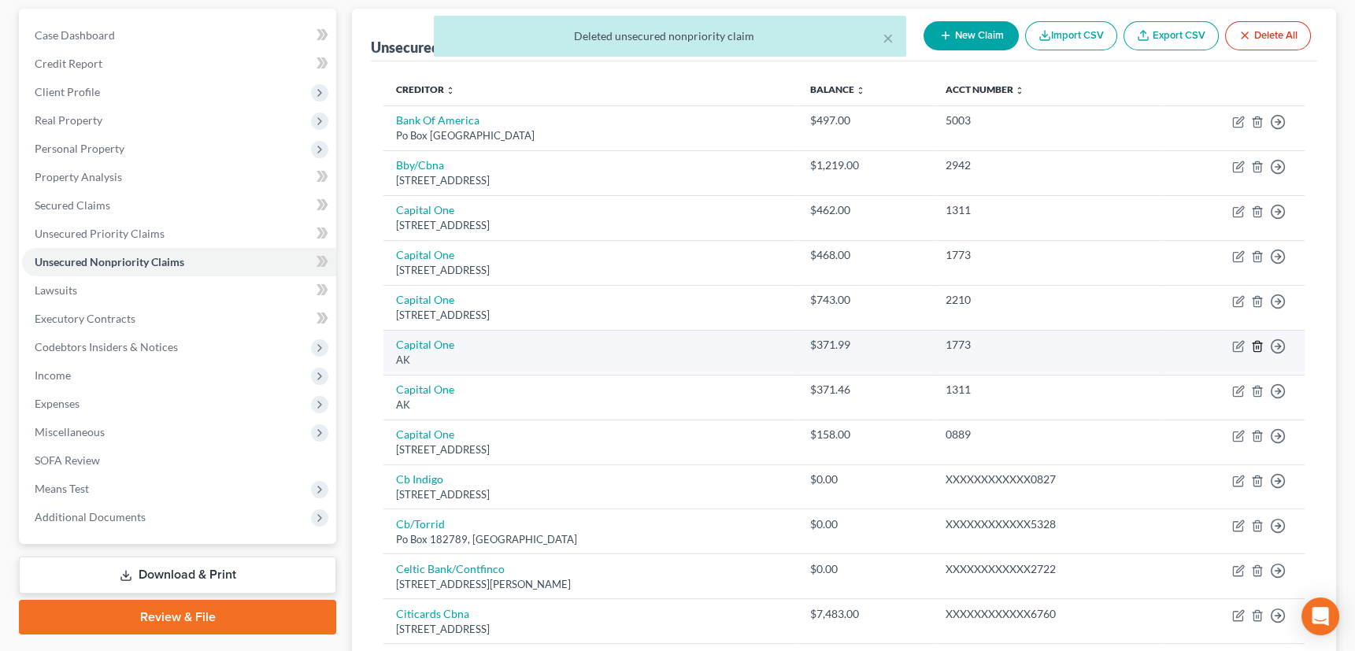
click at [1254, 346] on icon "button" at bounding box center [1257, 346] width 7 height 10
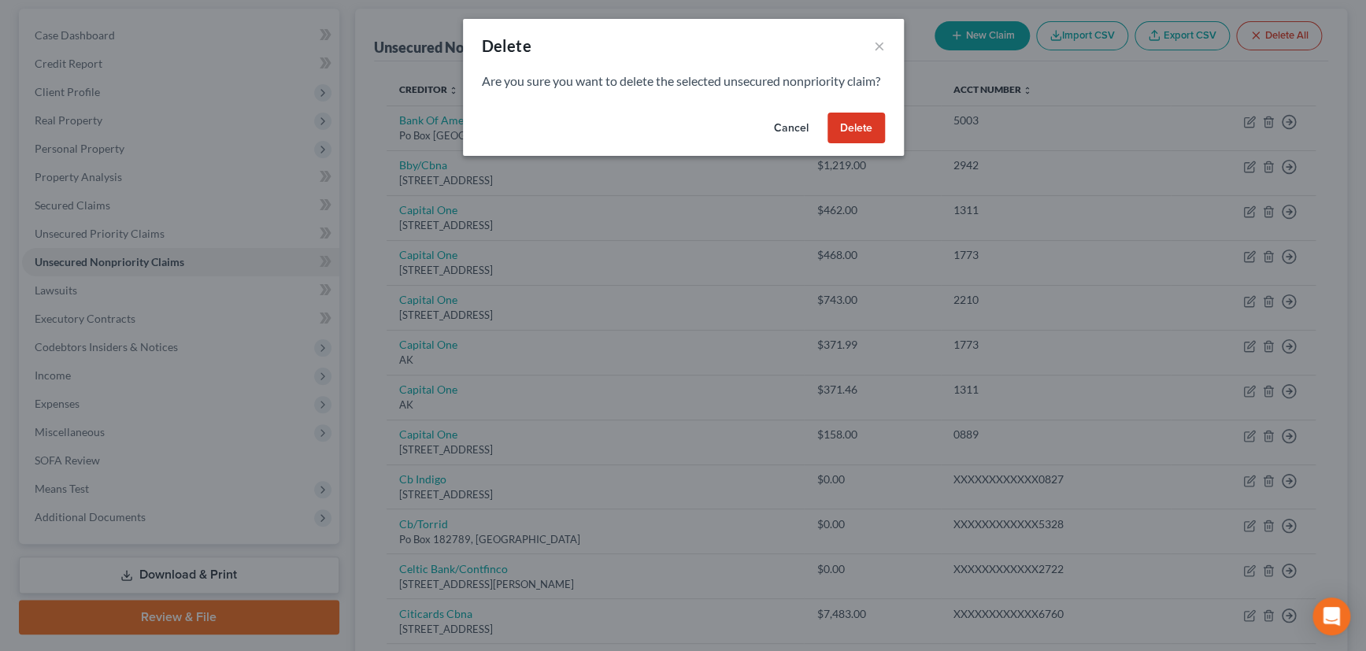
click at [867, 144] on button "Delete" at bounding box center [856, 129] width 57 height 32
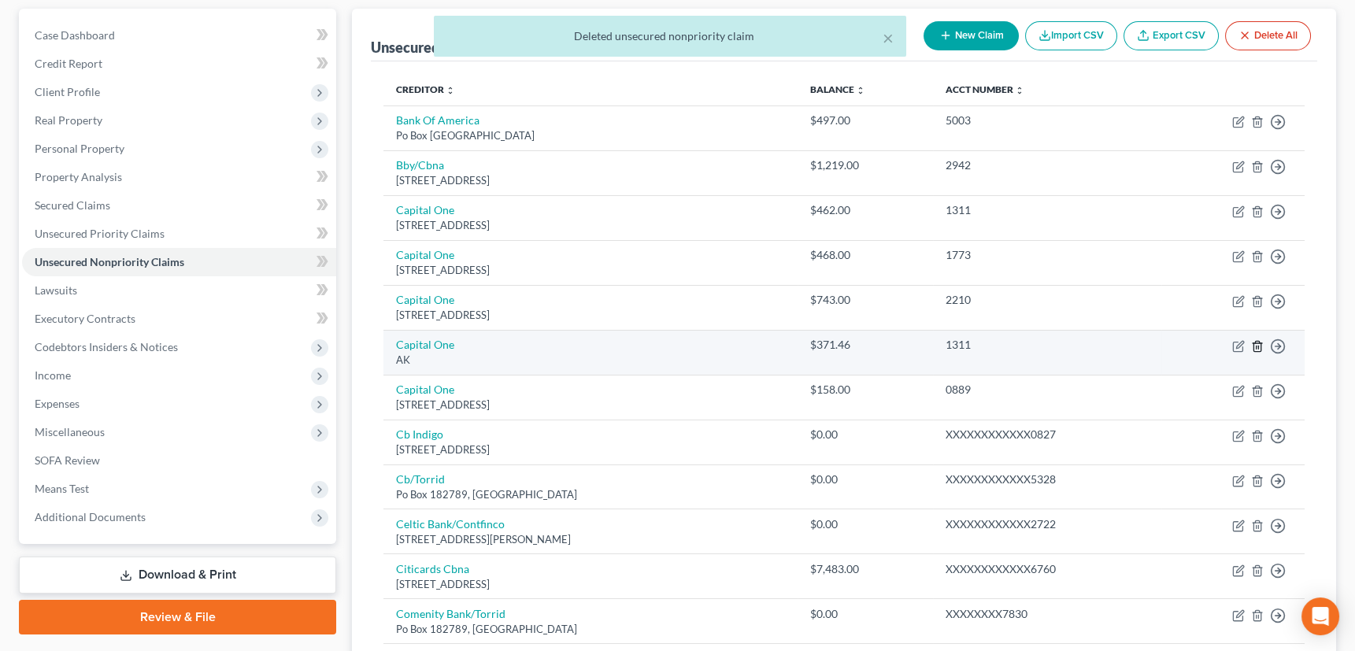
click at [1257, 342] on icon "button" at bounding box center [1257, 346] width 13 height 13
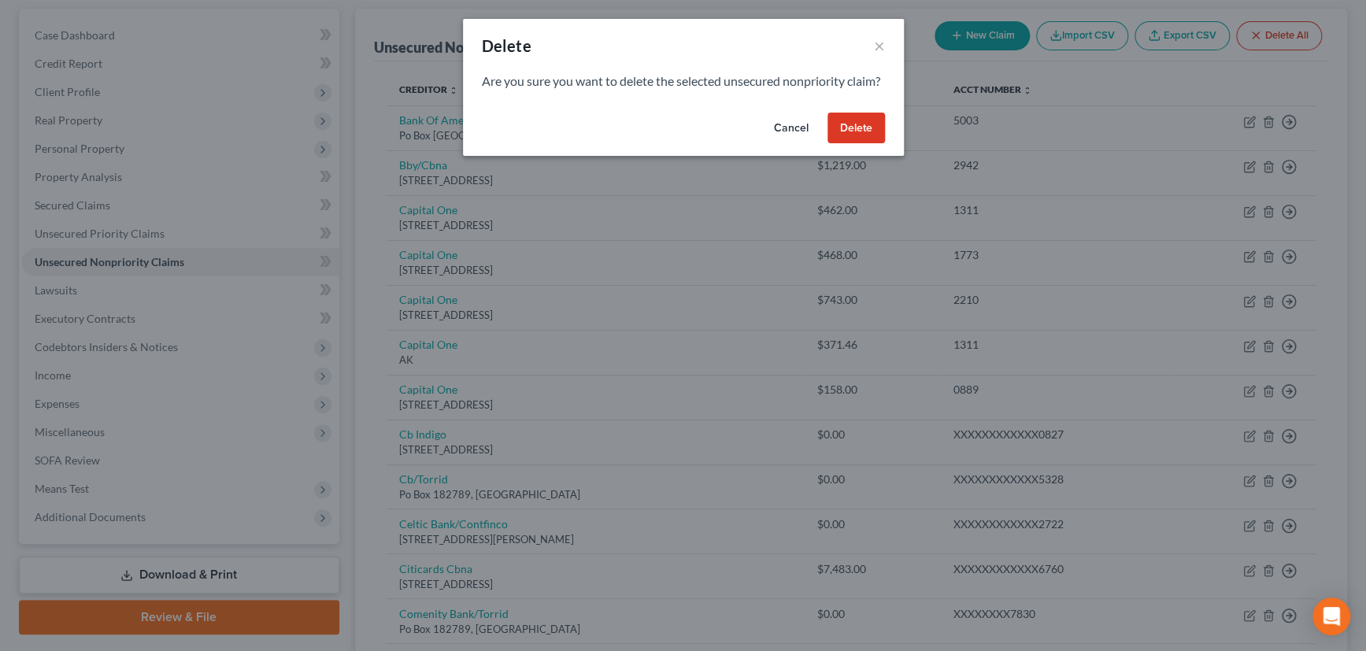
click at [857, 144] on button "Delete" at bounding box center [856, 129] width 57 height 32
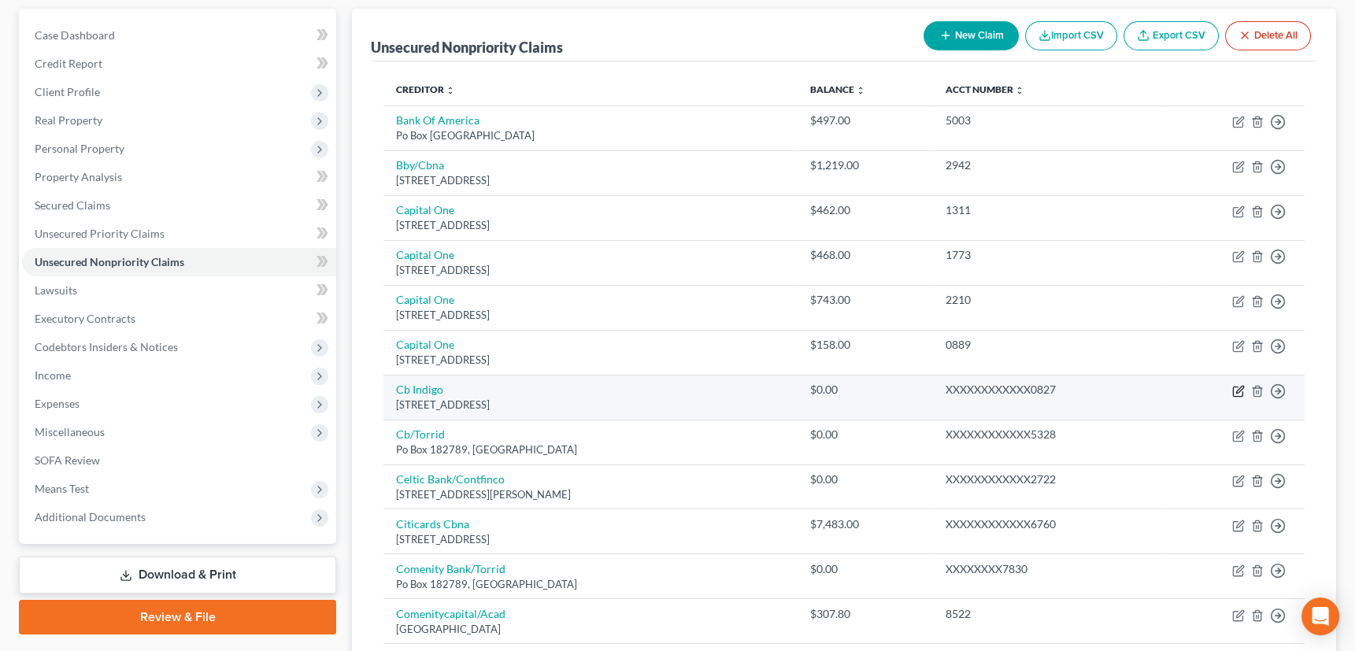
click at [1237, 387] on icon "button" at bounding box center [1239, 391] width 13 height 13
select select "38"
select select "2"
select select "0"
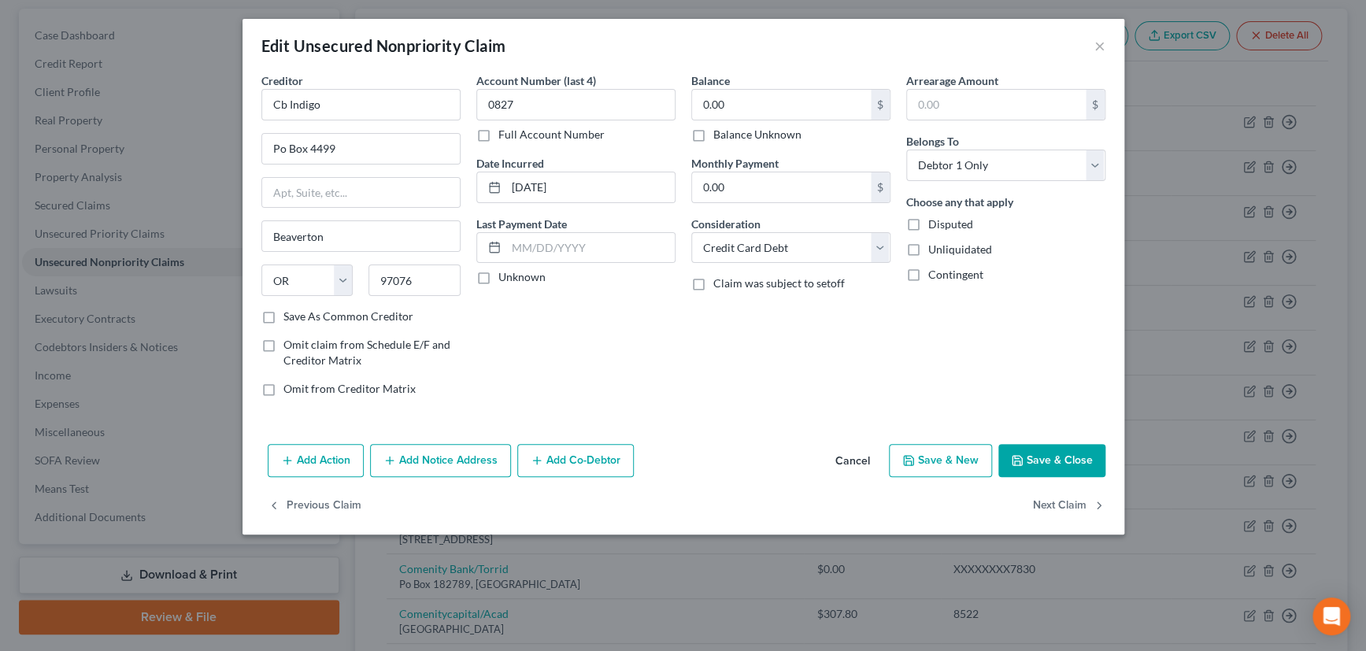
click at [1070, 455] on button "Save & Close" at bounding box center [1052, 460] width 107 height 33
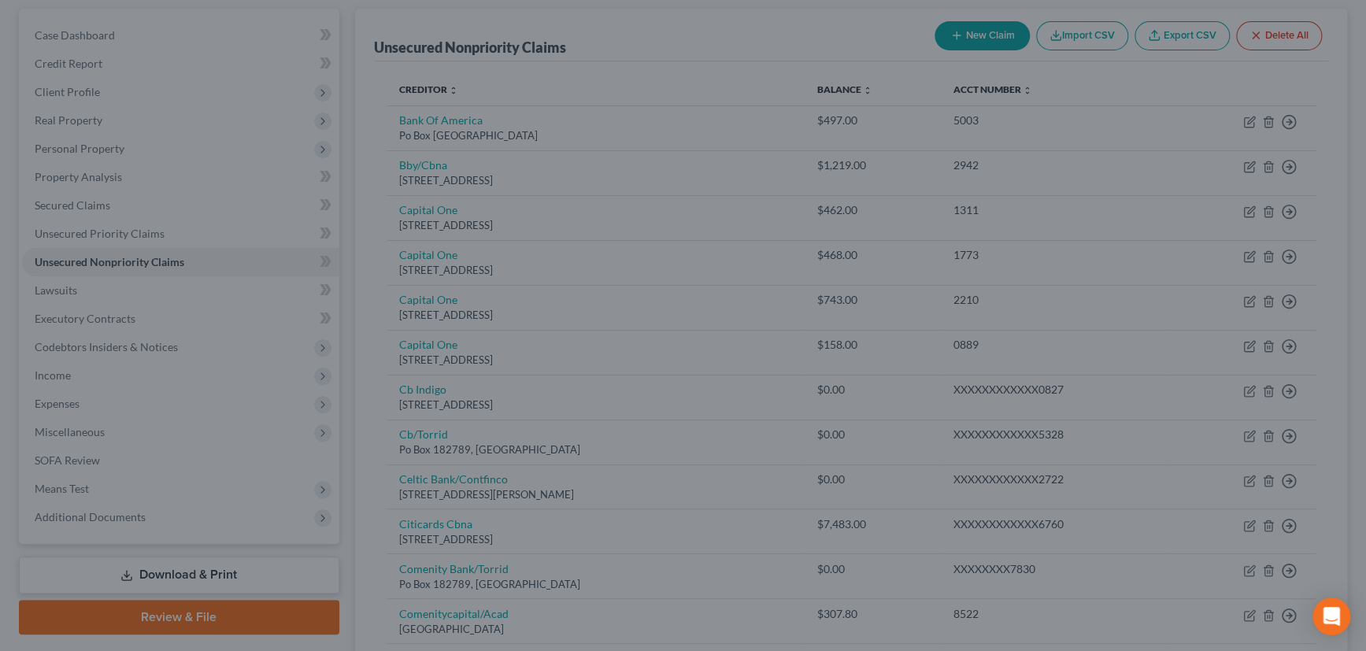
type input "0"
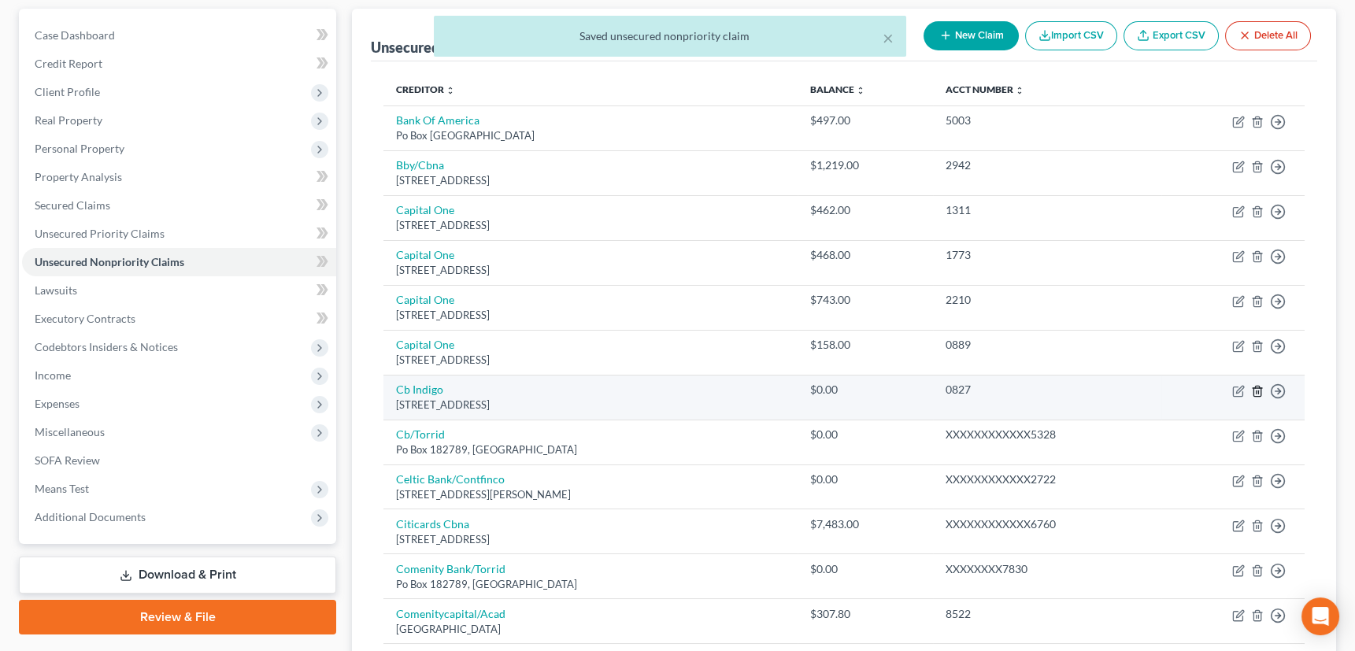
click at [1257, 391] on line "button" at bounding box center [1257, 392] width 0 height 3
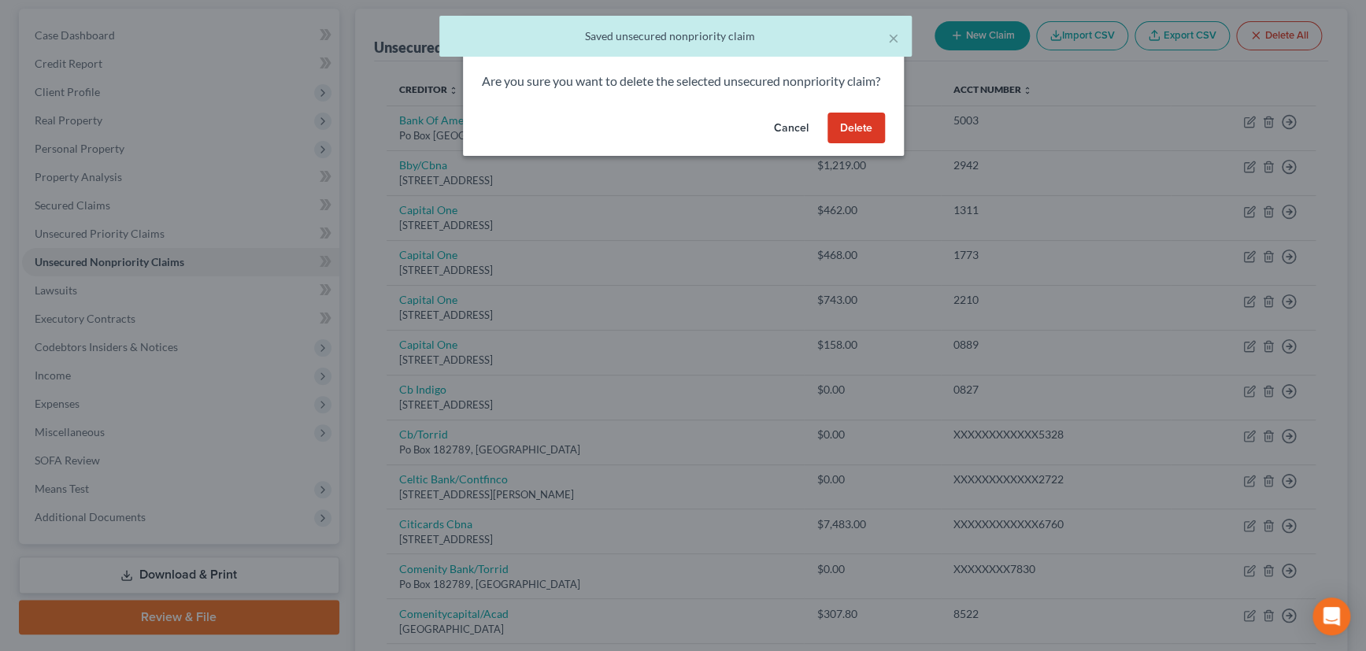
click at [873, 144] on button "Delete" at bounding box center [856, 129] width 57 height 32
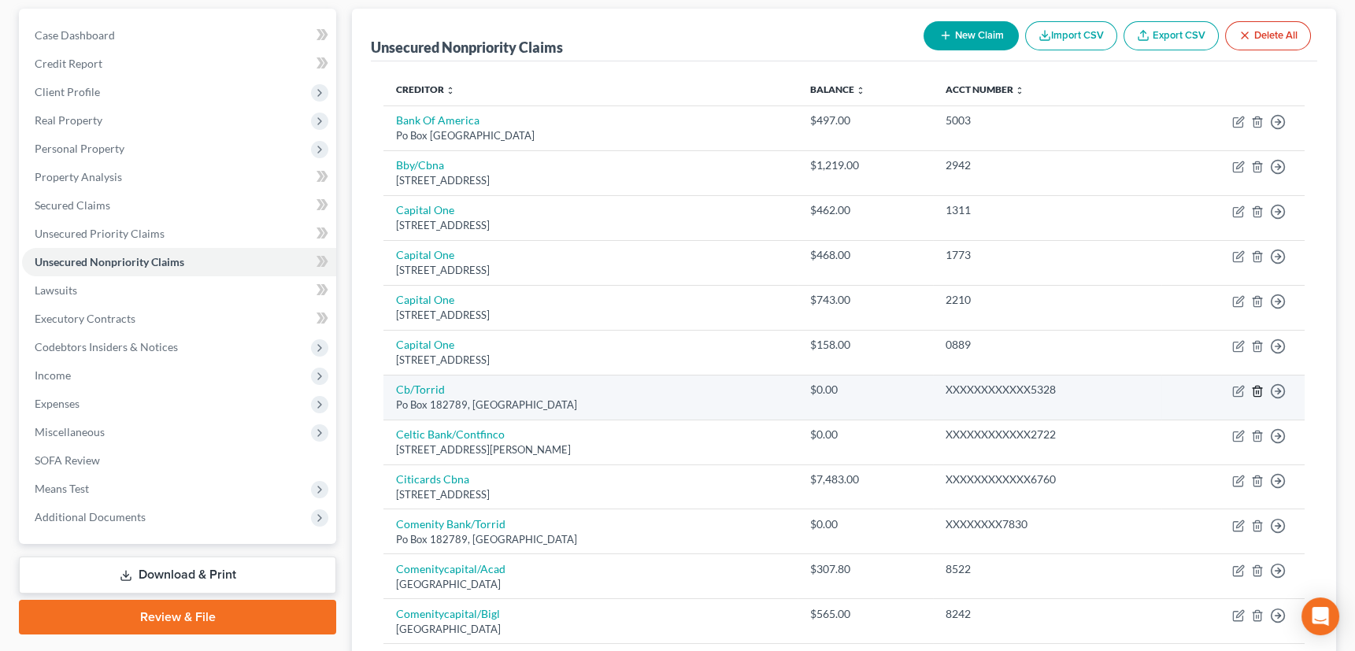
click at [1259, 387] on icon "button" at bounding box center [1257, 391] width 13 height 13
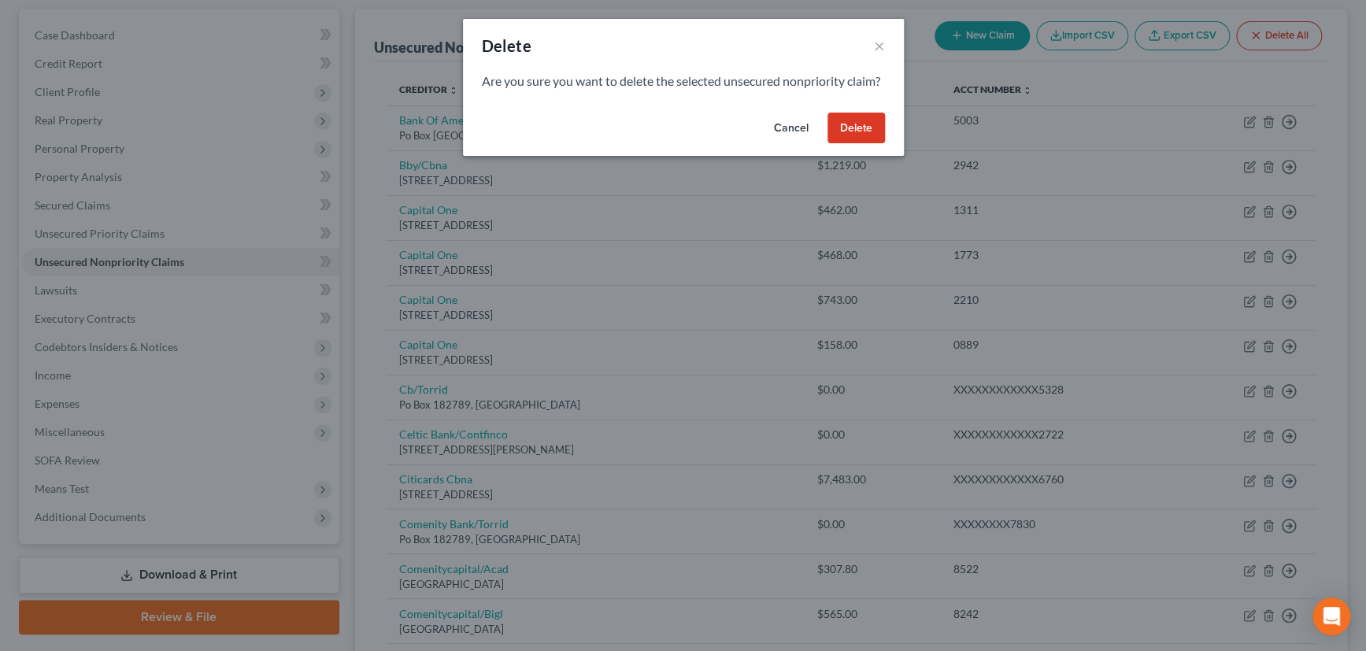
click at [863, 144] on button "Delete" at bounding box center [856, 129] width 57 height 32
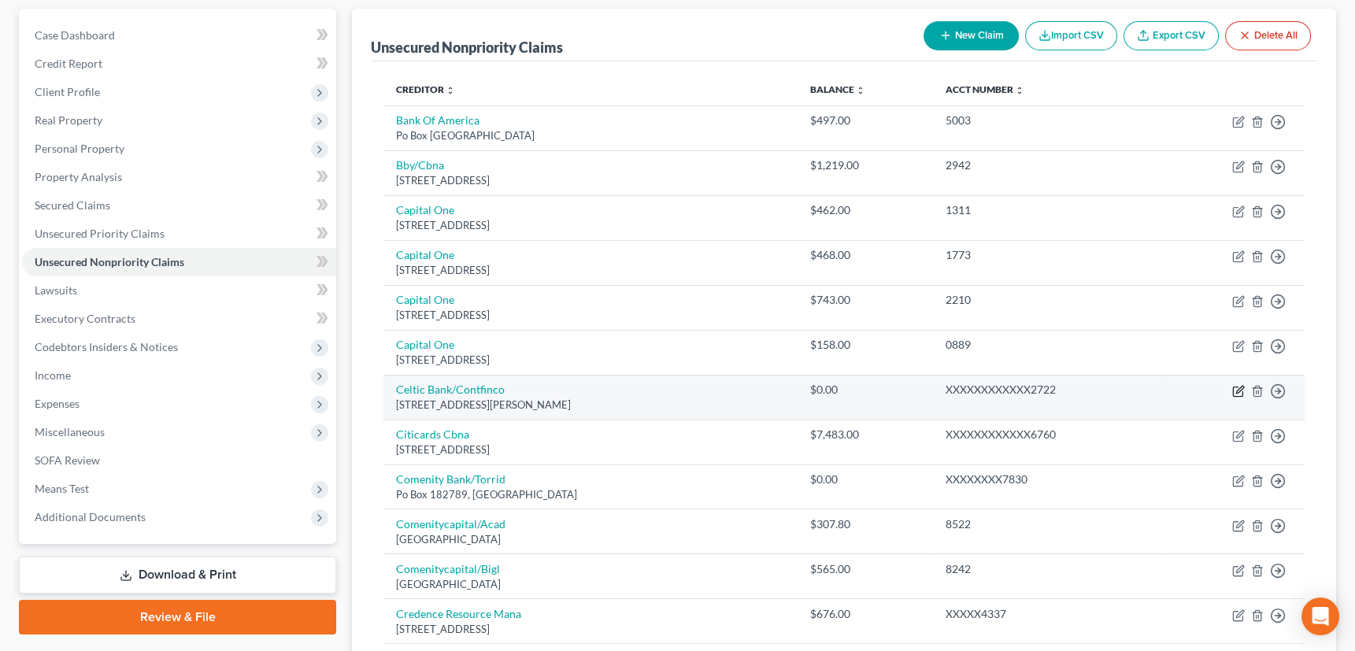
click at [1239, 387] on icon "button" at bounding box center [1240, 389] width 7 height 7
select select "7"
select select "2"
select select "0"
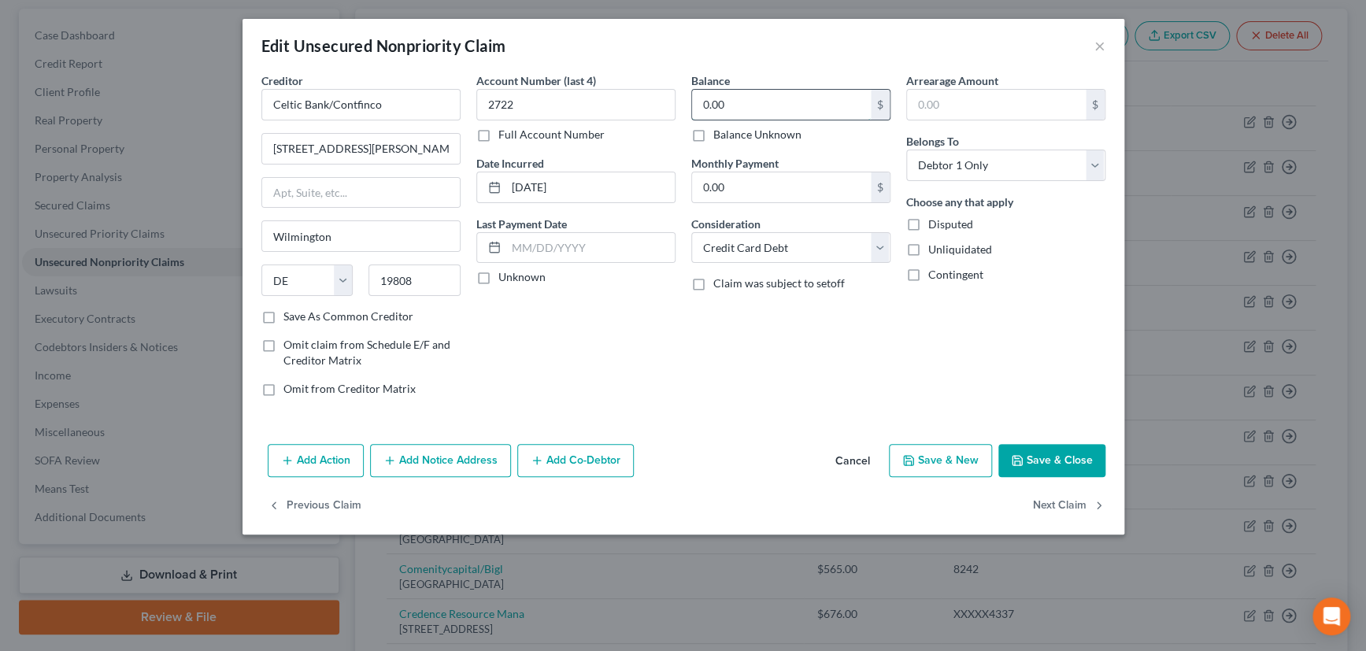
click at [749, 106] on input "0.00" at bounding box center [781, 105] width 179 height 30
type input "2,075"
click at [499, 275] on label "Unknown" at bounding box center [522, 277] width 47 height 16
click at [505, 275] on input "Unknown" at bounding box center [510, 274] width 10 height 10
checkbox input "true"
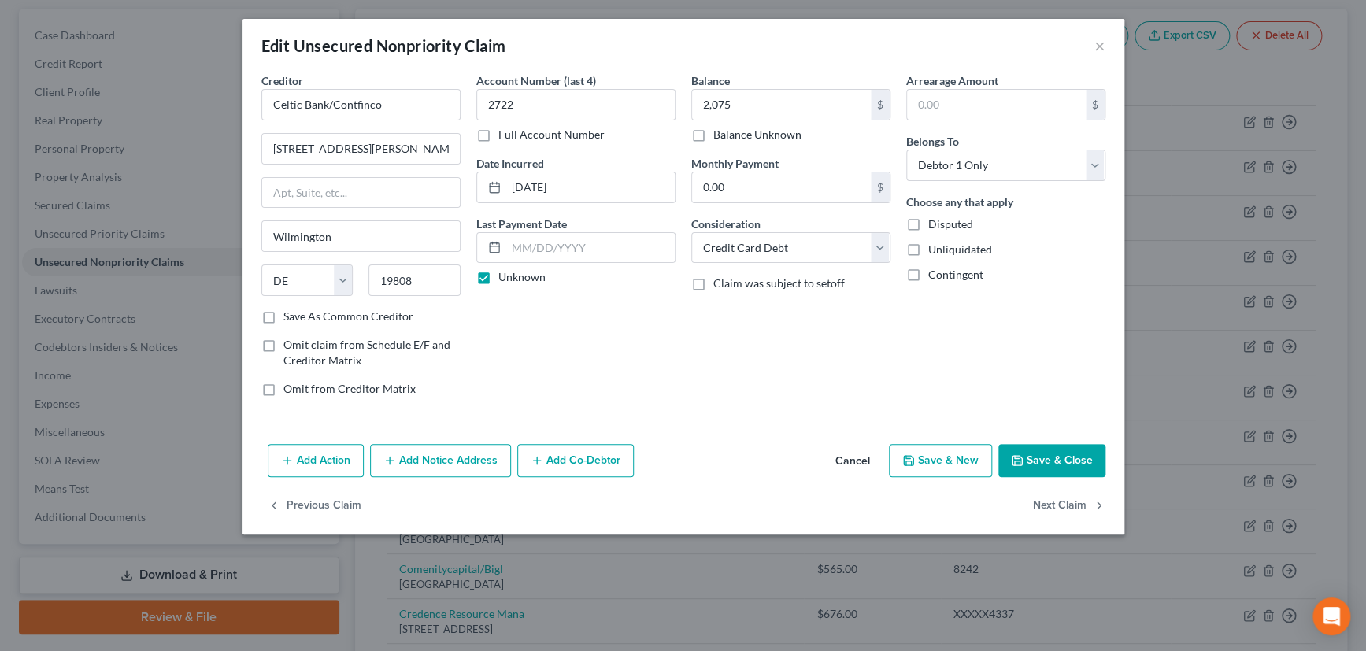
click at [284, 314] on label "Save As Common Creditor" at bounding box center [349, 317] width 130 height 16
click at [290, 314] on input "Save As Common Creditor" at bounding box center [295, 314] width 10 height 10
click at [1065, 451] on button "Save & Close" at bounding box center [1052, 460] width 107 height 33
checkbox input "false"
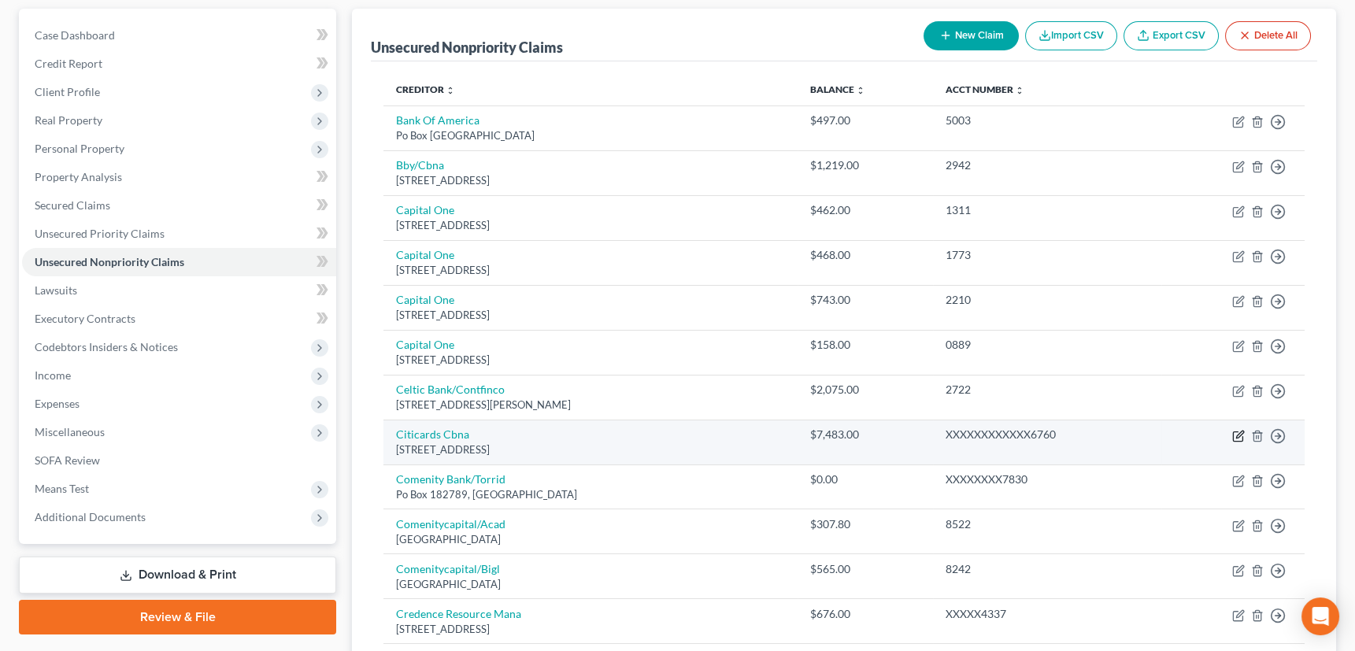
click at [1238, 432] on icon "button" at bounding box center [1237, 436] width 9 height 9
select select "43"
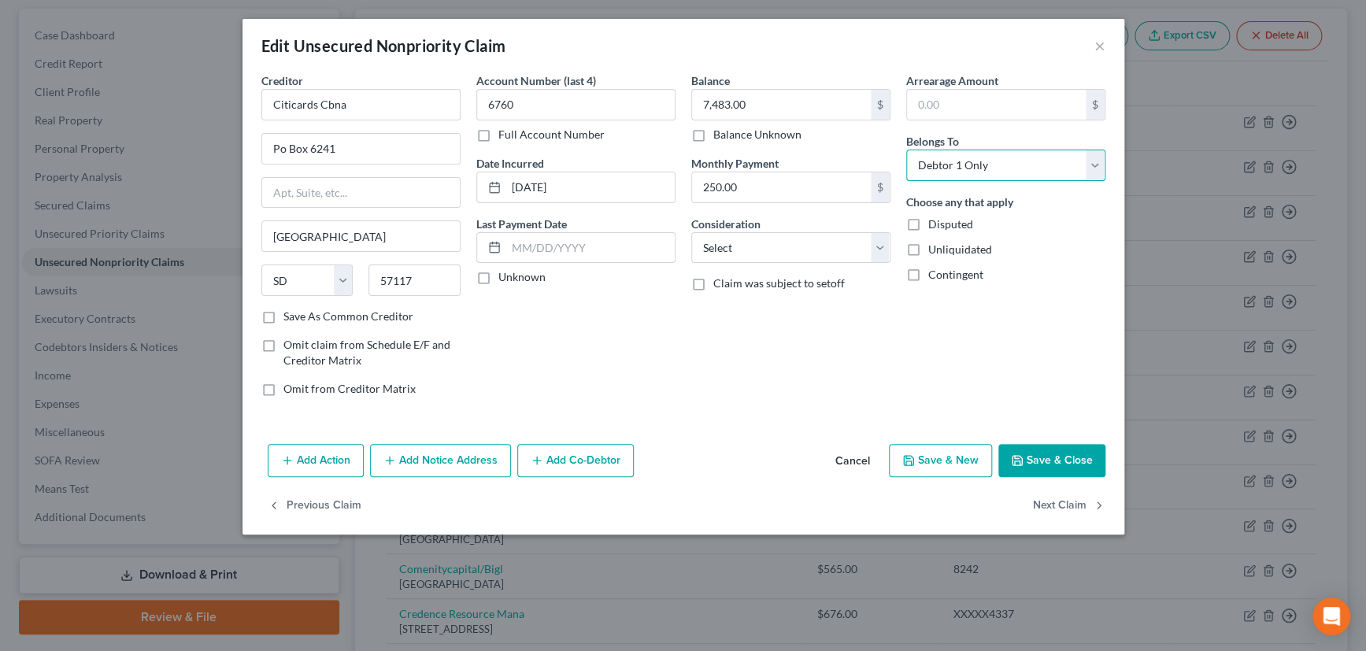
click at [1011, 162] on select "Select Debtor 1 Only Debtor 2 Only Debtor 1 And Debtor 2 Only At Least One Of T…" at bounding box center [1006, 166] width 199 height 32
select select "3"
click at [907, 150] on select "Select Debtor 1 Only Debtor 2 Only Debtor 1 And Debtor 2 Only At Least One Of T…" at bounding box center [1006, 166] width 199 height 32
click at [782, 244] on select "Select Cable / Satellite Services Collection Agency Credit Card Debt Debt Couns…" at bounding box center [791, 248] width 199 height 32
select select "2"
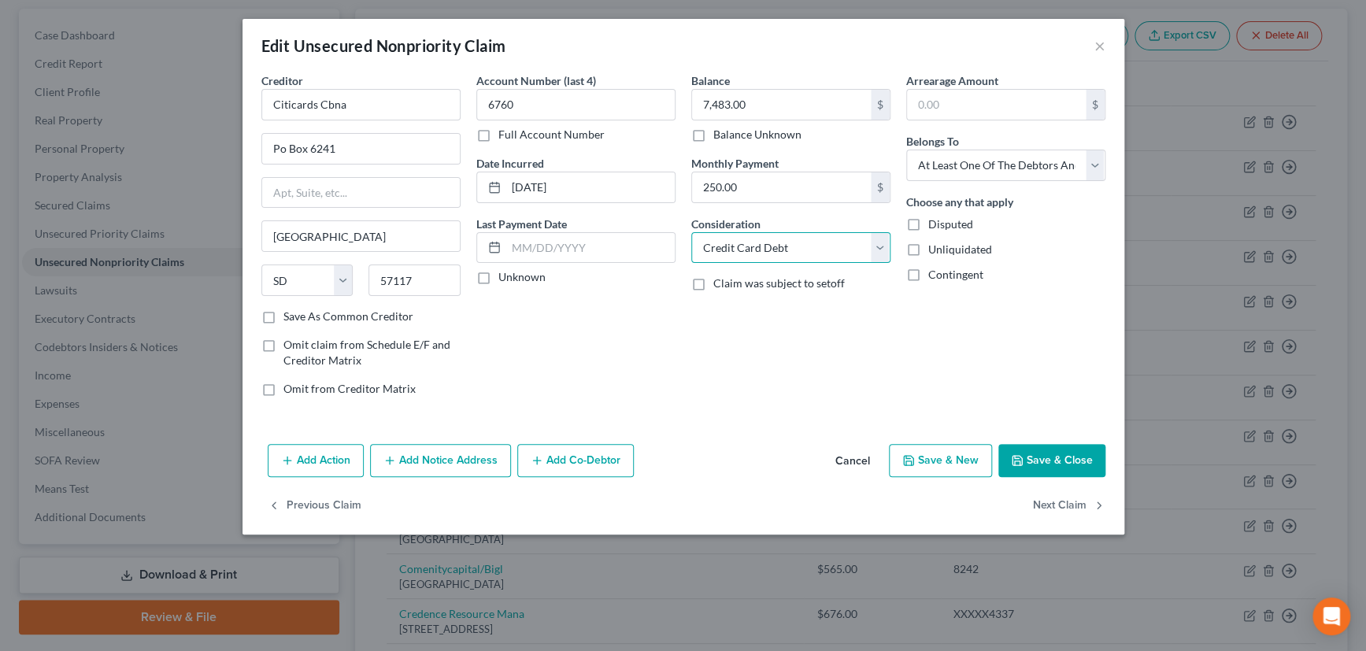
click at [692, 232] on select "Select Cable / Satellite Services Collection Agency Credit Card Debt Debt Couns…" at bounding box center [791, 248] width 199 height 32
click at [499, 276] on label "Unknown" at bounding box center [522, 277] width 47 height 16
click at [505, 276] on input "Unknown" at bounding box center [510, 274] width 10 height 10
checkbox input "true"
click at [284, 312] on label "Save As Common Creditor" at bounding box center [349, 317] width 130 height 16
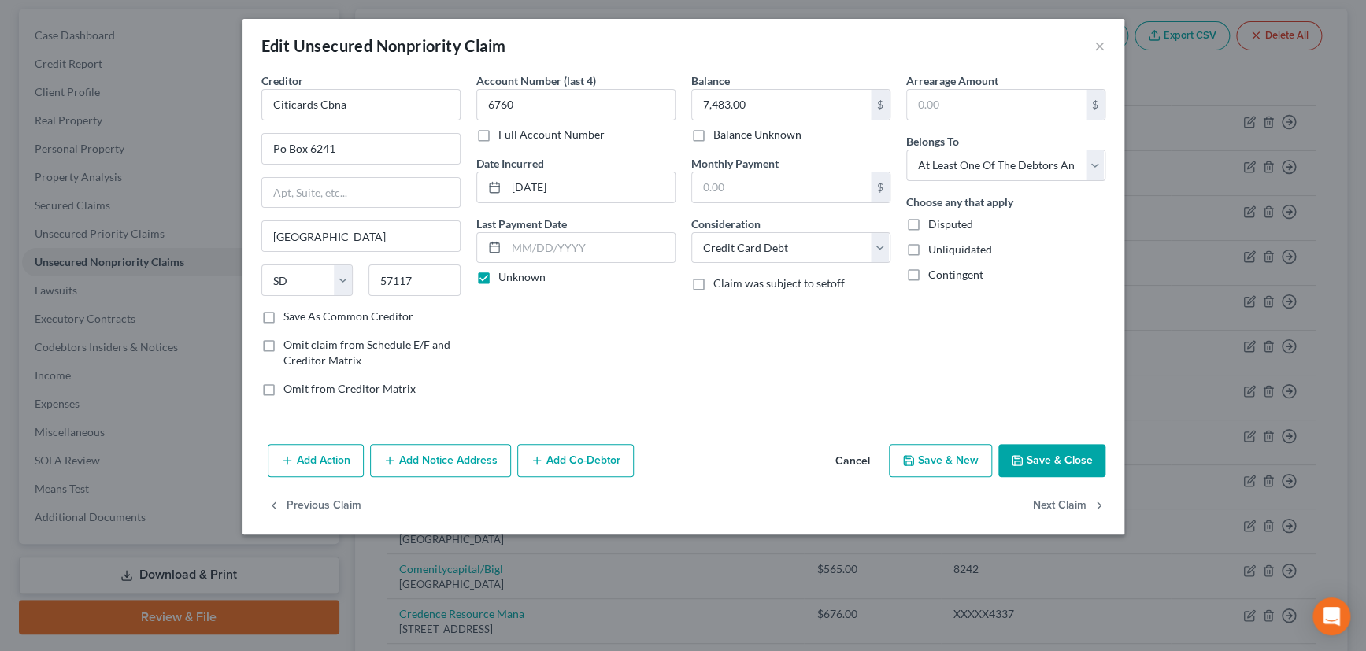
click at [290, 312] on input "Save As Common Creditor" at bounding box center [295, 314] width 10 height 10
click at [1081, 449] on button "Save & Close" at bounding box center [1052, 460] width 107 height 33
checkbox input "false"
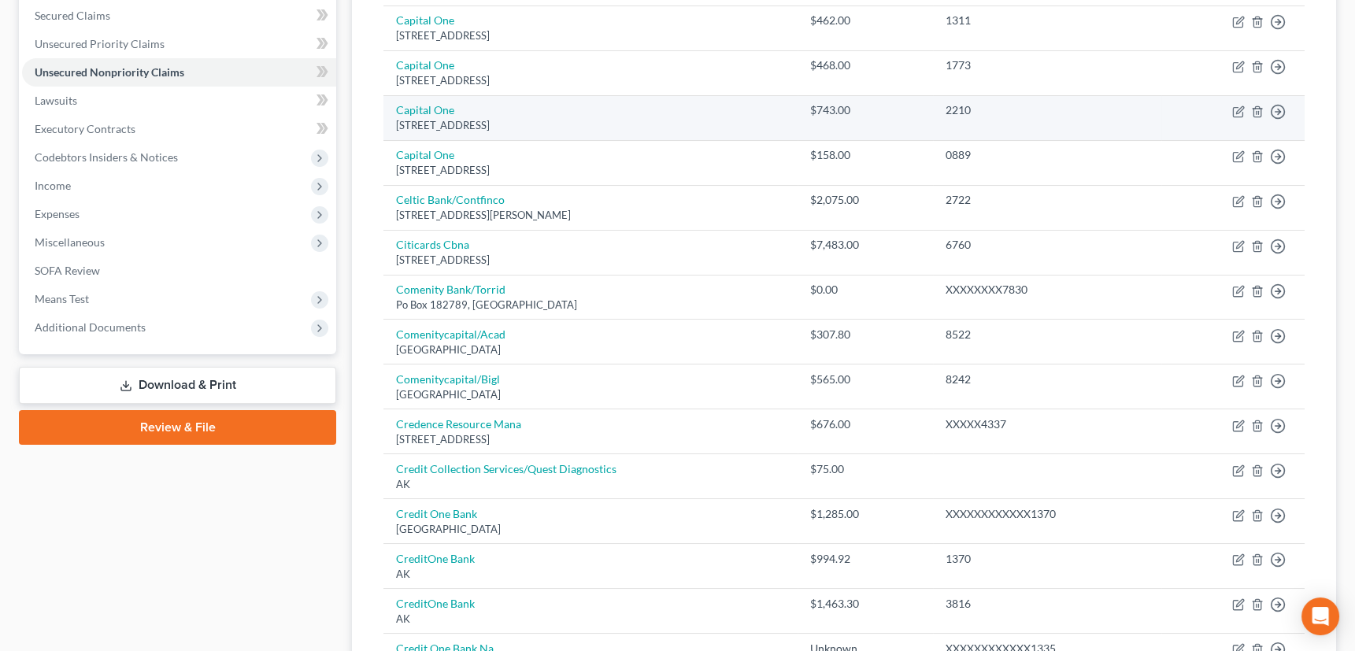
scroll to position [358, 0]
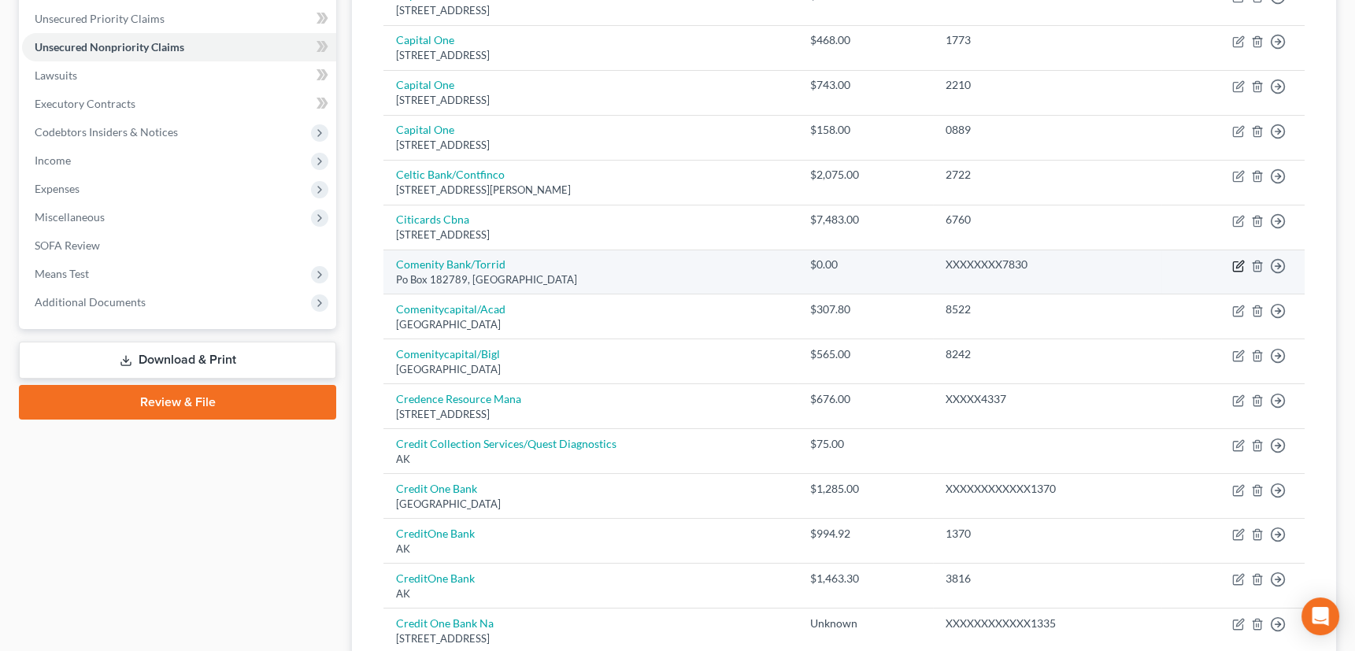
click at [1236, 264] on icon "button" at bounding box center [1239, 266] width 13 height 13
select select "36"
select select "2"
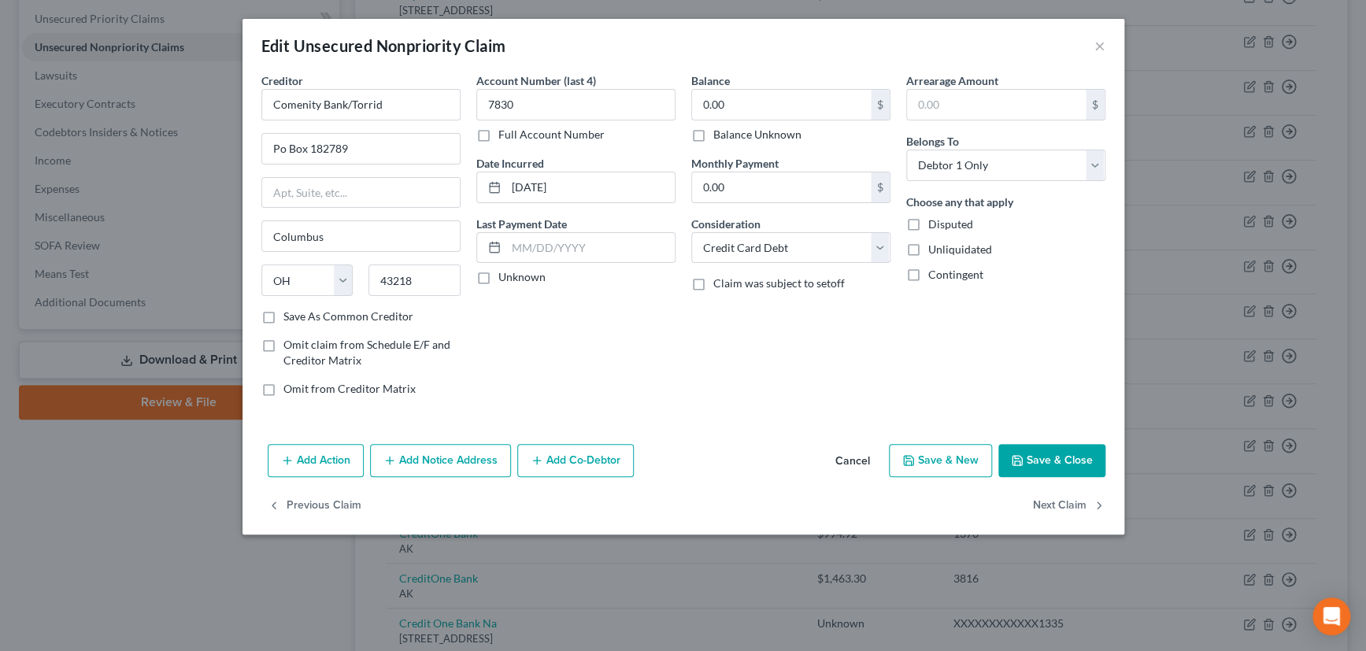
click at [714, 132] on label "Balance Unknown" at bounding box center [758, 135] width 88 height 16
click at [720, 132] on input "Balance Unknown" at bounding box center [725, 132] width 10 height 10
click at [996, 165] on select "Select Debtor 1 Only Debtor 2 Only Debtor 1 And Debtor 2 Only At Least One Of T…" at bounding box center [1006, 166] width 199 height 32
click at [907, 150] on select "Select Debtor 1 Only Debtor 2 Only Debtor 1 And Debtor 2 Only At Least One Of T…" at bounding box center [1006, 166] width 199 height 32
click at [499, 277] on label "Unknown" at bounding box center [522, 277] width 47 height 16
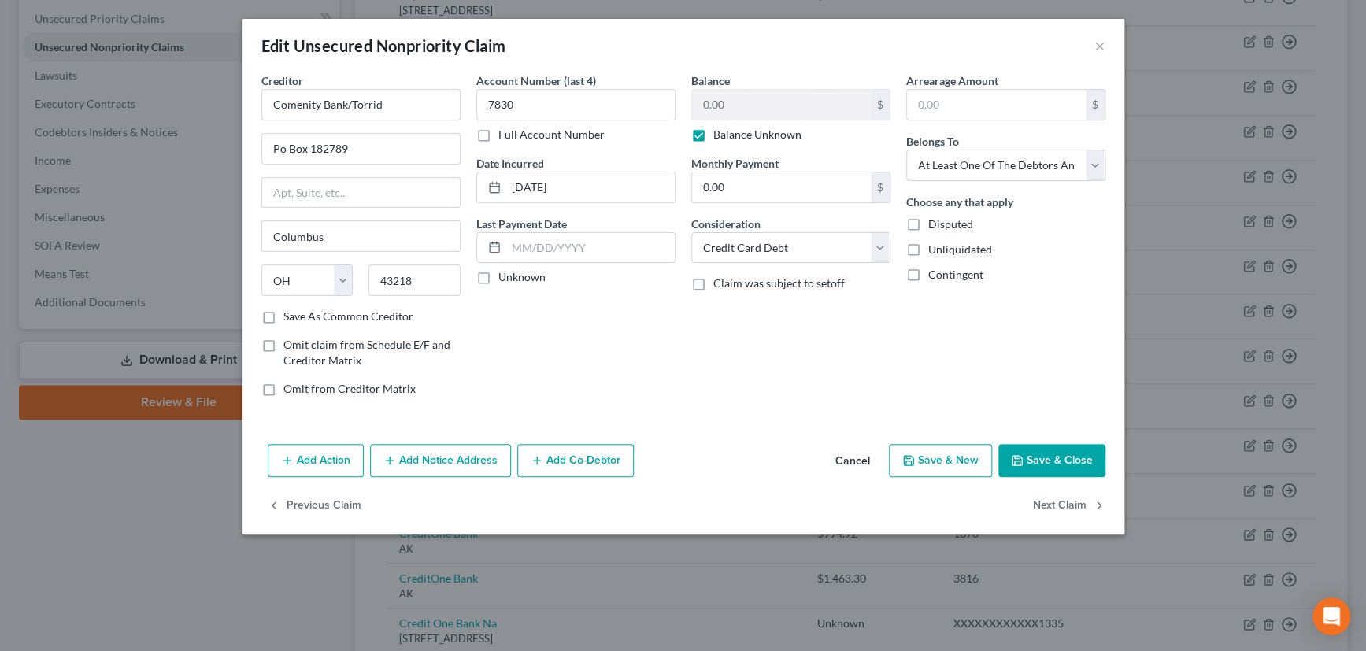
click at [505, 277] on input "Unknown" at bounding box center [510, 274] width 10 height 10
click at [284, 315] on label "Save As Common Creditor" at bounding box center [349, 317] width 130 height 16
click at [290, 315] on input "Save As Common Creditor" at bounding box center [295, 314] width 10 height 10
click at [1059, 454] on button "Save & Close" at bounding box center [1052, 460] width 107 height 33
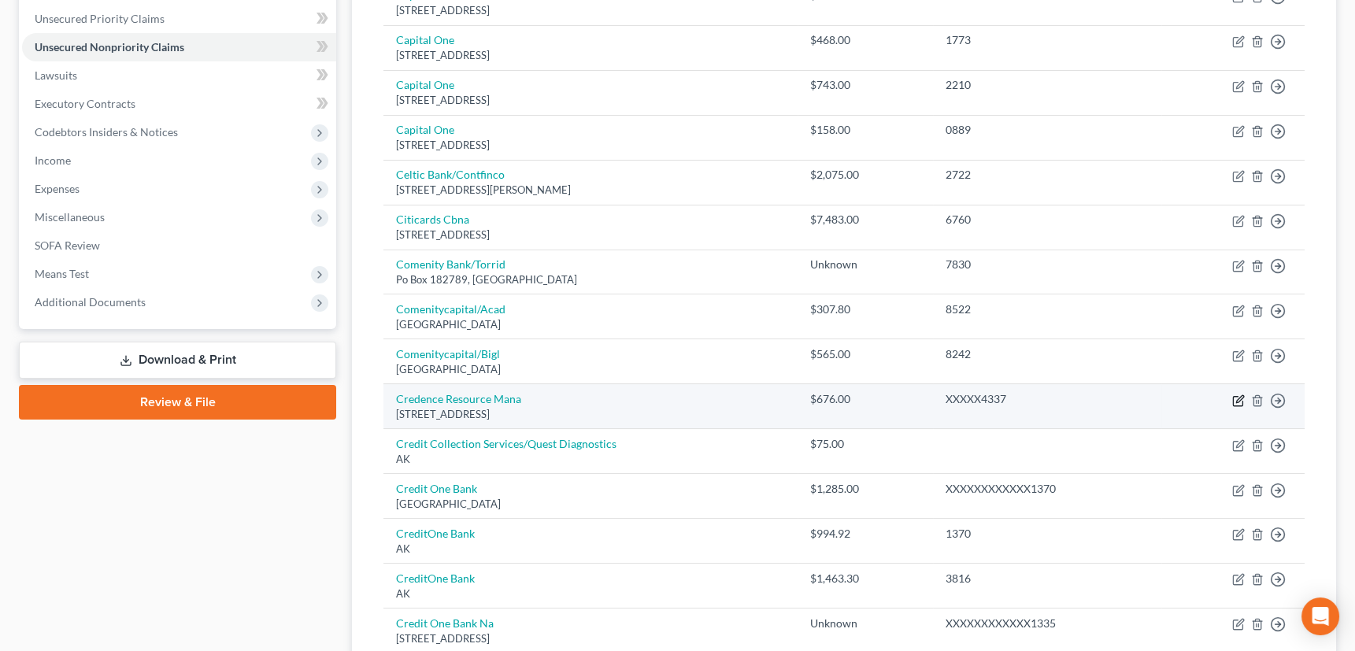
click at [1239, 396] on icon "button" at bounding box center [1240, 398] width 7 height 7
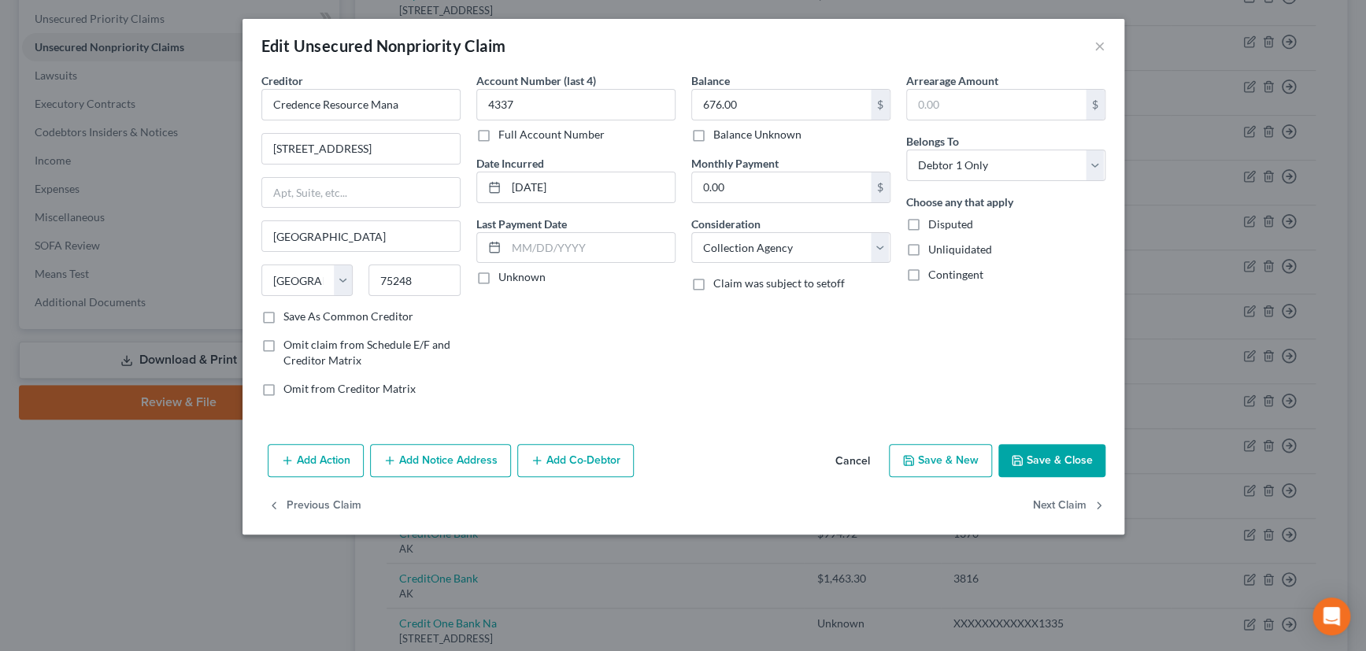
click at [499, 276] on label "Unknown" at bounding box center [522, 277] width 47 height 16
click at [505, 276] on input "Unknown" at bounding box center [510, 274] width 10 height 10
click at [284, 311] on label "Save As Common Creditor" at bounding box center [349, 317] width 130 height 16
click at [290, 311] on input "Save As Common Creditor" at bounding box center [295, 314] width 10 height 10
click at [881, 243] on select "Select Cable / Satellite Services Collection Agency Credit Card Debt Debt Couns…" at bounding box center [791, 248] width 199 height 32
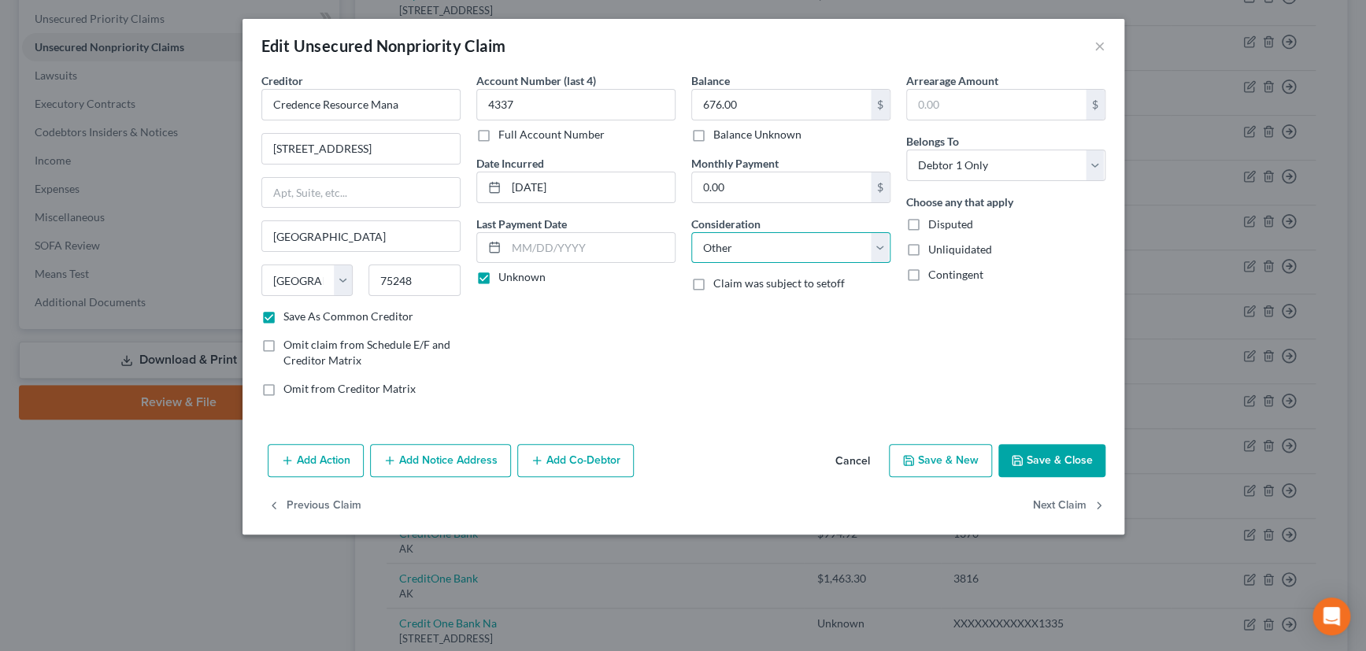
click at [692, 232] on select "Select Cable / Satellite Services Collection Agency Credit Card Debt Debt Couns…" at bounding box center [791, 248] width 199 height 32
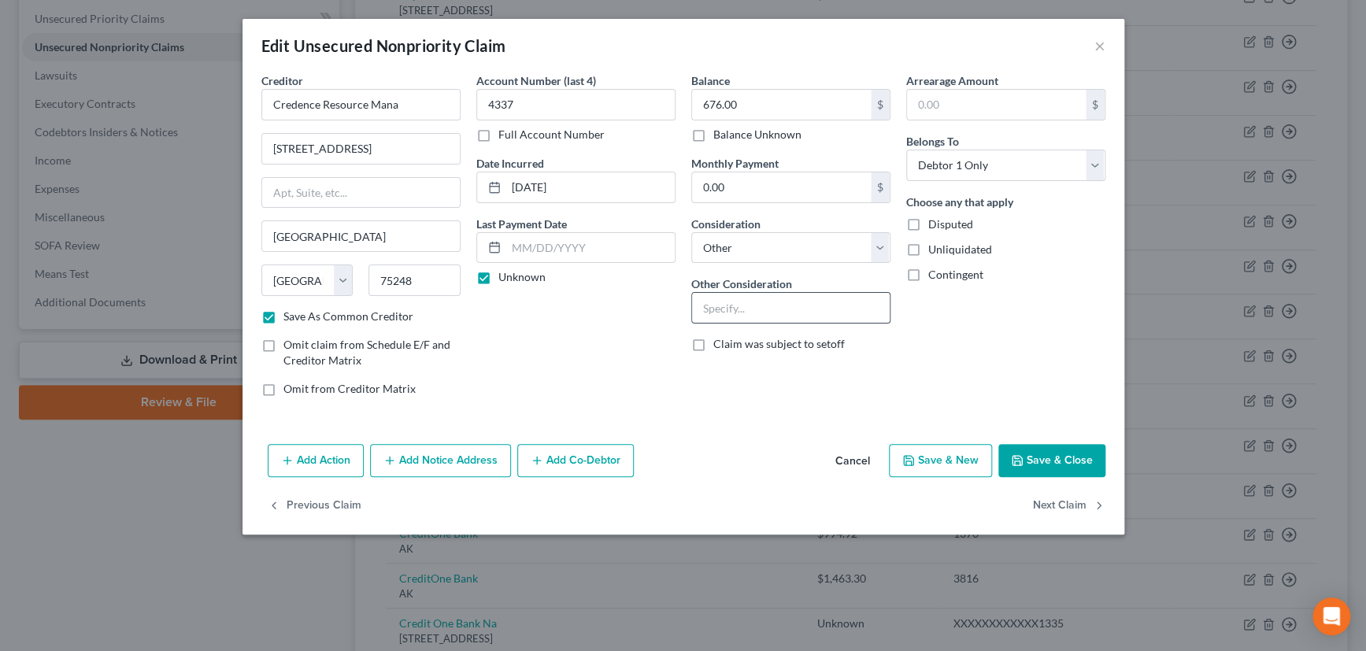
click at [755, 309] on input "text" at bounding box center [791, 308] width 198 height 30
click at [1060, 451] on button "Save & Close" at bounding box center [1052, 460] width 107 height 33
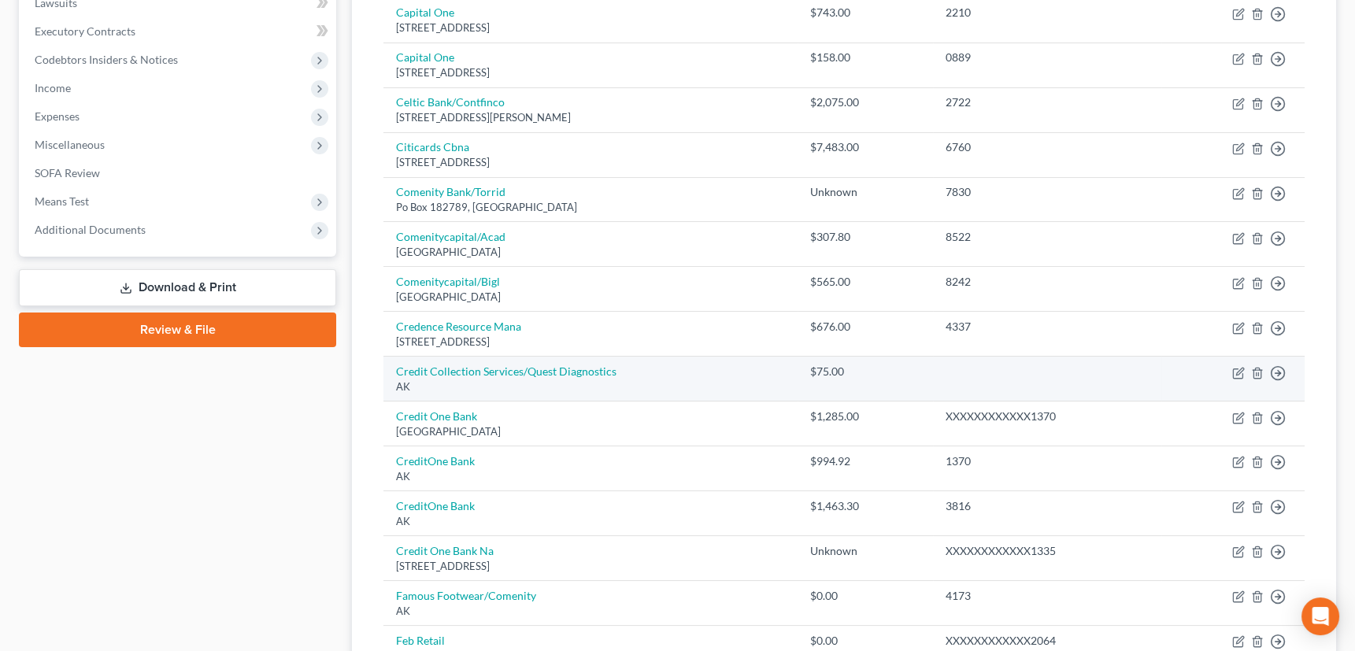
scroll to position [501, 0]
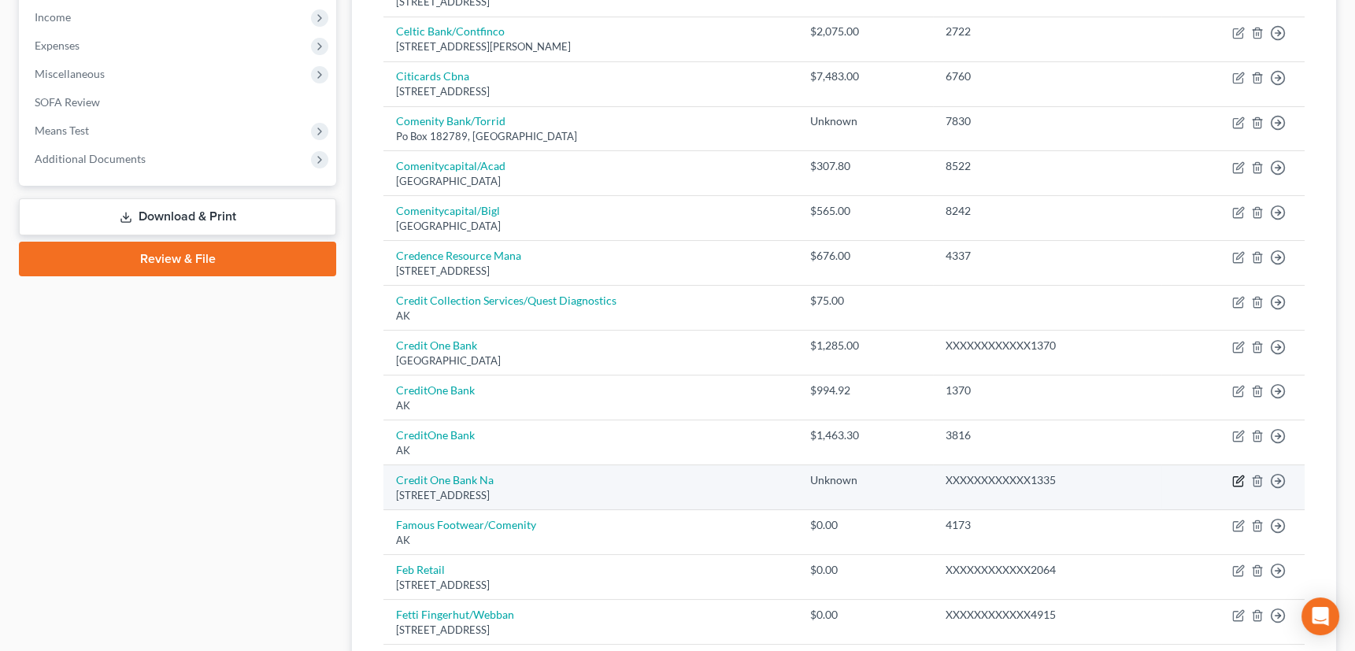
click at [1244, 476] on icon "button" at bounding box center [1240, 479] width 7 height 7
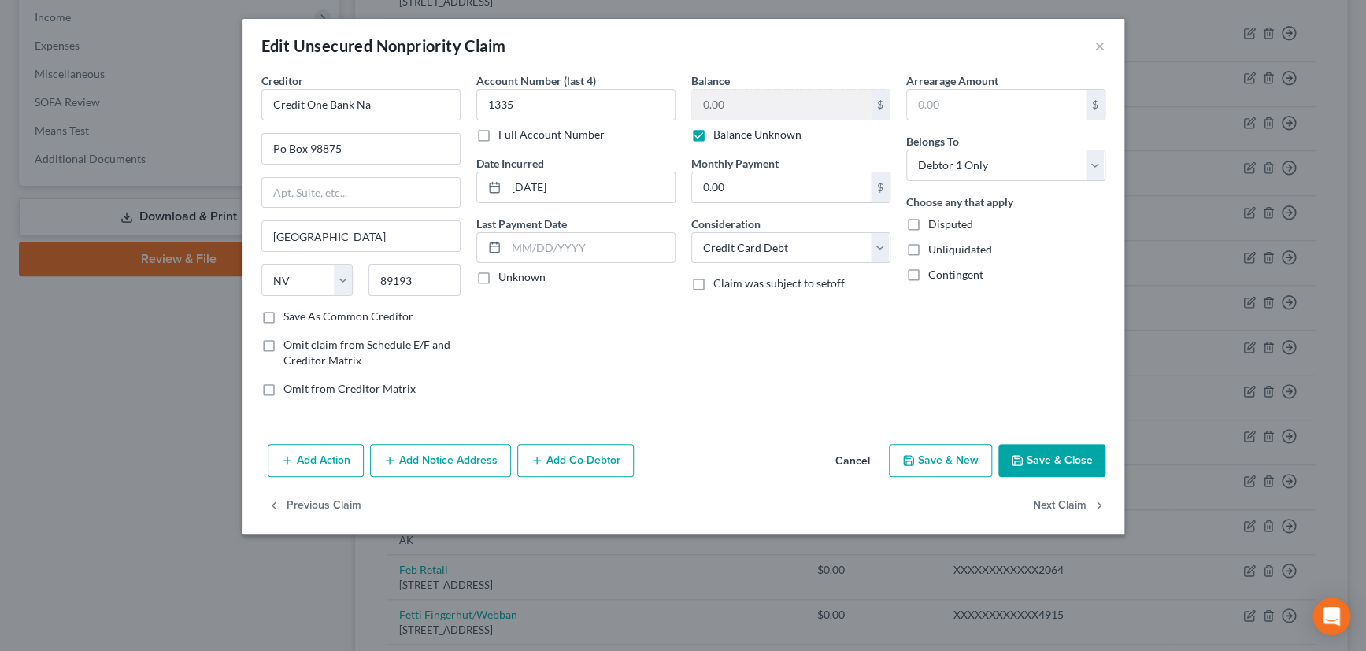
click at [499, 278] on label "Unknown" at bounding box center [522, 277] width 47 height 16
click at [505, 278] on input "Unknown" at bounding box center [510, 274] width 10 height 10
click at [284, 313] on label "Save As Common Creditor" at bounding box center [349, 317] width 130 height 16
click at [290, 313] on input "Save As Common Creditor" at bounding box center [295, 314] width 10 height 10
click at [1081, 457] on button "Save & Close" at bounding box center [1052, 460] width 107 height 33
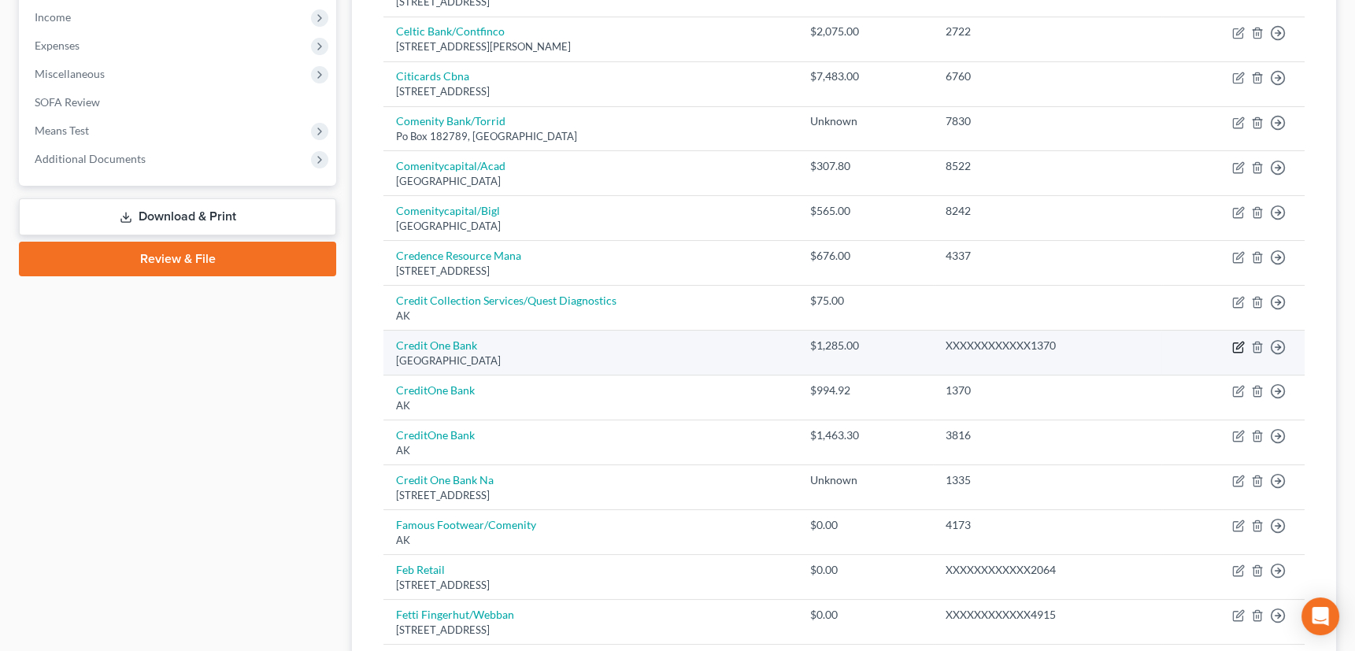
click at [1237, 343] on icon "button" at bounding box center [1240, 345] width 7 height 7
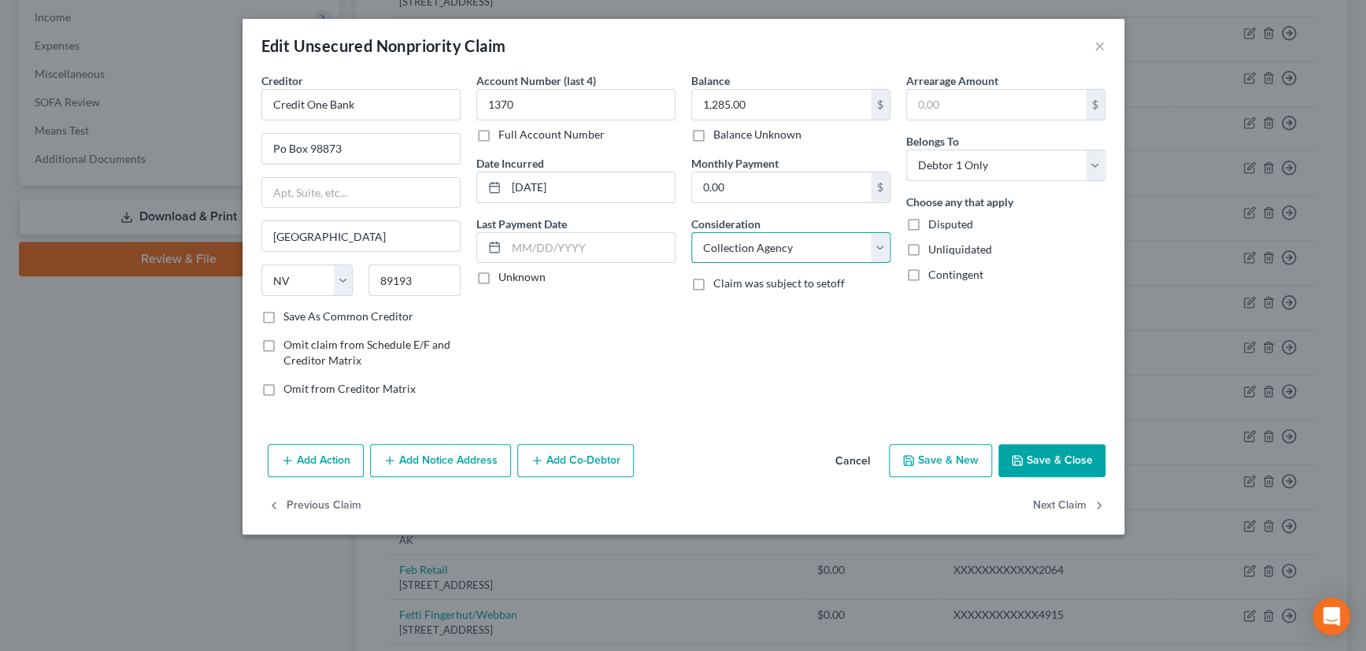
click at [803, 261] on select "Select Cable / Satellite Services Collection Agency Credit Card Debt Debt Couns…" at bounding box center [791, 248] width 199 height 32
click at [692, 232] on select "Select Cable / Satellite Services Collection Agency Credit Card Debt Debt Couns…" at bounding box center [791, 248] width 199 height 32
click at [499, 276] on label "Unknown" at bounding box center [522, 277] width 47 height 16
click at [505, 276] on input "Unknown" at bounding box center [510, 274] width 10 height 10
click at [284, 315] on label "Save As Common Creditor" at bounding box center [349, 317] width 130 height 16
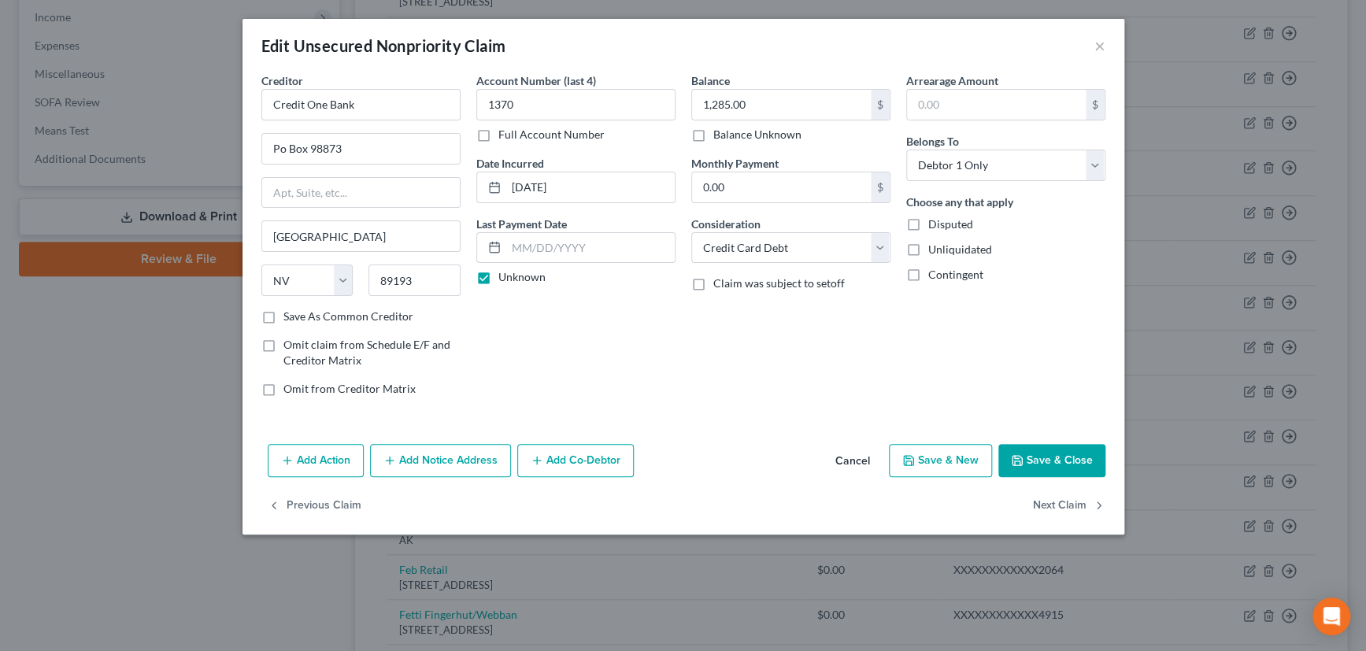
click at [290, 315] on input "Save As Common Creditor" at bounding box center [295, 314] width 10 height 10
click at [1077, 452] on button "Save & Close" at bounding box center [1052, 460] width 107 height 33
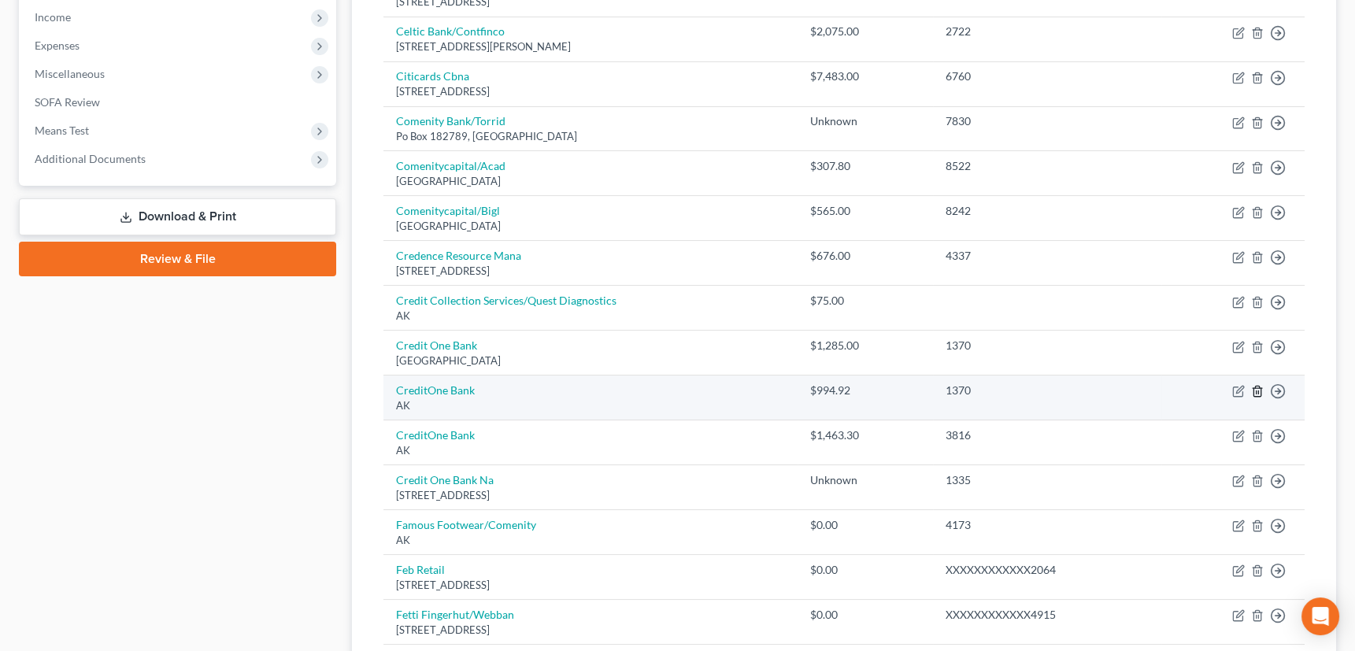
click at [1259, 391] on line "button" at bounding box center [1259, 392] width 0 height 3
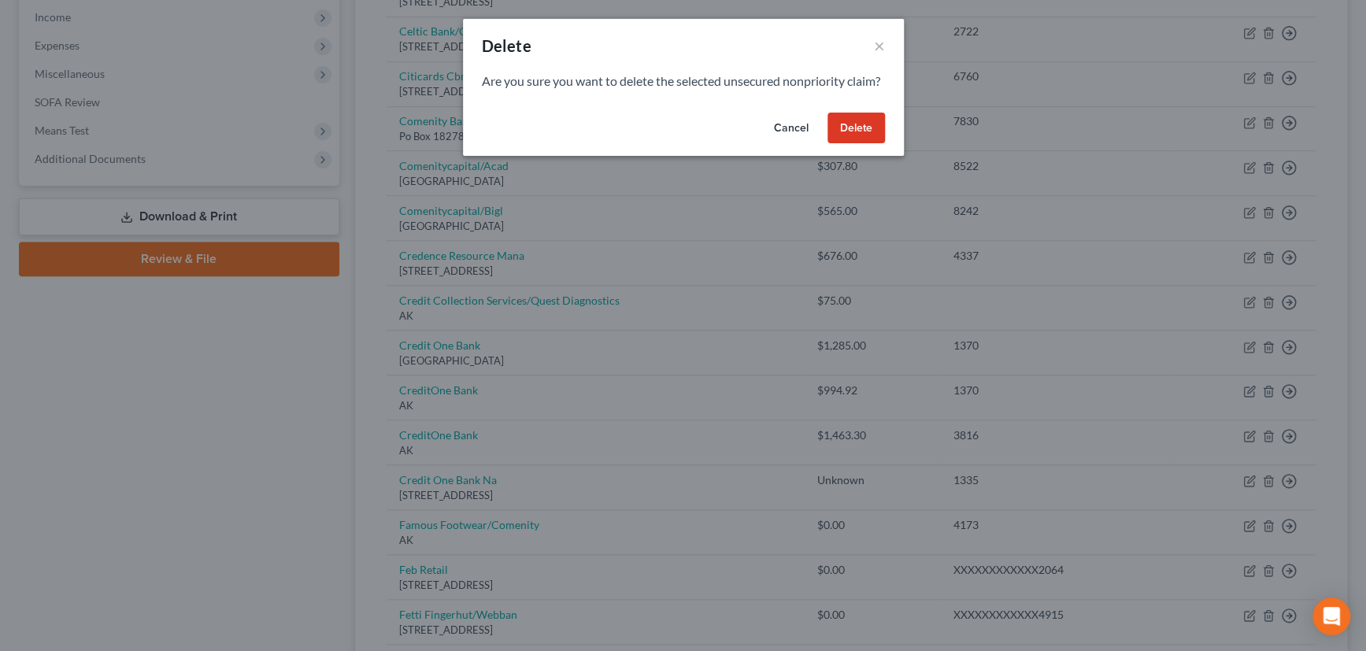
click at [866, 143] on button "Delete" at bounding box center [856, 129] width 57 height 32
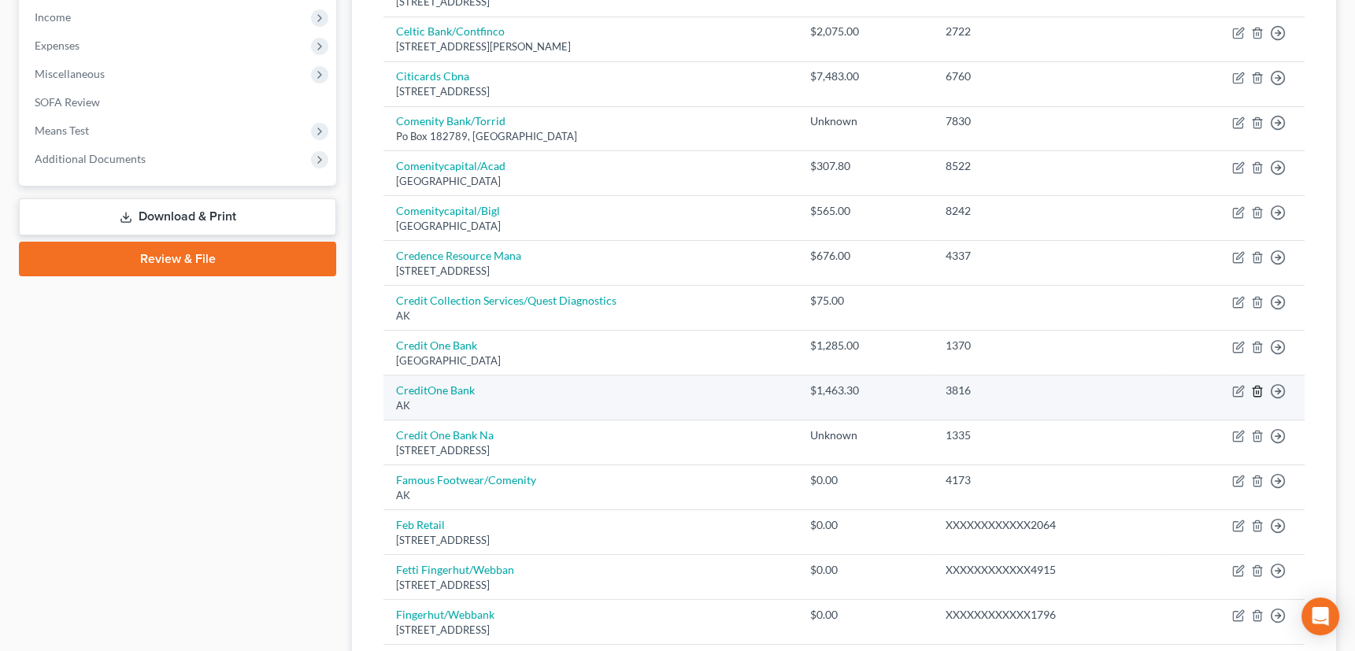
click at [1255, 389] on icon "button" at bounding box center [1257, 391] width 13 height 13
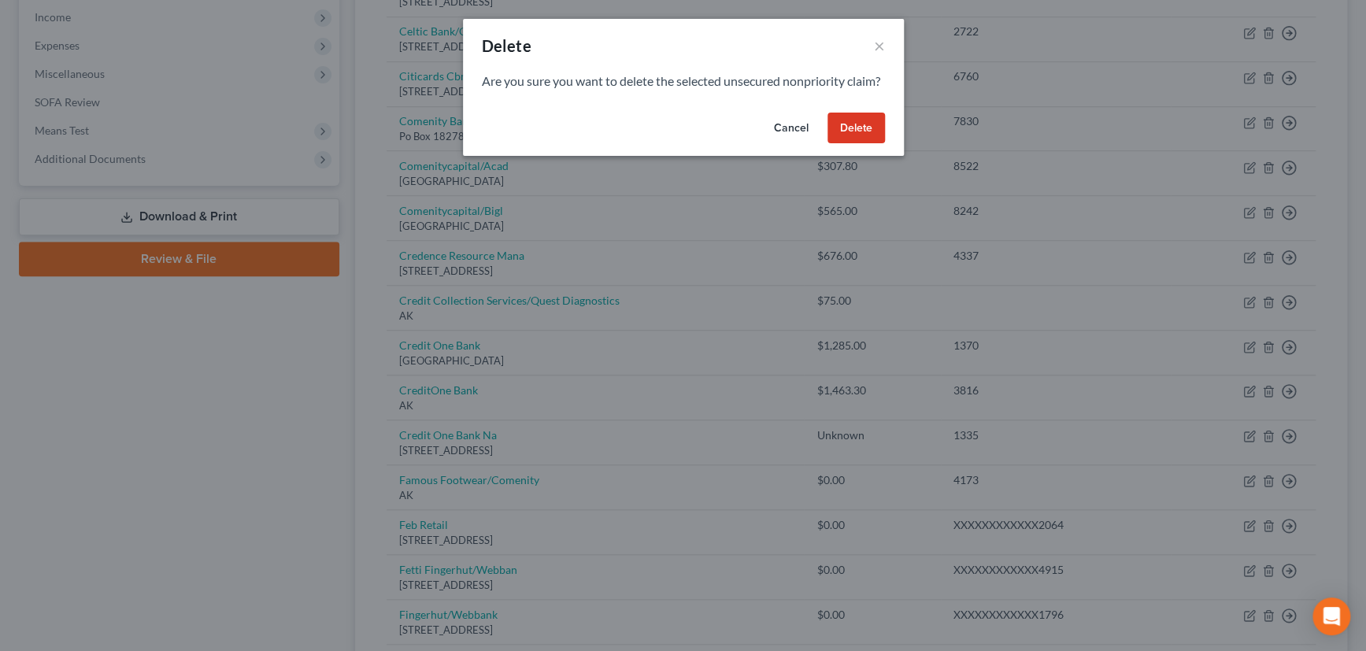
click at [851, 144] on button "Delete" at bounding box center [856, 129] width 57 height 32
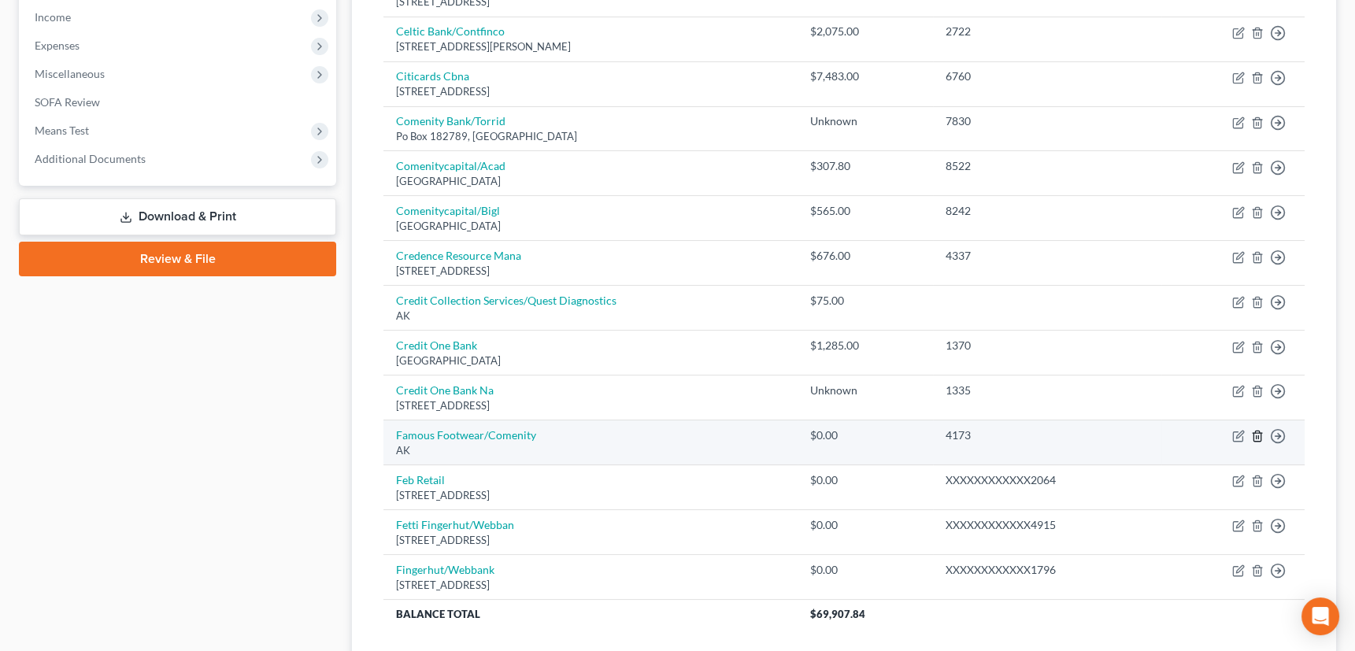
click at [1258, 433] on icon "button" at bounding box center [1257, 436] width 13 height 13
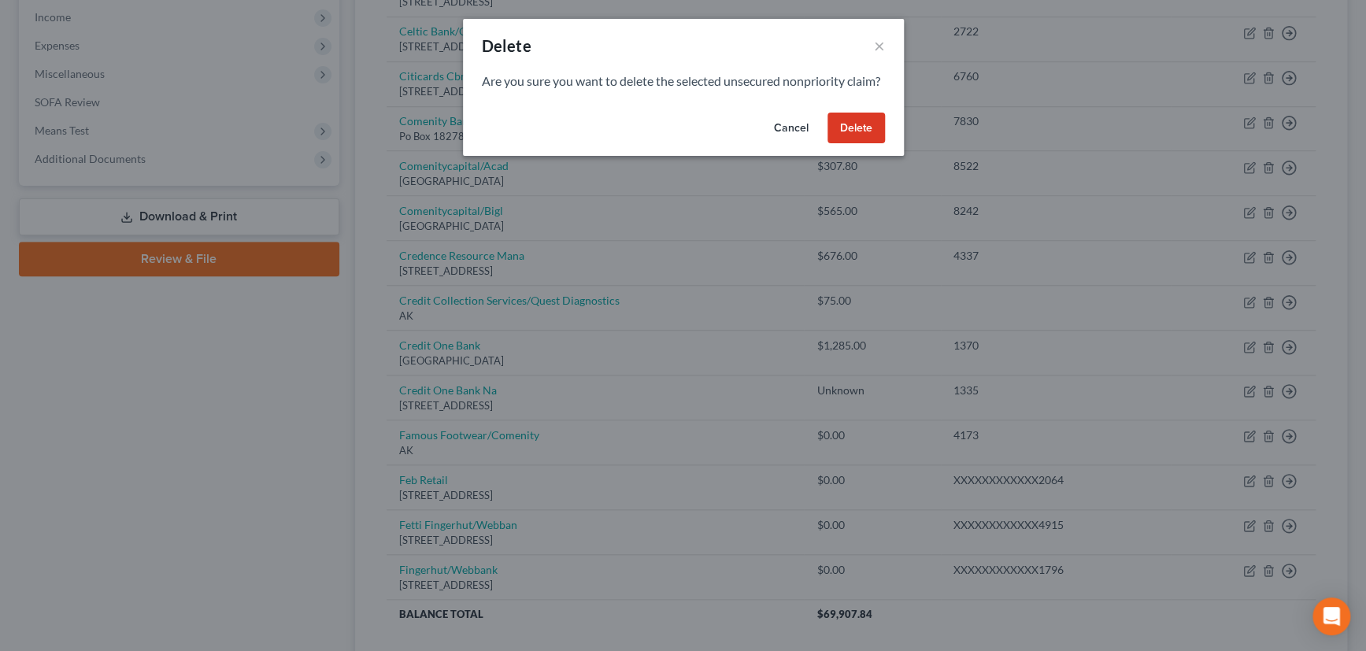
click at [862, 144] on button "Delete" at bounding box center [856, 129] width 57 height 32
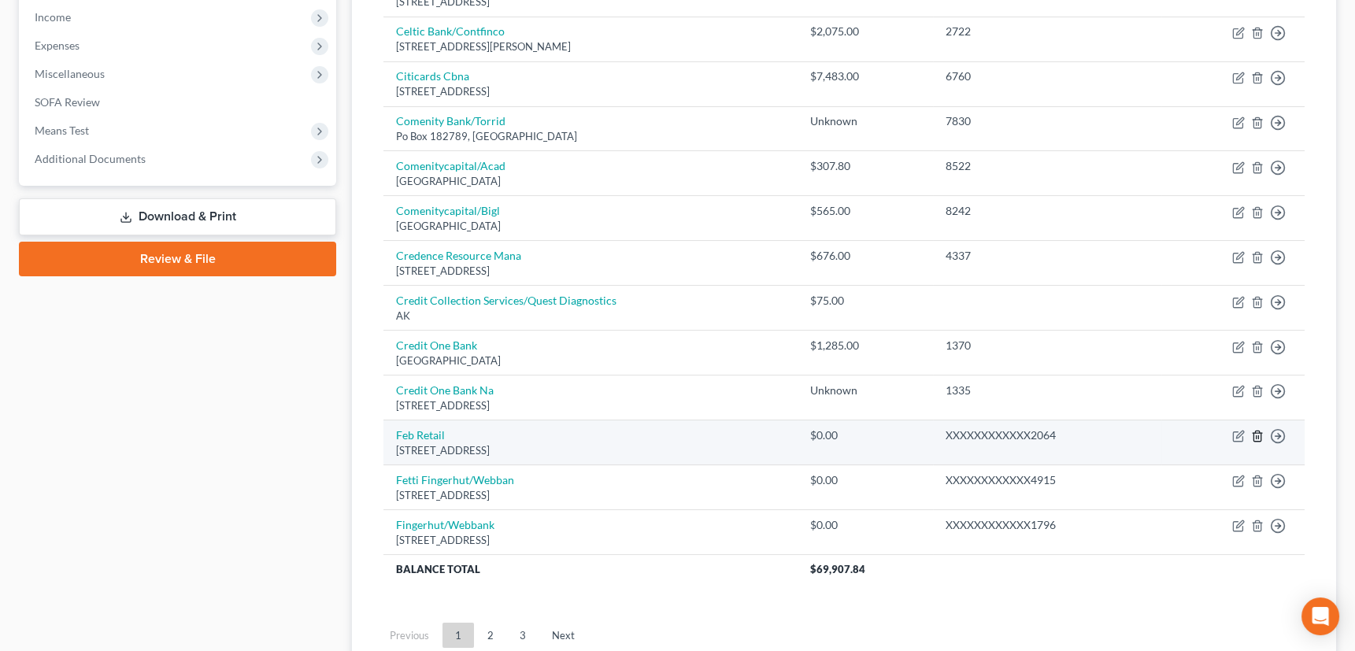
click at [1260, 432] on icon "button" at bounding box center [1257, 437] width 7 height 10
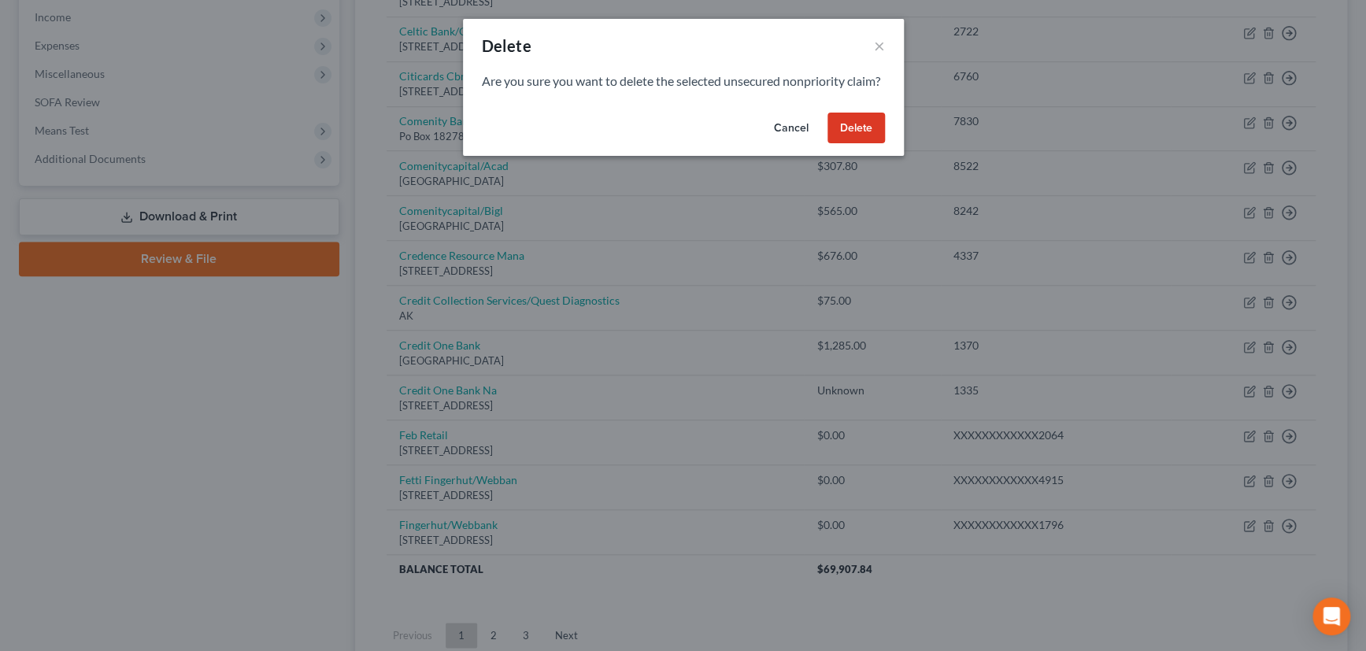
click at [869, 144] on button "Delete" at bounding box center [856, 129] width 57 height 32
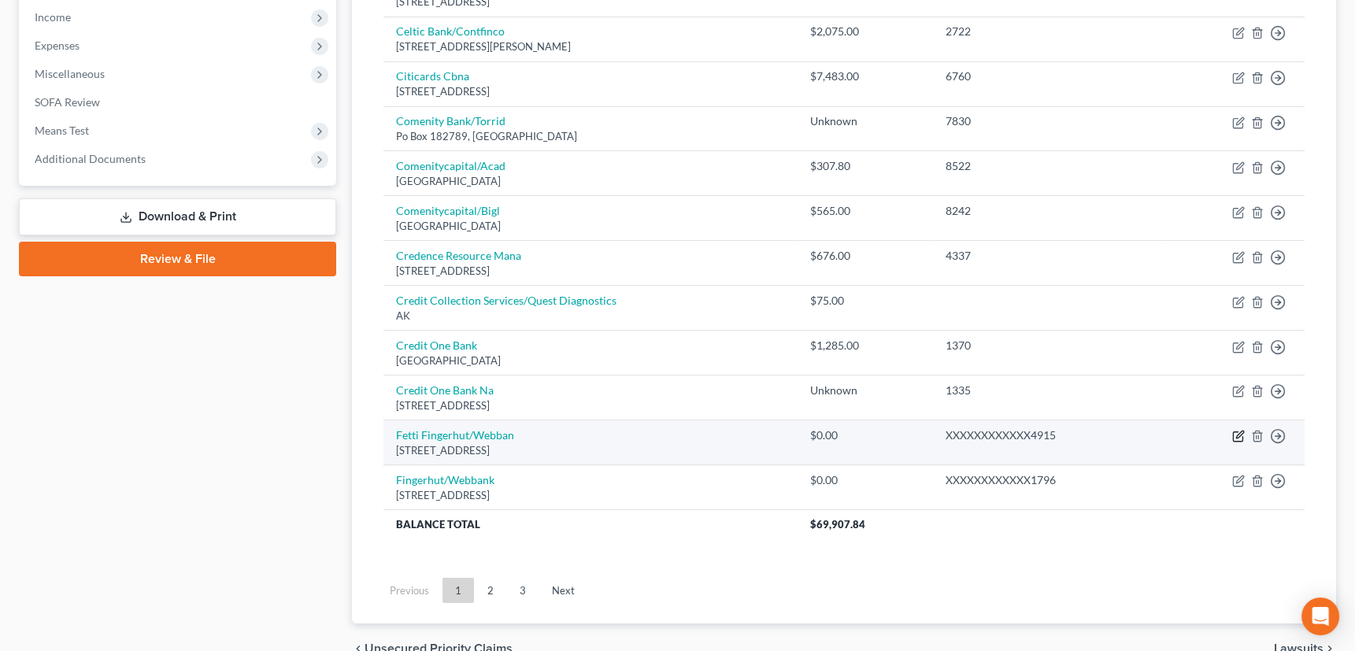
click at [1240, 430] on icon "button" at bounding box center [1239, 436] width 13 height 13
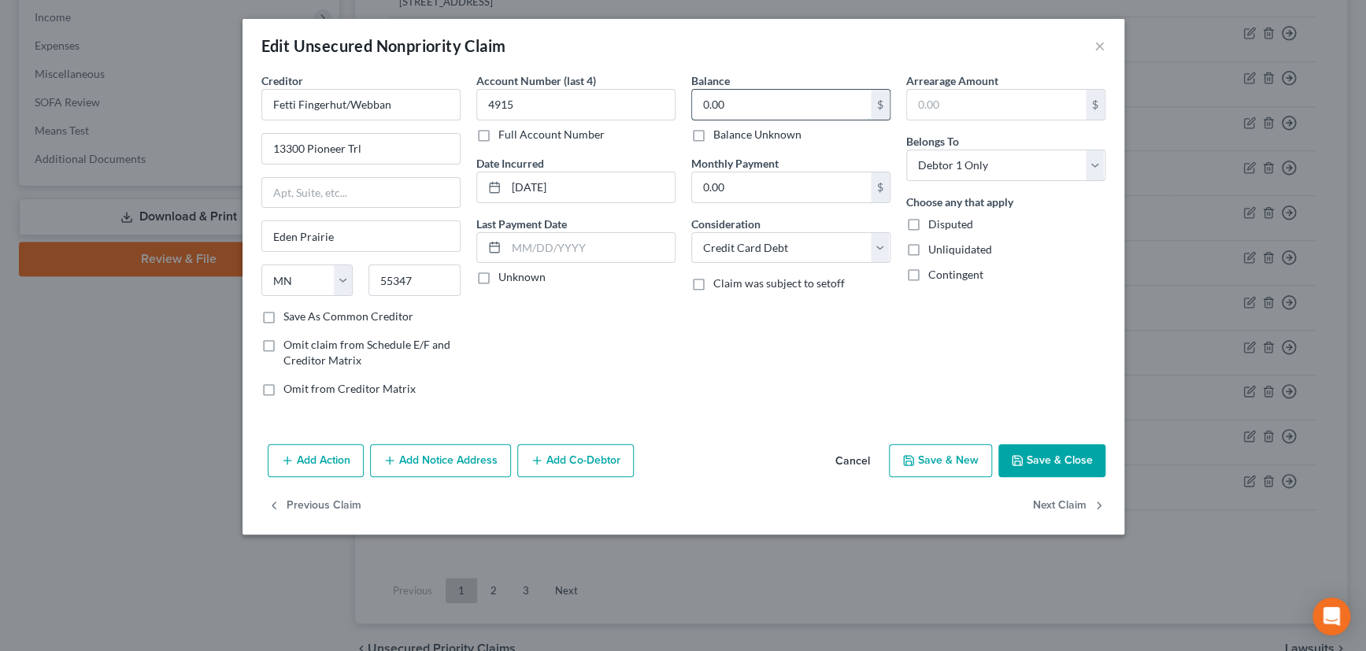
click at [742, 110] on input "0.00" at bounding box center [781, 105] width 179 height 30
click at [499, 273] on label "Unknown" at bounding box center [522, 277] width 47 height 16
click at [505, 273] on input "Unknown" at bounding box center [510, 274] width 10 height 10
click at [284, 316] on label "Save As Common Creditor" at bounding box center [349, 317] width 130 height 16
click at [290, 316] on input "Save As Common Creditor" at bounding box center [295, 314] width 10 height 10
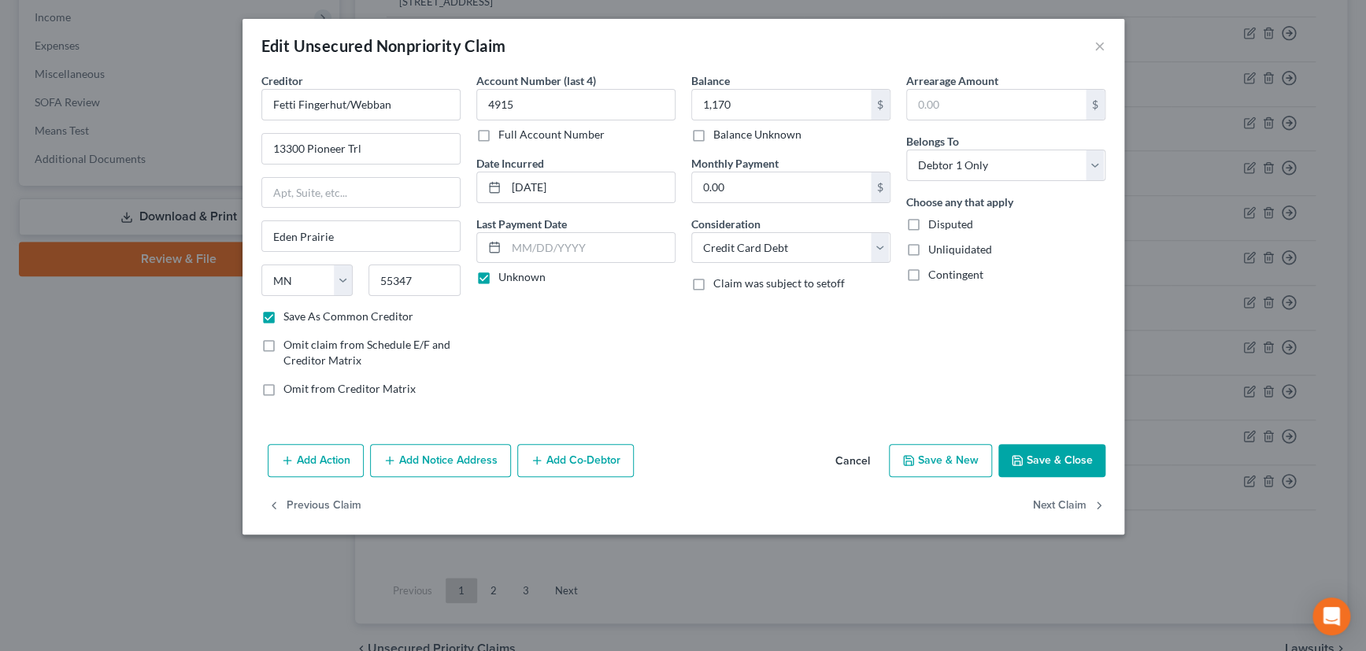
click at [1079, 452] on button "Save & Close" at bounding box center [1052, 460] width 107 height 33
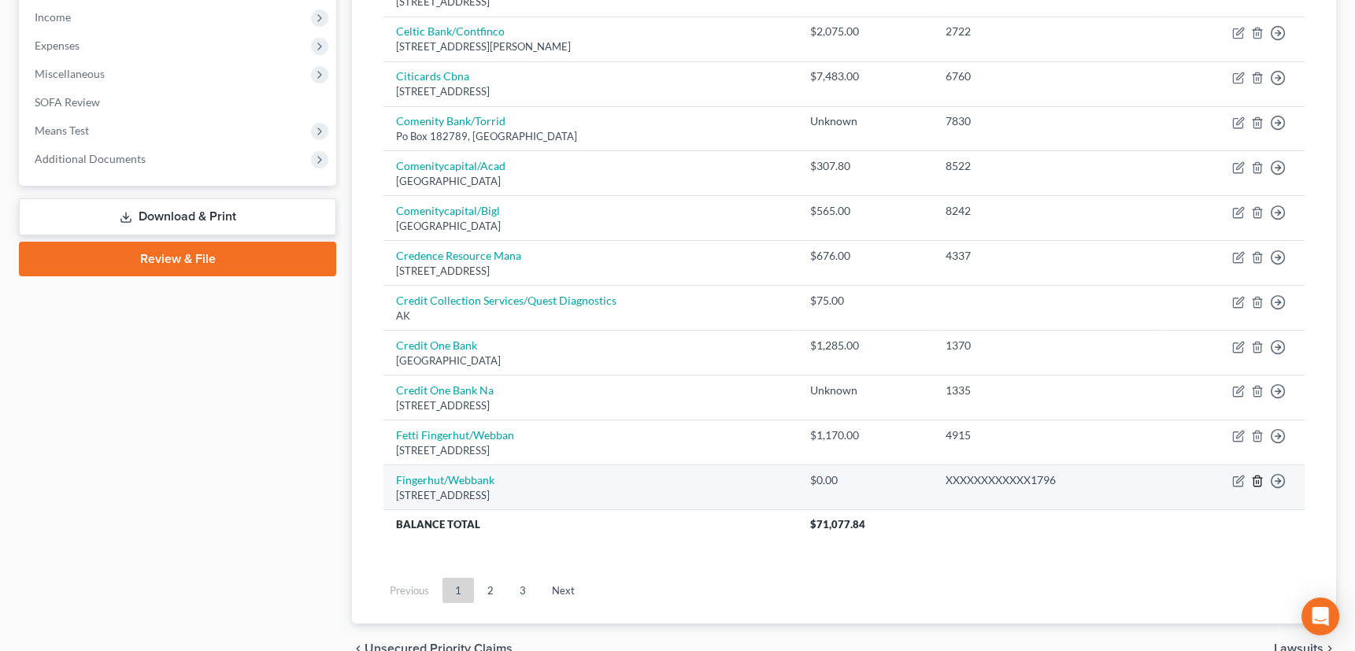
click at [1260, 476] on icon "button" at bounding box center [1257, 481] width 13 height 13
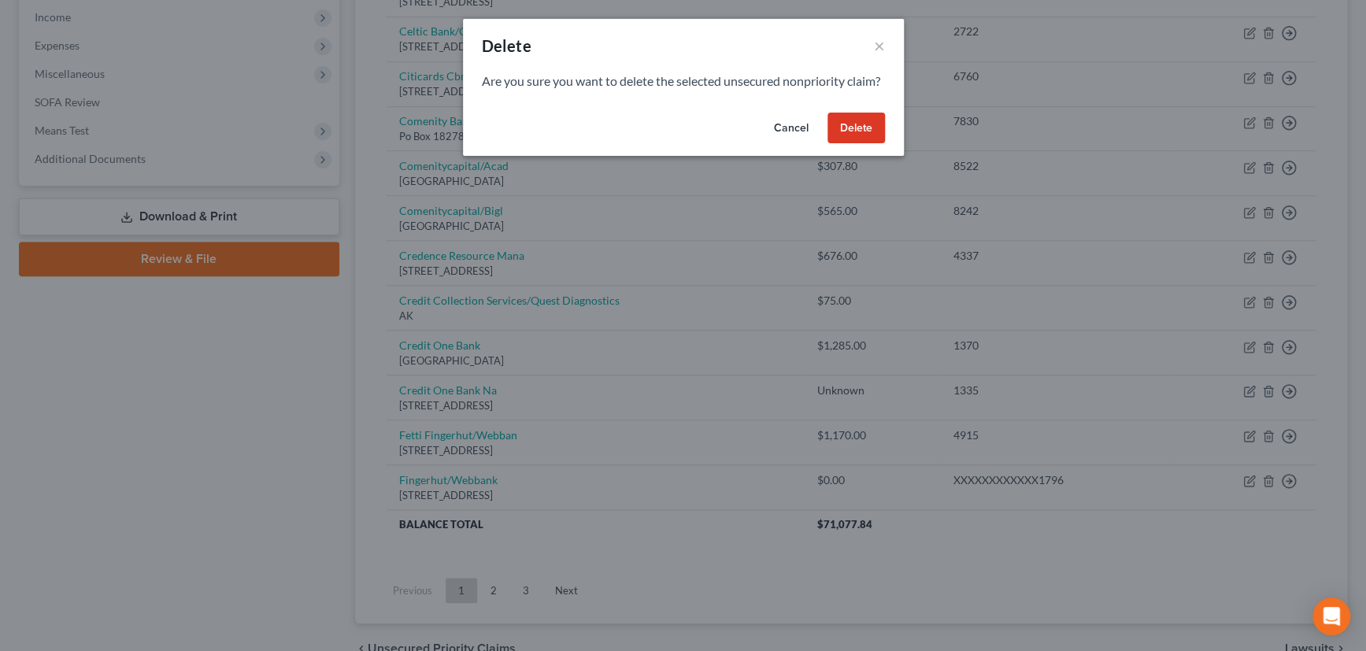
click at [864, 144] on button "Delete" at bounding box center [856, 129] width 57 height 32
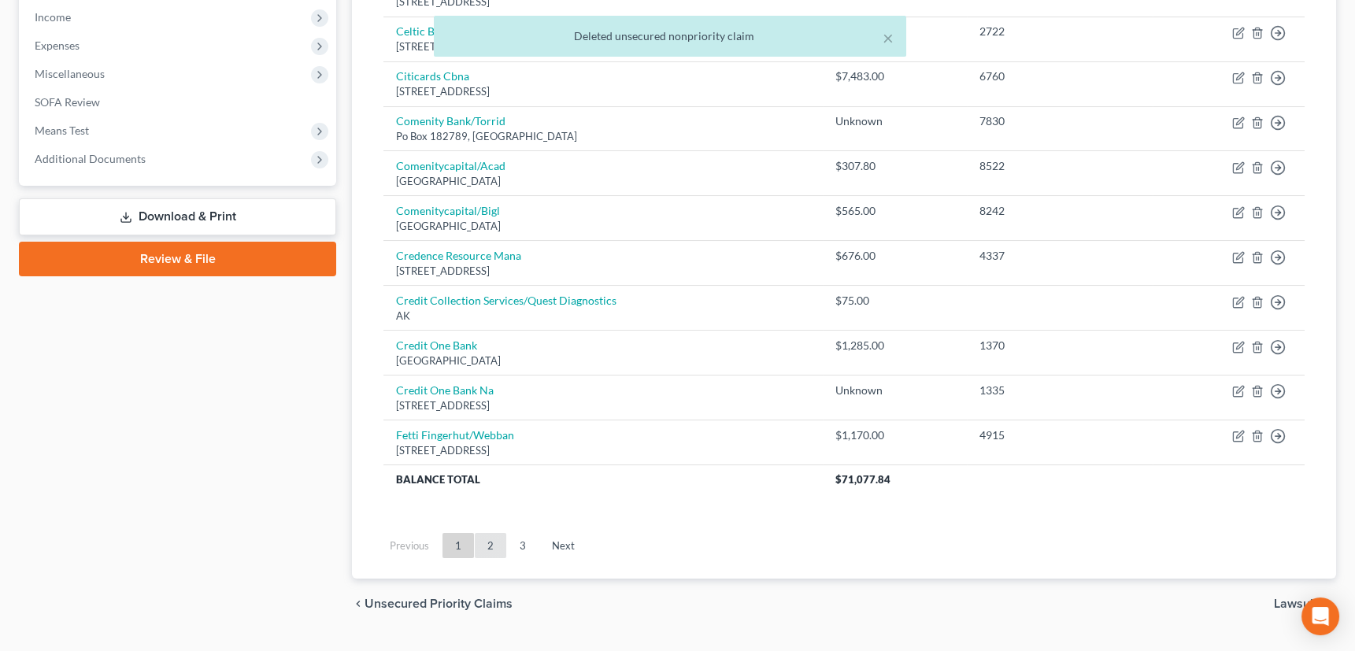
click at [494, 543] on link "2" at bounding box center [491, 545] width 32 height 25
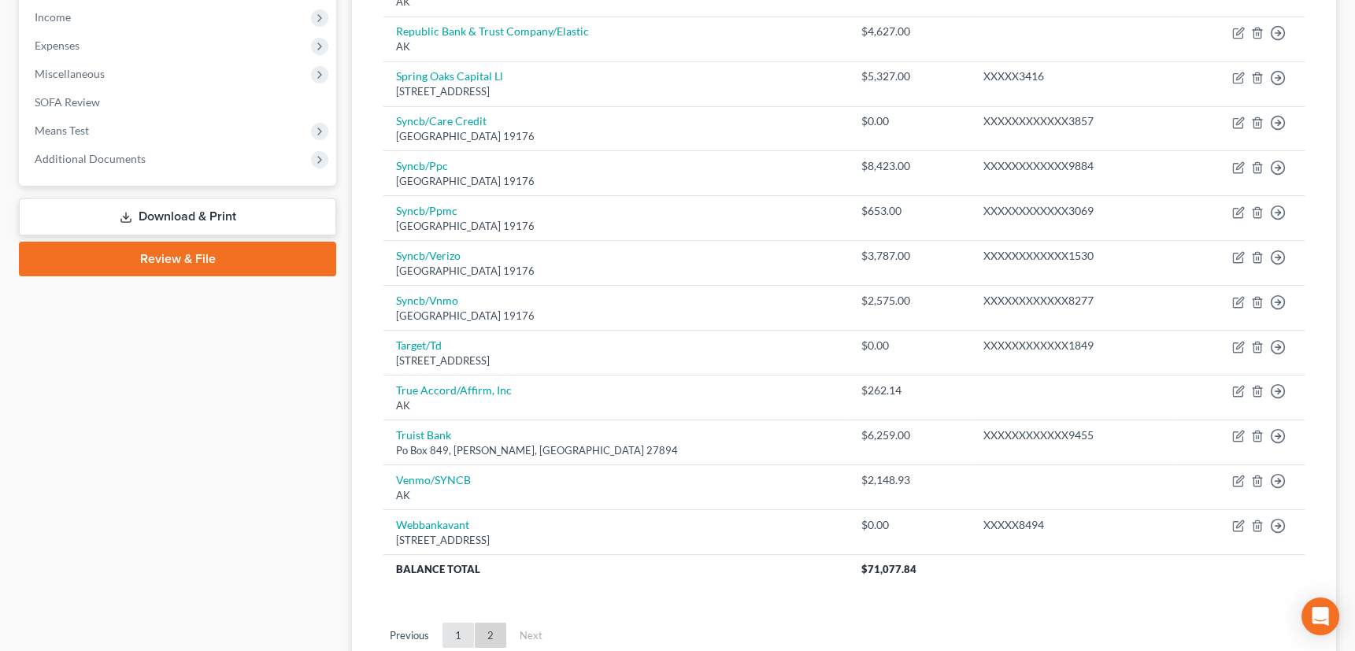
click at [458, 628] on link "1" at bounding box center [459, 635] width 32 height 25
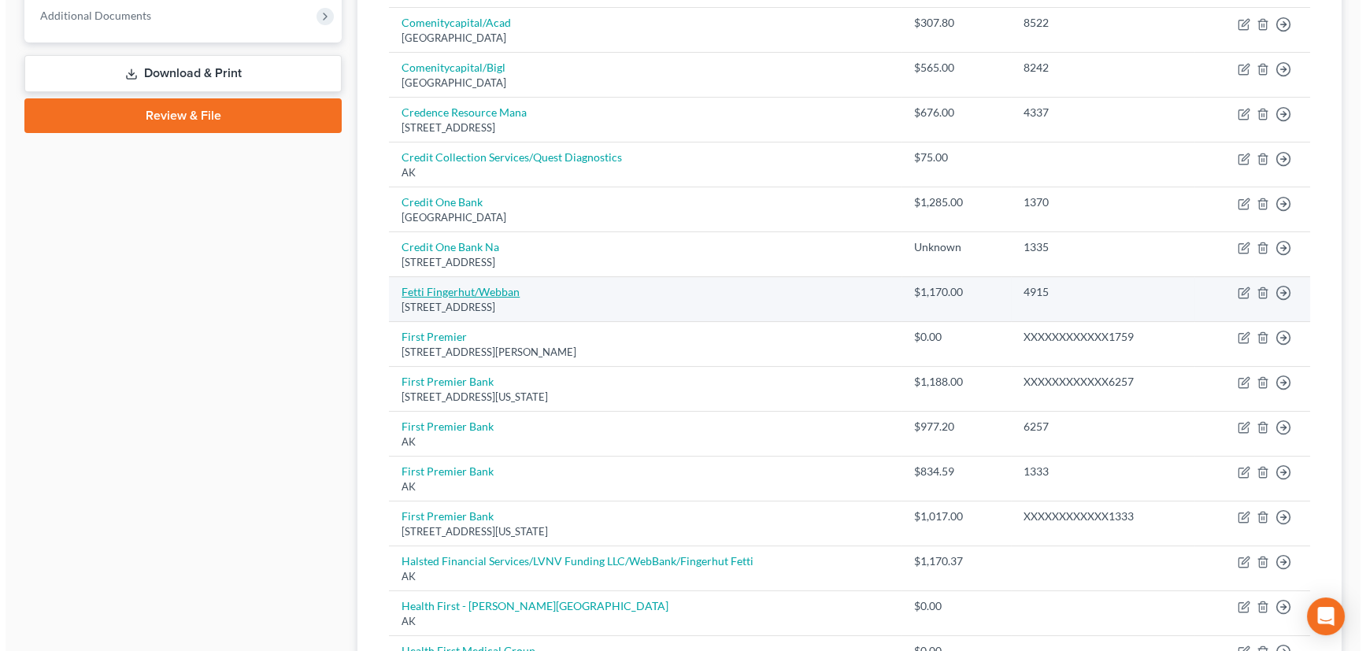
scroll to position [716, 0]
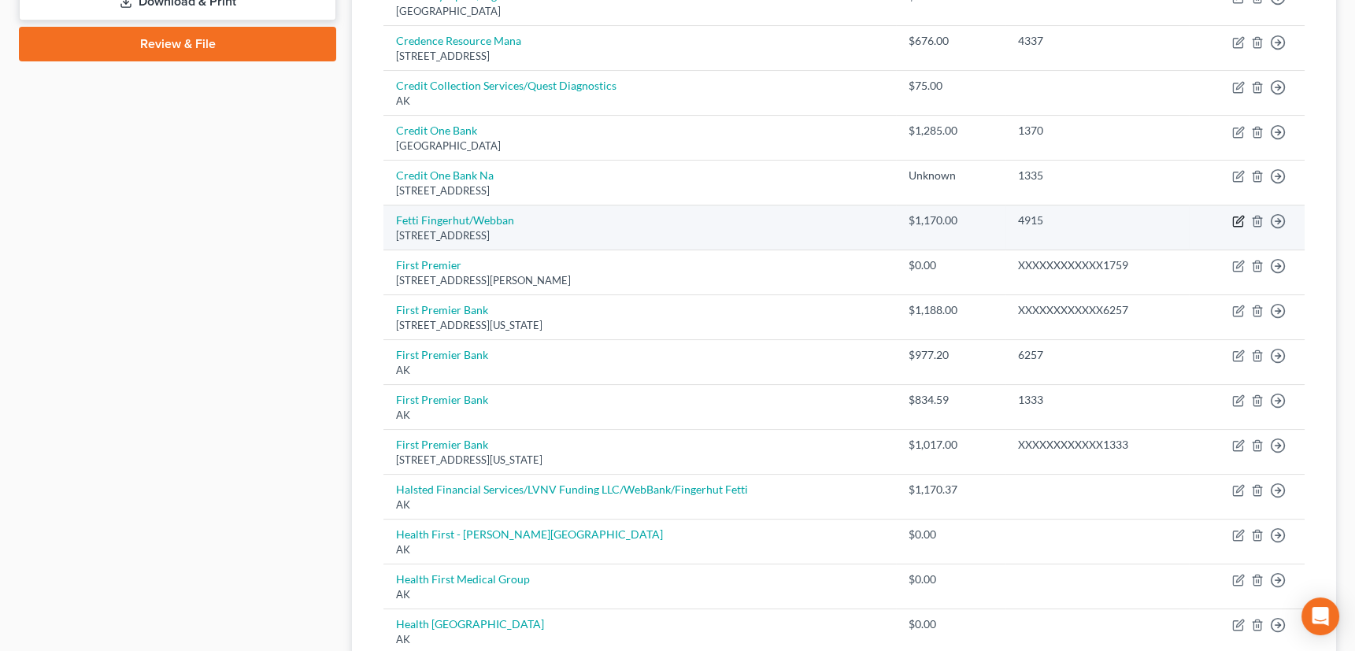
click at [1237, 221] on icon "button" at bounding box center [1240, 220] width 7 height 7
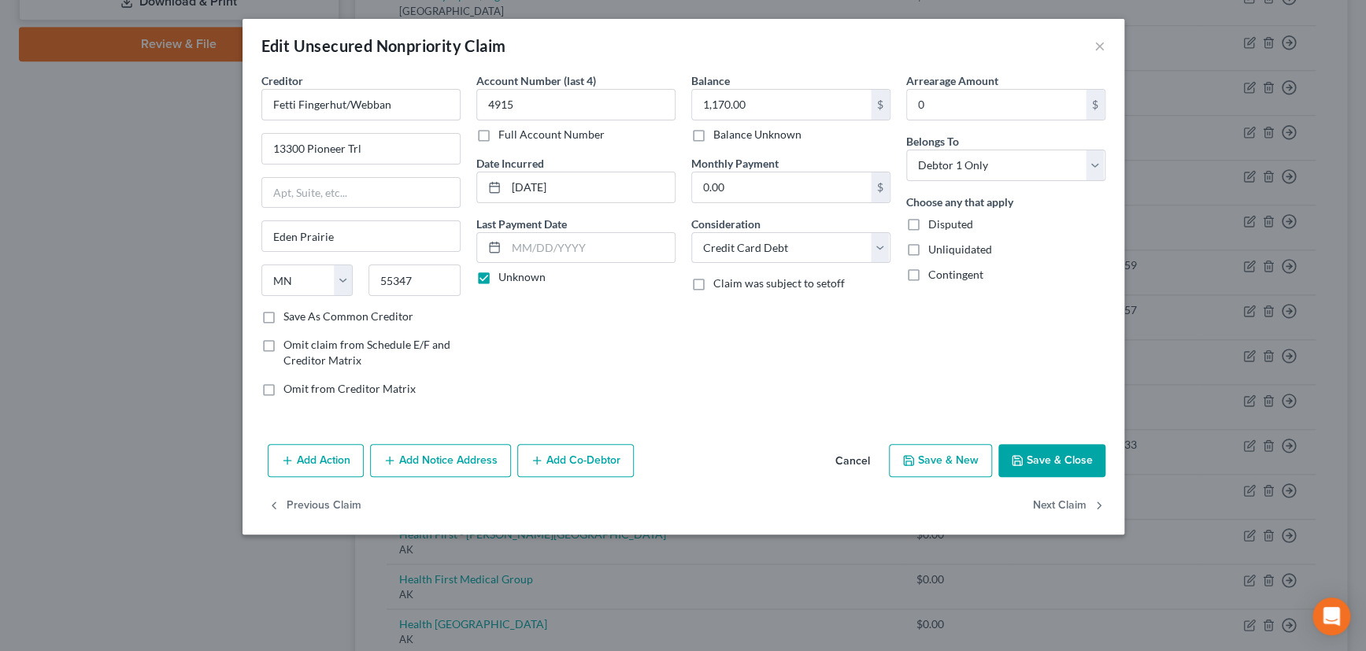
click at [439, 460] on button "Add Notice Address" at bounding box center [440, 460] width 141 height 33
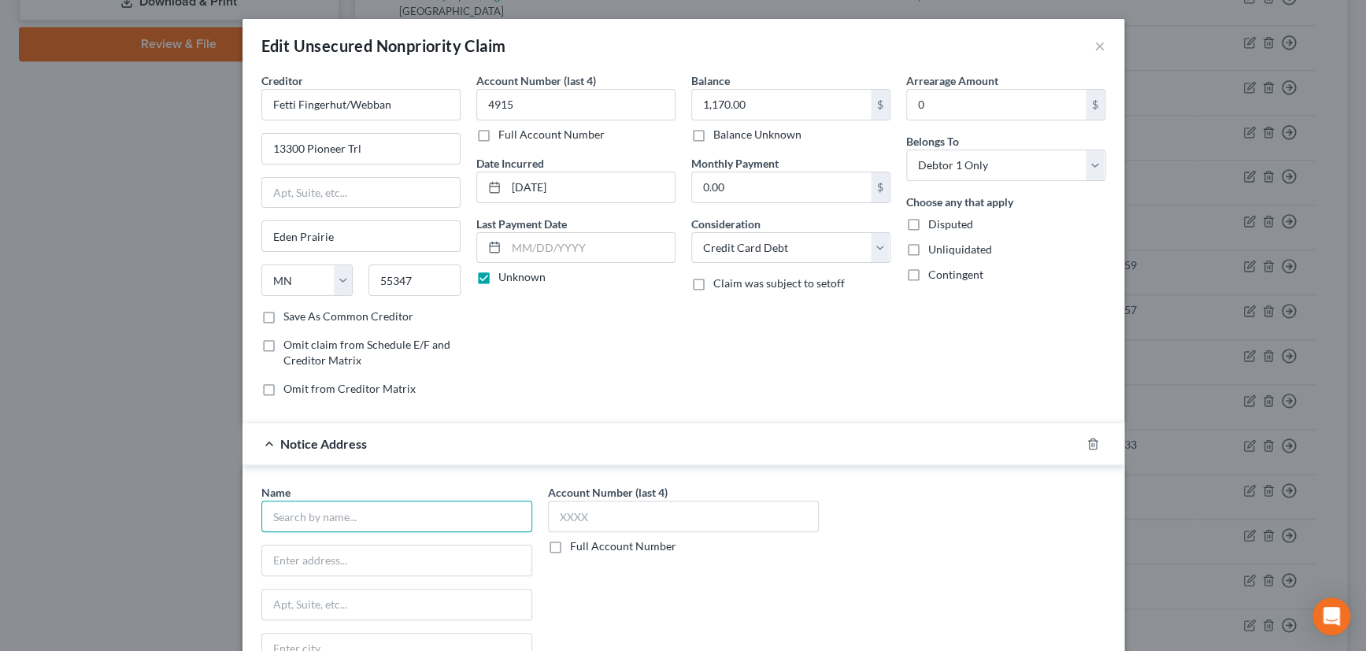
click at [384, 528] on input "text" at bounding box center [396, 517] width 271 height 32
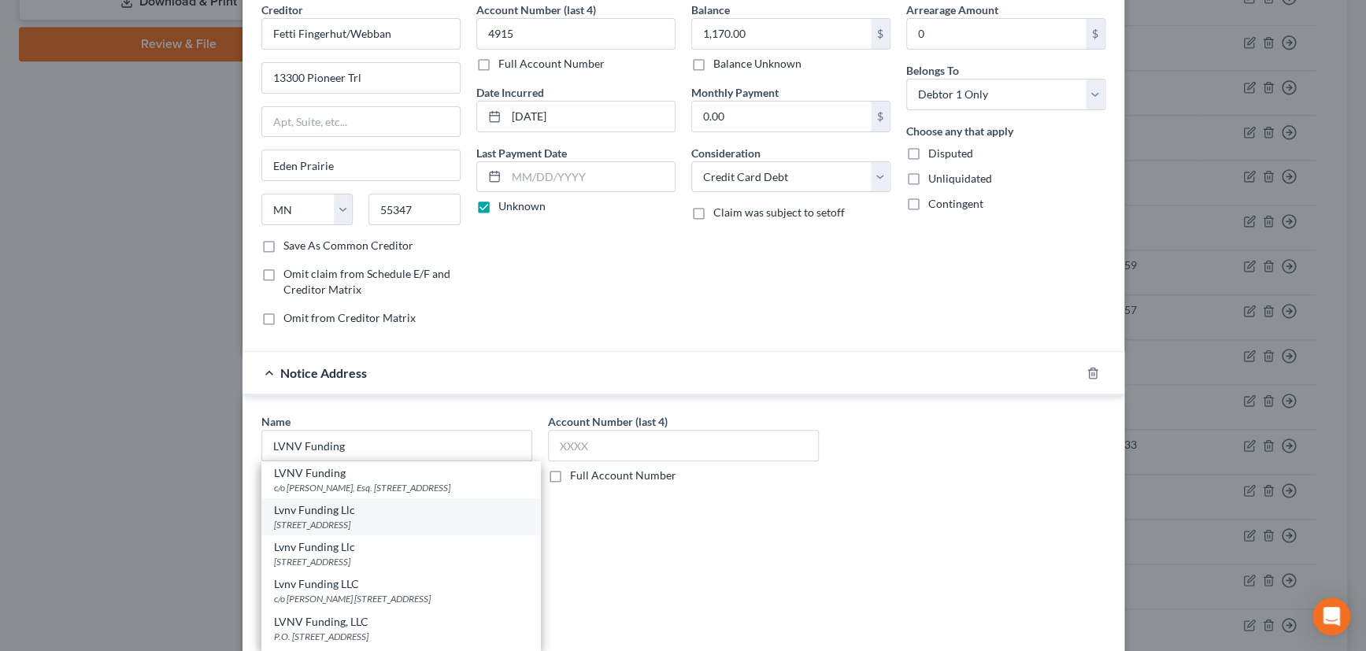
click at [352, 518] on div "Lvnv Funding Llc" at bounding box center [401, 510] width 254 height 16
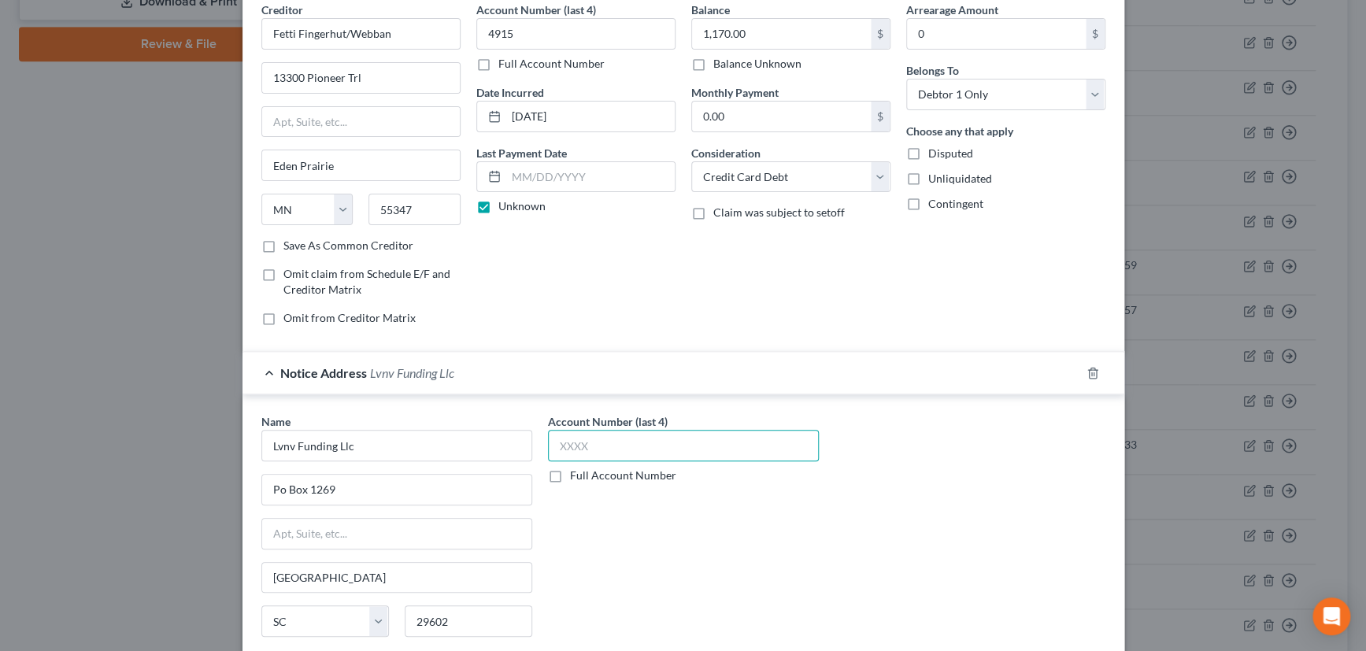
click at [598, 446] on input "text" at bounding box center [683, 446] width 271 height 32
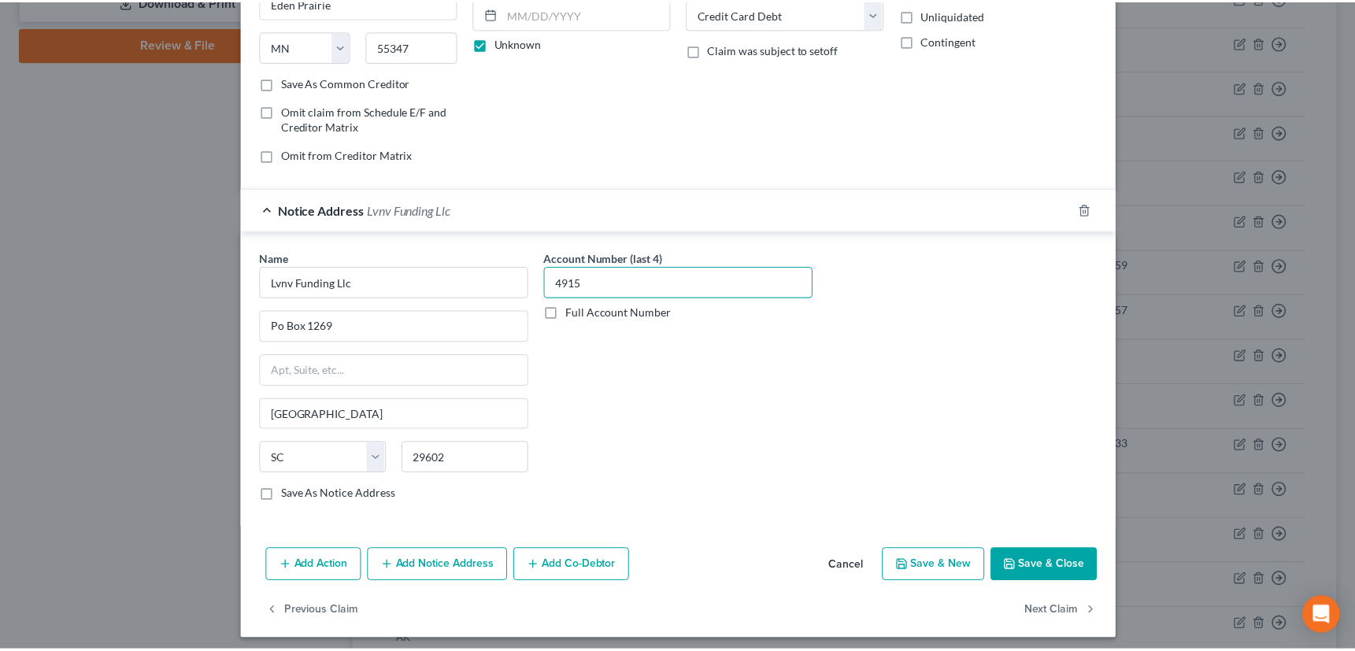
scroll to position [239, 0]
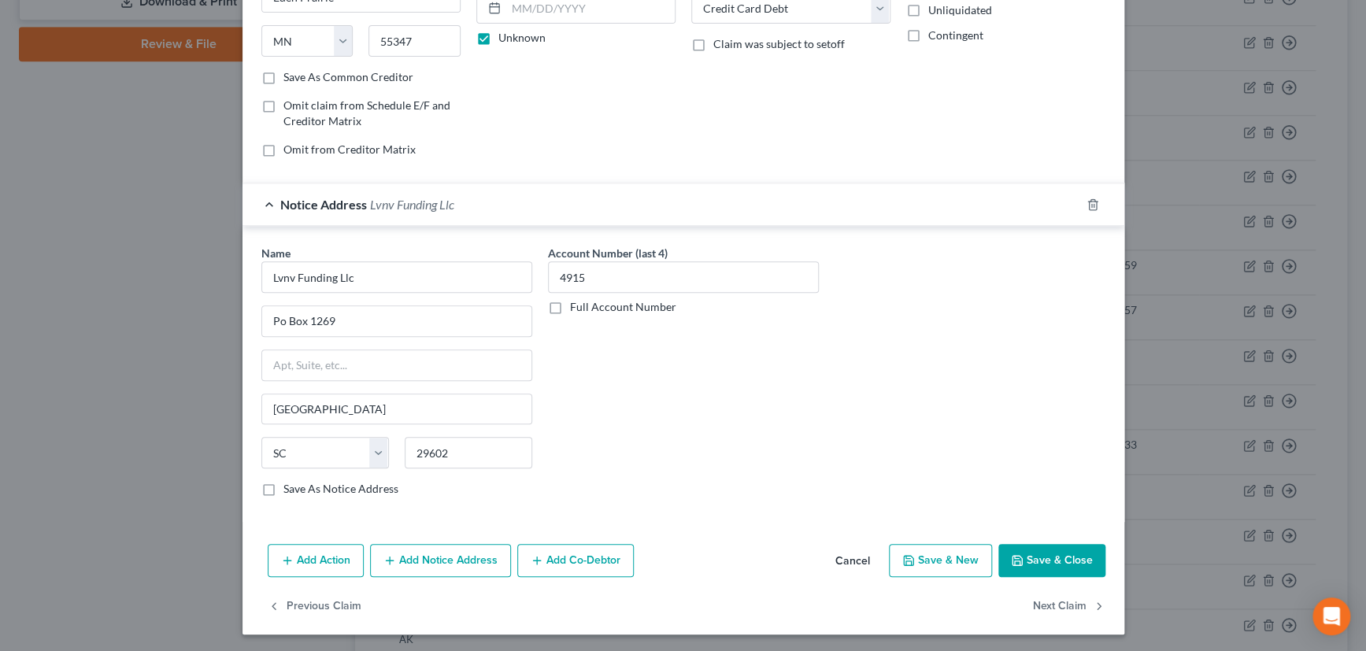
click at [284, 487] on label "Save As Notice Address" at bounding box center [341, 489] width 115 height 16
click at [290, 487] on input "Save As Notice Address" at bounding box center [295, 486] width 10 height 10
click at [1058, 551] on button "Save & Close" at bounding box center [1052, 560] width 107 height 33
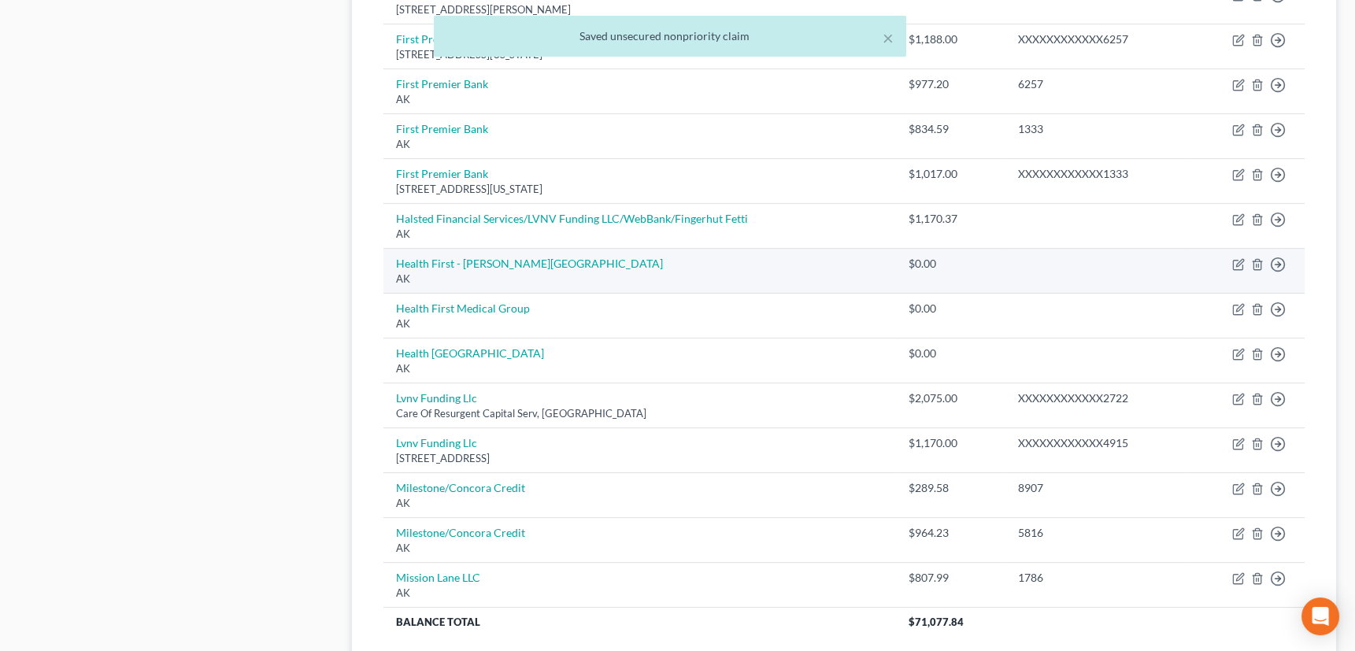
scroll to position [1002, 0]
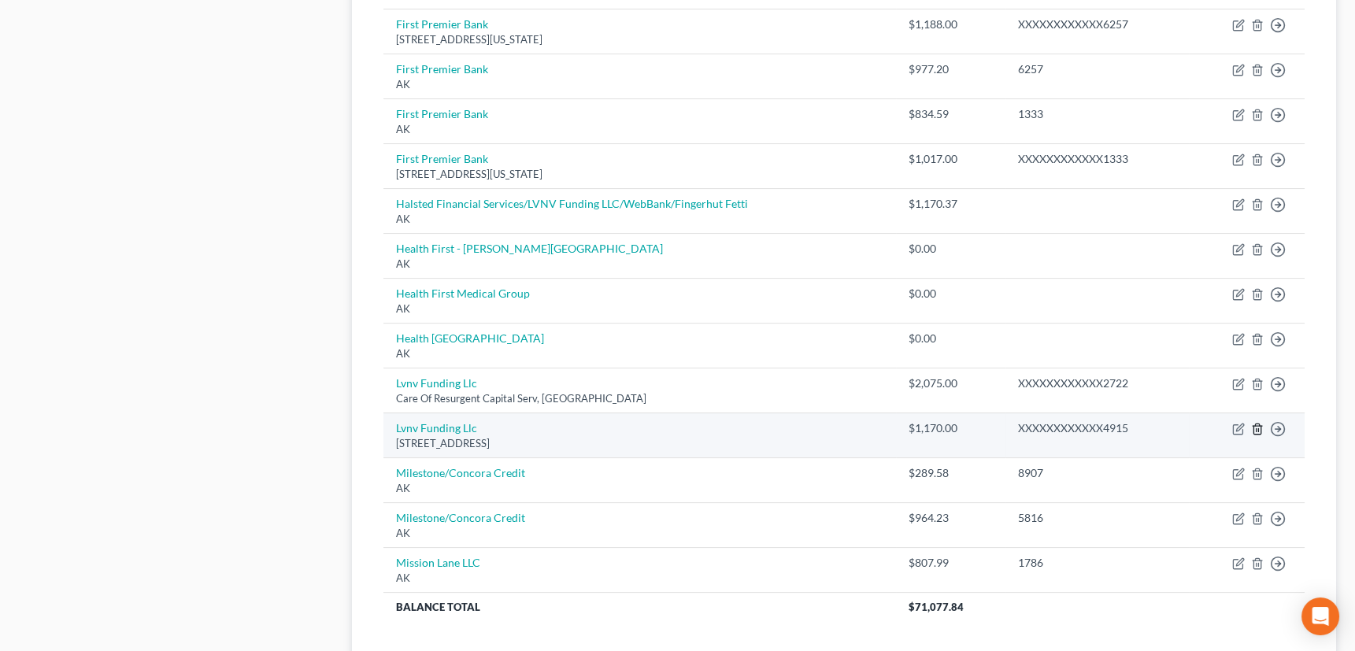
click at [1262, 424] on icon "button" at bounding box center [1257, 429] width 13 height 13
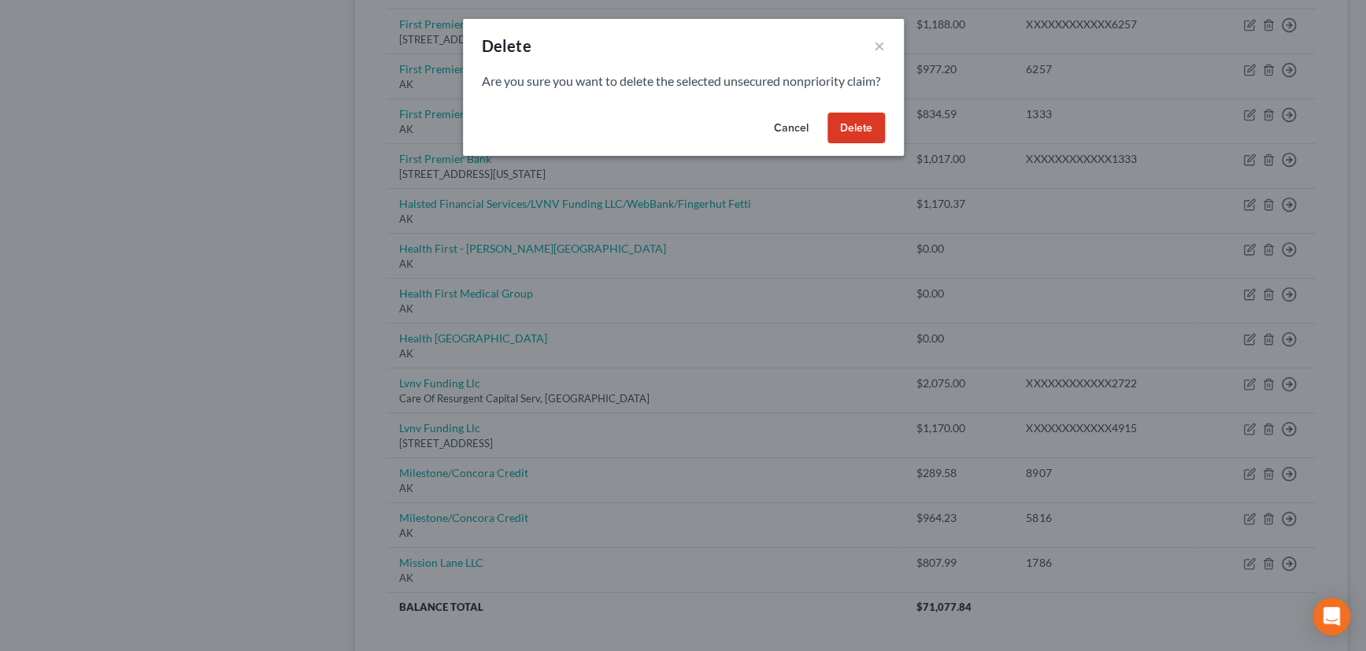
click at [856, 143] on button "Delete" at bounding box center [856, 129] width 57 height 32
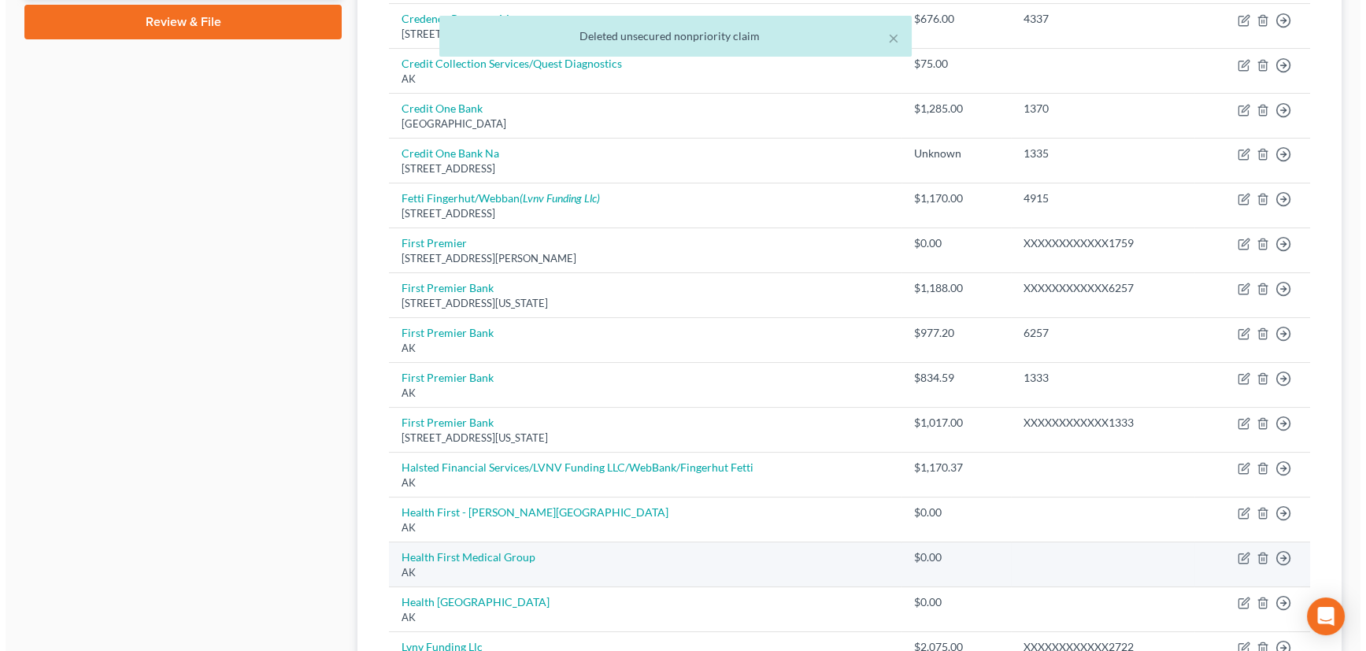
scroll to position [716, 0]
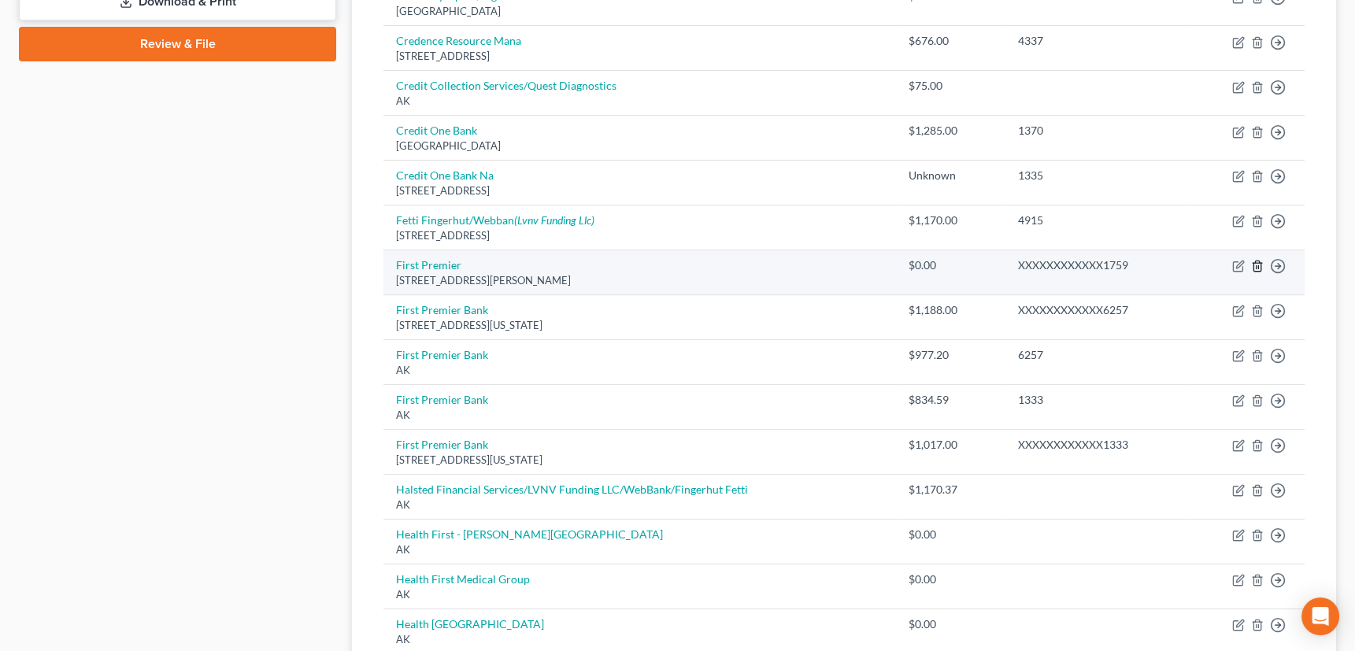
click at [1257, 261] on icon "button" at bounding box center [1257, 266] width 13 height 13
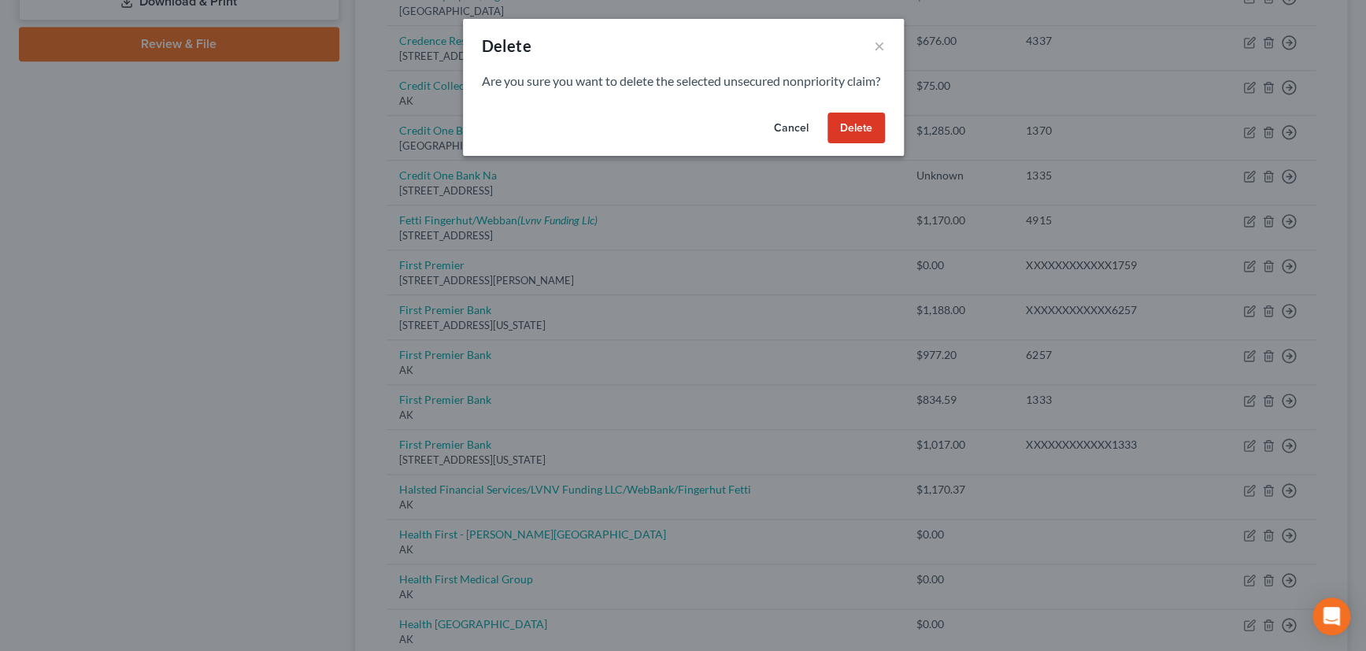
click at [867, 143] on button "Delete" at bounding box center [856, 129] width 57 height 32
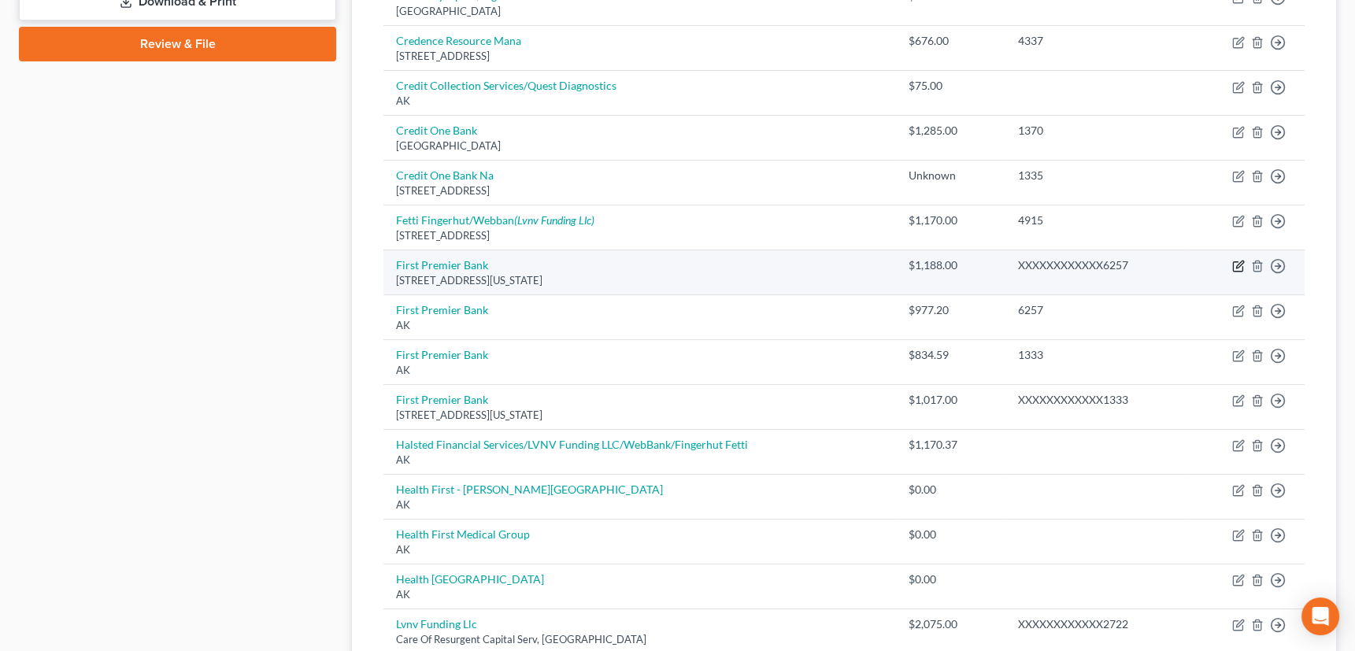
click at [1240, 264] on icon "button" at bounding box center [1240, 264] width 7 height 7
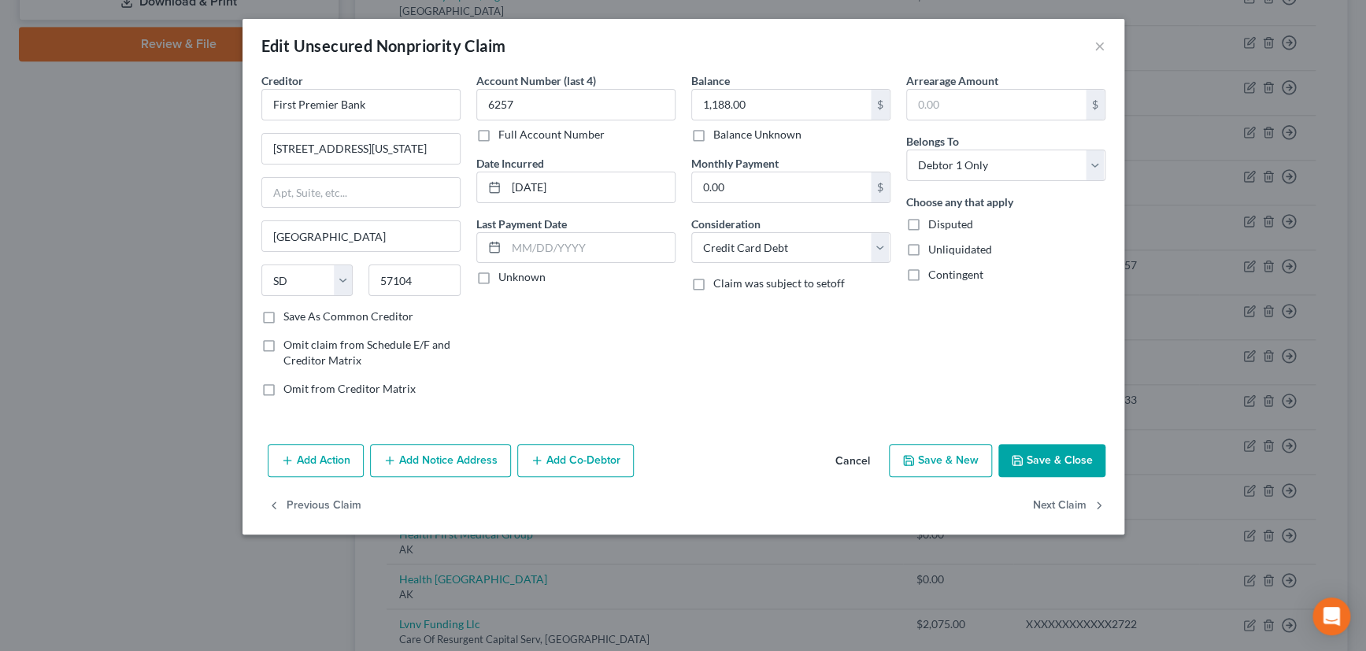
click at [499, 276] on label "Unknown" at bounding box center [522, 277] width 47 height 16
click at [505, 276] on input "Unknown" at bounding box center [510, 274] width 10 height 10
click at [284, 313] on label "Save As Common Creditor" at bounding box center [349, 317] width 130 height 16
click at [290, 313] on input "Save As Common Creditor" at bounding box center [295, 314] width 10 height 10
click at [1081, 455] on button "Save & Close" at bounding box center [1052, 460] width 107 height 33
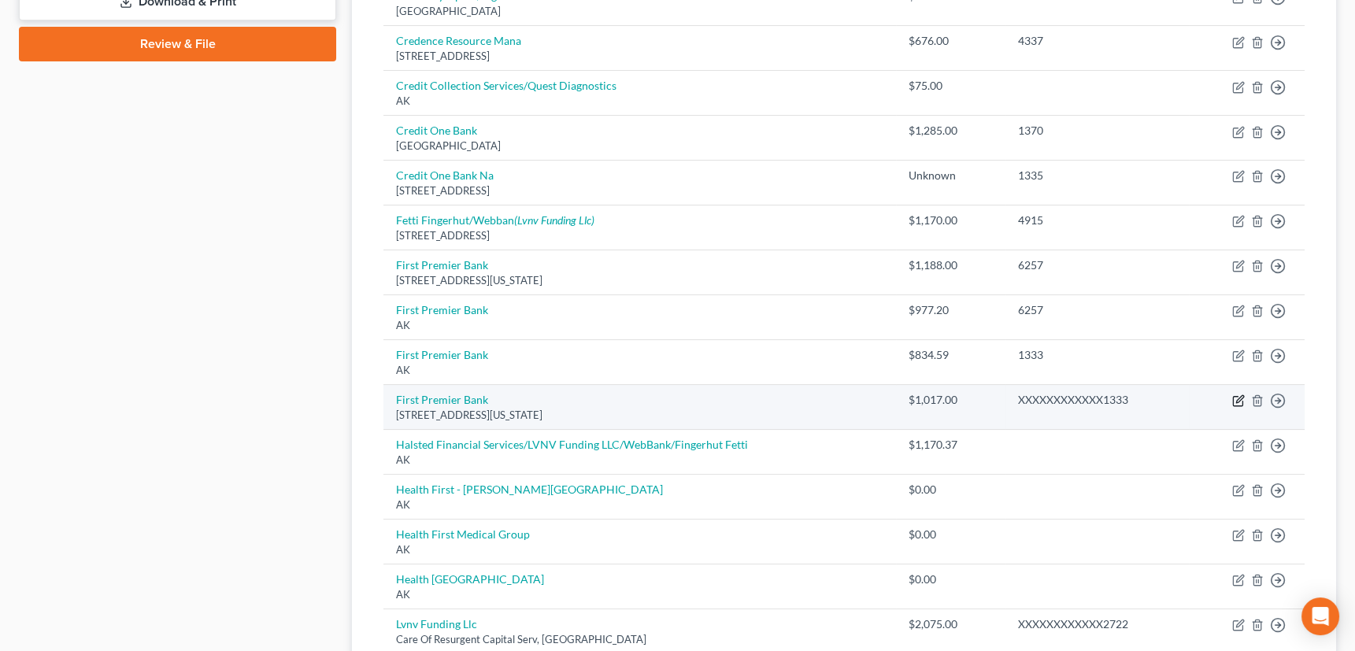
click at [1240, 396] on icon "button" at bounding box center [1240, 399] width 7 height 7
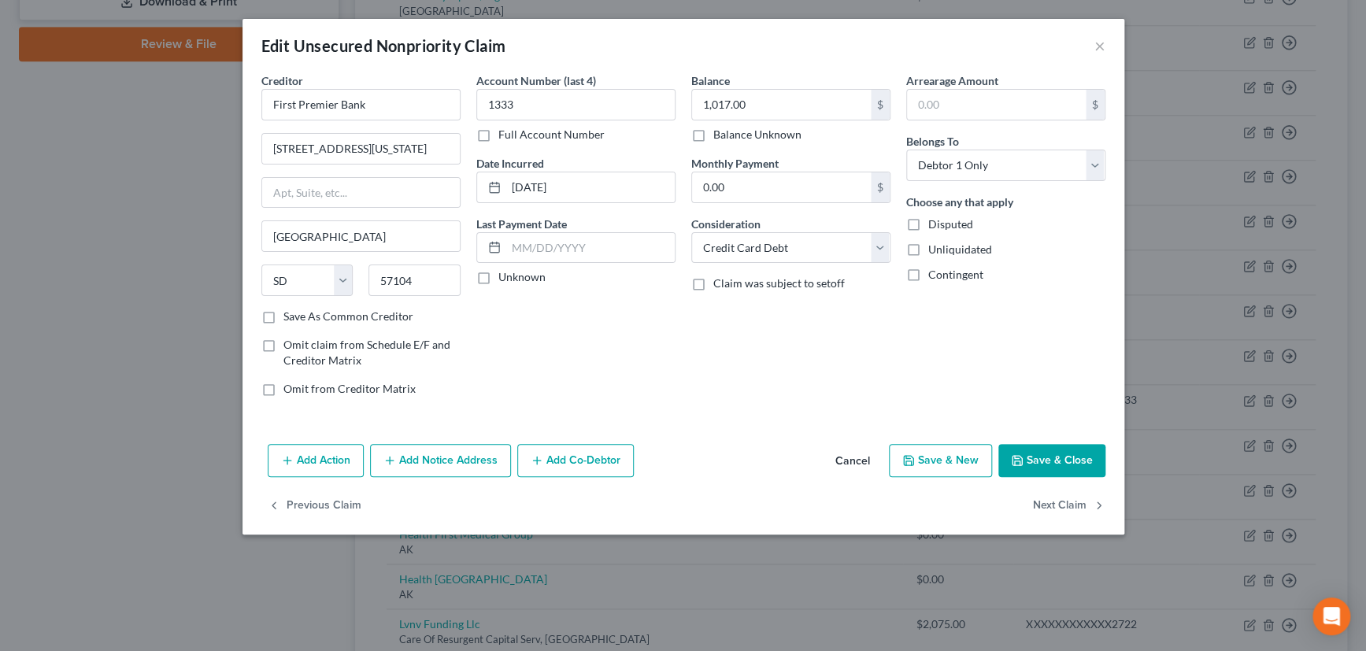
click at [499, 271] on label "Unknown" at bounding box center [522, 277] width 47 height 16
click at [505, 271] on input "Unknown" at bounding box center [510, 274] width 10 height 10
click at [284, 317] on label "Save As Common Creditor" at bounding box center [349, 317] width 130 height 16
click at [290, 317] on input "Save As Common Creditor" at bounding box center [295, 314] width 10 height 10
click at [1063, 459] on button "Save & Close" at bounding box center [1052, 460] width 107 height 33
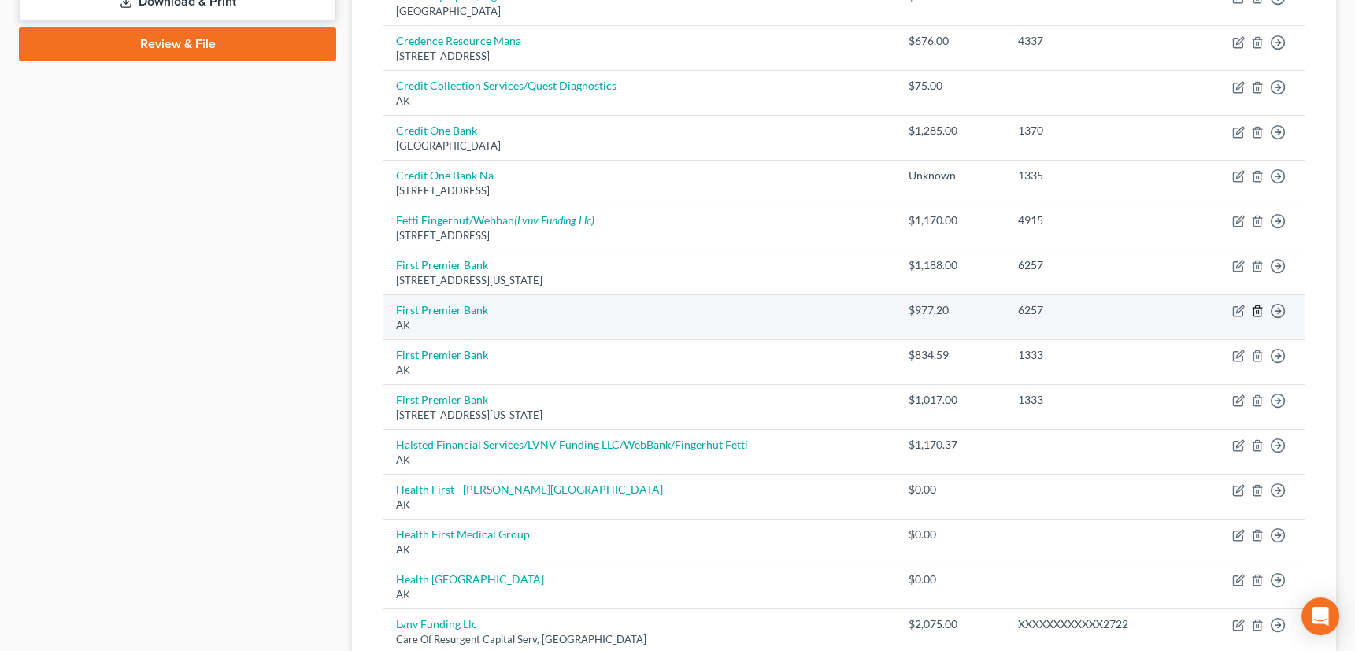
click at [1260, 309] on icon "button" at bounding box center [1257, 311] width 13 height 13
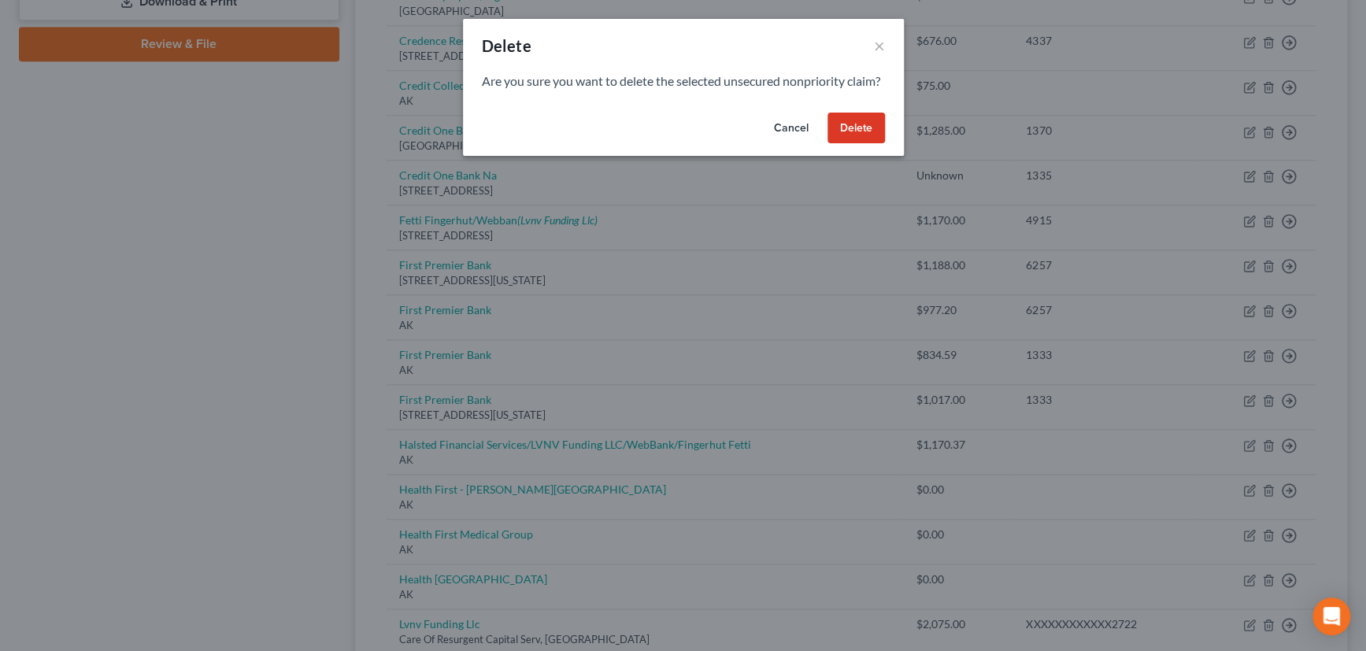
click at [864, 144] on button "Delete" at bounding box center [856, 129] width 57 height 32
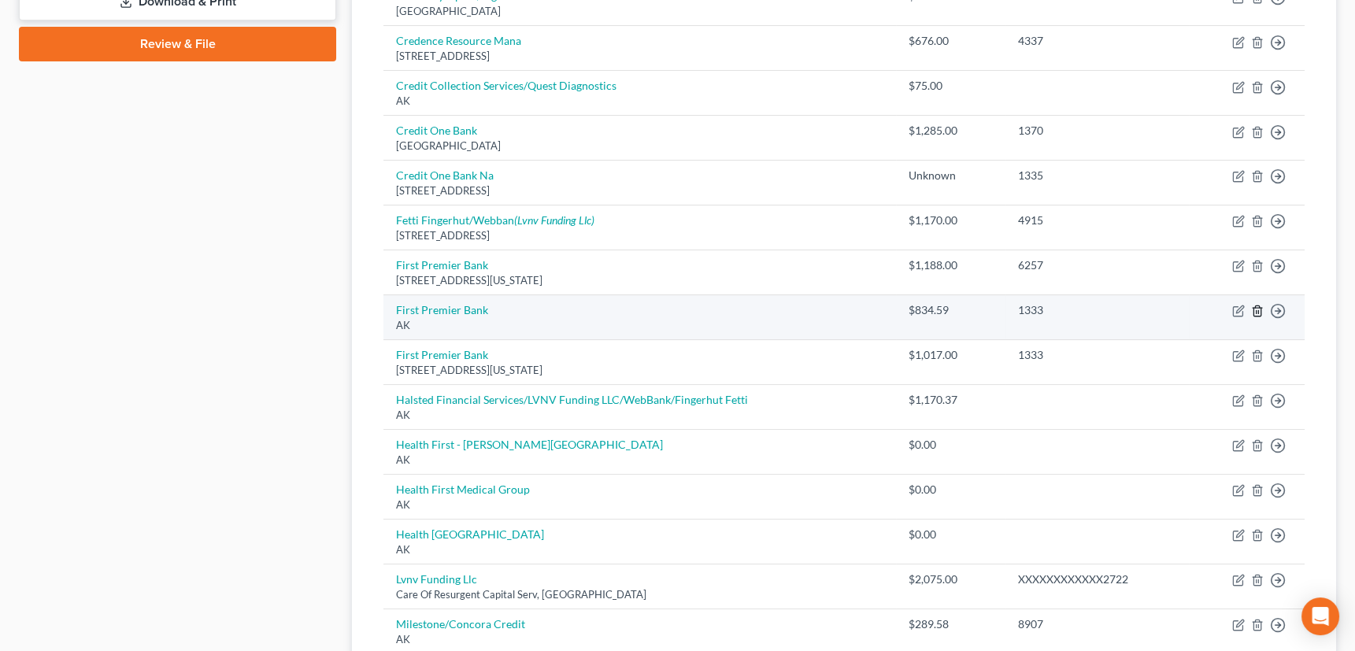
click at [1255, 306] on icon "button" at bounding box center [1257, 311] width 7 height 10
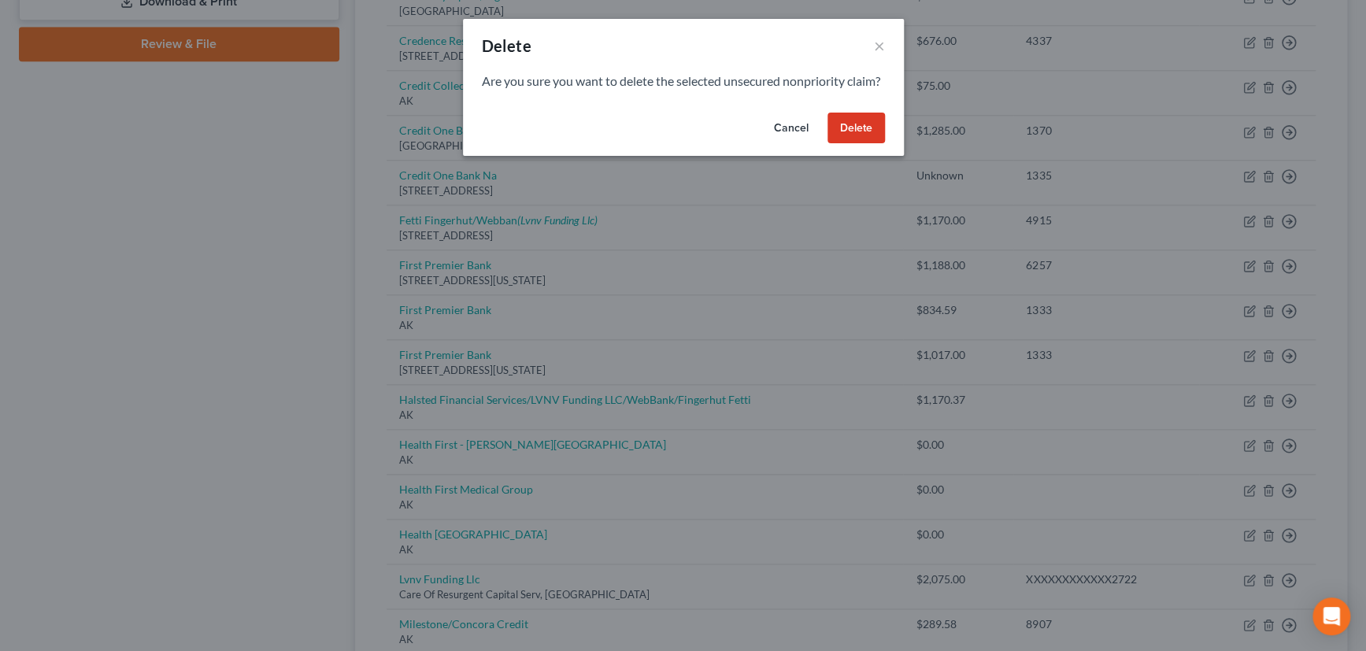
click at [847, 136] on button "Delete" at bounding box center [856, 129] width 57 height 32
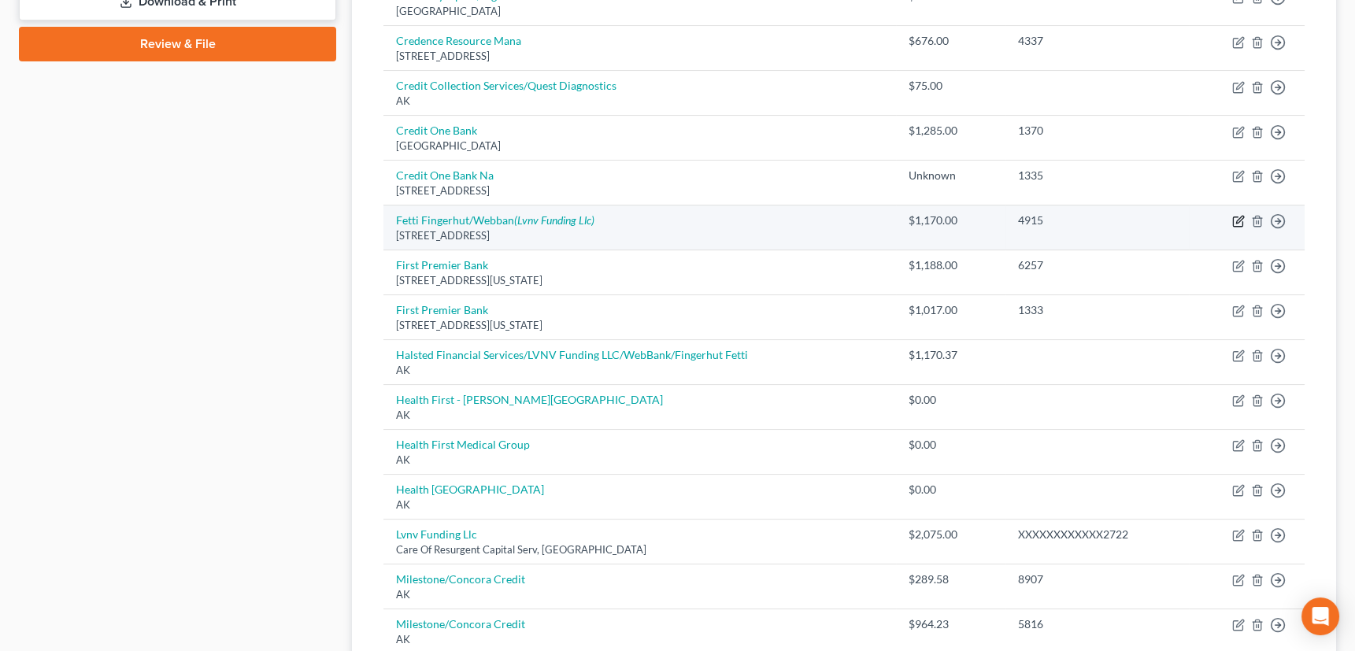
click at [1240, 218] on icon "button" at bounding box center [1239, 221] width 13 height 13
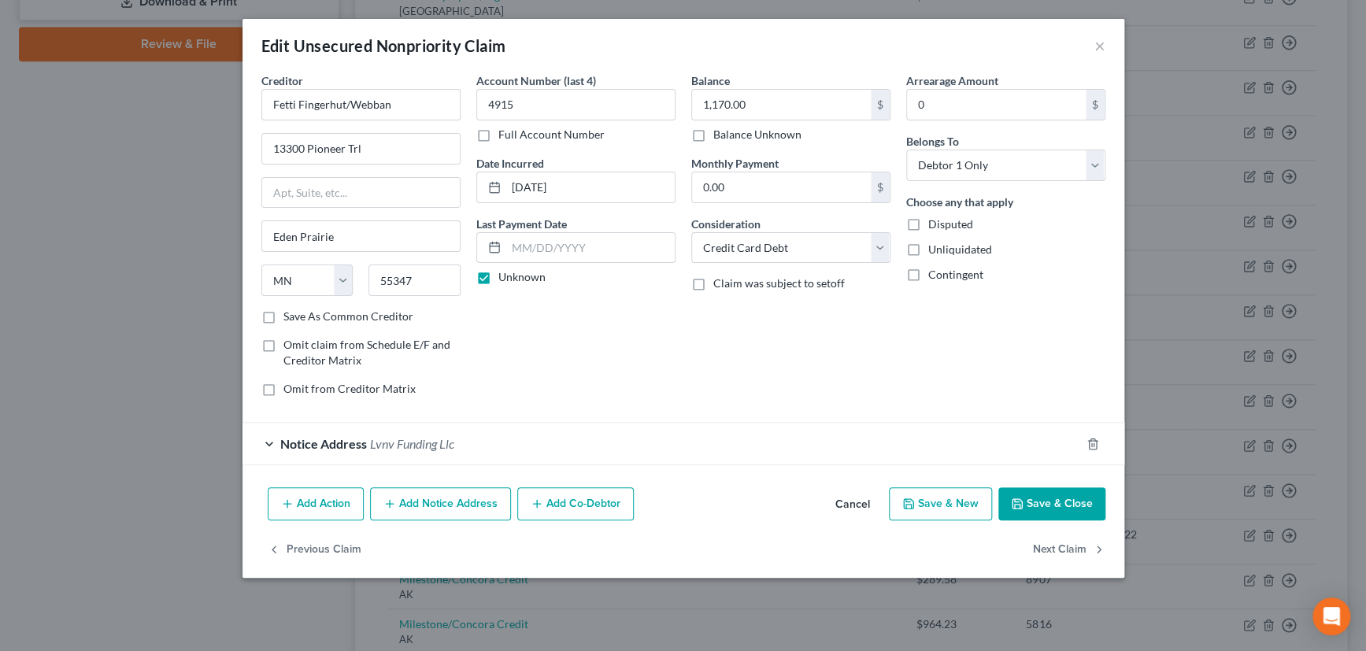
click at [432, 492] on button "Add Notice Address" at bounding box center [440, 504] width 141 height 33
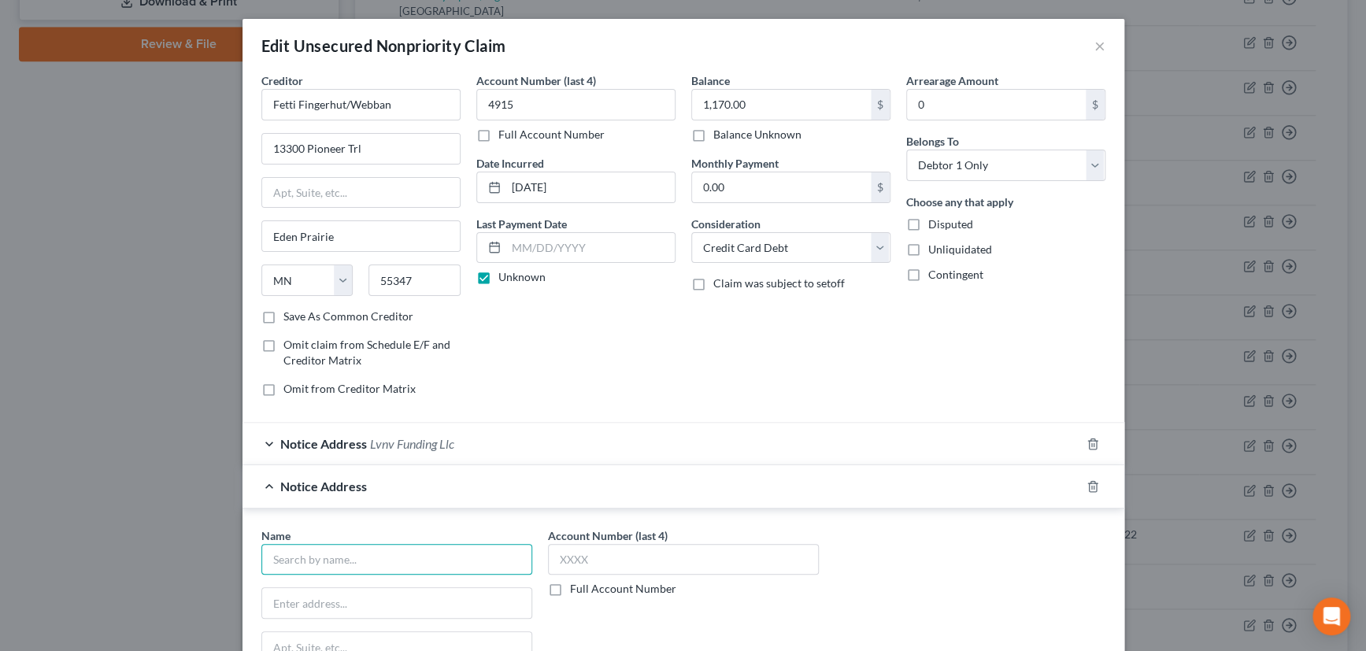
click at [421, 556] on input "text" at bounding box center [396, 560] width 271 height 32
click at [352, 554] on input "Halstead" at bounding box center [396, 560] width 271 height 32
click at [332, 563] on input "Halstead" at bounding box center [396, 560] width 271 height 32
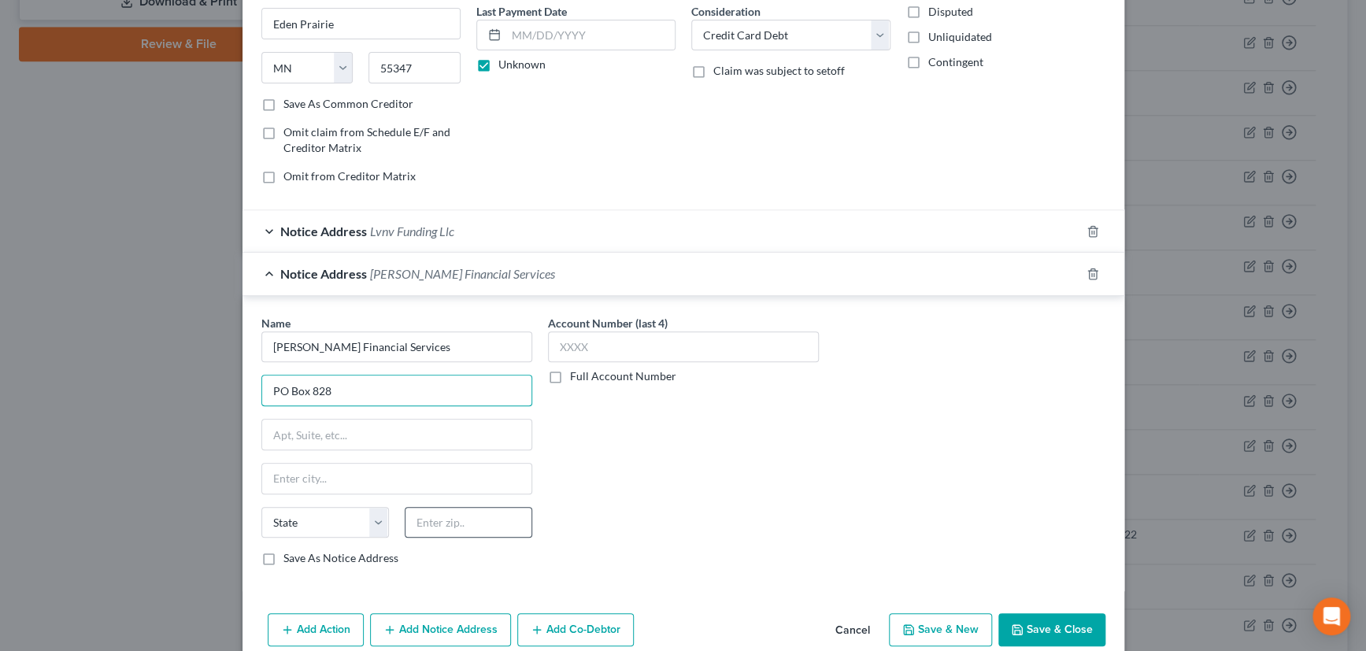
scroll to position [214, 0]
click at [433, 523] on input "text" at bounding box center [469, 522] width 128 height 32
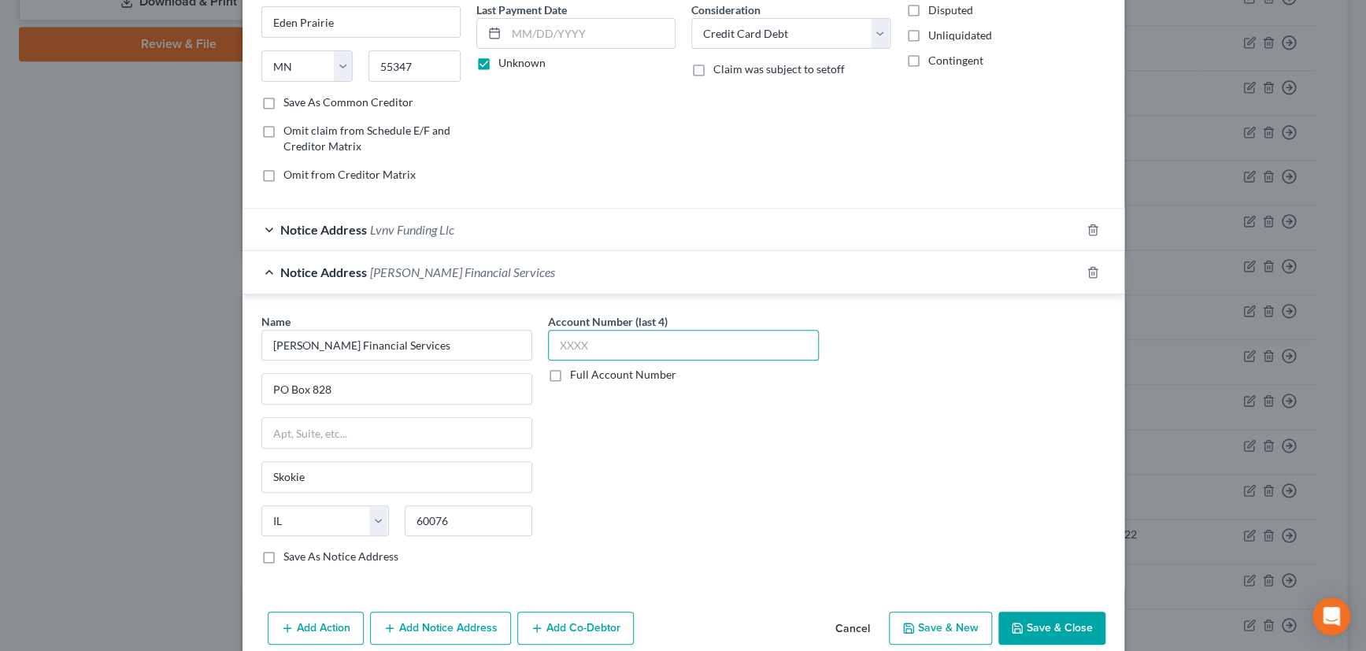
click at [606, 341] on input "text" at bounding box center [683, 346] width 271 height 32
click at [789, 254] on div "Notice Address Halstead Financial Services" at bounding box center [662, 272] width 838 height 42
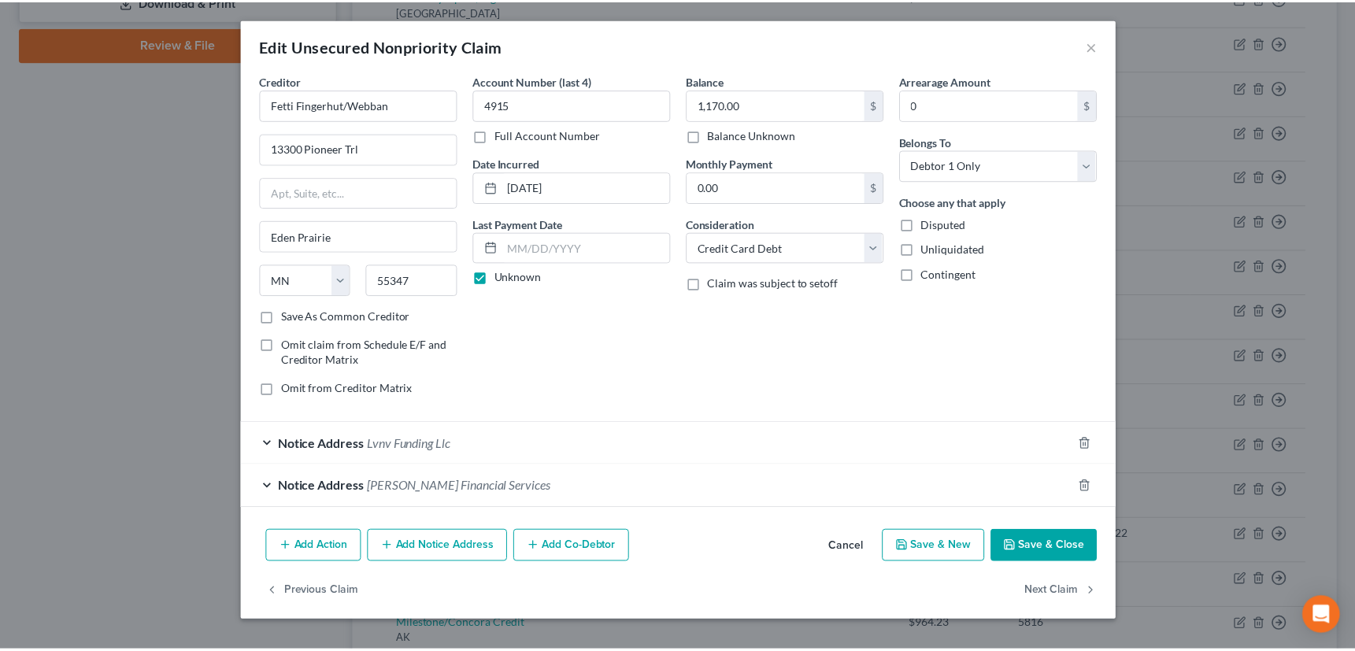
scroll to position [0, 0]
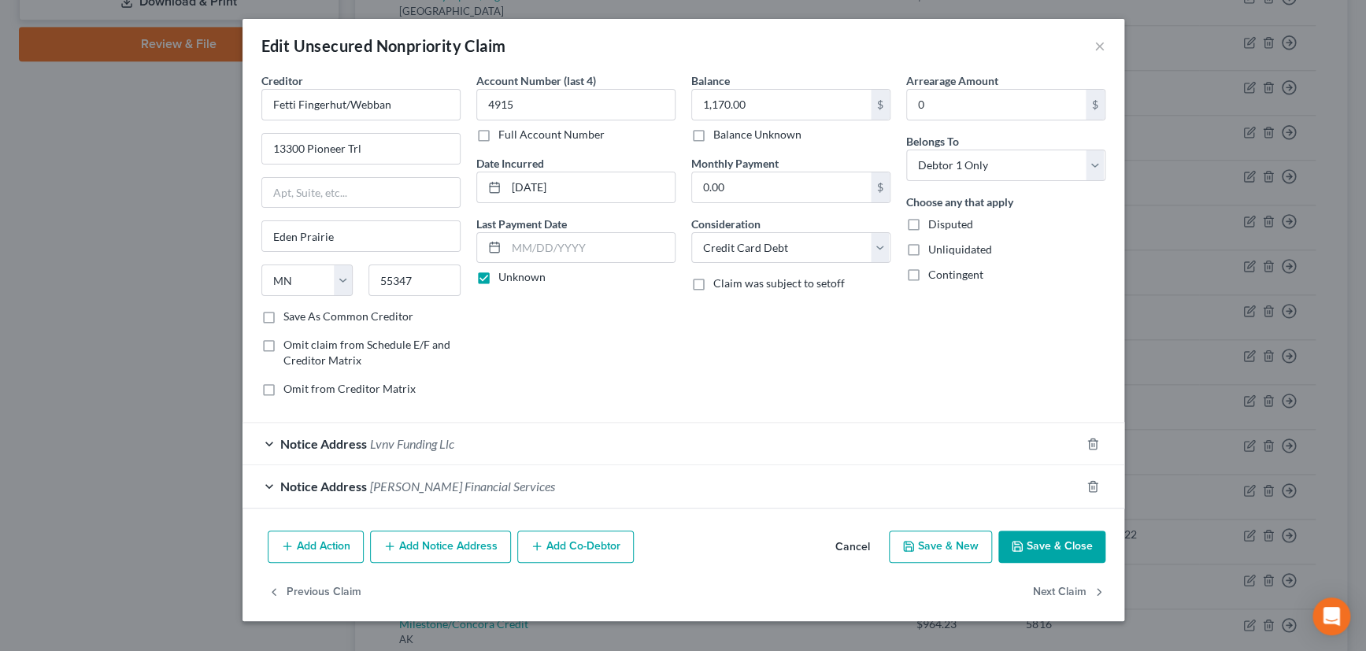
click at [1046, 536] on button "Save & Close" at bounding box center [1052, 547] width 107 height 33
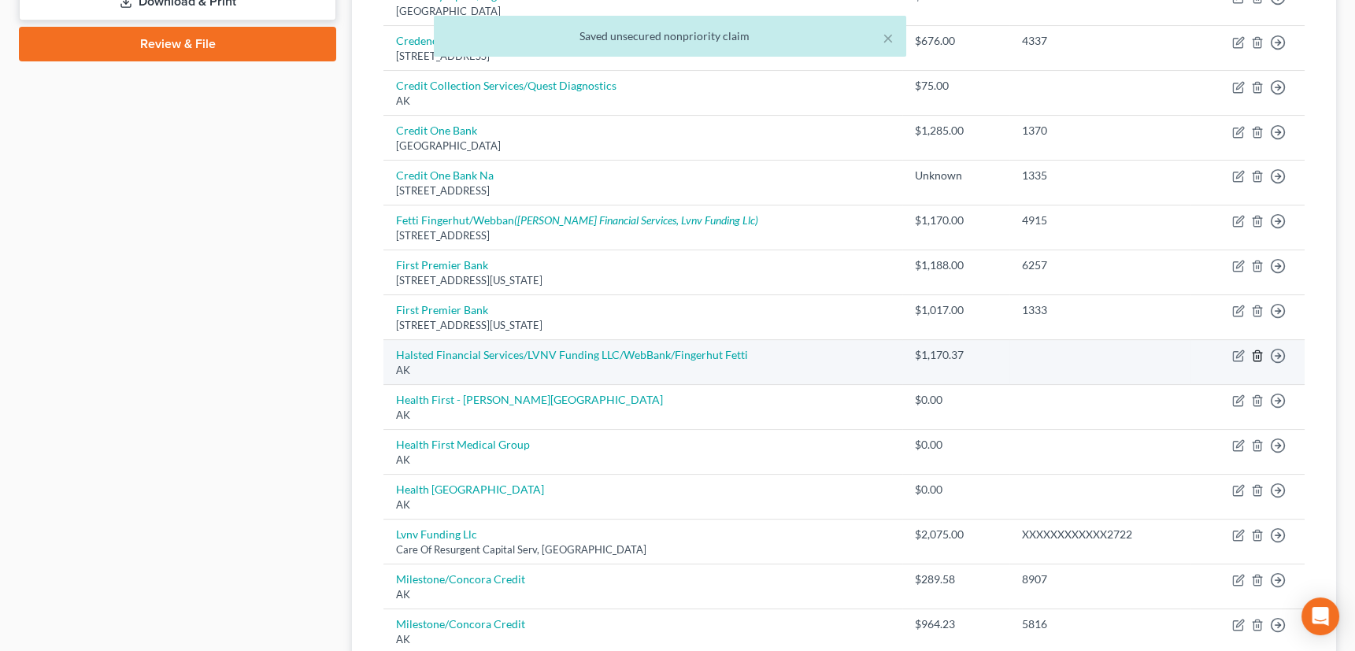
click at [1259, 352] on icon "button" at bounding box center [1257, 356] width 13 height 13
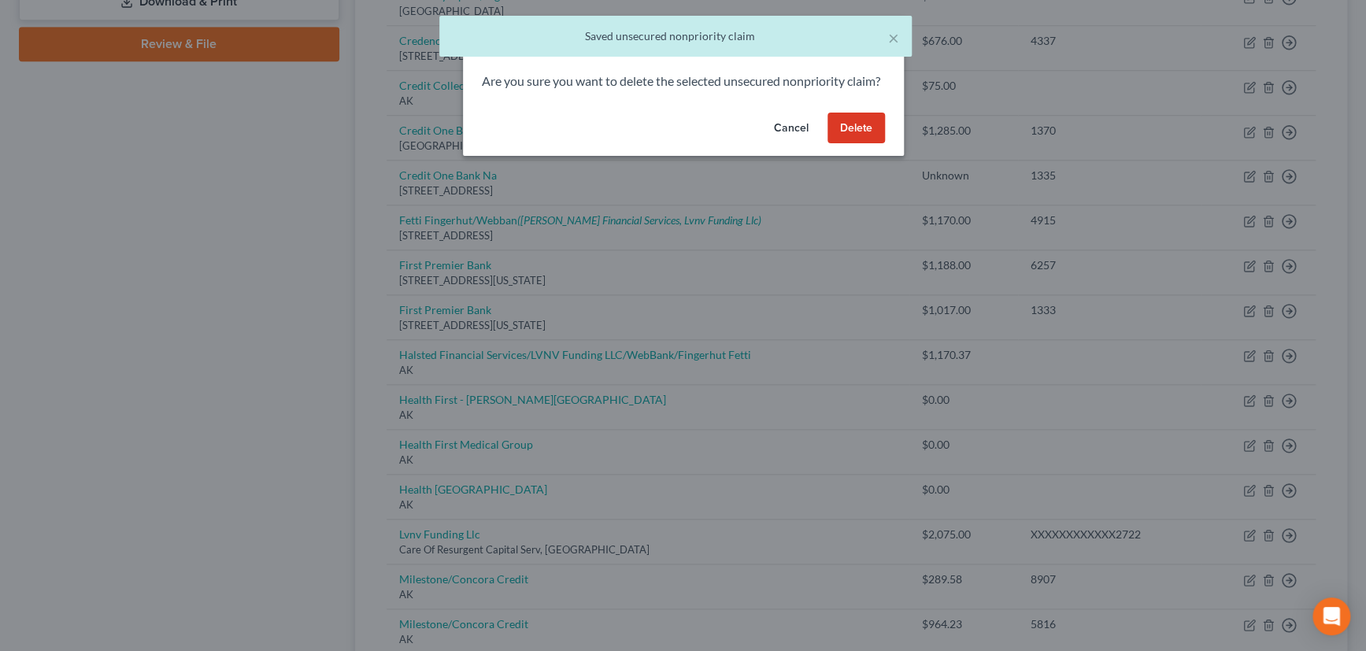
click at [851, 143] on button "Delete" at bounding box center [856, 129] width 57 height 32
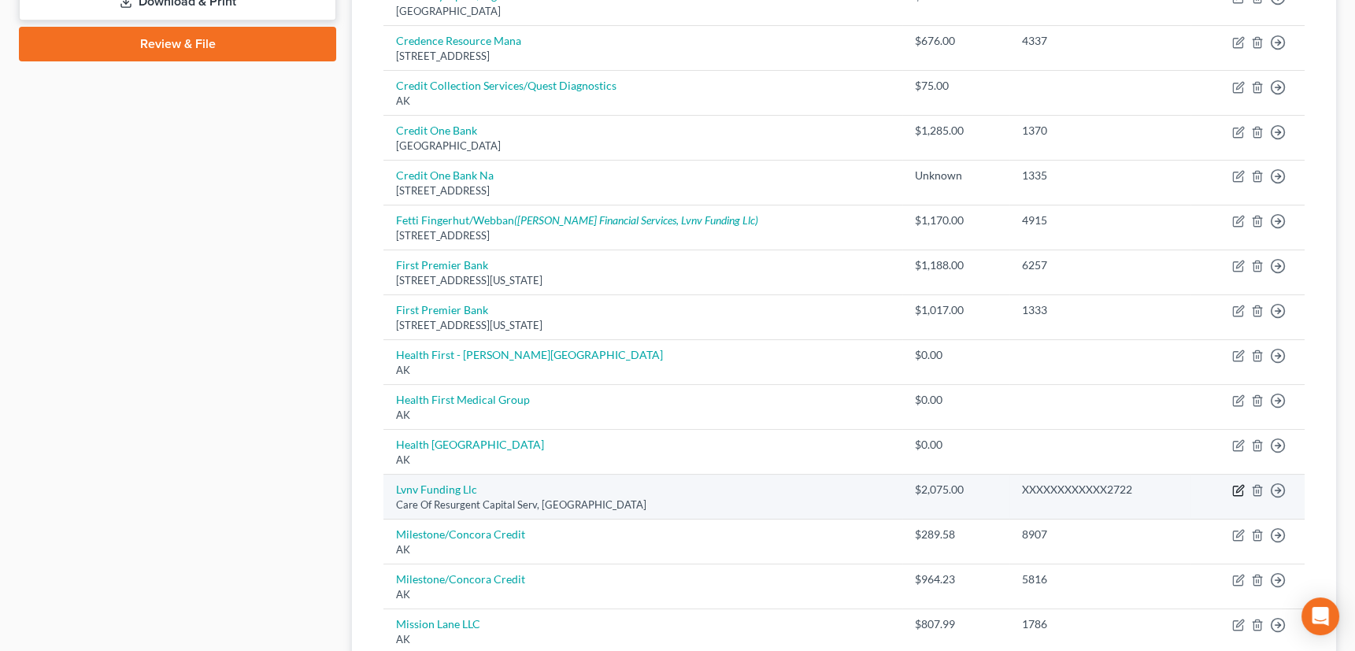
click at [1237, 487] on icon "button" at bounding box center [1239, 490] width 13 height 13
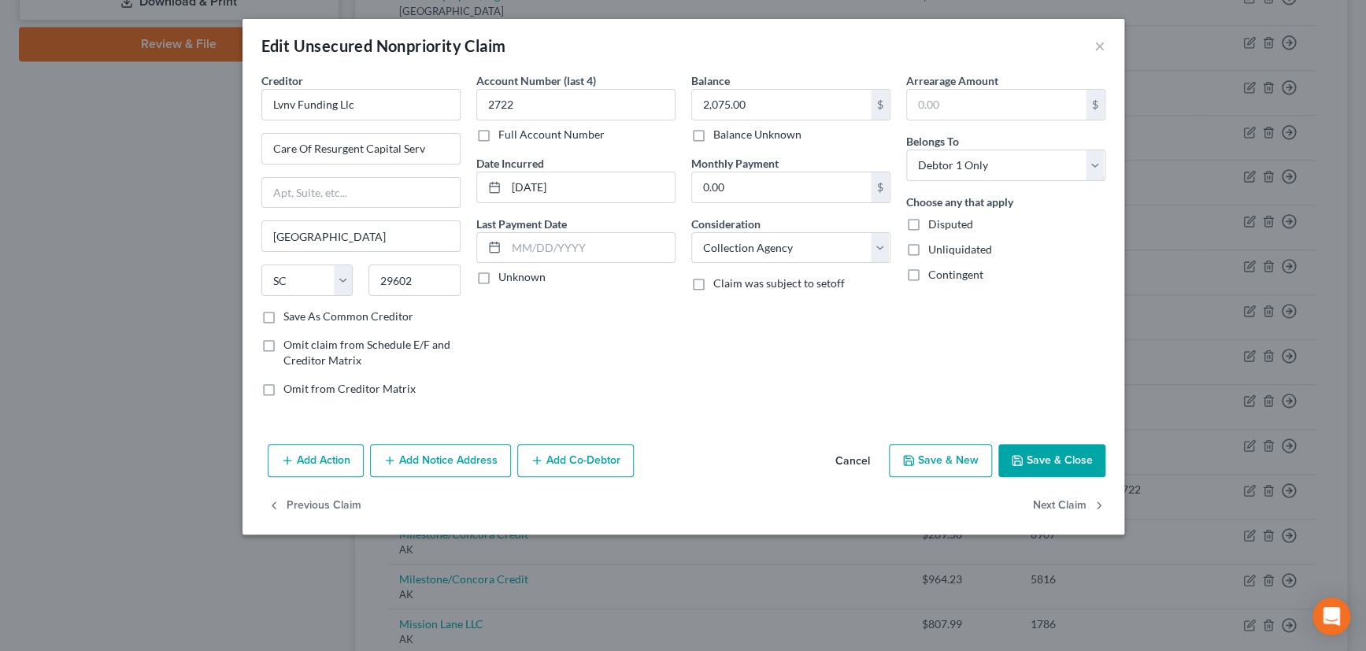
click at [499, 277] on label "Unknown" at bounding box center [522, 277] width 47 height 16
click at [505, 277] on input "Unknown" at bounding box center [510, 274] width 10 height 10
click at [284, 316] on label "Save As Common Creditor" at bounding box center [349, 317] width 130 height 16
click at [290, 316] on input "Save As Common Creditor" at bounding box center [295, 314] width 10 height 10
click at [1080, 451] on button "Save & Close" at bounding box center [1052, 460] width 107 height 33
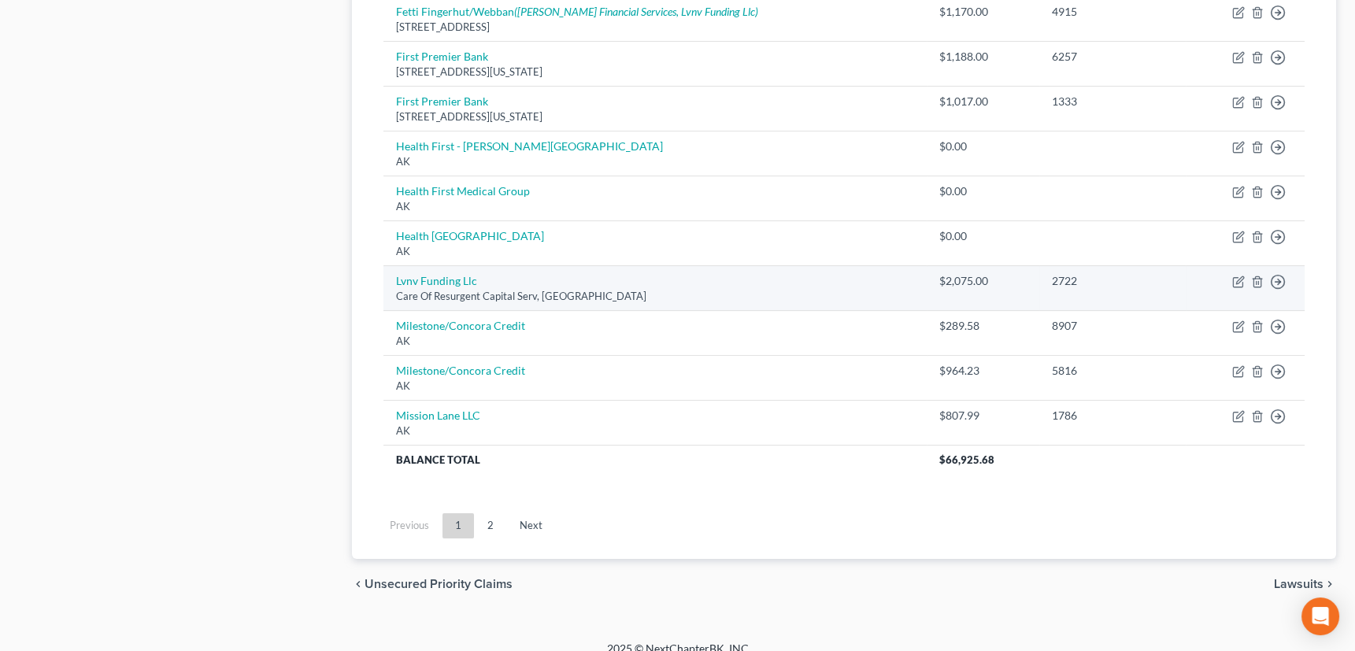
scroll to position [939, 0]
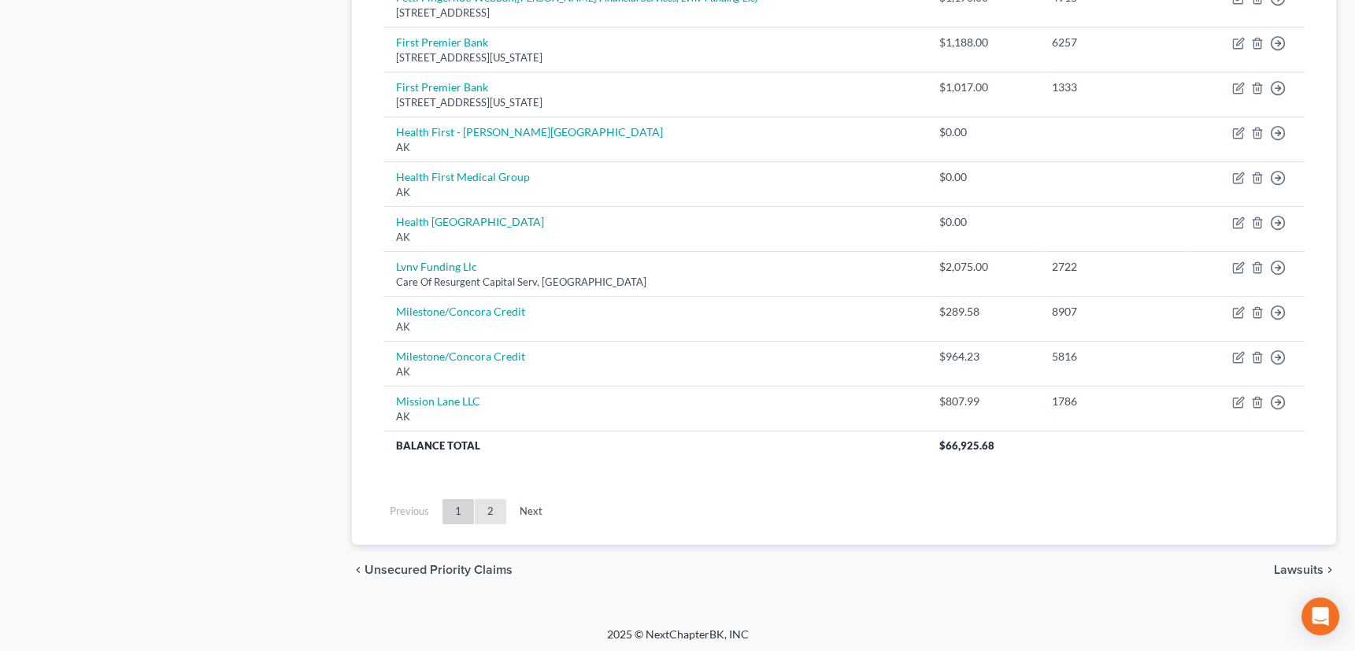
click at [492, 506] on link "2" at bounding box center [491, 511] width 32 height 25
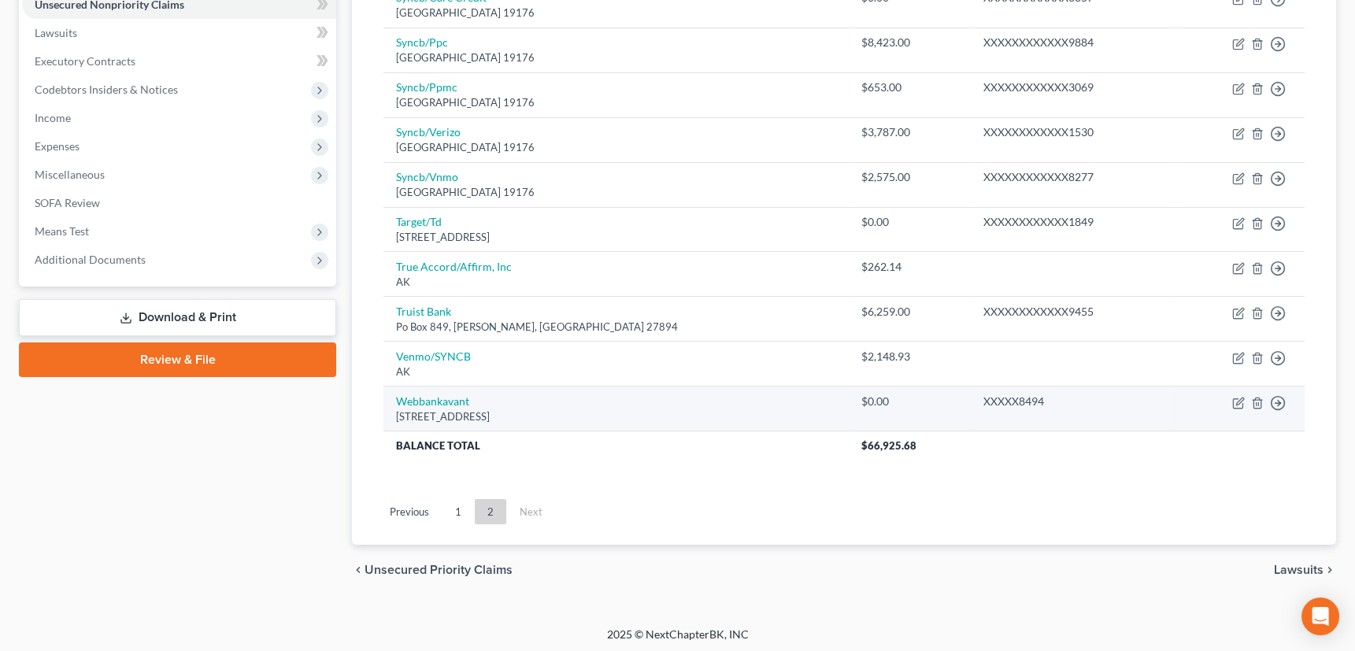
scroll to position [402, 0]
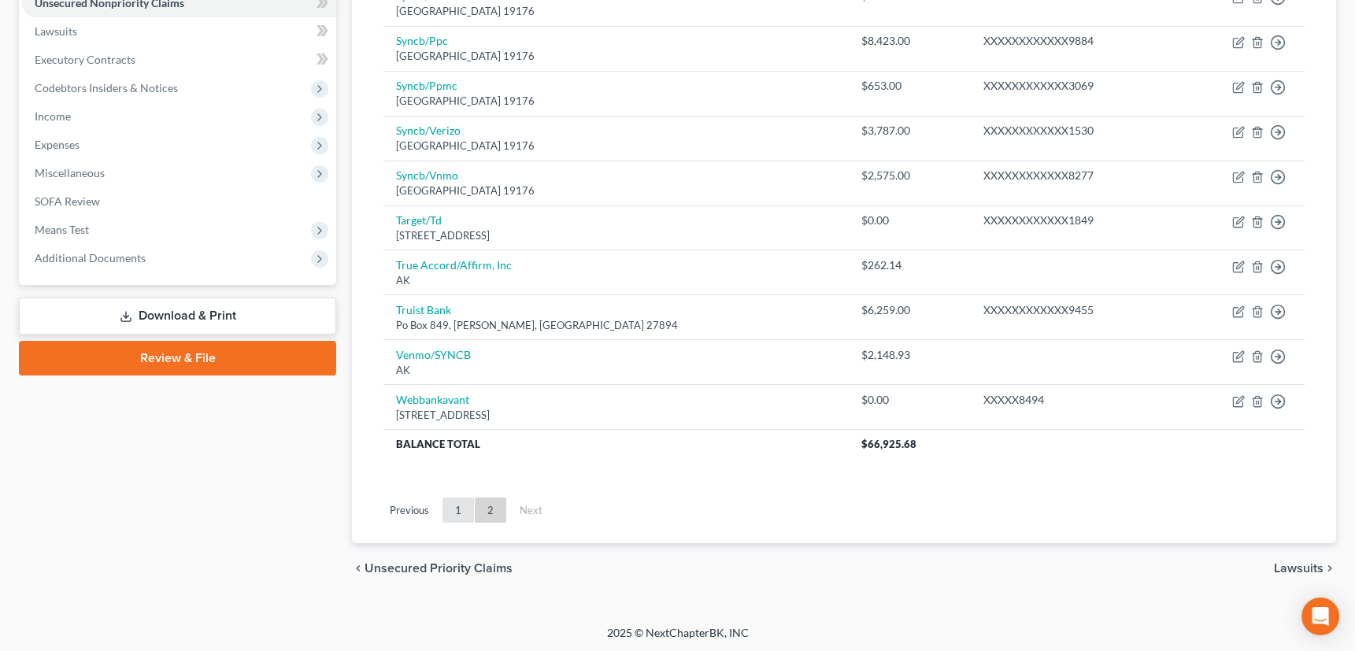
click at [464, 512] on link "1" at bounding box center [459, 510] width 32 height 25
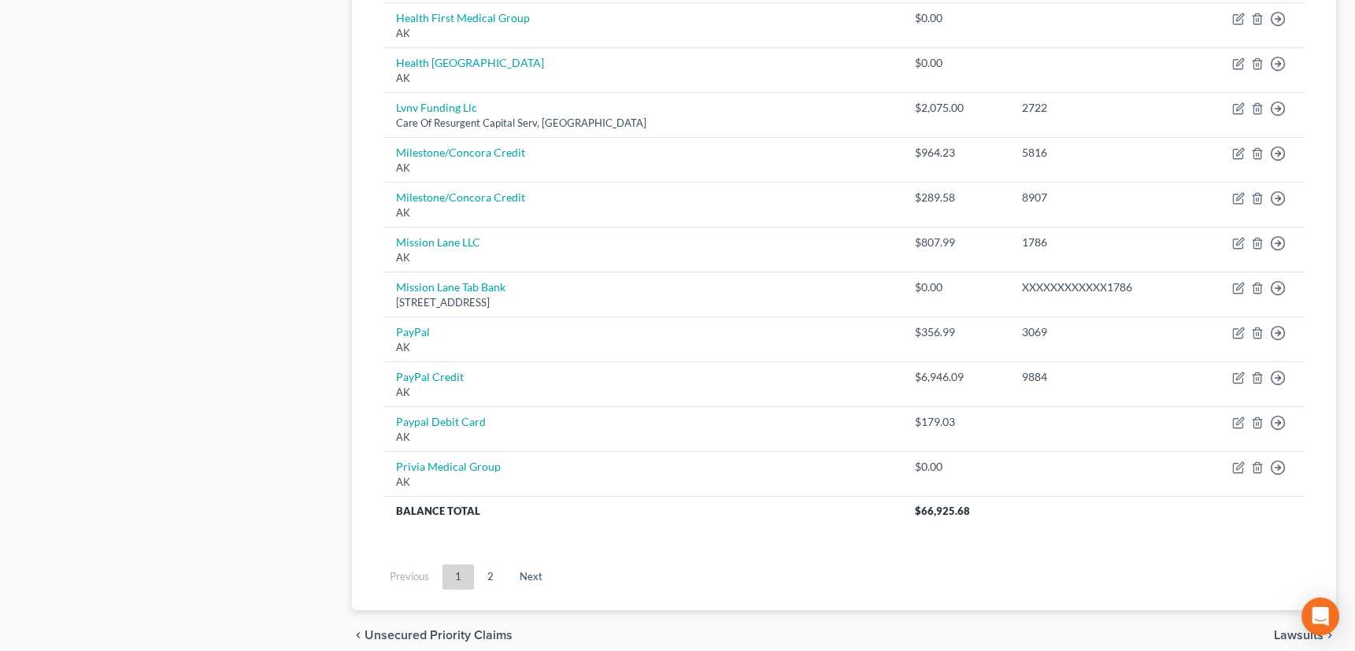
scroll to position [1118, 0]
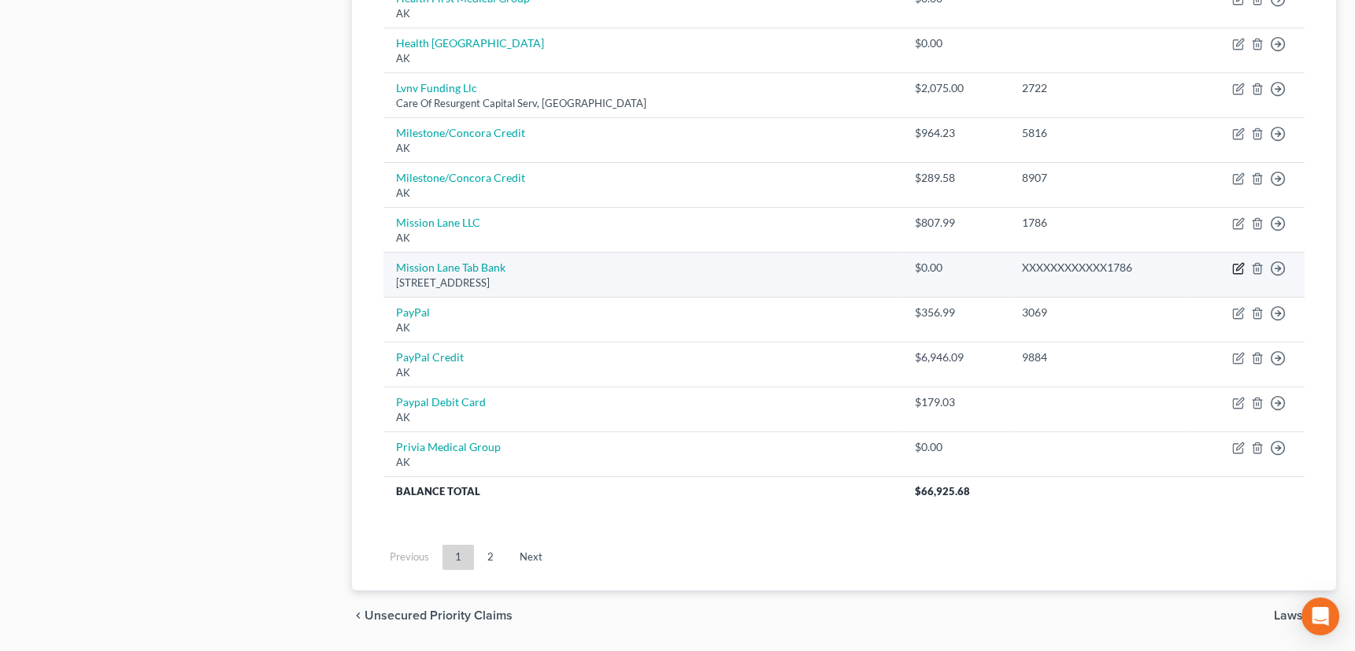
click at [1238, 262] on icon "button" at bounding box center [1239, 268] width 13 height 13
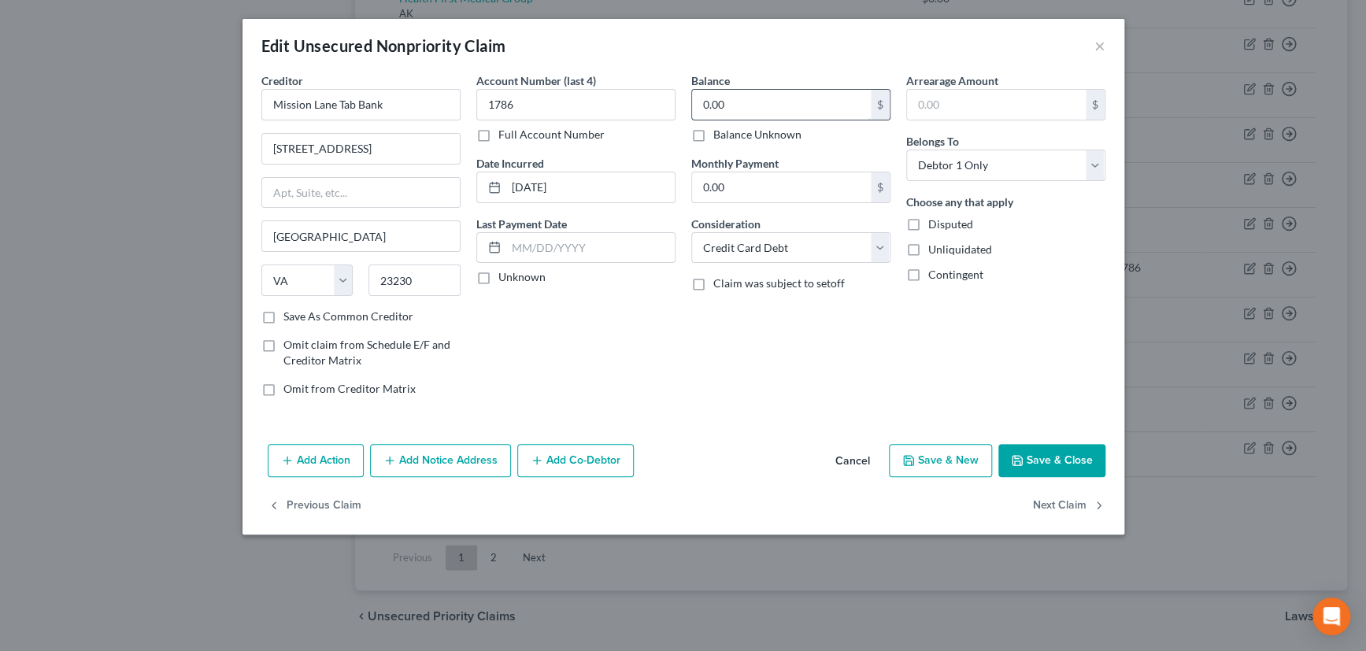
click at [732, 105] on input "0.00" at bounding box center [781, 105] width 179 height 30
click at [499, 273] on label "Unknown" at bounding box center [522, 277] width 47 height 16
click at [505, 273] on input "Unknown" at bounding box center [510, 274] width 10 height 10
click at [284, 312] on label "Save As Common Creditor" at bounding box center [349, 317] width 130 height 16
click at [290, 312] on input "Save As Common Creditor" at bounding box center [295, 314] width 10 height 10
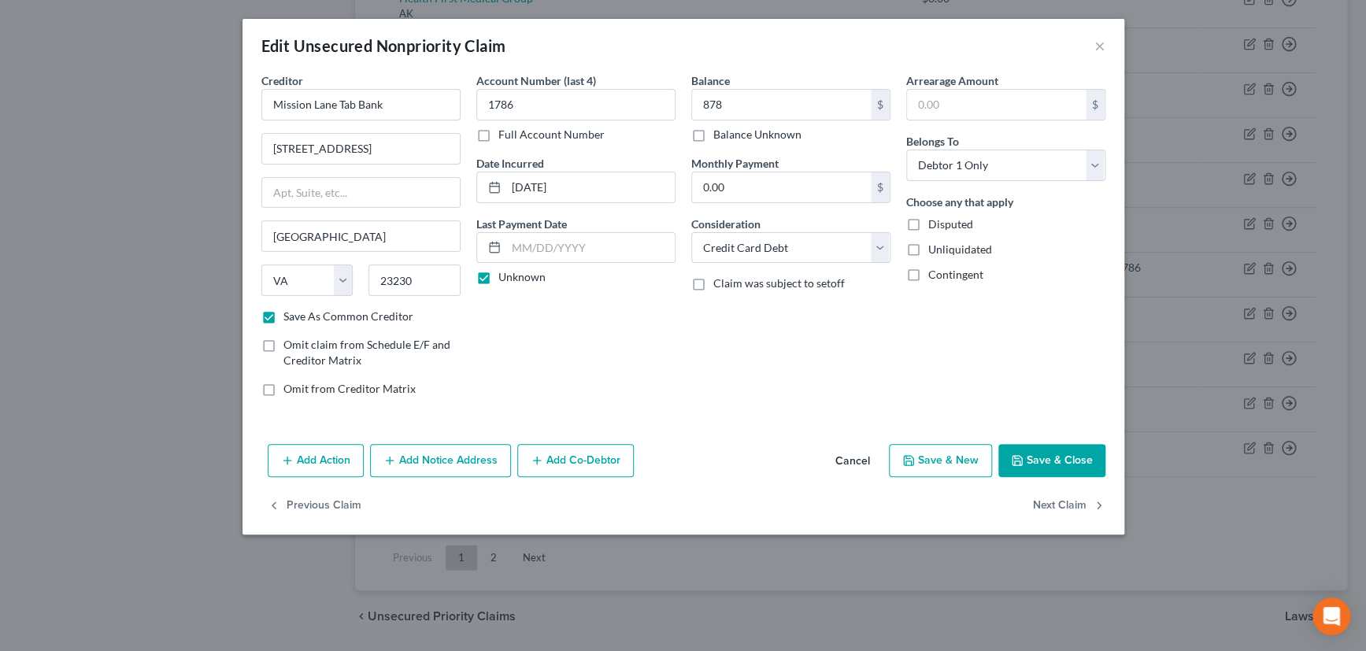
click at [1062, 454] on button "Save & Close" at bounding box center [1052, 460] width 107 height 33
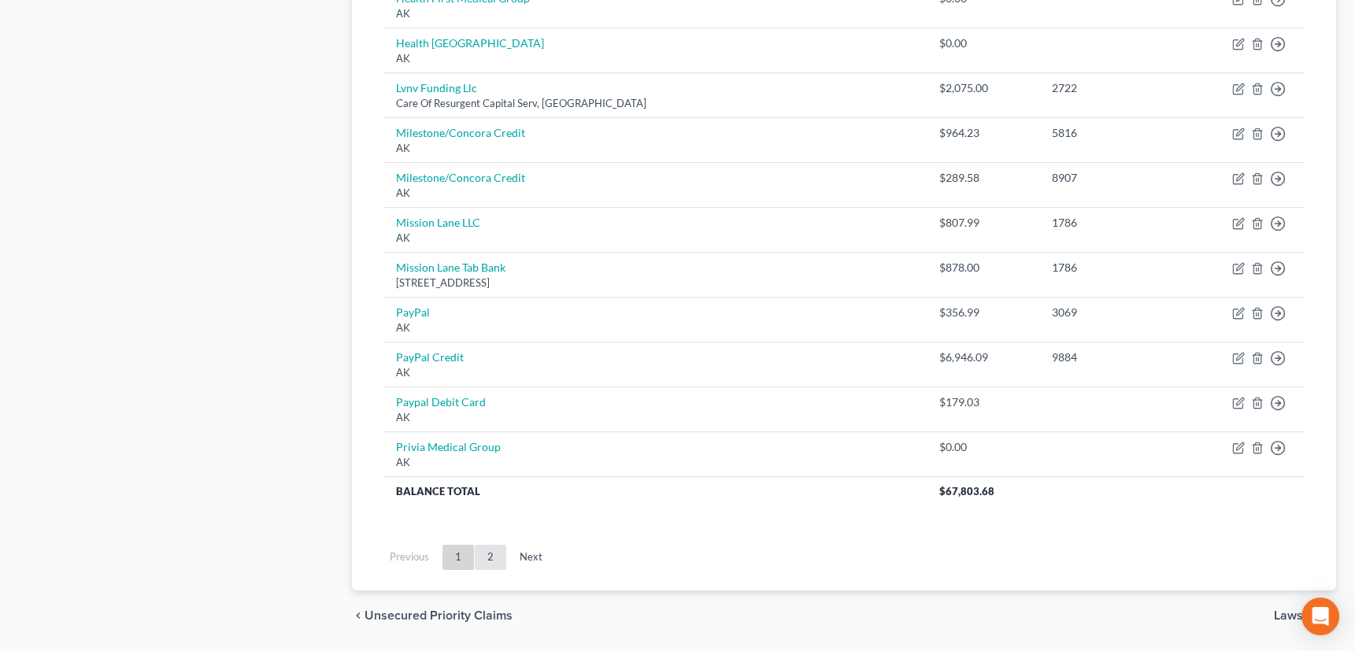
click at [494, 551] on link "2" at bounding box center [491, 557] width 32 height 25
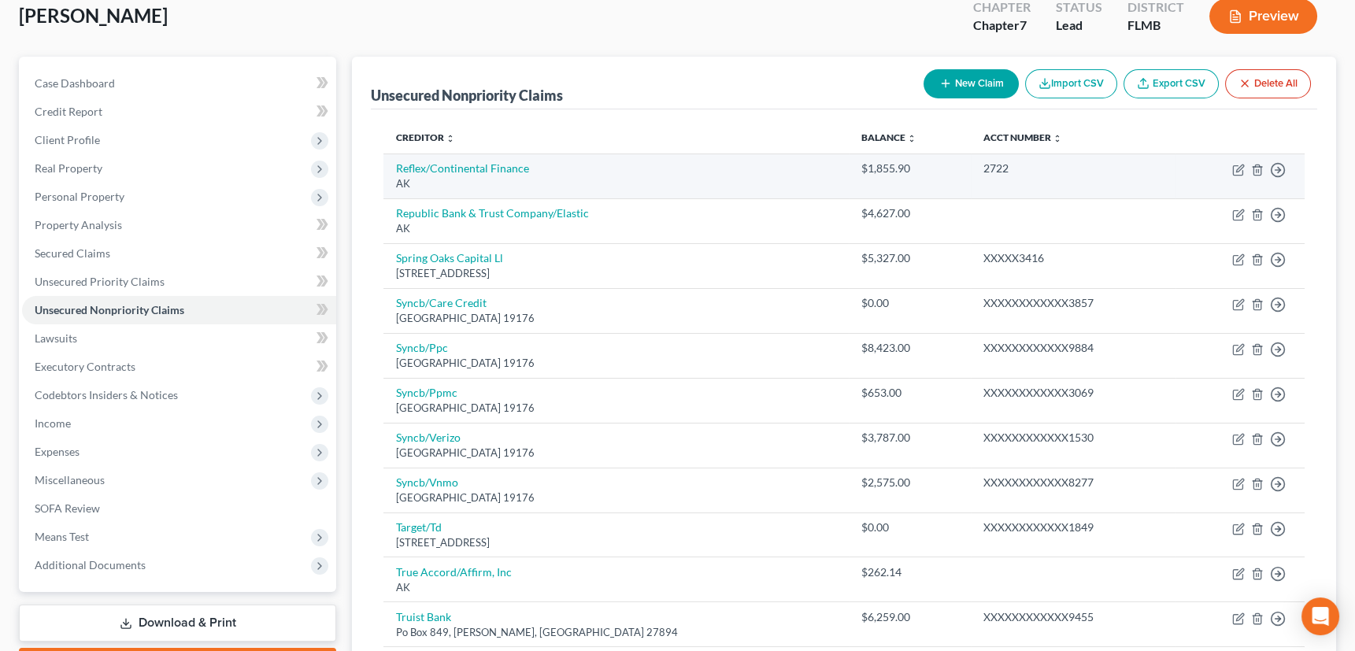
scroll to position [214, 0]
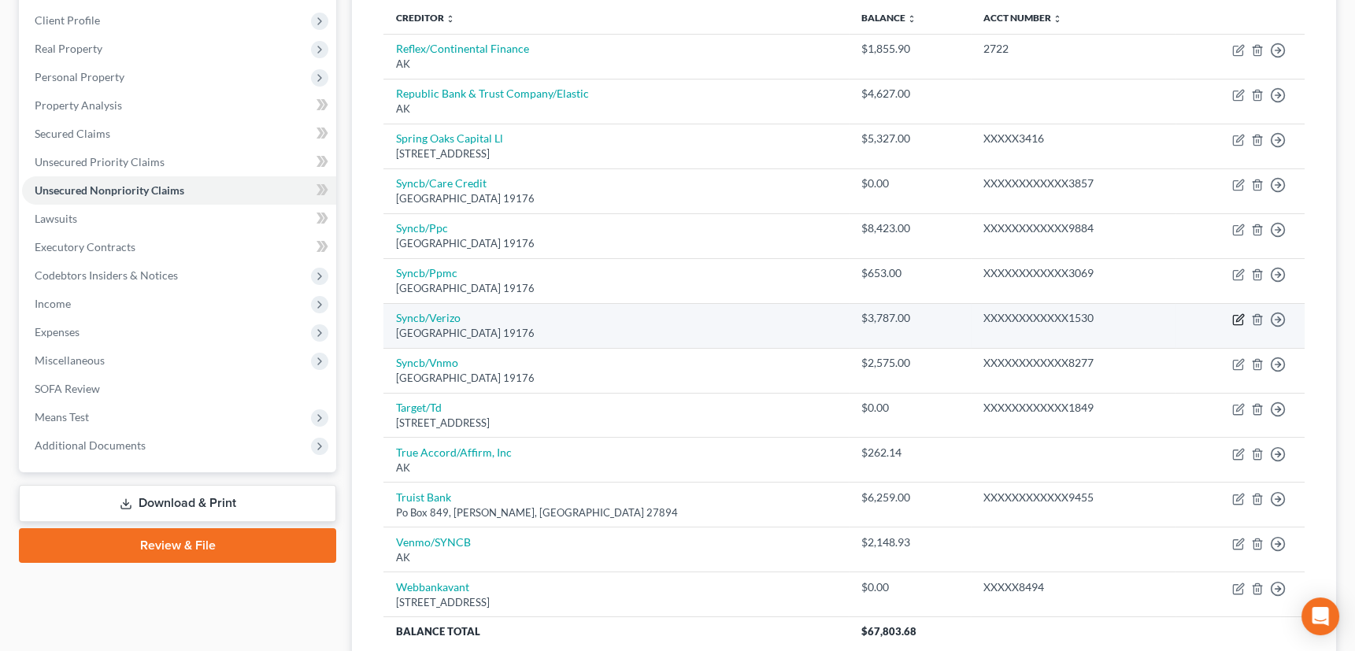
click at [1234, 315] on icon "button" at bounding box center [1239, 319] width 13 height 13
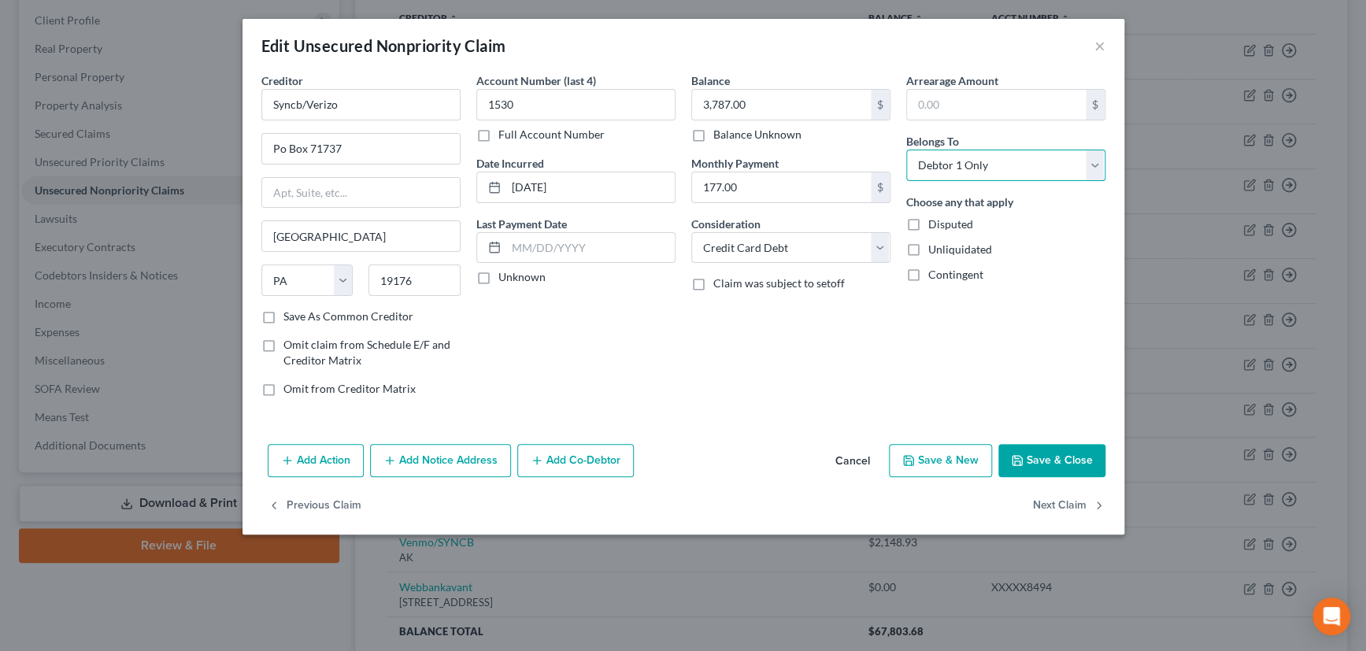
drag, startPoint x: 1000, startPoint y: 162, endPoint x: 1000, endPoint y: 177, distance: 15.0
click at [1000, 162] on select "Select Debtor 1 Only Debtor 2 Only Debtor 1 And Debtor 2 Only At Least One Of T…" at bounding box center [1006, 166] width 199 height 32
click at [907, 150] on select "Select Debtor 1 Only Debtor 2 Only Debtor 1 And Debtor 2 Only At Least One Of T…" at bounding box center [1006, 166] width 199 height 32
click at [499, 276] on label "Unknown" at bounding box center [522, 277] width 47 height 16
click at [505, 276] on input "Unknown" at bounding box center [510, 274] width 10 height 10
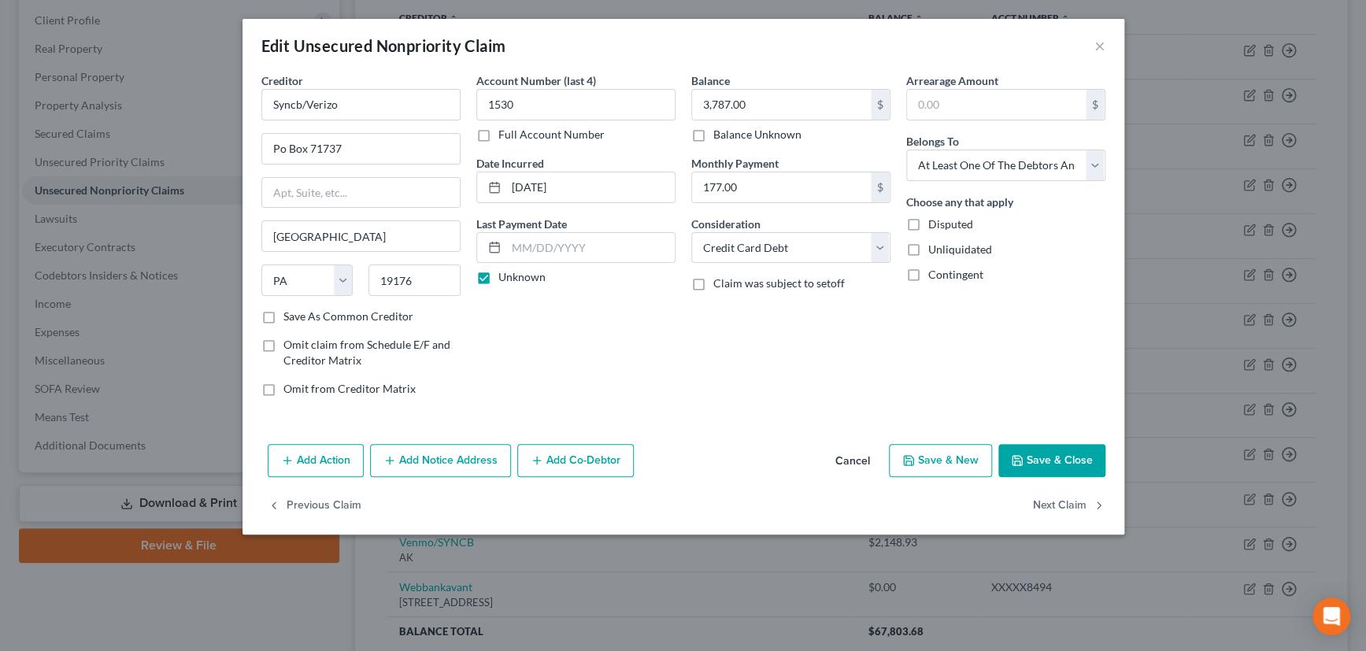
click at [284, 315] on label "Save As Common Creditor" at bounding box center [349, 317] width 130 height 16
click at [290, 315] on input "Save As Common Creditor" at bounding box center [295, 314] width 10 height 10
click at [1067, 460] on button "Save & Close" at bounding box center [1052, 460] width 107 height 33
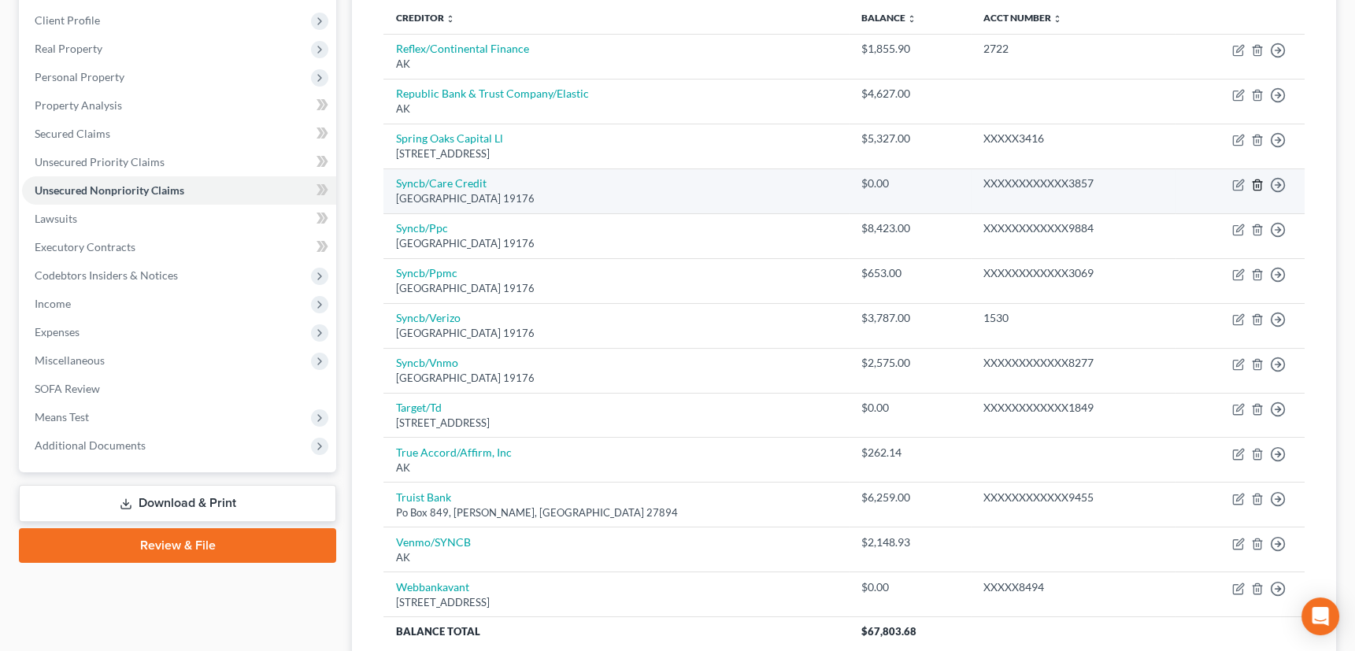
click at [1259, 180] on icon "button" at bounding box center [1257, 185] width 13 height 13
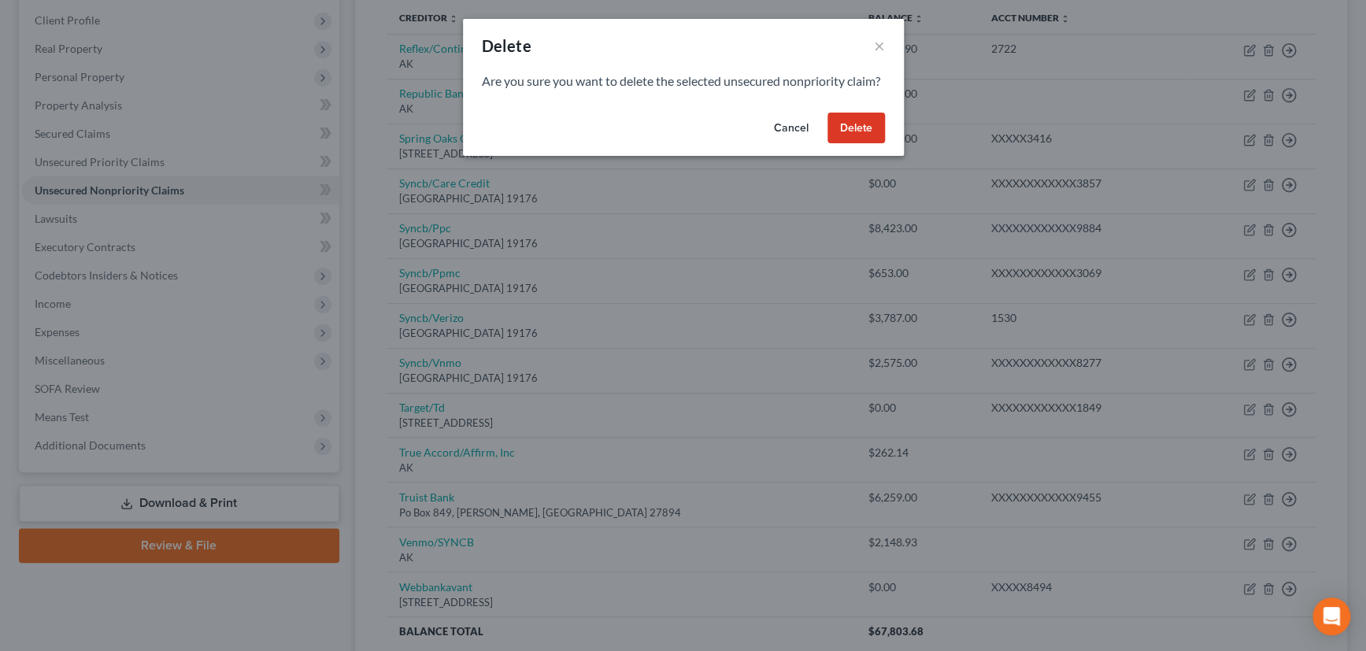
click at [859, 144] on button "Delete" at bounding box center [856, 129] width 57 height 32
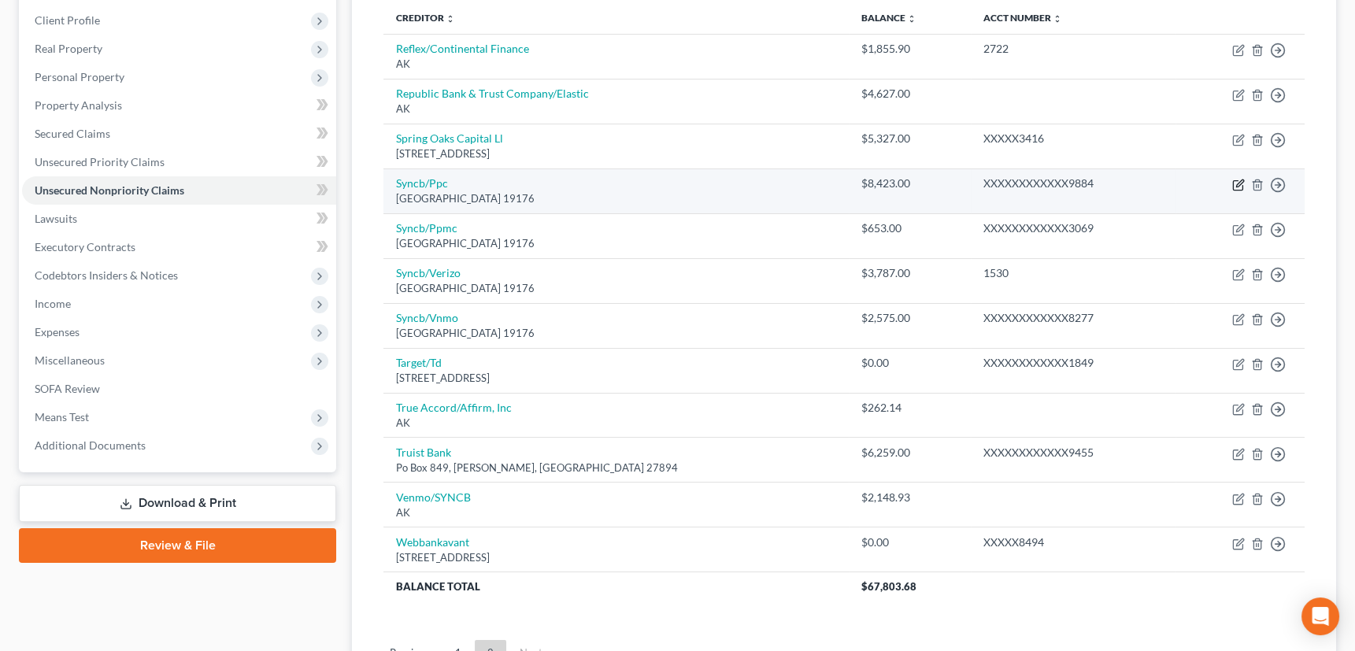
click at [1237, 183] on icon "button" at bounding box center [1239, 185] width 13 height 13
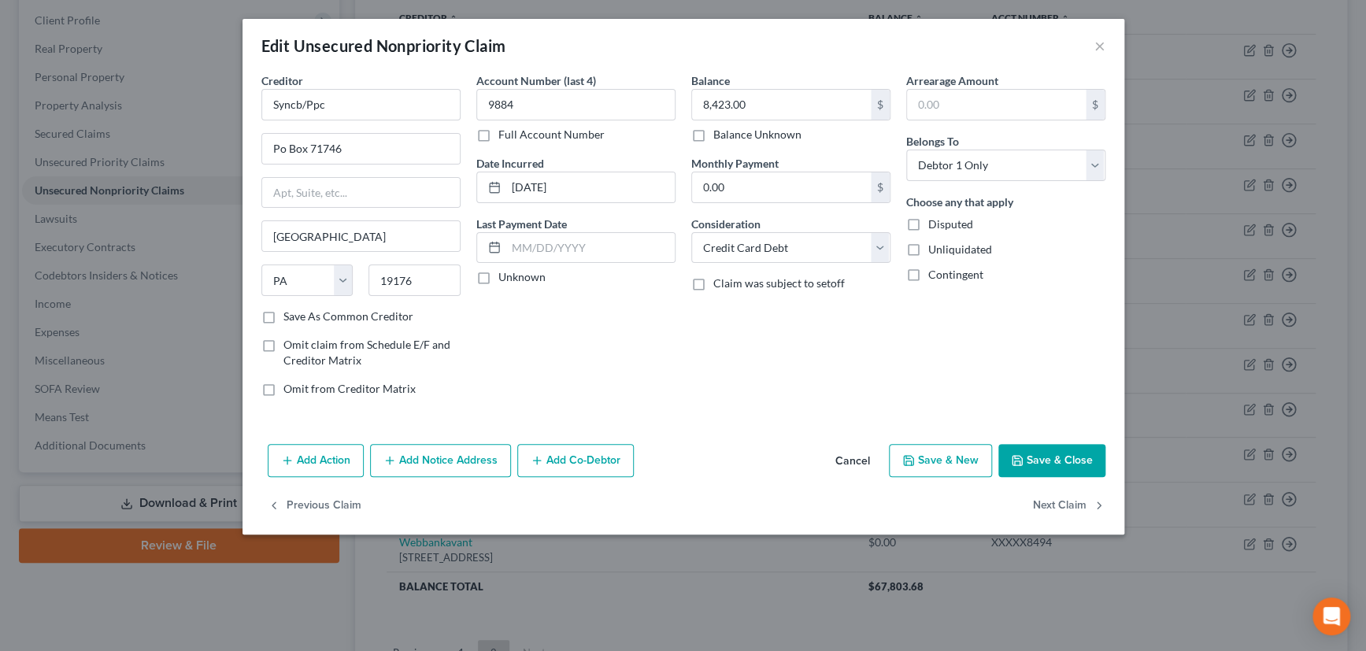
click at [499, 280] on label "Unknown" at bounding box center [522, 277] width 47 height 16
click at [505, 280] on input "Unknown" at bounding box center [510, 274] width 10 height 10
click at [284, 313] on label "Save As Common Creditor" at bounding box center [349, 317] width 130 height 16
click at [290, 313] on input "Save As Common Creditor" at bounding box center [295, 314] width 10 height 10
click at [1047, 454] on button "Save & Close" at bounding box center [1052, 460] width 107 height 33
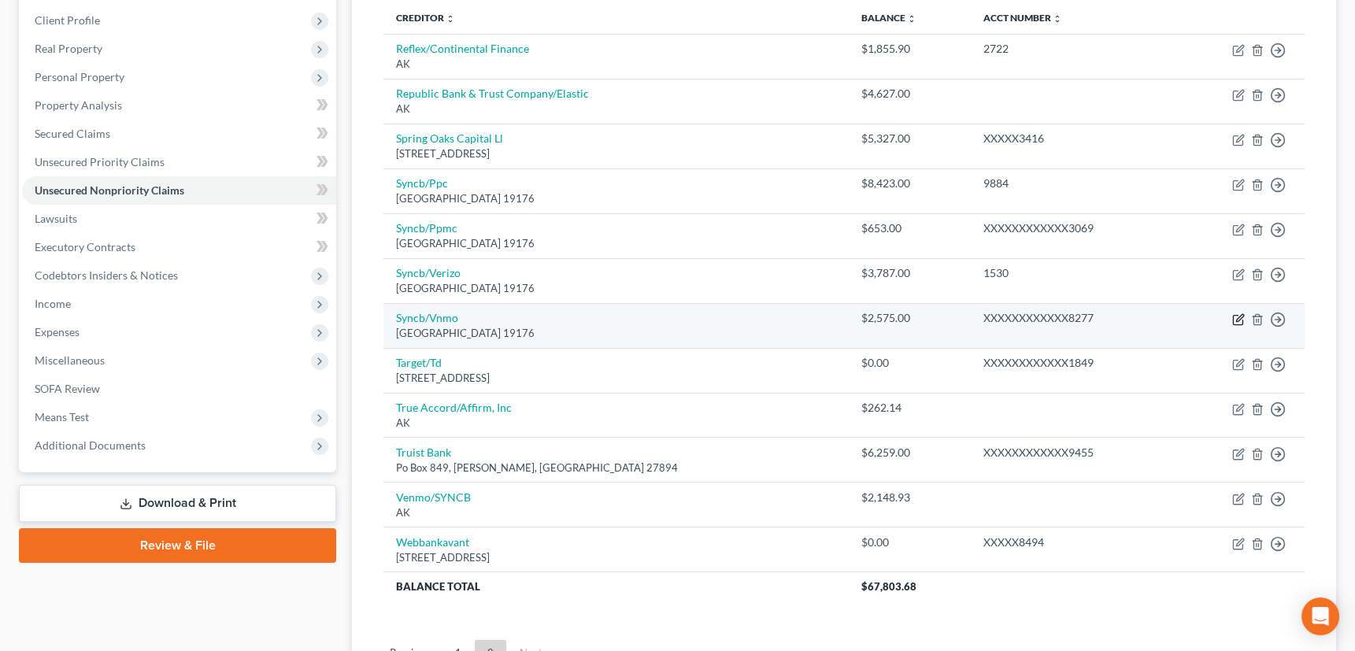
click at [1239, 317] on icon "button" at bounding box center [1239, 319] width 13 height 13
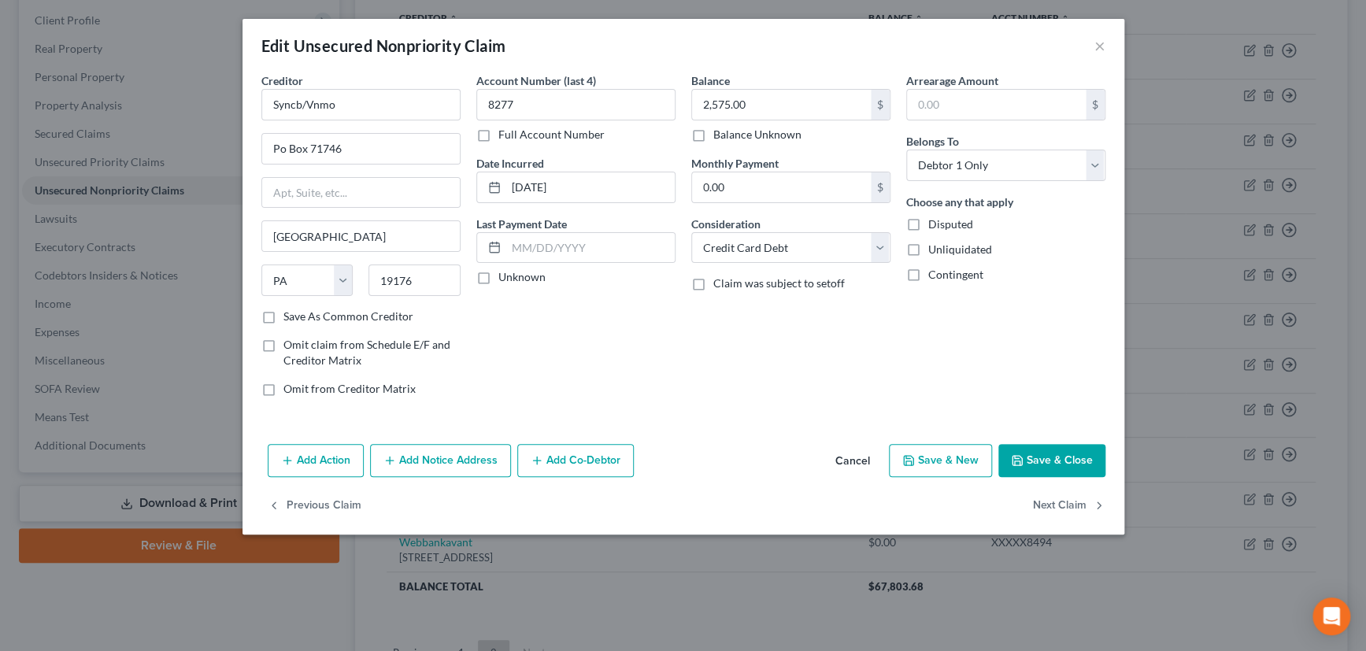
click at [499, 278] on label "Unknown" at bounding box center [522, 277] width 47 height 16
click at [505, 278] on input "Unknown" at bounding box center [510, 274] width 10 height 10
click at [284, 313] on label "Save As Common Creditor" at bounding box center [349, 317] width 130 height 16
click at [290, 313] on input "Save As Common Creditor" at bounding box center [295, 314] width 10 height 10
click at [1055, 451] on button "Save & Close" at bounding box center [1052, 460] width 107 height 33
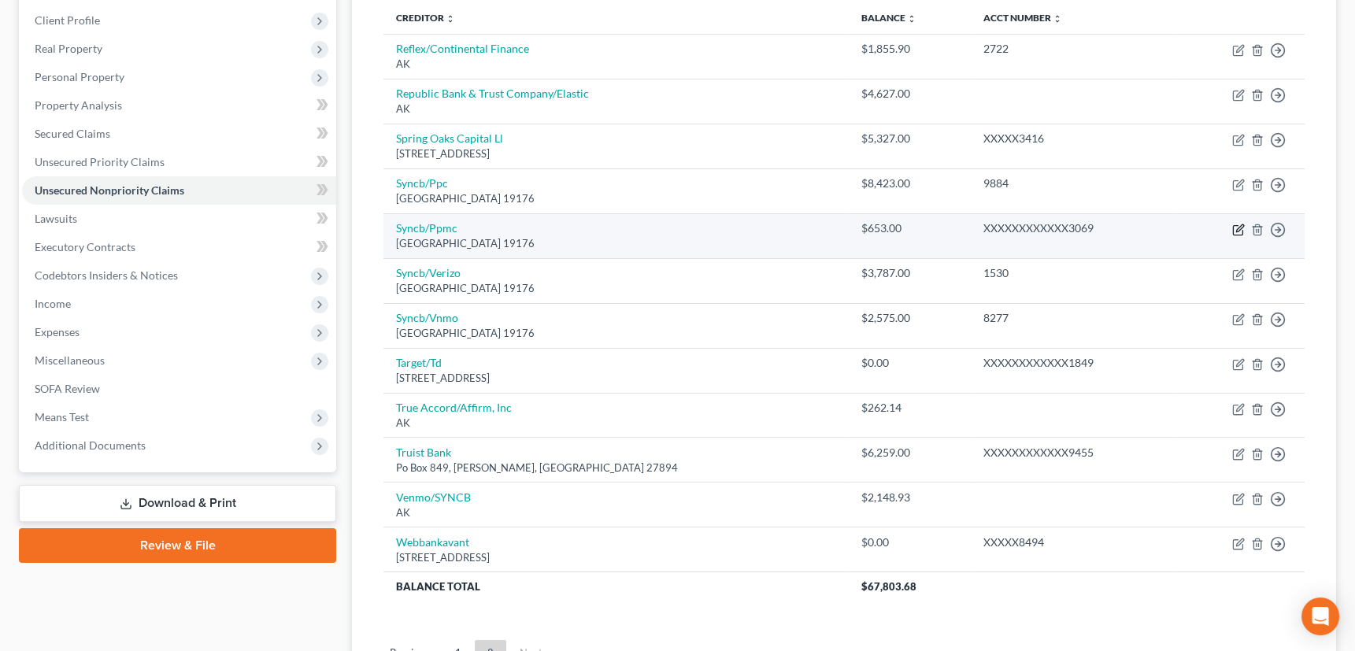
click at [1236, 224] on icon "button" at bounding box center [1239, 230] width 13 height 13
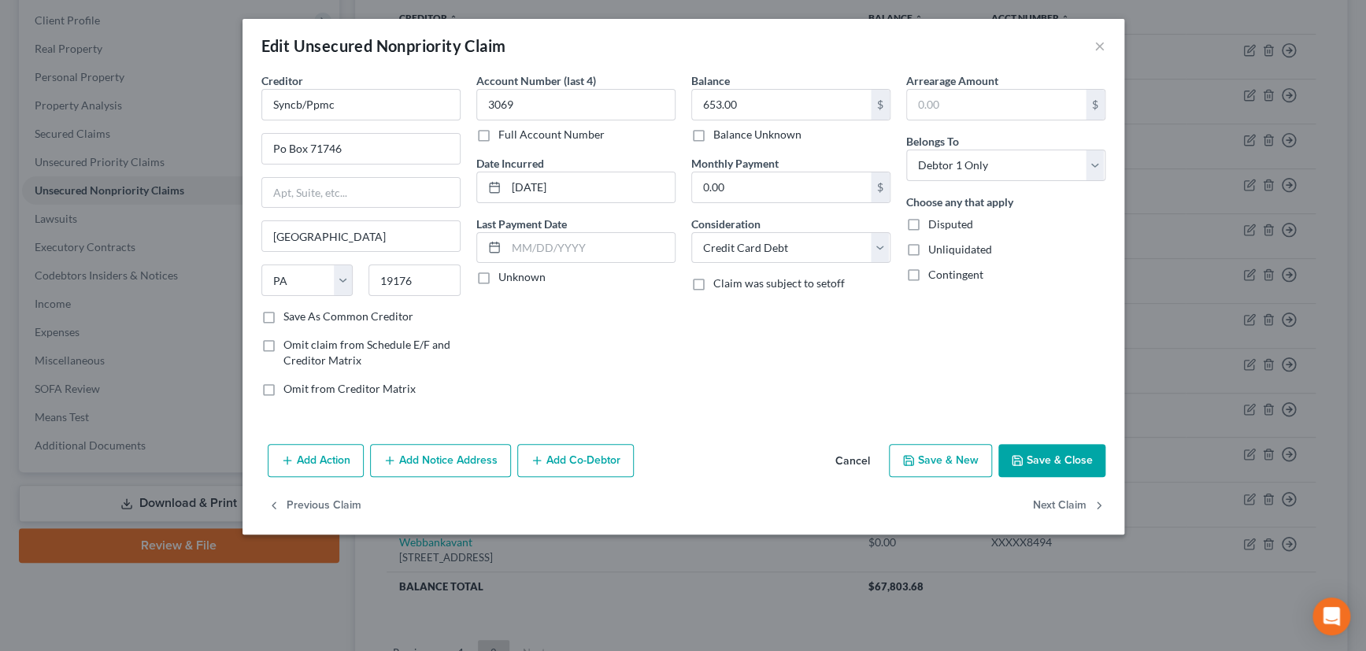
click at [499, 274] on label "Unknown" at bounding box center [522, 277] width 47 height 16
click at [505, 274] on input "Unknown" at bounding box center [510, 274] width 10 height 10
click at [284, 315] on label "Save As Common Creditor" at bounding box center [349, 317] width 130 height 16
click at [290, 315] on input "Save As Common Creditor" at bounding box center [295, 314] width 10 height 10
click at [1051, 451] on button "Save & Close" at bounding box center [1052, 460] width 107 height 33
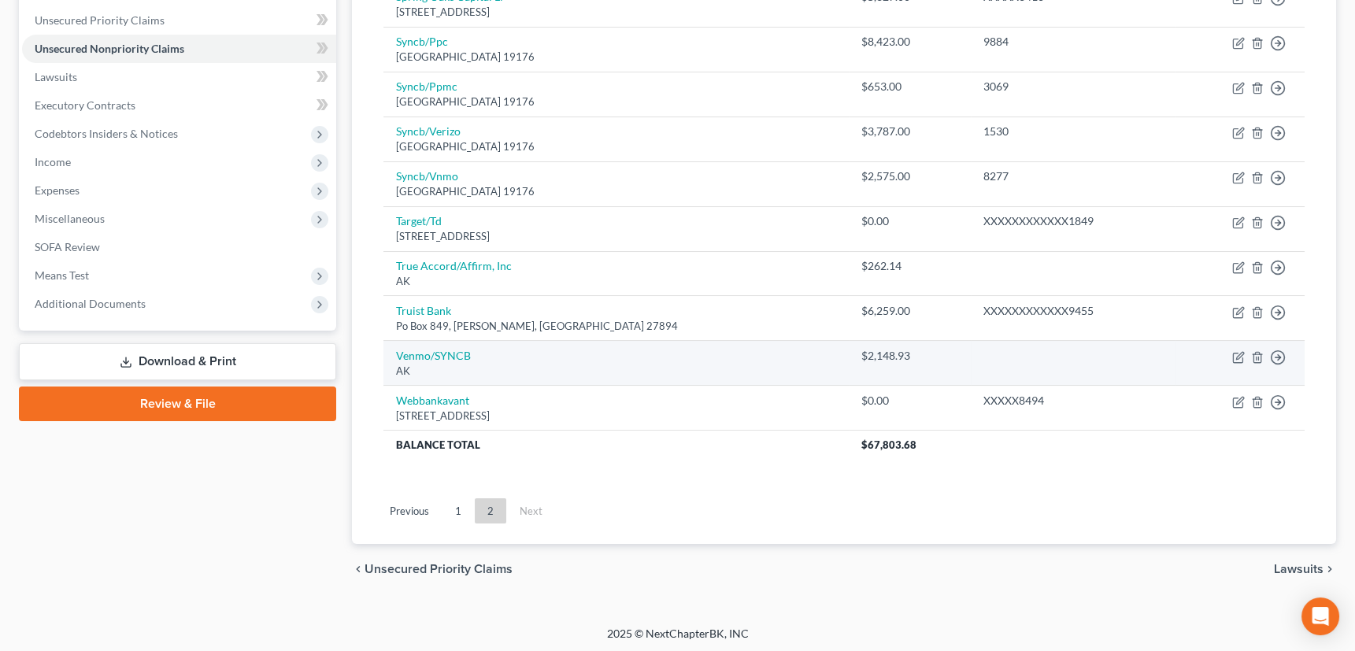
scroll to position [357, 0]
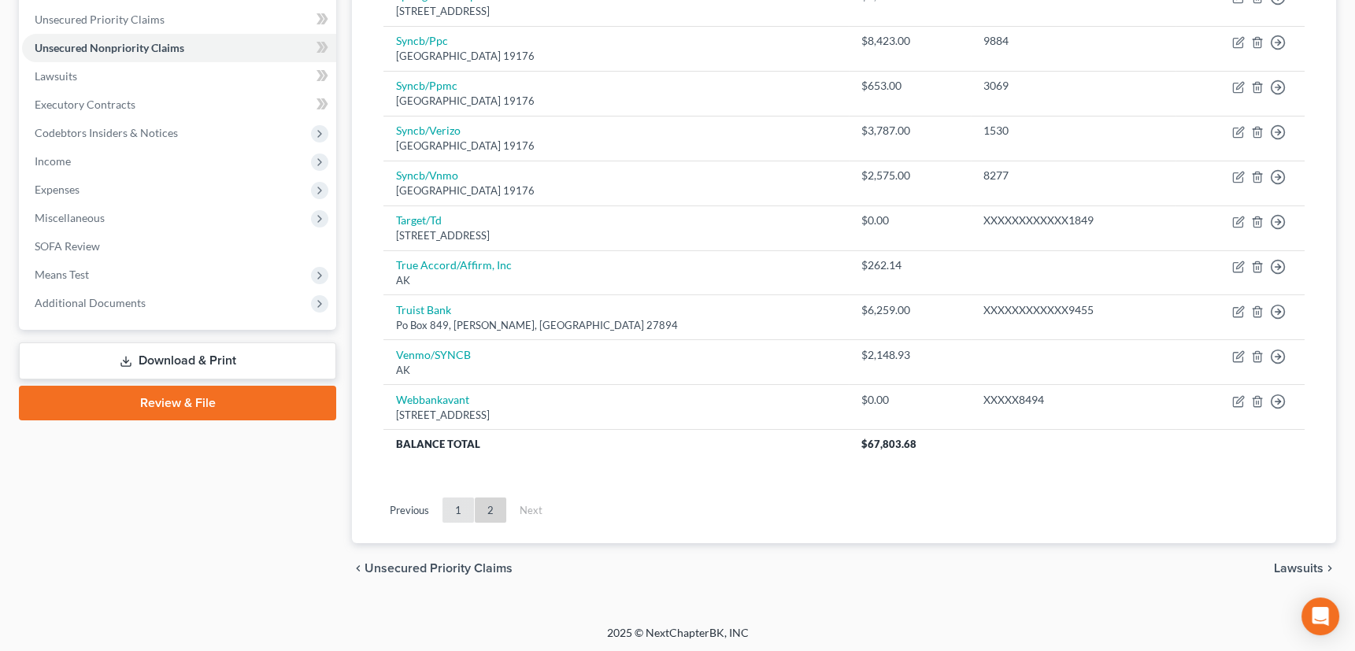
click at [462, 506] on link "1" at bounding box center [459, 510] width 32 height 25
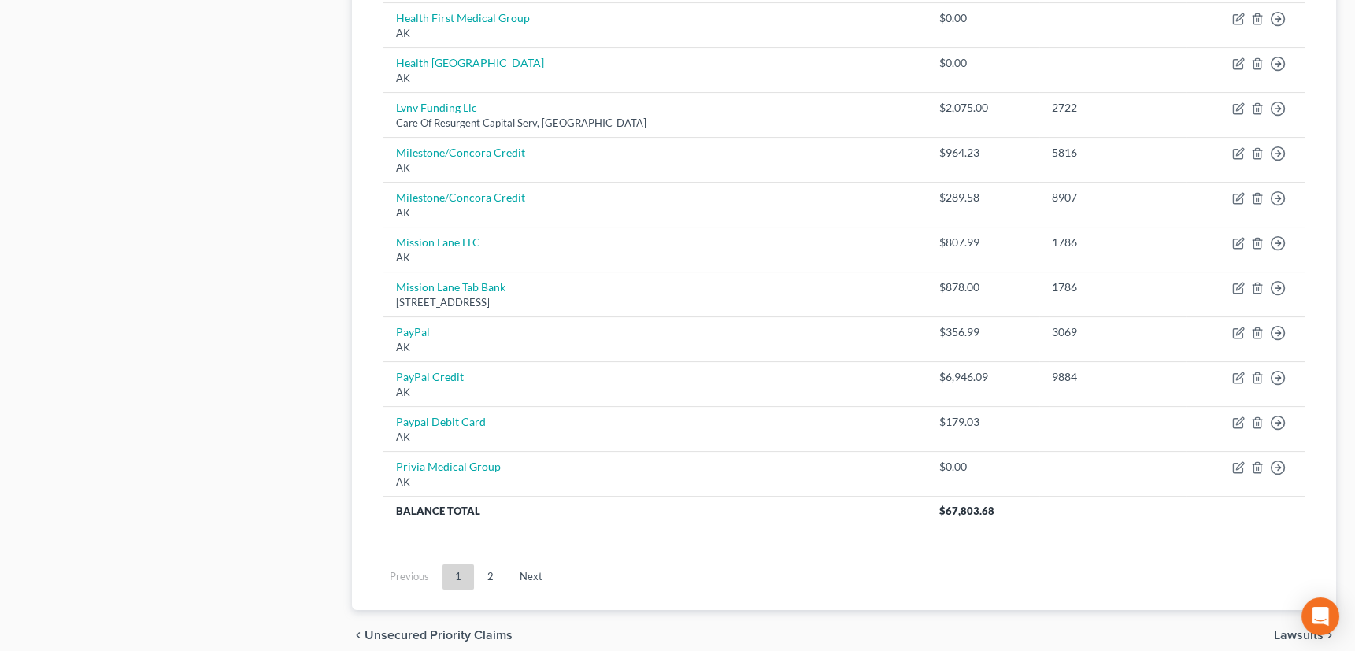
scroll to position [1144, 0]
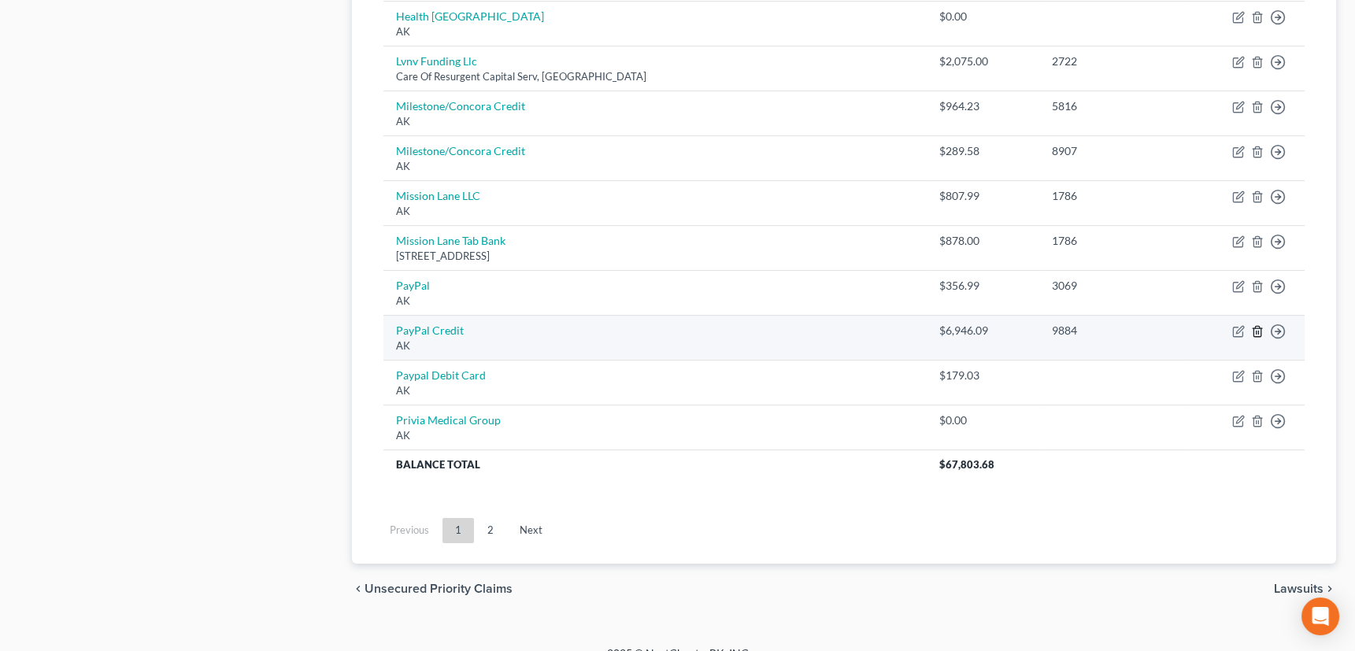
click at [1257, 325] on icon "button" at bounding box center [1257, 331] width 13 height 13
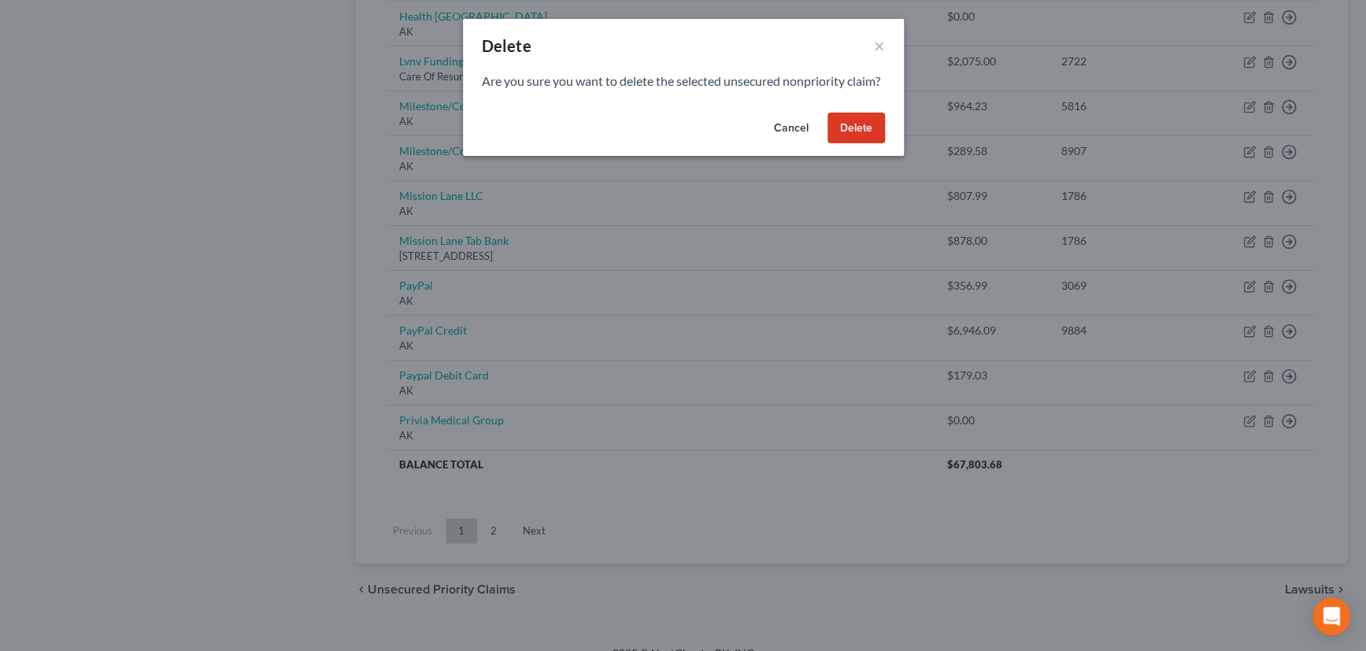
click at [862, 137] on button "Delete" at bounding box center [856, 129] width 57 height 32
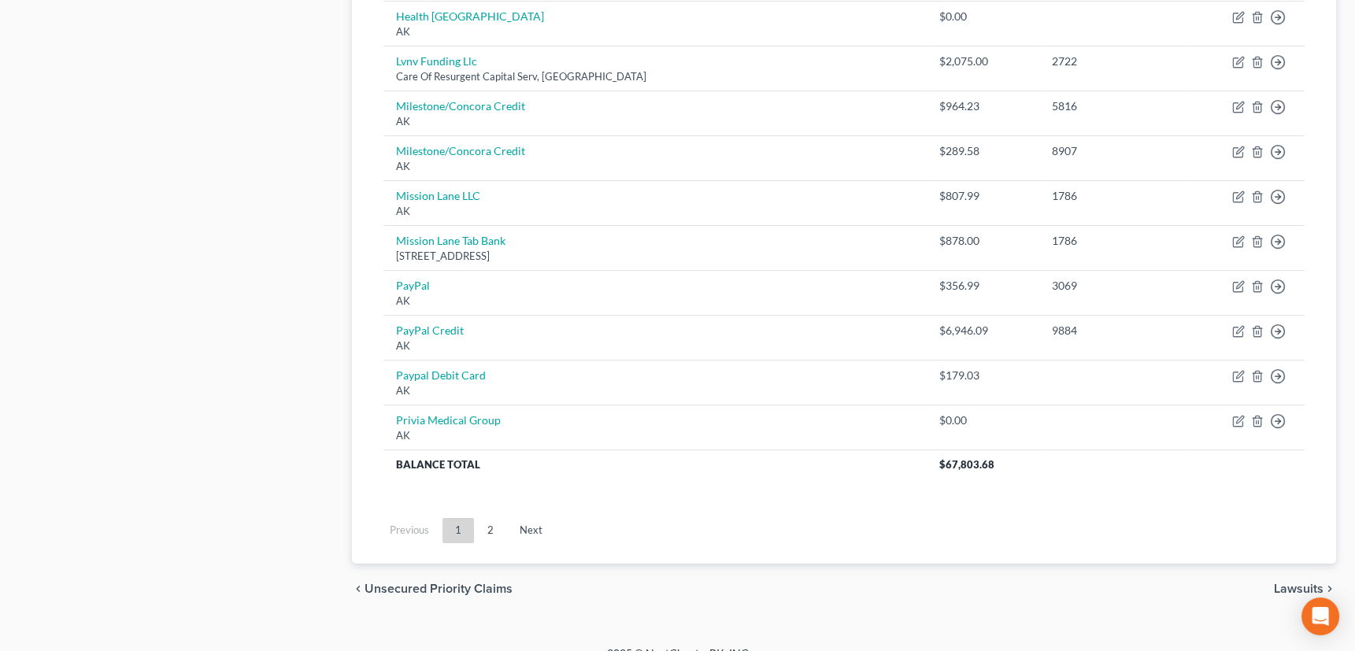
scroll to position [1118, 0]
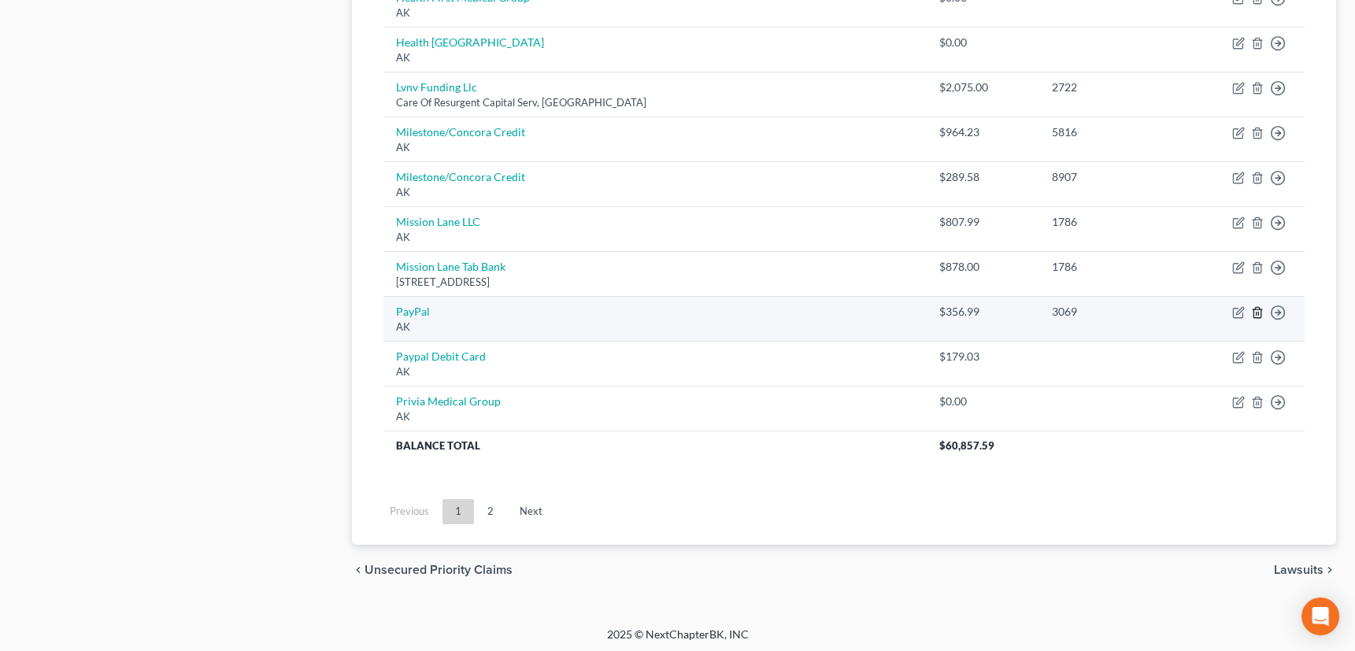
click at [1260, 307] on icon "button" at bounding box center [1257, 312] width 7 height 10
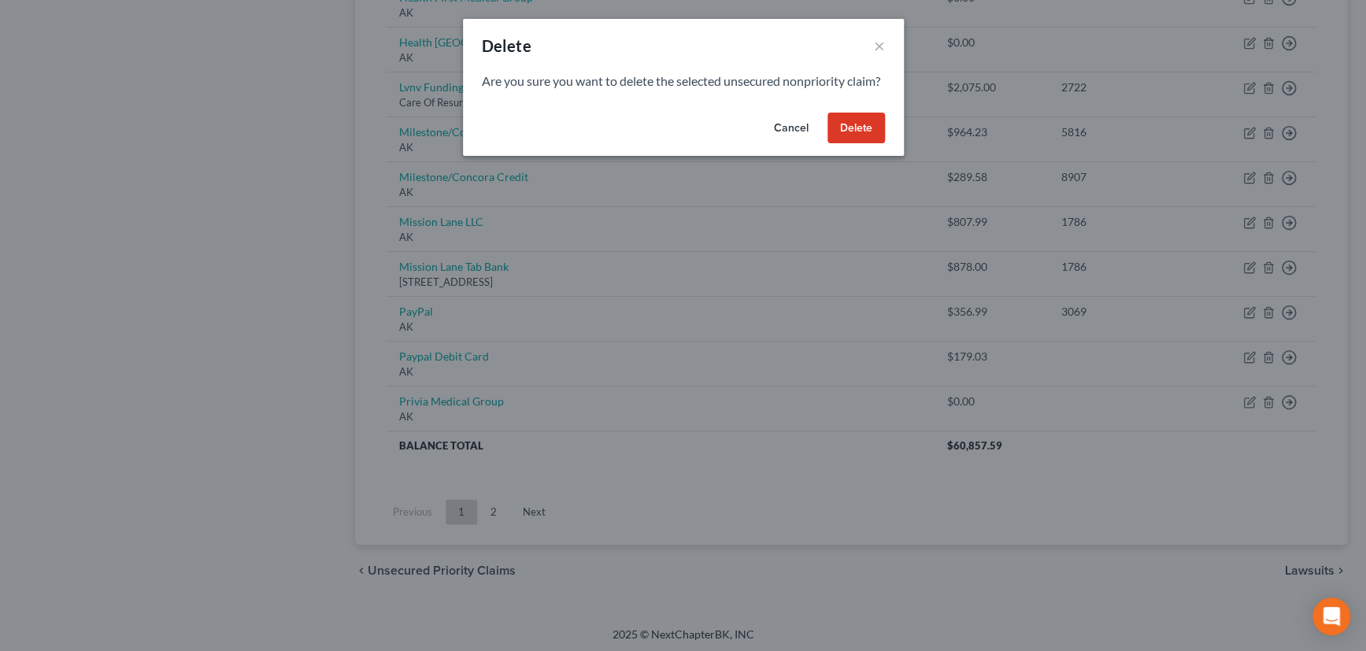
click at [853, 143] on button "Delete" at bounding box center [856, 129] width 57 height 32
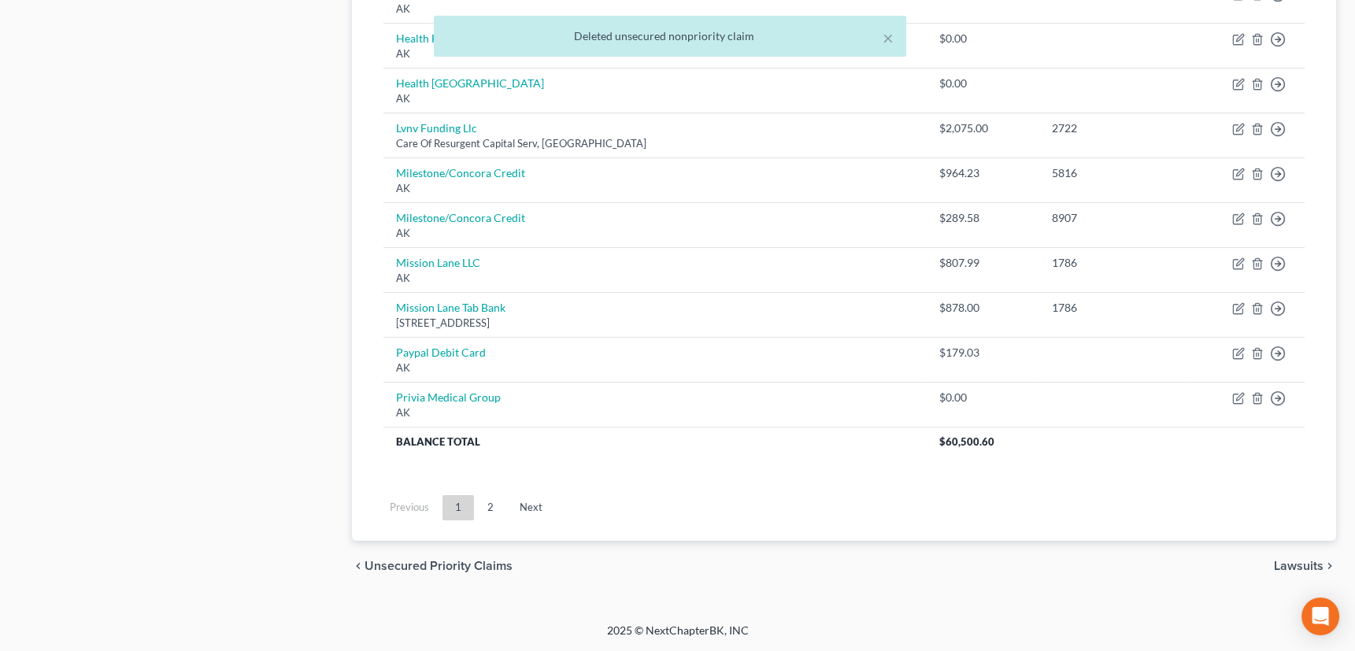
scroll to position [1073, 0]
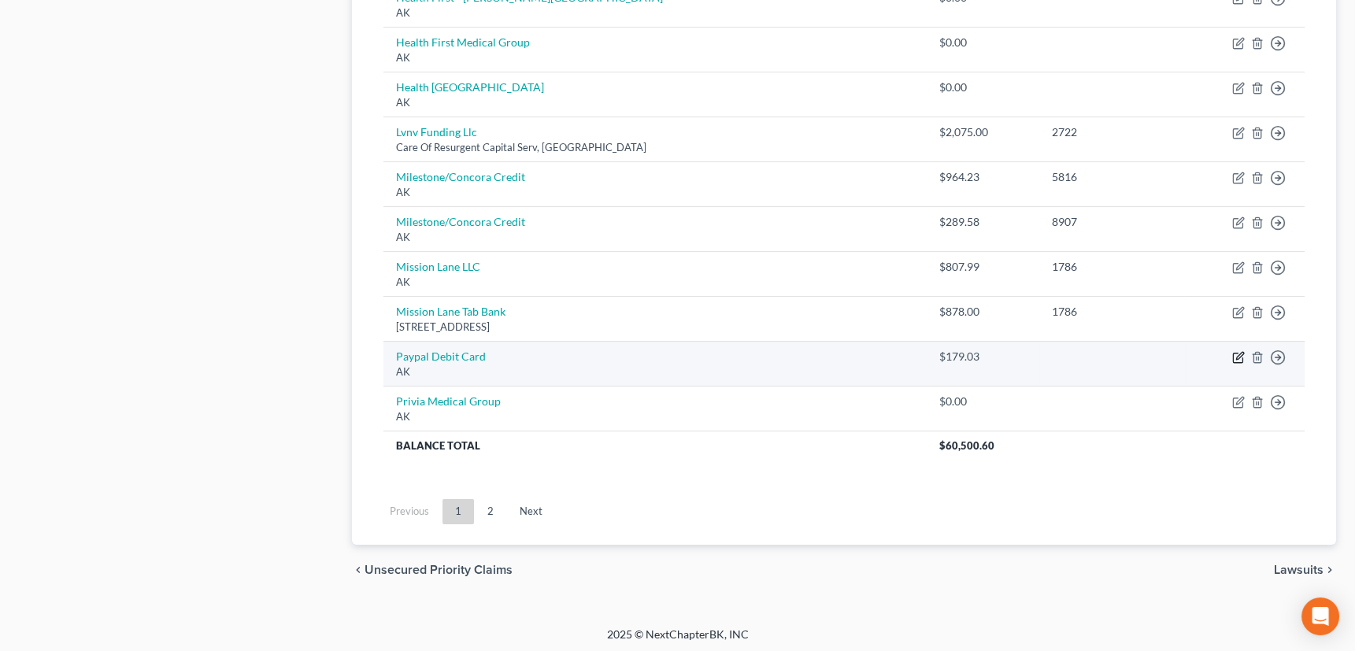
click at [1236, 354] on icon "button" at bounding box center [1237, 358] width 9 height 9
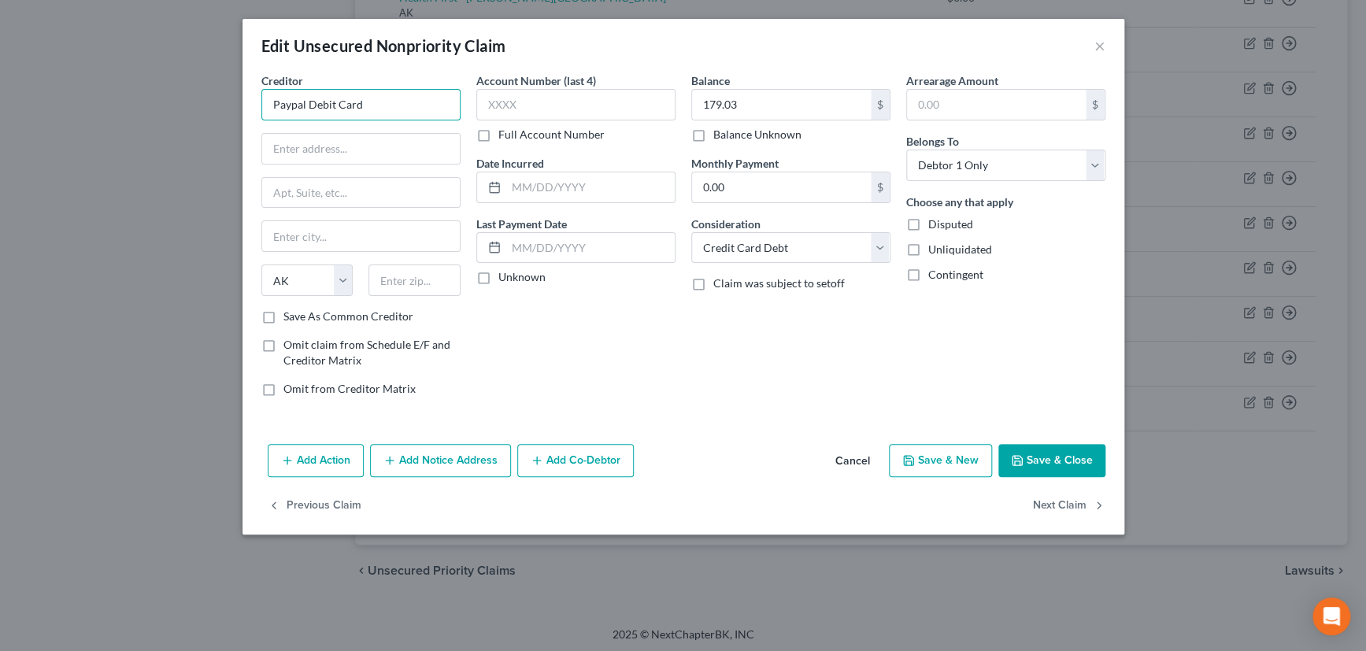
click at [362, 102] on input "Paypal Debit Card" at bounding box center [360, 105] width 199 height 32
drag, startPoint x: 369, startPoint y: 99, endPoint x: 313, endPoint y: 108, distance: 57.4
click at [313, 108] on input "Paypal Debit Car" at bounding box center [360, 105] width 199 height 32
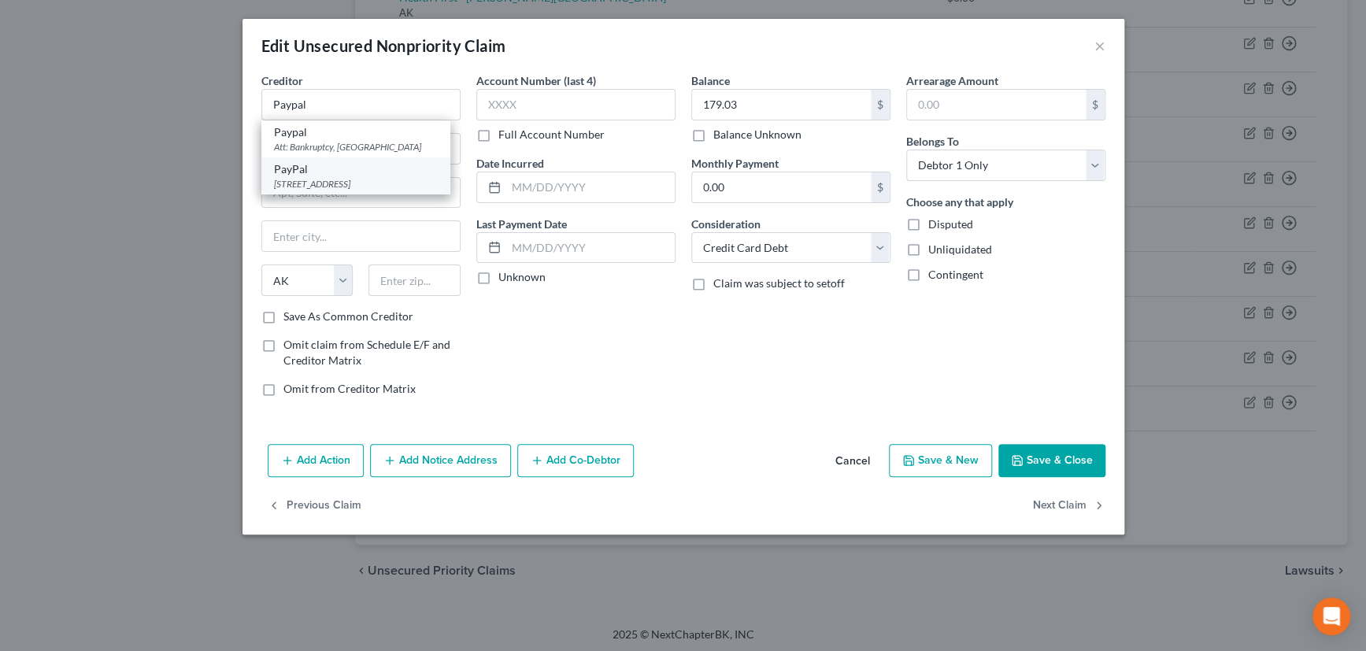
click at [308, 184] on div "2211 North First Street, San Jose, CA 95131-0000" at bounding box center [356, 183] width 164 height 13
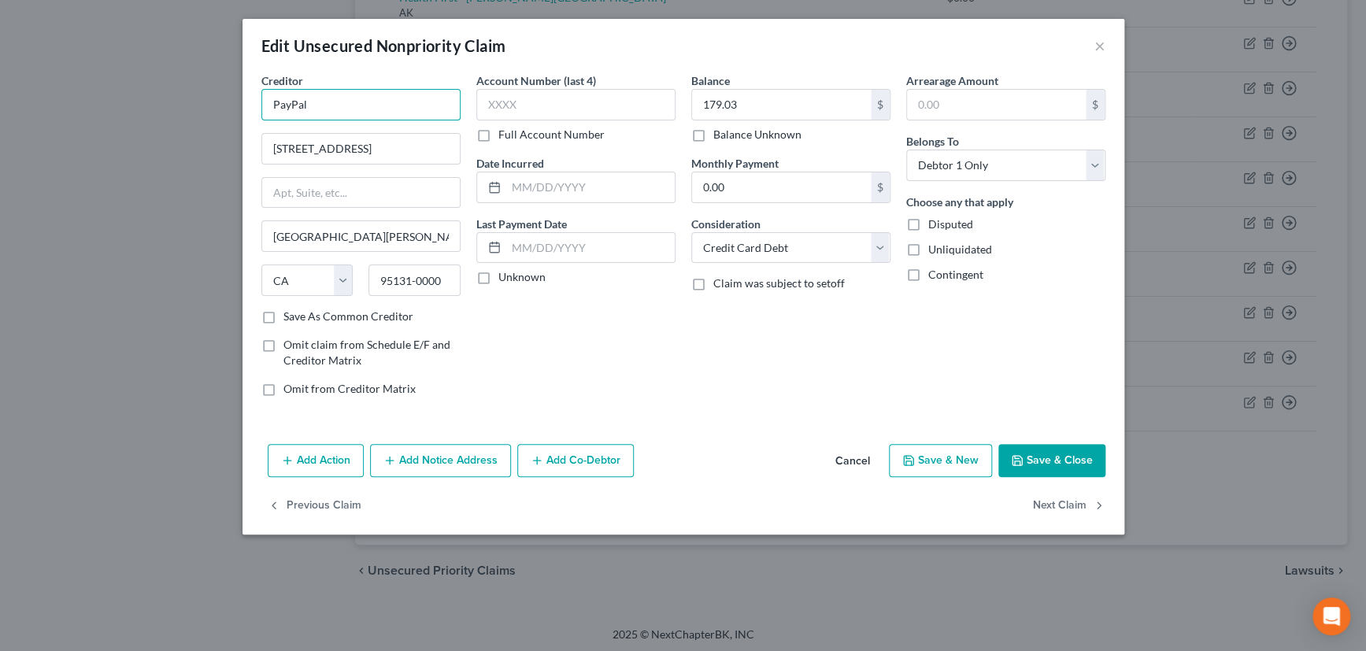
click at [334, 105] on input "PayPal" at bounding box center [360, 105] width 199 height 32
click at [284, 311] on label "Save As Common Creditor" at bounding box center [349, 317] width 130 height 16
click at [290, 311] on input "Save As Common Creditor" at bounding box center [295, 314] width 10 height 10
click at [524, 102] on input "text" at bounding box center [575, 105] width 199 height 32
click at [499, 276] on label "Unknown" at bounding box center [522, 277] width 47 height 16
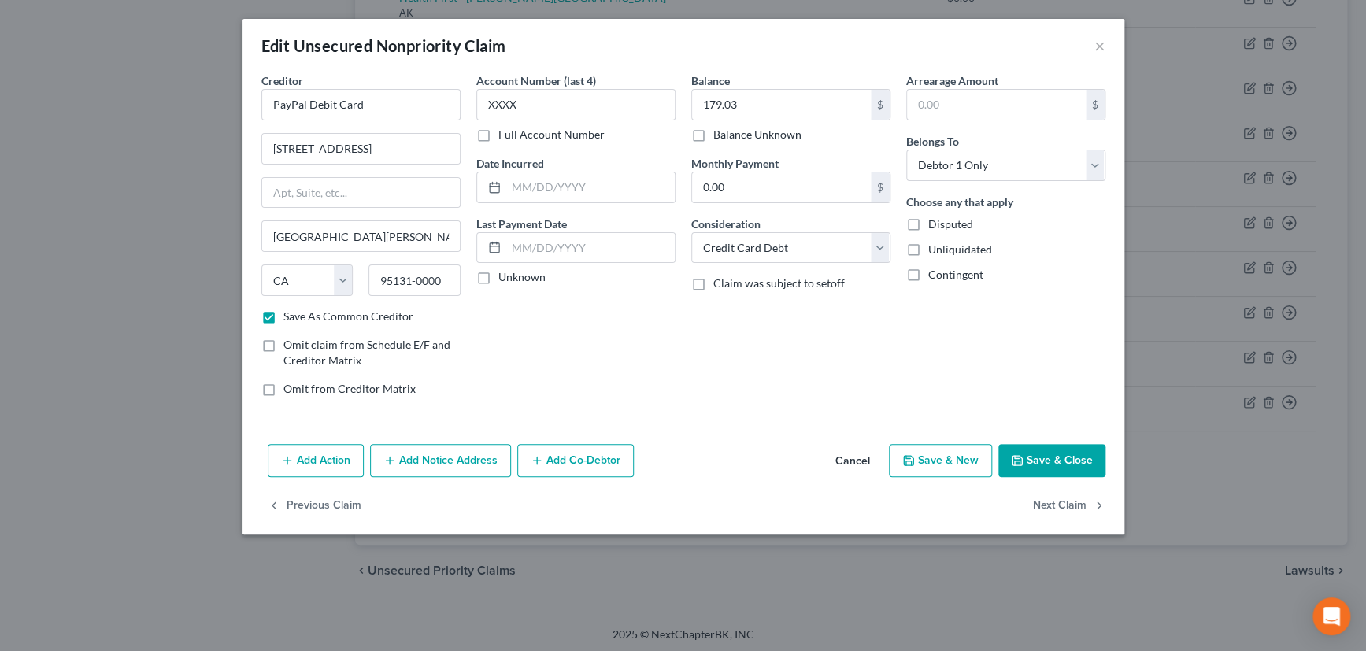
click at [505, 276] on input "Unknown" at bounding box center [510, 274] width 10 height 10
click at [1073, 460] on button "Save & Close" at bounding box center [1052, 460] width 107 height 33
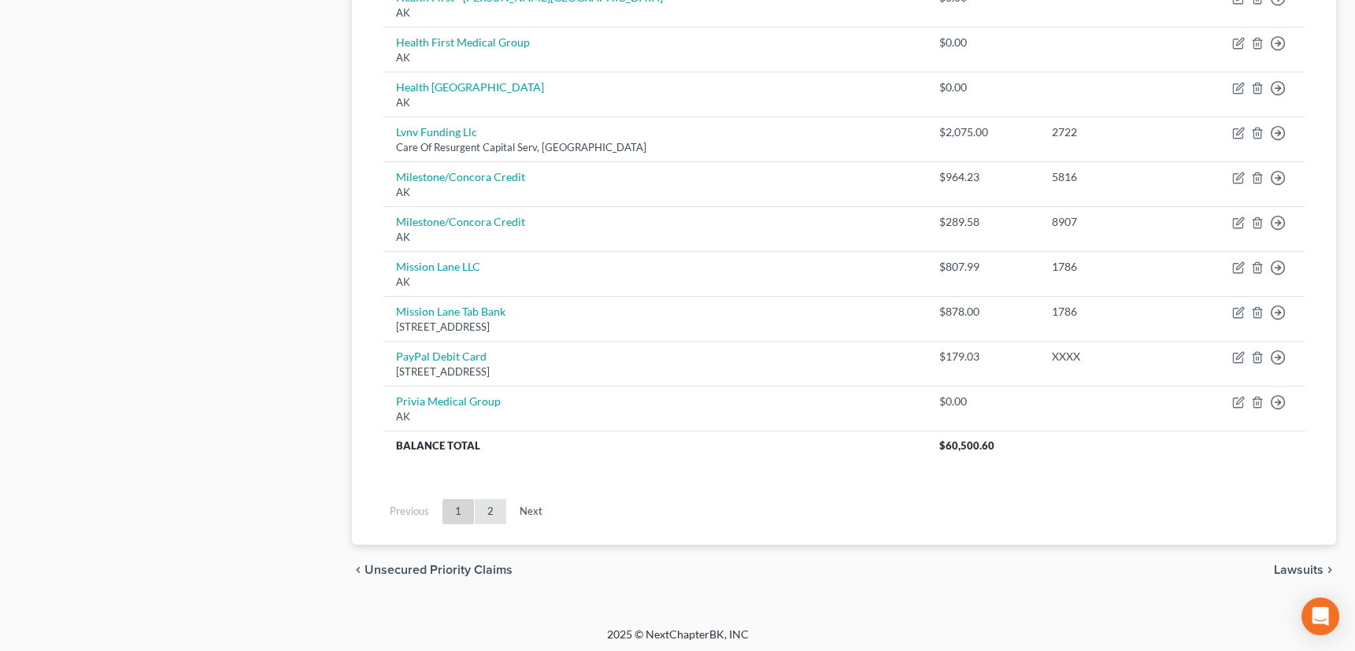
click at [490, 507] on link "2" at bounding box center [491, 511] width 32 height 25
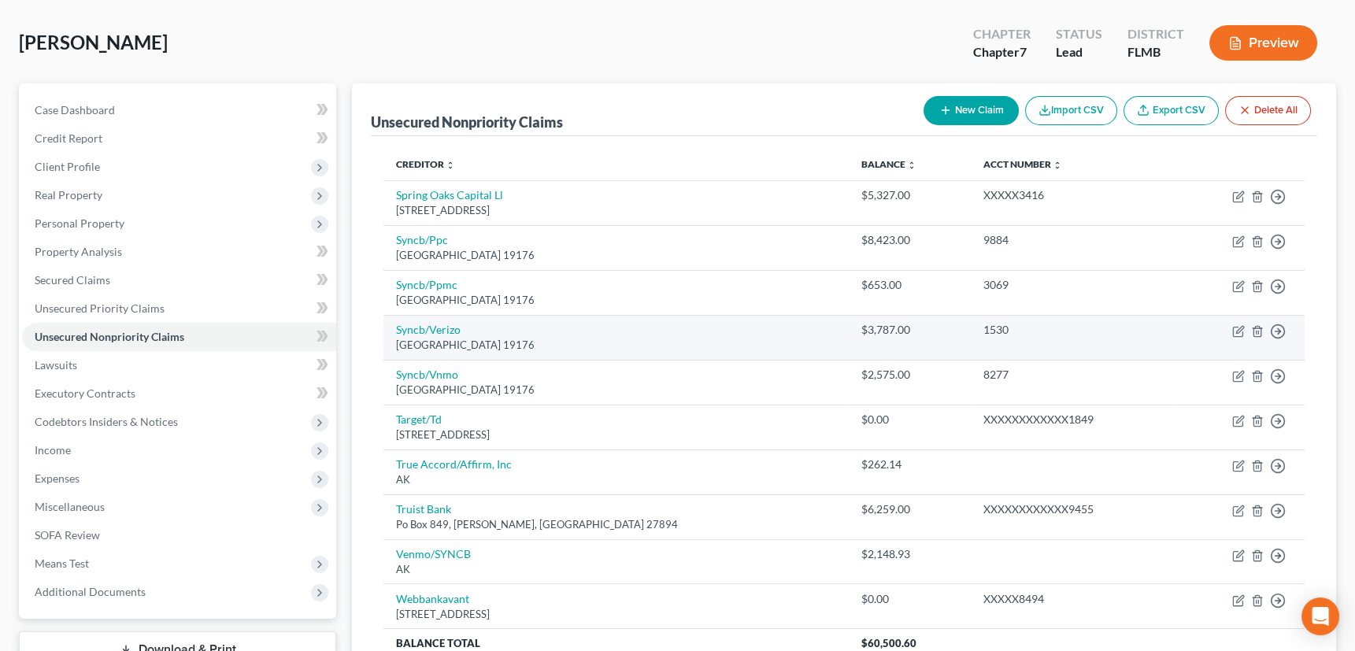
scroll to position [0, 0]
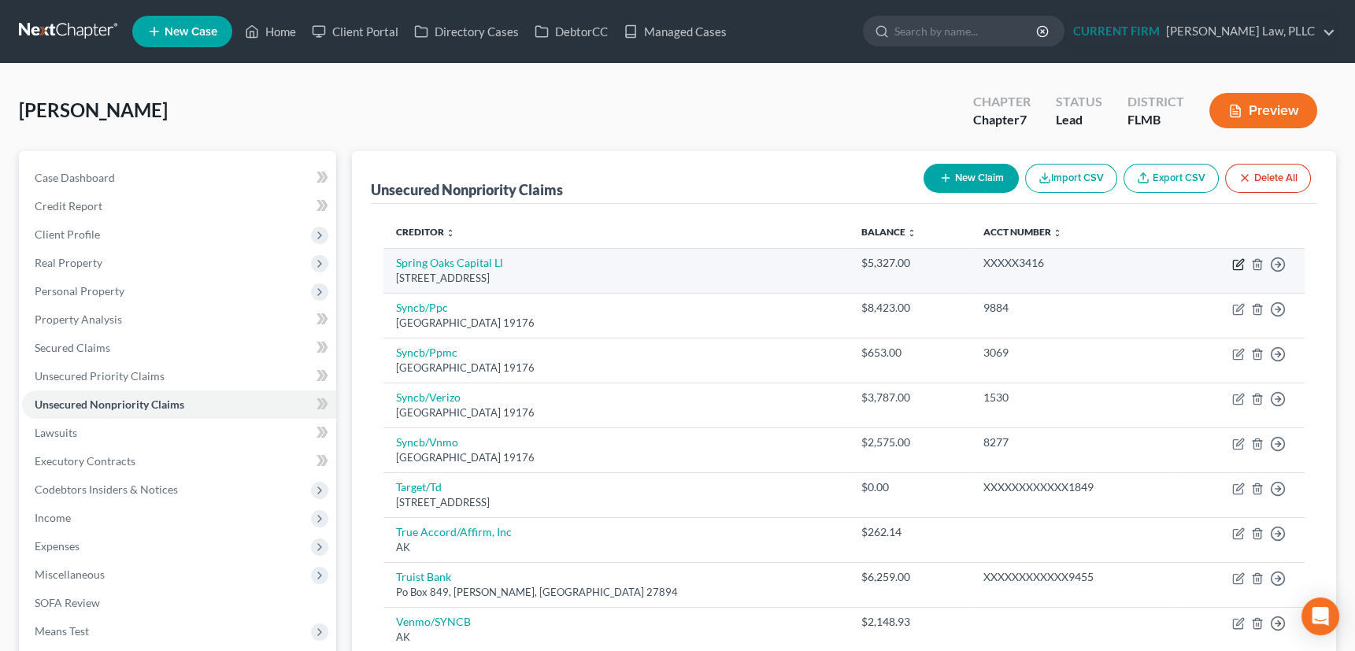
click at [1237, 260] on icon "button" at bounding box center [1239, 264] width 13 height 13
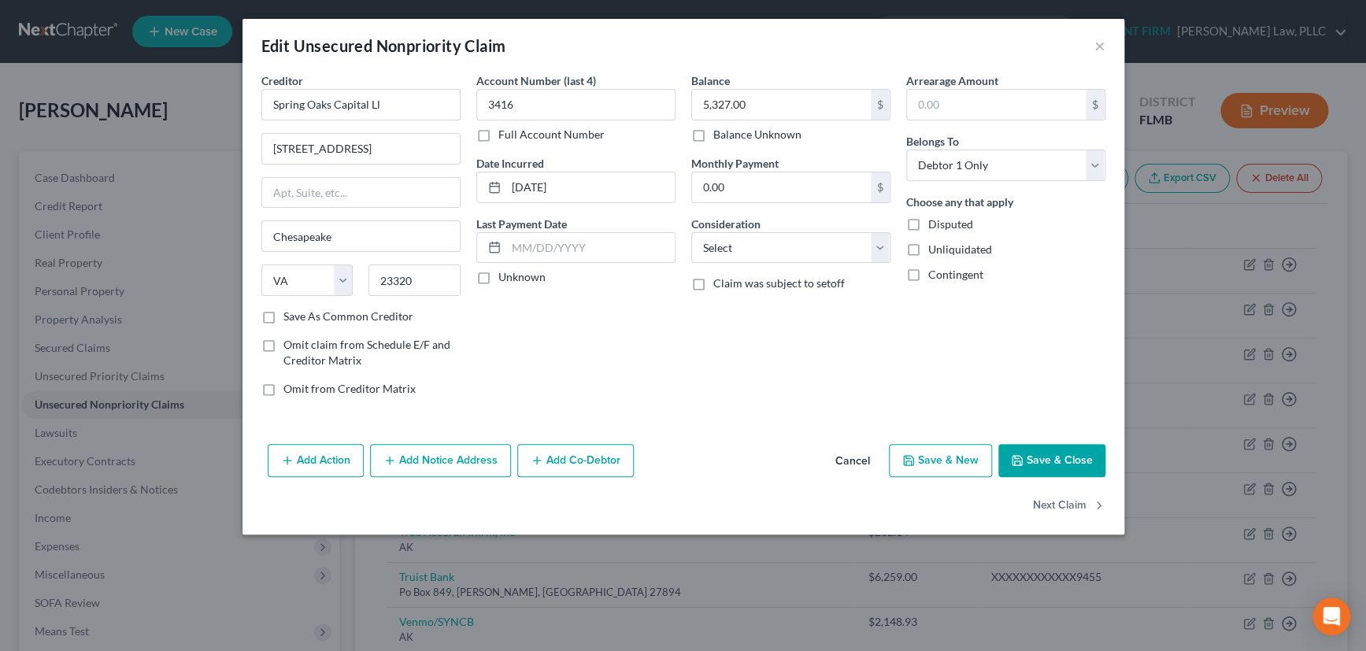
click at [891, 244] on div "Balance 5,327.00 $ Balance Unknown Balance Undetermined 5,327.00 $ Balance Unkn…" at bounding box center [791, 240] width 215 height 337
click at [782, 245] on select "Select Cable / Satellite Services Collection Agency Credit Card Debt Debt Couns…" at bounding box center [791, 248] width 199 height 32
click at [692, 232] on select "Select Cable / Satellite Services Collection Agency Credit Card Debt Debt Couns…" at bounding box center [791, 248] width 199 height 32
click at [499, 274] on label "Unknown" at bounding box center [522, 277] width 47 height 16
click at [505, 274] on input "Unknown" at bounding box center [510, 274] width 10 height 10
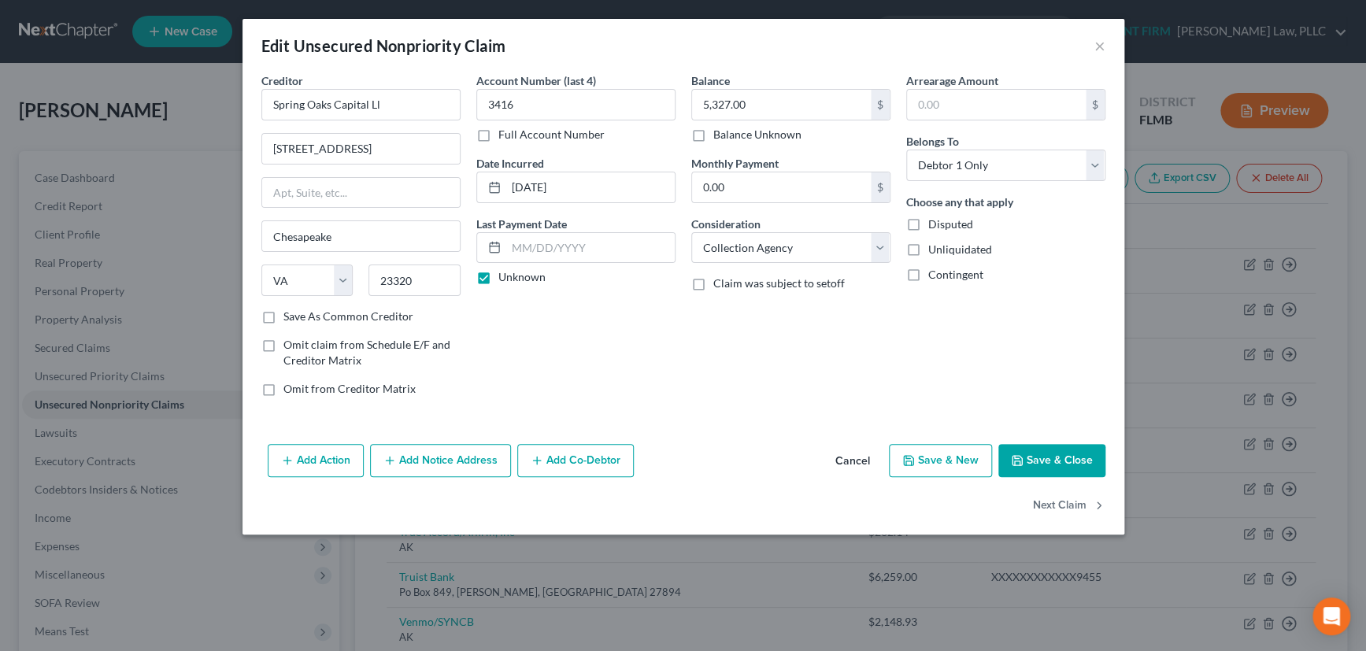
click at [284, 316] on label "Save As Common Creditor" at bounding box center [349, 317] width 130 height 16
click at [290, 316] on input "Save As Common Creditor" at bounding box center [295, 314] width 10 height 10
click at [1059, 452] on button "Save & Close" at bounding box center [1052, 460] width 107 height 33
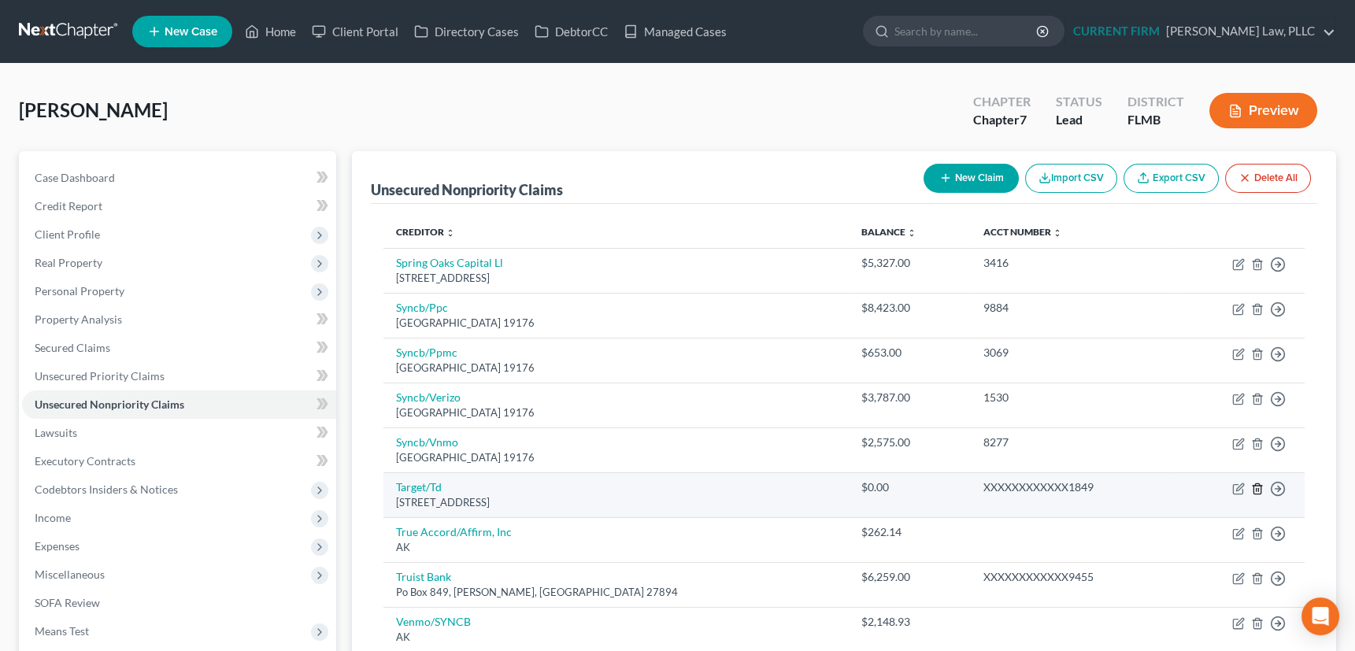
click at [1260, 485] on icon "button" at bounding box center [1257, 489] width 13 height 13
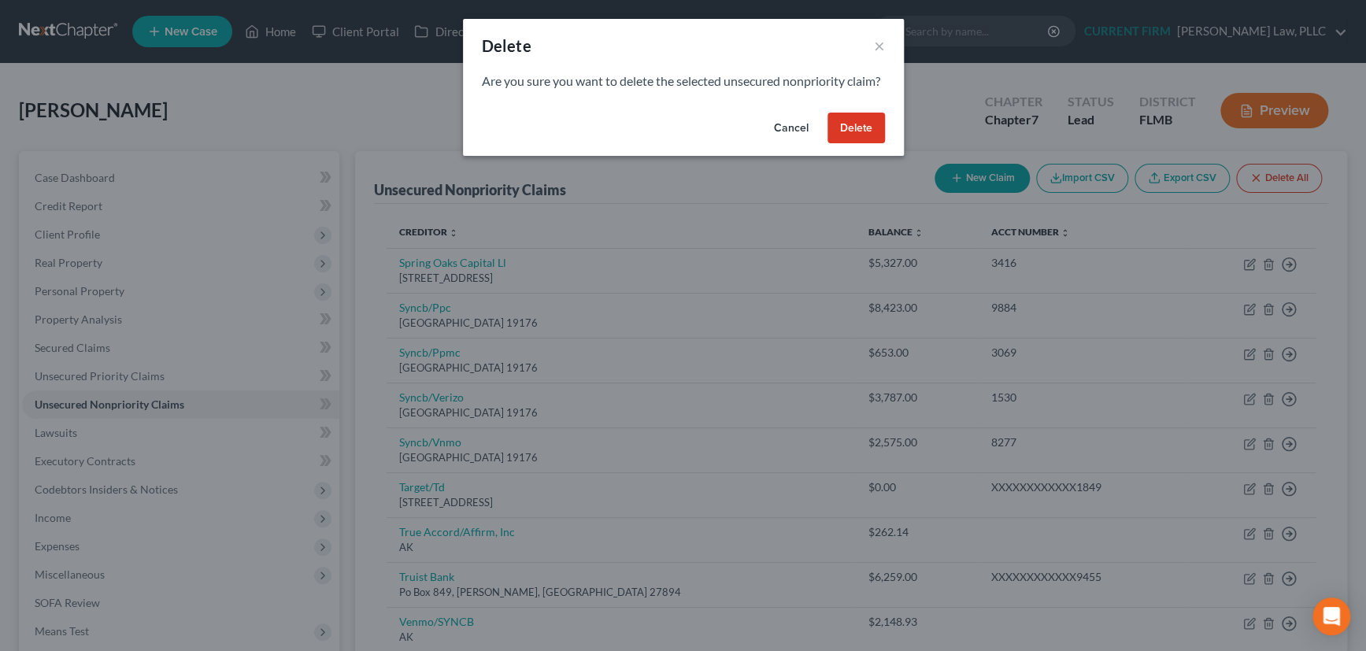
click at [862, 144] on button "Delete" at bounding box center [856, 129] width 57 height 32
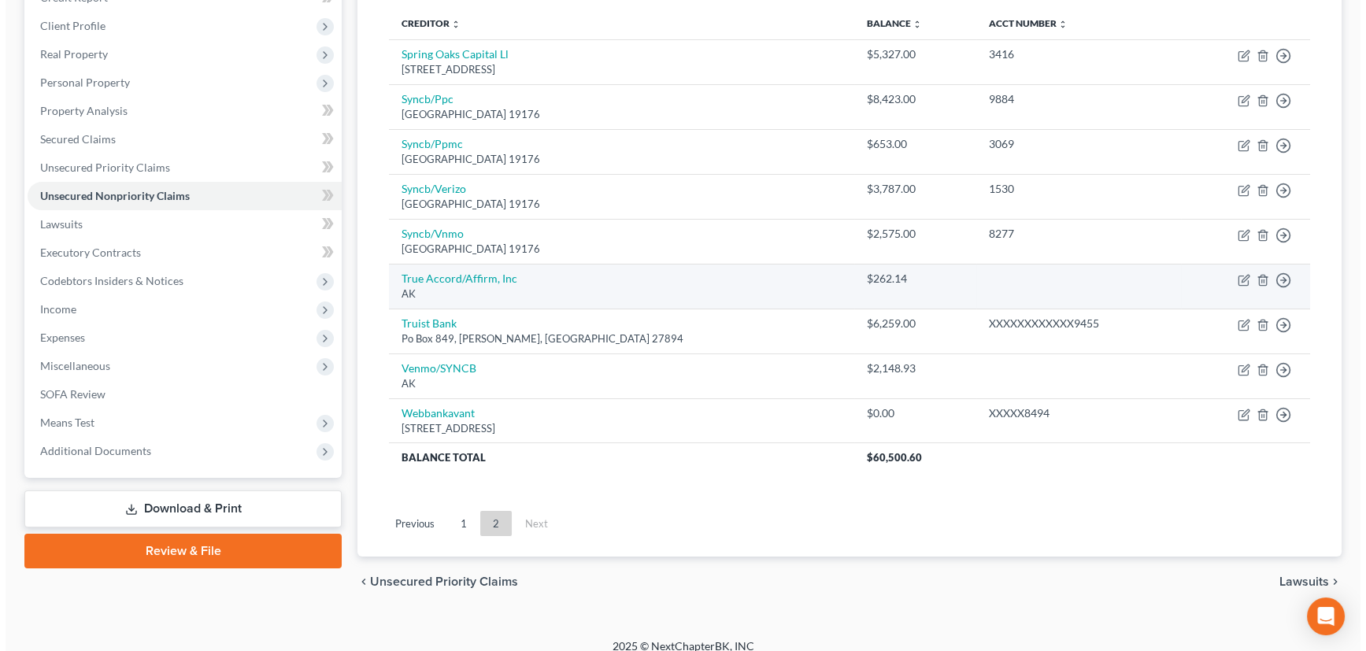
scroll to position [214, 0]
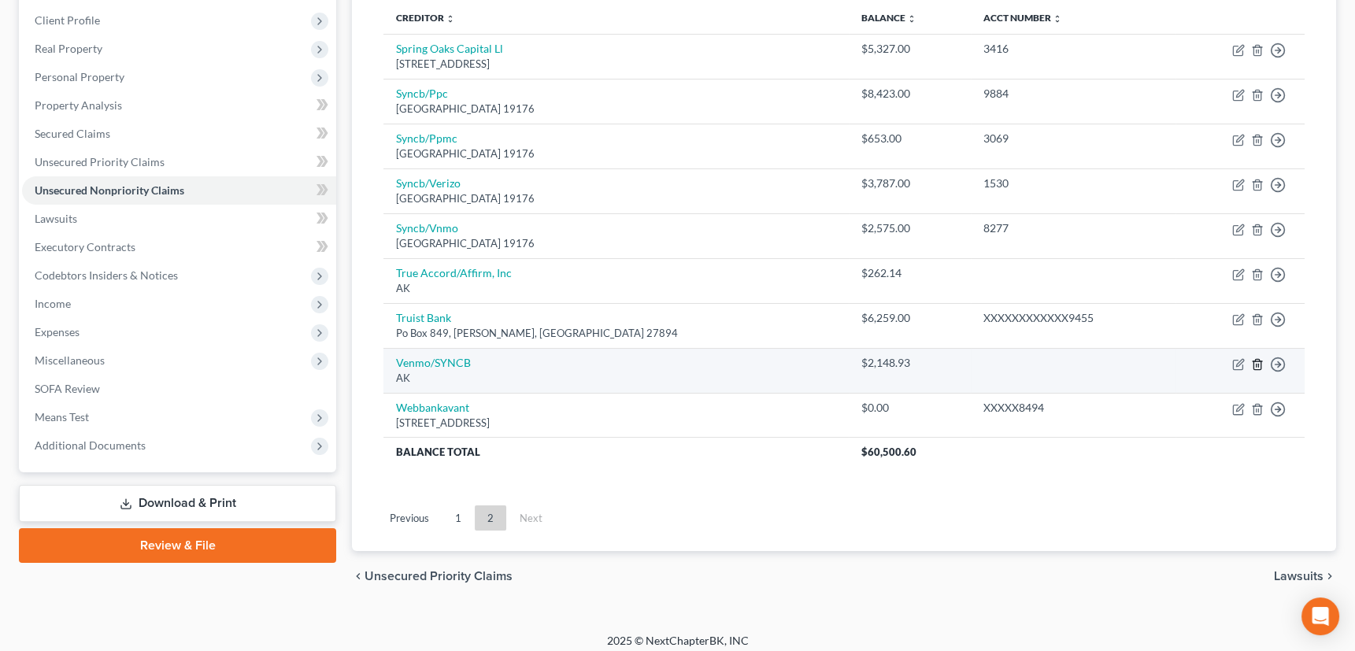
click at [1256, 361] on icon "button" at bounding box center [1257, 364] width 13 height 13
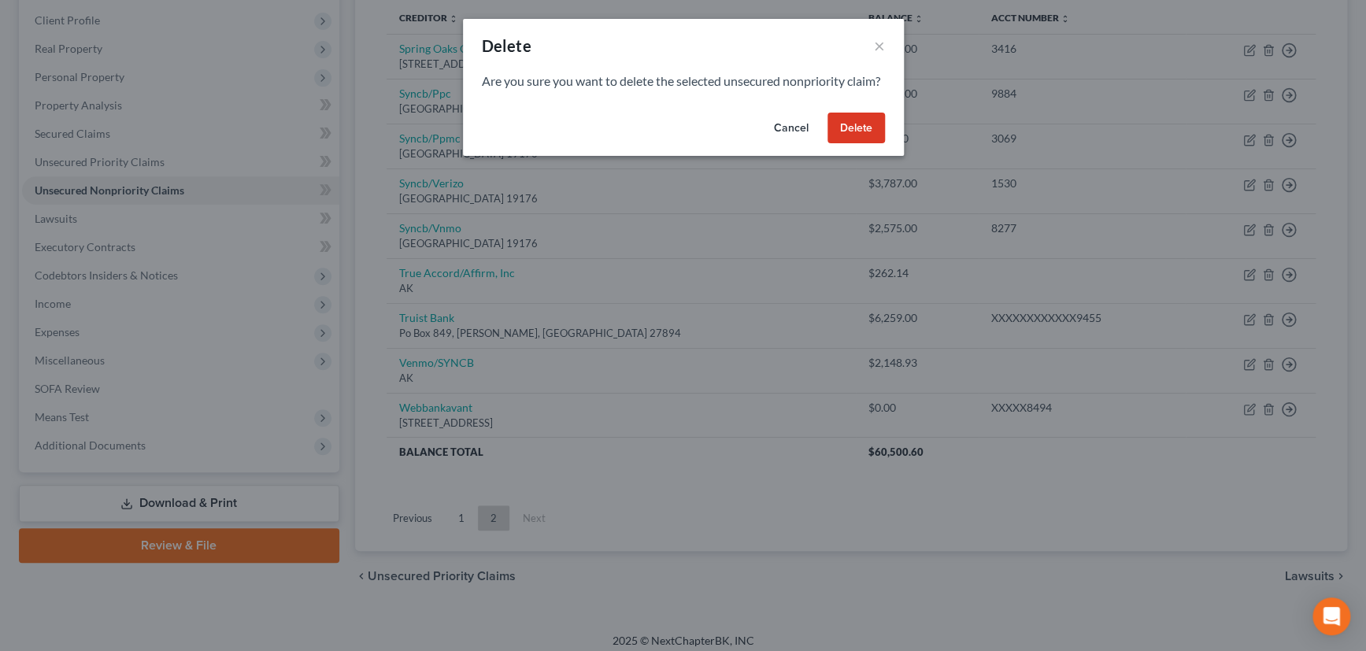
click at [858, 140] on button "Delete" at bounding box center [856, 129] width 57 height 32
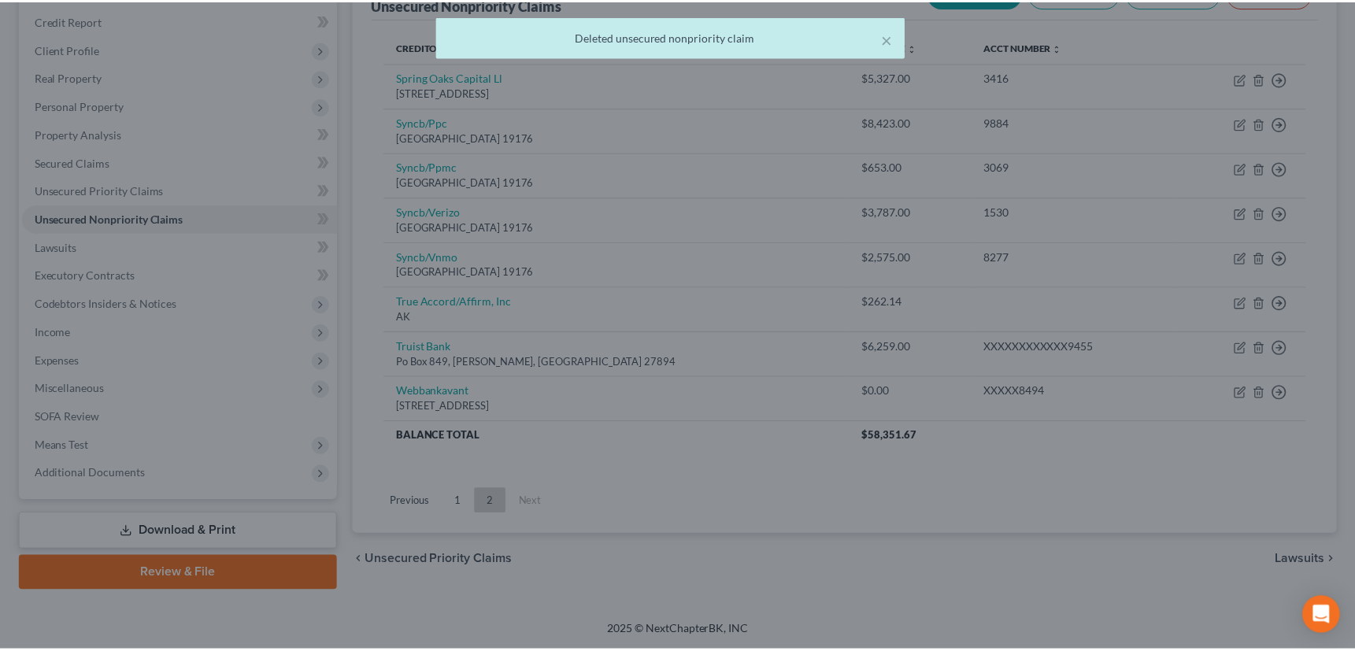
scroll to position [184, 0]
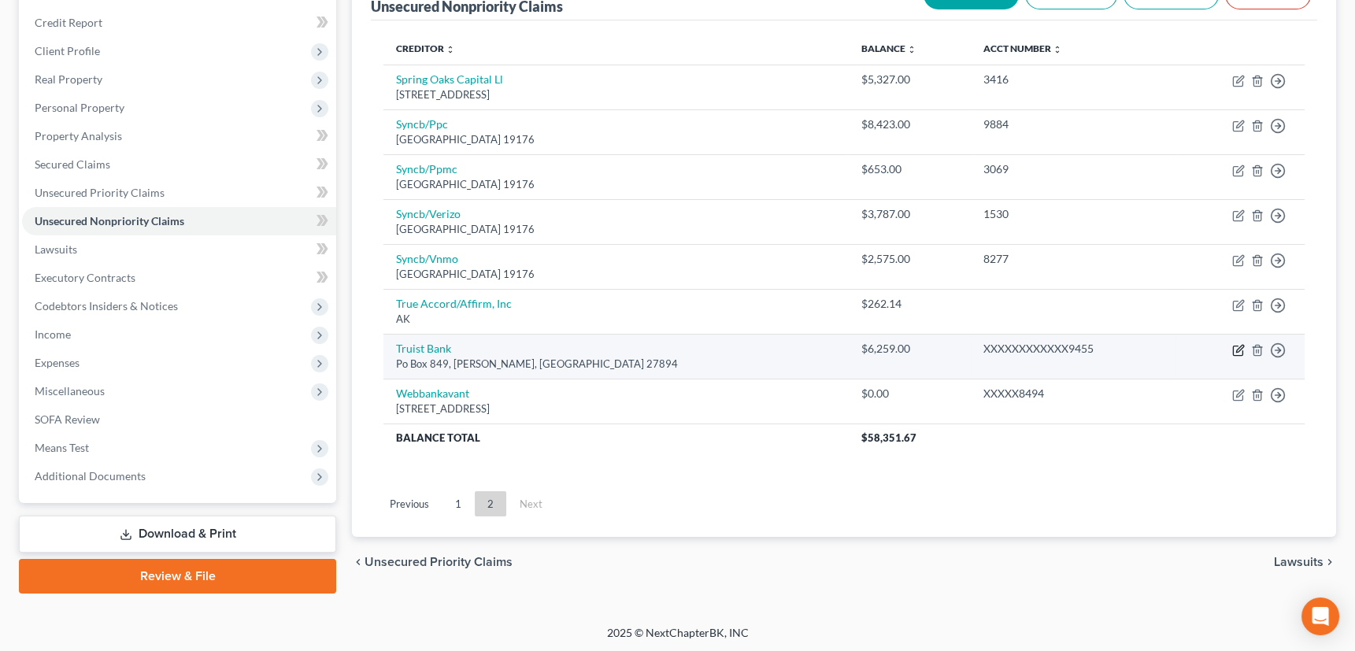
click at [1237, 346] on icon "button" at bounding box center [1239, 350] width 13 height 13
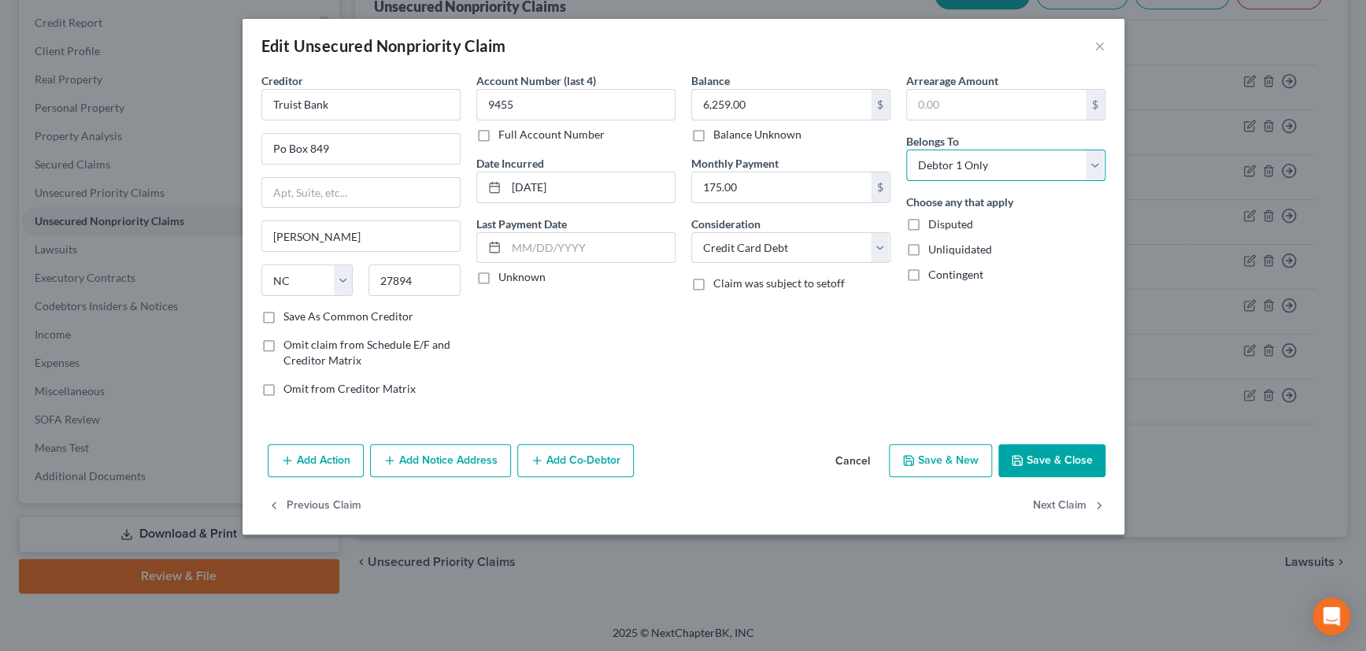
click at [952, 167] on select "Select Debtor 1 Only Debtor 2 Only Debtor 1 And Debtor 2 Only At Least One Of T…" at bounding box center [1006, 166] width 199 height 32
click at [907, 150] on select "Select Debtor 1 Only Debtor 2 Only Debtor 1 And Debtor 2 Only At Least One Of T…" at bounding box center [1006, 166] width 199 height 32
click at [499, 280] on label "Unknown" at bounding box center [522, 277] width 47 height 16
click at [505, 280] on input "Unknown" at bounding box center [510, 274] width 10 height 10
click at [284, 315] on label "Save As Common Creditor" at bounding box center [349, 317] width 130 height 16
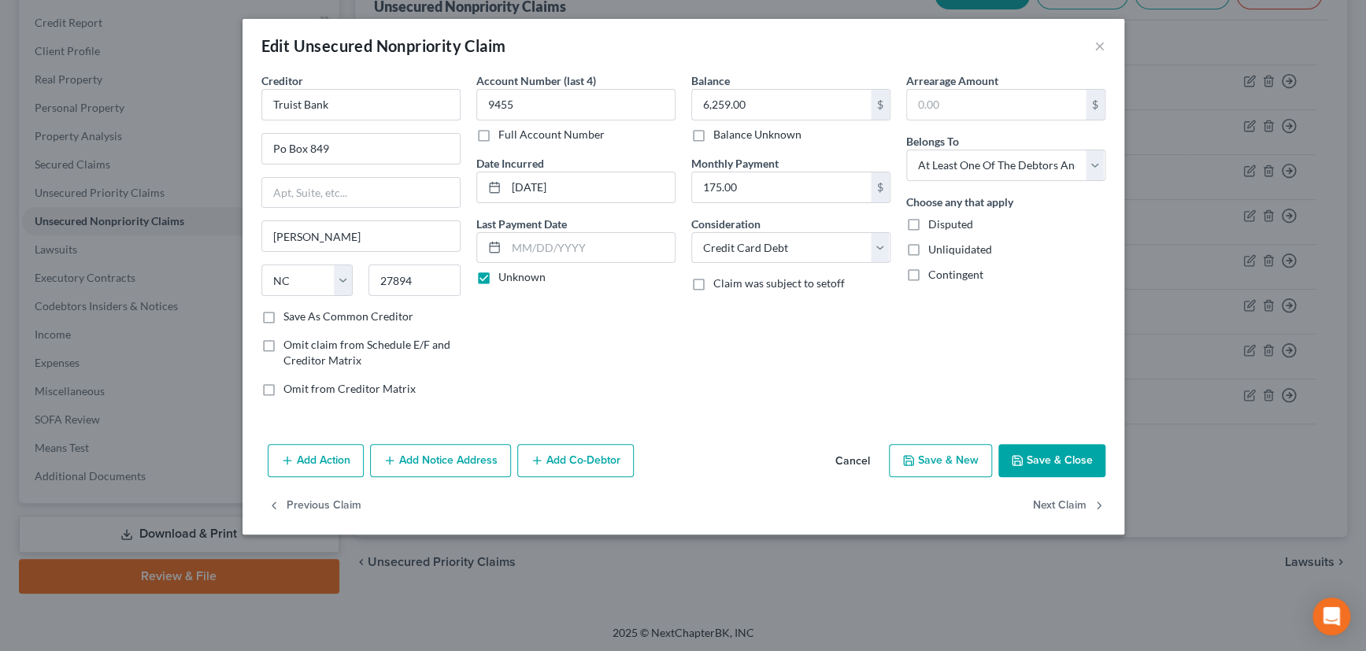
click at [290, 315] on input "Save As Common Creditor" at bounding box center [295, 314] width 10 height 10
click at [1067, 454] on button "Save & Close" at bounding box center [1052, 460] width 107 height 33
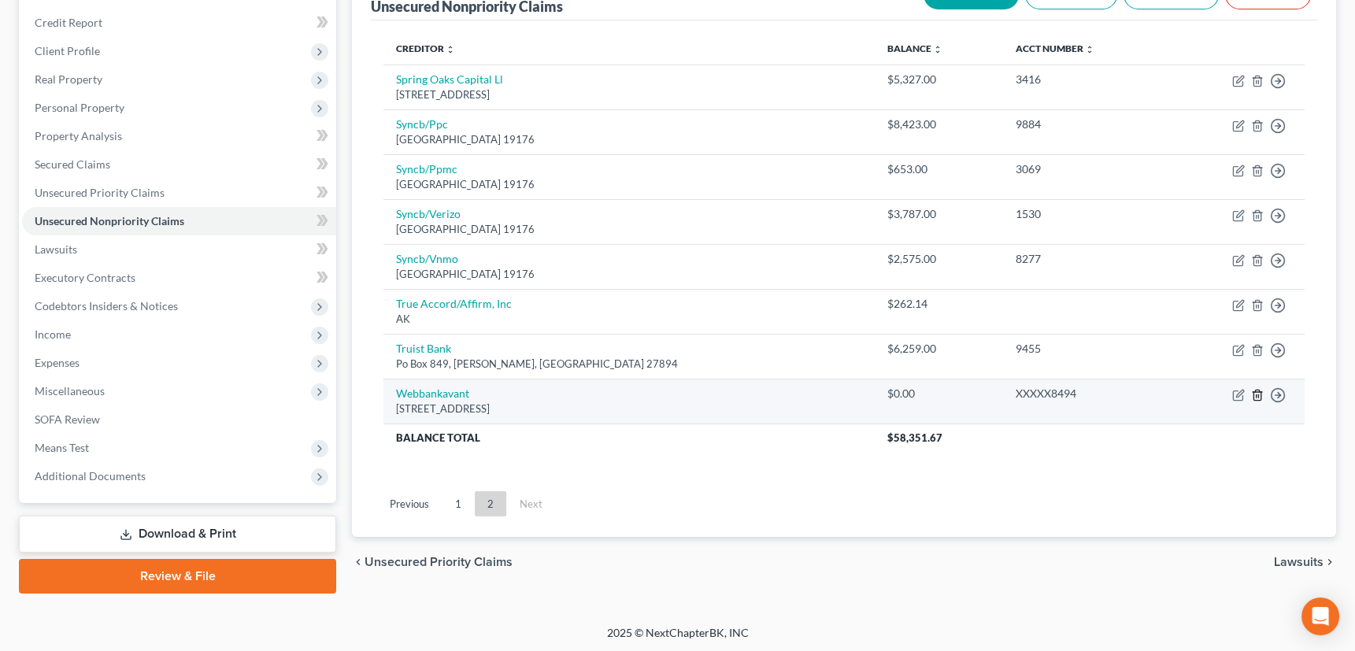
click at [1262, 392] on icon "button" at bounding box center [1257, 395] width 13 height 13
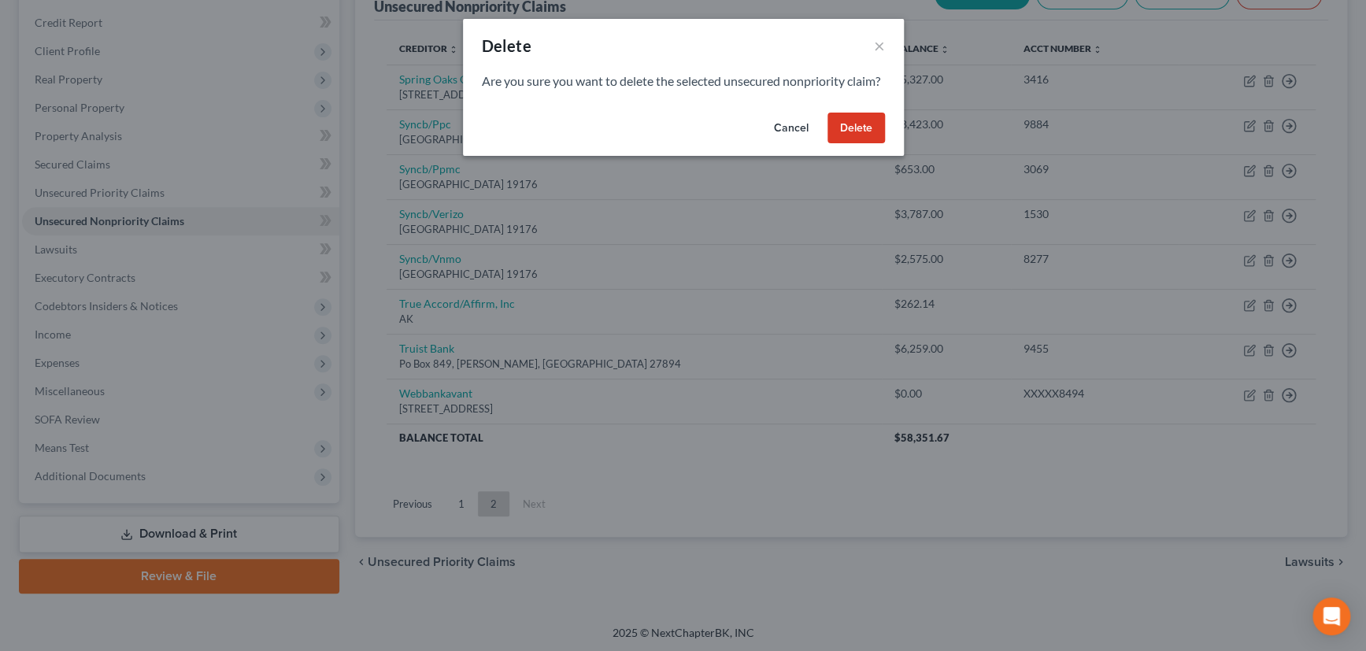
click at [866, 144] on button "Delete" at bounding box center [856, 129] width 57 height 32
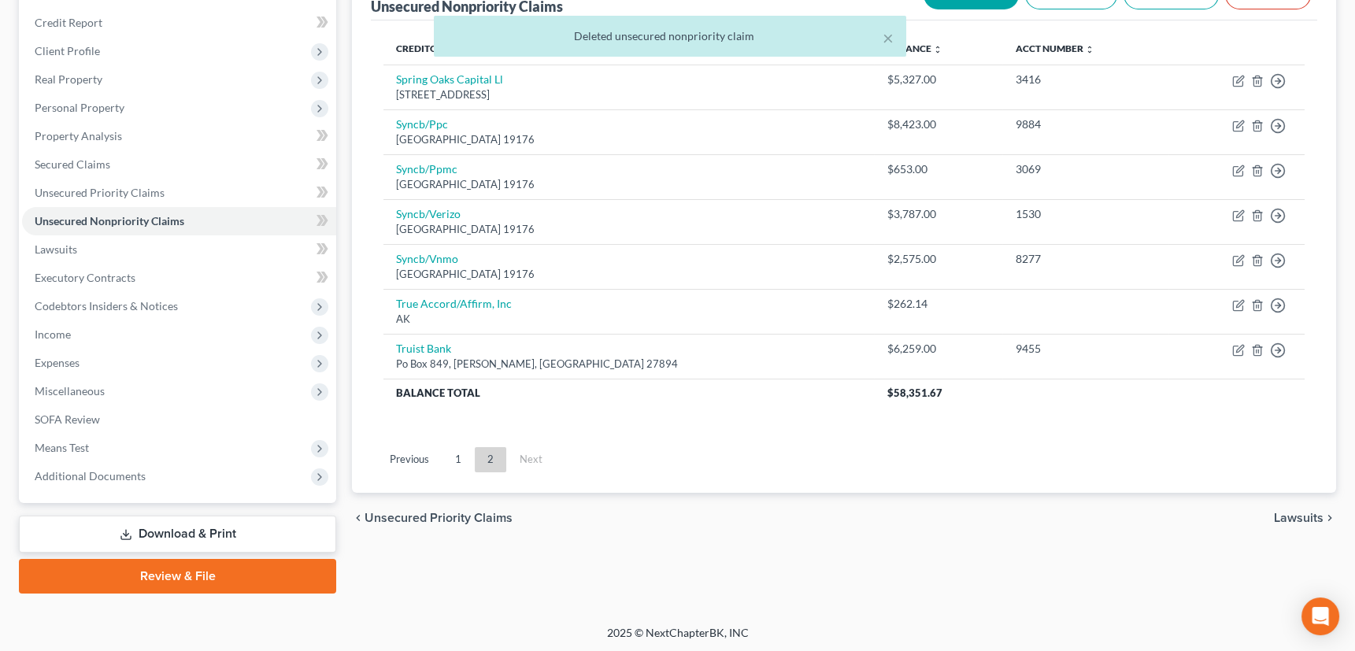
scroll to position [112, 0]
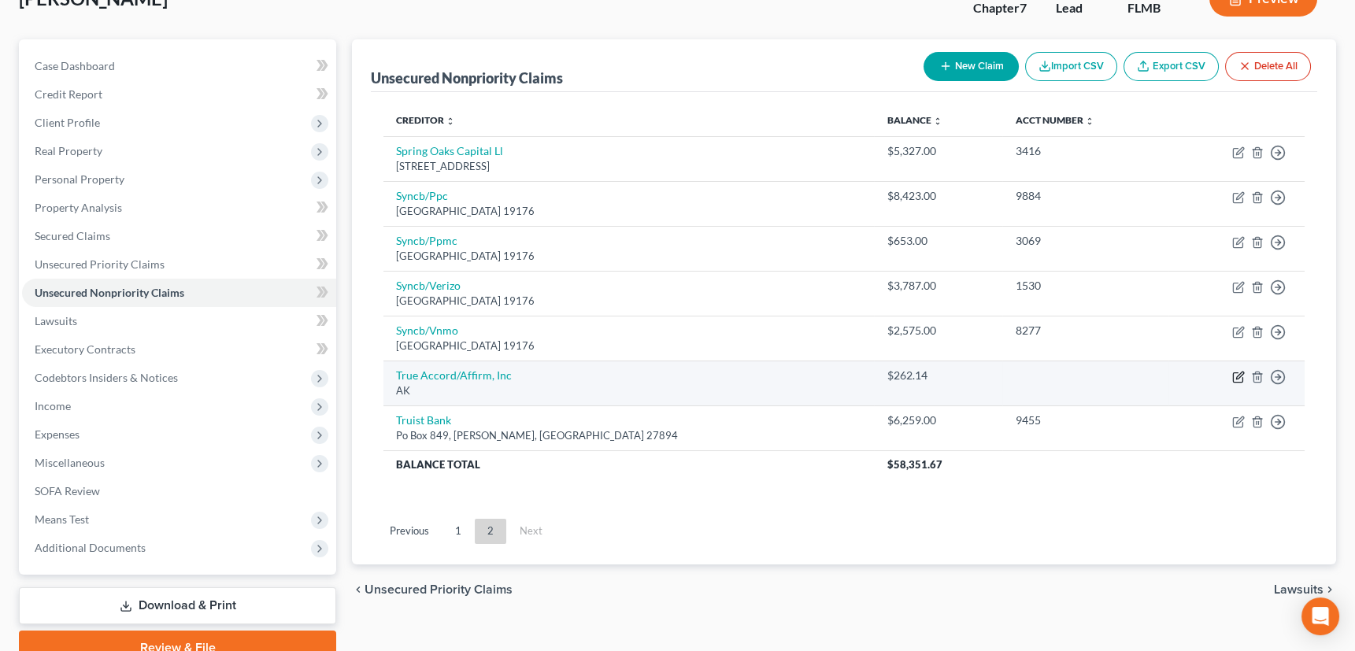
click at [1237, 373] on icon "button" at bounding box center [1239, 377] width 13 height 13
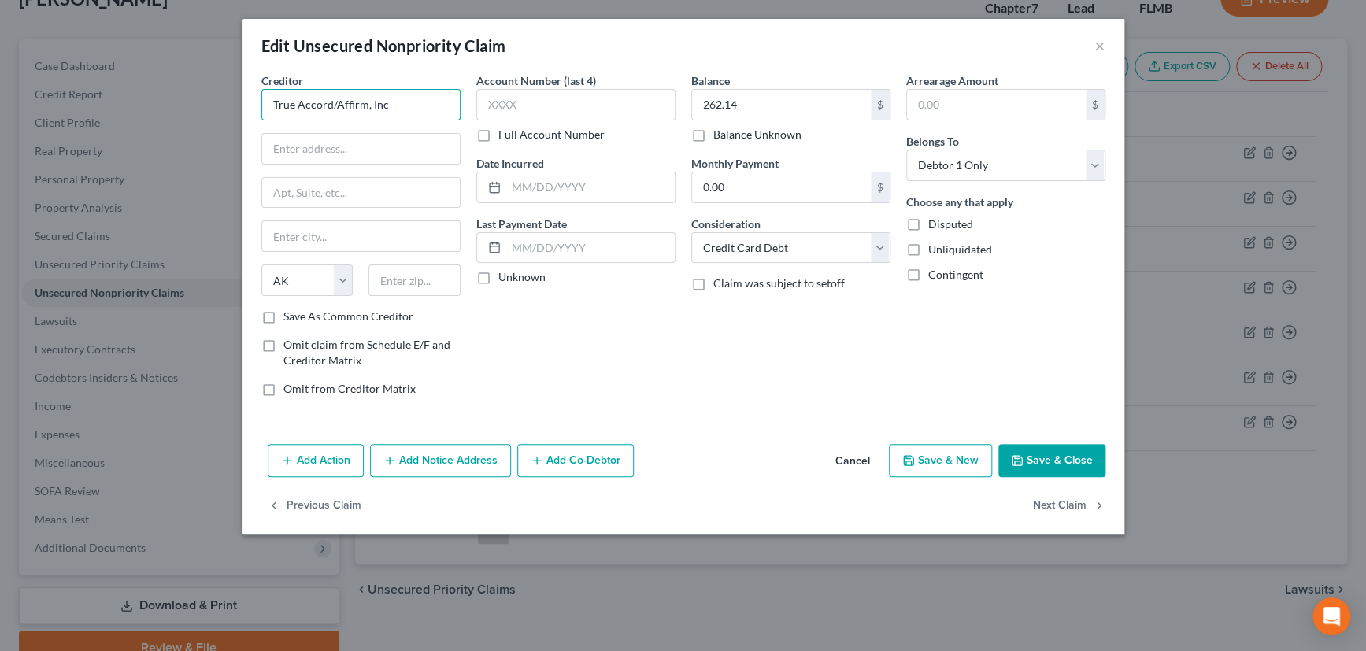
drag, startPoint x: 391, startPoint y: 105, endPoint x: 239, endPoint y: 110, distance: 151.3
click at [239, 110] on div "Edit Unsecured Nonpriority Claim × Creditor * True Accord/Affirm, Inc State AL …" at bounding box center [683, 325] width 1366 height 651
click at [310, 101] on input "Affirm" at bounding box center [360, 105] width 199 height 32
click at [307, 150] on input "16011 ollege Blvd., Ste. 130" at bounding box center [361, 149] width 198 height 30
drag, startPoint x: 415, startPoint y: 276, endPoint x: 373, endPoint y: 286, distance: 43.6
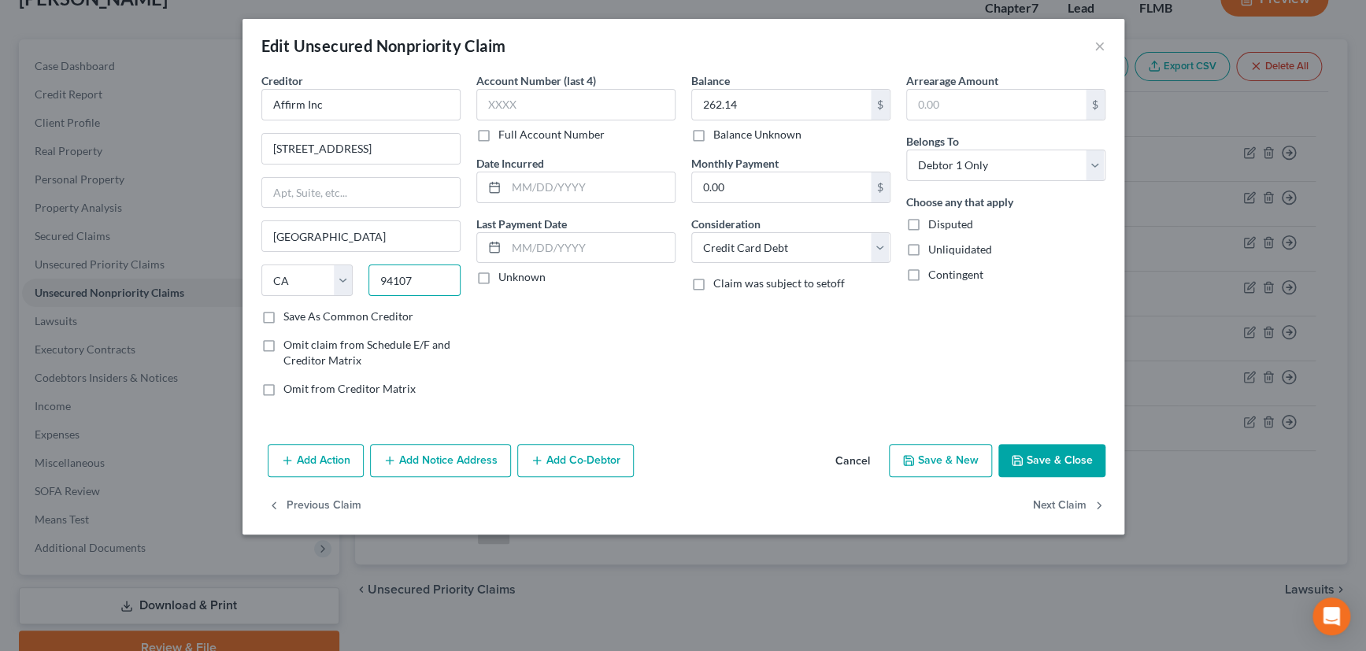
click at [373, 286] on input "94107" at bounding box center [415, 281] width 92 height 32
drag, startPoint x: 366, startPoint y: 235, endPoint x: 259, endPoint y: 240, distance: 107.2
click at [259, 240] on div "Creditor * Affirm Inc 16011 College Blvd., Ste. 130 Shawnee Mission State AL AK…" at bounding box center [361, 240] width 215 height 337
click at [615, 345] on div "Account Number (last 4) Full Account Number Date Incurred Last Payment Date Unk…" at bounding box center [576, 240] width 215 height 337
click at [284, 316] on label "Save As Common Creditor" at bounding box center [349, 317] width 130 height 16
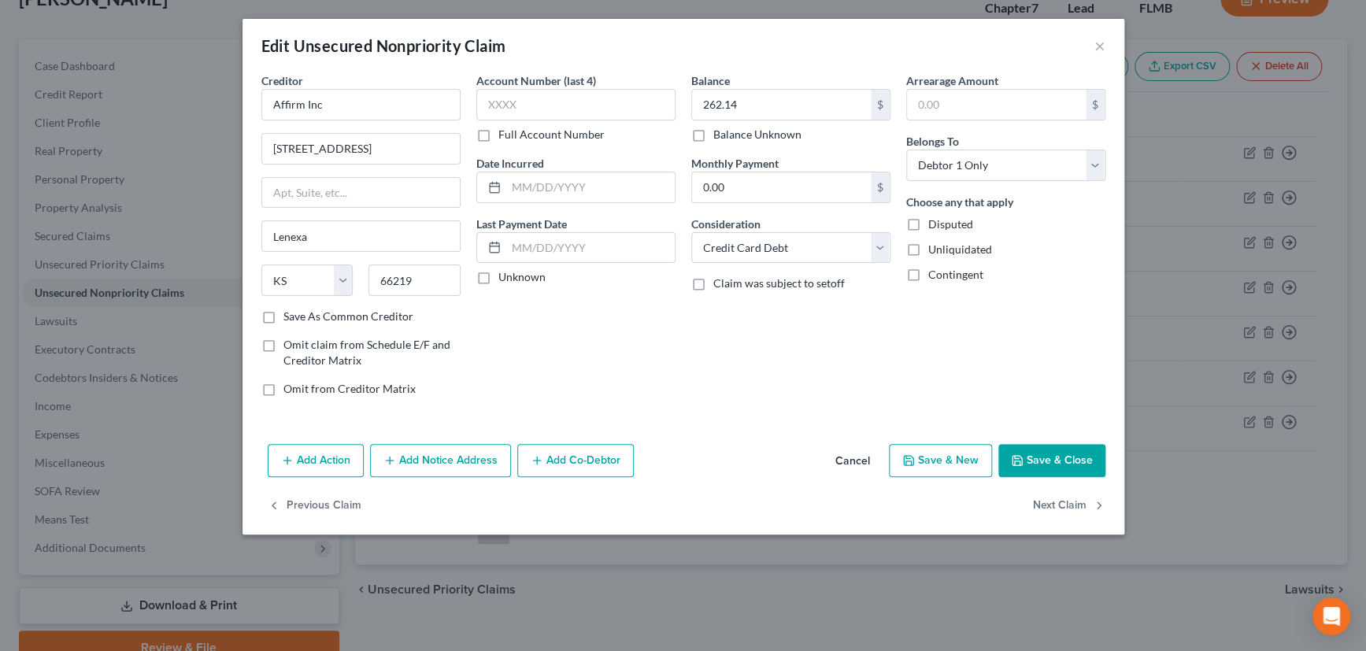
click at [290, 316] on input "Save As Common Creditor" at bounding box center [295, 314] width 10 height 10
click at [504, 109] on input "text" at bounding box center [575, 105] width 199 height 32
click at [499, 277] on label "Unknown" at bounding box center [522, 277] width 47 height 16
click at [505, 277] on input "Unknown" at bounding box center [510, 274] width 10 height 10
click at [1052, 453] on button "Save & Close" at bounding box center [1052, 460] width 107 height 33
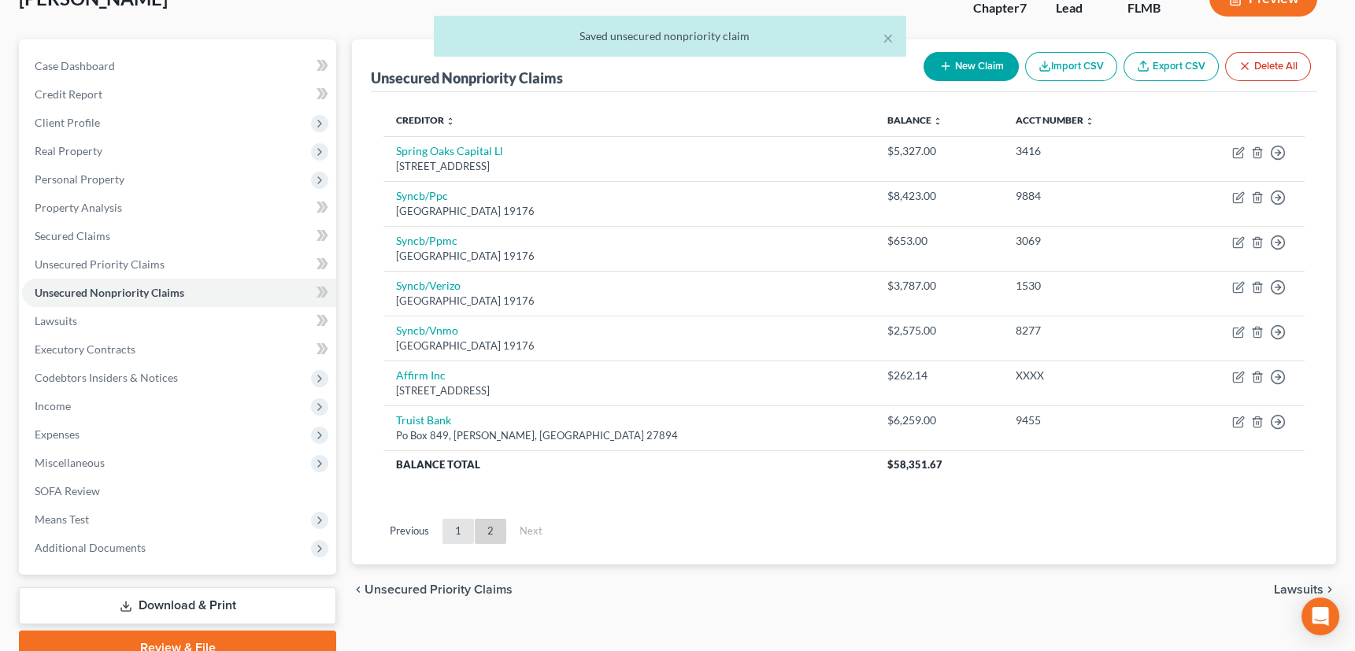
click at [458, 528] on link "1" at bounding box center [459, 531] width 32 height 25
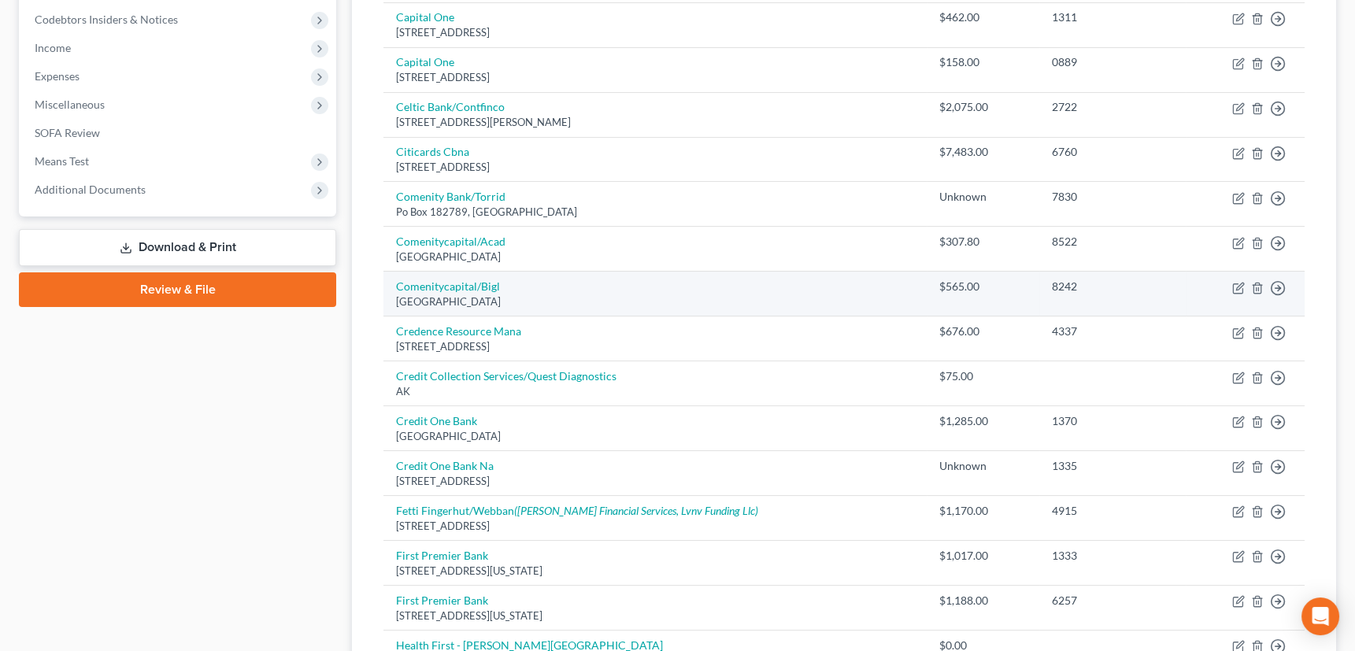
scroll to position [542, 0]
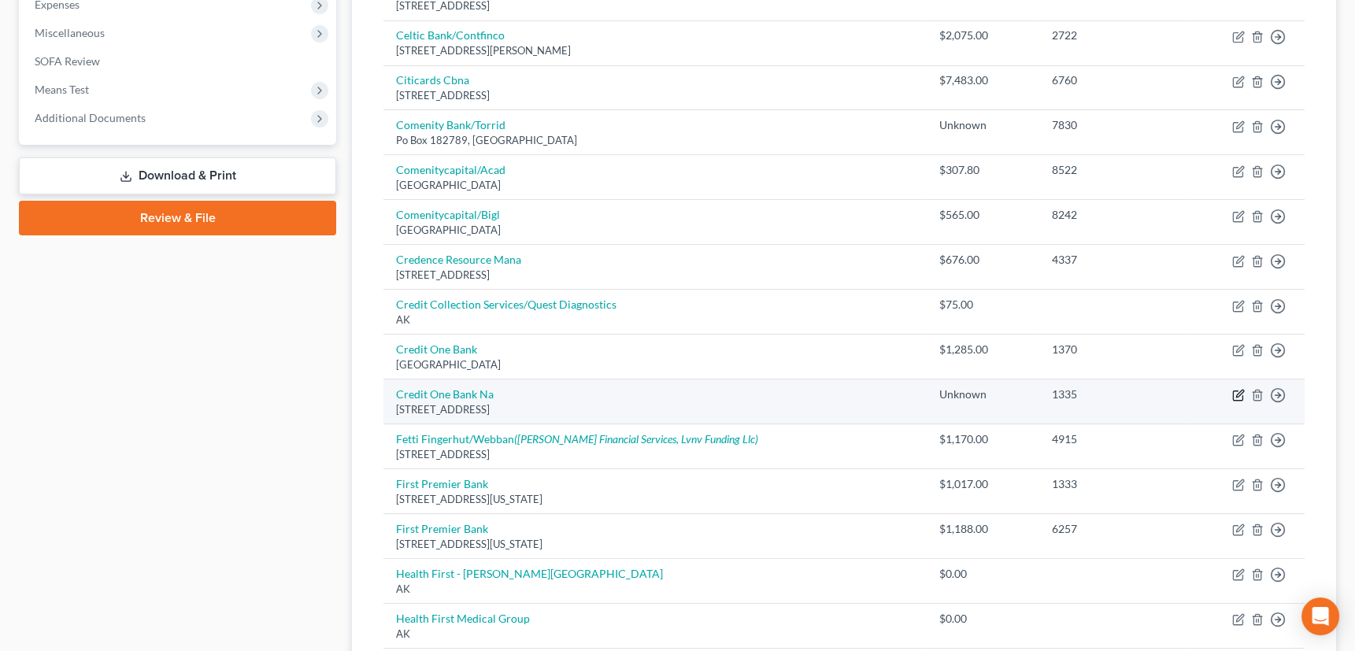
click at [1240, 393] on icon "button" at bounding box center [1239, 395] width 13 height 13
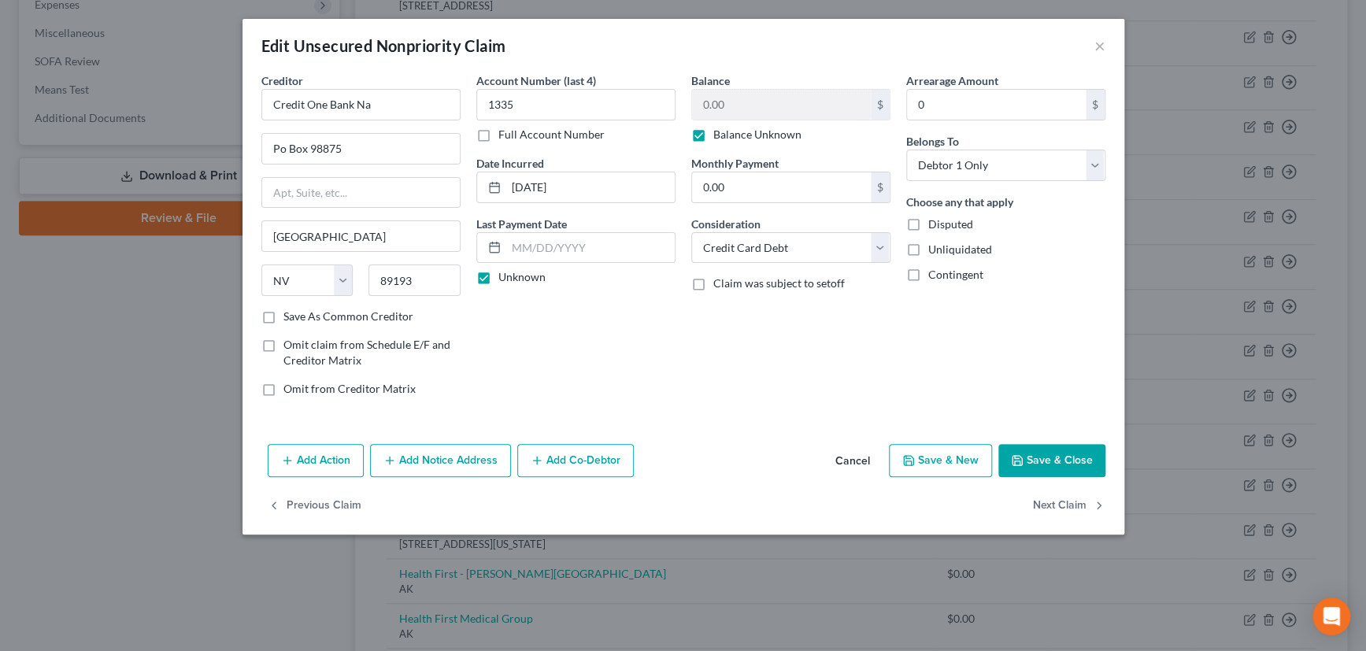
click at [714, 134] on label "Balance Unknown" at bounding box center [758, 135] width 88 height 16
click at [720, 134] on input "Balance Unknown" at bounding box center [725, 132] width 10 height 10
drag, startPoint x: 514, startPoint y: 104, endPoint x: 485, endPoint y: 109, distance: 29.7
click at [485, 109] on input "1335" at bounding box center [575, 105] width 199 height 32
click at [1037, 455] on button "Save & Close" at bounding box center [1052, 460] width 107 height 33
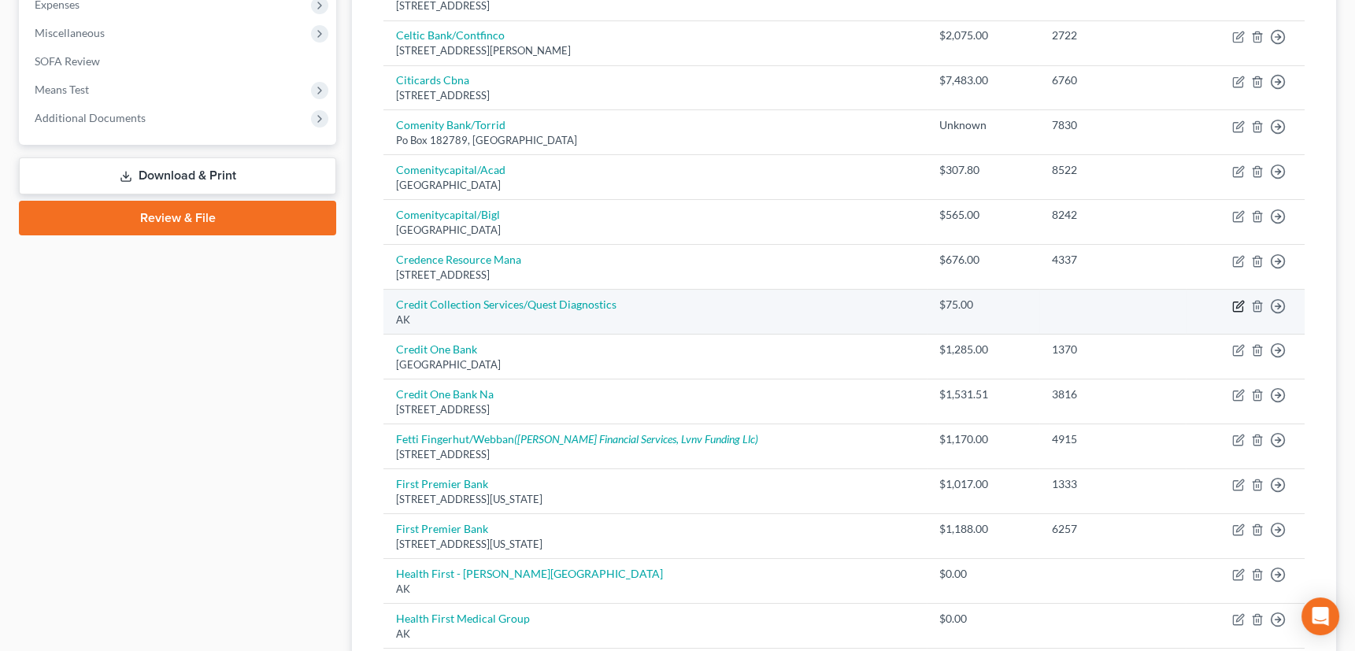
click at [1237, 301] on icon "button" at bounding box center [1239, 306] width 13 height 13
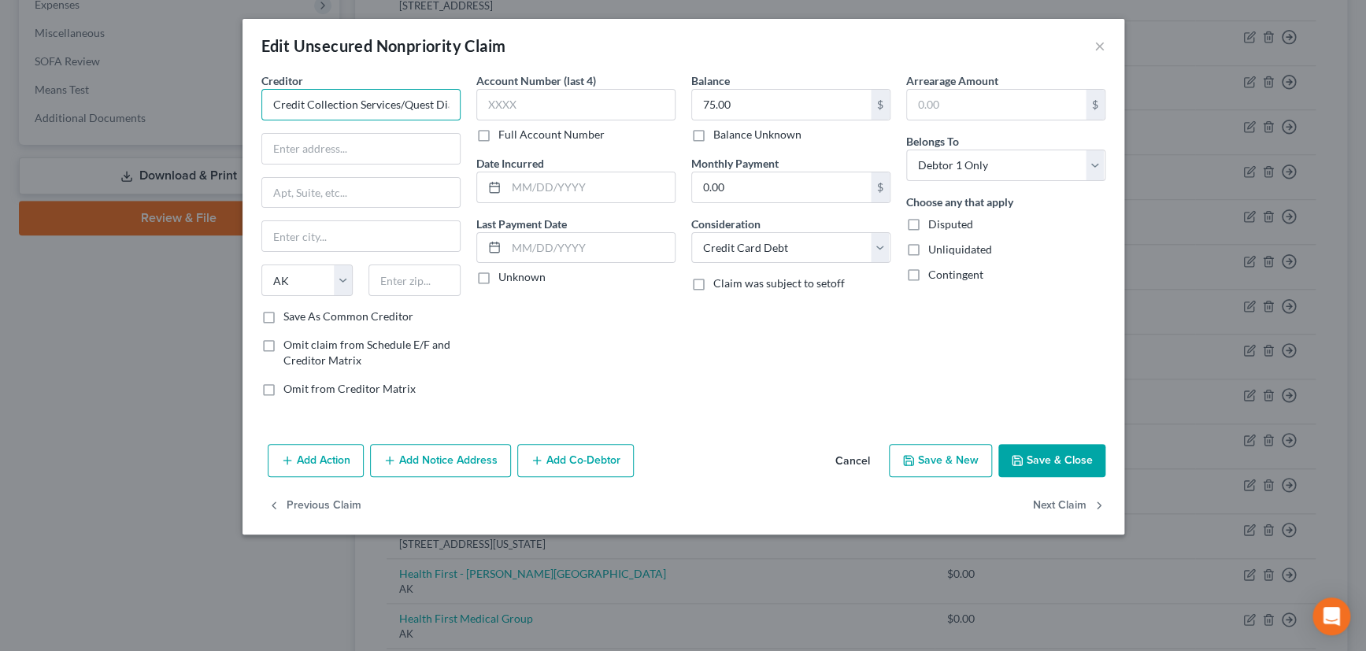
drag, startPoint x: 274, startPoint y: 103, endPoint x: 399, endPoint y: 103, distance: 124.4
click at [399, 103] on input "Credit Collection Services/Quest Diagnostics" at bounding box center [360, 105] width 199 height 32
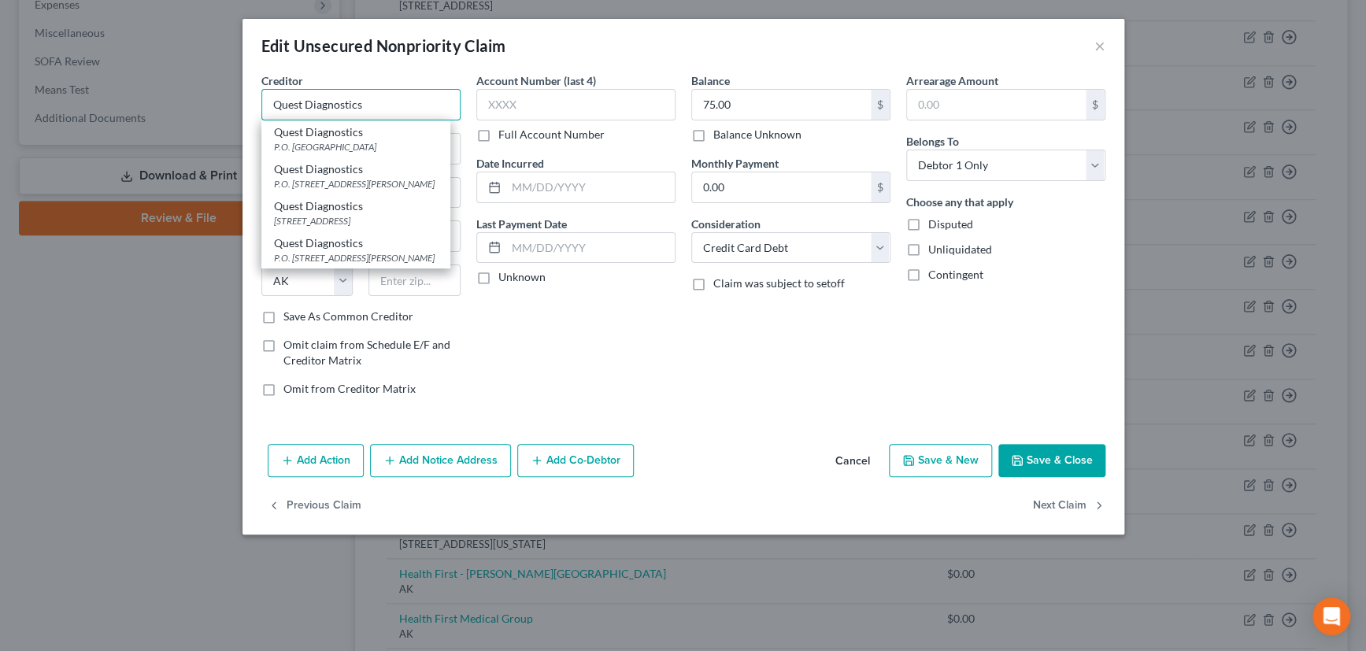
click at [374, 106] on input "Quest Diagnostics" at bounding box center [360, 105] width 199 height 32
click at [334, 221] on div "1800 West Hibiscus Blvd, Ste. 125, Melbourne, FL 32901" at bounding box center [356, 220] width 164 height 13
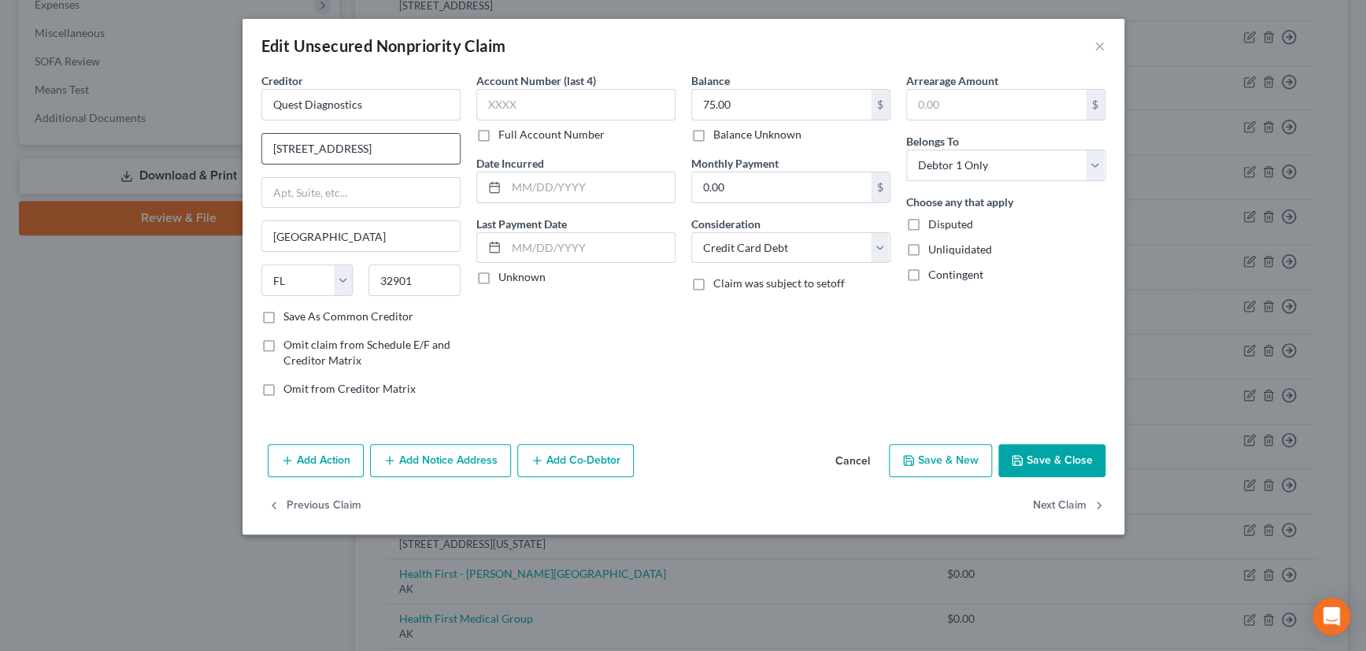
drag, startPoint x: 275, startPoint y: 149, endPoint x: 439, endPoint y: 146, distance: 163.8
click at [439, 146] on input "1800 West Hibiscus Blvd, Ste. 125" at bounding box center [361, 149] width 198 height 30
click at [518, 105] on input "text" at bounding box center [575, 105] width 199 height 32
click at [499, 276] on label "Unknown" at bounding box center [522, 277] width 47 height 16
click at [505, 276] on input "Unknown" at bounding box center [510, 274] width 10 height 10
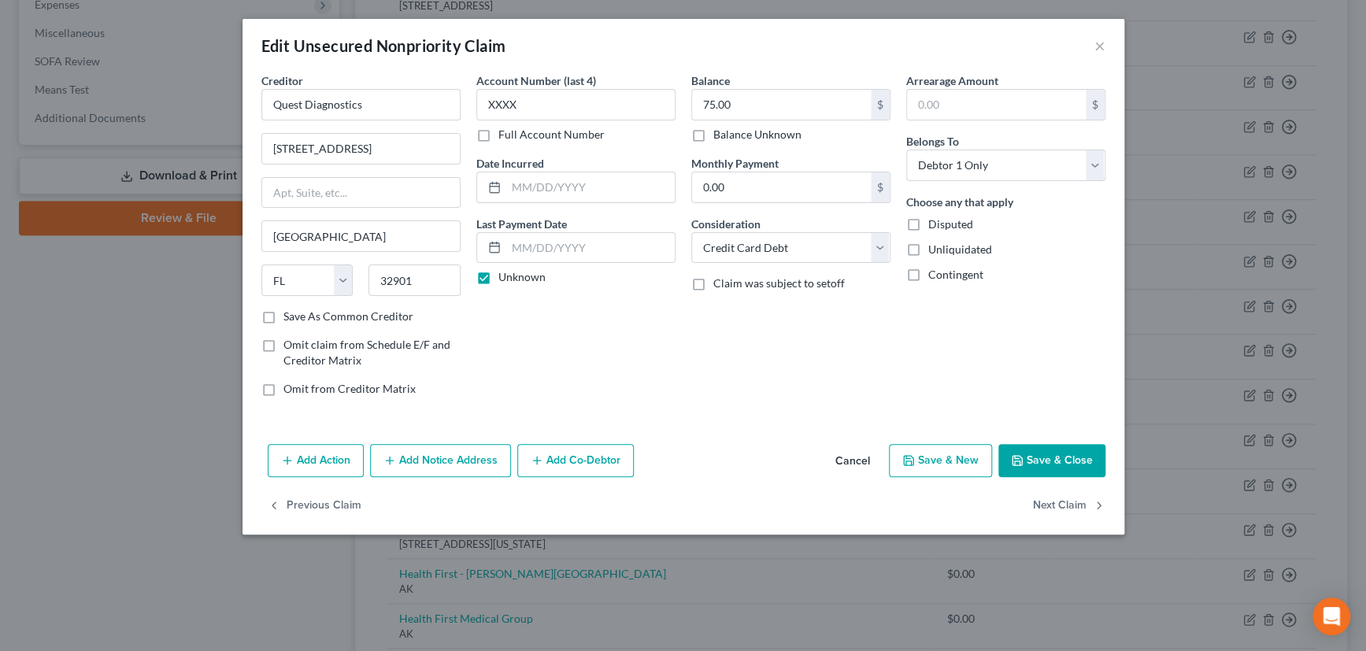
click at [282, 316] on div "Save As Common Creditor" at bounding box center [360, 317] width 199 height 16
click at [284, 315] on label "Save As Common Creditor" at bounding box center [349, 317] width 130 height 16
click at [290, 315] on input "Save As Common Creditor" at bounding box center [295, 314] width 10 height 10
click at [803, 247] on select "Select Cable / Satellite Services Collection Agency Credit Card Debt Debt Couns…" at bounding box center [791, 248] width 199 height 32
click at [692, 232] on select "Select Cable / Satellite Services Collection Agency Credit Card Debt Debt Couns…" at bounding box center [791, 248] width 199 height 32
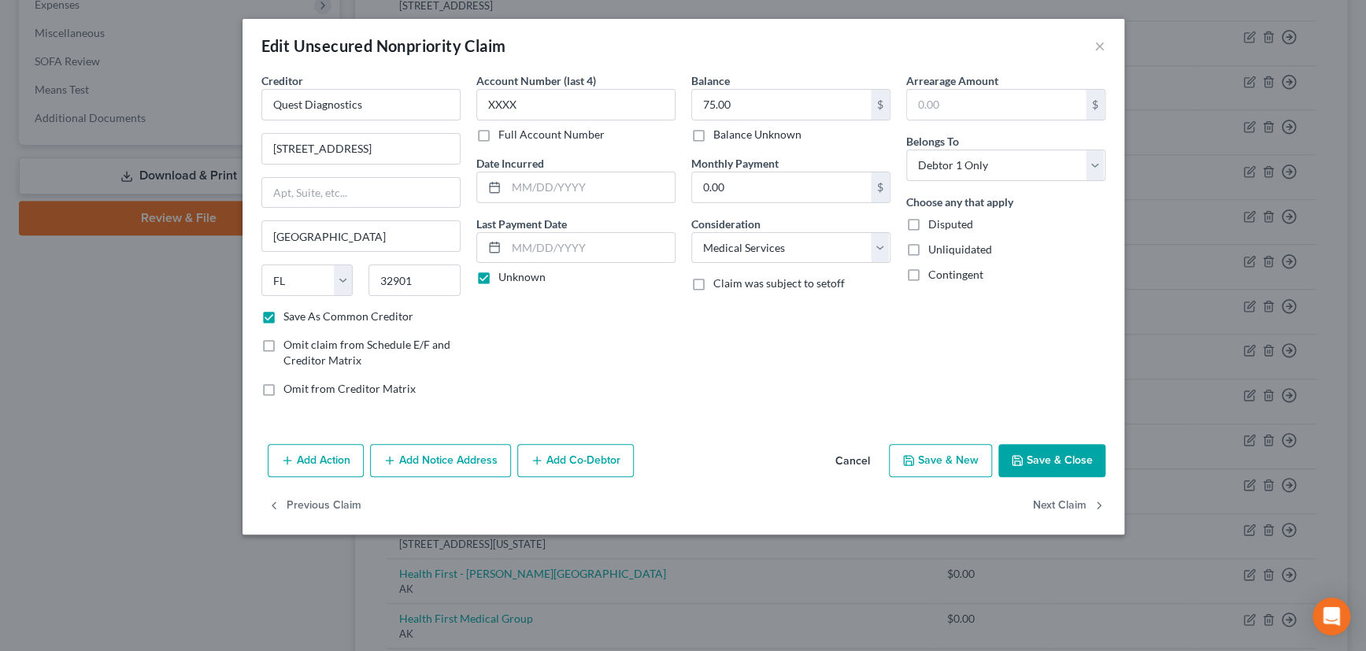
click at [1079, 458] on button "Save & Close" at bounding box center [1052, 460] width 107 height 33
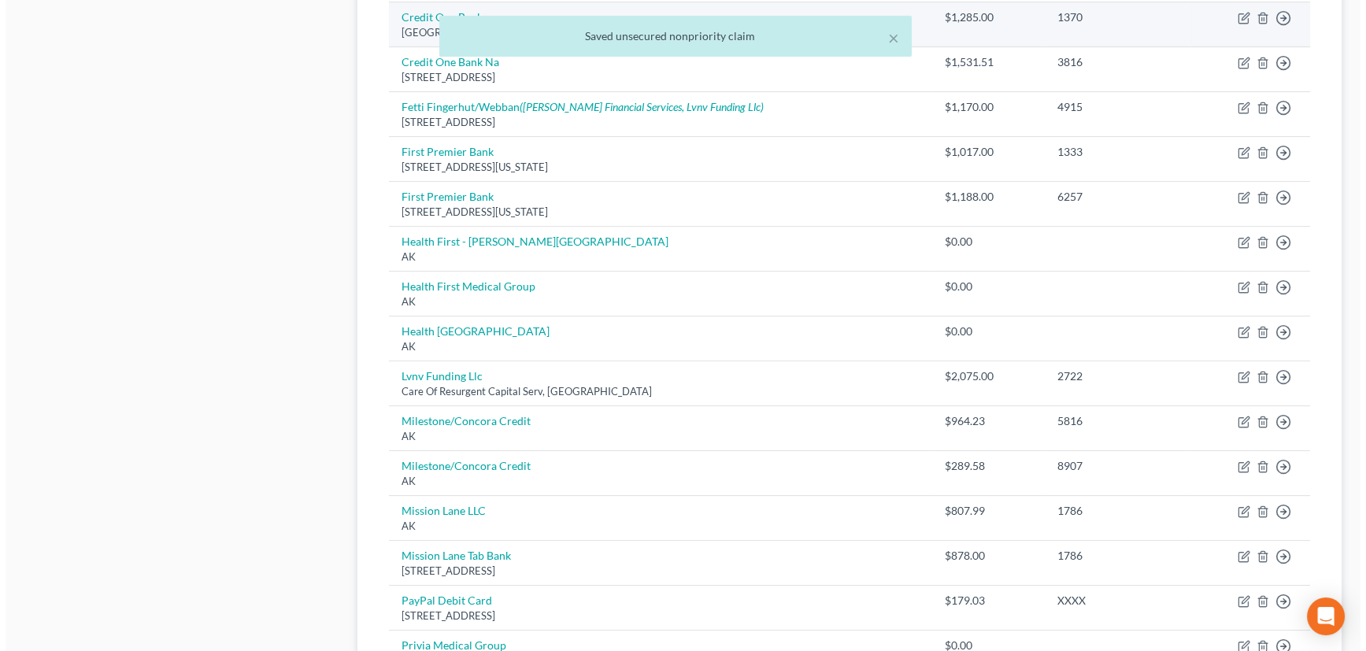
scroll to position [899, 0]
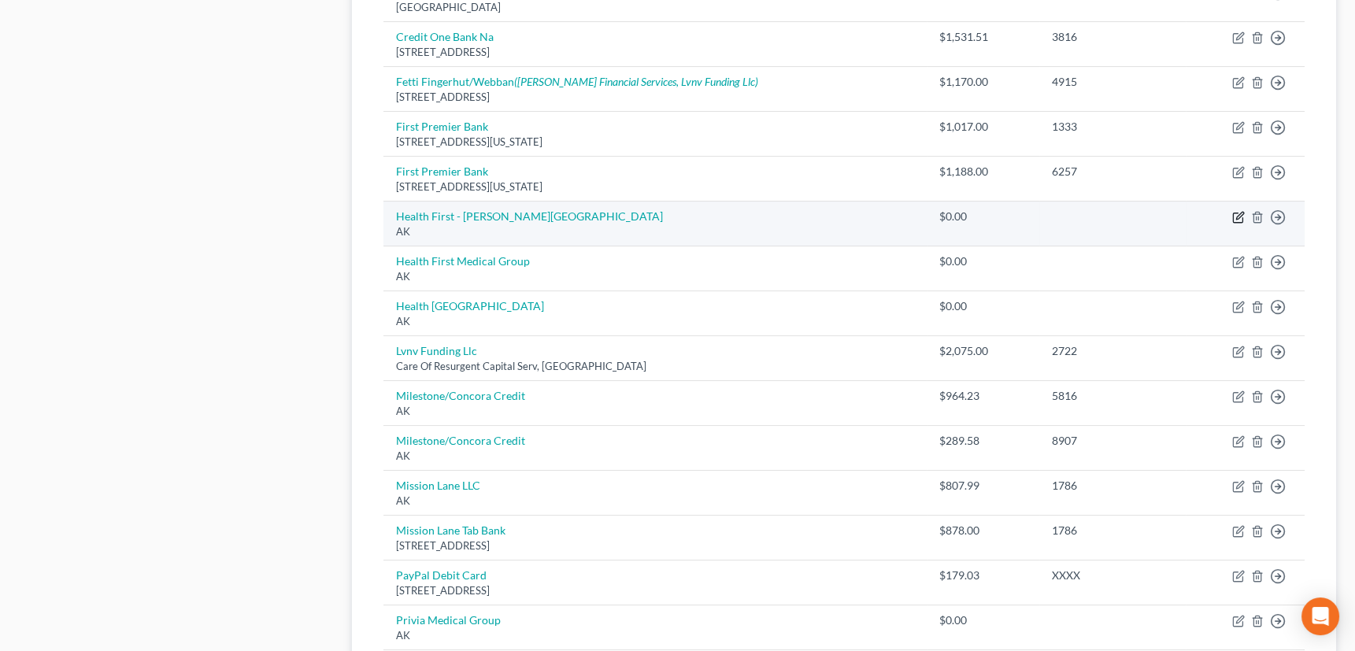
click at [1238, 213] on icon "button" at bounding box center [1239, 217] width 13 height 13
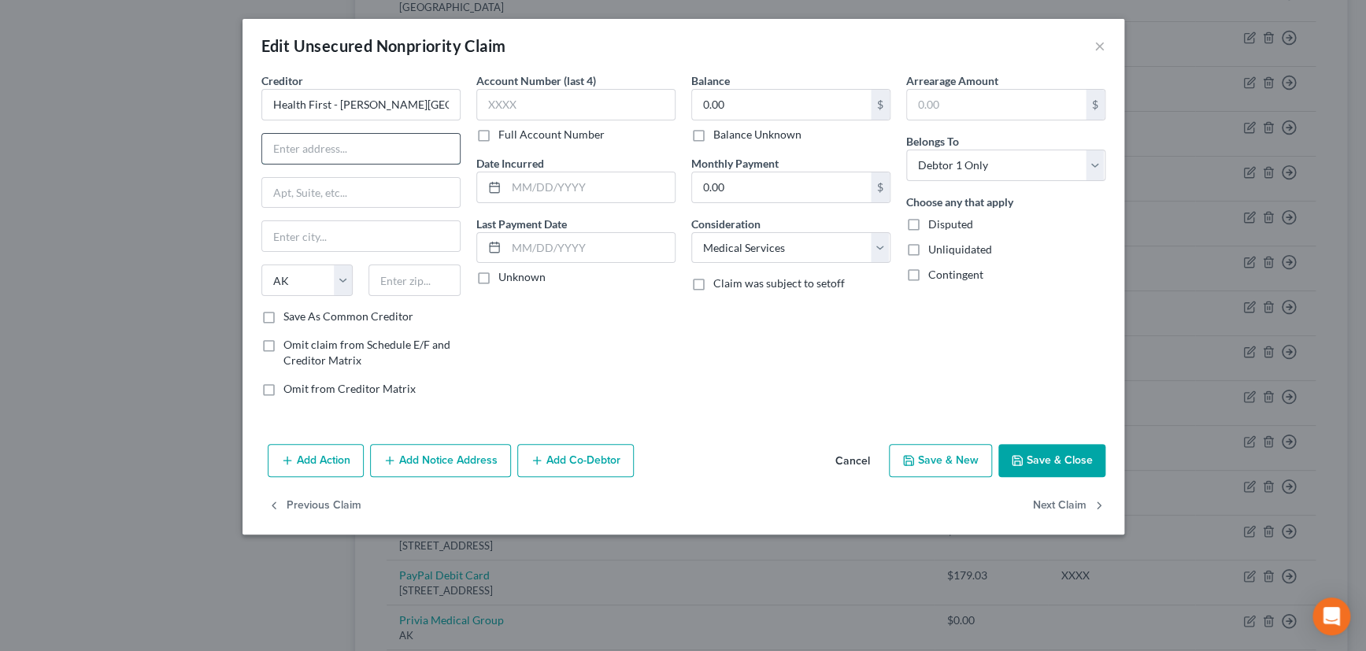
click at [311, 146] on input "text" at bounding box center [361, 149] width 198 height 30
paste input "1350 Hickory St, Melbourne, FL 32901"
click at [401, 279] on input "text" at bounding box center [415, 281] width 92 height 32
click at [497, 316] on div "Account Number (last 4) Full Account Number Date Incurred Last Payment Date Unk…" at bounding box center [576, 240] width 215 height 337
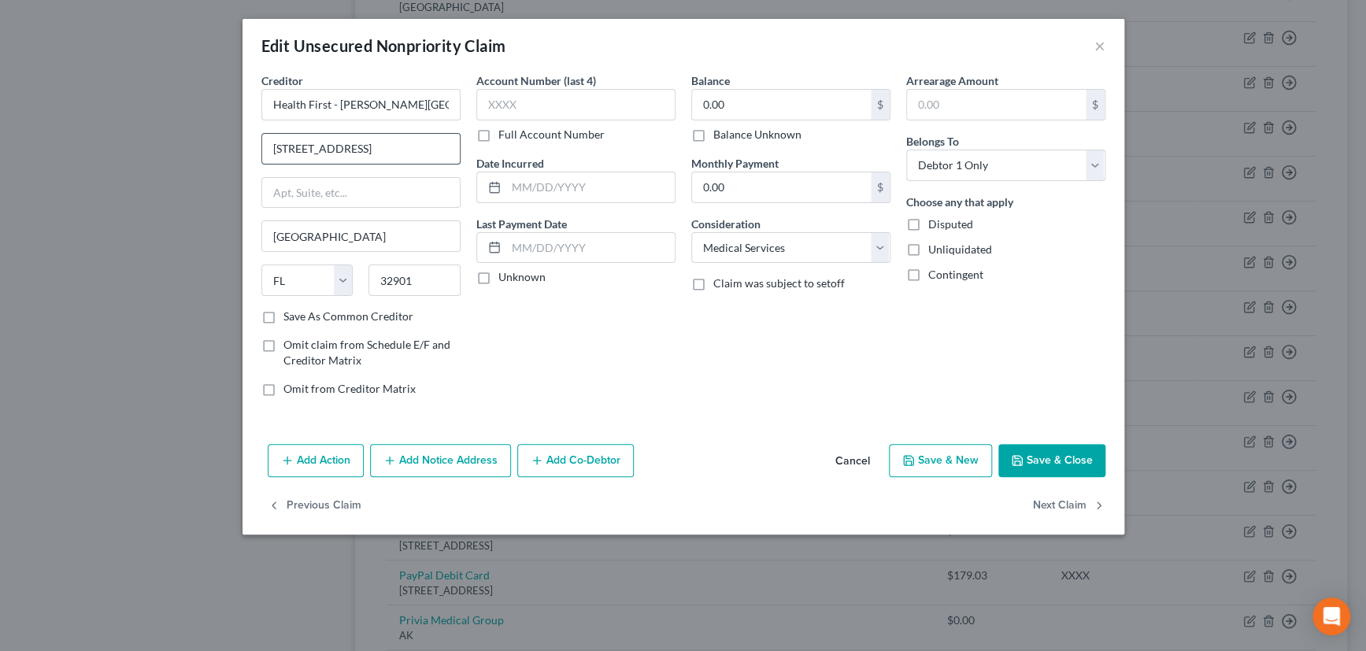
scroll to position [0, 9]
drag, startPoint x: 350, startPoint y: 150, endPoint x: 462, endPoint y: 149, distance: 111.8
click at [462, 149] on div "Creditor * Health First - Holmes Regional Medical Center 1350 Hickory St, Melbo…" at bounding box center [361, 240] width 215 height 337
click at [536, 103] on input "text" at bounding box center [575, 105] width 199 height 32
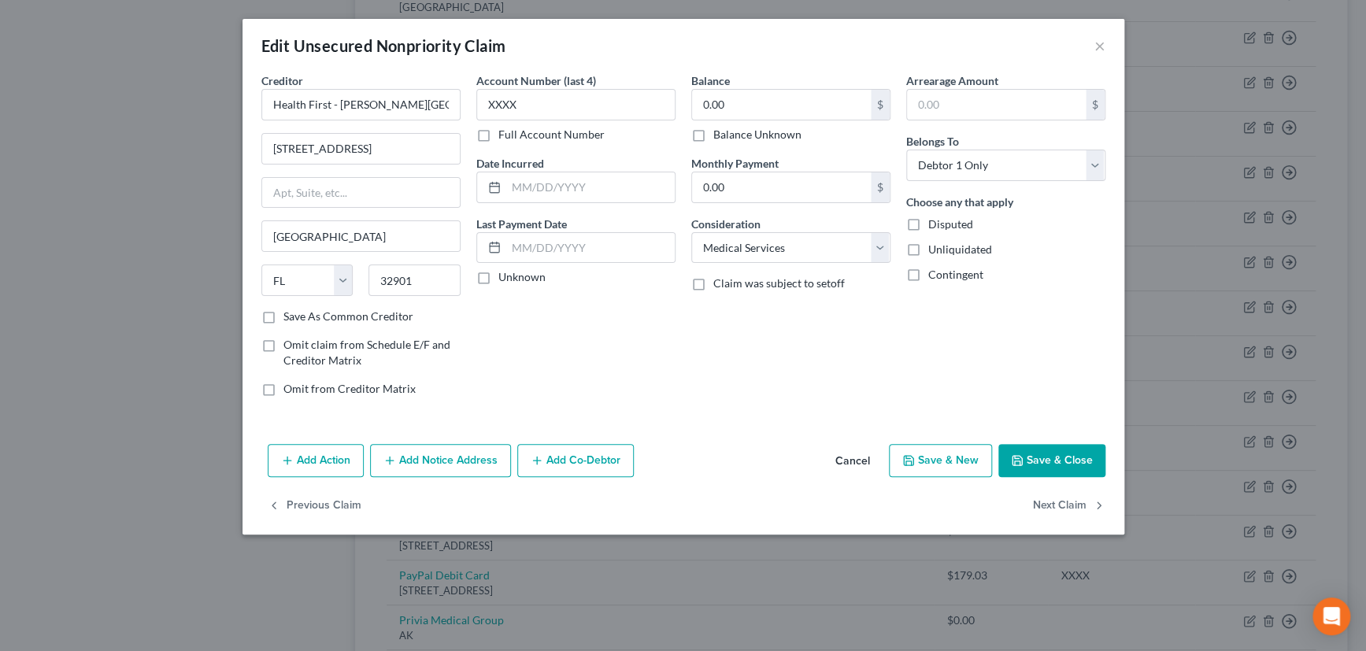
drag, startPoint x: 482, startPoint y: 276, endPoint x: 684, endPoint y: 146, distance: 240.1
click at [499, 276] on label "Unknown" at bounding box center [522, 277] width 47 height 16
click at [505, 276] on input "Unknown" at bounding box center [510, 274] width 10 height 10
drag, startPoint x: 696, startPoint y: 135, endPoint x: 280, endPoint y: 321, distance: 456.2
click at [714, 135] on label "Balance Unknown" at bounding box center [758, 135] width 88 height 16
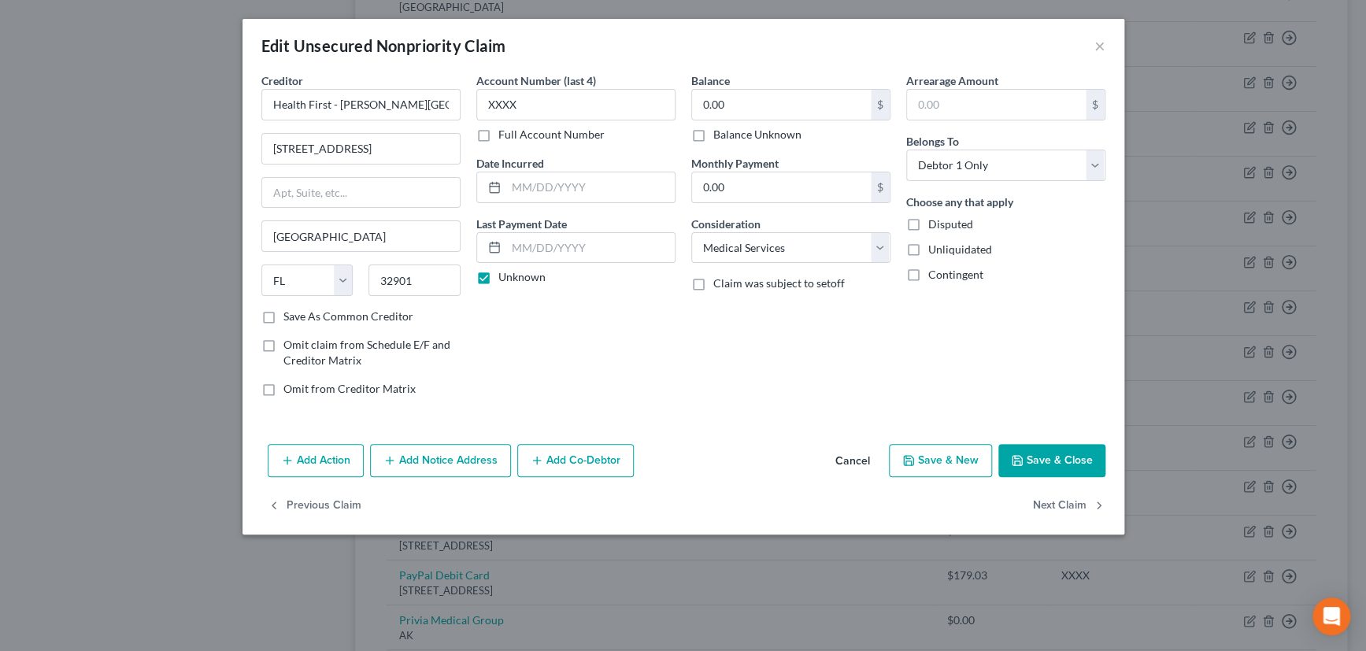
click at [720, 135] on input "Balance Unknown" at bounding box center [725, 132] width 10 height 10
click at [284, 313] on label "Save As Common Creditor" at bounding box center [349, 317] width 130 height 16
click at [290, 313] on input "Save As Common Creditor" at bounding box center [295, 314] width 10 height 10
click at [1058, 449] on button "Save & Close" at bounding box center [1052, 460] width 107 height 33
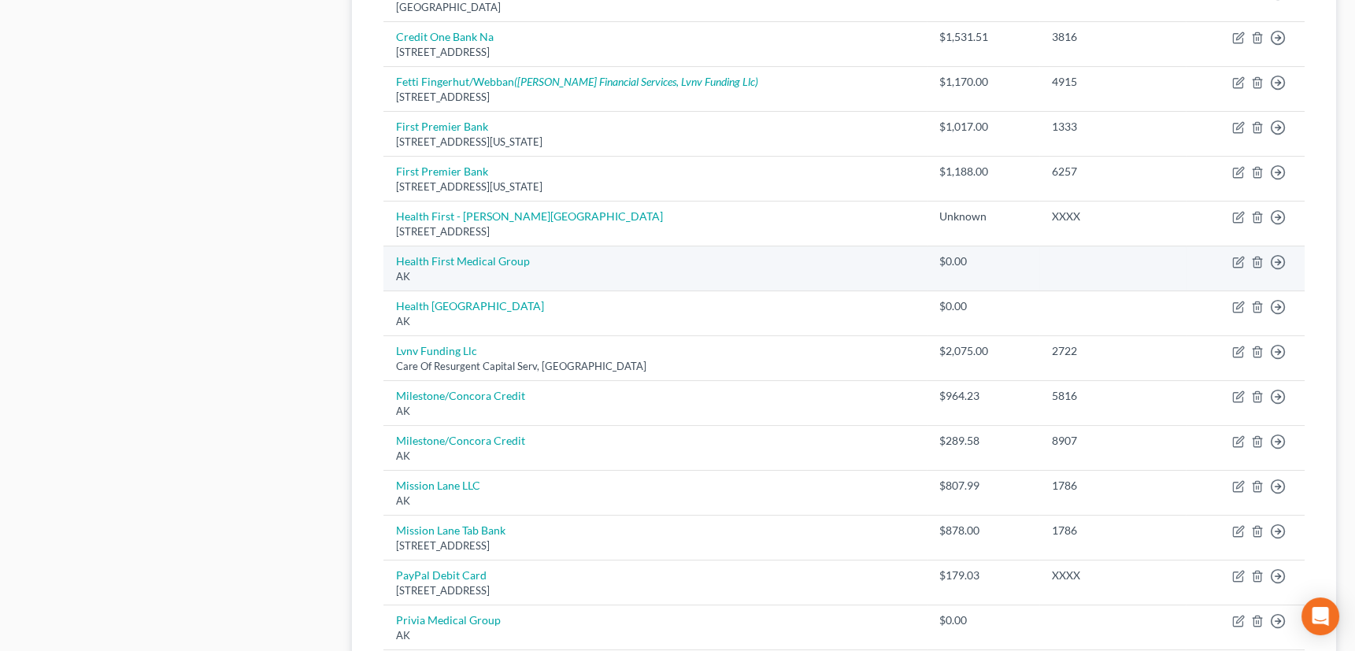
click at [1231, 255] on td "Move to D Move to E Move to G Move to Notice Only" at bounding box center [1246, 269] width 120 height 45
click at [1242, 257] on icon "button" at bounding box center [1239, 262] width 13 height 13
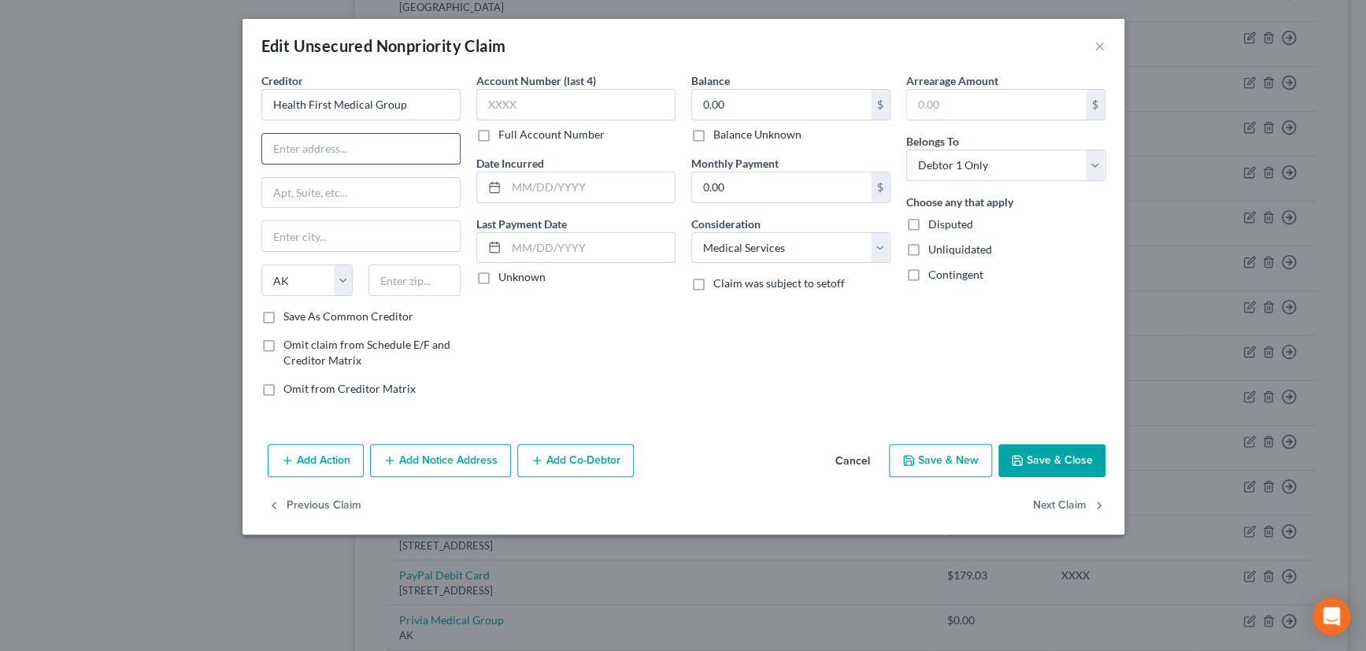
click at [322, 146] on input "text" at bounding box center [361, 149] width 198 height 30
paste input "1223 Gateway Dr, Melbourne, FL 32901"
click at [403, 281] on input "text" at bounding box center [415, 281] width 92 height 32
click at [535, 304] on div "Account Number (last 4) Full Account Number Date Incurred Last Payment Date Unk…" at bounding box center [576, 240] width 215 height 337
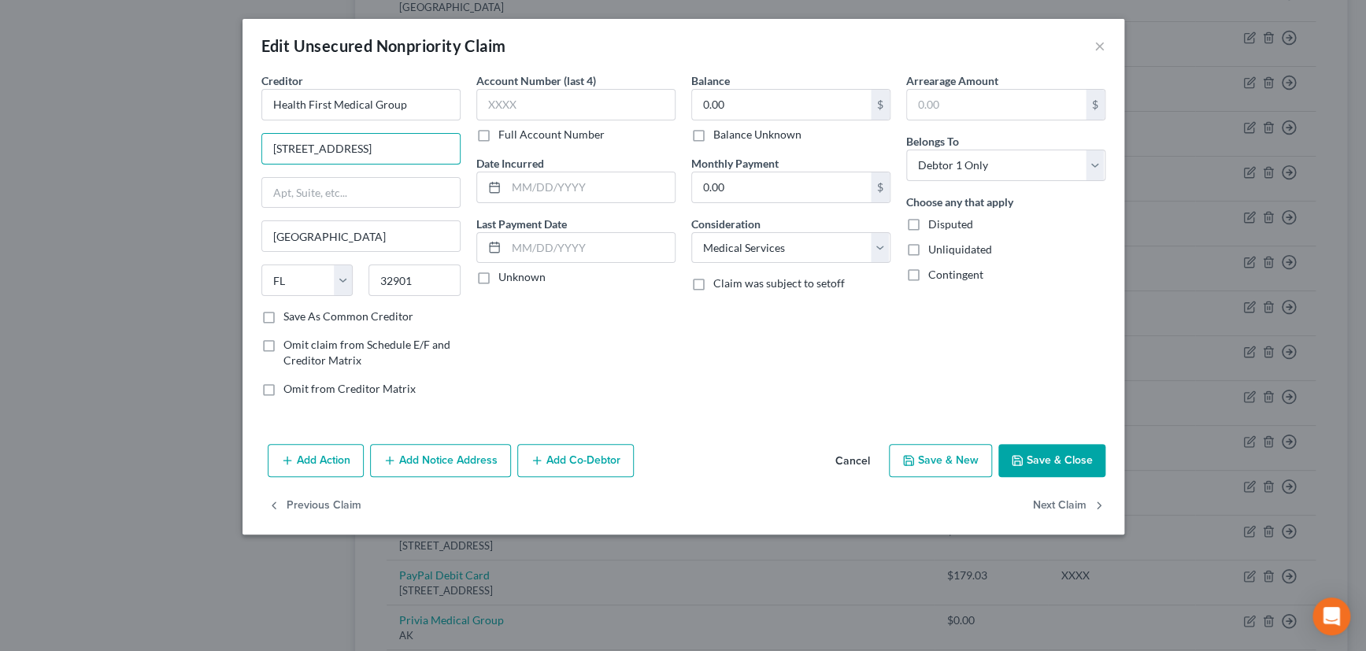
drag, startPoint x: 356, startPoint y: 150, endPoint x: 473, endPoint y: 150, distance: 117.4
click at [473, 150] on div "Creditor * Health First Medical Group 1223 Gateway Dr, Melbourne, FL 32901 Melb…" at bounding box center [684, 240] width 860 height 337
click at [505, 110] on input "text" at bounding box center [575, 105] width 199 height 32
click at [284, 310] on label "Save As Common Creditor" at bounding box center [349, 317] width 130 height 16
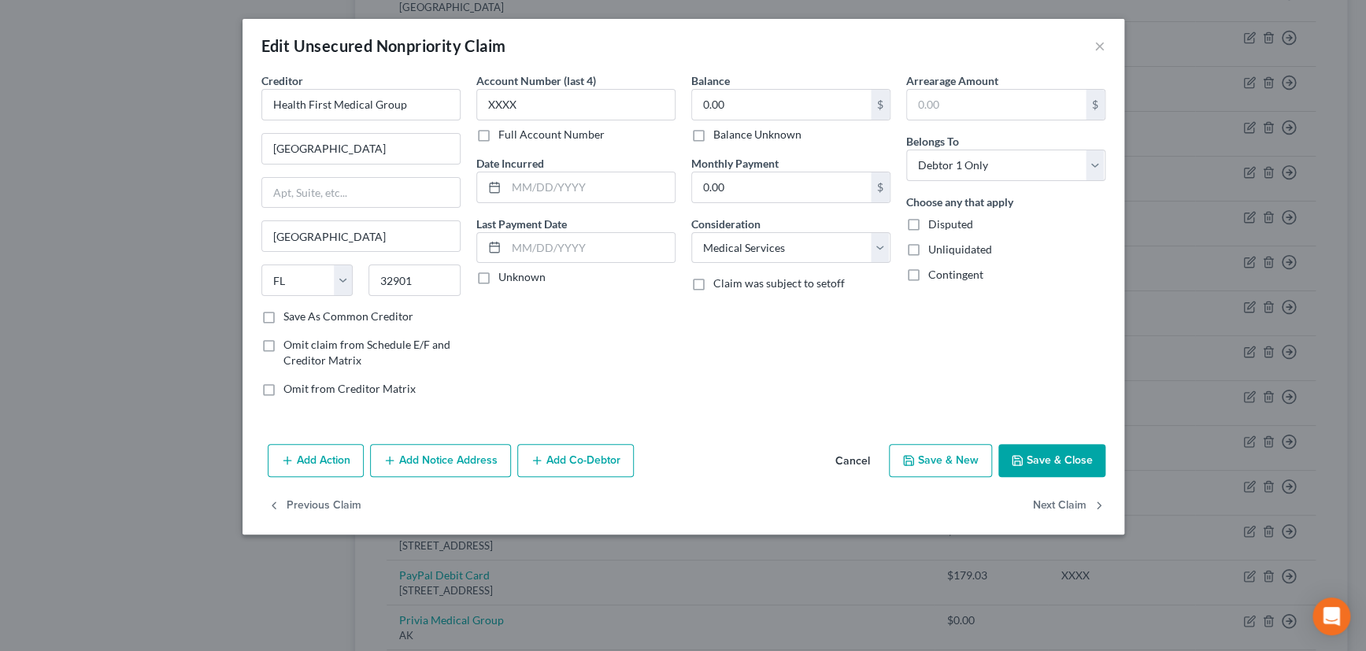
click at [290, 310] on input "Save As Common Creditor" at bounding box center [295, 314] width 10 height 10
click at [499, 276] on label "Unknown" at bounding box center [522, 277] width 47 height 16
click at [505, 276] on input "Unknown" at bounding box center [510, 274] width 10 height 10
click at [714, 135] on label "Balance Unknown" at bounding box center [758, 135] width 88 height 16
click at [720, 135] on input "Balance Unknown" at bounding box center [725, 132] width 10 height 10
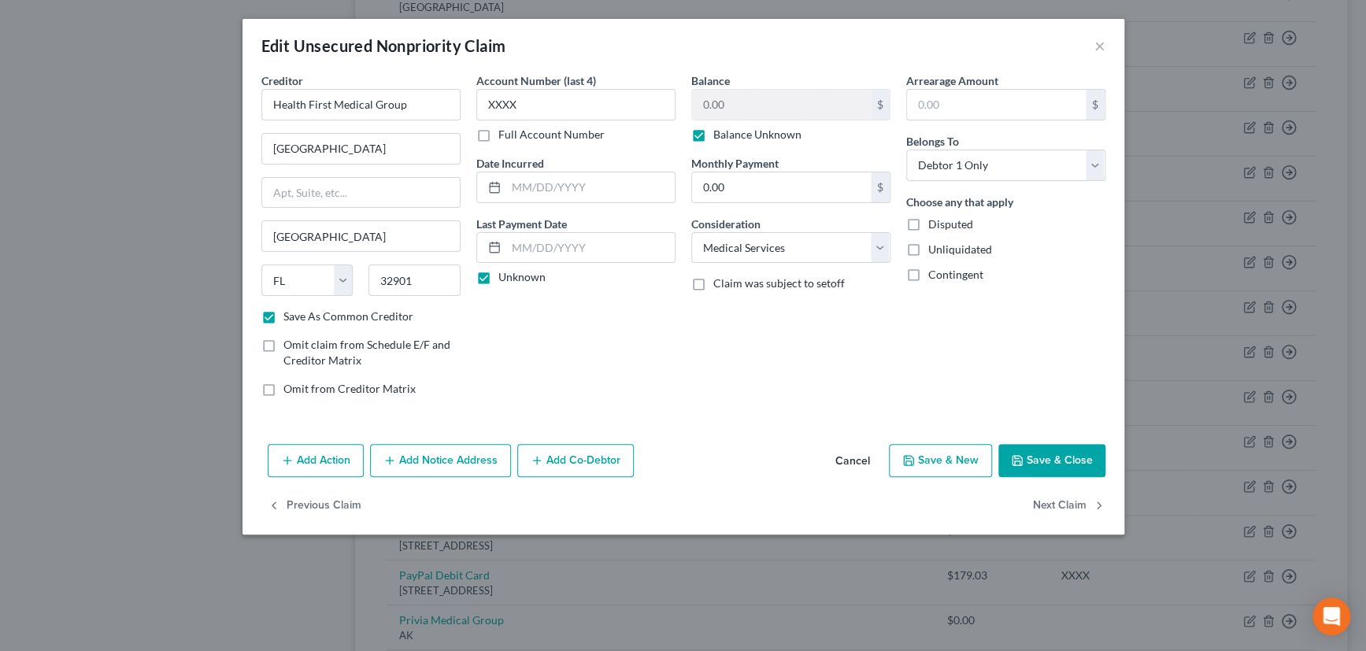
click at [1051, 456] on button "Save & Close" at bounding box center [1052, 460] width 107 height 33
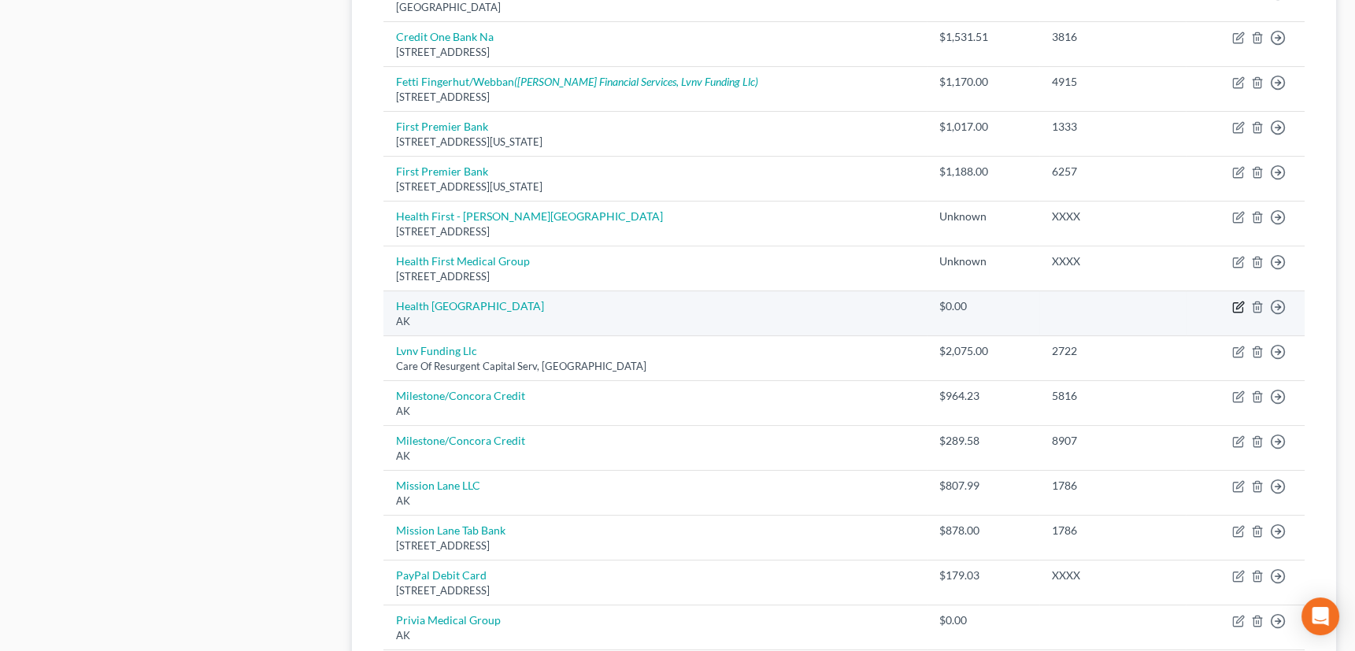
click at [1237, 303] on icon "button" at bounding box center [1239, 307] width 13 height 13
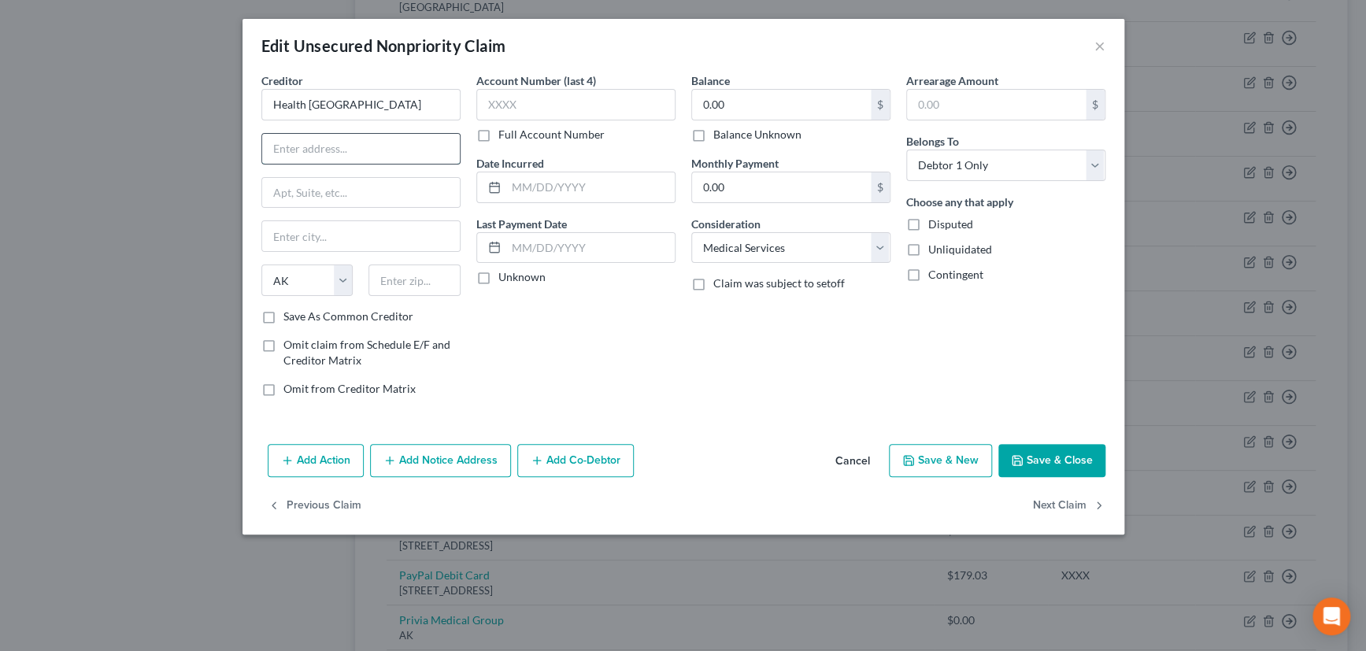
click at [273, 148] on input "text" at bounding box center [361, 149] width 198 height 30
paste input "1425 Malabar Rd, Palm Bay, FL 32907"
click at [417, 277] on input "text" at bounding box center [415, 281] width 92 height 32
click at [587, 354] on div "Account Number (last 4) Full Account Number Date Incurred Last Payment Date Unk…" at bounding box center [576, 240] width 215 height 337
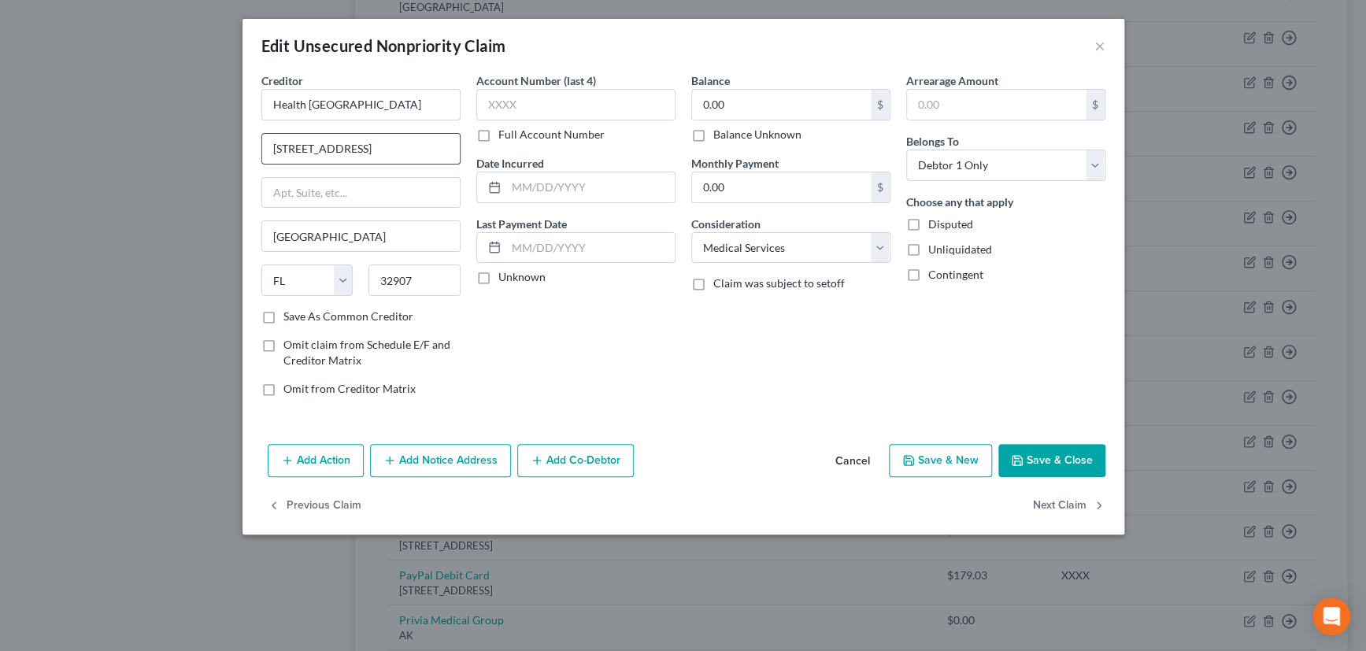
drag, startPoint x: 354, startPoint y: 147, endPoint x: 458, endPoint y: 147, distance: 104.7
click at [458, 147] on input "1425 Malabar Rd, Palm Bay, FL 32907" at bounding box center [361, 149] width 198 height 30
click at [536, 98] on input "text" at bounding box center [575, 105] width 199 height 32
click at [499, 276] on label "Unknown" at bounding box center [522, 277] width 47 height 16
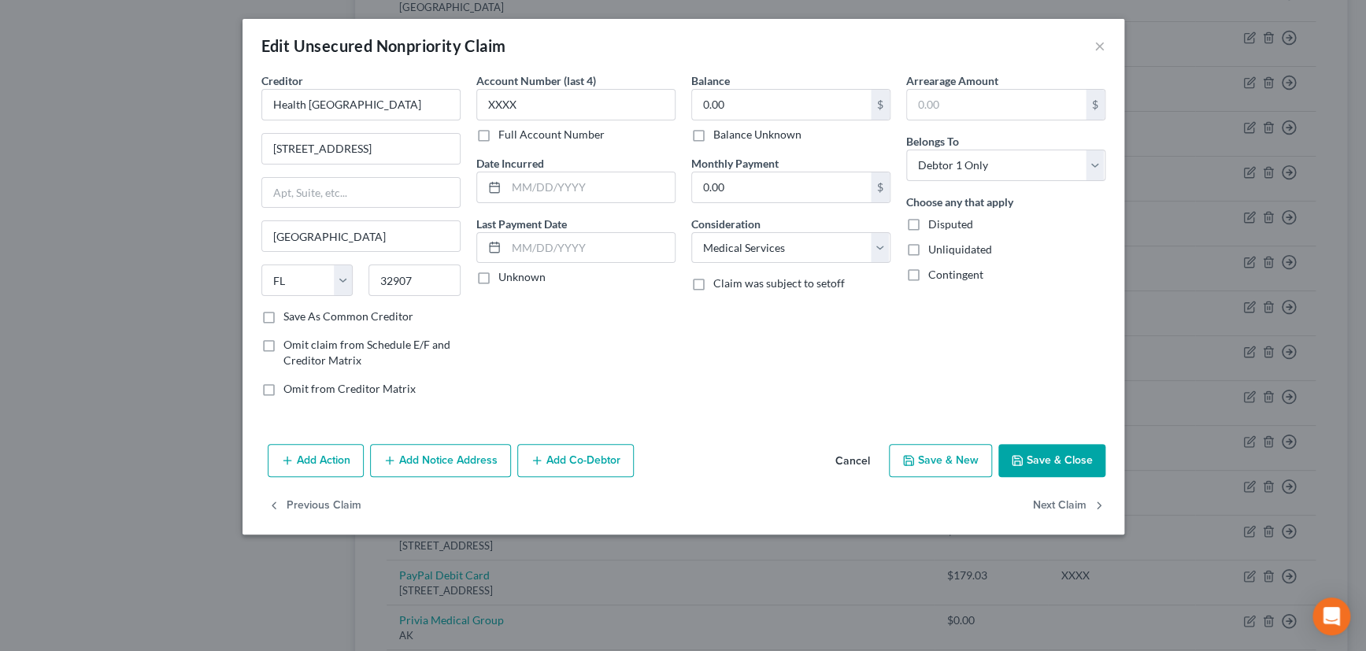
click at [505, 276] on input "Unknown" at bounding box center [510, 274] width 10 height 10
drag, startPoint x: 266, startPoint y: 313, endPoint x: 684, endPoint y: 130, distance: 456.4
click at [284, 313] on label "Save As Common Creditor" at bounding box center [349, 317] width 130 height 16
click at [290, 313] on input "Save As Common Creditor" at bounding box center [295, 314] width 10 height 10
click at [714, 129] on label "Balance Unknown" at bounding box center [758, 135] width 88 height 16
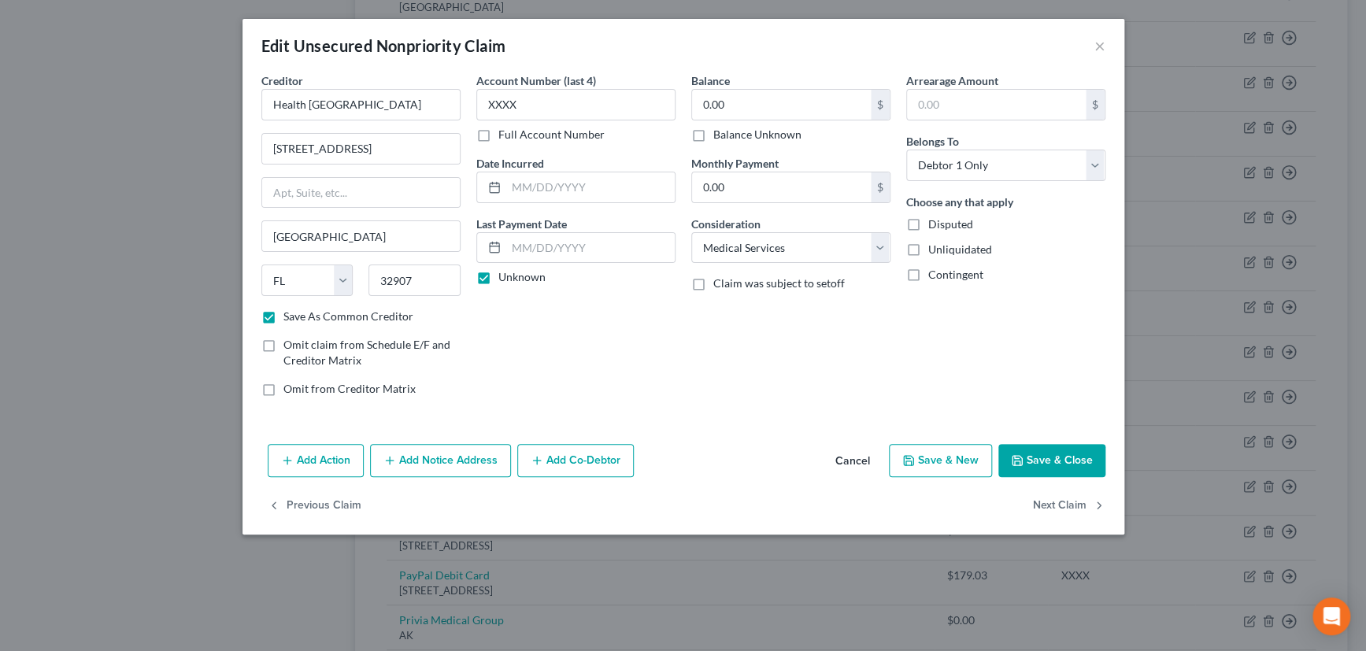
click at [720, 129] on input "Balance Unknown" at bounding box center [725, 132] width 10 height 10
click at [1068, 456] on button "Save & Close" at bounding box center [1052, 460] width 107 height 33
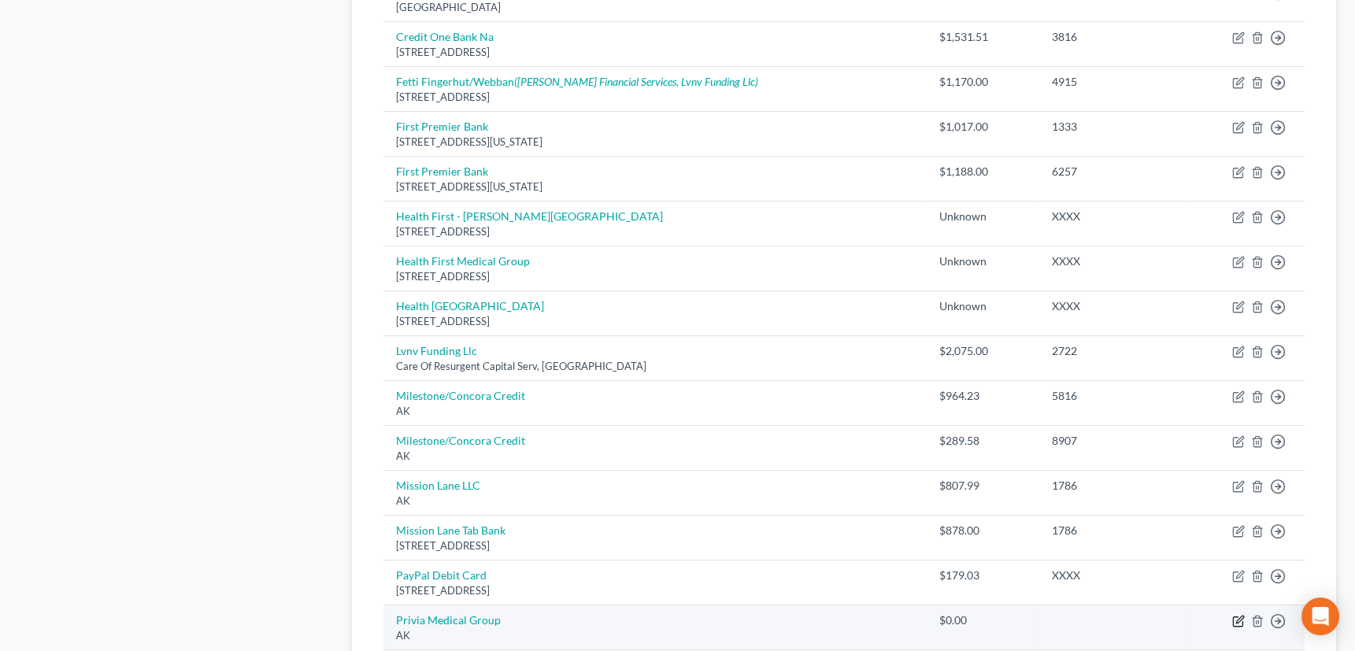
click at [1235, 615] on icon "button" at bounding box center [1239, 621] width 13 height 13
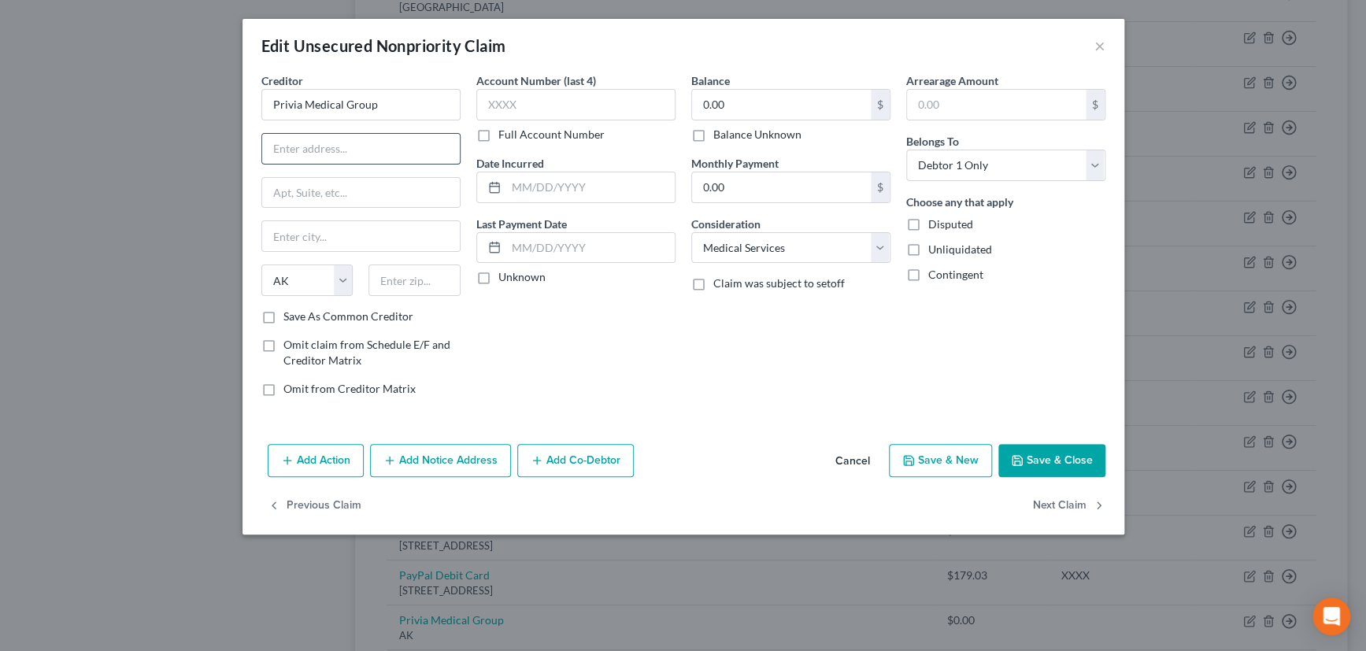
click at [304, 149] on input "text" at bounding box center [361, 149] width 198 height 30
paste input "950 N. Glebe Rd., Suite 700, Arlington, Virginia 22203"
click at [414, 284] on input "text" at bounding box center [415, 281] width 92 height 32
click at [603, 341] on div "Account Number (last 4) Full Account Number Date Incurred Last Payment Date Unk…" at bounding box center [576, 240] width 215 height 337
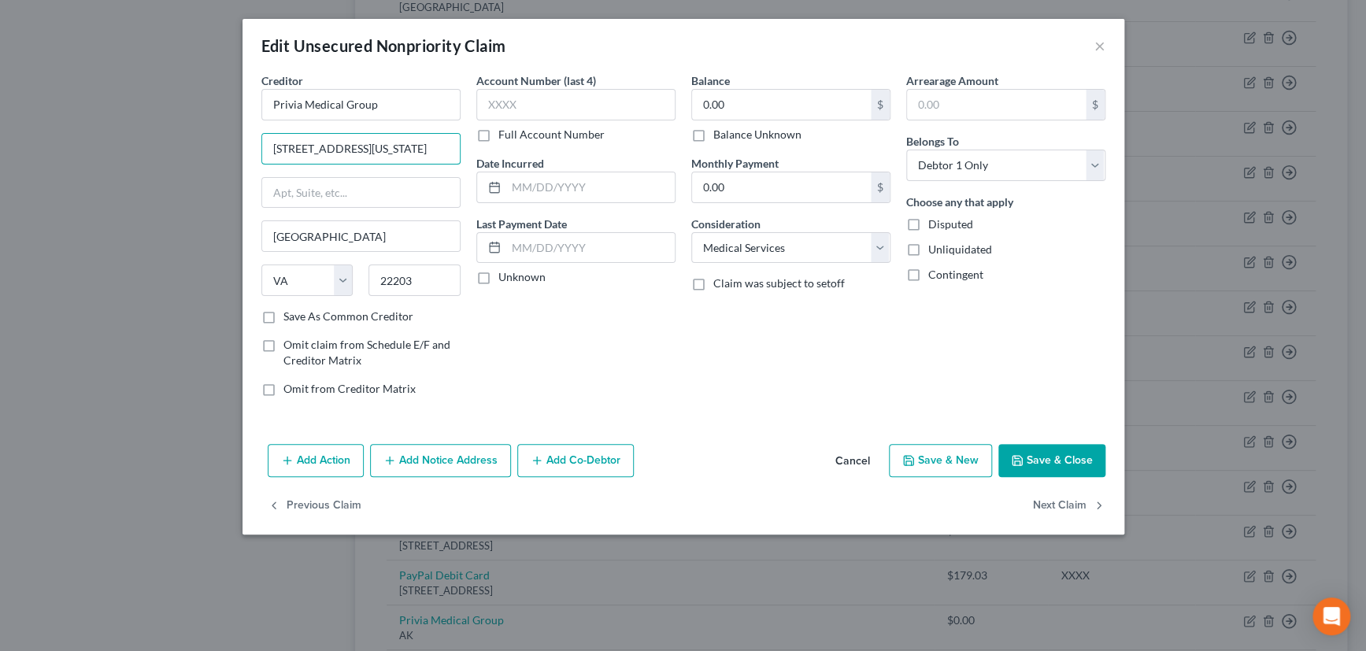
drag, startPoint x: 402, startPoint y: 147, endPoint x: 467, endPoint y: 146, distance: 64.6
click at [467, 146] on div "Creditor * Privia Medical Group 950 N. Glebe Rd., Suite 700, Arlington, Virgini…" at bounding box center [684, 240] width 860 height 337
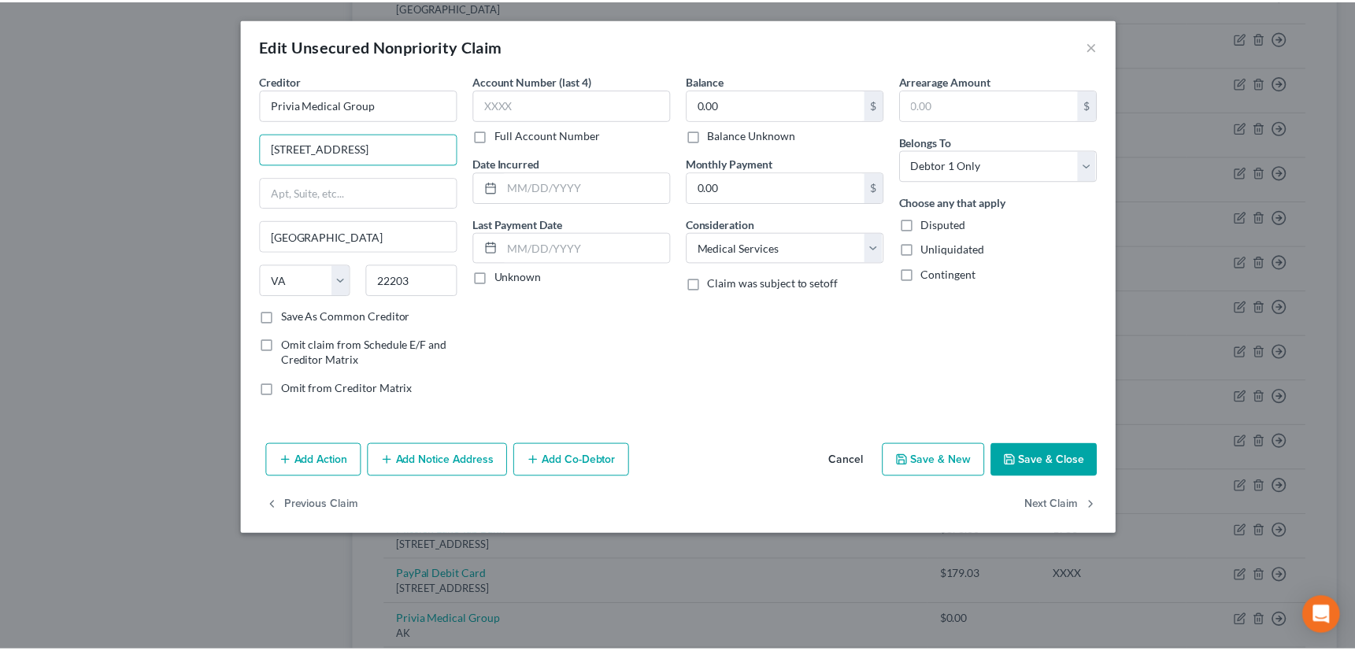
scroll to position [0, 0]
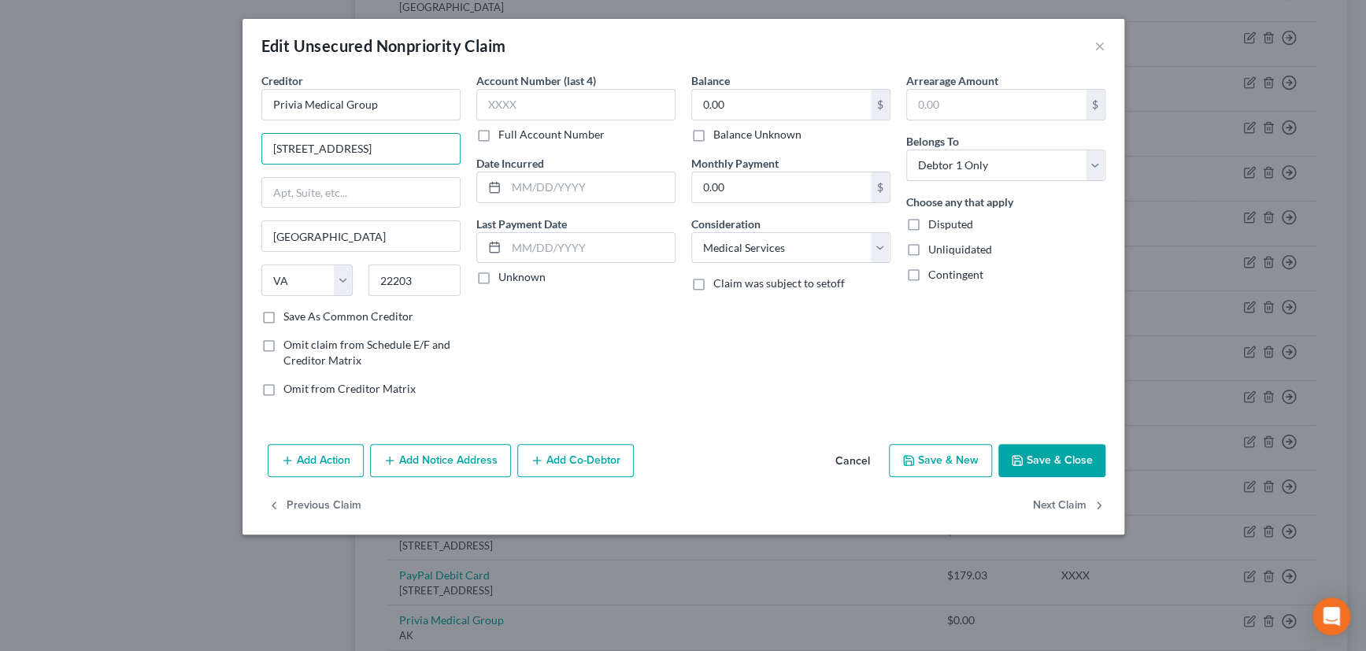
click at [284, 313] on label "Save As Common Creditor" at bounding box center [349, 317] width 130 height 16
click at [290, 313] on input "Save As Common Creditor" at bounding box center [295, 314] width 10 height 10
click at [284, 315] on label "Save As Common Creditor" at bounding box center [349, 317] width 130 height 16
click at [290, 315] on input "Save As Common Creditor" at bounding box center [295, 314] width 10 height 10
click at [536, 102] on input "text" at bounding box center [575, 105] width 199 height 32
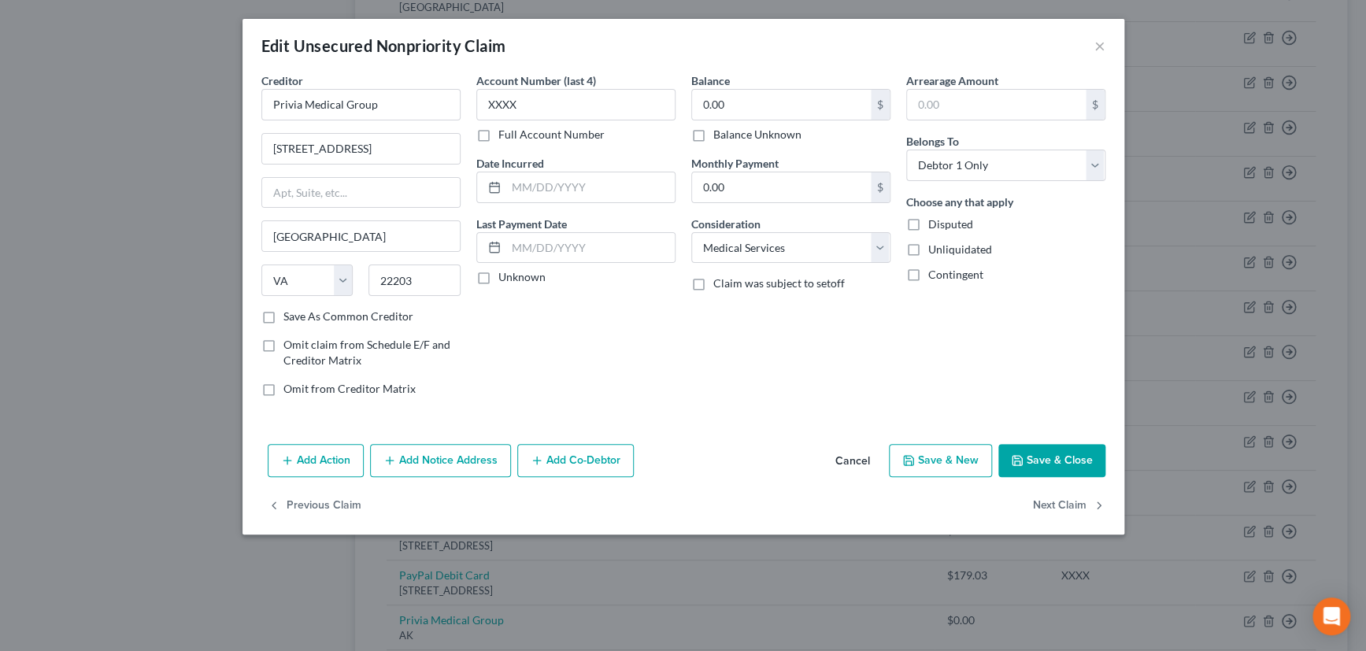
click at [499, 277] on label "Unknown" at bounding box center [522, 277] width 47 height 16
click at [505, 277] on input "Unknown" at bounding box center [510, 274] width 10 height 10
click at [714, 134] on label "Balance Unknown" at bounding box center [758, 135] width 88 height 16
click at [720, 134] on input "Balance Unknown" at bounding box center [725, 132] width 10 height 10
click at [1052, 454] on button "Save & Close" at bounding box center [1052, 460] width 107 height 33
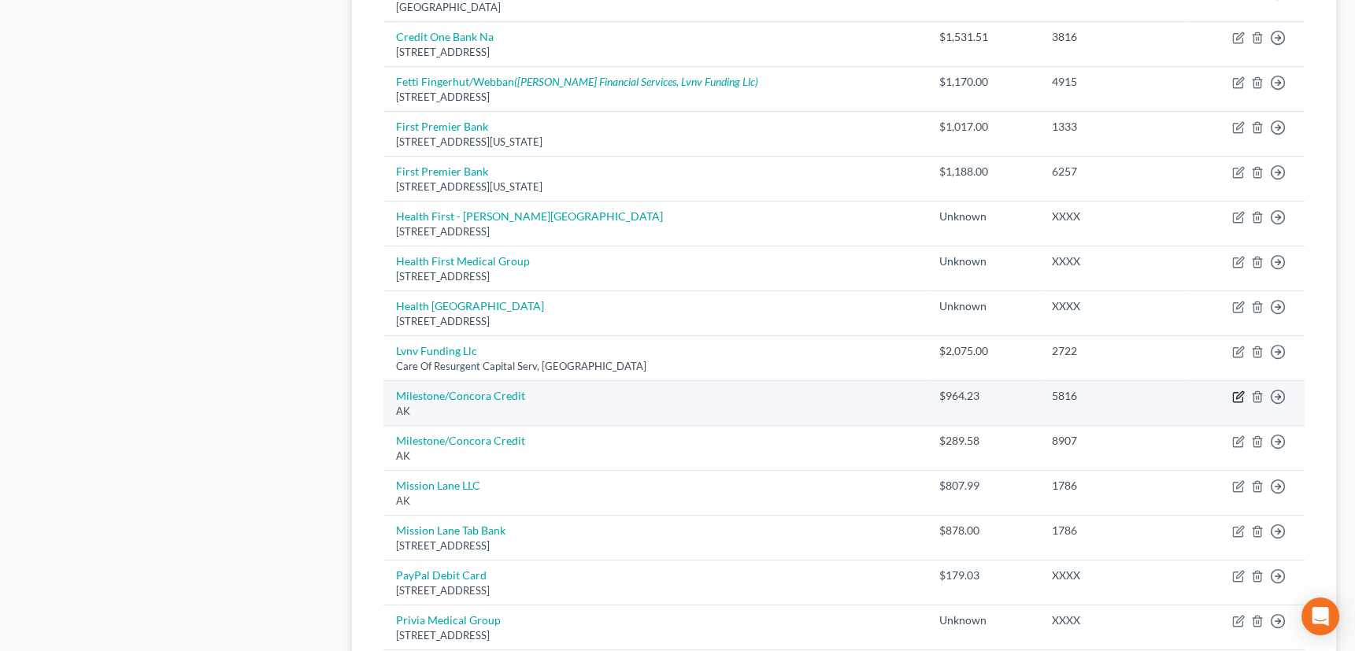
click at [1237, 392] on icon "button" at bounding box center [1239, 397] width 13 height 13
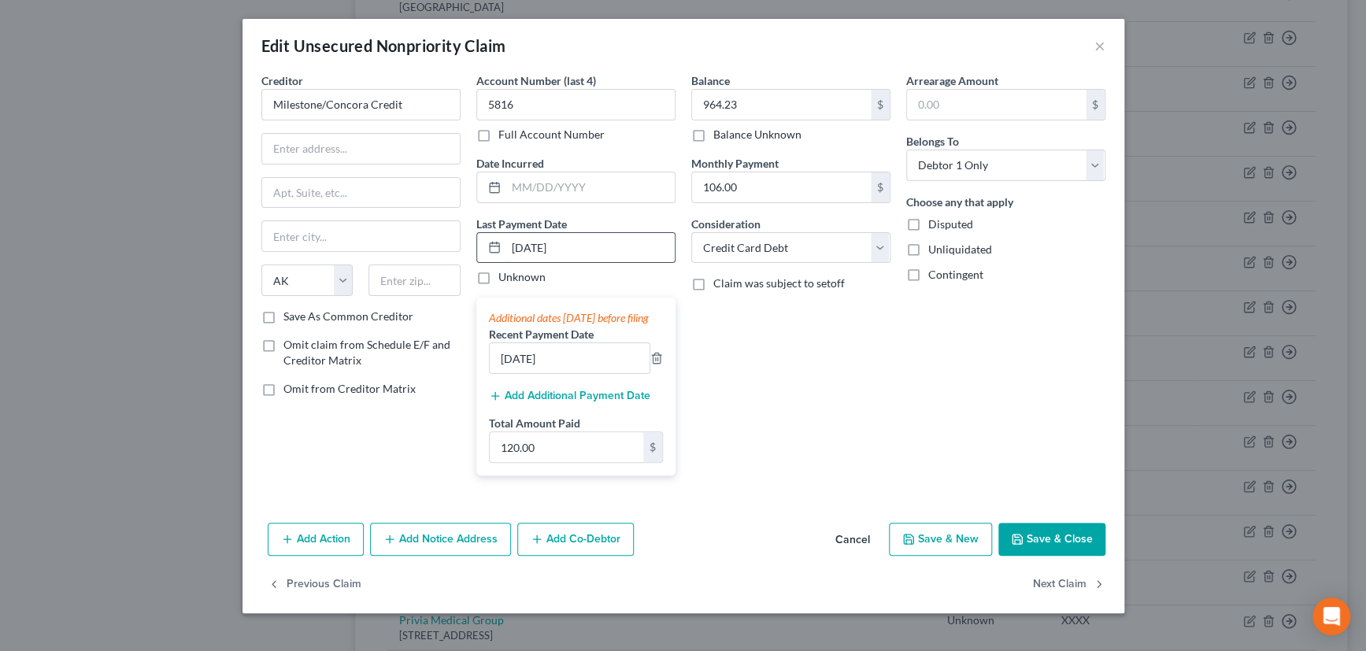
drag, startPoint x: 518, startPoint y: 245, endPoint x: 605, endPoint y: 248, distance: 86.7
click at [605, 248] on input "11/15/2024" at bounding box center [590, 248] width 169 height 30
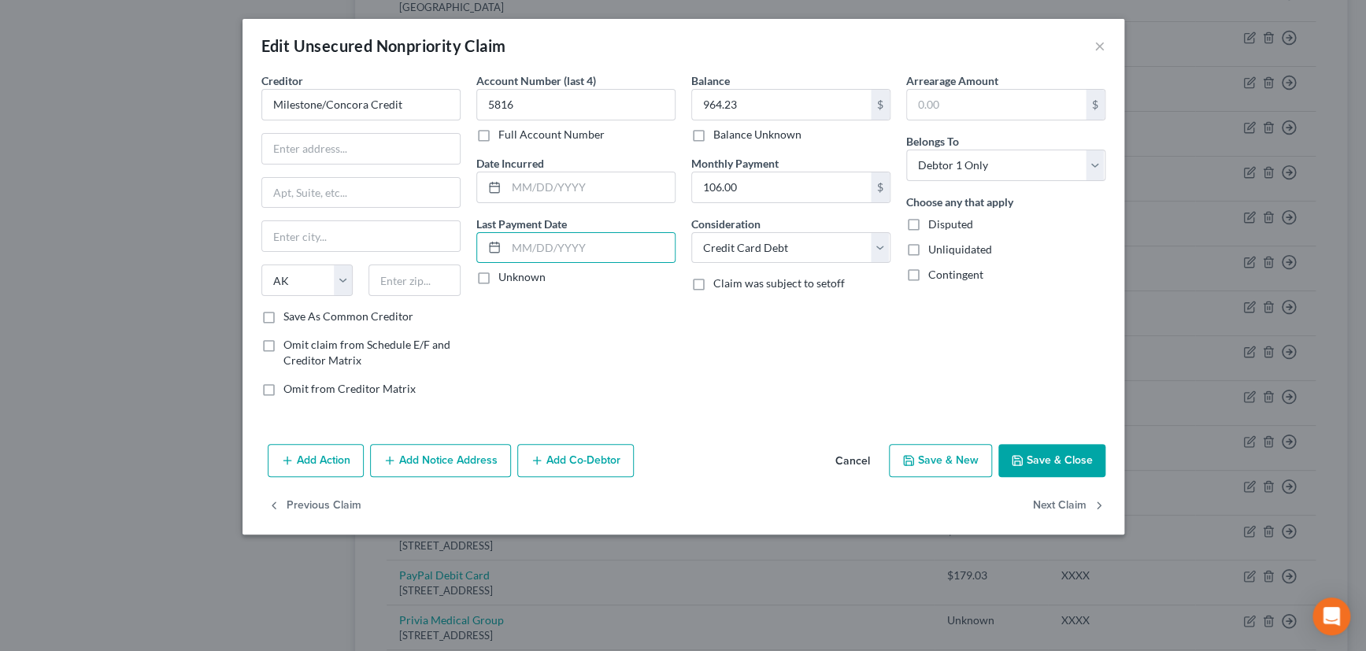
click at [499, 278] on label "Unknown" at bounding box center [522, 277] width 47 height 16
click at [505, 278] on input "Unknown" at bounding box center [510, 274] width 10 height 10
click at [367, 138] on input "text" at bounding box center [361, 149] width 198 height 30
drag, startPoint x: 406, startPoint y: 101, endPoint x: 264, endPoint y: 101, distance: 142.6
click at [264, 101] on input "Milestone/Concora Credit" at bounding box center [360, 105] width 199 height 32
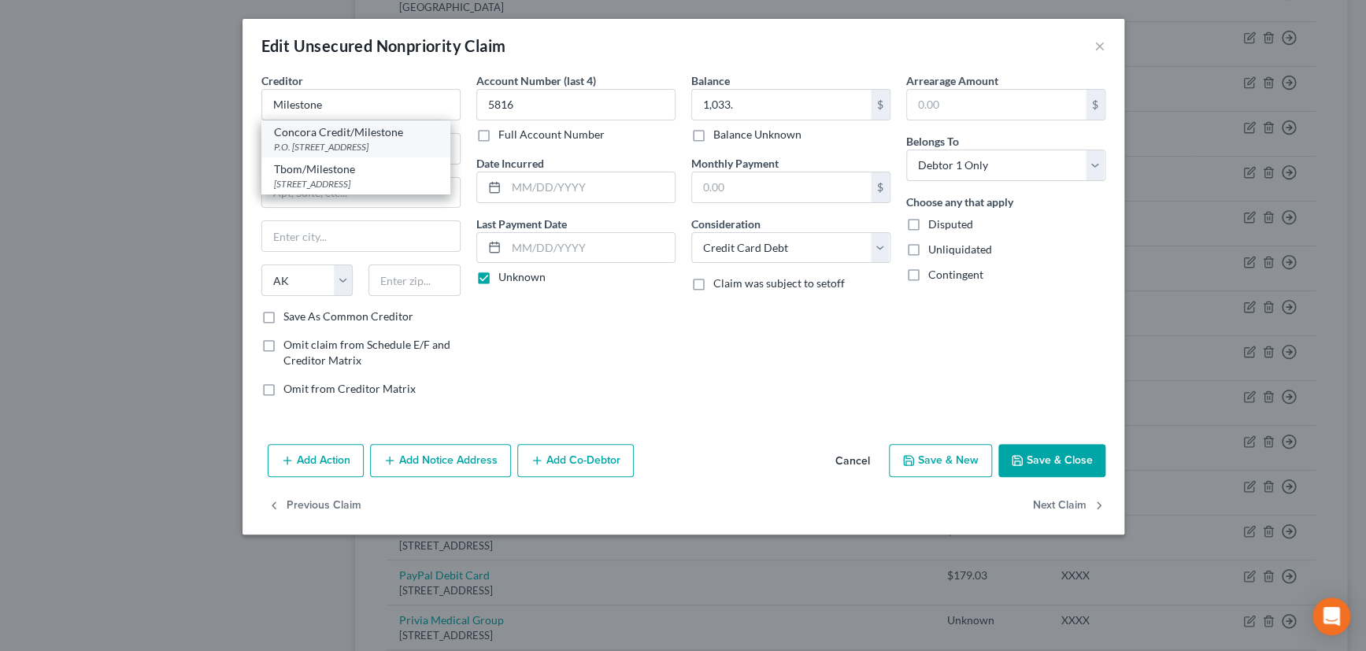
click at [360, 135] on div "Concora Credit/Milestone" at bounding box center [356, 132] width 164 height 16
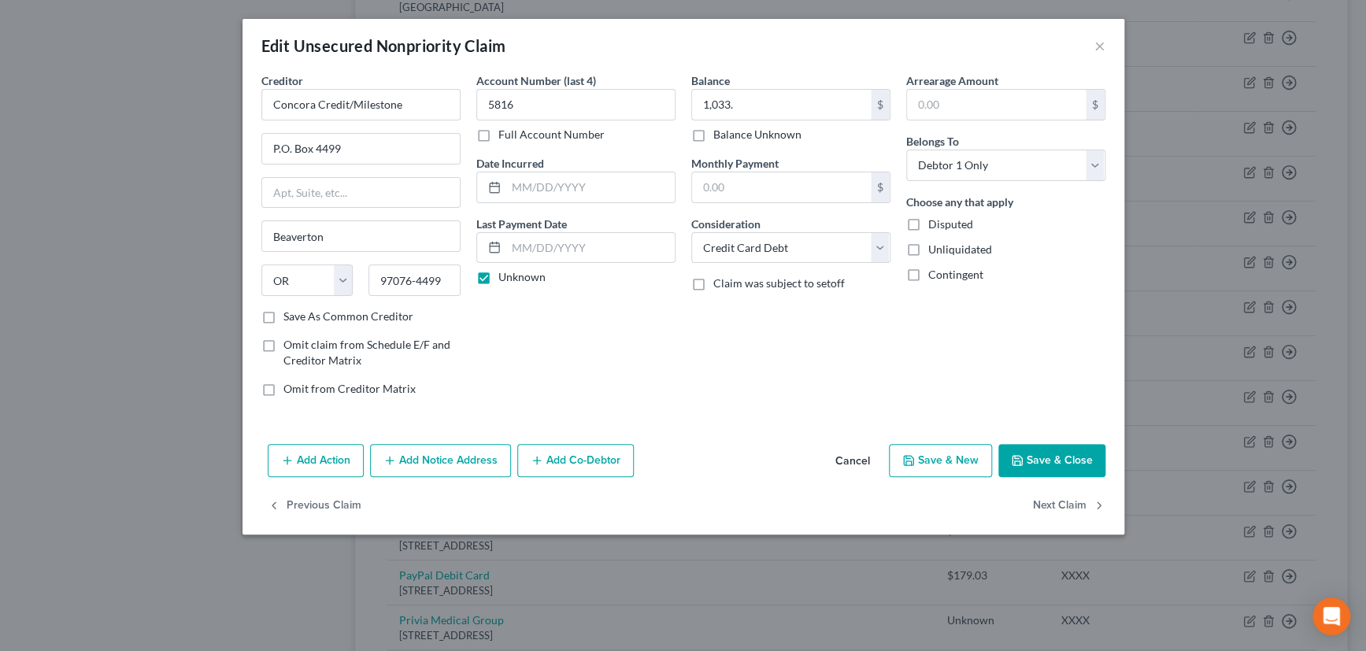
click at [284, 315] on label "Save As Common Creditor" at bounding box center [349, 317] width 130 height 16
click at [290, 315] on input "Save As Common Creditor" at bounding box center [295, 314] width 10 height 10
click at [1041, 457] on button "Save & Close" at bounding box center [1052, 460] width 107 height 33
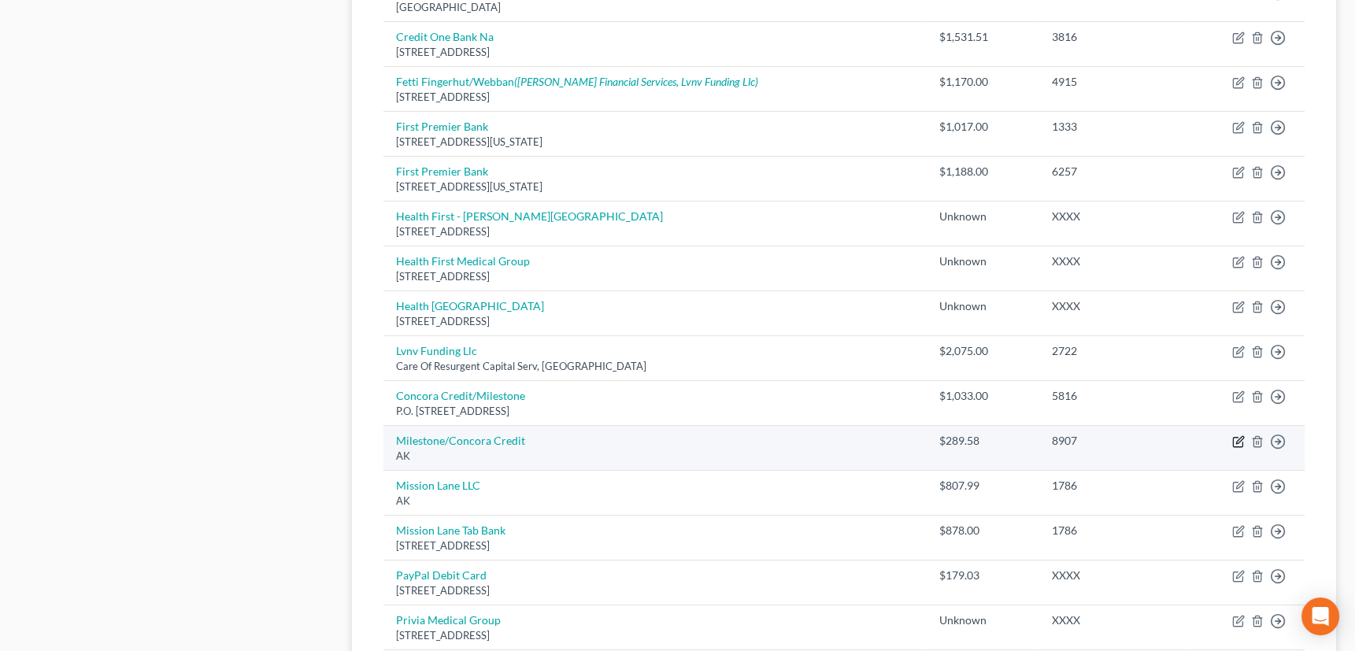
click at [1239, 436] on icon "button" at bounding box center [1240, 439] width 7 height 7
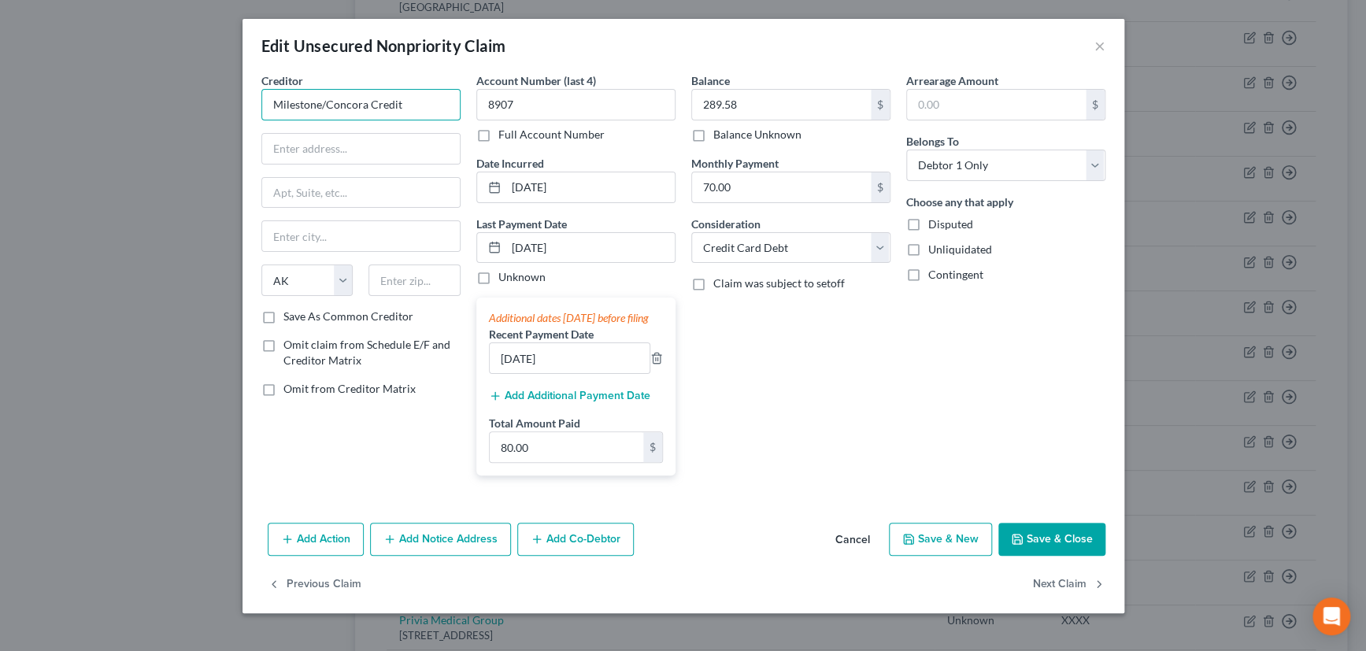
drag, startPoint x: 417, startPoint y: 102, endPoint x: 321, endPoint y: 113, distance: 95.9
click at [321, 113] on input "Milestone/Concora Credit" at bounding box center [360, 105] width 199 height 32
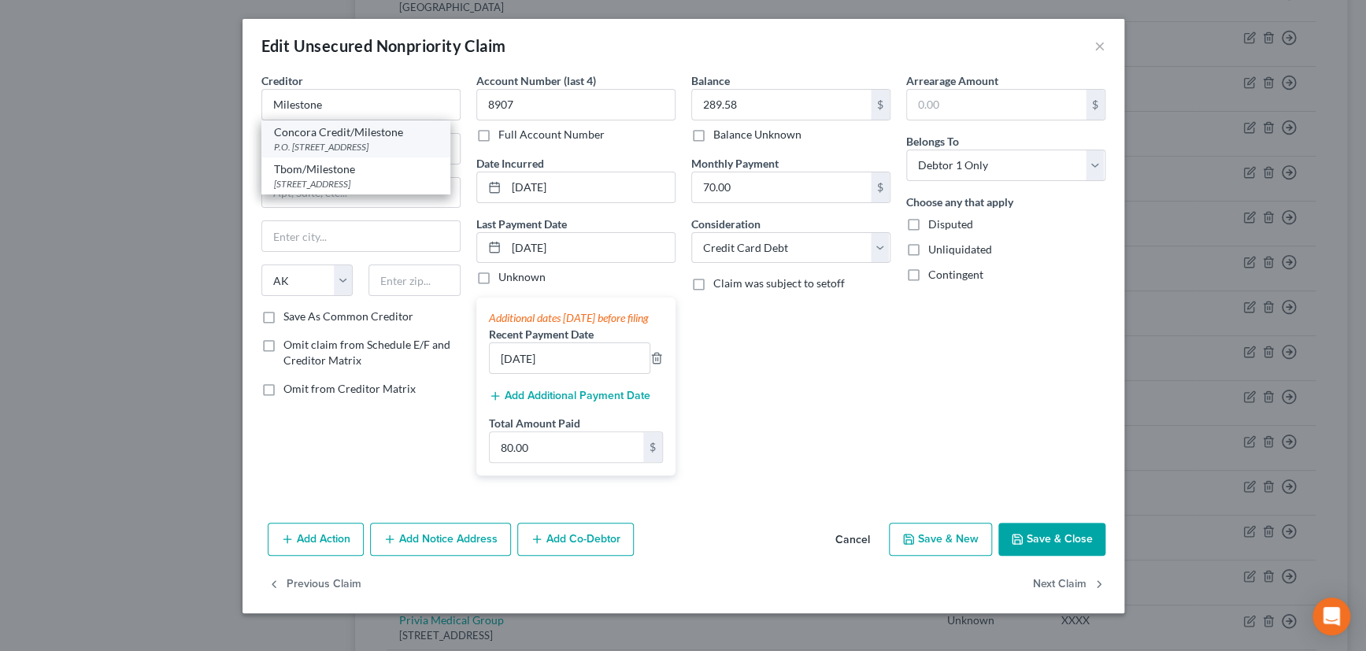
click at [322, 139] on div "Concora Credit/Milestone" at bounding box center [356, 132] width 164 height 16
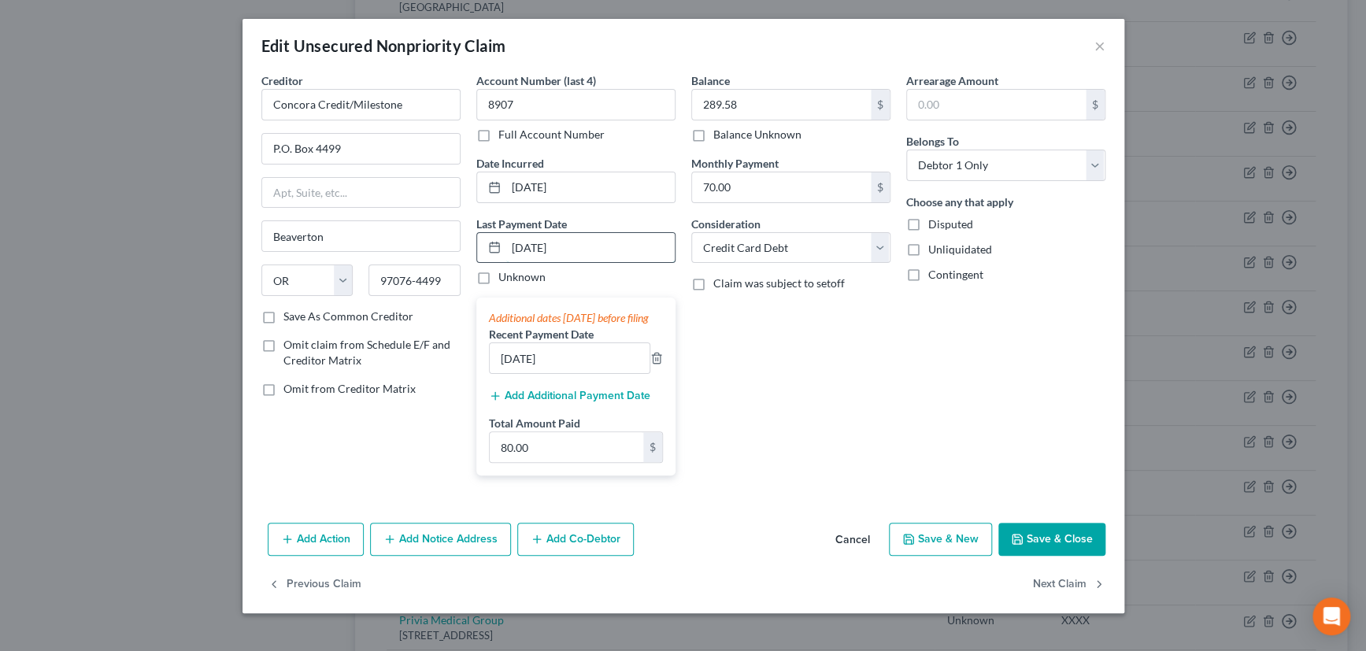
drag, startPoint x: 609, startPoint y: 244, endPoint x: 499, endPoint y: 250, distance: 110.4
click at [499, 250] on div "11/15/2024" at bounding box center [575, 248] width 199 height 32
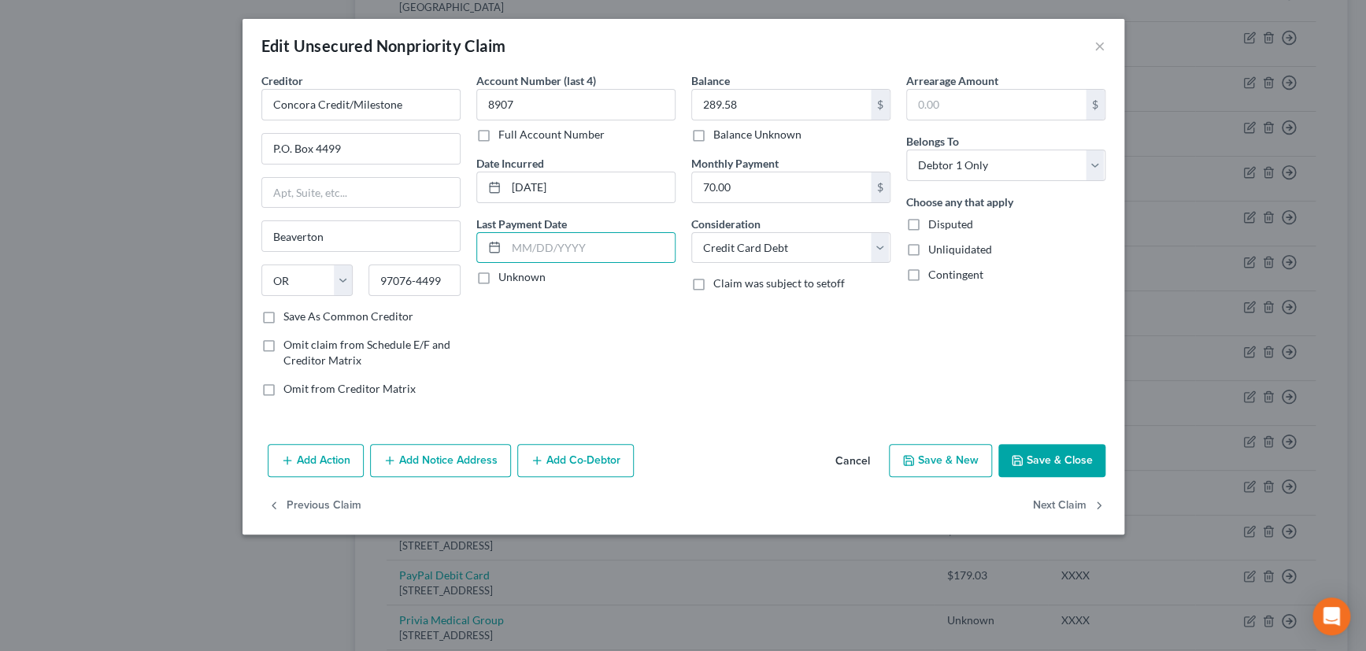
click at [499, 273] on label "Unknown" at bounding box center [522, 277] width 47 height 16
click at [505, 273] on input "Unknown" at bounding box center [510, 274] width 10 height 10
click at [284, 314] on label "Save As Common Creditor" at bounding box center [349, 317] width 130 height 16
click at [290, 314] on input "Save As Common Creditor" at bounding box center [295, 314] width 10 height 10
click at [1059, 454] on button "Save & Close" at bounding box center [1052, 460] width 107 height 33
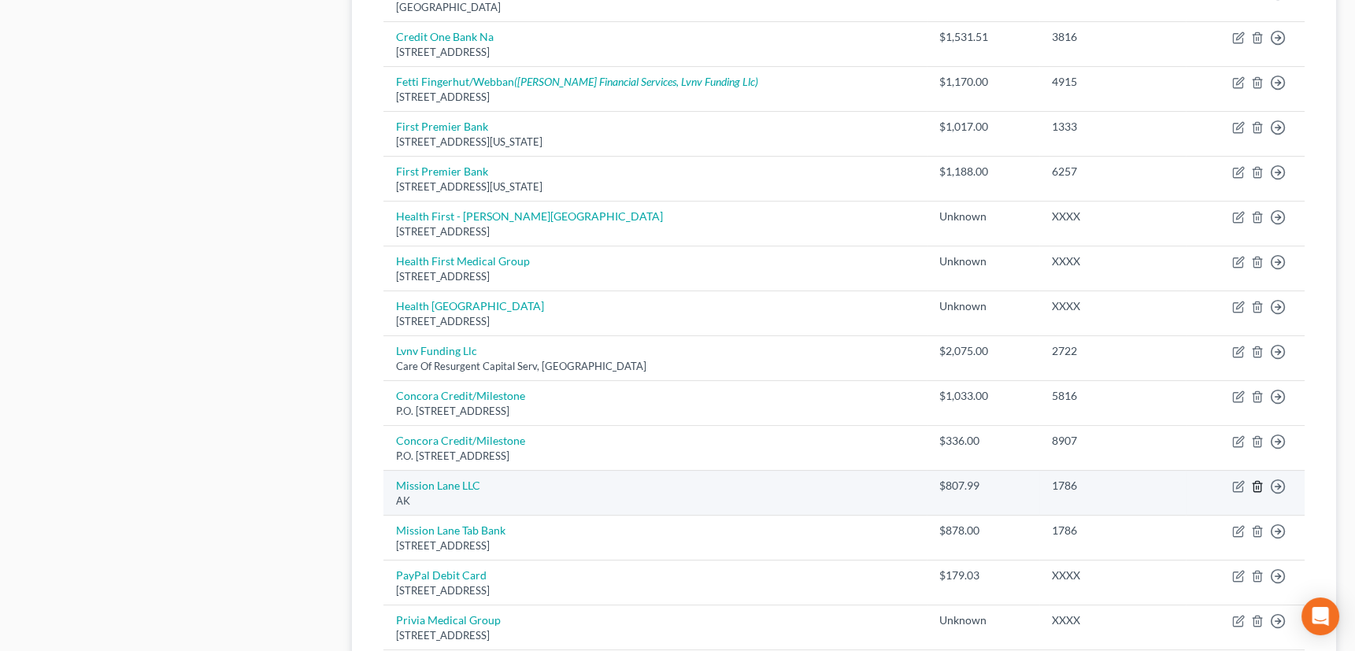
click at [1257, 484] on polyline "button" at bounding box center [1257, 484] width 9 height 0
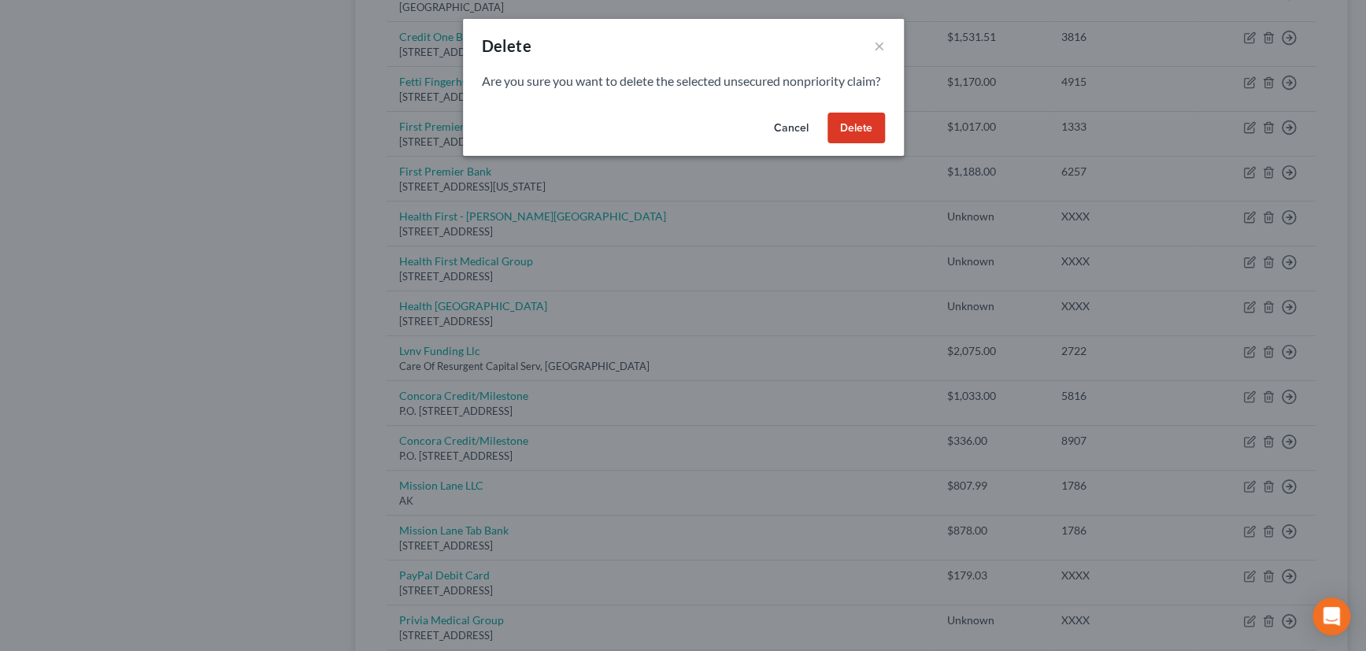
click at [864, 144] on button "Delete" at bounding box center [856, 129] width 57 height 32
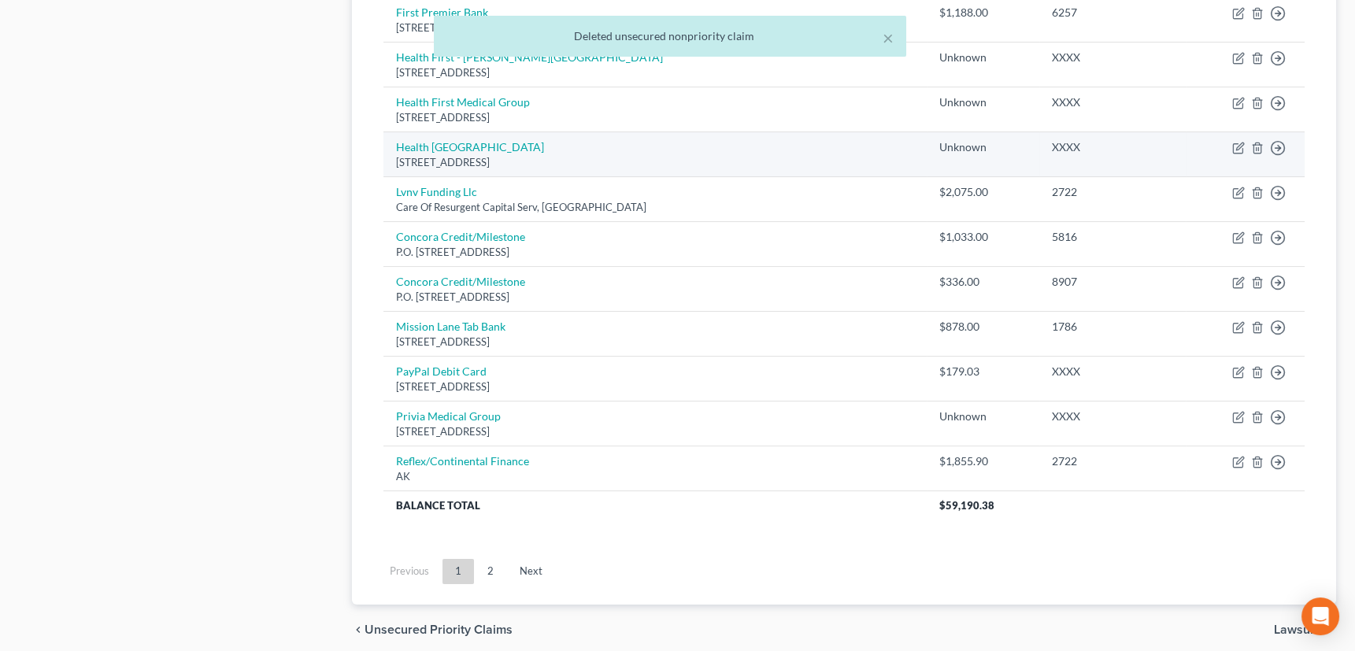
scroll to position [1118, 0]
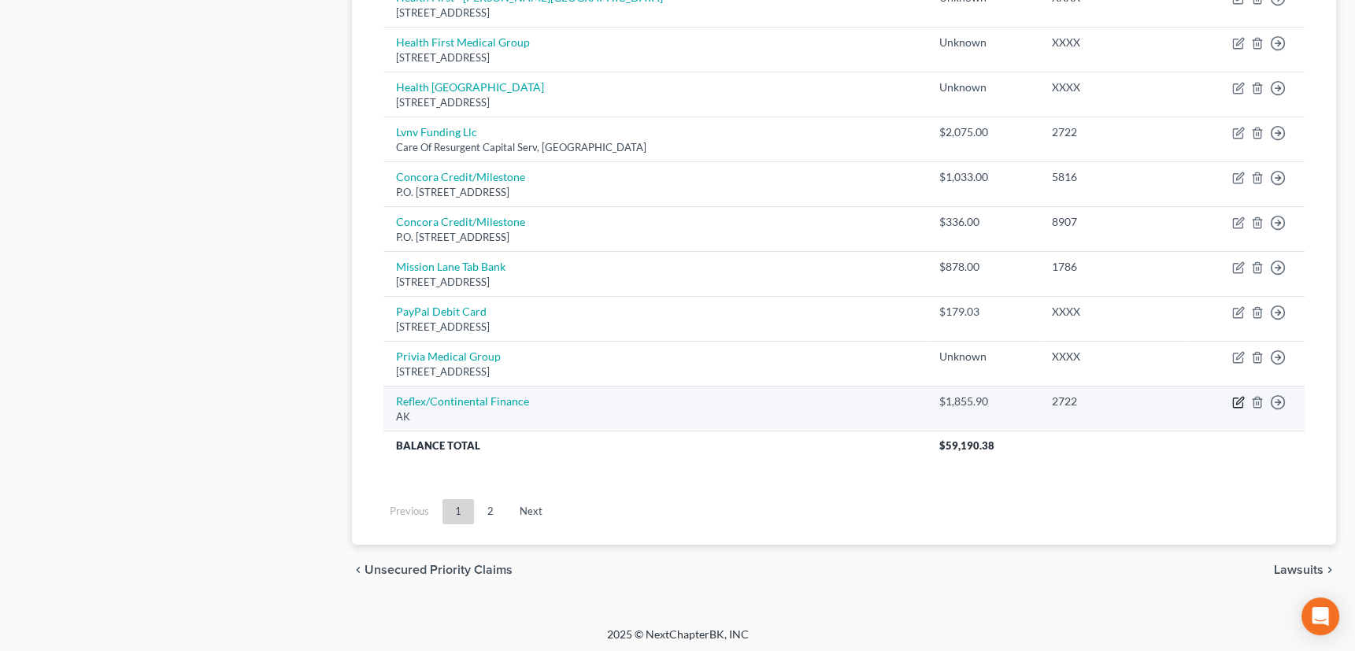
click at [1237, 398] on icon "button" at bounding box center [1240, 400] width 7 height 7
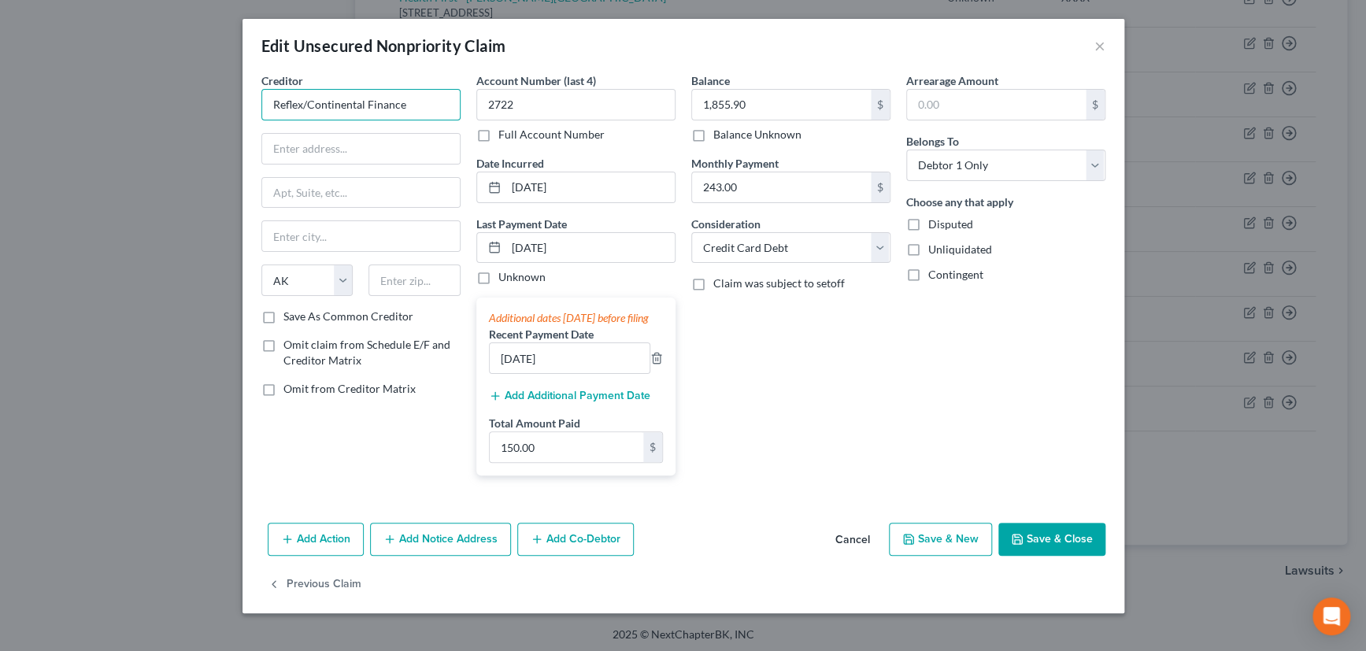
drag, startPoint x: 409, startPoint y: 104, endPoint x: 264, endPoint y: 101, distance: 145.0
click at [264, 101] on input "Reflex/Continental Finance" at bounding box center [360, 105] width 199 height 32
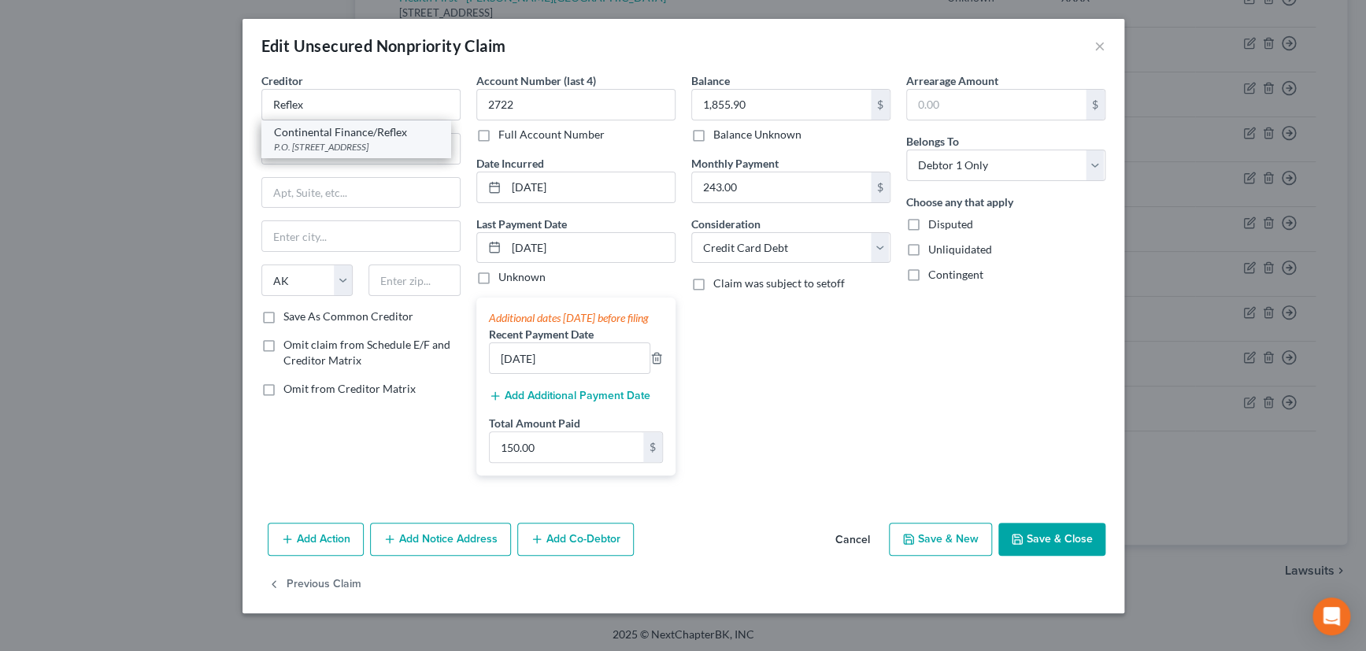
click at [373, 134] on div "Continental Finance/Reflex" at bounding box center [356, 132] width 164 height 16
drag, startPoint x: 588, startPoint y: 244, endPoint x: 504, endPoint y: 247, distance: 83.5
click at [504, 247] on div "11/01/2024" at bounding box center [575, 248] width 199 height 32
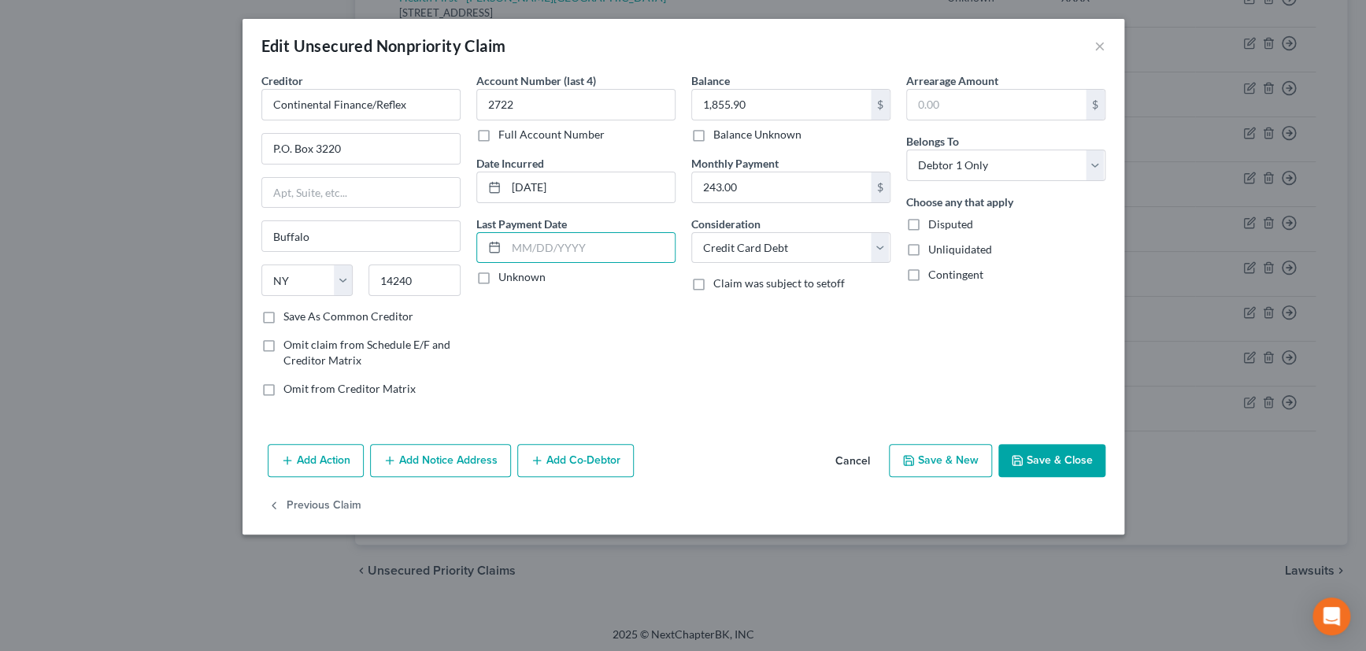
click at [284, 317] on label "Save As Common Creditor" at bounding box center [349, 317] width 130 height 16
click at [290, 317] on input "Save As Common Creditor" at bounding box center [295, 314] width 10 height 10
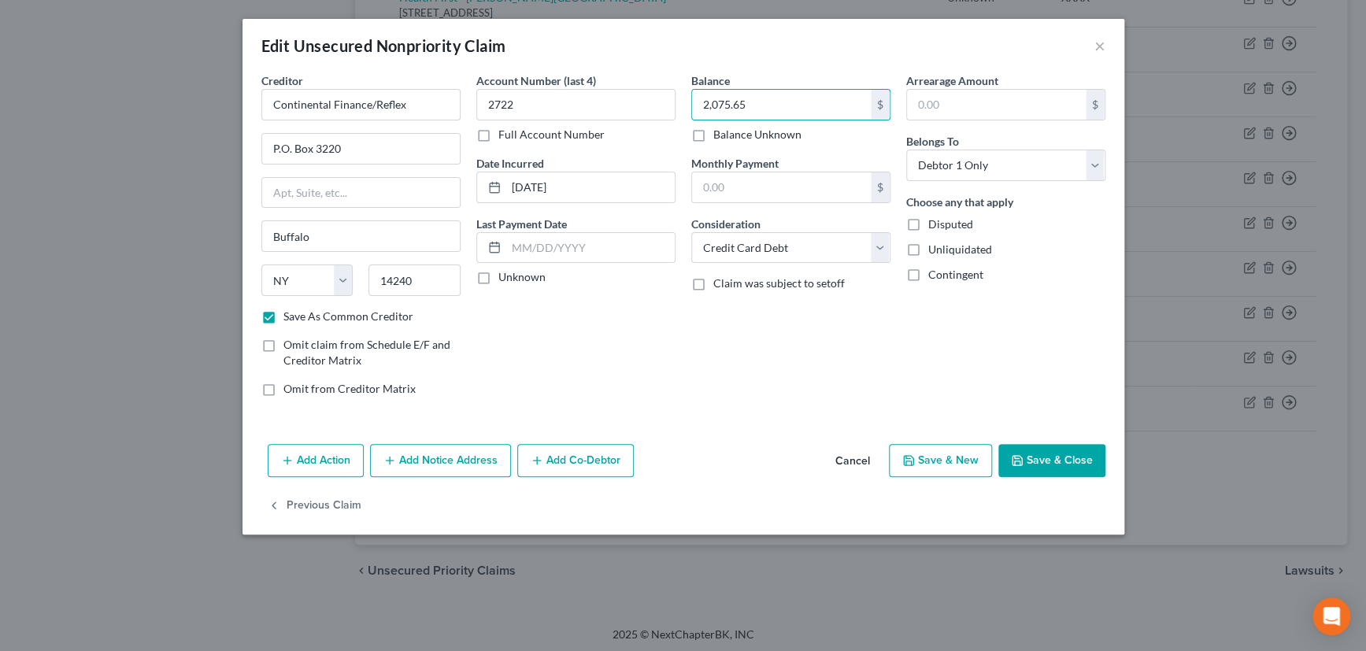
click at [499, 271] on label "Unknown" at bounding box center [522, 277] width 47 height 16
click at [505, 271] on input "Unknown" at bounding box center [510, 274] width 10 height 10
click at [1037, 454] on button "Save & Close" at bounding box center [1052, 460] width 107 height 33
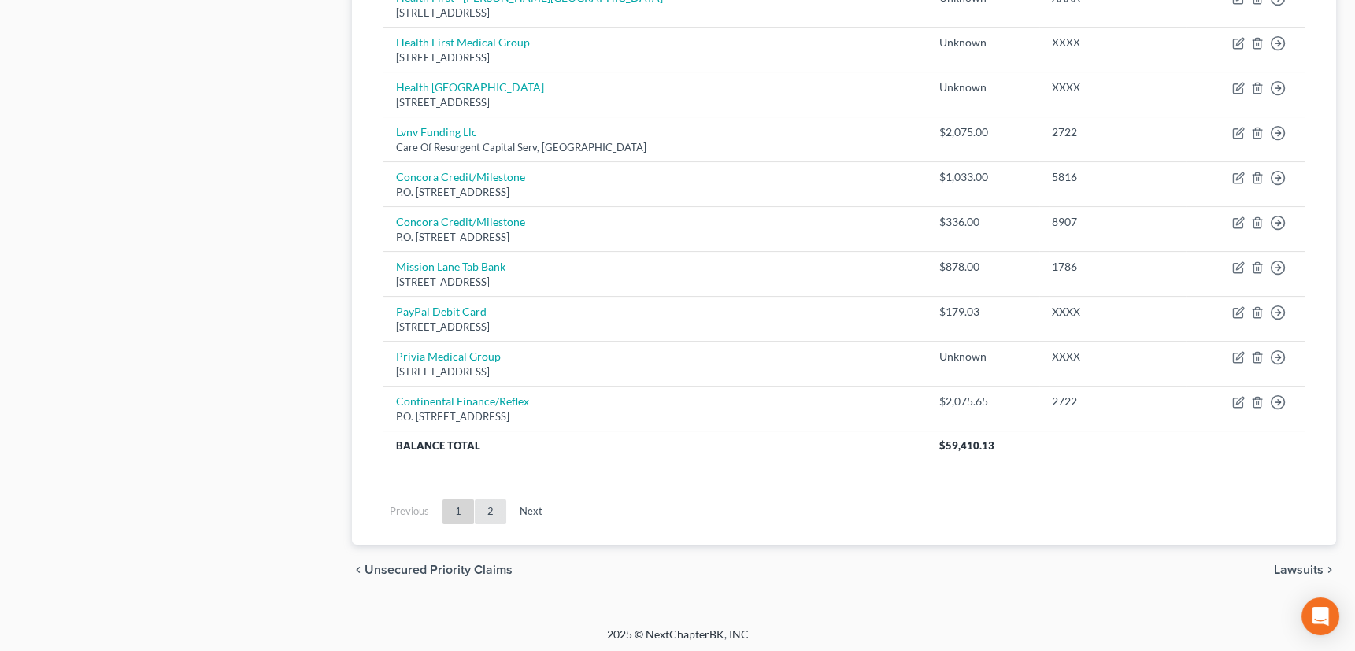
click at [493, 509] on link "2" at bounding box center [491, 511] width 32 height 25
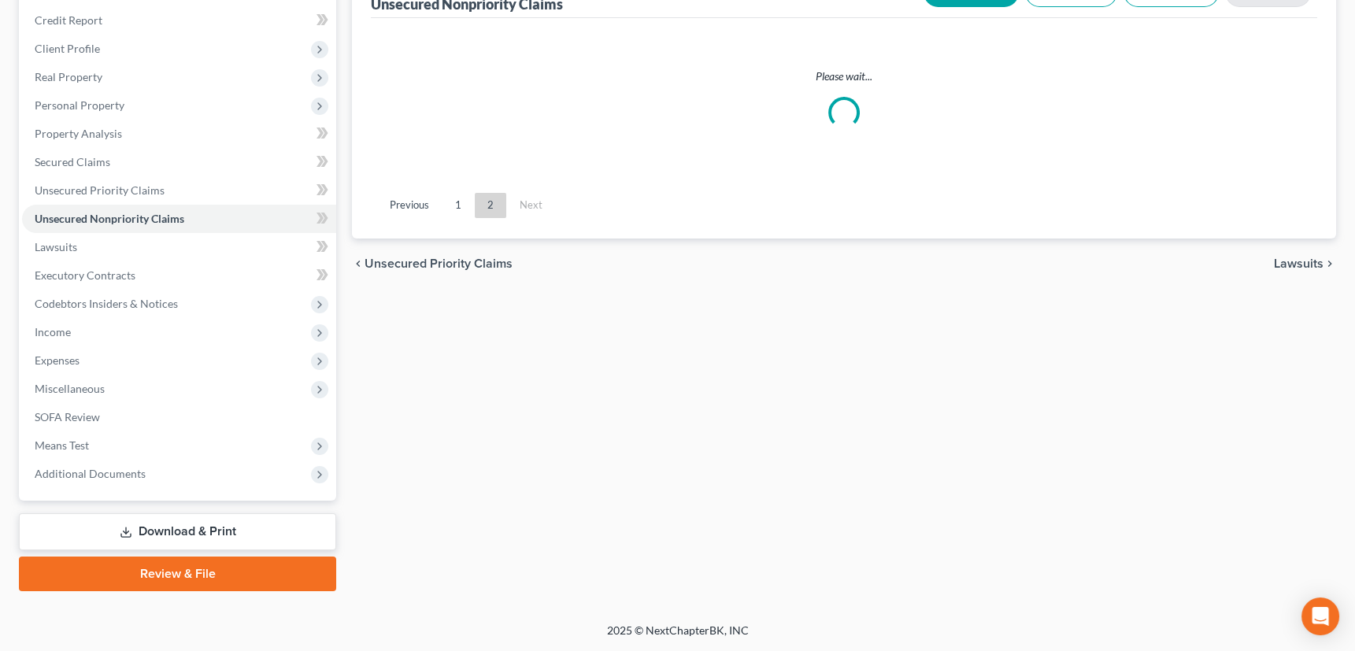
scroll to position [184, 0]
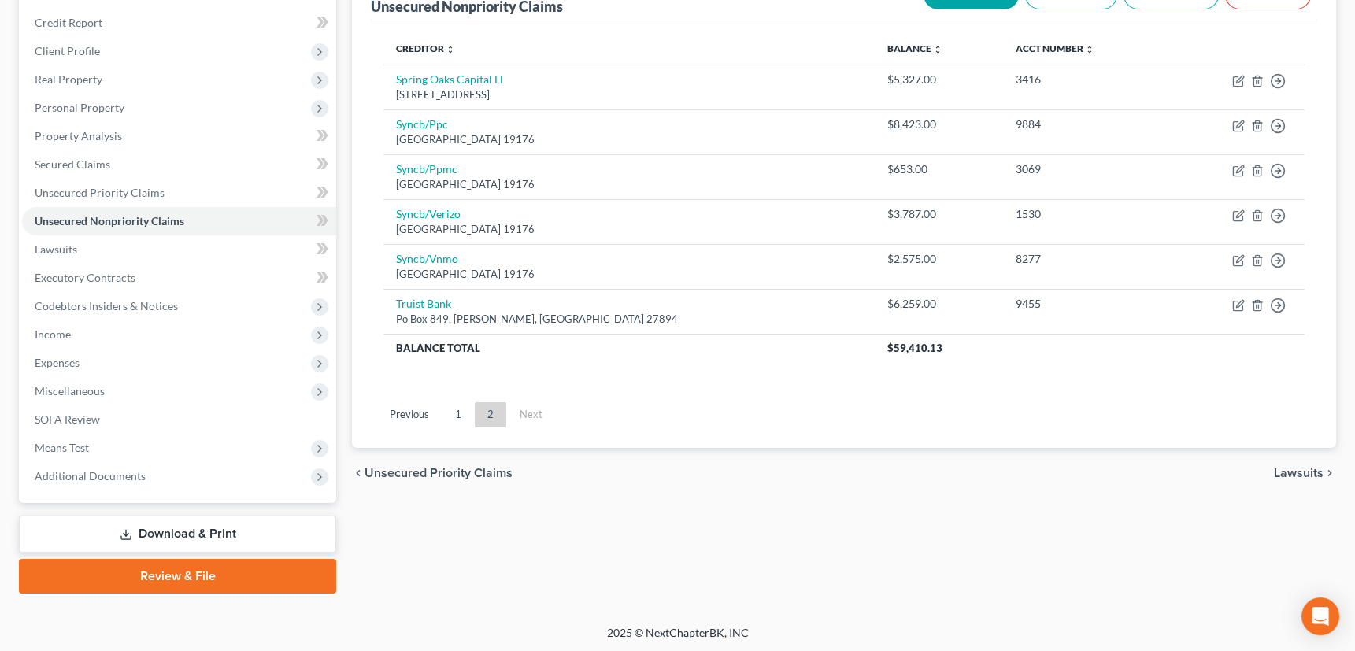
click at [1299, 470] on span "Lawsuits" at bounding box center [1299, 473] width 50 height 13
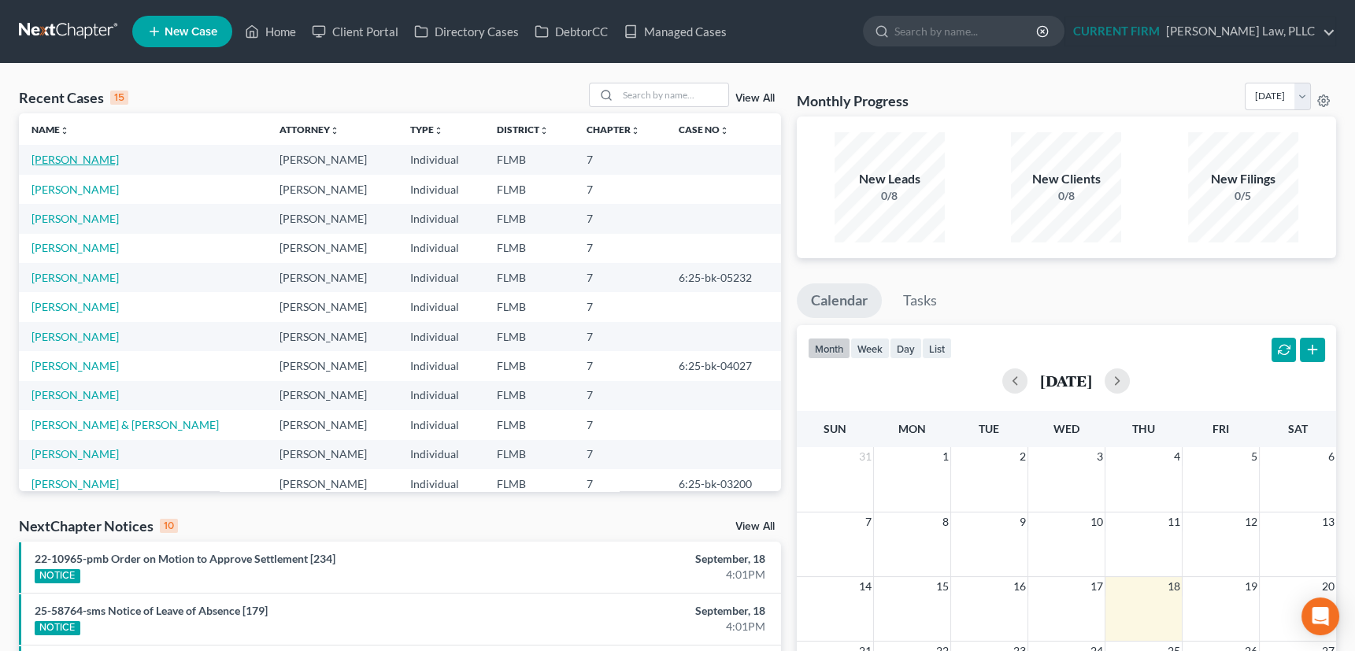
click at [55, 159] on link "[PERSON_NAME]" at bounding box center [75, 159] width 87 height 13
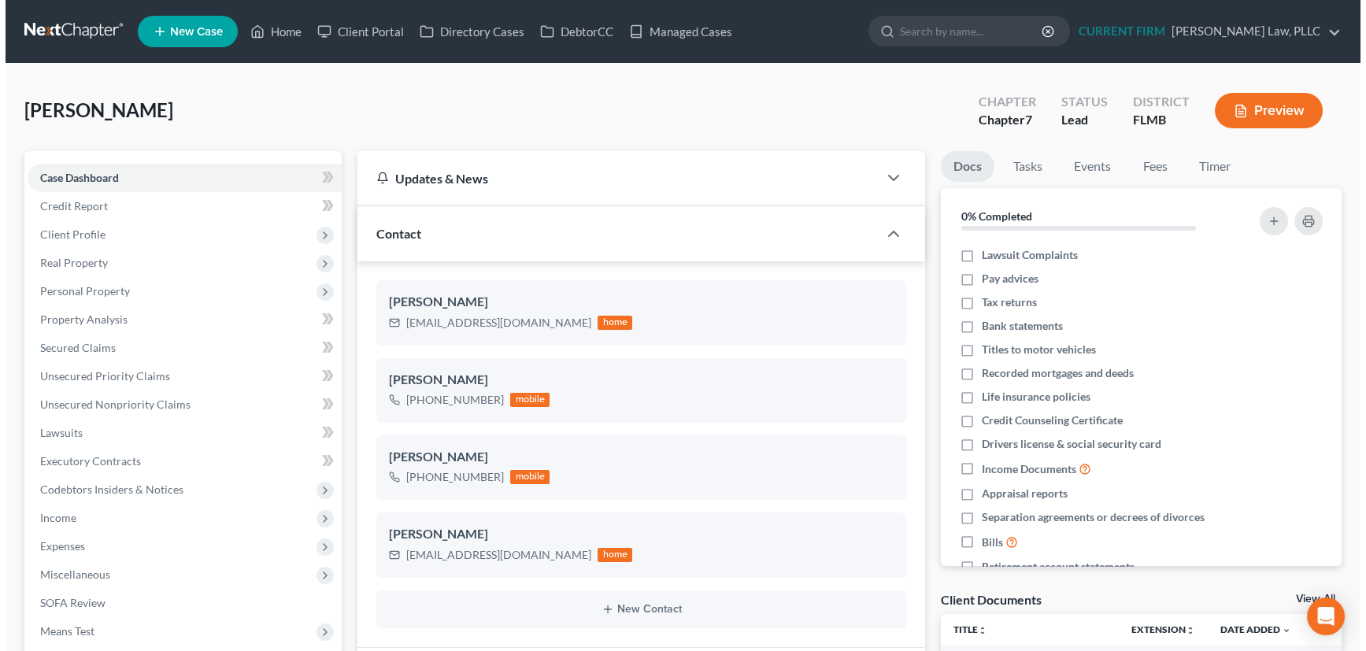
scroll to position [680, 0]
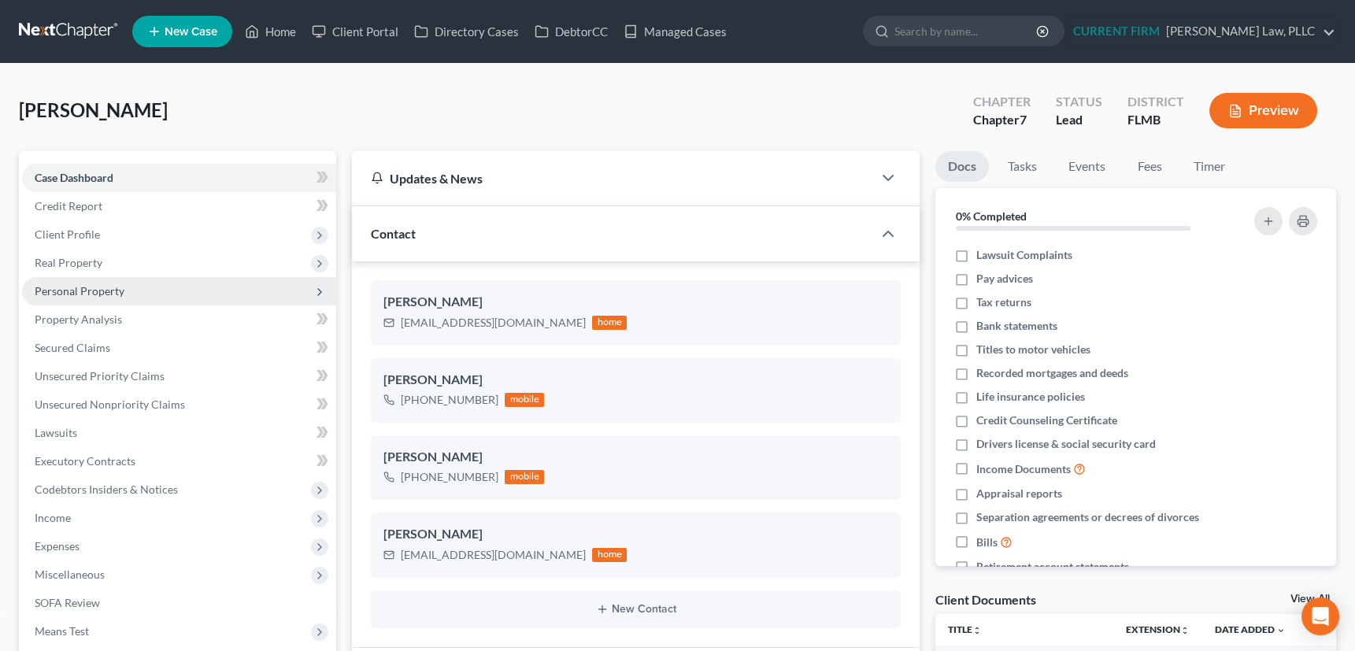
click at [95, 292] on span "Personal Property" at bounding box center [80, 290] width 90 height 13
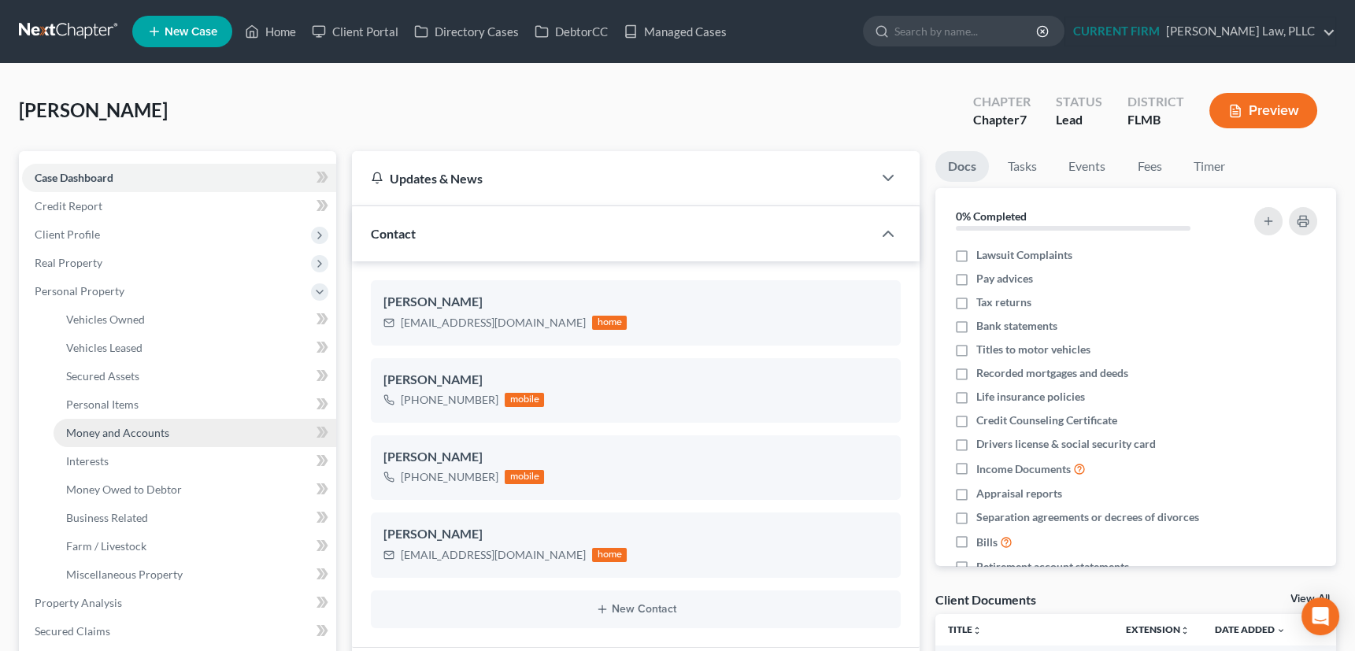
click at [113, 429] on span "Money and Accounts" at bounding box center [117, 432] width 103 height 13
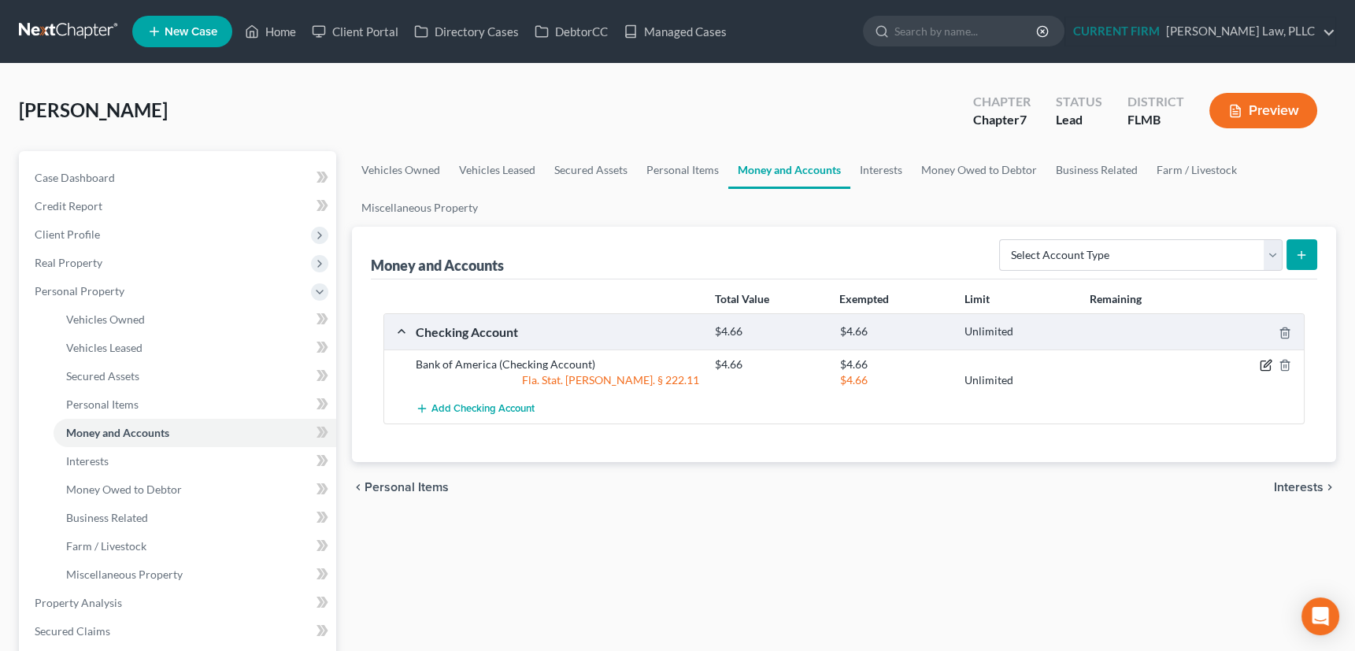
click at [1266, 362] on icon "button" at bounding box center [1267, 364] width 7 height 7
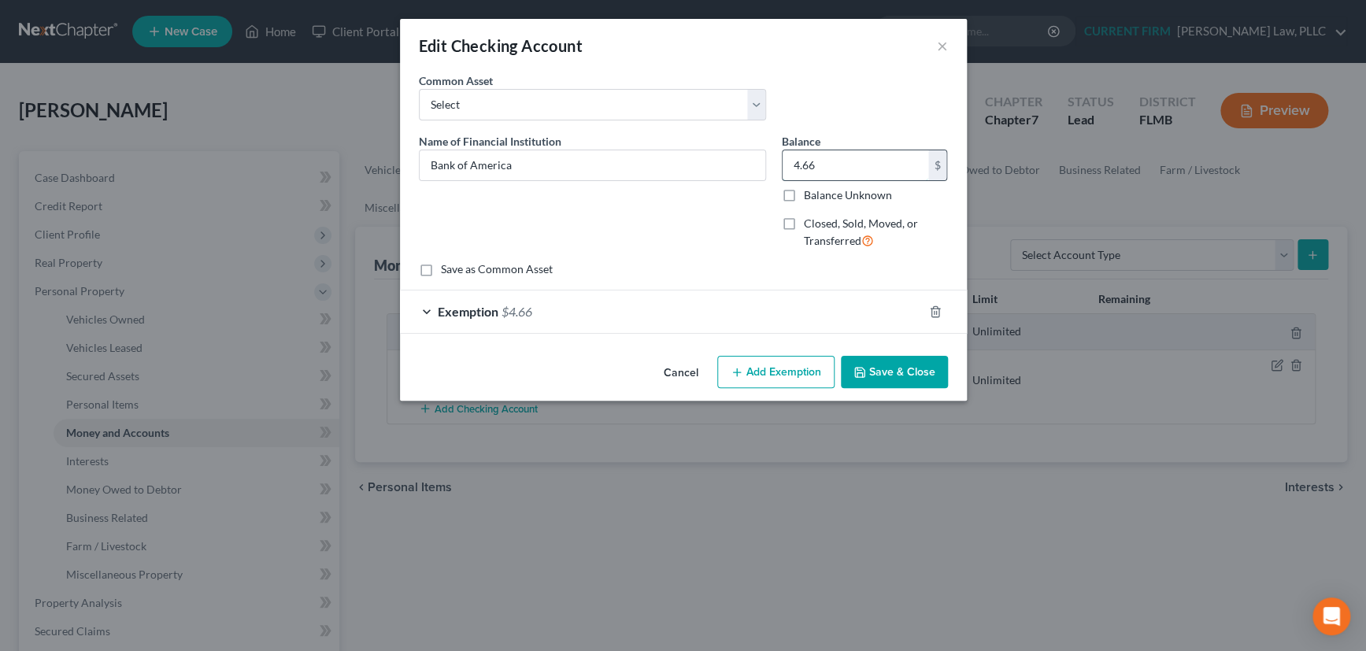
click at [820, 169] on input "4.66" at bounding box center [856, 165] width 146 height 30
type input "2,058.51"
click at [799, 310] on div "Exemption $4.66" at bounding box center [661, 312] width 523 height 42
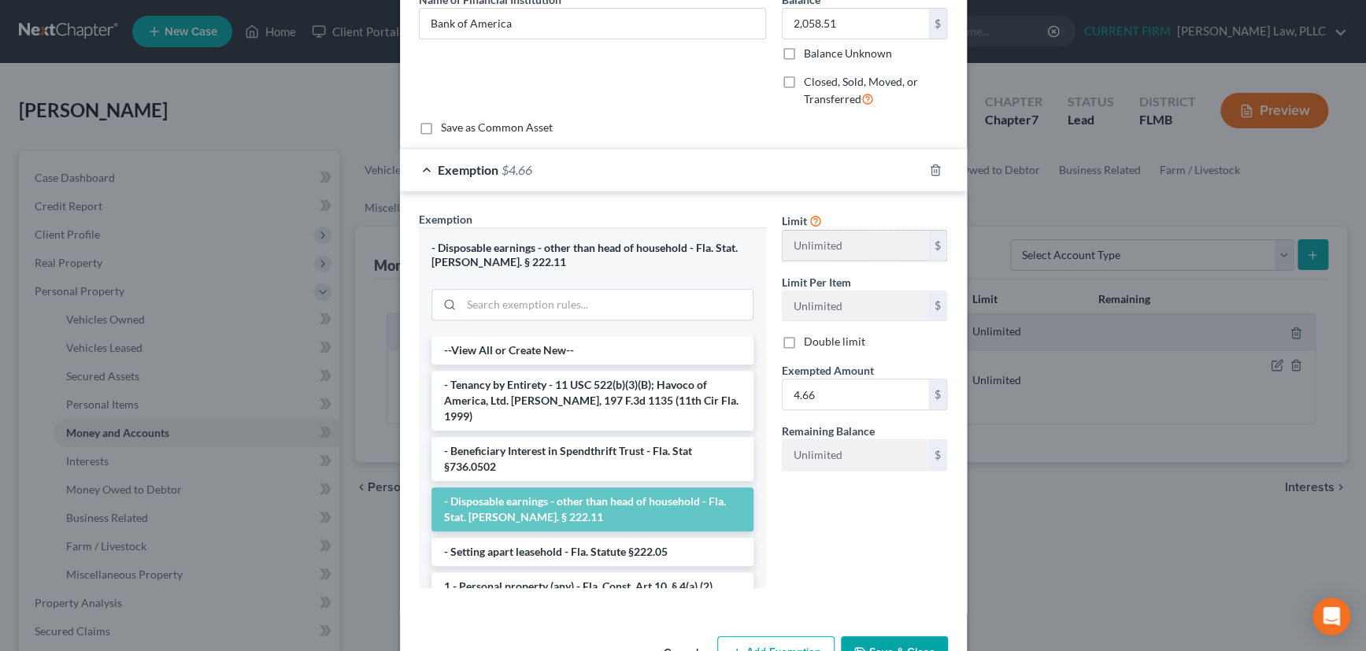
scroll to position [143, 0]
click at [816, 393] on input "4.66" at bounding box center [856, 394] width 146 height 30
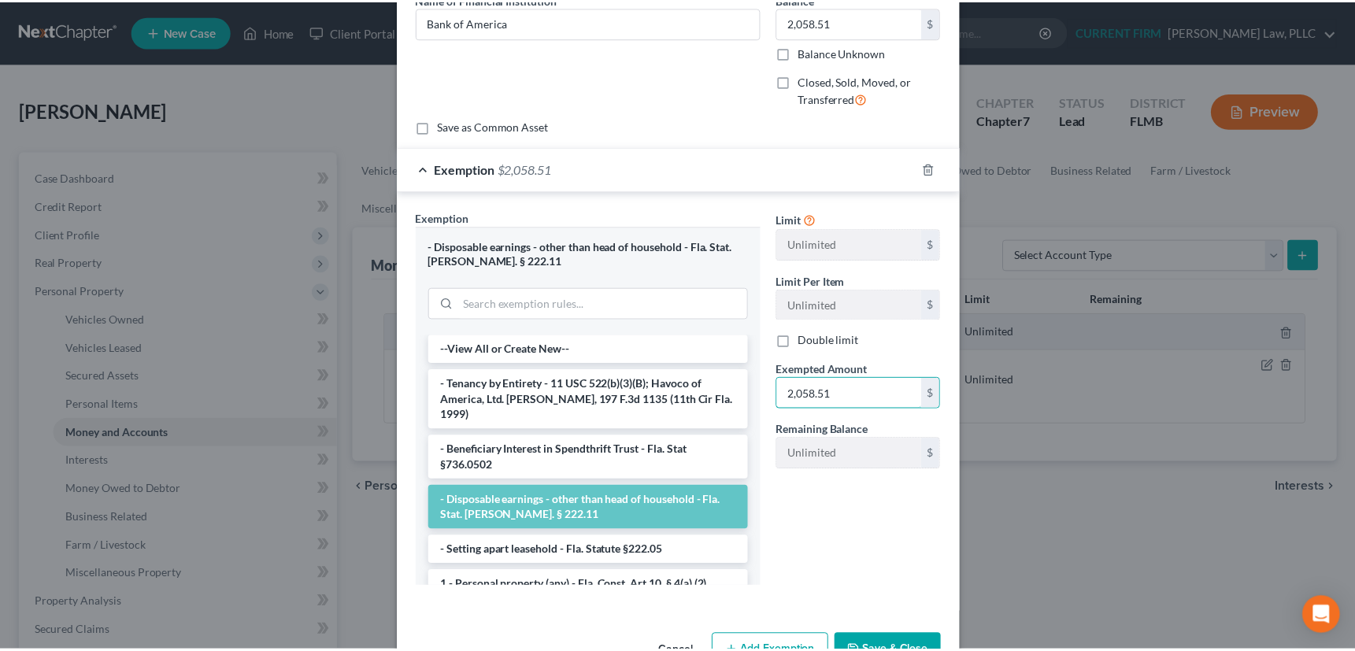
scroll to position [189, 0]
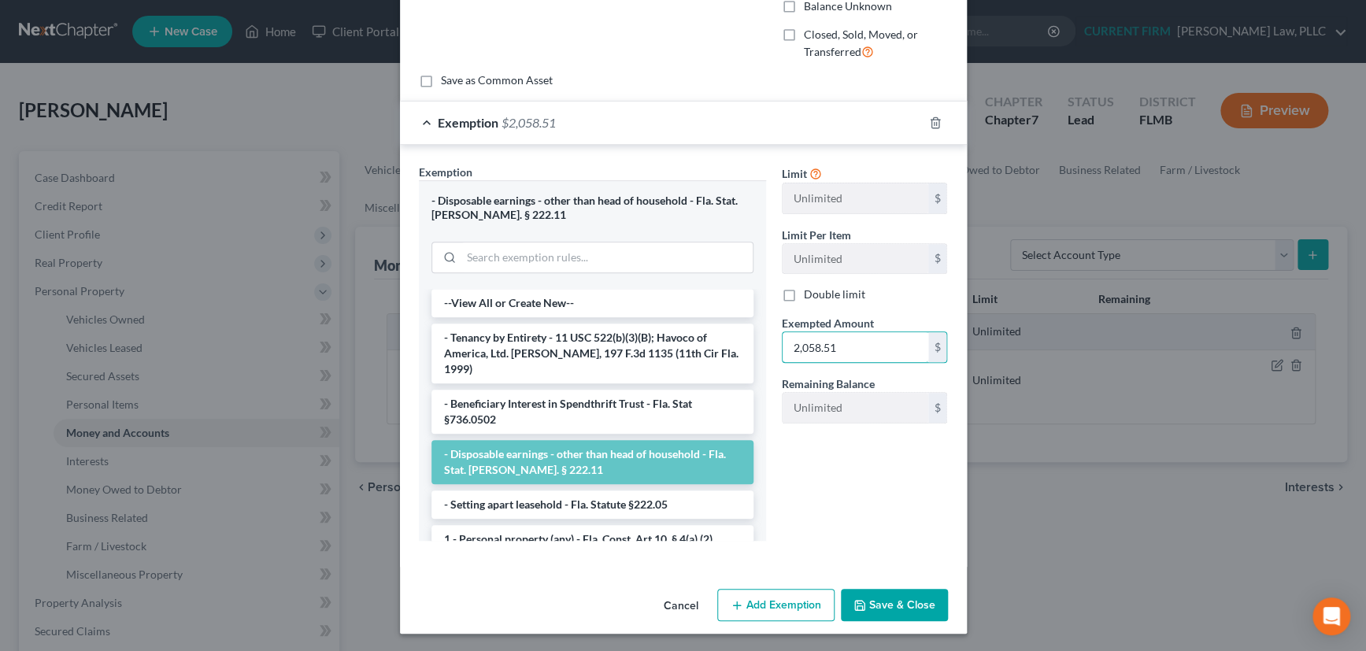
type input "2,058.51"
click at [887, 599] on button "Save & Close" at bounding box center [894, 605] width 107 height 33
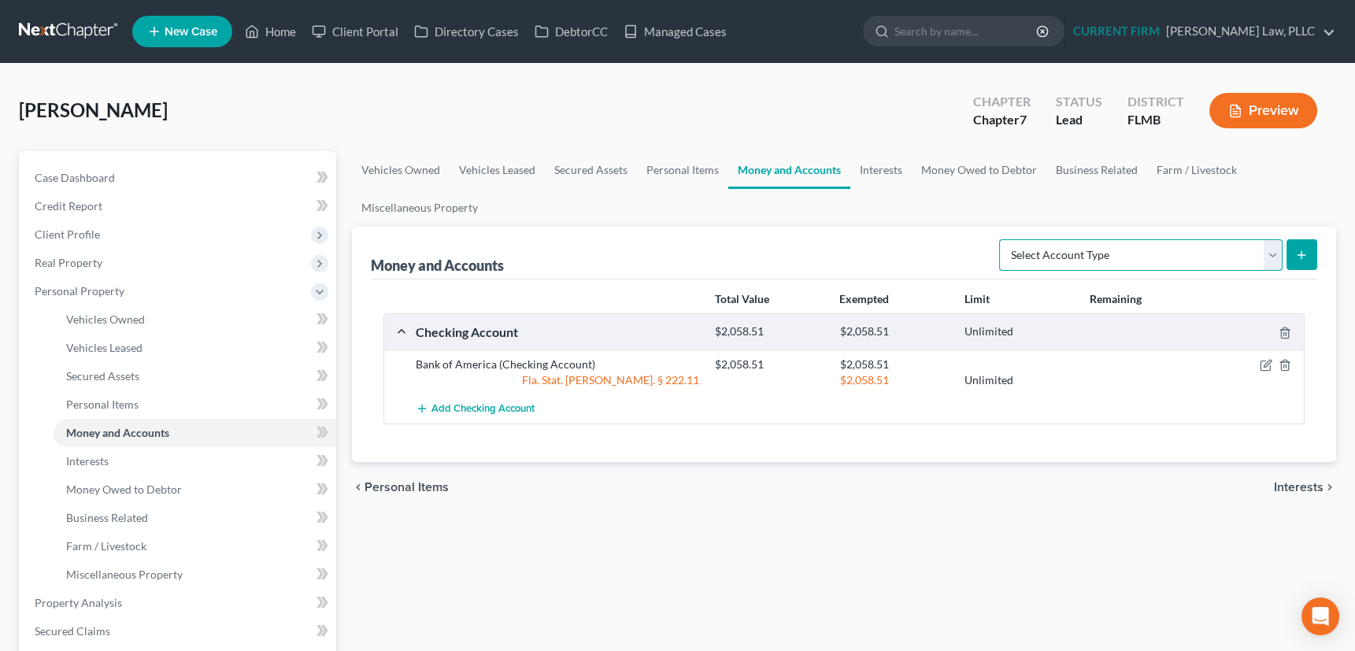
click at [1270, 247] on select "Select Account Type Brokerage Cash on Hand Certificates of Deposit Checking Acc…" at bounding box center [1141, 255] width 284 height 32
select select "savings"
click at [1003, 239] on select "Select Account Type Brokerage Cash on Hand Certificates of Deposit Checking Acc…" at bounding box center [1141, 255] width 284 height 32
click at [1301, 249] on icon "submit" at bounding box center [1302, 255] width 13 height 13
click at [1302, 252] on line "submit" at bounding box center [1302, 254] width 0 height 7
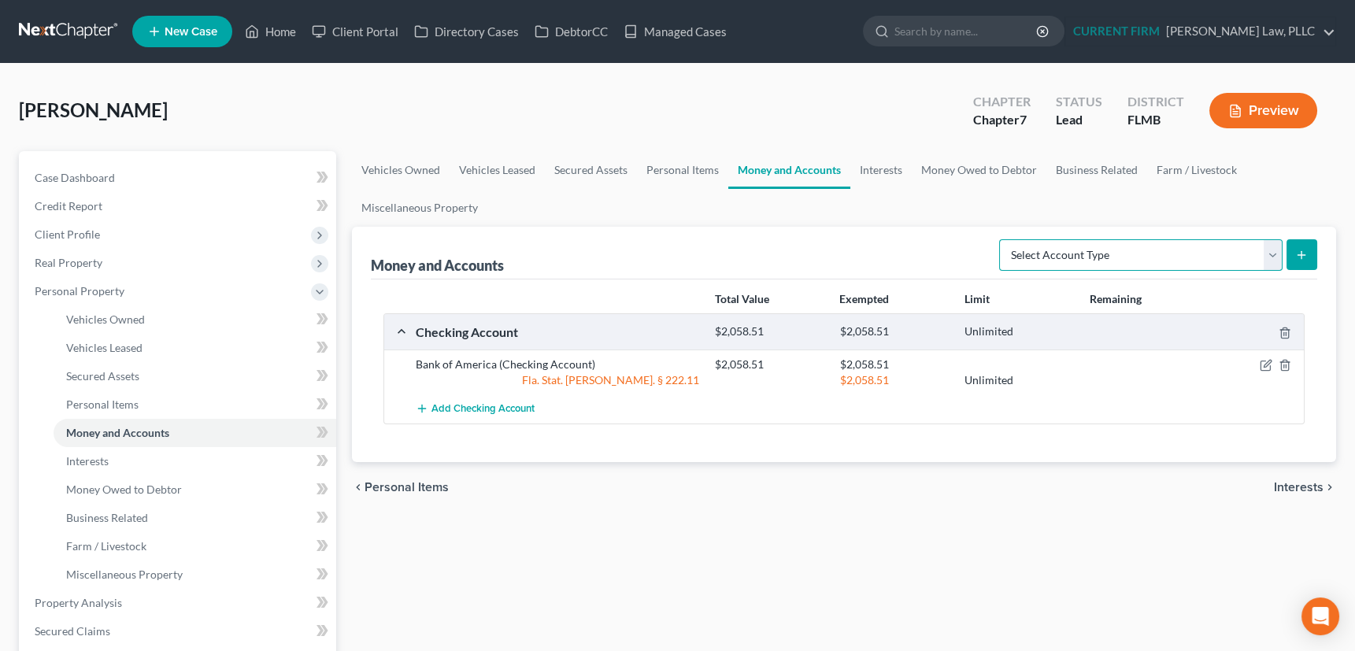
click at [1274, 257] on select "Select Account Type Brokerage Cash on Hand Certificates of Deposit Checking Acc…" at bounding box center [1141, 255] width 284 height 32
select select "savings"
click at [1003, 239] on select "Select Account Type Brokerage Cash on Hand Certificates of Deposit Checking Acc…" at bounding box center [1141, 255] width 284 height 32
click at [1302, 251] on line "submit" at bounding box center [1302, 254] width 0 height 7
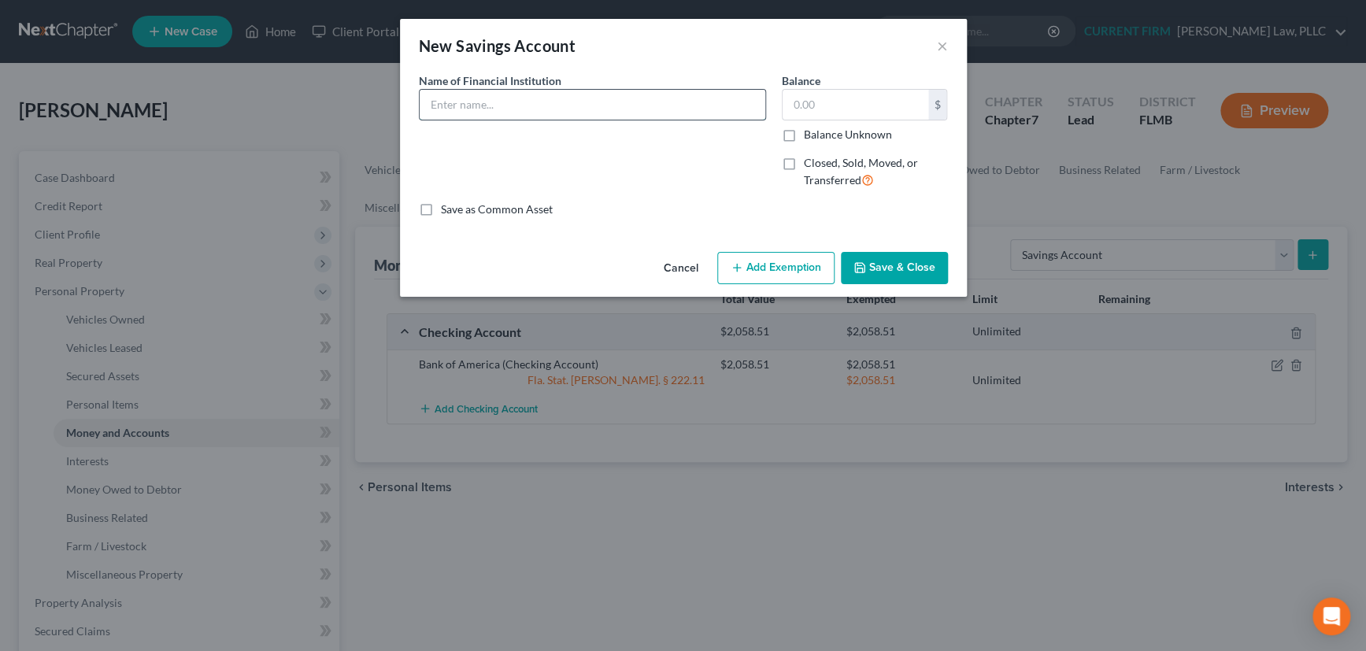
click at [599, 110] on input "text" at bounding box center [593, 105] width 346 height 30
type input "Bank of America"
click at [807, 105] on input "text" at bounding box center [856, 105] width 146 height 30
type input "2.13"
click at [785, 271] on button "Add Exemption" at bounding box center [775, 268] width 117 height 33
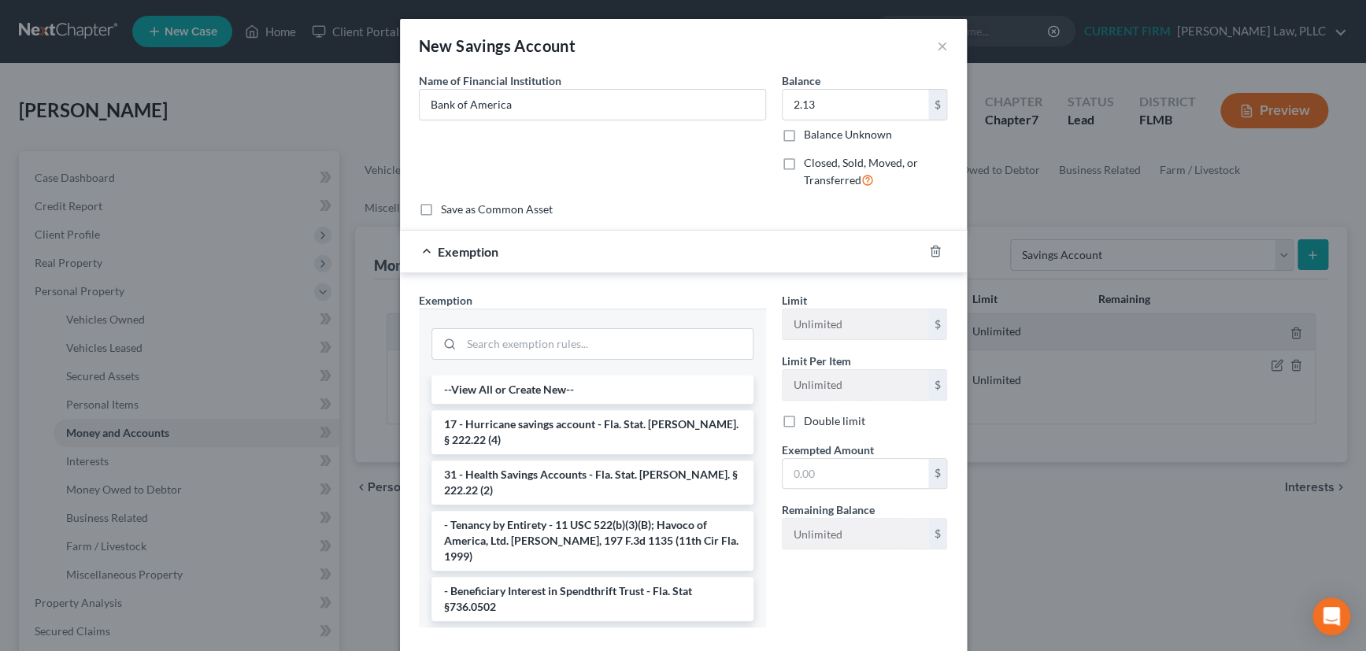
click at [644, 628] on li "- Disposable earnings - other than head of household - Fla. Stat. [PERSON_NAME]…" at bounding box center [593, 650] width 322 height 44
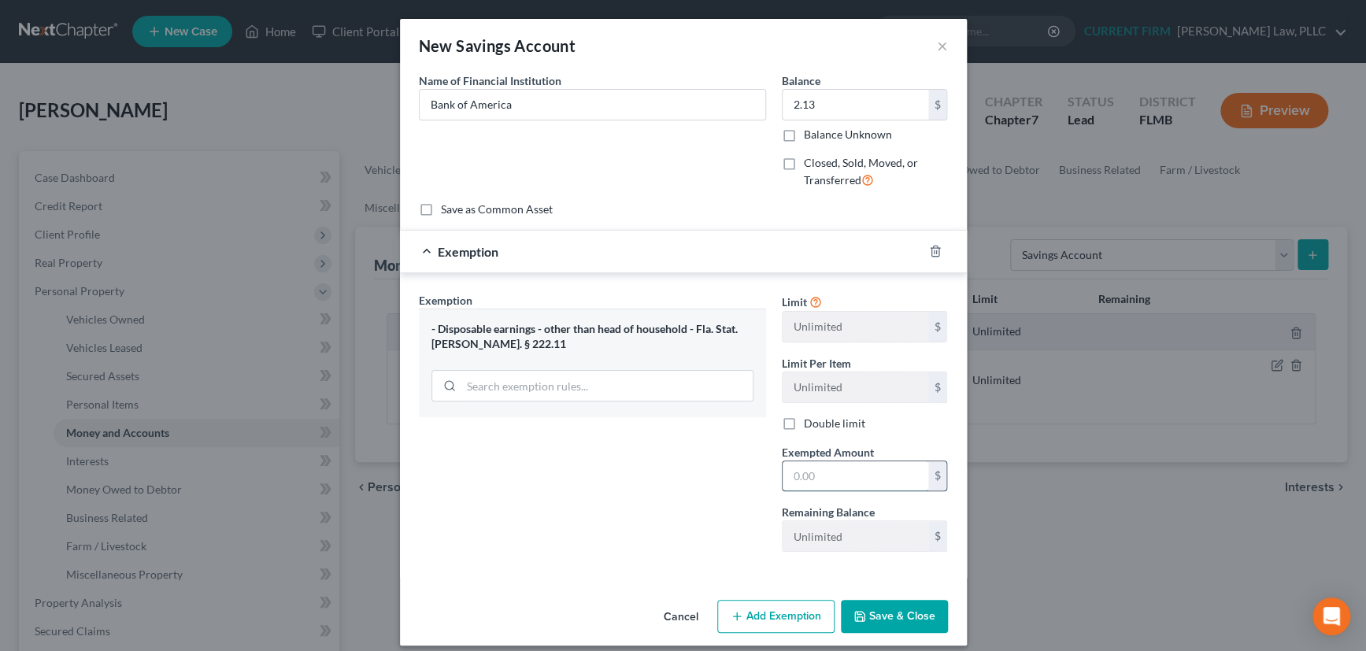
click at [832, 475] on input "text" at bounding box center [856, 477] width 146 height 30
type input "2.13"
click at [886, 610] on button "Save & Close" at bounding box center [894, 616] width 107 height 33
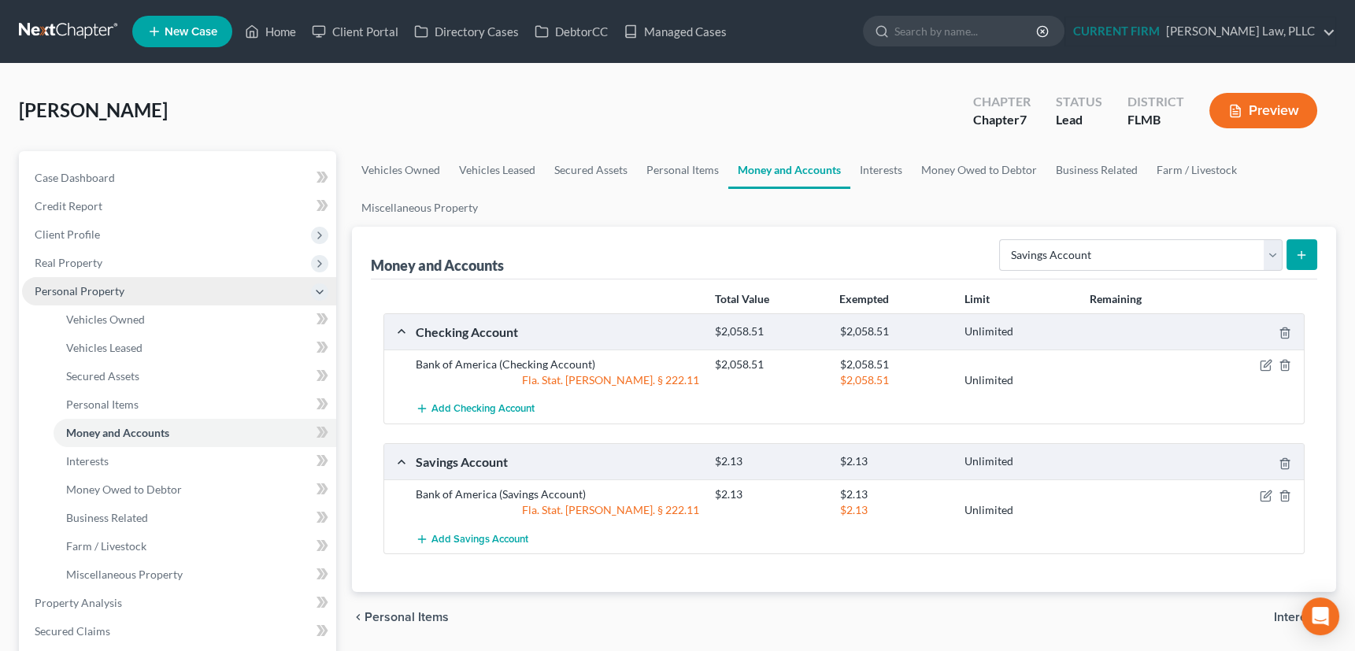
click at [92, 290] on span "Personal Property" at bounding box center [80, 290] width 90 height 13
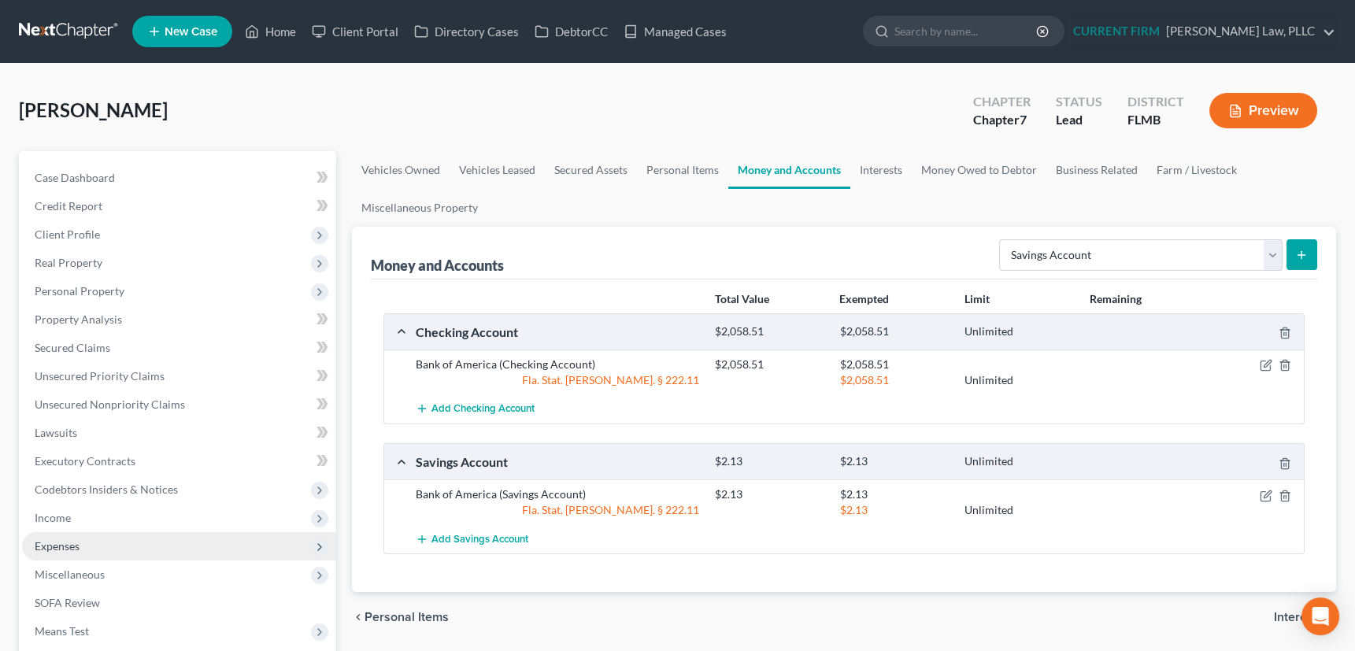
click at [59, 547] on span "Expenses" at bounding box center [57, 545] width 45 height 13
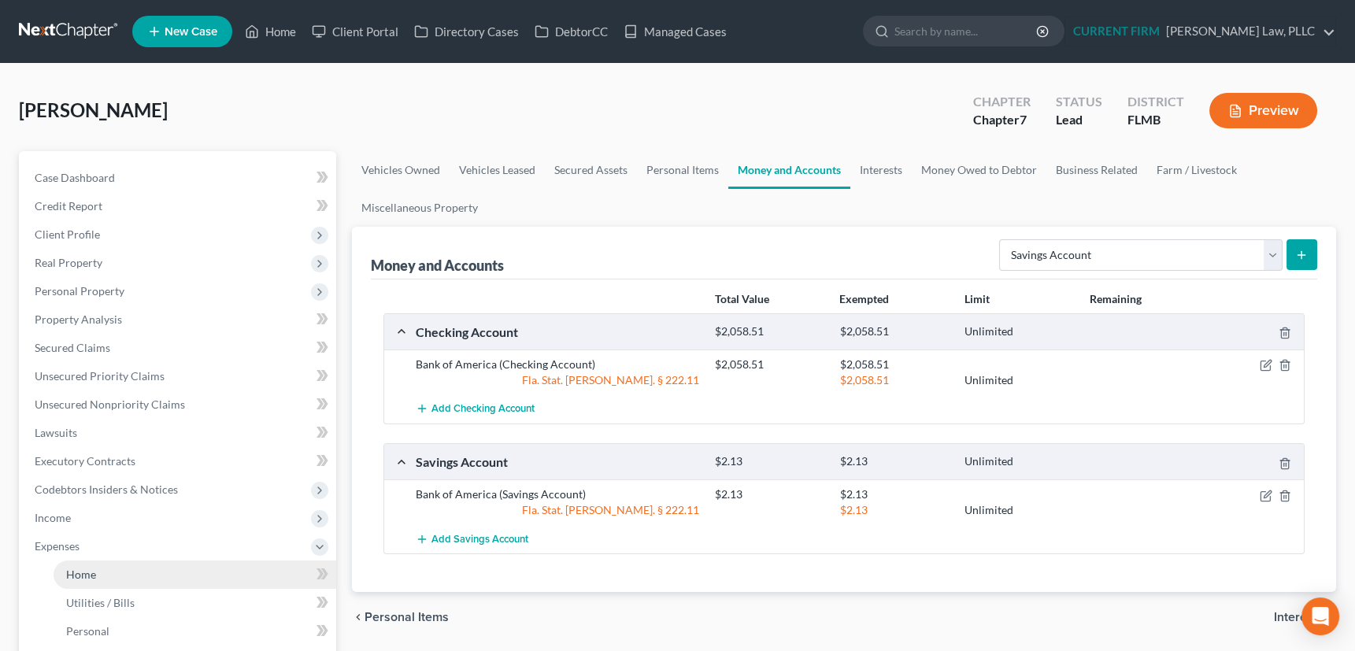
click at [85, 574] on span "Home" at bounding box center [81, 574] width 30 height 13
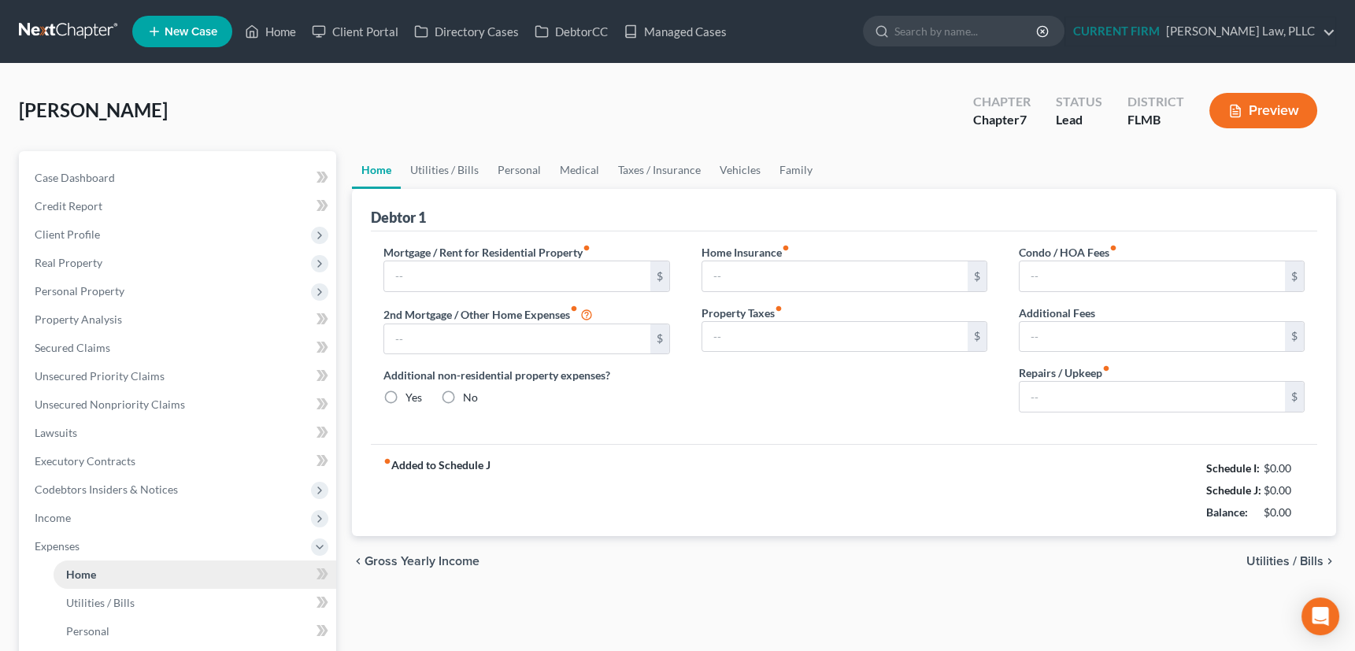
type input "400.00"
type input "0.00"
radio input "true"
type input "225.00"
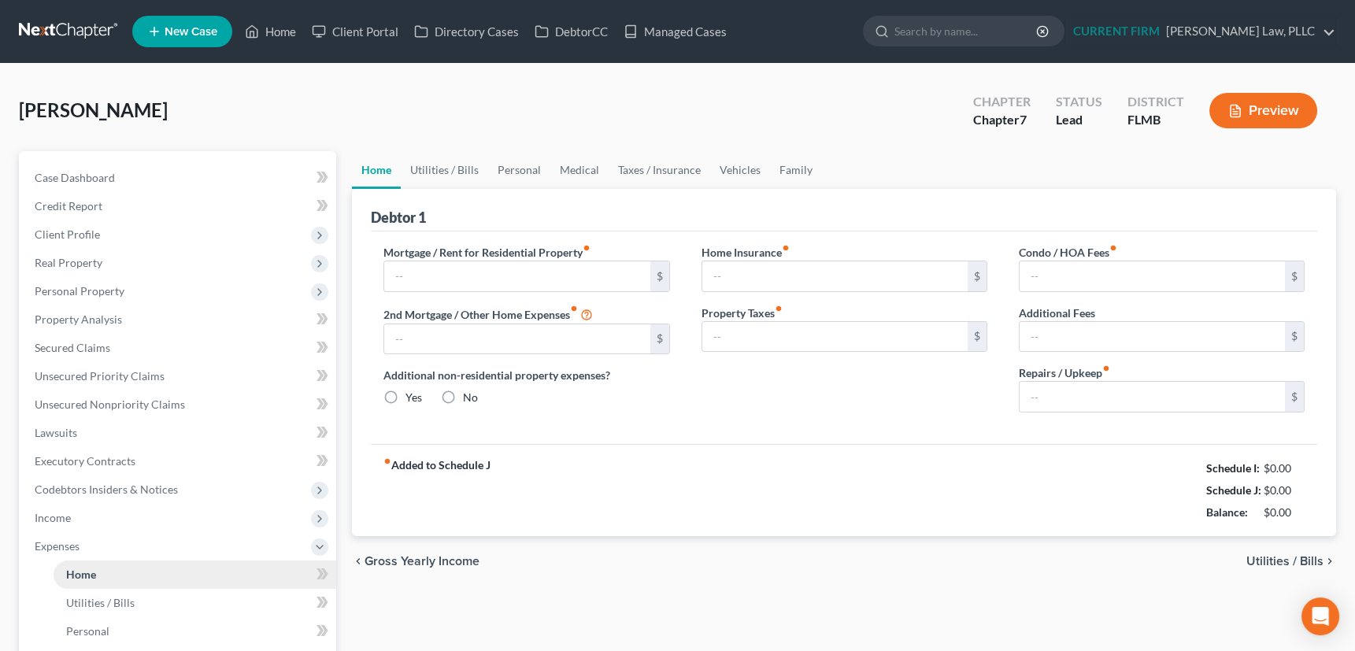
type input "0.00"
click at [440, 276] on input "400.00" at bounding box center [516, 276] width 265 height 30
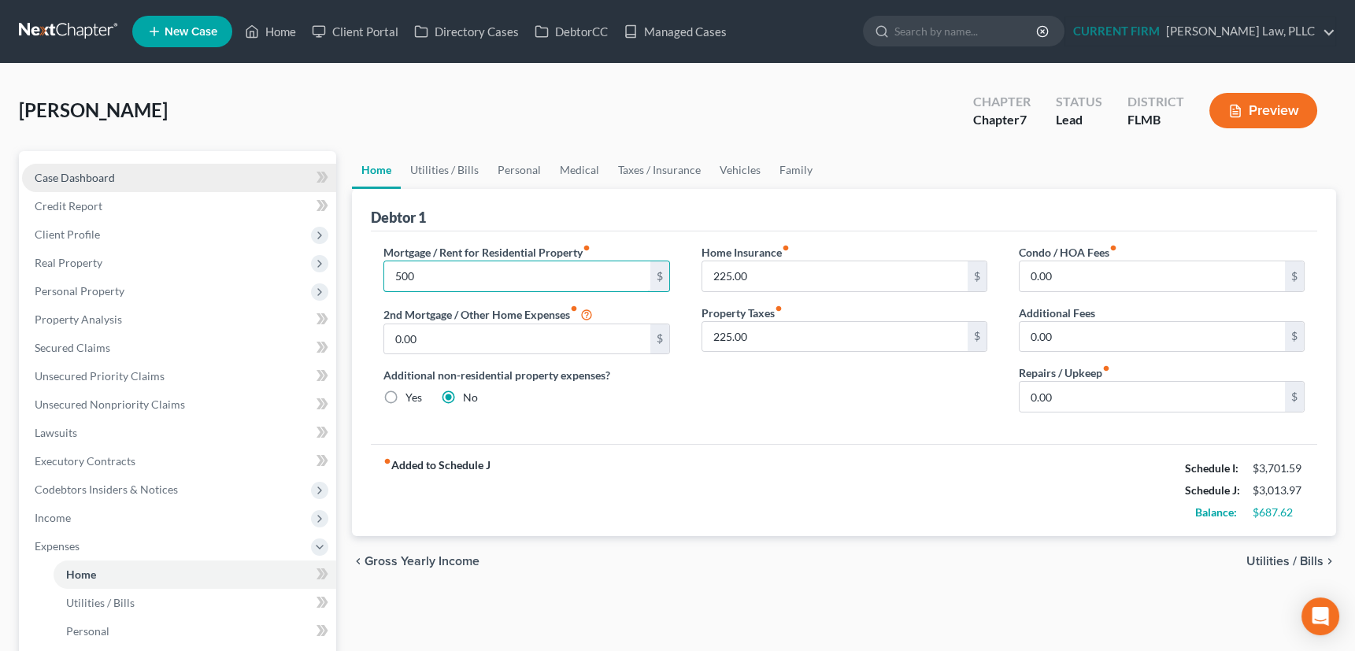
type input "500"
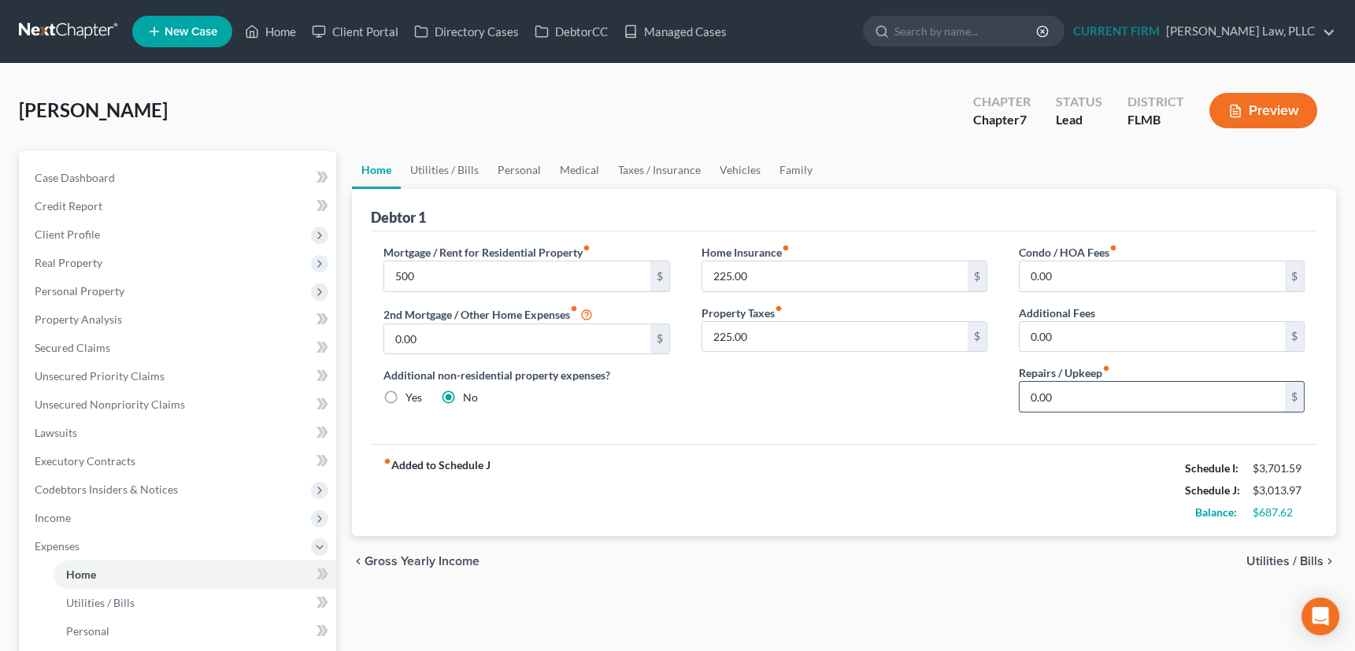
click at [1070, 394] on input "0.00" at bounding box center [1152, 397] width 265 height 30
type input "200"
click at [434, 167] on link "Utilities / Bills" at bounding box center [444, 170] width 87 height 38
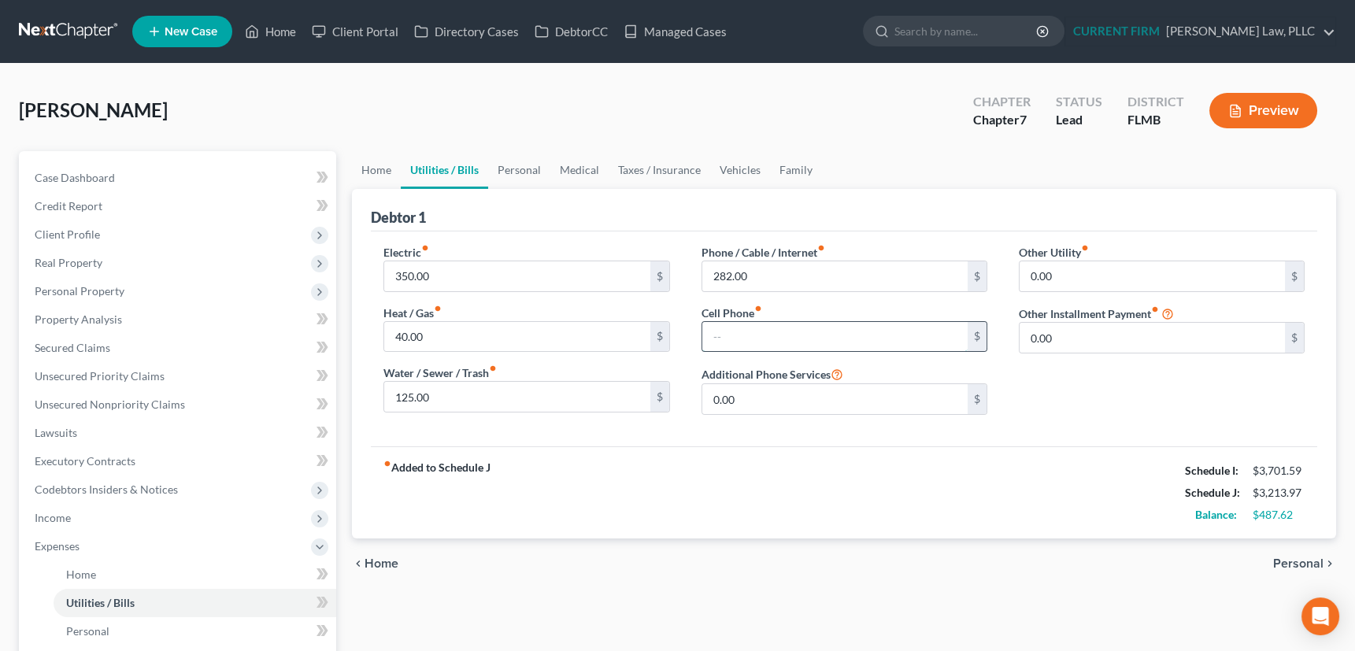
click at [751, 331] on input "text" at bounding box center [835, 337] width 265 height 30
type input "150"
click at [516, 164] on link "Personal" at bounding box center [519, 170] width 62 height 38
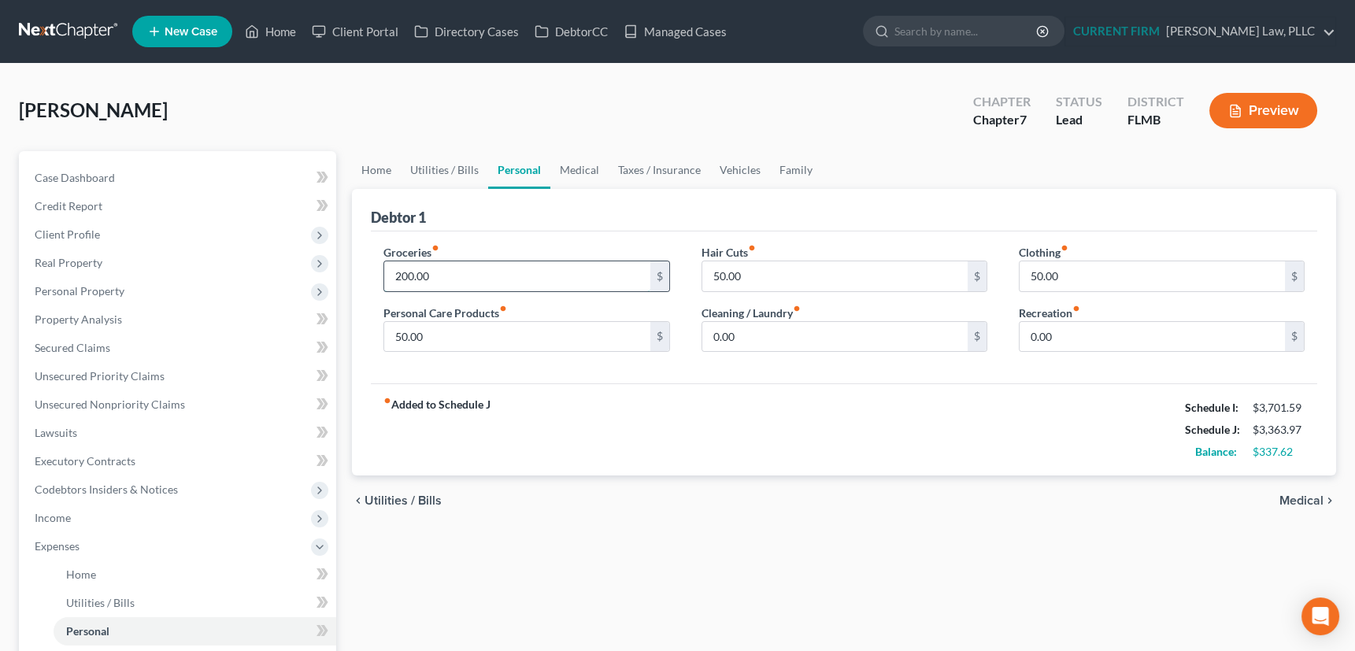
click at [445, 277] on input "200.00" at bounding box center [516, 276] width 265 height 30
click at [382, 168] on link "Home" at bounding box center [376, 170] width 49 height 38
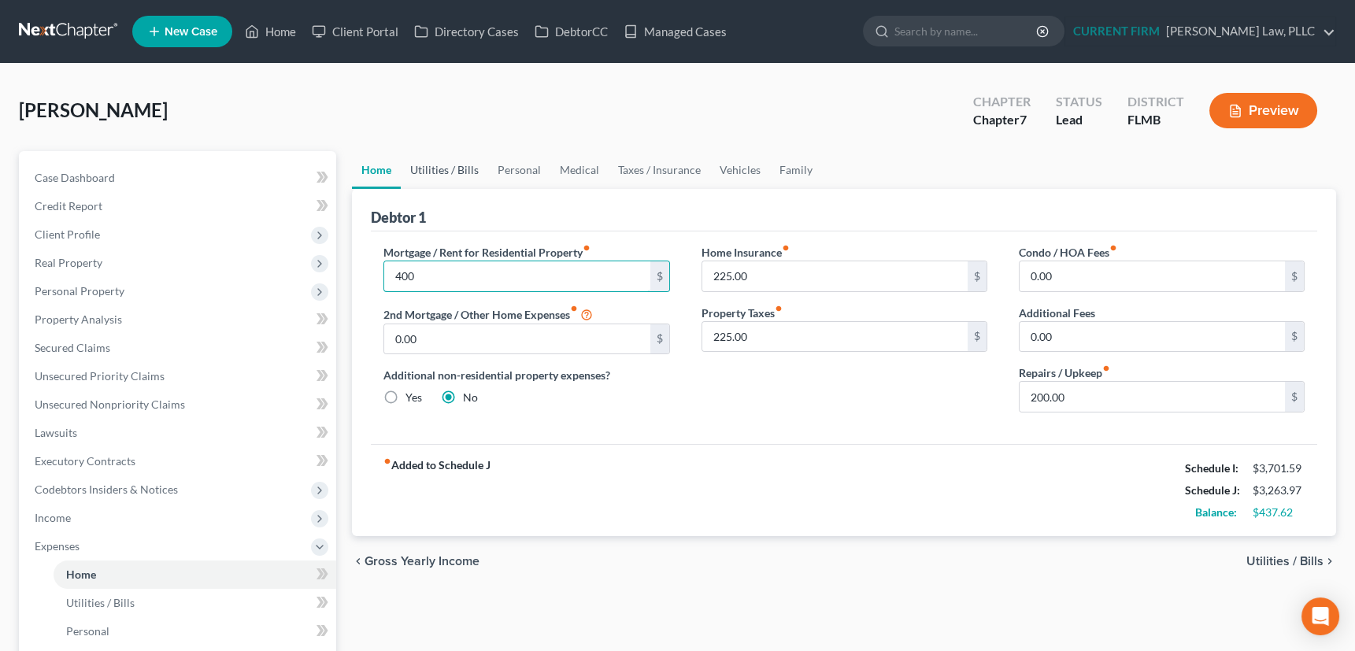
type input "400"
click at [432, 165] on link "Utilities / Bills" at bounding box center [444, 170] width 87 height 38
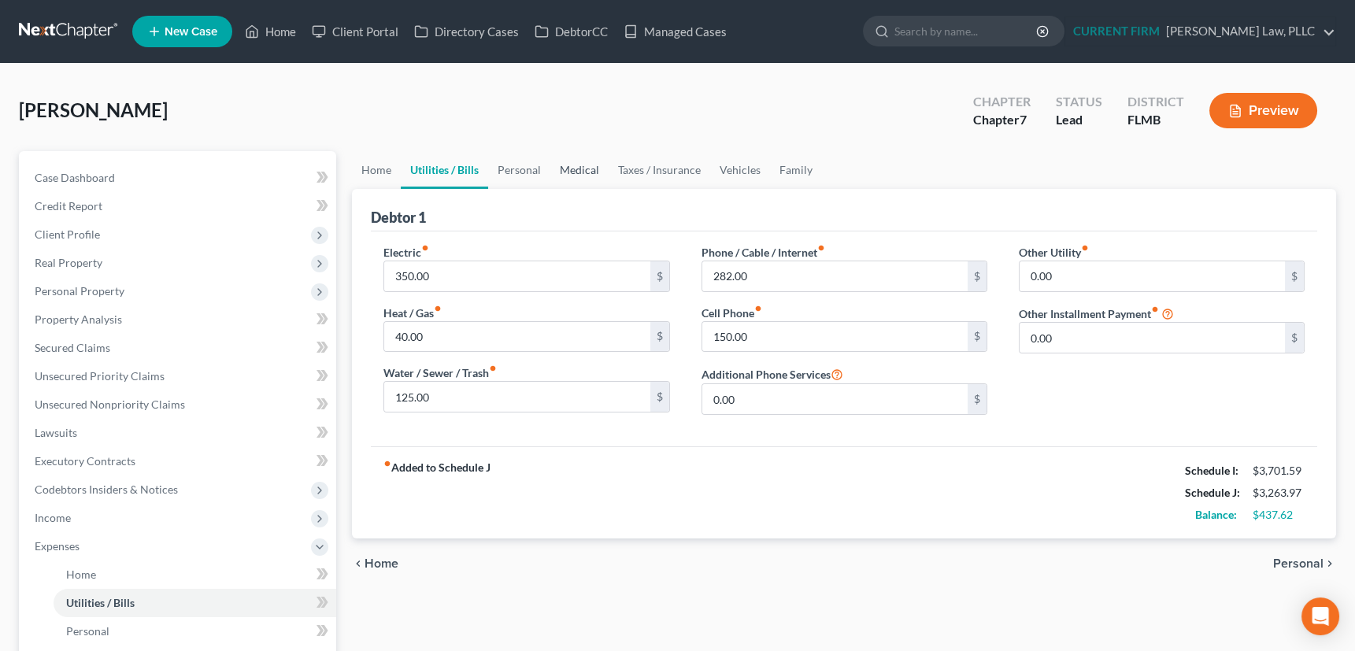
click at [588, 172] on link "Medical" at bounding box center [580, 170] width 58 height 38
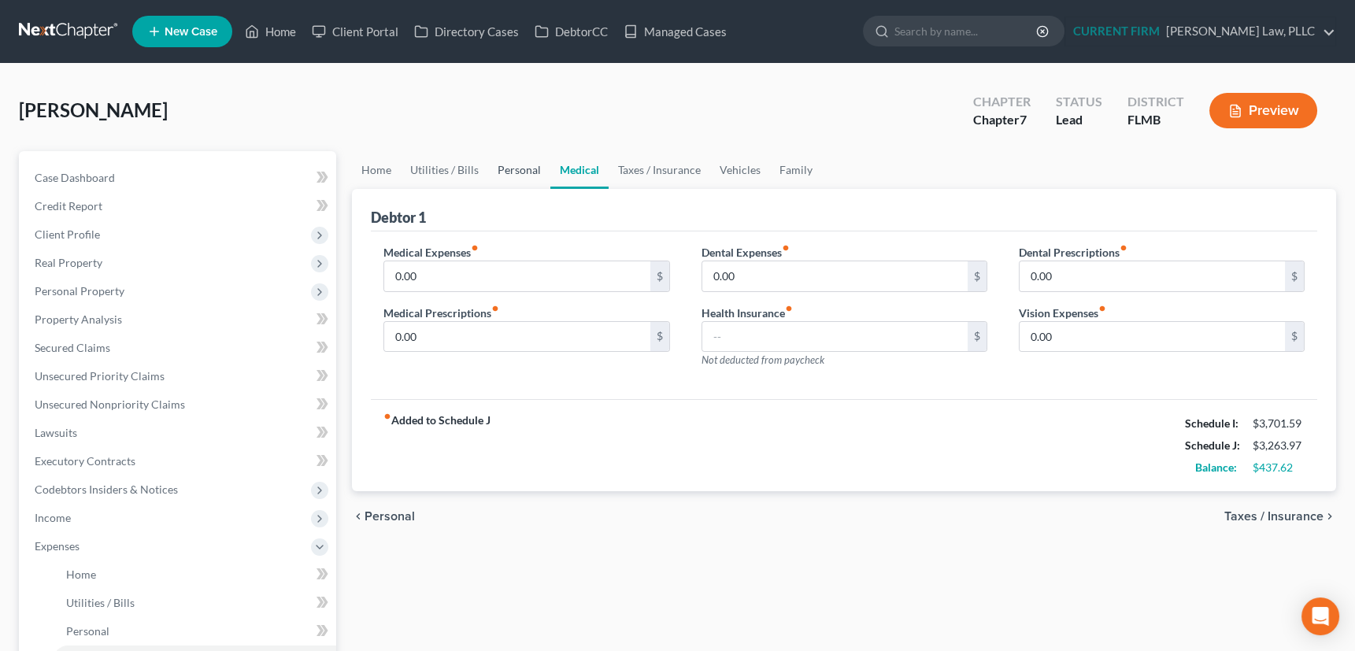
click at [536, 172] on link "Personal" at bounding box center [519, 170] width 62 height 38
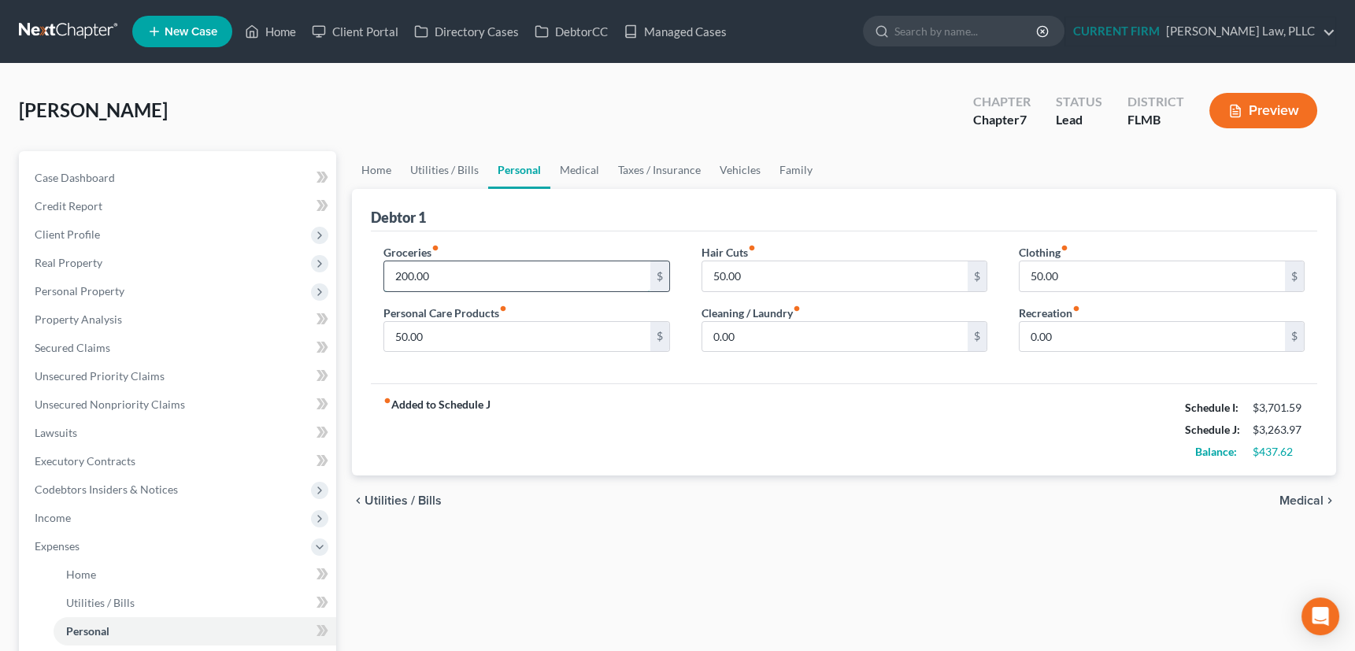
click at [452, 275] on input "200.00" at bounding box center [516, 276] width 265 height 30
type input "500"
type input "100"
click at [580, 167] on link "Medical" at bounding box center [580, 170] width 58 height 38
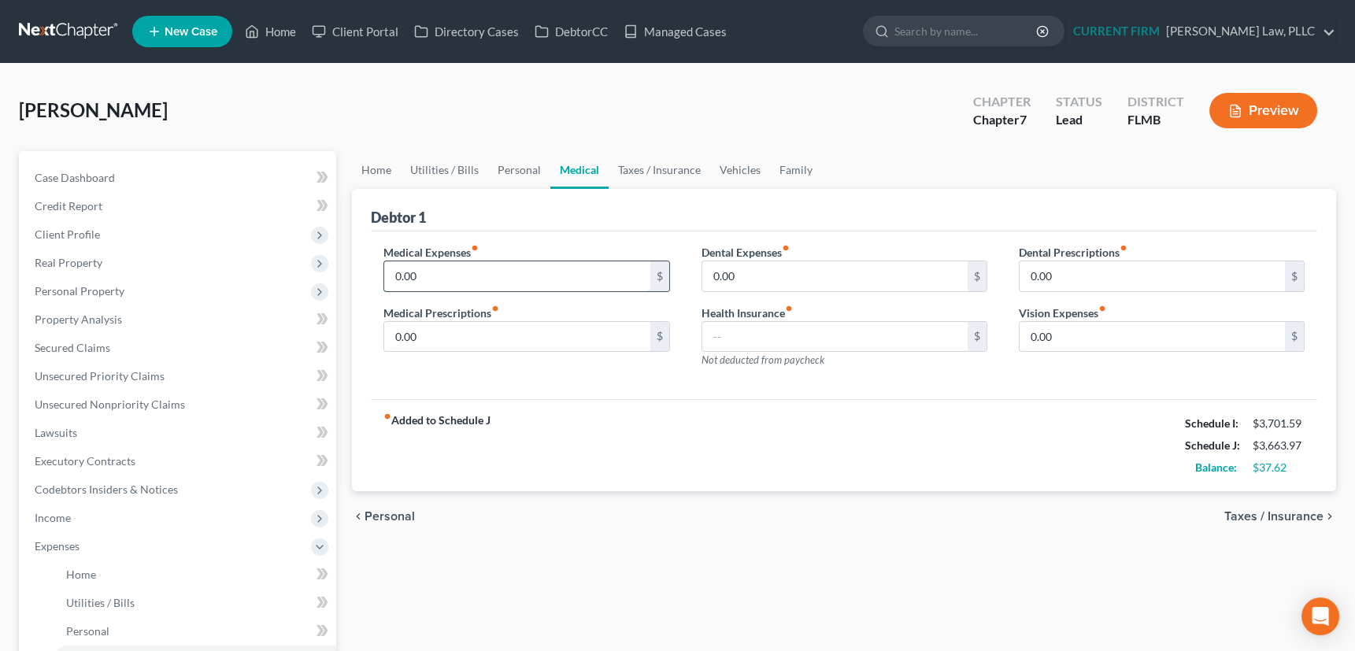
click at [447, 273] on input "0.00" at bounding box center [516, 276] width 265 height 30
type input "50"
type input "25"
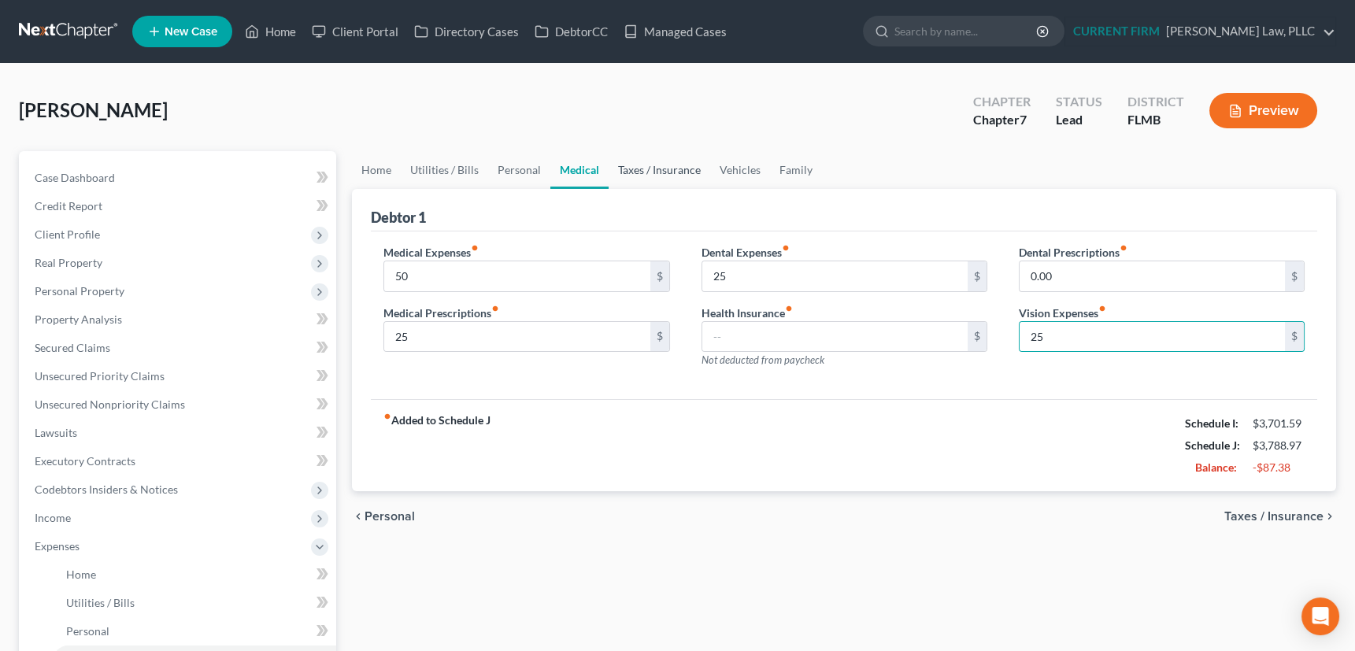
click at [663, 168] on link "Taxes / Insurance" at bounding box center [660, 170] width 102 height 38
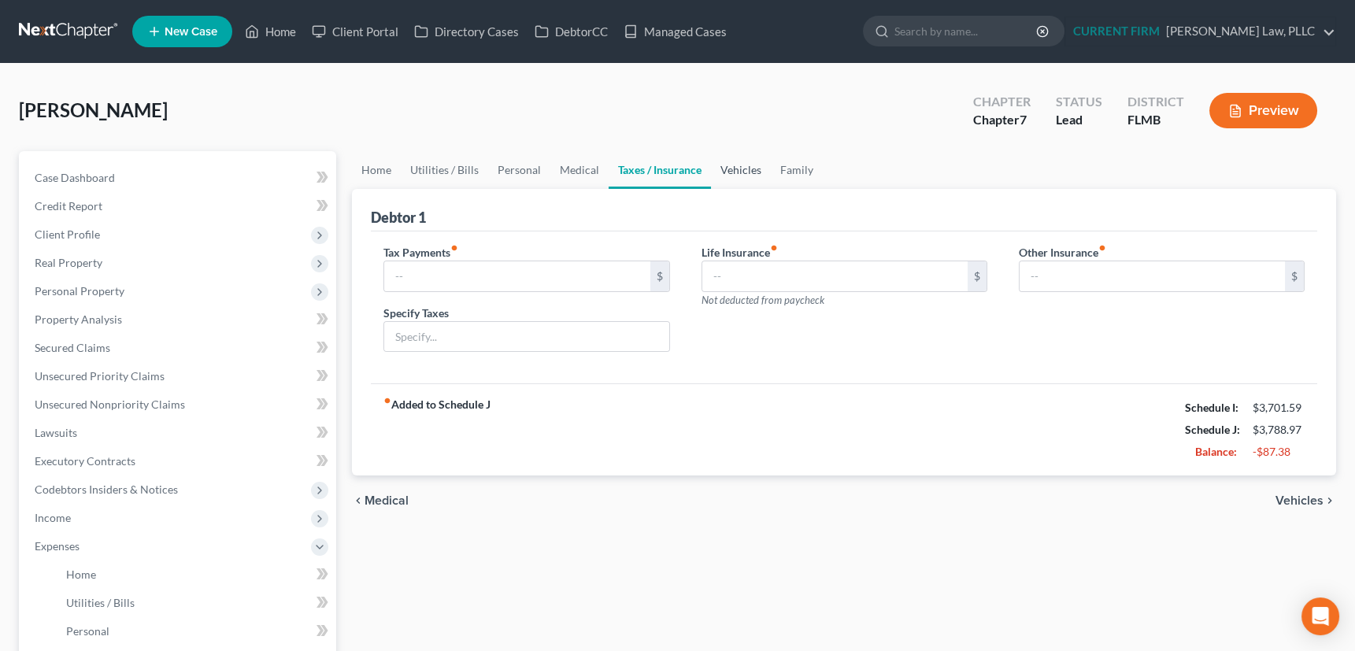
click at [732, 165] on link "Vehicles" at bounding box center [741, 170] width 60 height 38
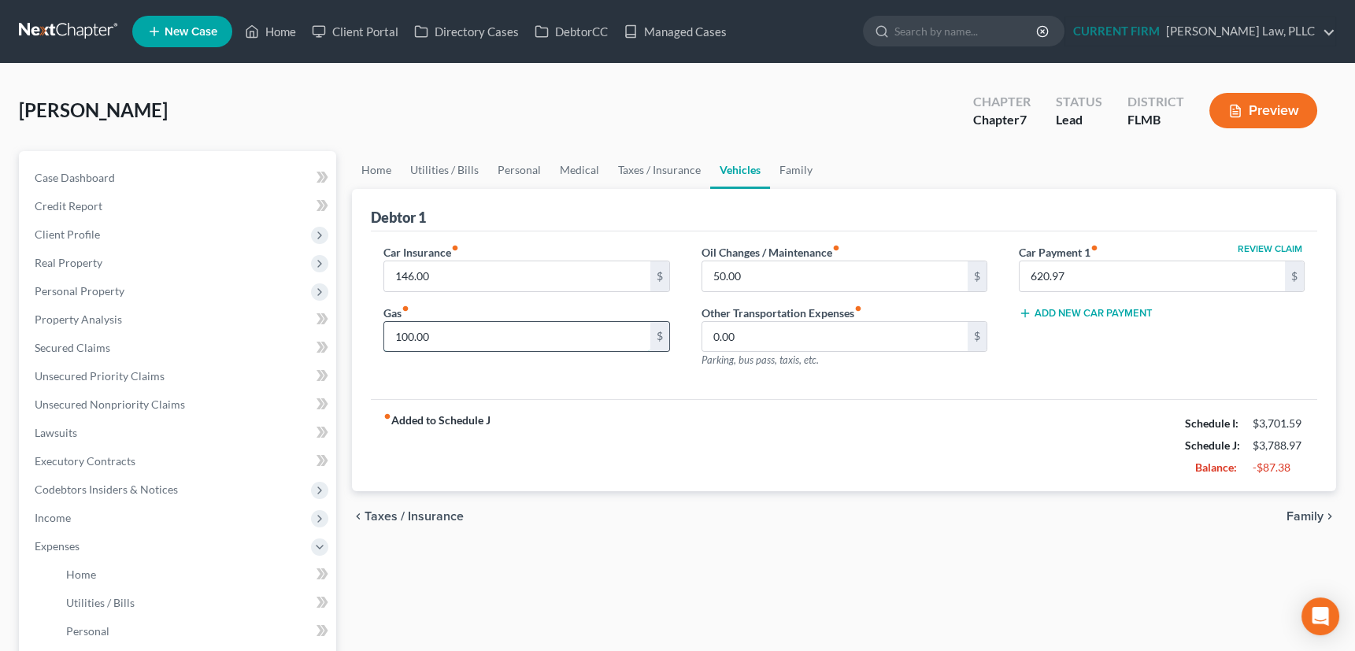
click at [441, 337] on input "100.00" at bounding box center [516, 337] width 265 height 30
type input "240"
click at [793, 165] on link "Family" at bounding box center [796, 170] width 52 height 38
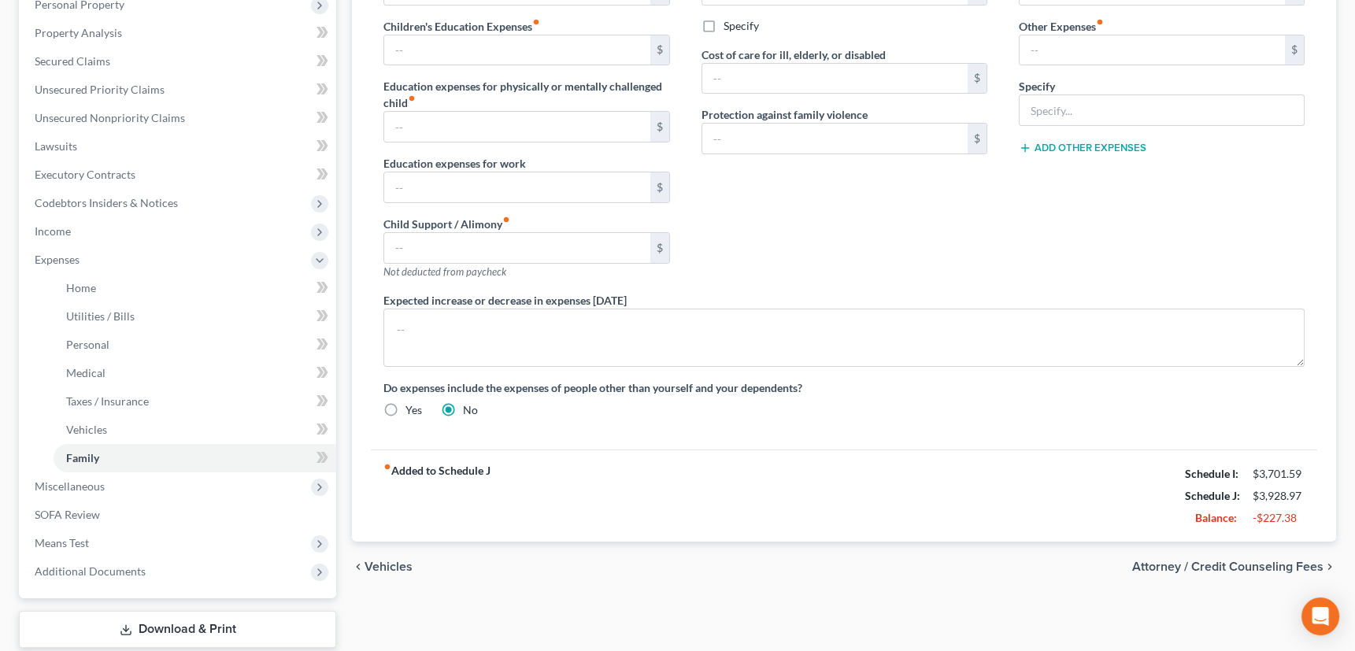
scroll to position [358, 0]
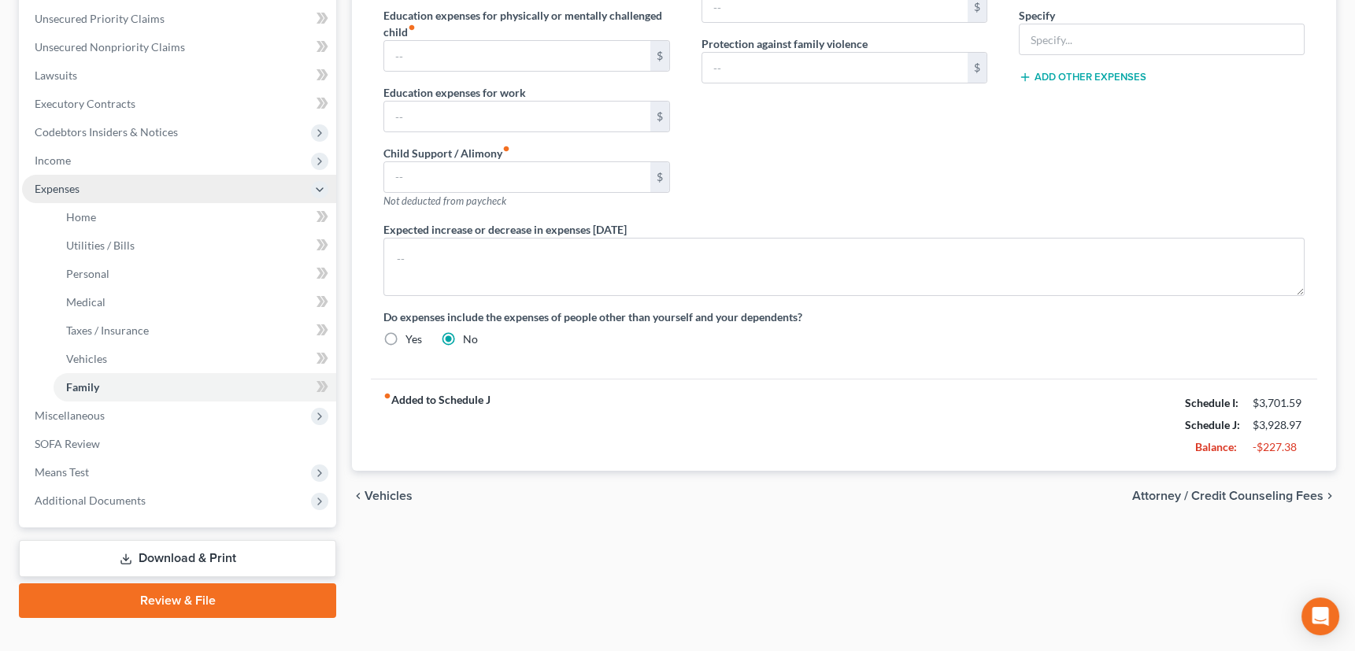
click at [65, 186] on span "Expenses" at bounding box center [57, 188] width 45 height 13
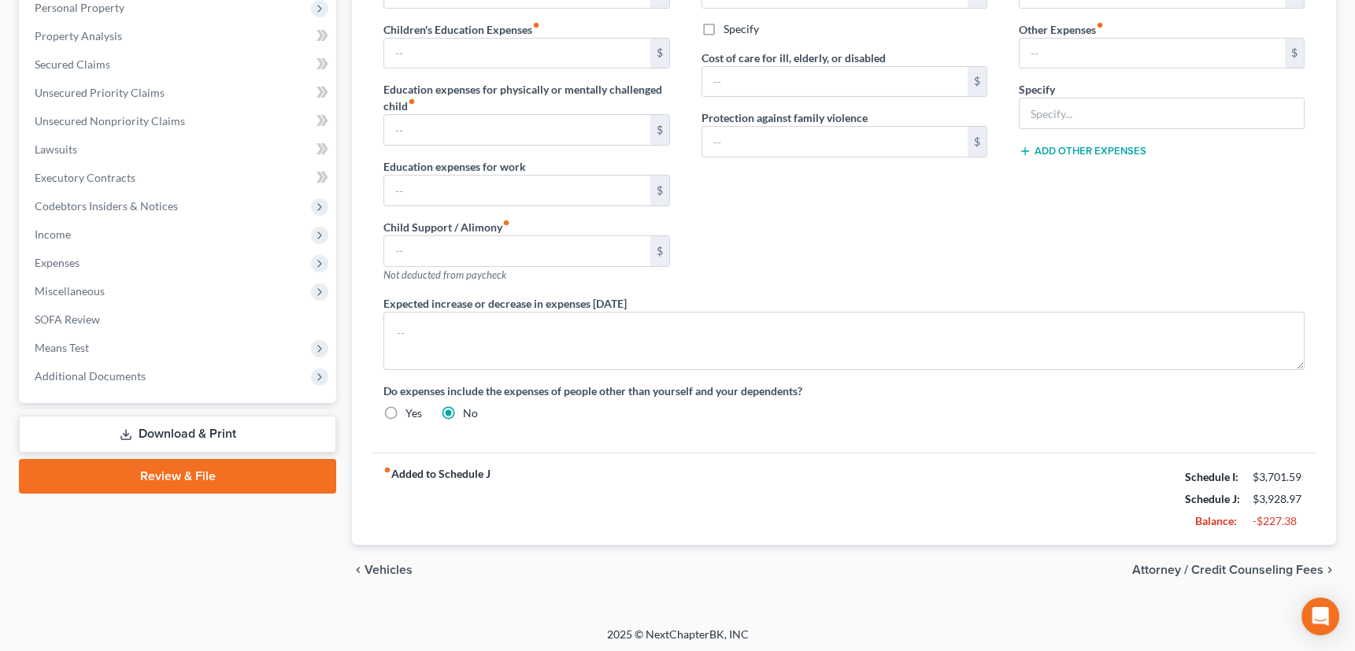
scroll to position [284, 0]
click at [94, 376] on span "Additional Documents" at bounding box center [90, 375] width 111 height 13
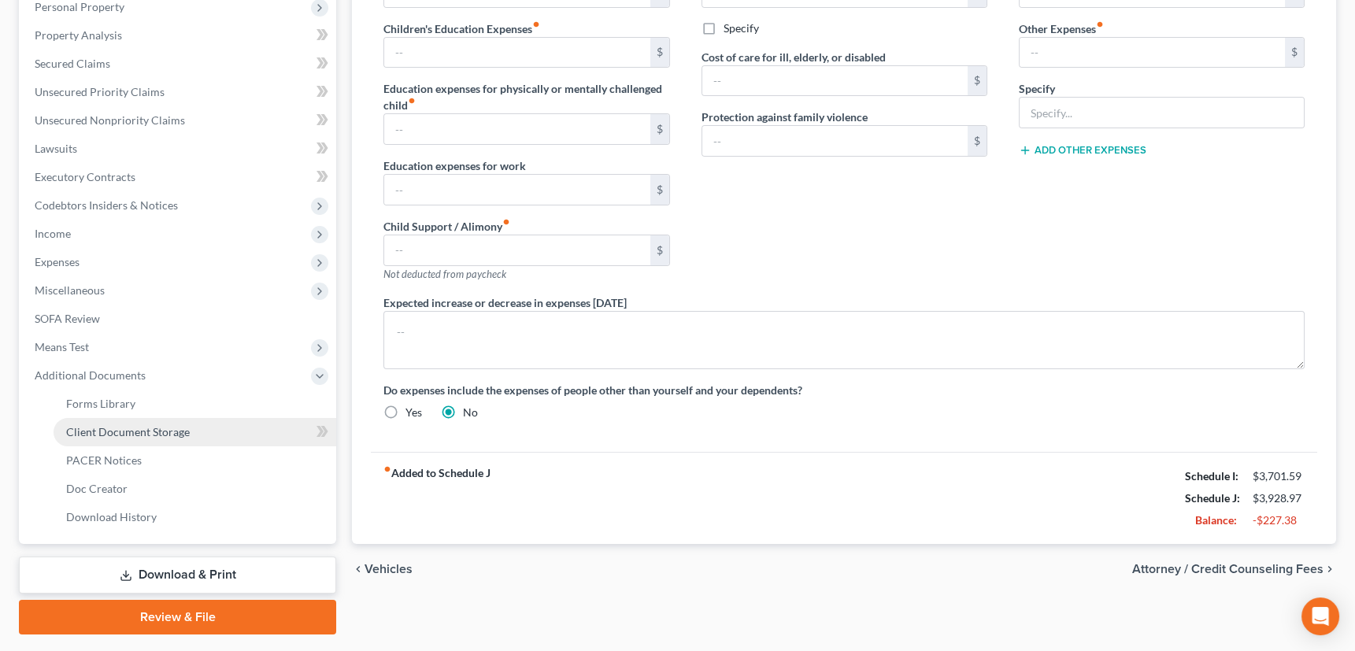
click at [113, 429] on span "Client Document Storage" at bounding box center [128, 431] width 124 height 13
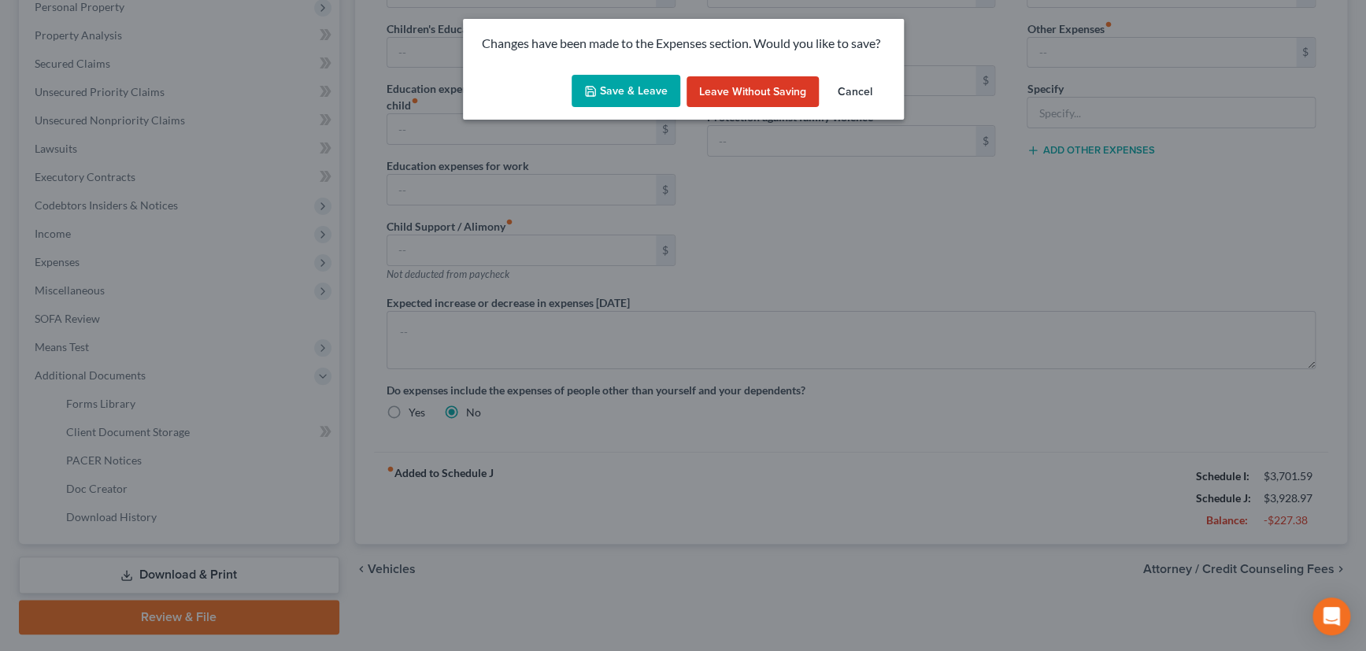
click at [622, 86] on button "Save & Leave" at bounding box center [626, 91] width 109 height 33
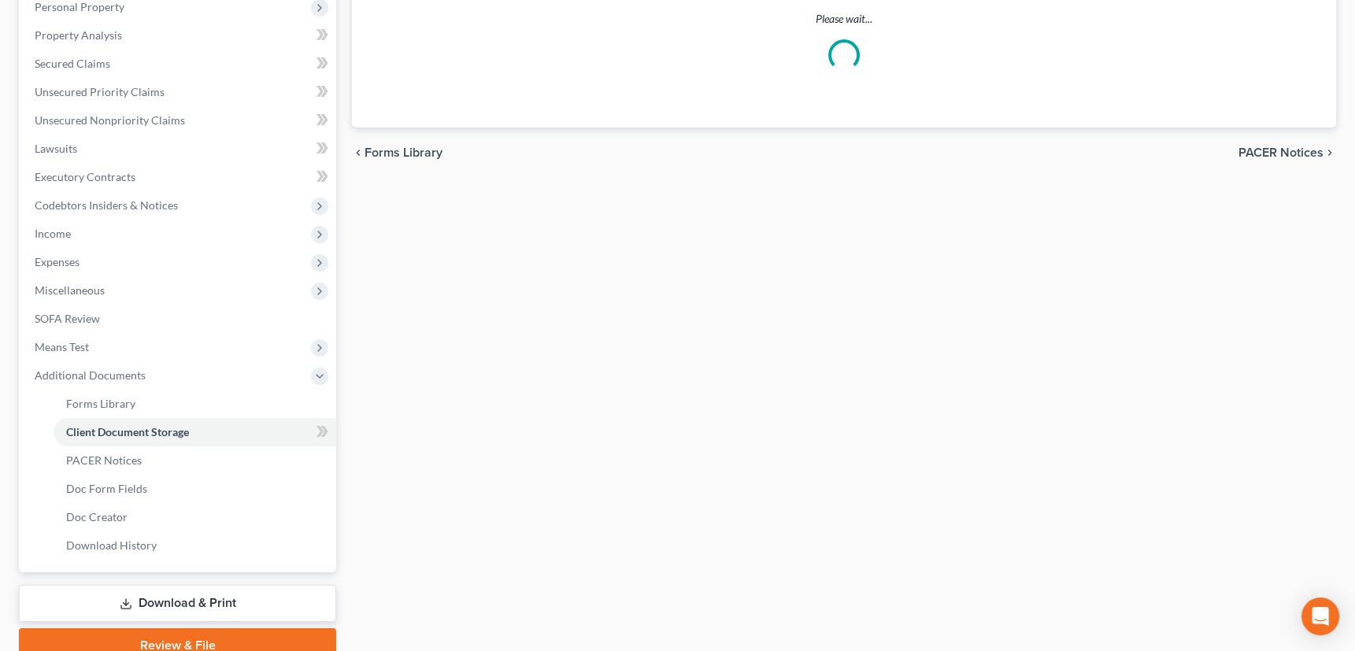
scroll to position [4, 0]
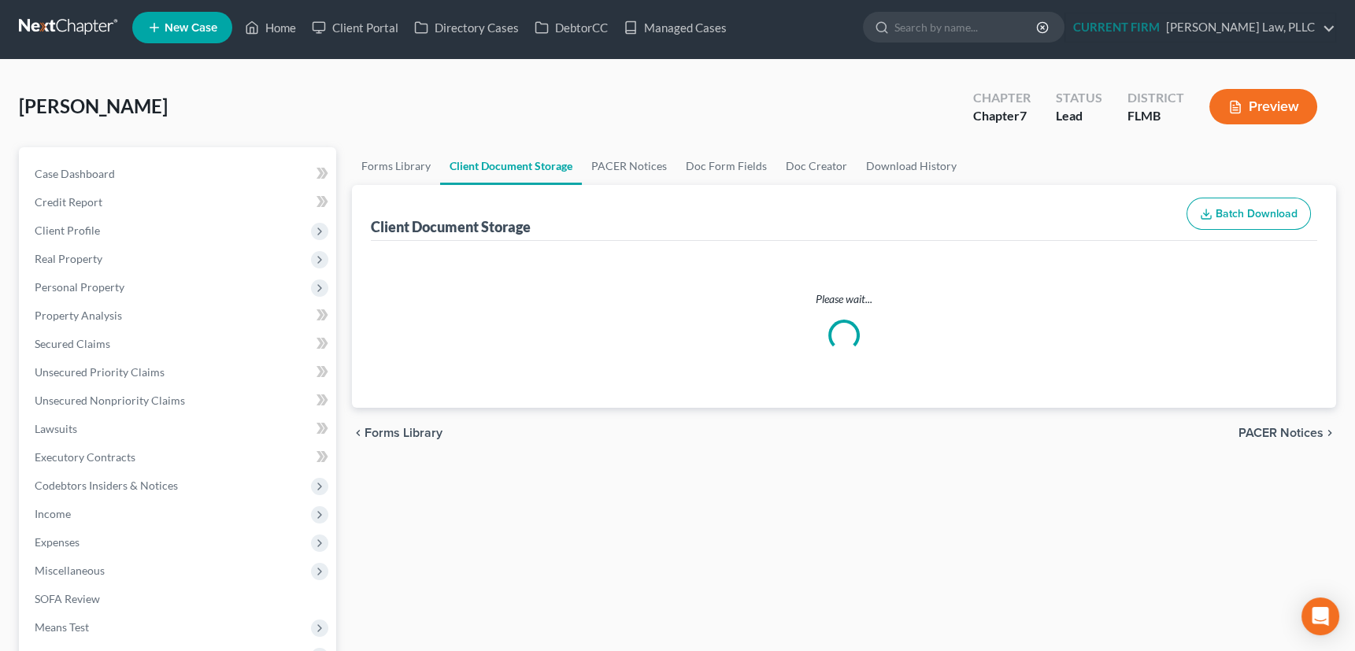
select select "9"
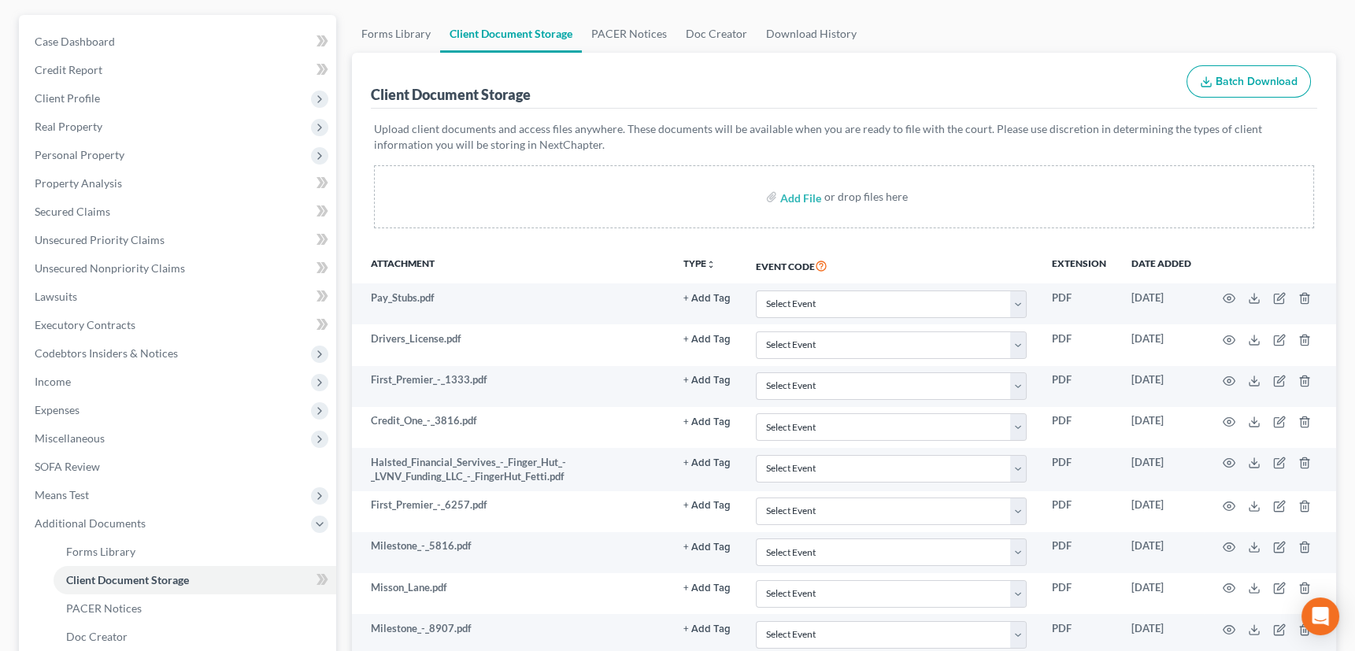
scroll to position [0, 0]
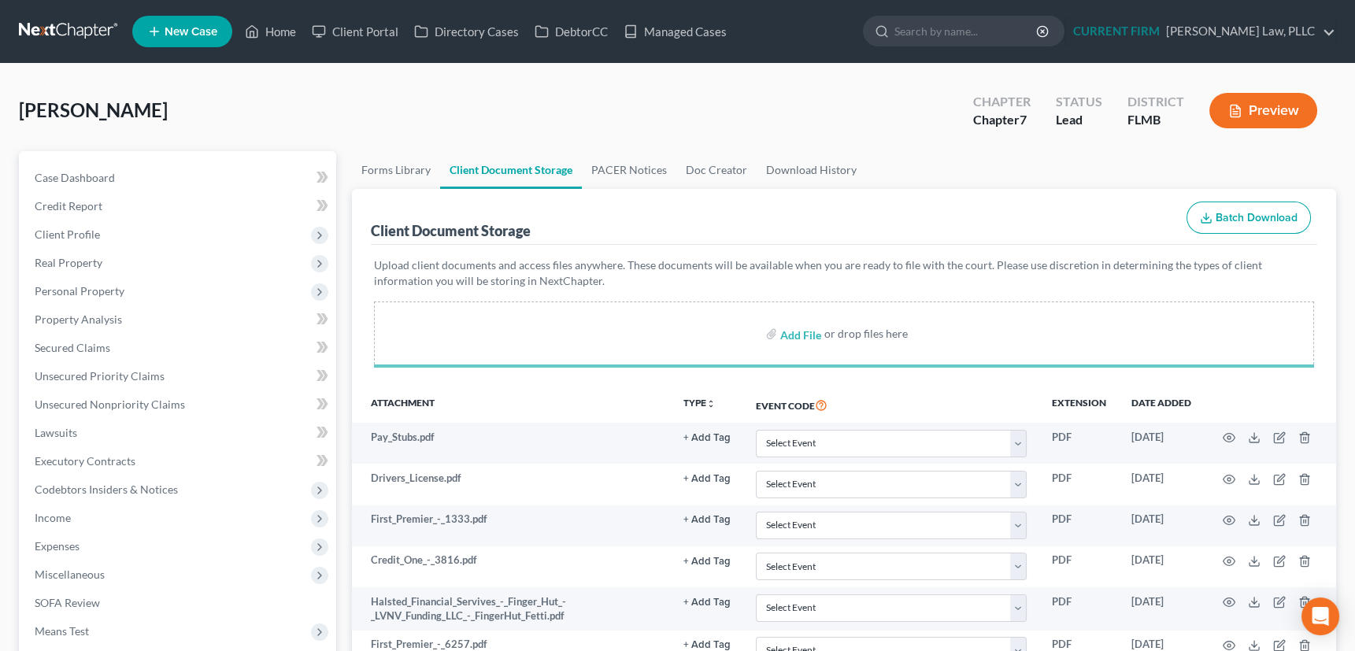
select select "9"
